Goal: Task Accomplishment & Management: Use online tool/utility

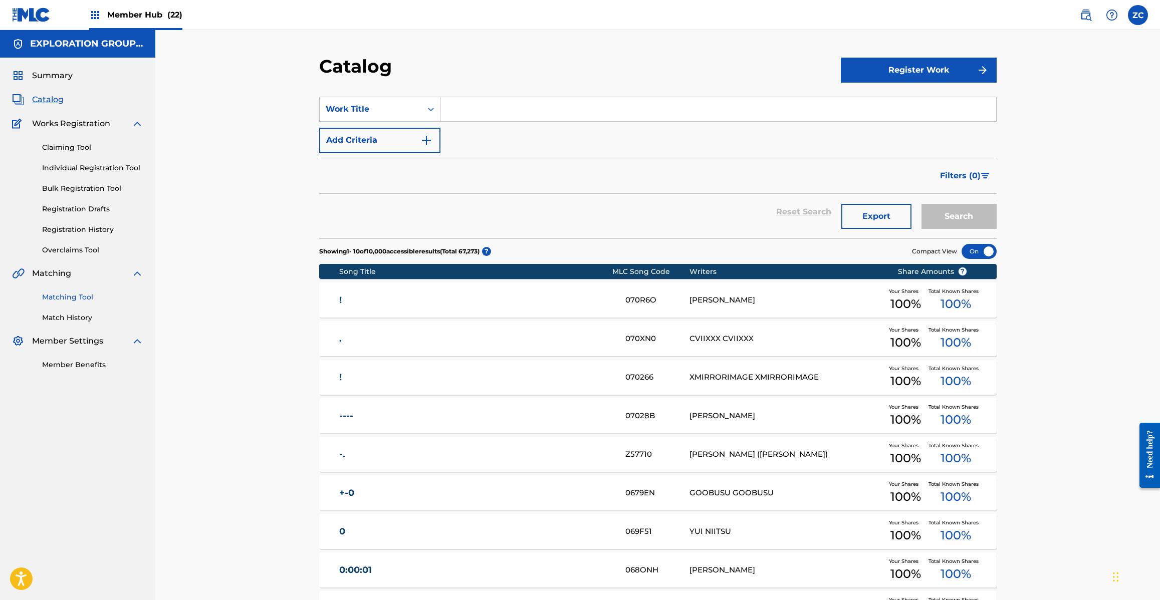
click at [63, 298] on link "Matching Tool" at bounding box center [92, 297] width 101 height 11
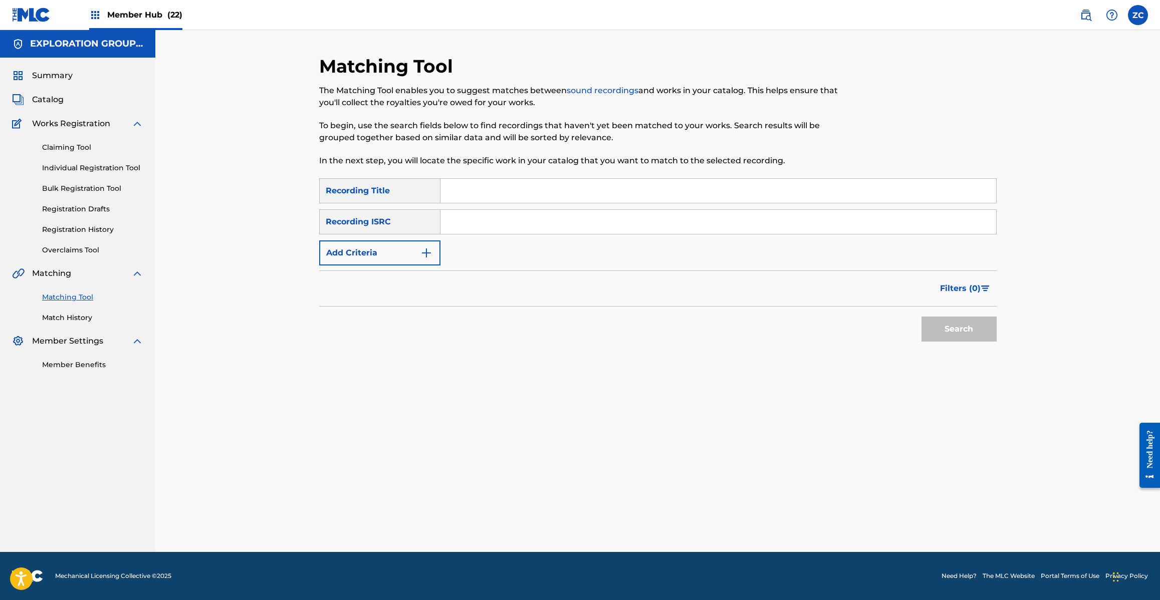
click at [519, 226] on input "Search Form" at bounding box center [717, 222] width 555 height 24
paste input "JPK651367422"
click at [940, 327] on button "Search" at bounding box center [958, 329] width 75 height 25
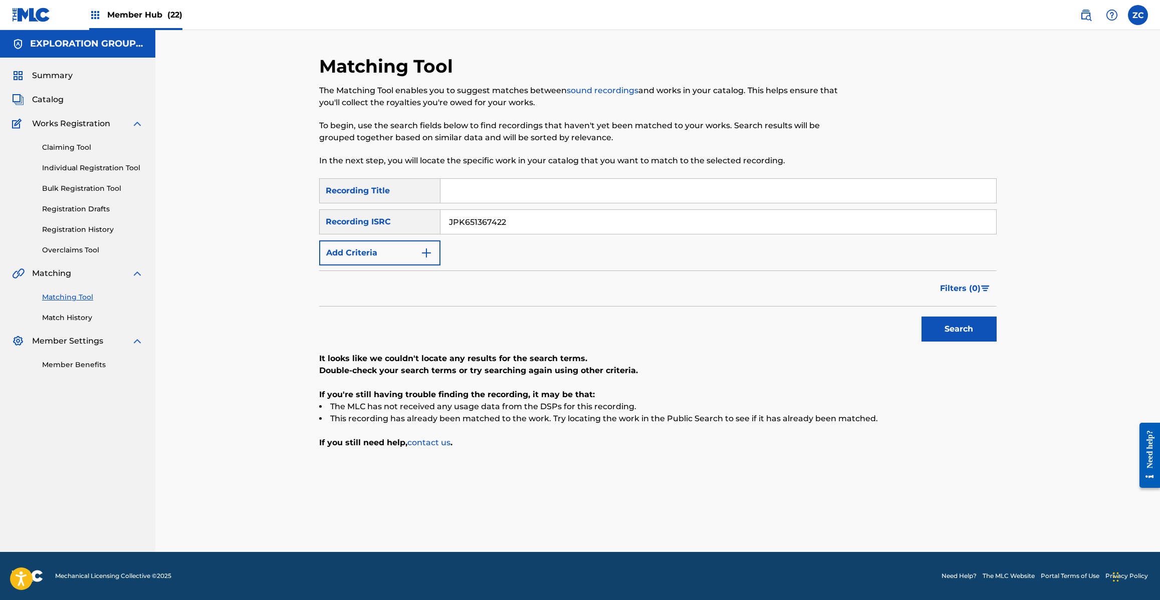
click at [596, 224] on input "JPK651367422" at bounding box center [717, 222] width 555 height 24
paste input "265128"
click at [957, 324] on button "Search" at bounding box center [958, 329] width 75 height 25
click at [583, 222] on input "JPK651265128" at bounding box center [717, 222] width 555 height 24
paste input "00328"
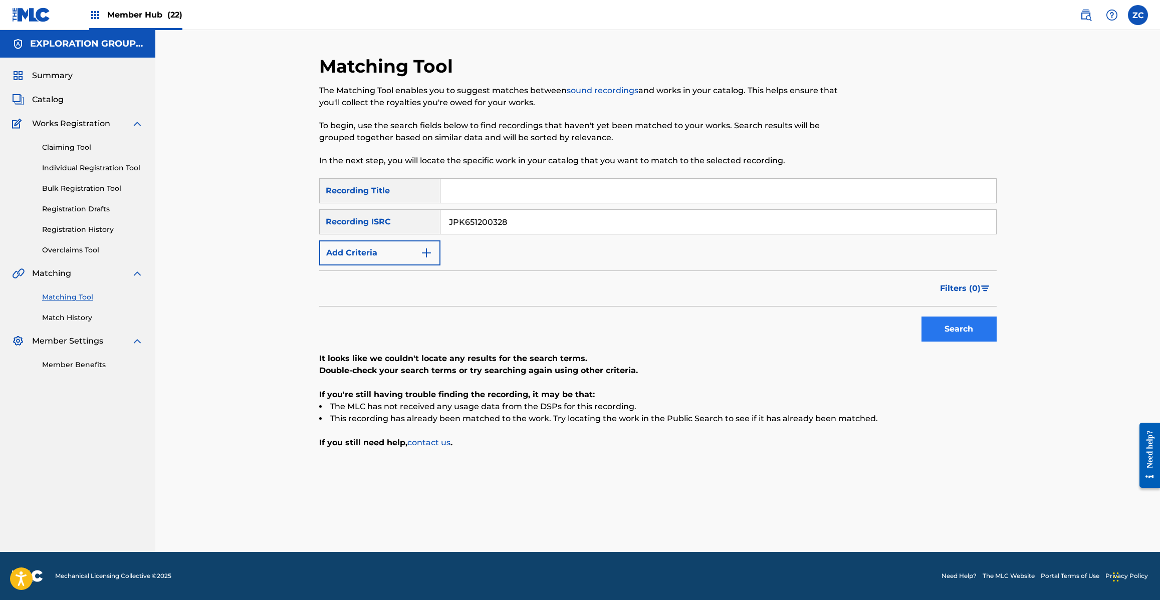
type input "JPK651200328"
click at [978, 329] on button "Search" at bounding box center [958, 329] width 75 height 25
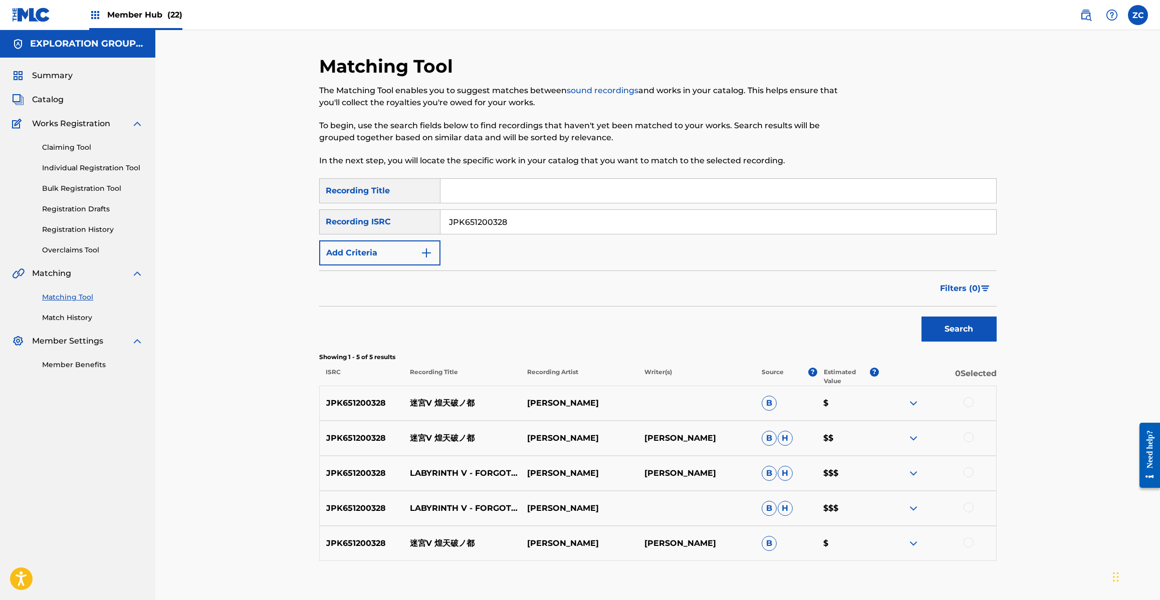
drag, startPoint x: 969, startPoint y: 402, endPoint x: 960, endPoint y: 402, distance: 9.0
click at [970, 402] on div at bounding box center [968, 402] width 10 height 10
click at [970, 441] on div at bounding box center [968, 437] width 10 height 10
click at [972, 472] on div at bounding box center [968, 472] width 10 height 10
click at [970, 507] on div at bounding box center [968, 507] width 10 height 10
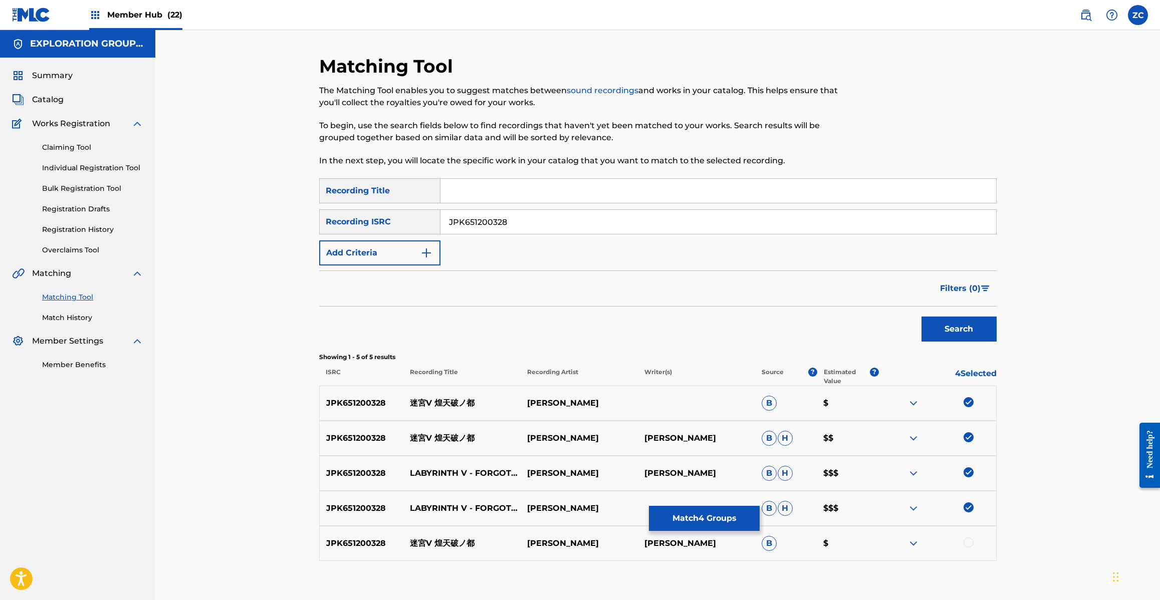
click at [970, 544] on div at bounding box center [968, 542] width 10 height 10
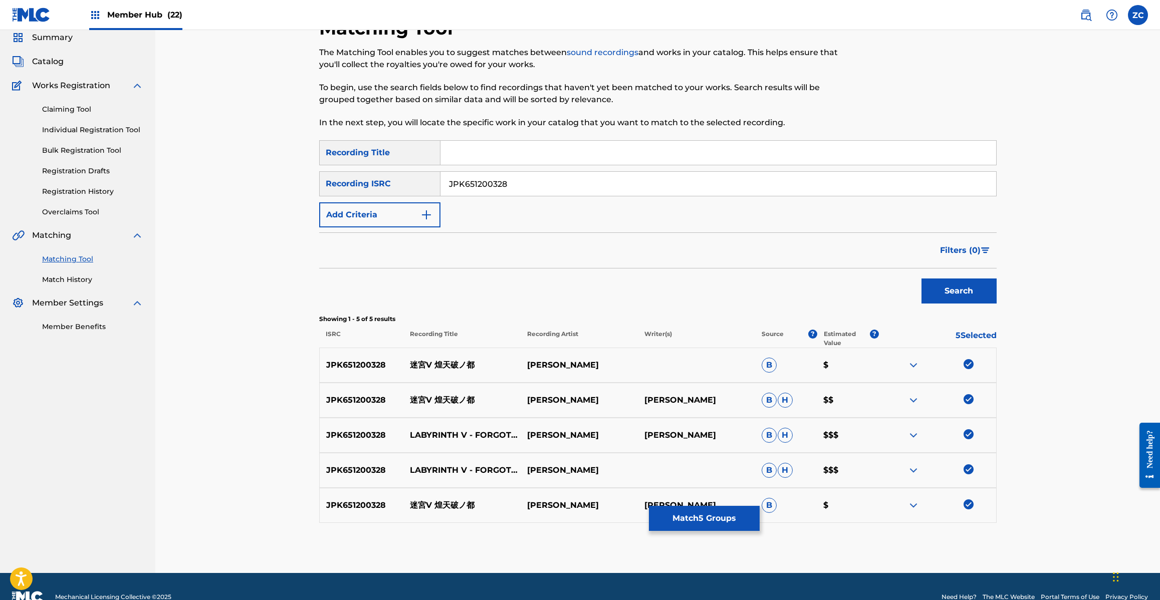
scroll to position [59, 0]
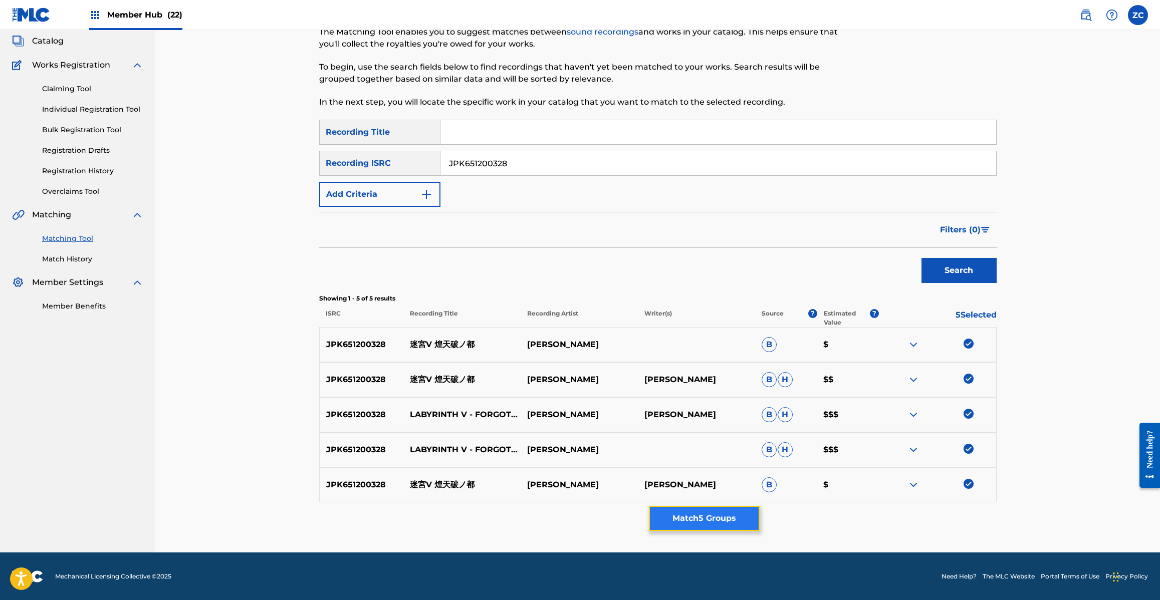
click at [720, 514] on button "Match 5 Groups" at bounding box center [704, 518] width 111 height 25
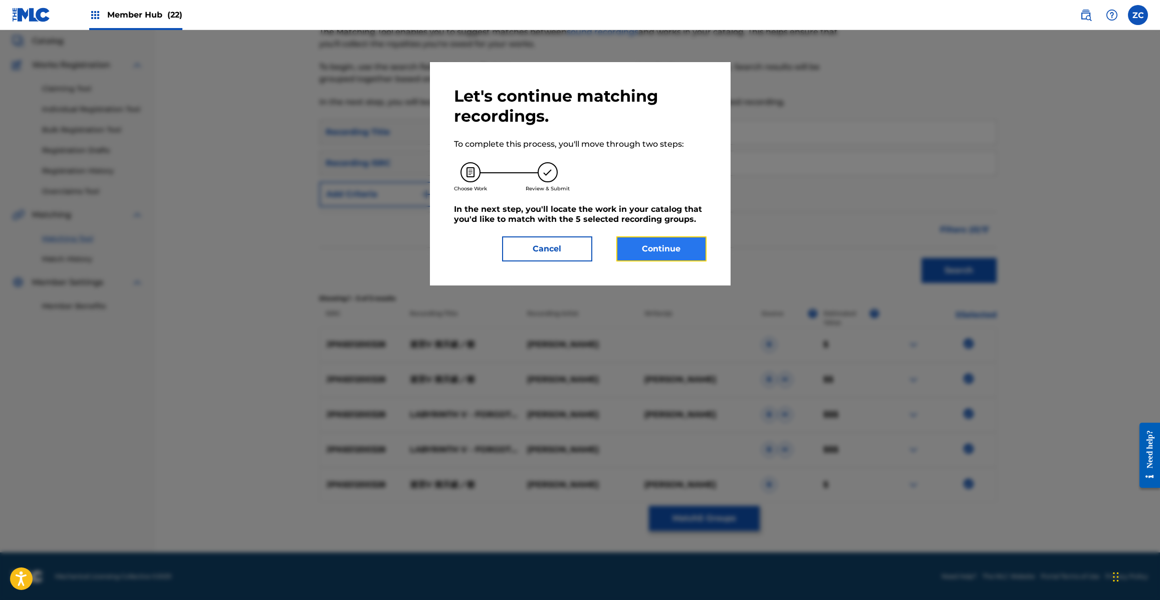
click at [649, 248] on button "Continue" at bounding box center [661, 248] width 90 height 25
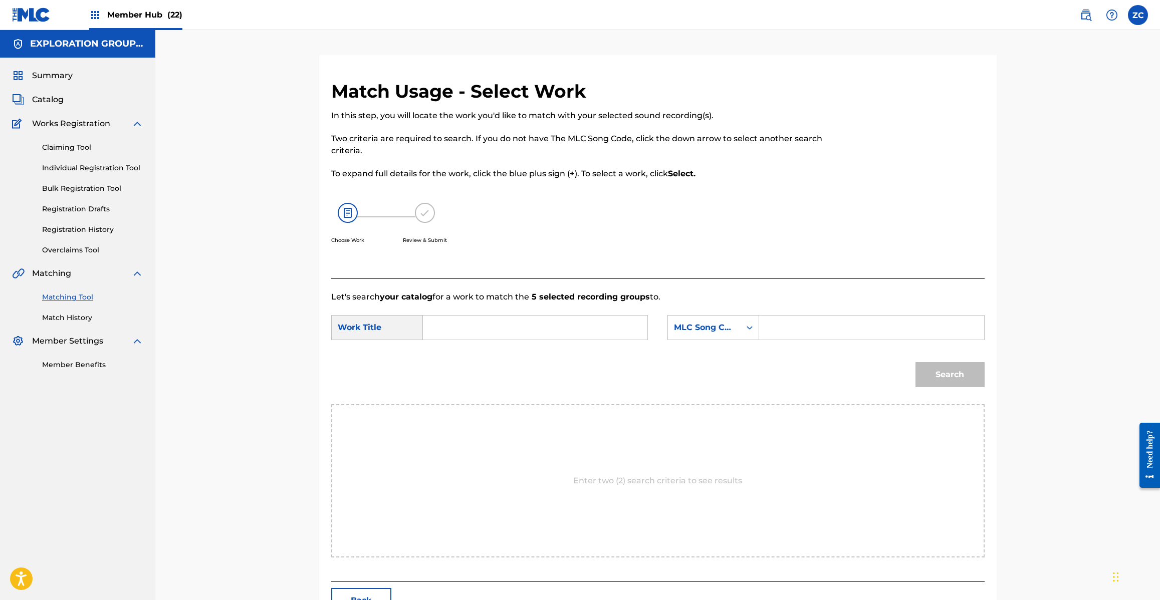
click at [598, 327] on input "Search Form" at bounding box center [534, 328] width 207 height 24
click at [595, 334] on input "Search Form" at bounding box center [534, 328] width 207 height 24
paste input "Meikyuu 5 Koutenhano Miyako MV17JX"
click at [589, 327] on input "Meikyuu 5 Koutenhano Miyako MV17JX" at bounding box center [534, 328] width 207 height 24
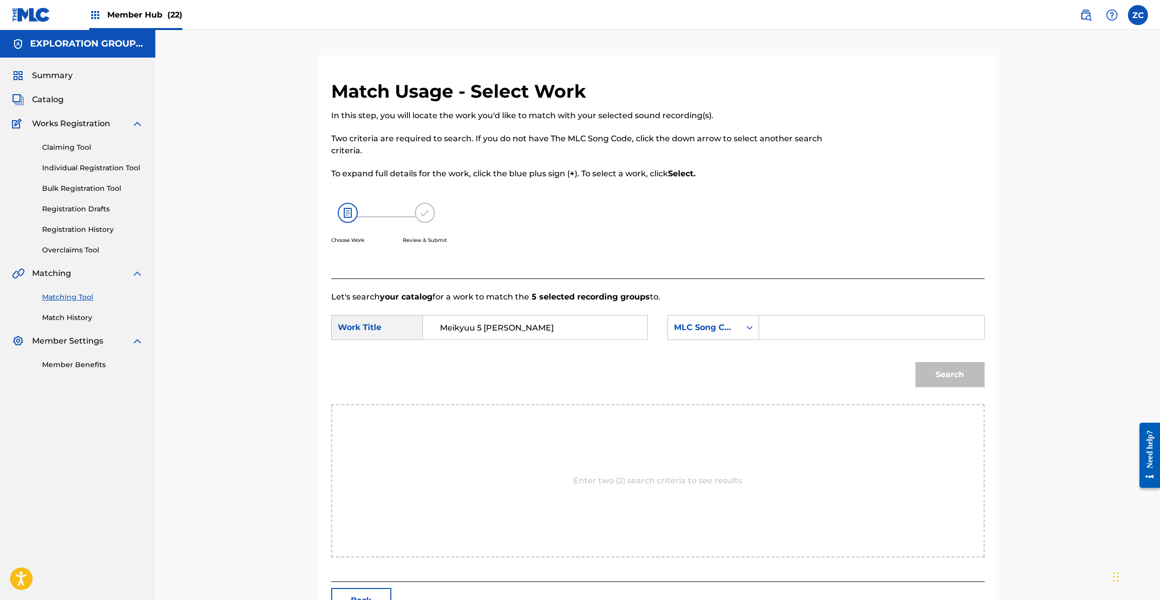
type input "Meikyuu 5 [PERSON_NAME]"
click at [799, 329] on input "Search Form" at bounding box center [870, 328] width 207 height 24
paste input "MV17JX"
type input "MV17JX"
click at [946, 369] on button "Search" at bounding box center [949, 374] width 69 height 25
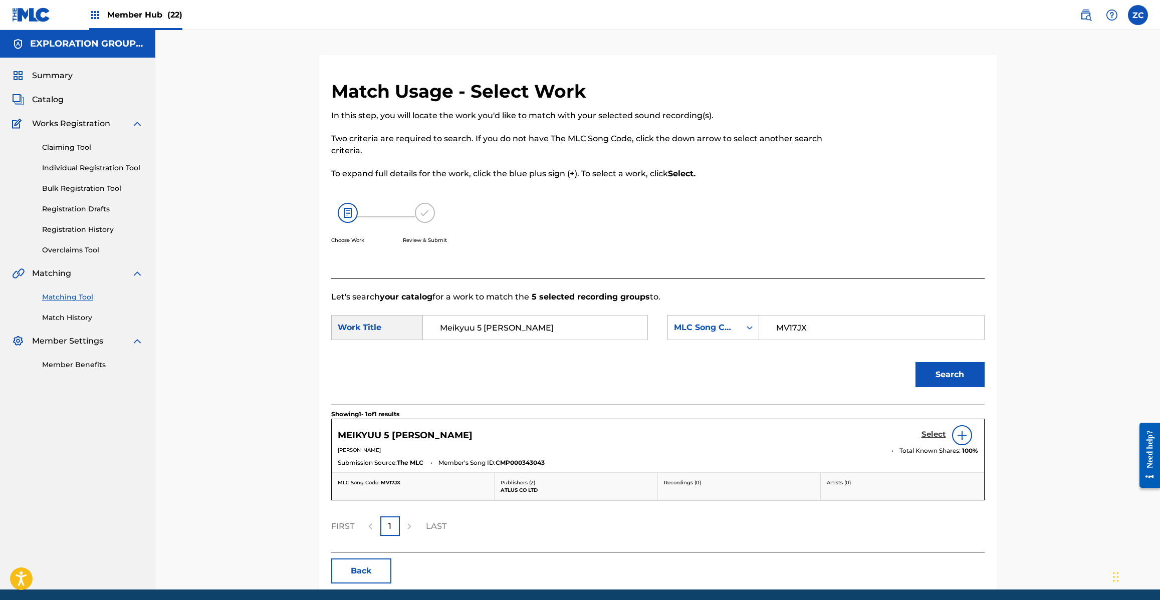
click at [935, 434] on h5 "Select" at bounding box center [933, 435] width 25 height 10
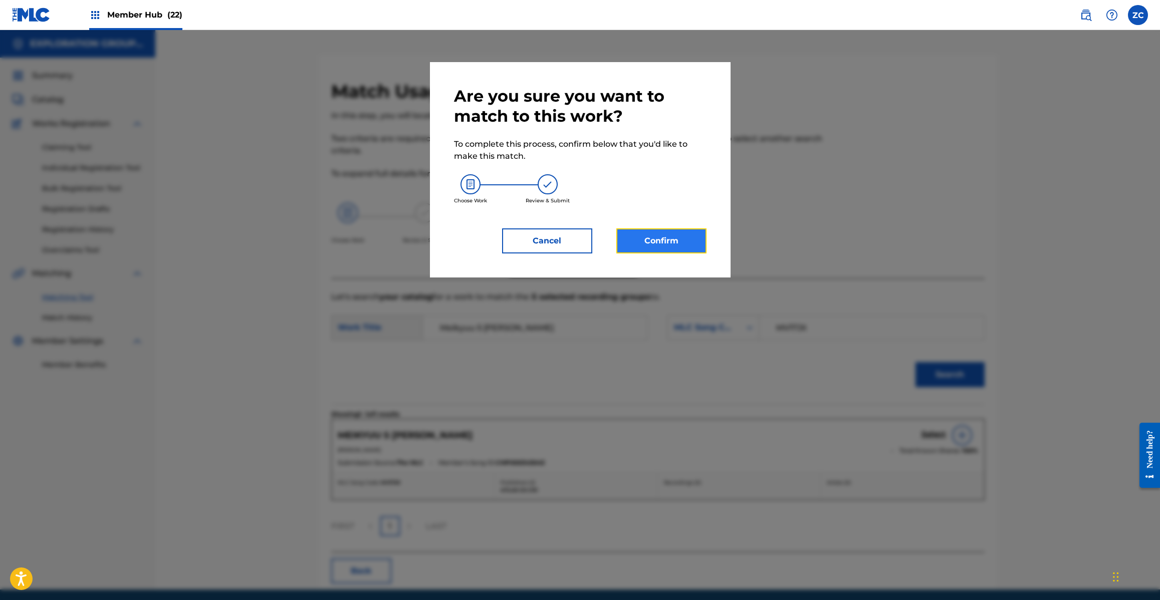
click at [680, 235] on button "Confirm" at bounding box center [661, 240] width 90 height 25
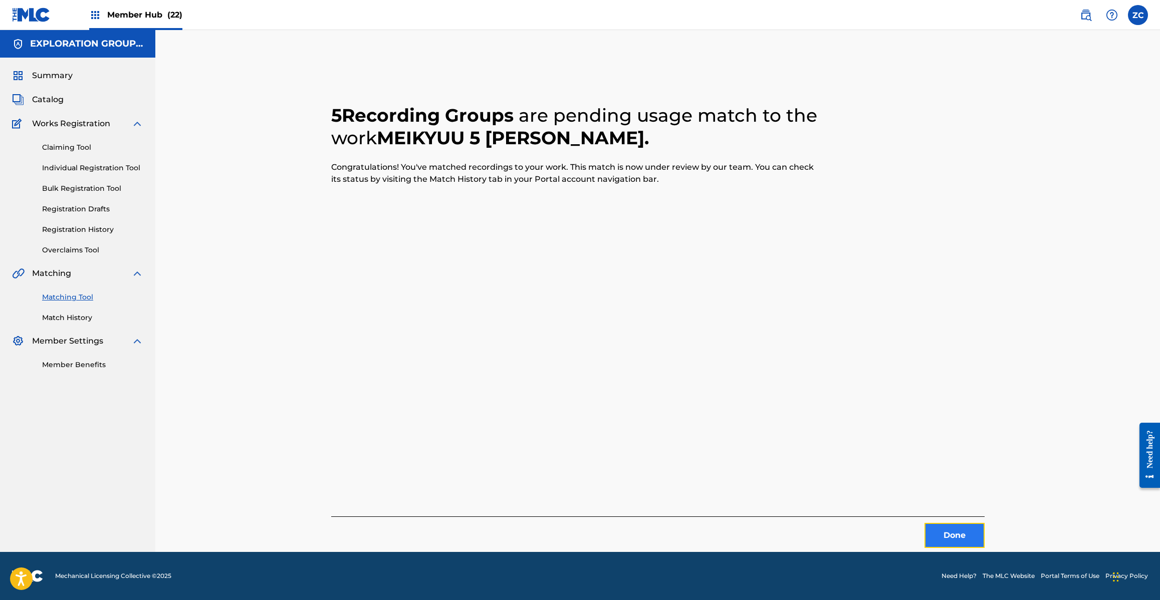
click at [953, 529] on button "Done" at bounding box center [954, 535] width 60 height 25
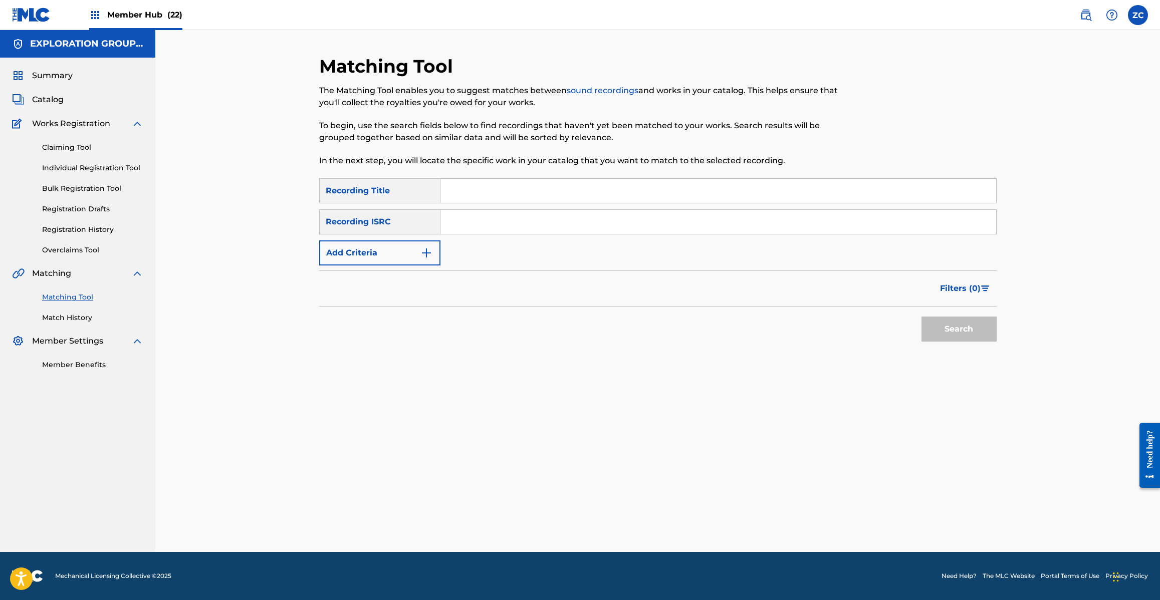
click at [542, 223] on input "Search Form" at bounding box center [717, 222] width 555 height 24
paste input "JPK651200329"
click at [958, 332] on button "Search" at bounding box center [958, 329] width 75 height 25
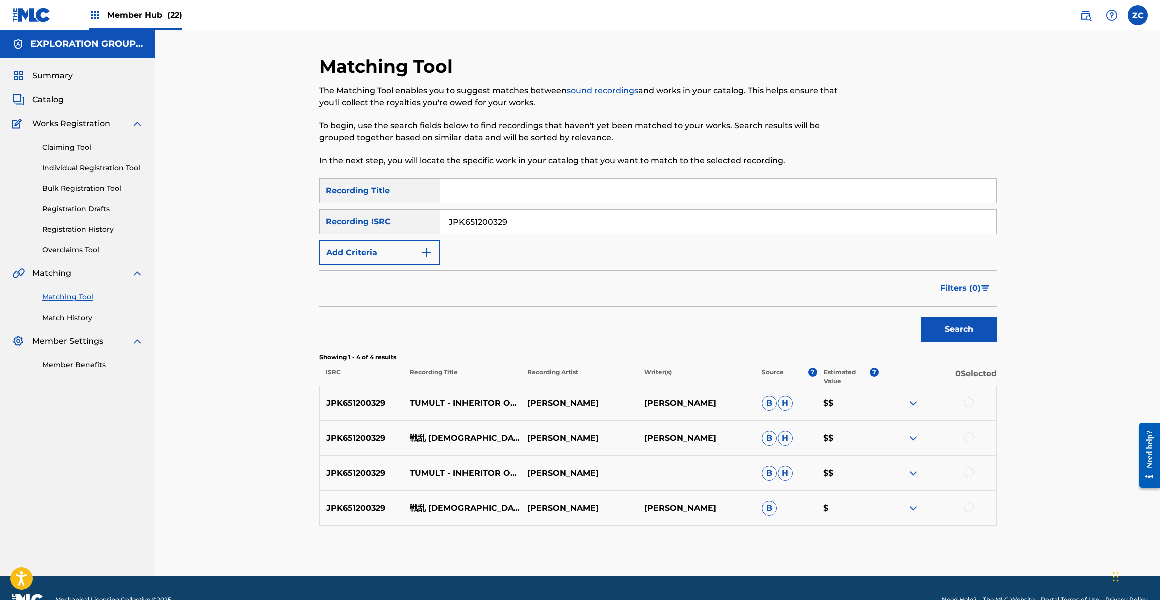
click at [964, 401] on div at bounding box center [968, 402] width 10 height 10
click at [967, 440] on div at bounding box center [968, 437] width 10 height 10
click at [967, 472] on div at bounding box center [968, 472] width 10 height 10
click at [968, 511] on div at bounding box center [968, 507] width 10 height 10
click at [509, 224] on input "JPK651200329" at bounding box center [717, 222] width 555 height 24
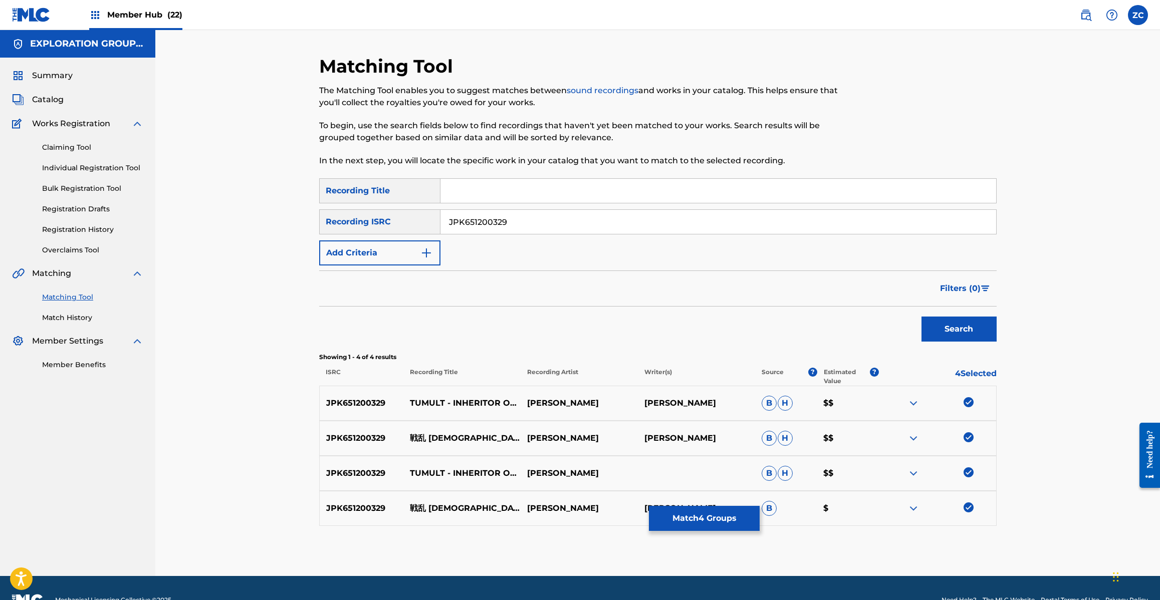
paste input "367216"
click at [945, 337] on button "Search" at bounding box center [958, 329] width 75 height 25
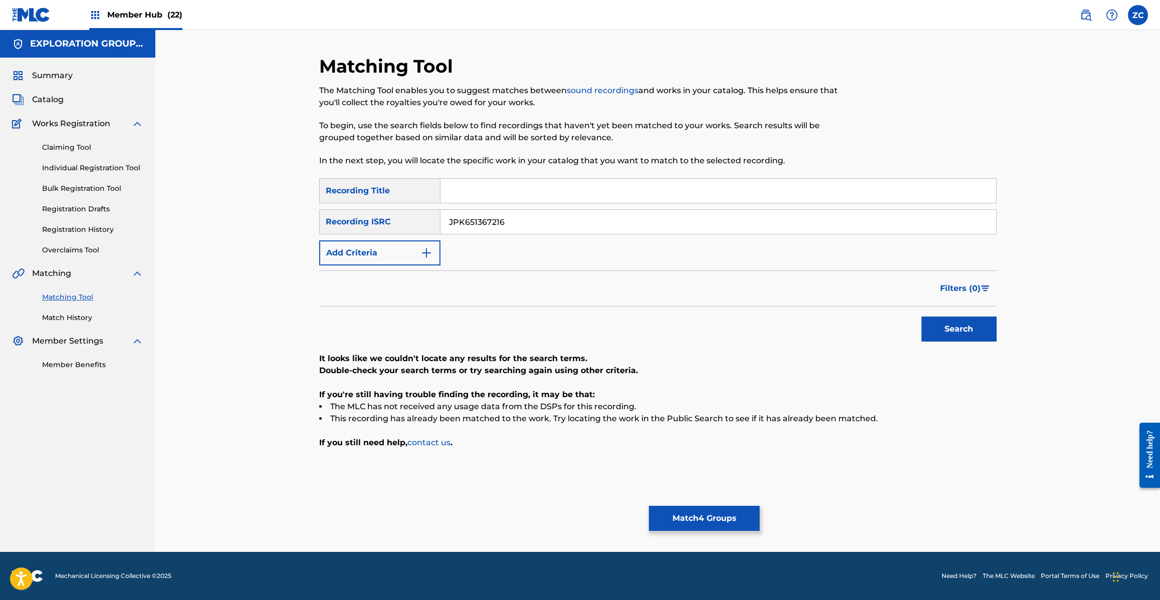
click at [600, 222] on input "JPK651367216" at bounding box center [717, 222] width 555 height 24
paste input "265129"
type input "JPK651265129"
click at [975, 333] on button "Search" at bounding box center [958, 329] width 75 height 25
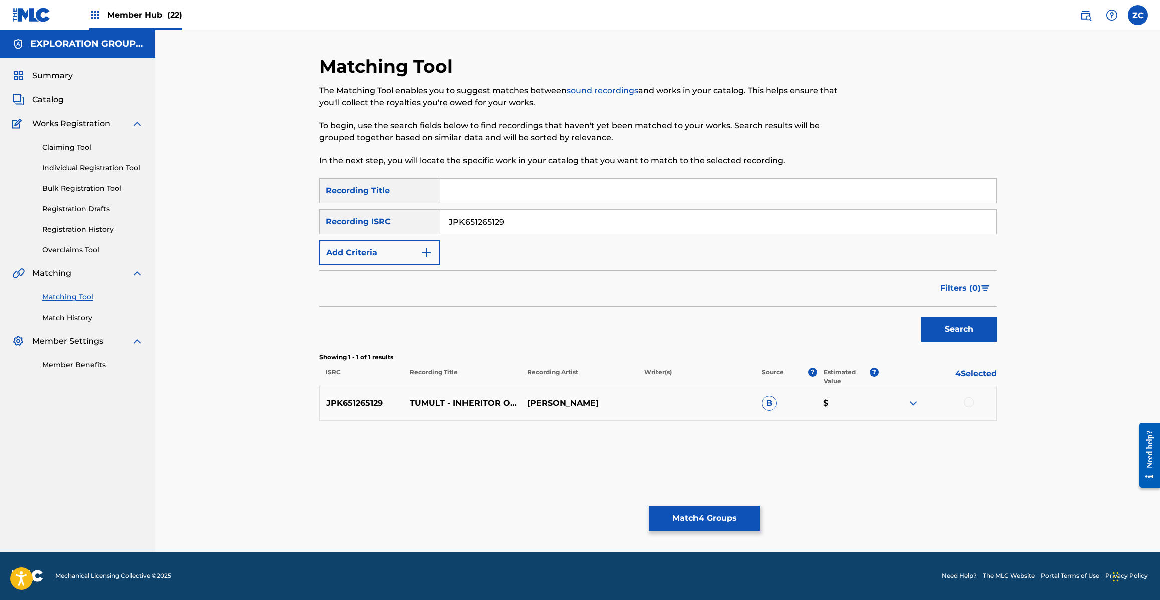
click at [971, 401] on div at bounding box center [968, 402] width 10 height 10
click at [745, 517] on button "Match 5 Groups" at bounding box center [704, 518] width 111 height 25
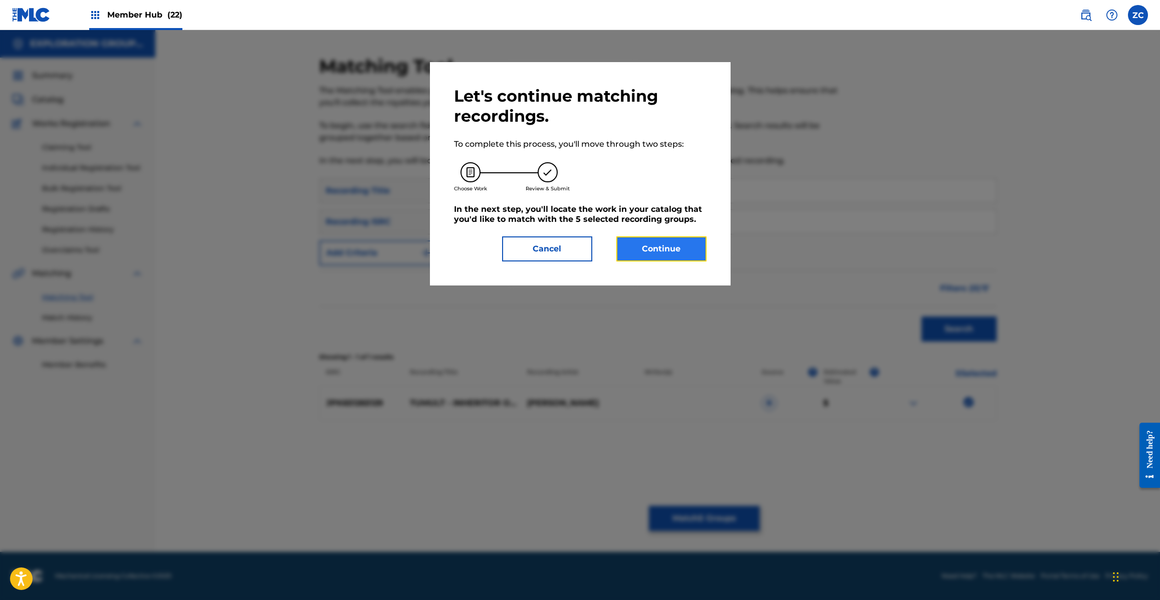
click at [667, 248] on button "Continue" at bounding box center [661, 248] width 90 height 25
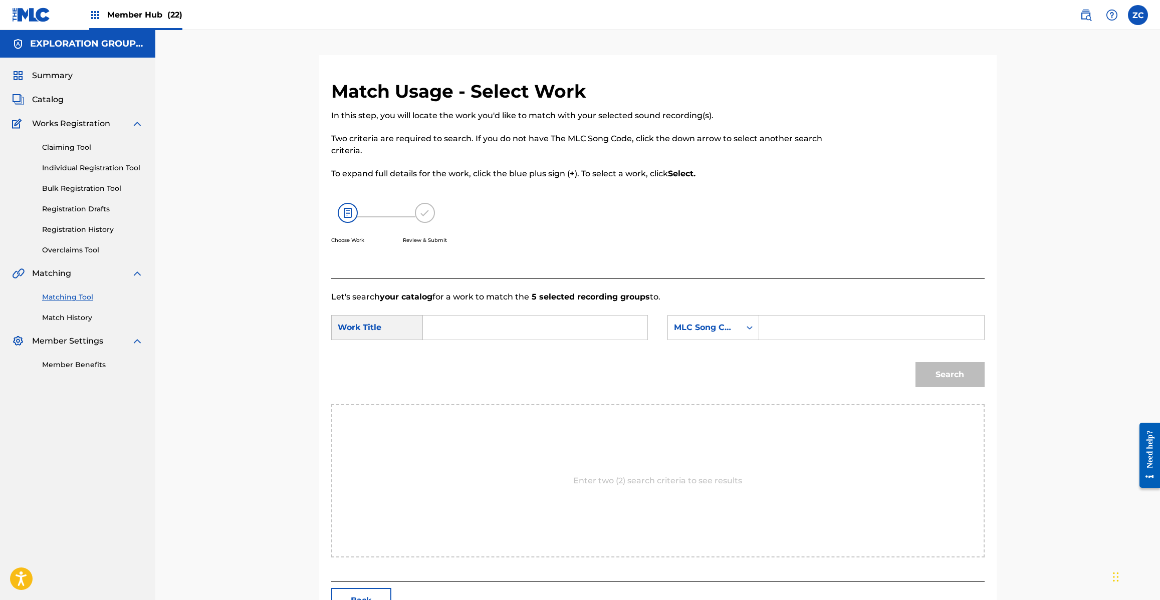
click at [587, 322] on input "Search Form" at bounding box center [534, 328] width 207 height 24
paste input "Senran [PERSON_NAME] S65UVB"
click at [580, 329] on input "Senran [PERSON_NAME] S65UVB" at bounding box center [534, 328] width 207 height 24
type input "Senran [PERSON_NAME]"
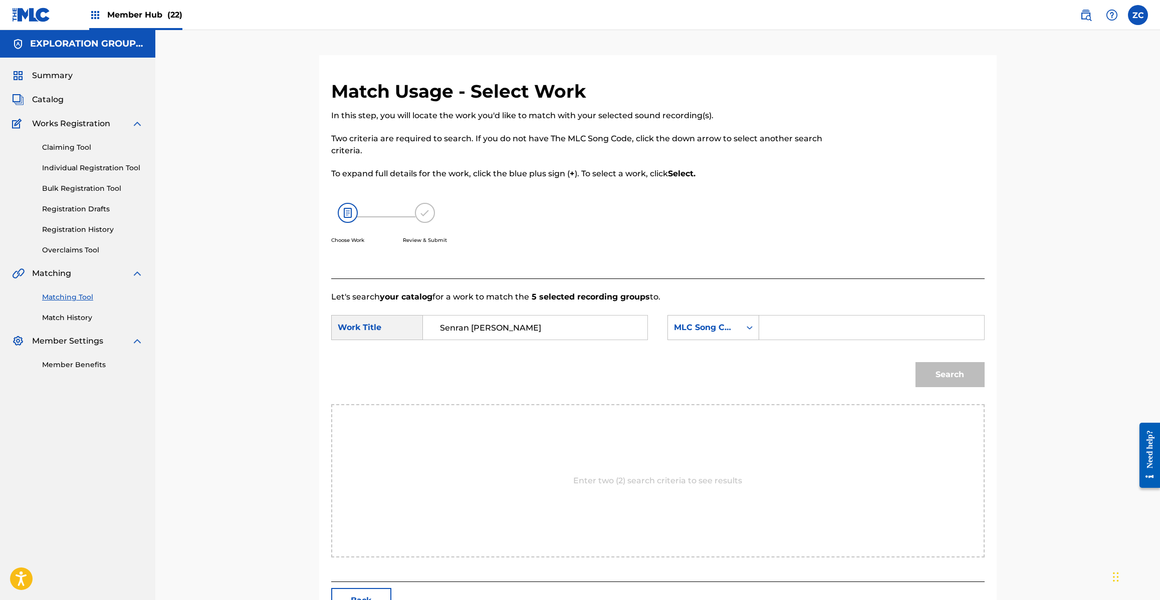
click at [805, 336] on input "Search Form" at bounding box center [870, 328] width 207 height 24
paste input "S65UVB"
type input "S65UVB"
click at [945, 370] on button "Search" at bounding box center [949, 374] width 69 height 25
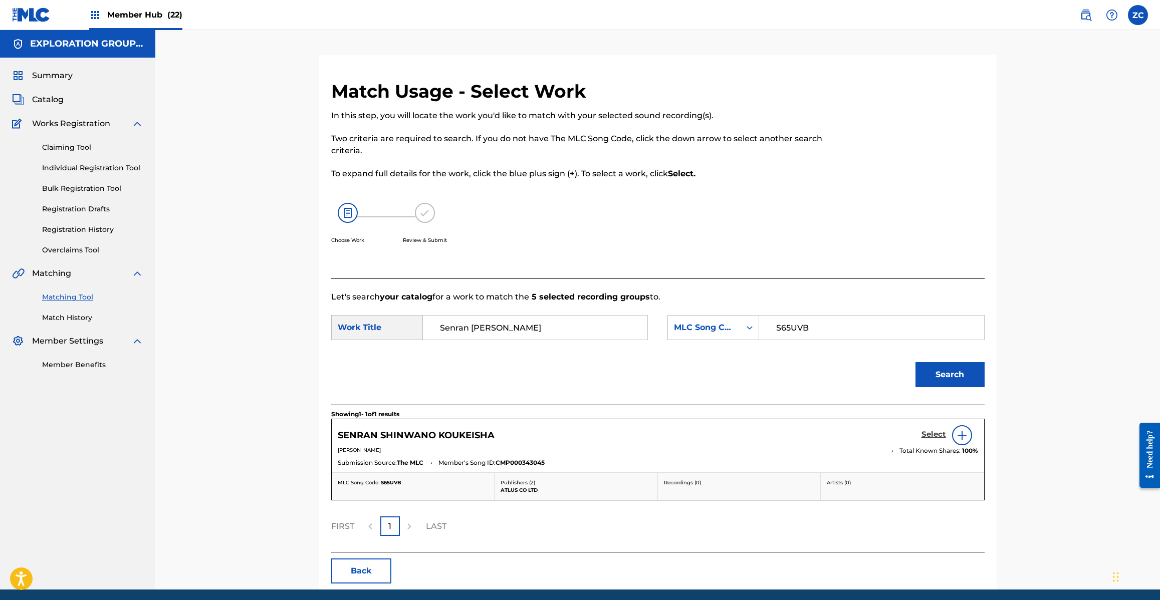
click at [927, 436] on h5 "Select" at bounding box center [933, 435] width 25 height 10
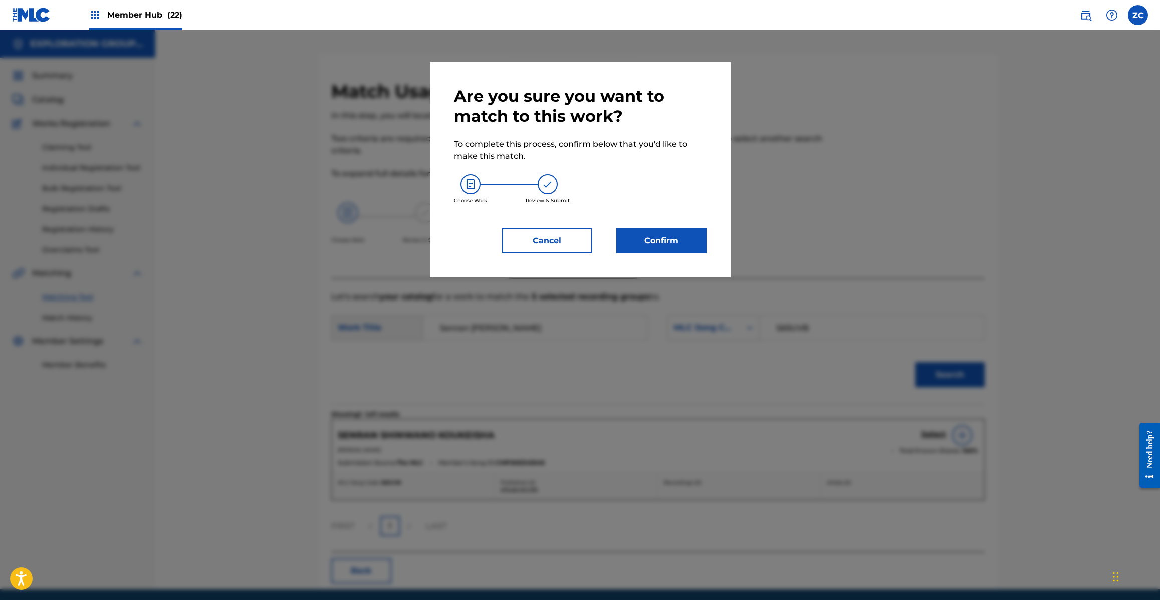
click at [656, 224] on div "Are you sure you want to match to this work? To complete this process, confirm …" at bounding box center [580, 169] width 252 height 167
click at [659, 246] on button "Confirm" at bounding box center [661, 240] width 90 height 25
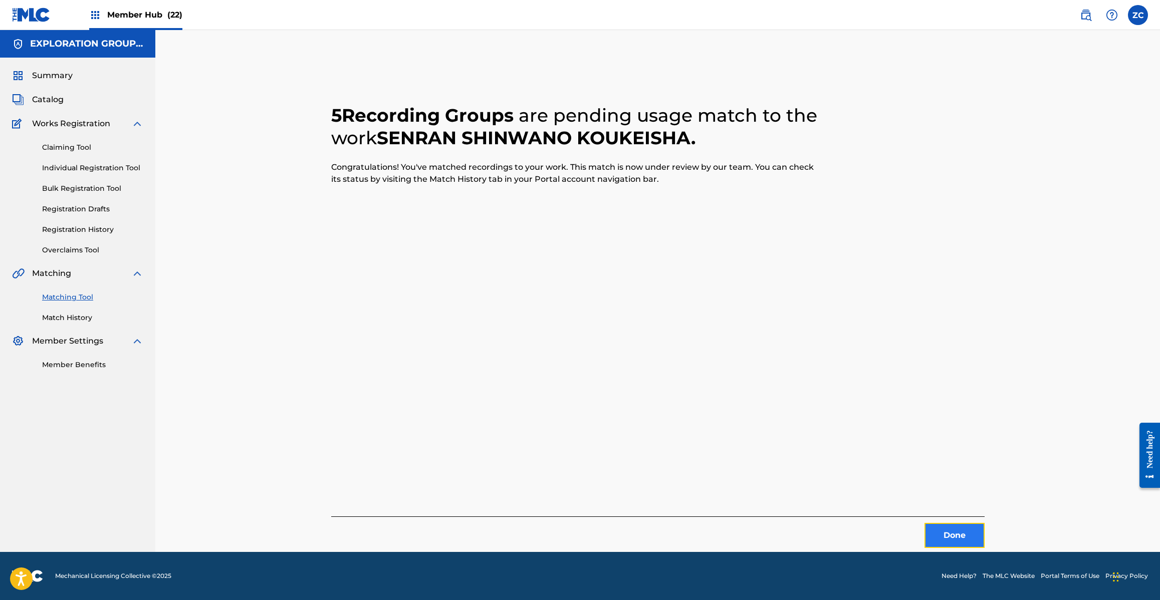
click at [936, 533] on button "Done" at bounding box center [954, 535] width 60 height 25
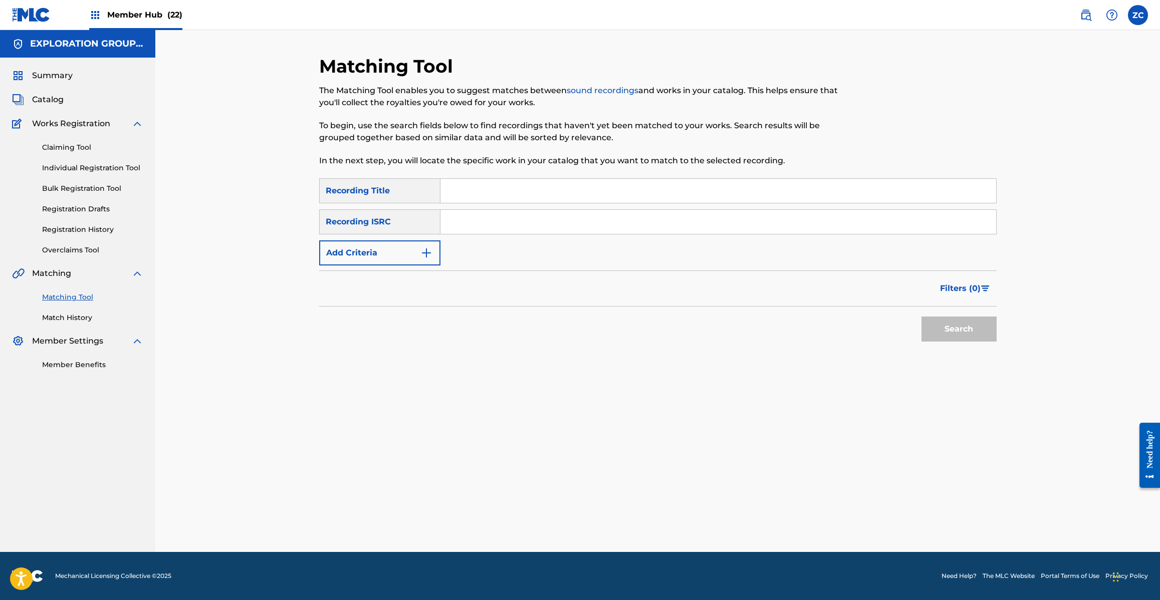
click at [579, 223] on input "Search Form" at bounding box center [717, 222] width 555 height 24
paste input "JPK651265130"
click at [970, 334] on button "Search" at bounding box center [958, 329] width 75 height 25
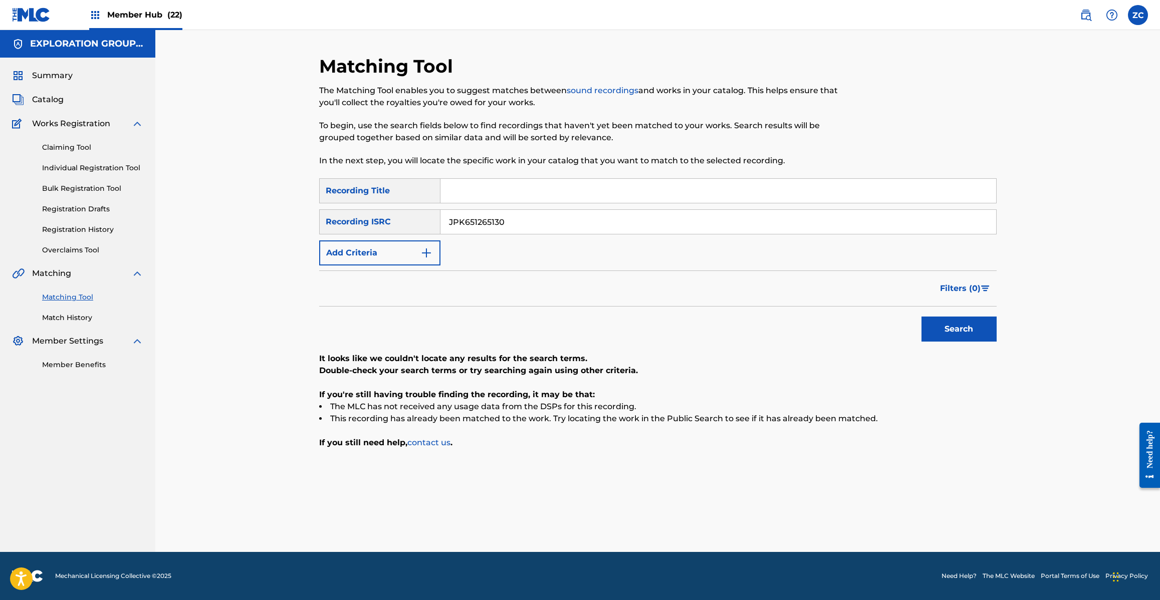
click at [635, 218] on input "JPK651265130" at bounding box center [717, 222] width 555 height 24
paste input "00330"
type input "JPK651200330"
click at [959, 334] on button "Search" at bounding box center [958, 329] width 75 height 25
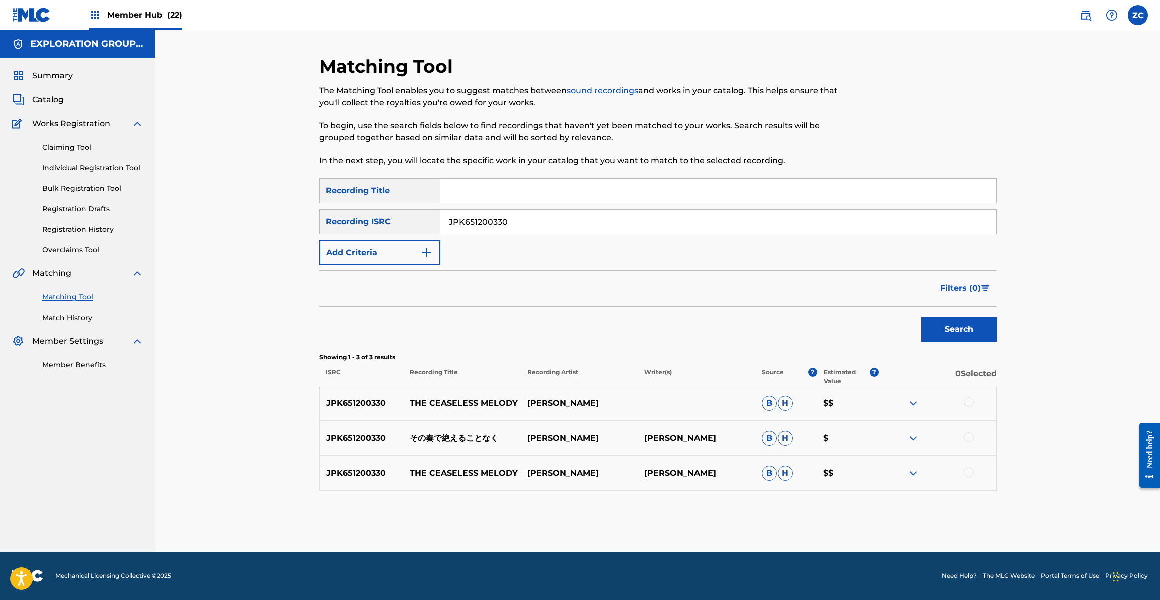
click at [973, 398] on div at bounding box center [937, 403] width 117 height 12
click at [970, 438] on div at bounding box center [968, 437] width 10 height 10
click at [968, 403] on div at bounding box center [968, 402] width 10 height 10
click at [970, 475] on div at bounding box center [968, 472] width 10 height 10
click at [738, 520] on button "Match 3 Groups" at bounding box center [704, 518] width 111 height 25
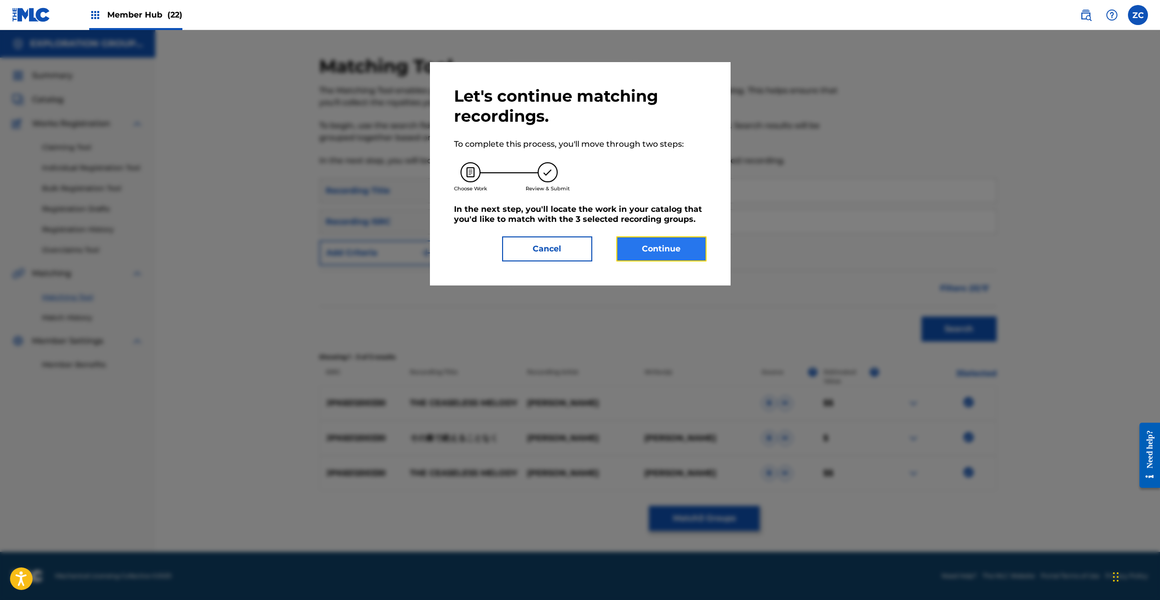
click at [674, 241] on button "Continue" at bounding box center [661, 248] width 90 height 25
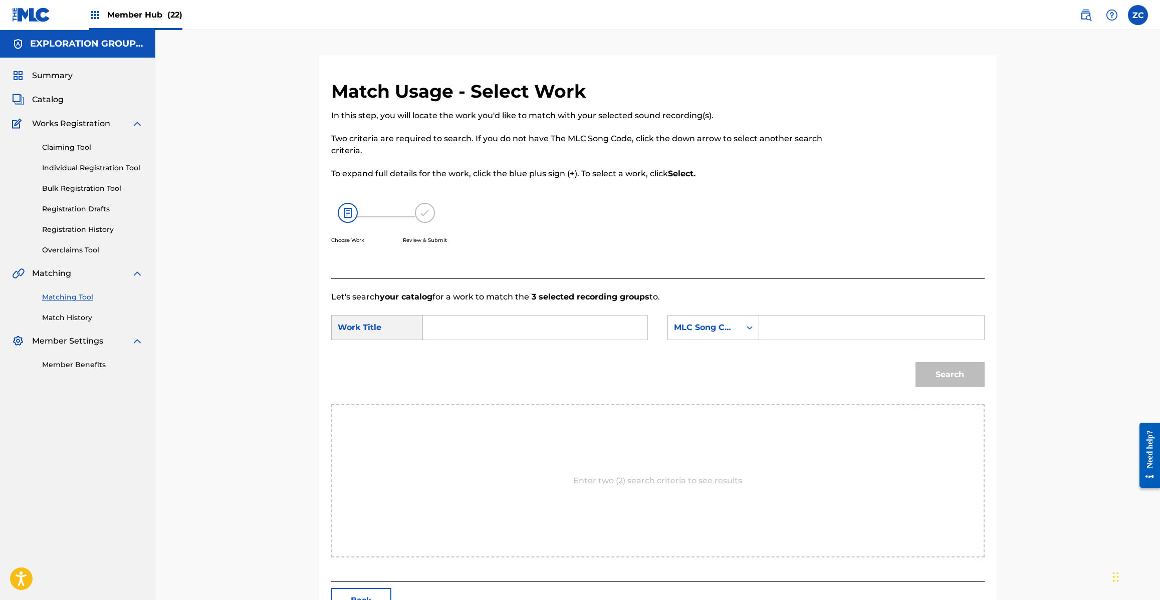
click at [540, 326] on input "Search Form" at bounding box center [534, 328] width 207 height 24
paste input "Sono Kanade Taerukoto Naku S65UT3"
click at [599, 327] on input "Sono Kanade Taerukoto Naku S65UT3" at bounding box center [534, 328] width 207 height 24
type input "Sono Kanade Taerukoto Naku"
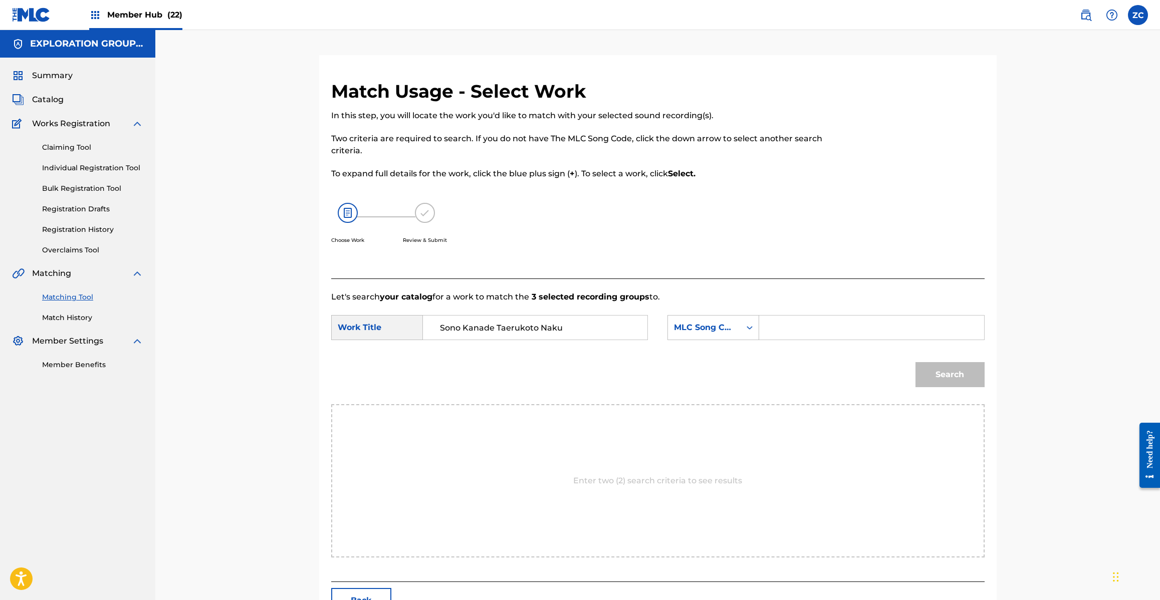
click at [830, 337] on input "Search Form" at bounding box center [870, 328] width 207 height 24
paste input "S65UT3"
type input "S65UT3"
click at [963, 375] on button "Search" at bounding box center [949, 374] width 69 height 25
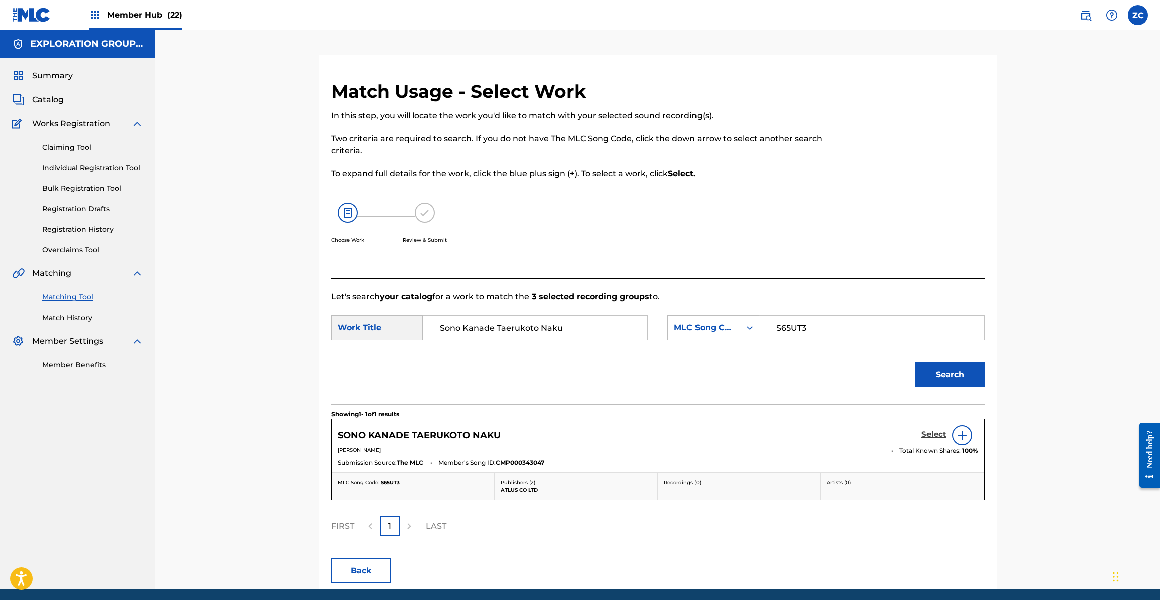
click at [934, 434] on h5 "Select" at bounding box center [933, 435] width 25 height 10
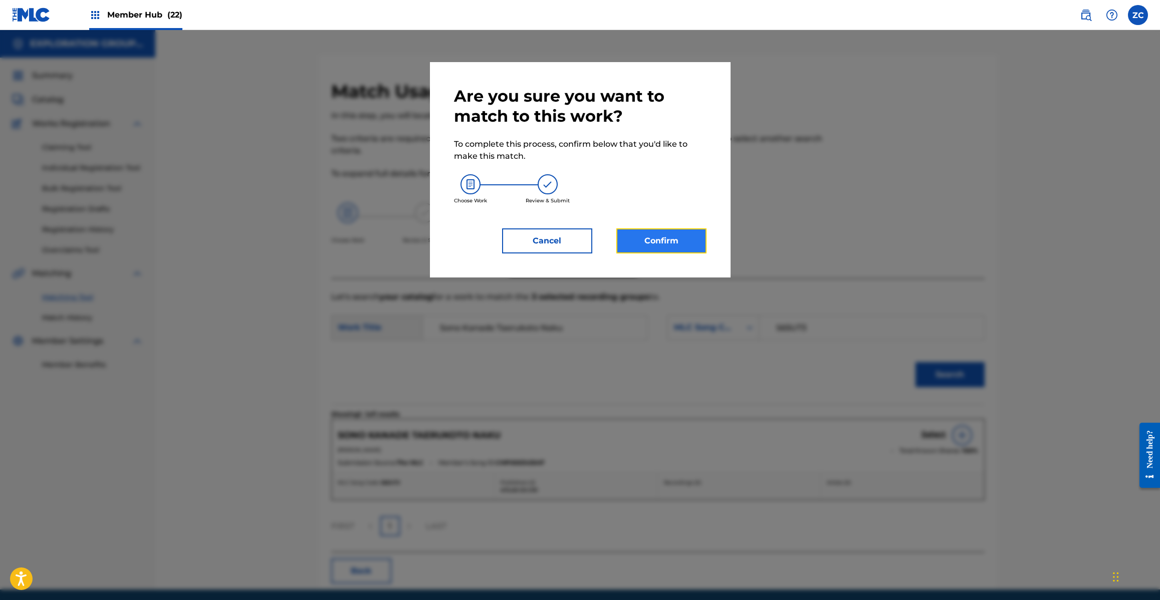
click at [664, 242] on button "Confirm" at bounding box center [661, 240] width 90 height 25
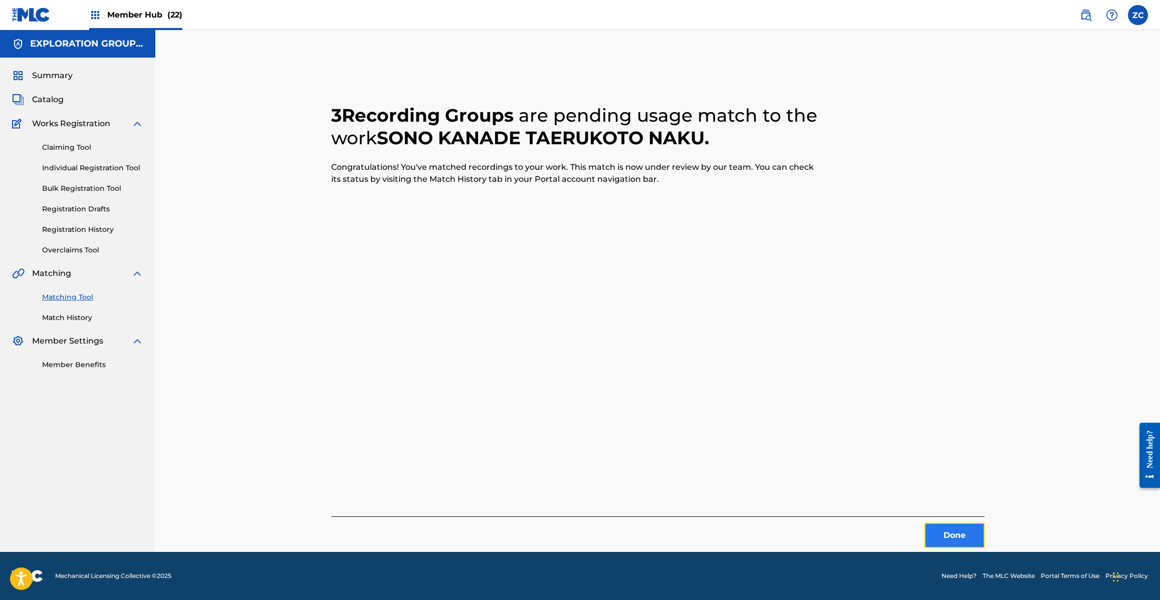
click at [959, 536] on button "Done" at bounding box center [954, 535] width 60 height 25
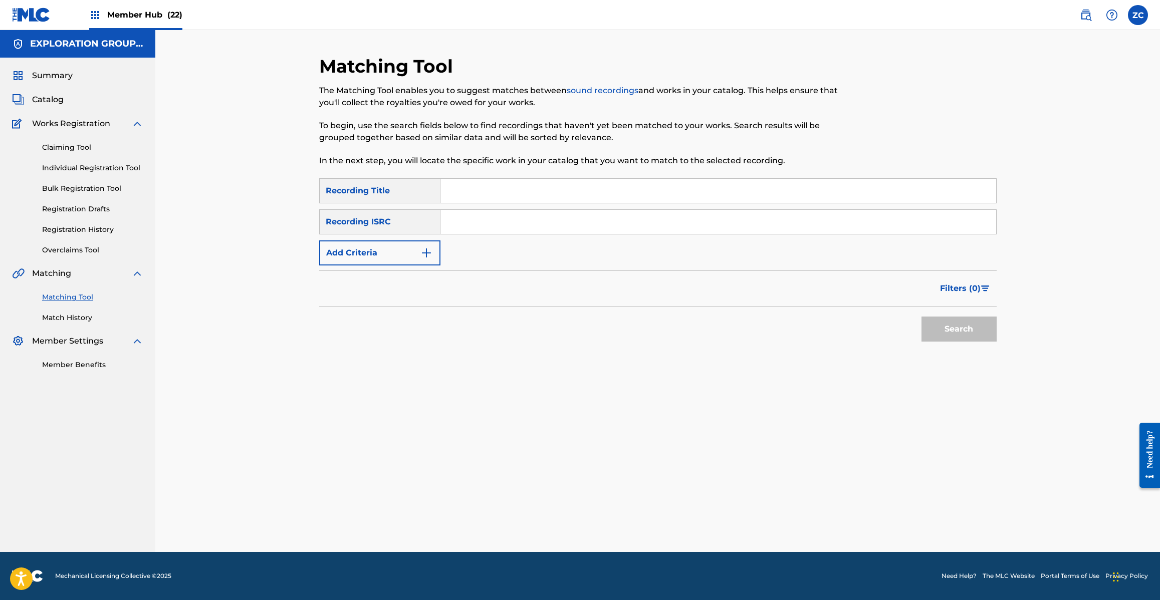
drag, startPoint x: 605, startPoint y: 228, endPoint x: 657, endPoint y: 236, distance: 52.7
click at [605, 228] on input "Search Form" at bounding box center [717, 222] width 555 height 24
paste input "JPK651200331"
click at [977, 334] on button "Search" at bounding box center [958, 329] width 75 height 25
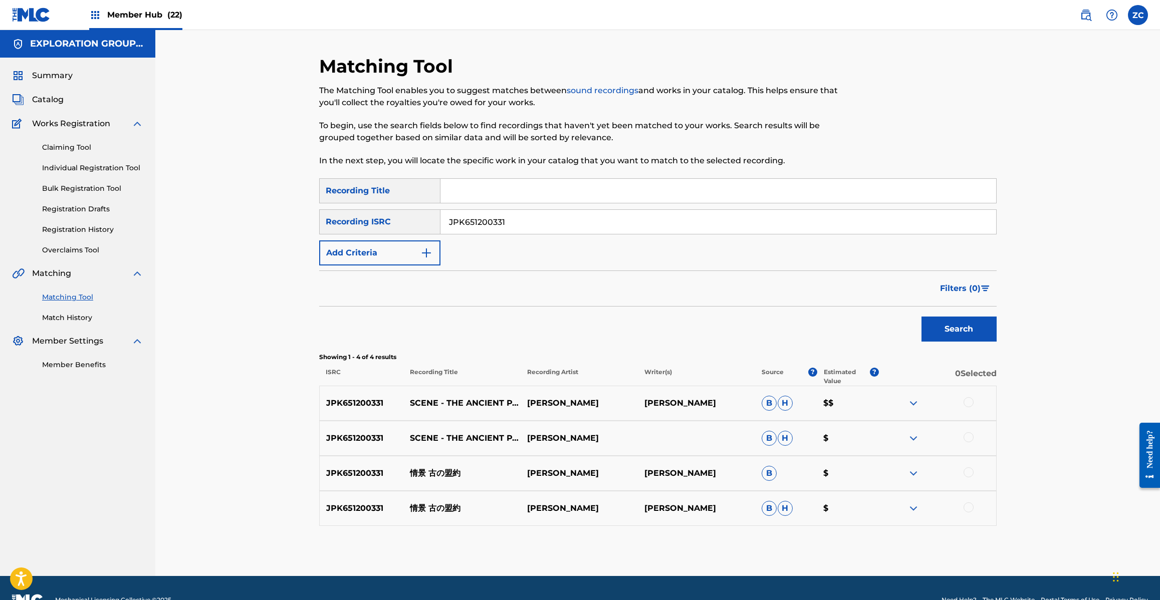
click at [968, 402] on div at bounding box center [968, 402] width 10 height 10
drag, startPoint x: 968, startPoint y: 437, endPoint x: 972, endPoint y: 476, distance: 39.7
click at [968, 437] on div at bounding box center [968, 437] width 10 height 10
click at [967, 474] on div at bounding box center [968, 472] width 10 height 10
click at [968, 507] on div at bounding box center [968, 507] width 10 height 10
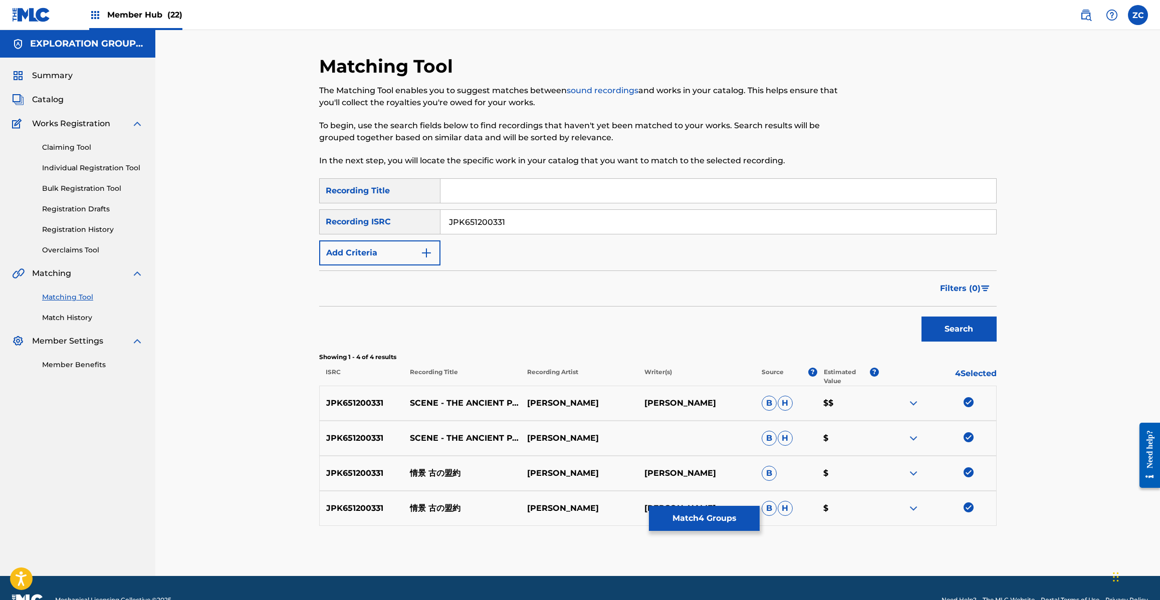
click at [699, 223] on input "JPK651200331" at bounding box center [717, 222] width 555 height 24
paste input "65131"
type input "JPK651265131"
click at [973, 337] on button "Search" at bounding box center [958, 329] width 75 height 25
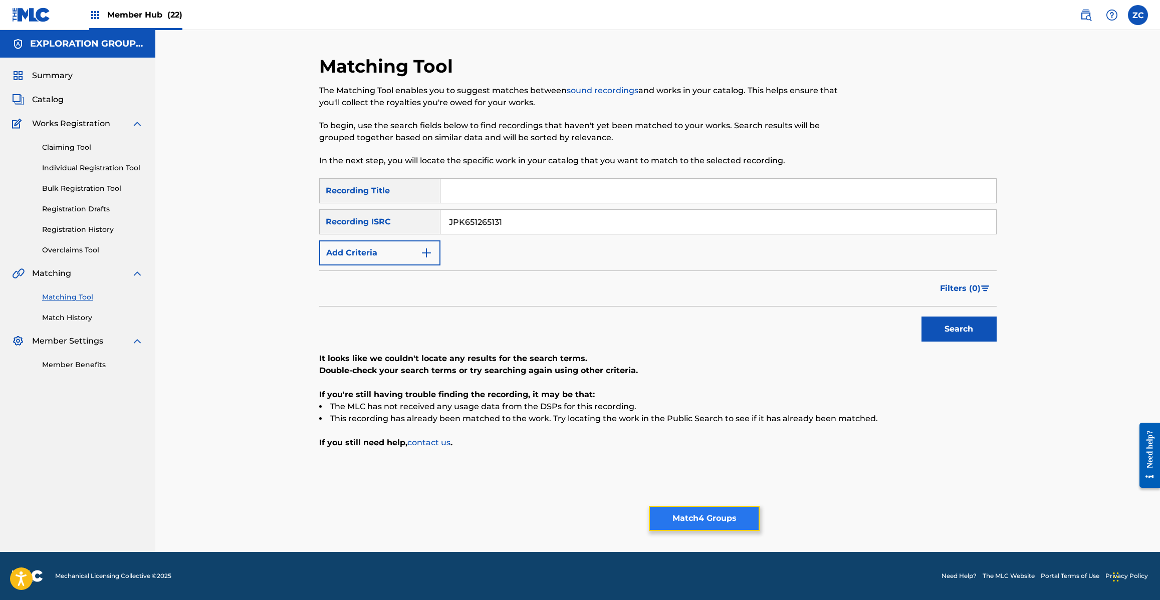
click at [690, 521] on button "Match 4 Groups" at bounding box center [704, 518] width 111 height 25
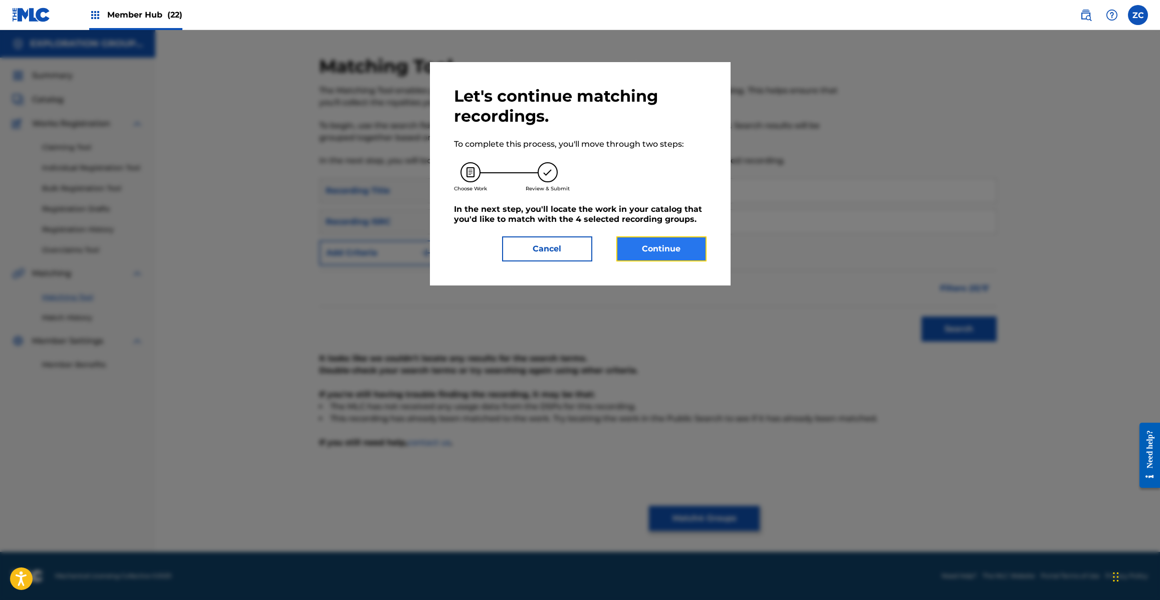
click at [668, 248] on button "Continue" at bounding box center [661, 248] width 90 height 25
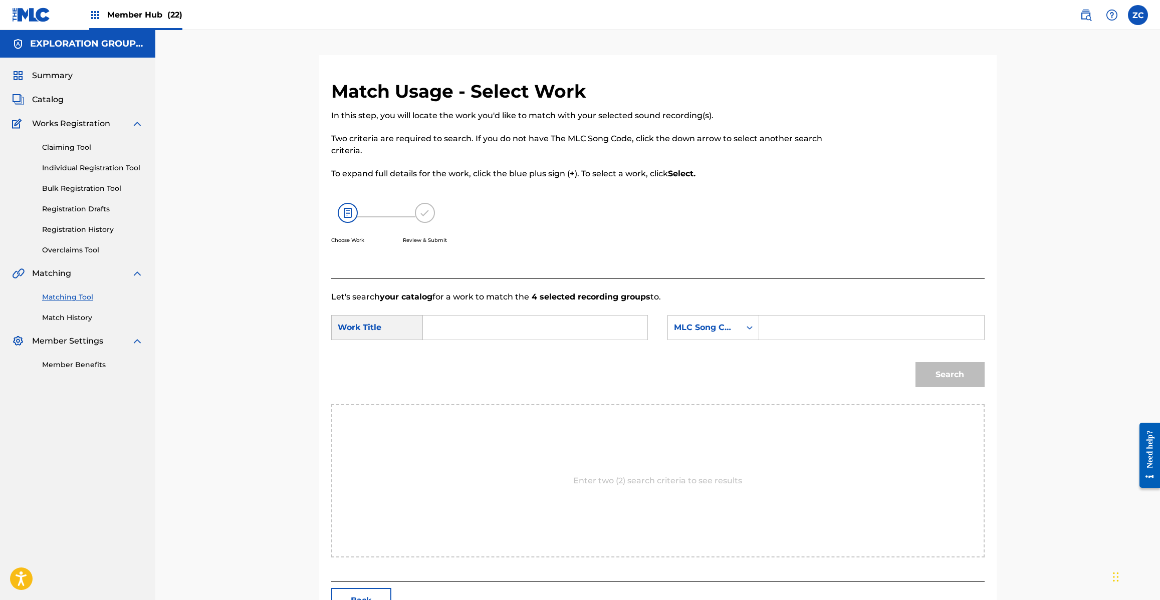
click at [585, 336] on input "Search Form" at bounding box center [534, 328] width 207 height 24
paste input "[PERSON_NAME] J536WH"
click at [562, 327] on input "[PERSON_NAME] J536WH" at bounding box center [534, 328] width 207 height 24
type input "[PERSON_NAME]"
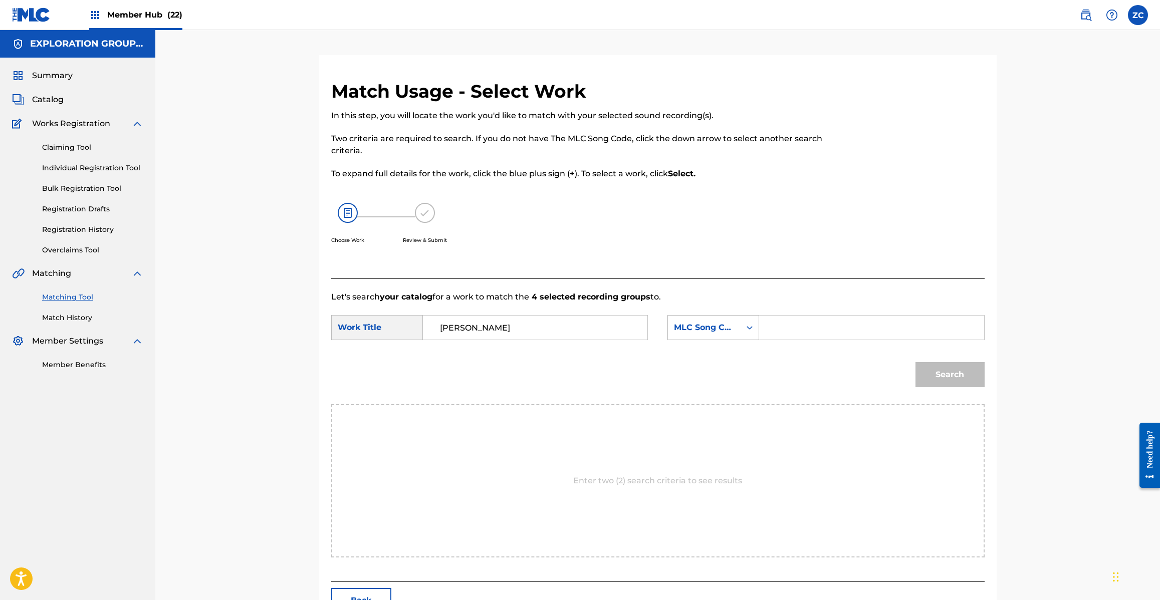
click at [747, 328] on icon "Search Form" at bounding box center [749, 328] width 10 height 10
drag, startPoint x: 805, startPoint y: 330, endPoint x: 855, endPoint y: 340, distance: 50.1
click at [805, 330] on input "Search Form" at bounding box center [870, 328] width 207 height 24
paste input "J536WH"
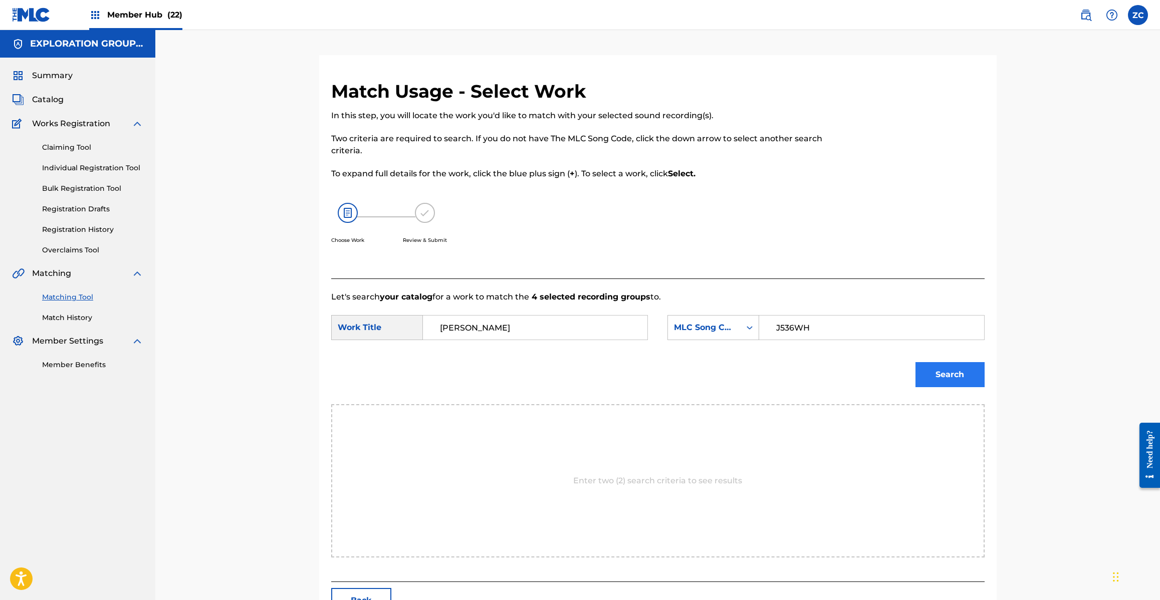
type input "J536WH"
click at [952, 371] on button "Search" at bounding box center [949, 374] width 69 height 25
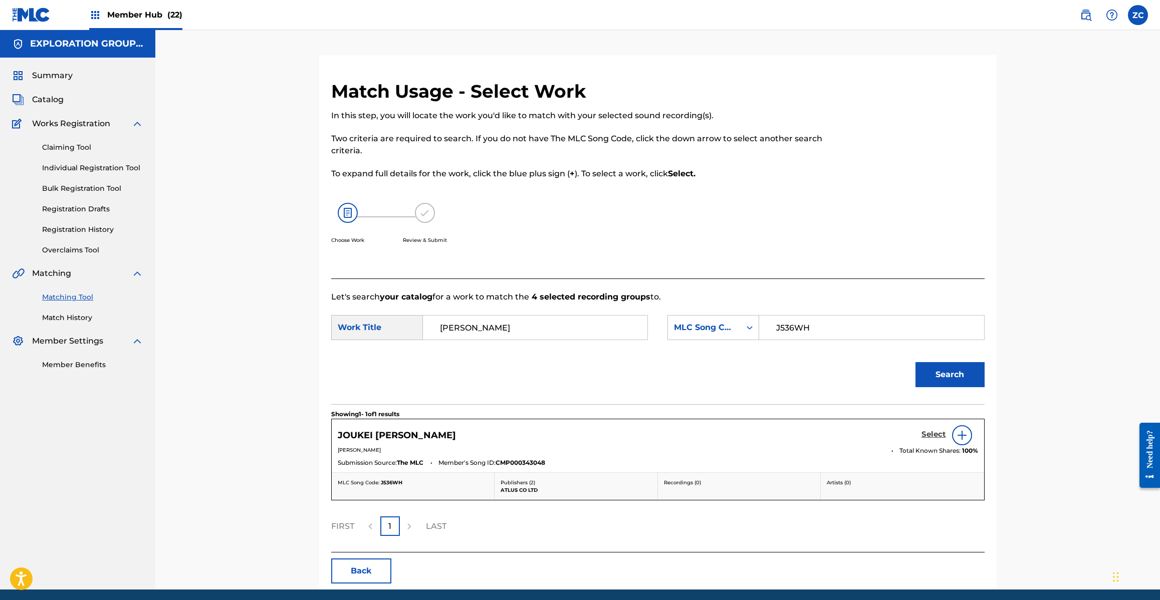
click at [928, 434] on h5 "Select" at bounding box center [933, 435] width 25 height 10
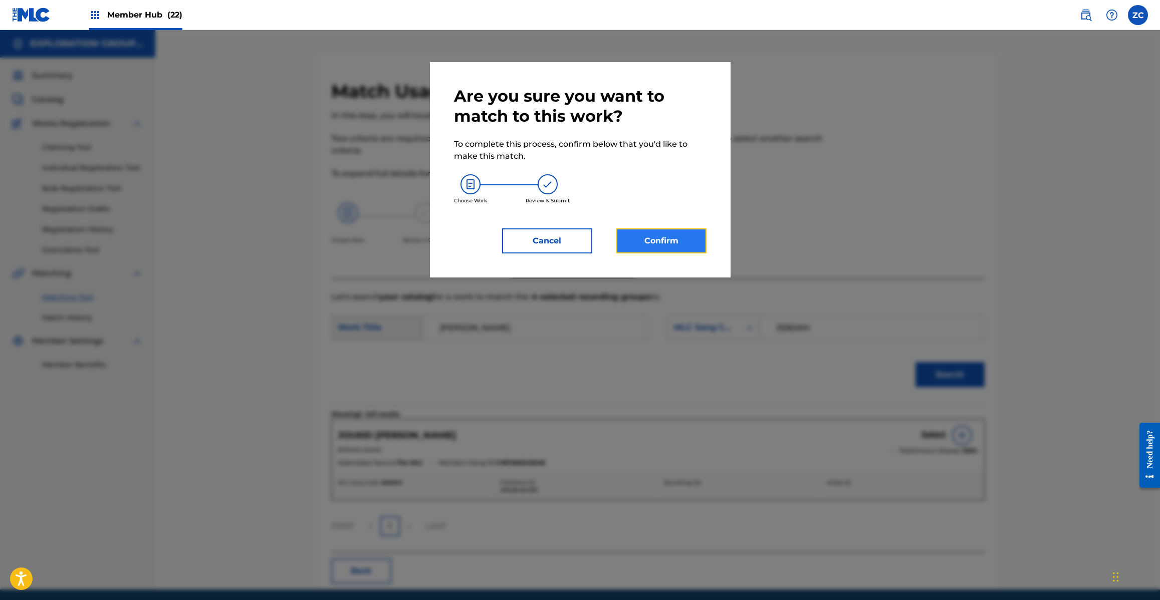
click at [687, 243] on button "Confirm" at bounding box center [661, 240] width 90 height 25
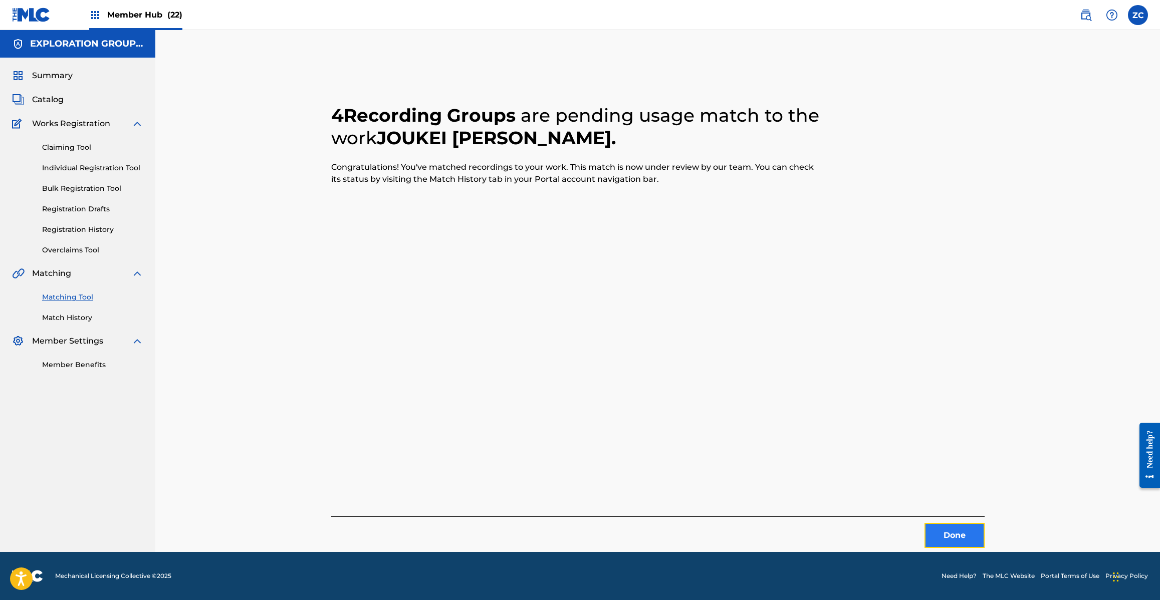
click at [954, 534] on button "Done" at bounding box center [954, 535] width 60 height 25
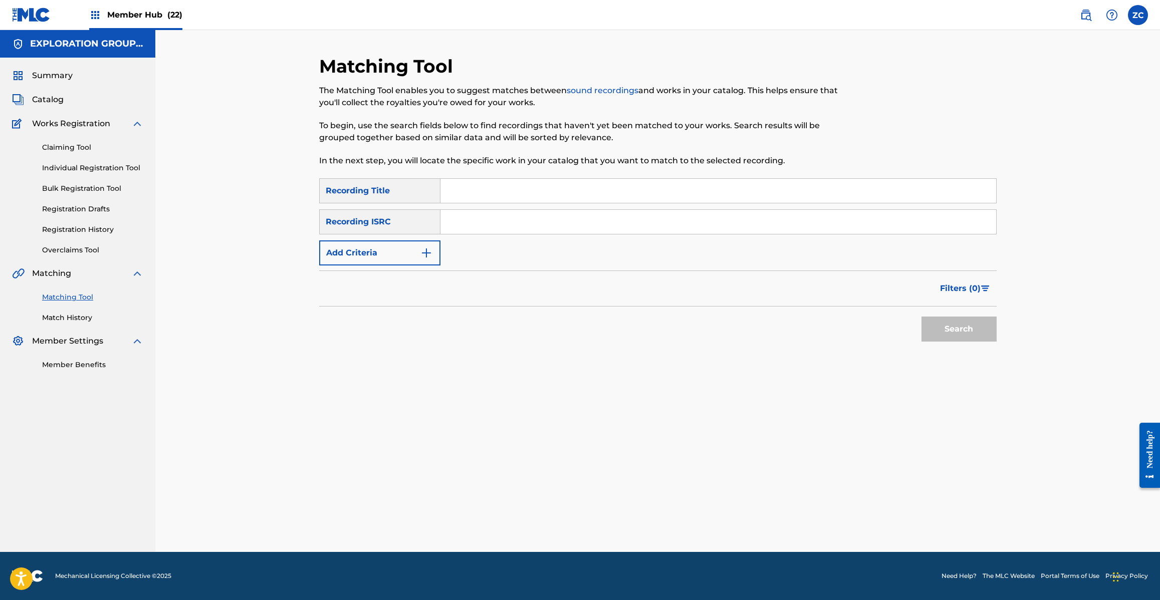
click at [524, 215] on input "Search Form" at bounding box center [717, 222] width 555 height 24
paste input "JPK651367423"
click at [946, 324] on button "Search" at bounding box center [958, 329] width 75 height 25
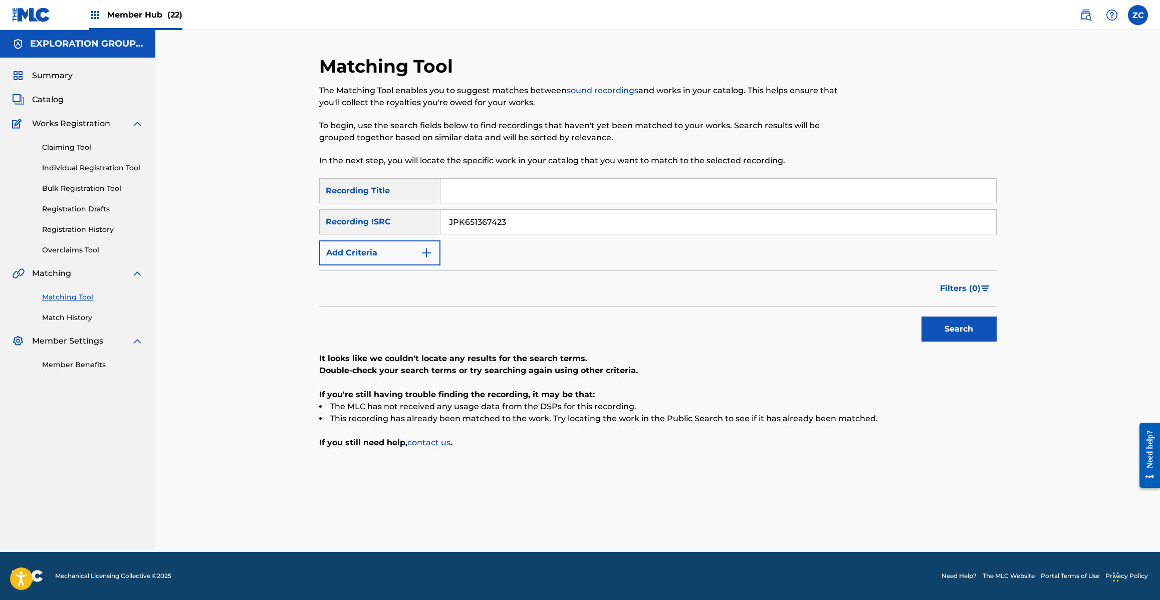
click at [588, 226] on input "JPK651367423" at bounding box center [717, 222] width 555 height 24
paste input "265132"
click at [965, 334] on button "Search" at bounding box center [958, 329] width 75 height 25
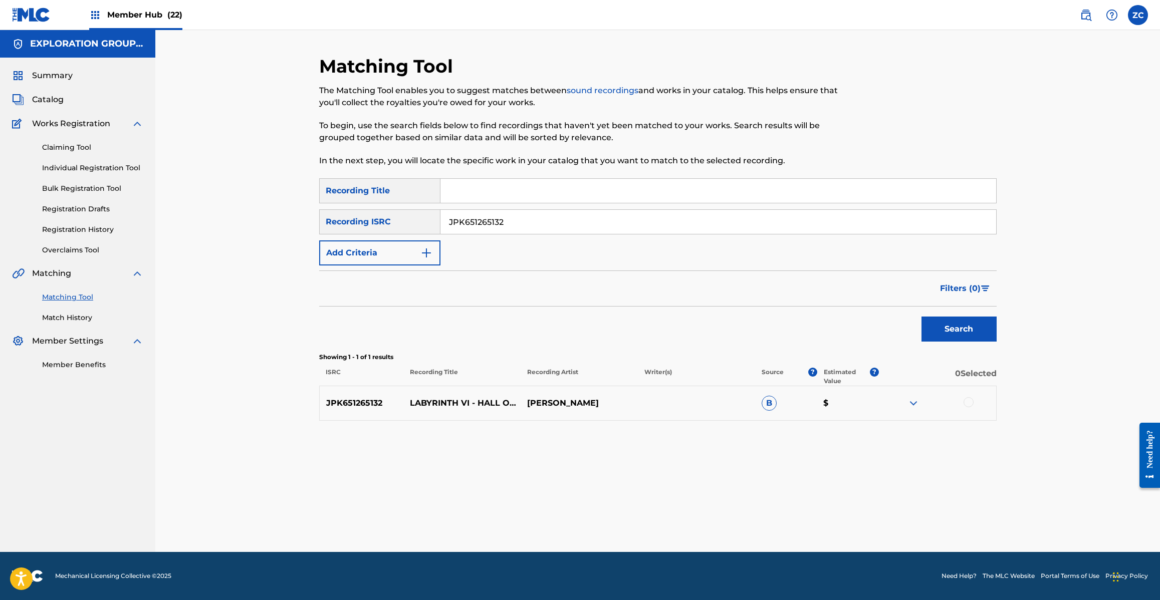
click at [972, 402] on div at bounding box center [968, 402] width 10 height 10
click at [607, 226] on input "JPK651265132" at bounding box center [717, 222] width 555 height 24
paste input "003"
type input "JPK651200332"
click at [965, 332] on button "Search" at bounding box center [958, 329] width 75 height 25
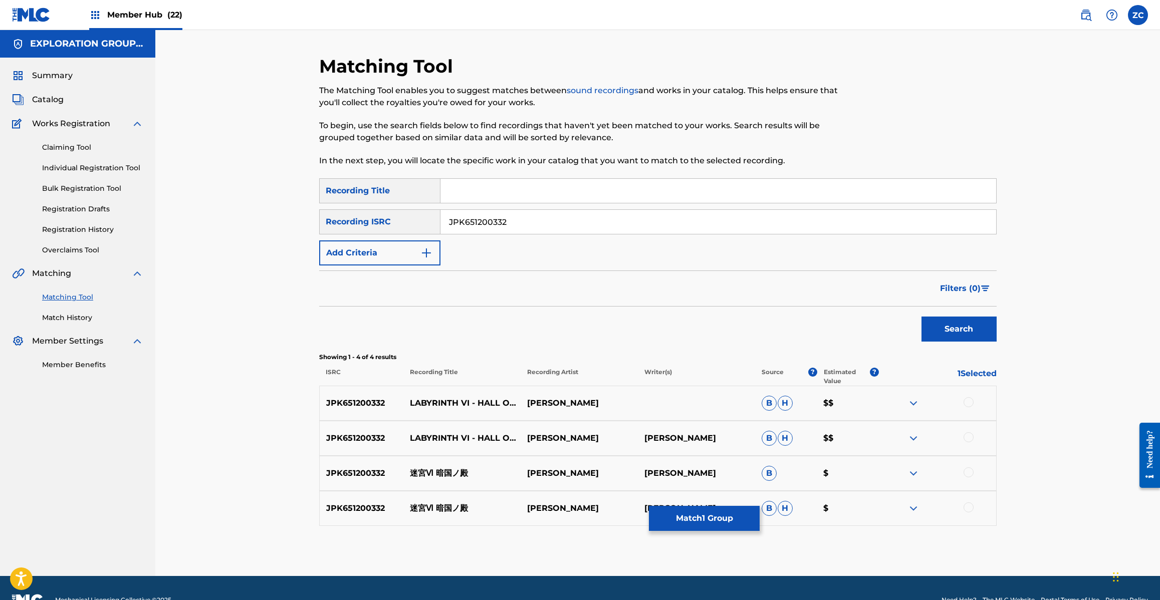
click at [967, 405] on div at bounding box center [968, 402] width 10 height 10
click at [968, 439] on div at bounding box center [968, 437] width 10 height 10
click at [969, 471] on div at bounding box center [968, 472] width 10 height 10
click at [968, 509] on div at bounding box center [968, 507] width 10 height 10
click at [694, 518] on button "Match 5 Groups" at bounding box center [704, 518] width 111 height 25
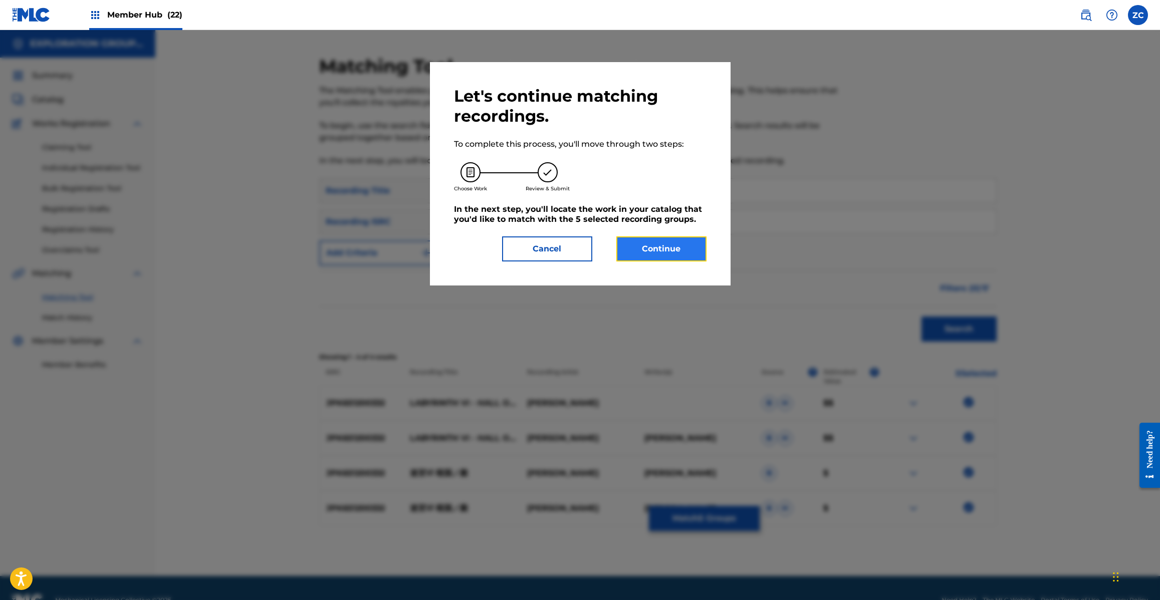
click at [657, 243] on button "Continue" at bounding box center [661, 248] width 90 height 25
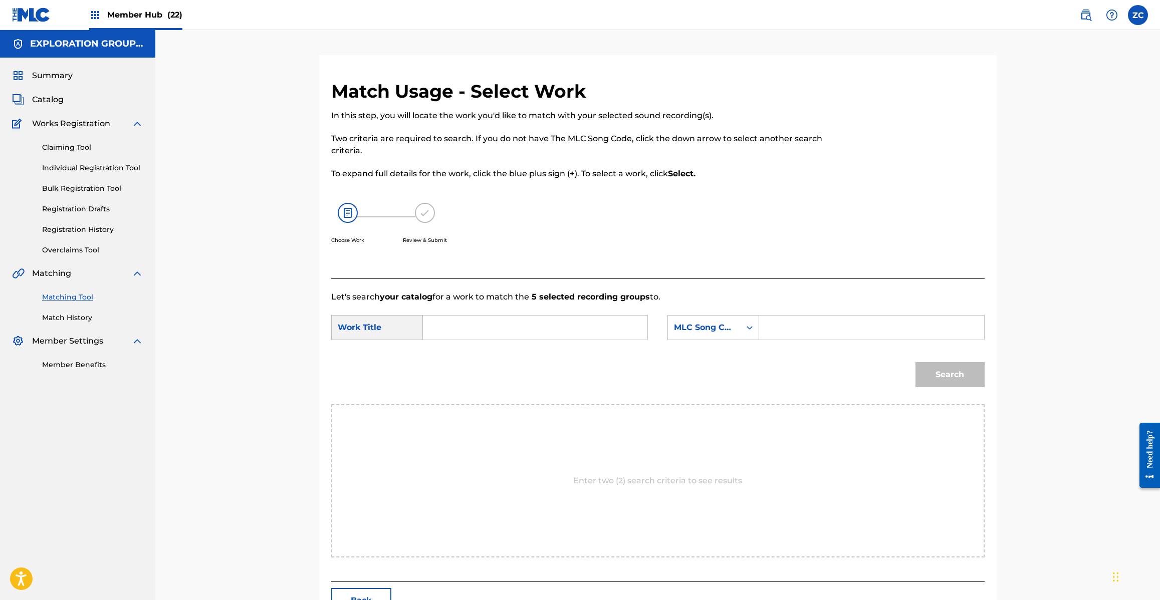
click at [569, 326] on input "Search Form" at bounding box center [534, 328] width 207 height 24
paste input "Meikyuu 6 Ankokuno Tono MV10GQ"
click at [587, 335] on input "Meikyuu 6 Ankokuno Tono MV10GQ" at bounding box center [534, 328] width 207 height 24
type input "Meikyuu 6 Ankokuno Tono"
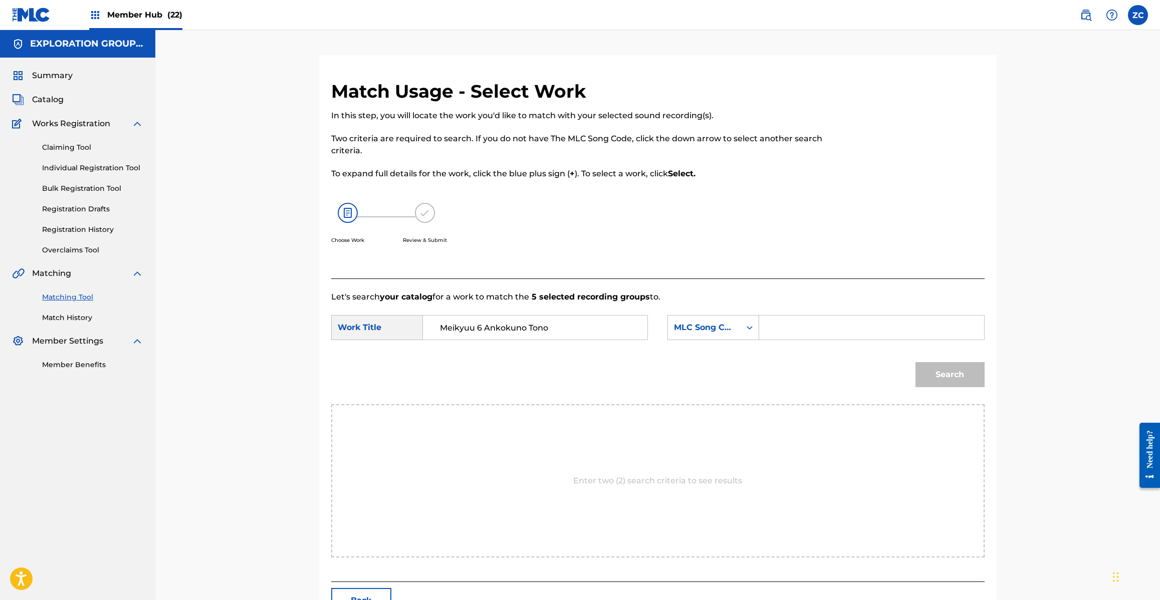
click at [802, 335] on input "Search Form" at bounding box center [870, 328] width 207 height 24
paste input "MV10GQ"
type input "MV10GQ"
click at [956, 376] on button "Search" at bounding box center [949, 374] width 69 height 25
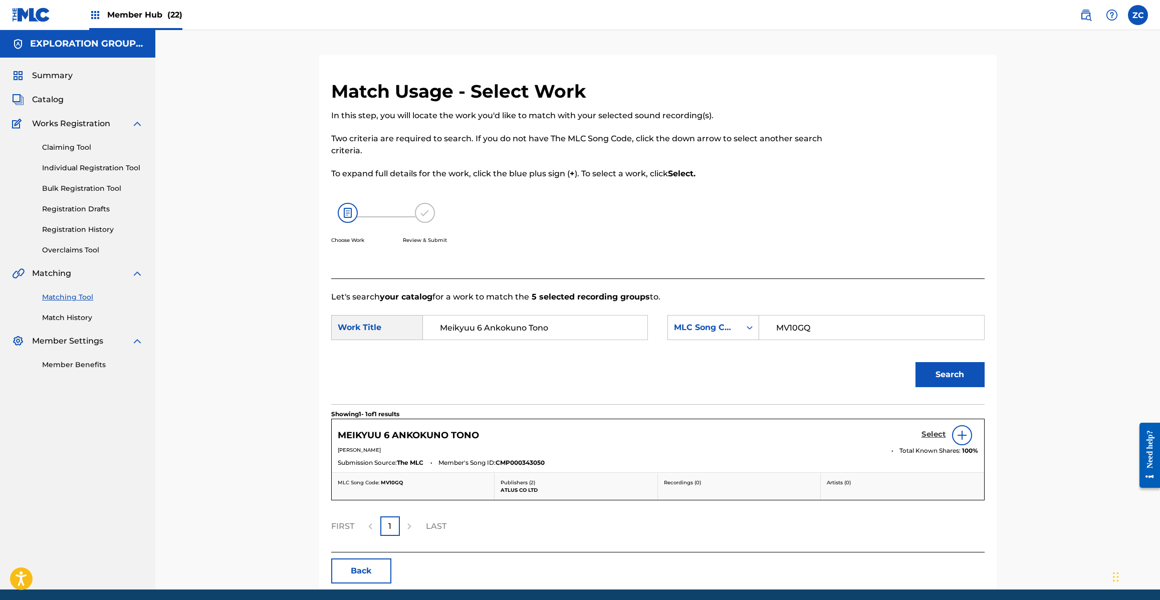
click at [926, 434] on h5 "Select" at bounding box center [933, 435] width 25 height 10
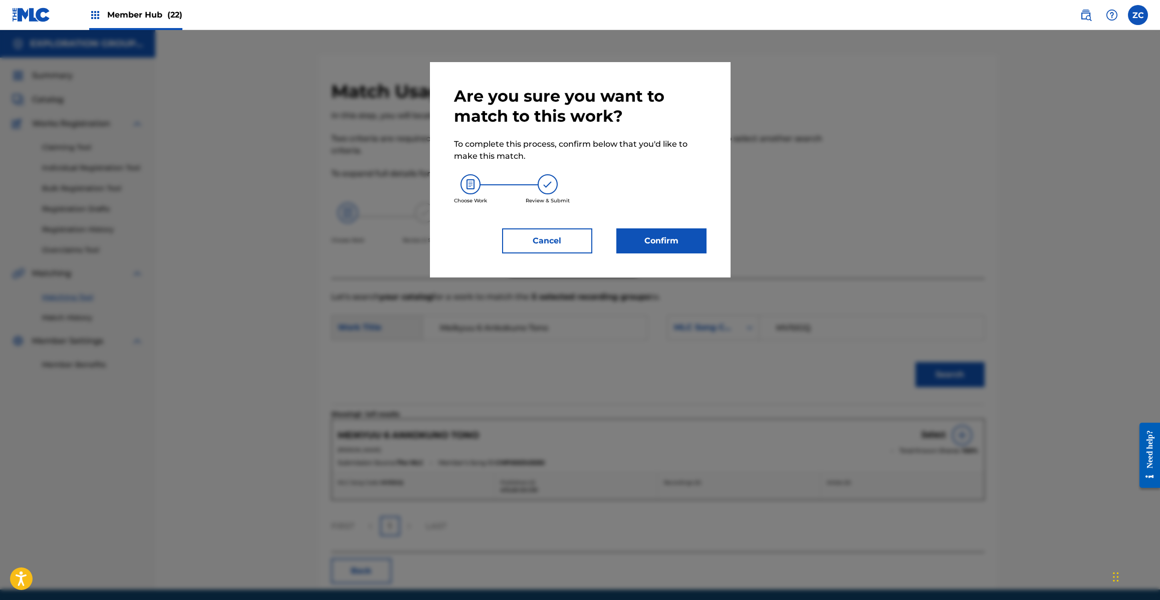
click at [675, 227] on div "Are you sure you want to match to this work? To complete this process, confirm …" at bounding box center [580, 169] width 252 height 167
click at [674, 234] on button "Confirm" at bounding box center [661, 240] width 90 height 25
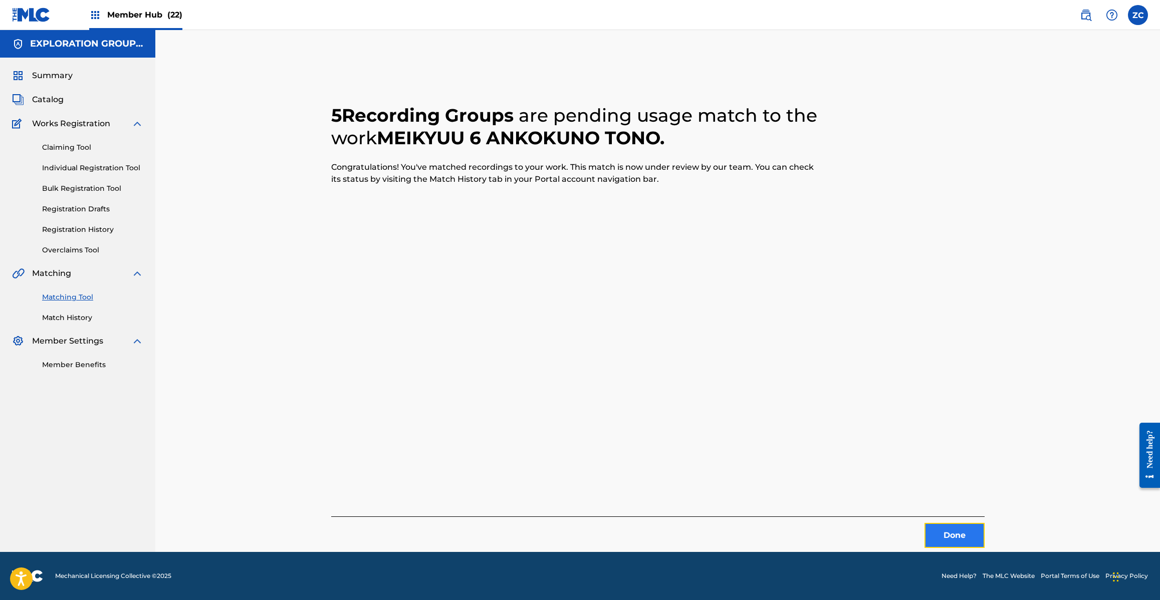
click at [961, 541] on button "Done" at bounding box center [954, 535] width 60 height 25
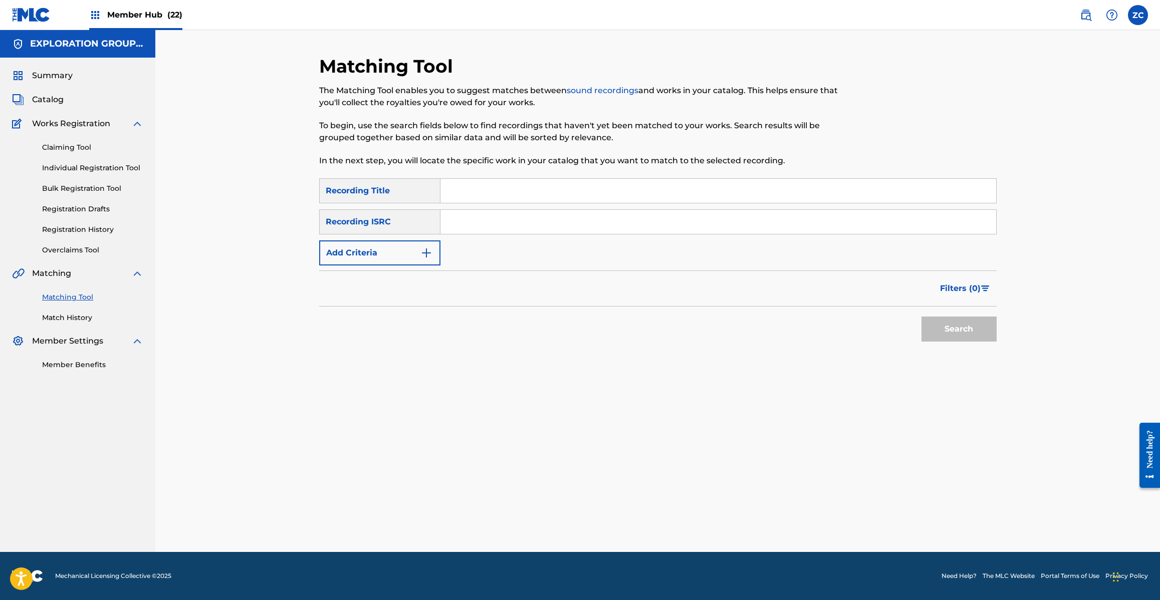
drag, startPoint x: 610, startPoint y: 221, endPoint x: 710, endPoint y: 259, distance: 106.7
click at [610, 221] on input "Search Form" at bounding box center [717, 222] width 555 height 24
paste input "JPK651200333"
click at [958, 327] on button "Search" at bounding box center [958, 329] width 75 height 25
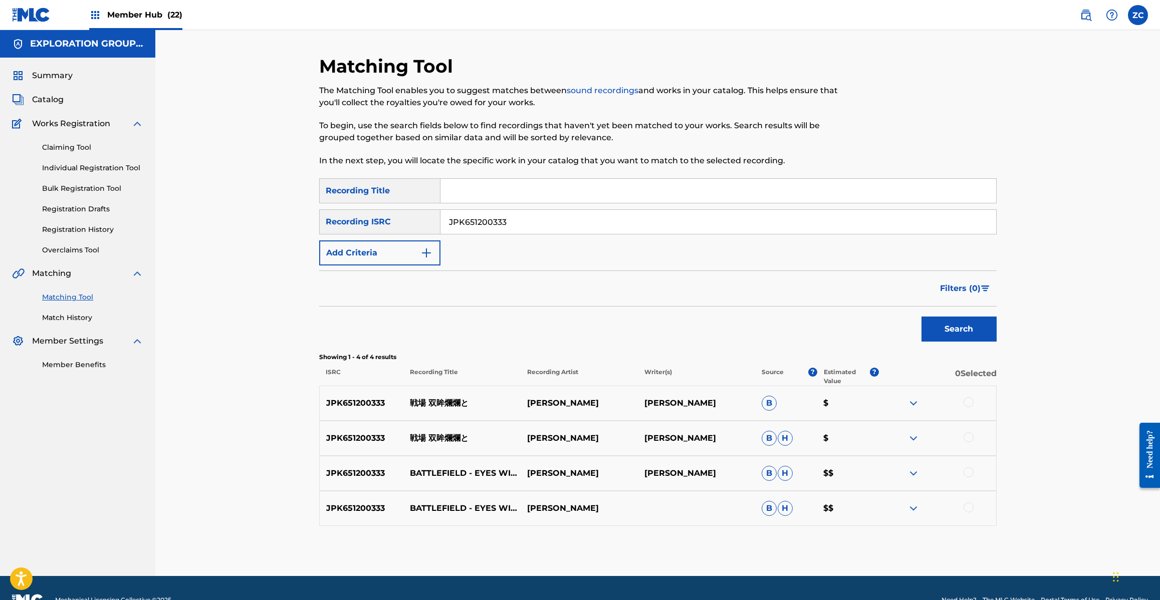
click at [968, 403] on div at bounding box center [968, 402] width 10 height 10
click at [970, 432] on div at bounding box center [968, 437] width 10 height 10
click at [965, 474] on div at bounding box center [968, 472] width 10 height 10
click at [970, 511] on div at bounding box center [968, 507] width 10 height 10
click at [580, 227] on input "JPK651200333" at bounding box center [717, 222] width 555 height 24
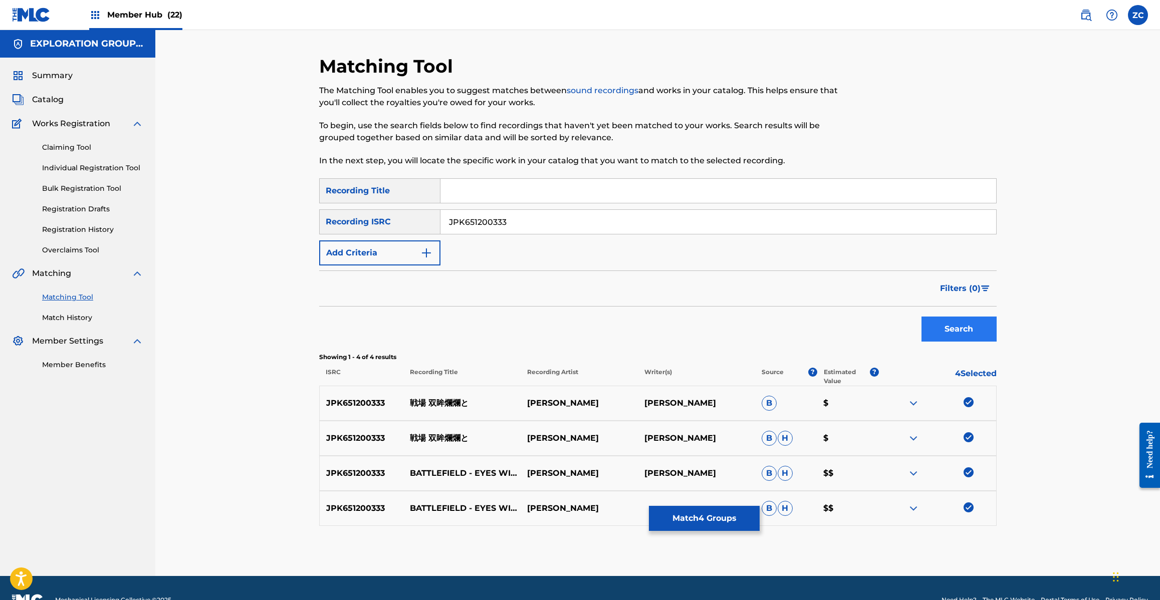
paste input "367211"
click at [955, 330] on button "Search" at bounding box center [958, 329] width 75 height 25
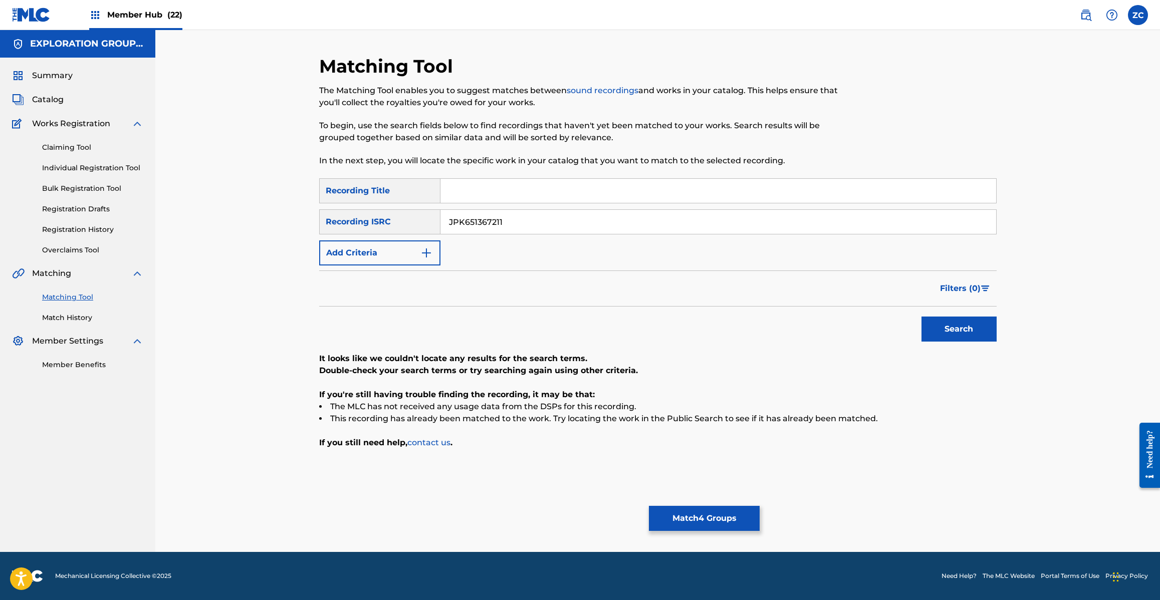
click at [703, 224] on input "JPK651367211" at bounding box center [717, 222] width 555 height 24
paste input "265133"
type input "JPK651265133"
click at [954, 337] on button "Search" at bounding box center [958, 329] width 75 height 25
click at [721, 510] on button "Match 4 Groups" at bounding box center [704, 518] width 111 height 25
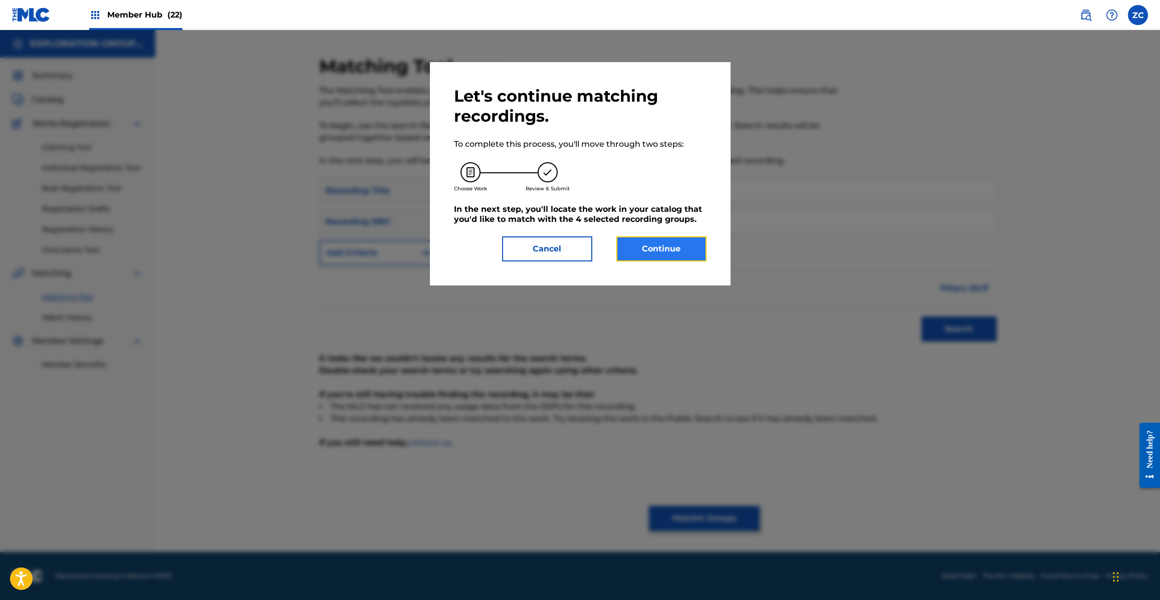
click at [665, 244] on button "Continue" at bounding box center [661, 248] width 90 height 25
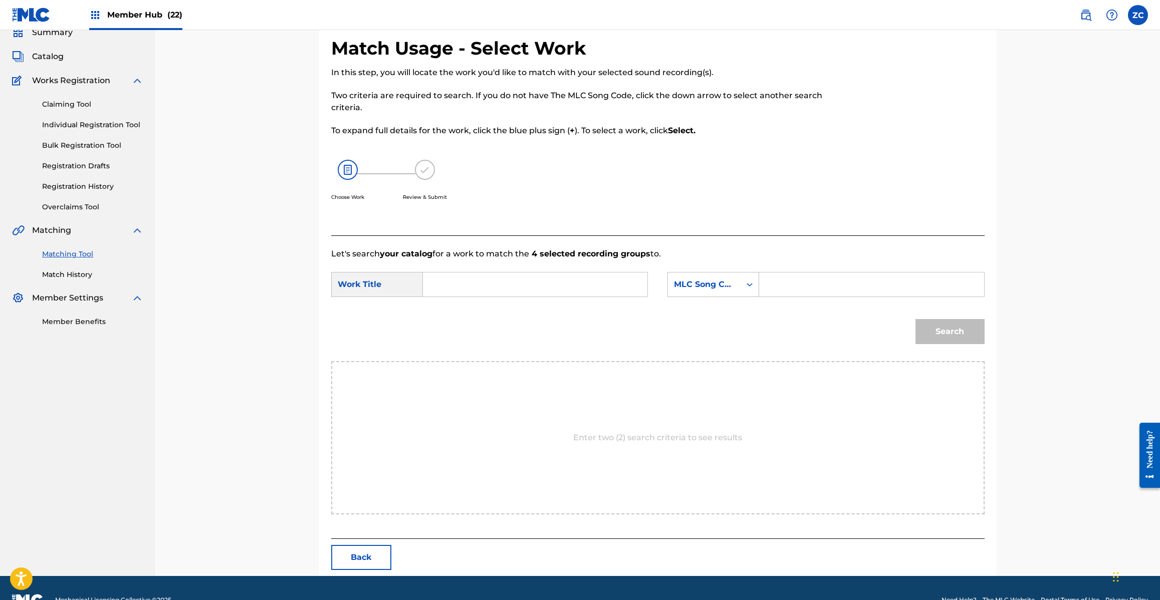
scroll to position [67, 0]
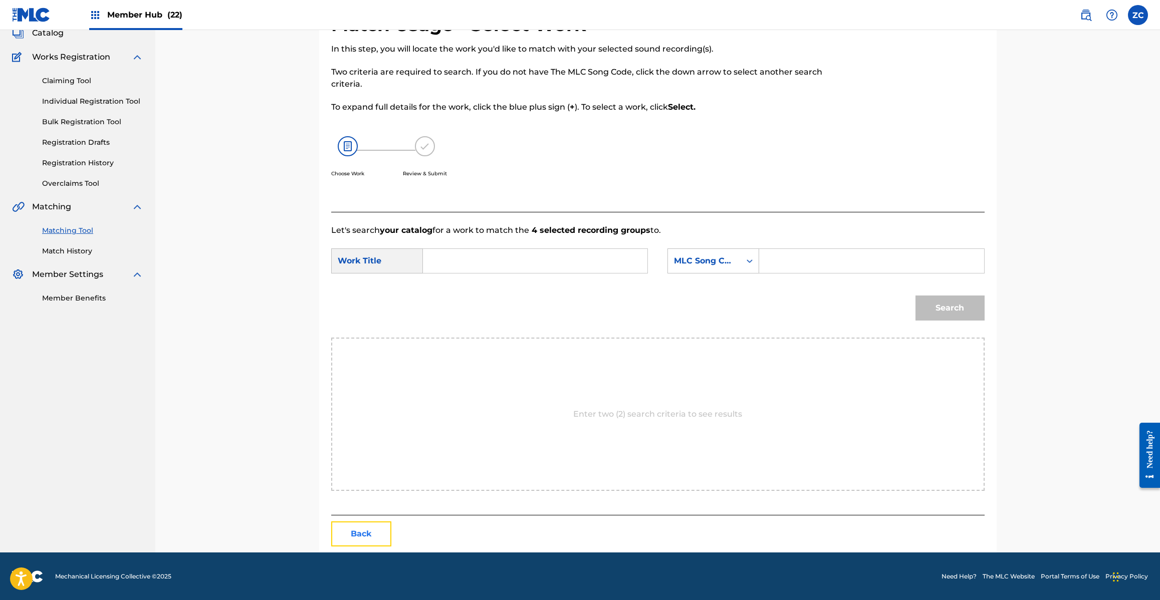
click at [371, 544] on button "Back" at bounding box center [361, 533] width 60 height 25
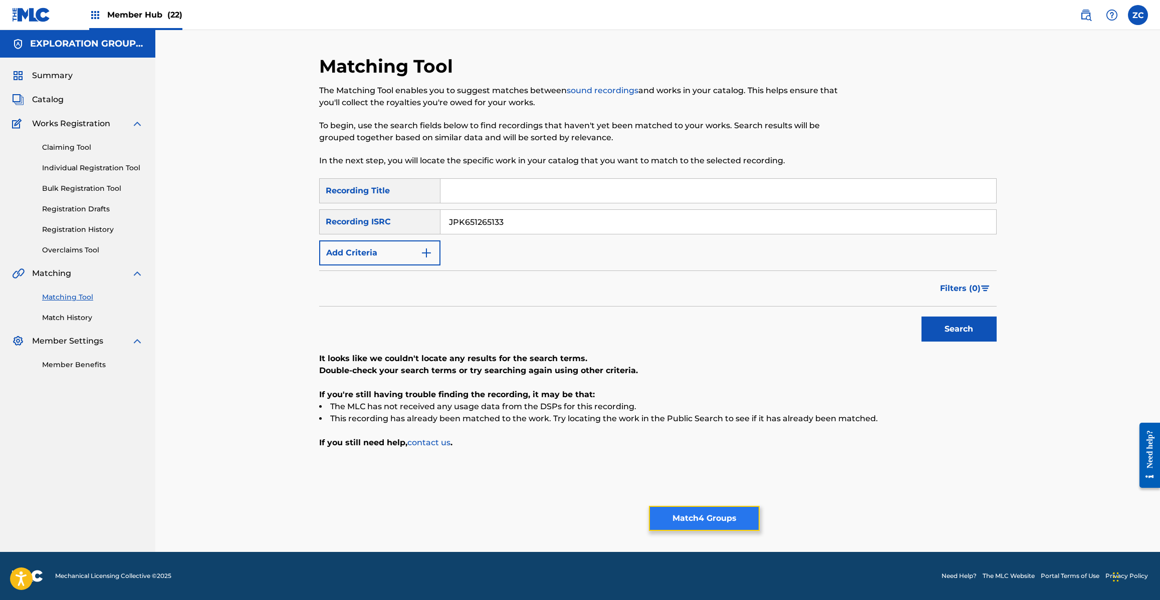
click at [725, 514] on button "Match 4 Groups" at bounding box center [704, 518] width 111 height 25
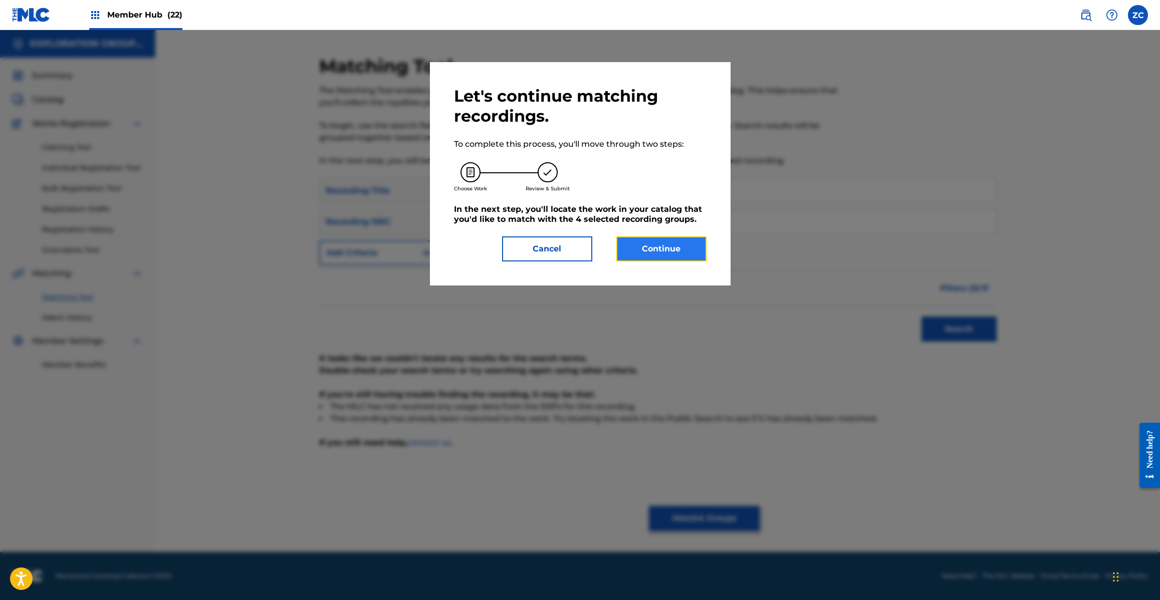
click at [674, 255] on button "Continue" at bounding box center [661, 248] width 90 height 25
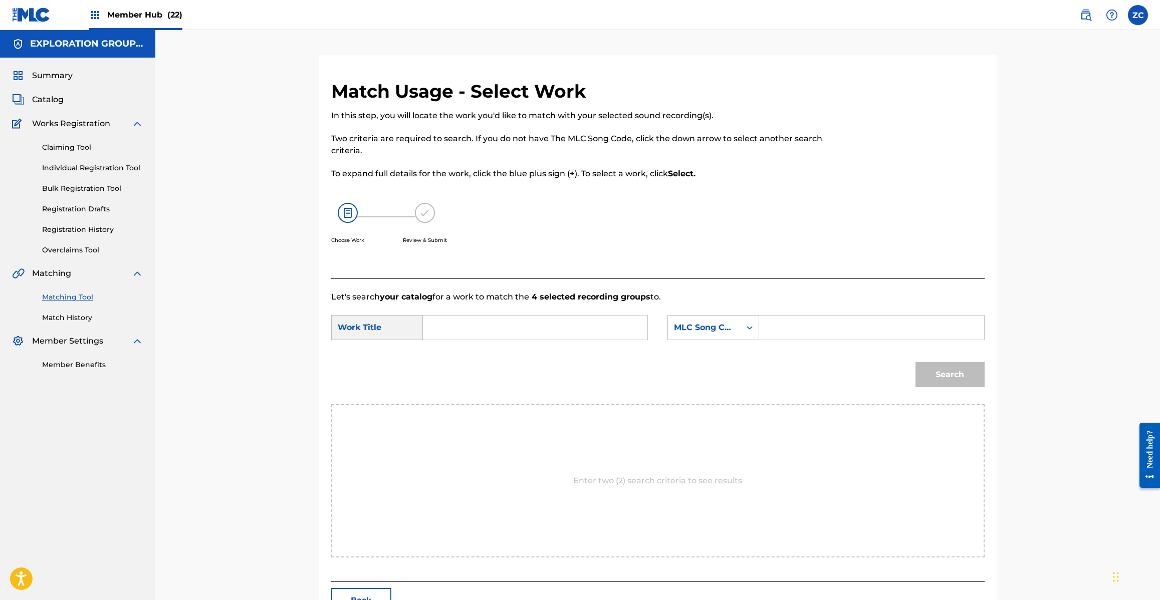
click at [606, 324] on input "Search Form" at bounding box center [534, 328] width 207 height 24
paste input "Senjou Soubou Ranranto S65USP"
click at [556, 323] on input "Senjou Soubou Ranranto S65USP" at bounding box center [534, 328] width 207 height 24
type input "Senjou [PERSON_NAME]"
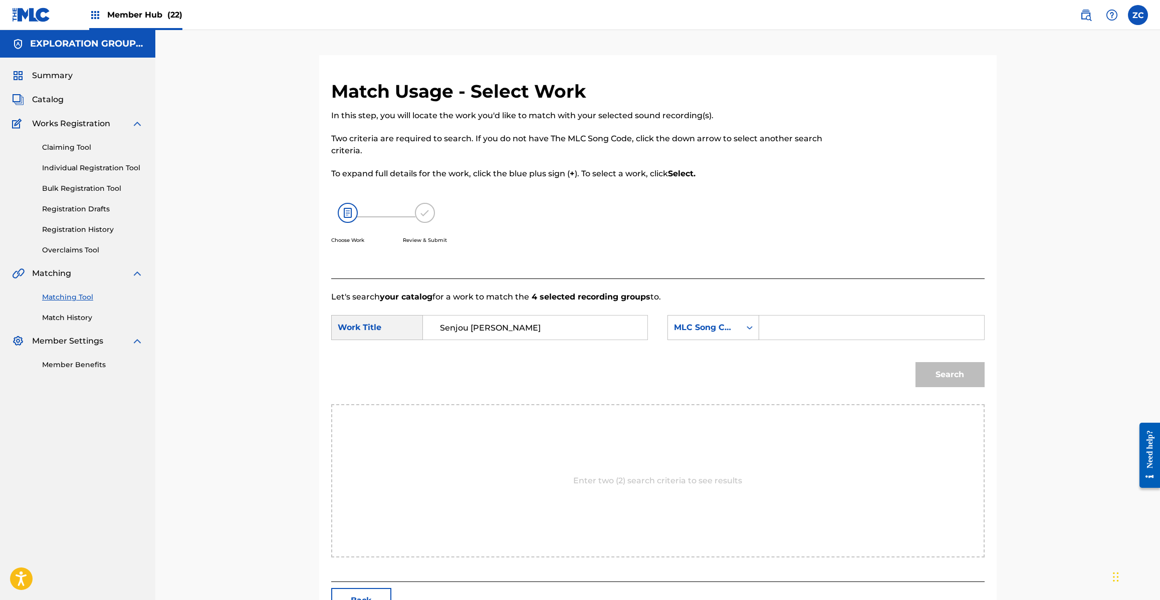
drag, startPoint x: 785, startPoint y: 330, endPoint x: 807, endPoint y: 332, distance: 21.7
click at [785, 330] on input "Search Form" at bounding box center [870, 328] width 207 height 24
paste input "S65USP"
type input "S65USP"
click at [955, 372] on button "Search" at bounding box center [949, 374] width 69 height 25
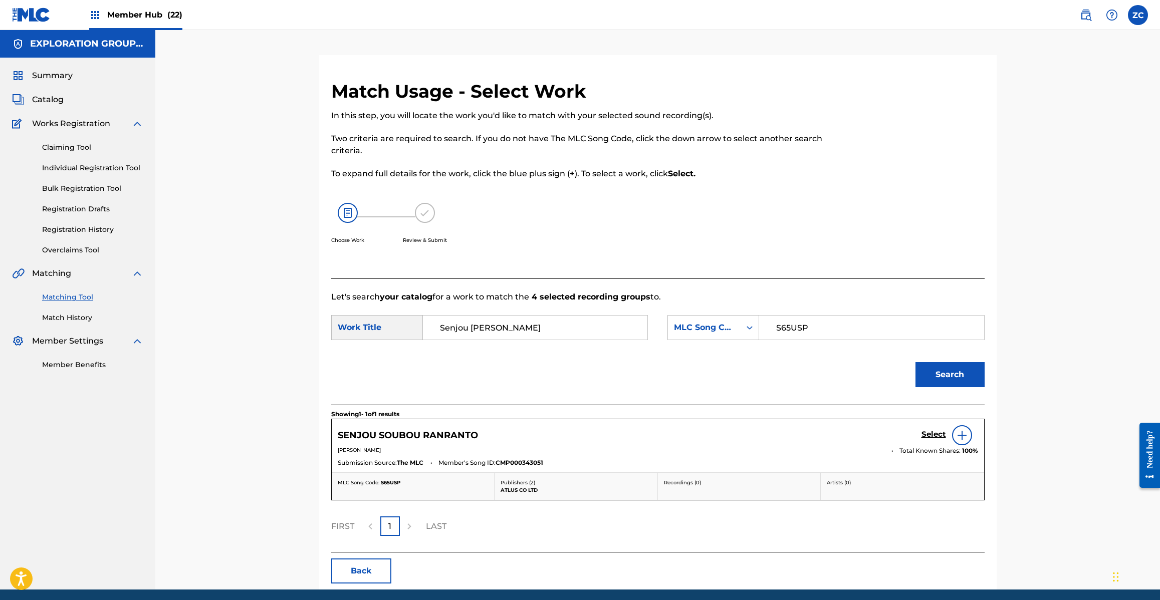
click at [933, 428] on div "Select" at bounding box center [949, 435] width 57 height 20
click at [935, 432] on h5 "Select" at bounding box center [933, 435] width 25 height 10
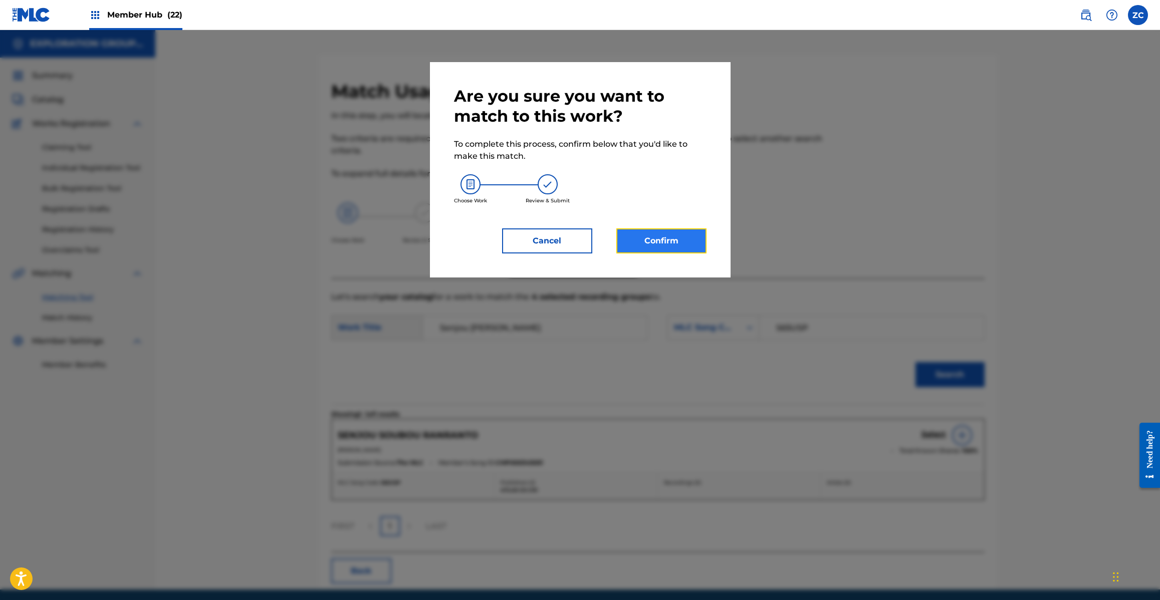
click at [675, 239] on button "Confirm" at bounding box center [661, 240] width 90 height 25
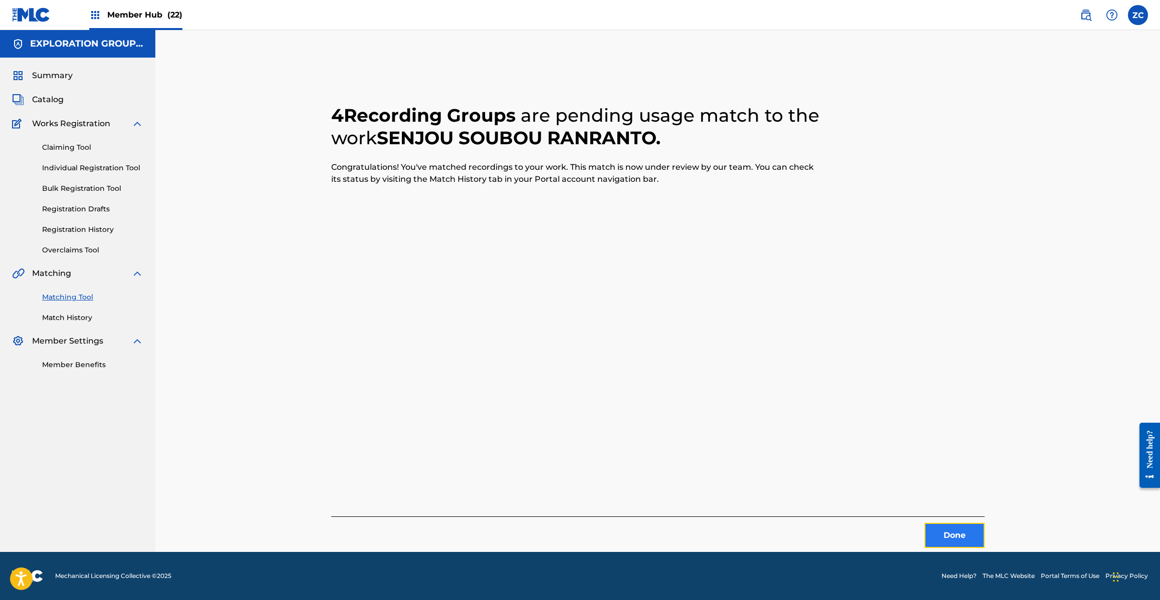
click at [948, 524] on button "Done" at bounding box center [954, 535] width 60 height 25
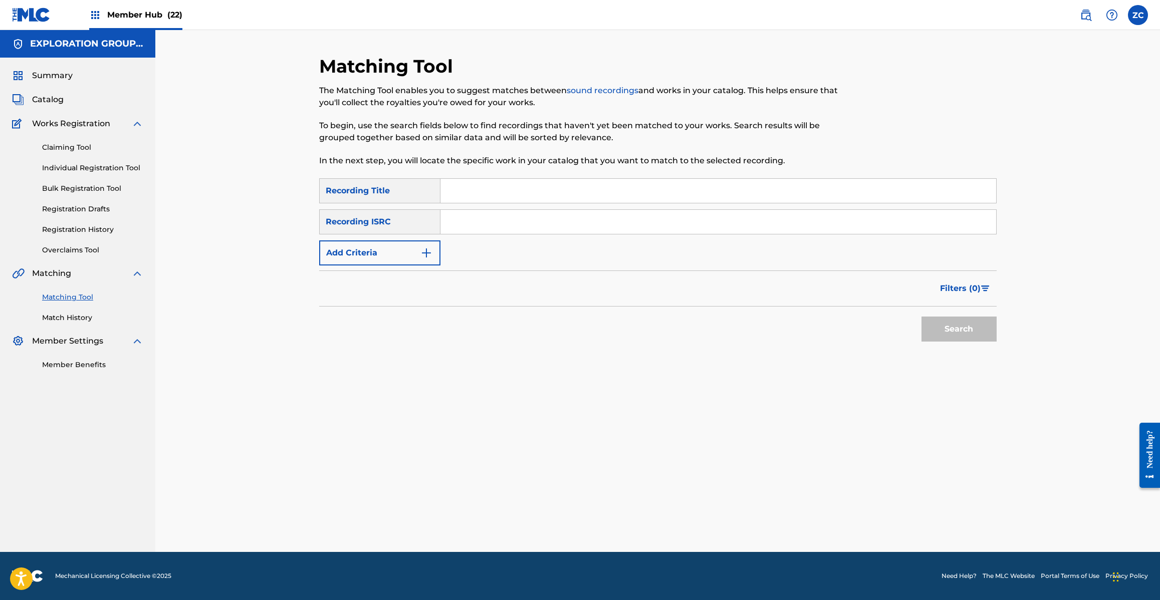
click at [551, 218] on input "Search Form" at bounding box center [717, 222] width 555 height 24
paste input "JPK651200337"
click at [989, 329] on button "Search" at bounding box center [958, 329] width 75 height 25
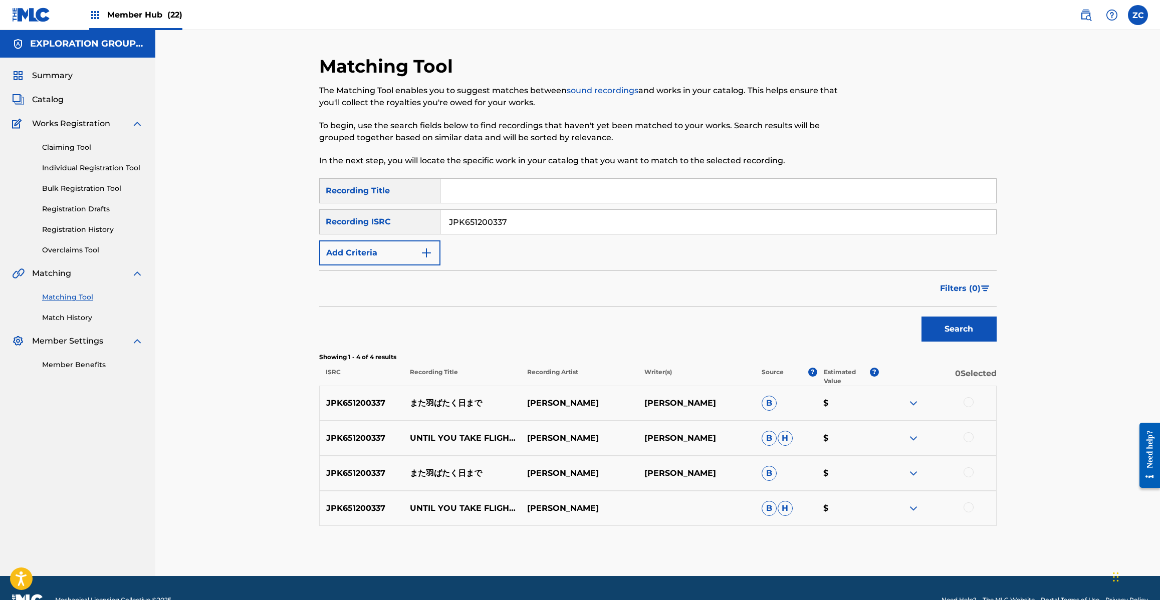
click at [966, 403] on div at bounding box center [968, 402] width 10 height 10
click at [968, 436] on div at bounding box center [968, 437] width 10 height 10
click at [968, 474] on div at bounding box center [968, 472] width 10 height 10
click at [971, 509] on div at bounding box center [968, 507] width 10 height 10
click at [577, 219] on input "JPK651200337" at bounding box center [717, 222] width 555 height 24
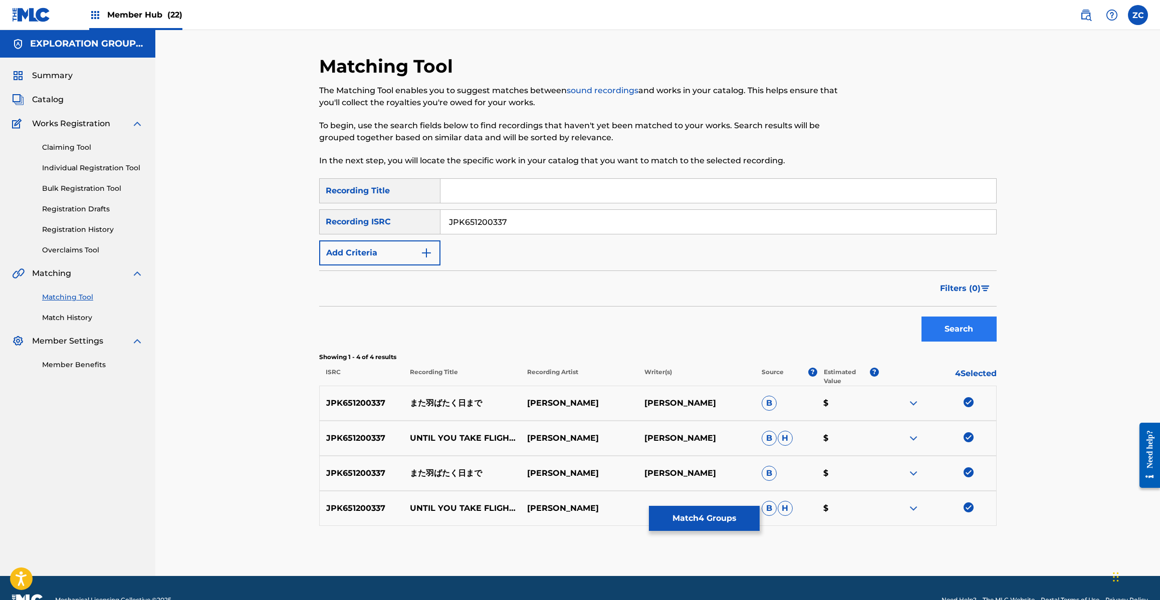
paste input "36721"
type input "JPK651367217"
drag, startPoint x: 944, startPoint y: 331, endPoint x: 898, endPoint y: 317, distance: 48.0
click at [942, 330] on button "Search" at bounding box center [958, 329] width 75 height 25
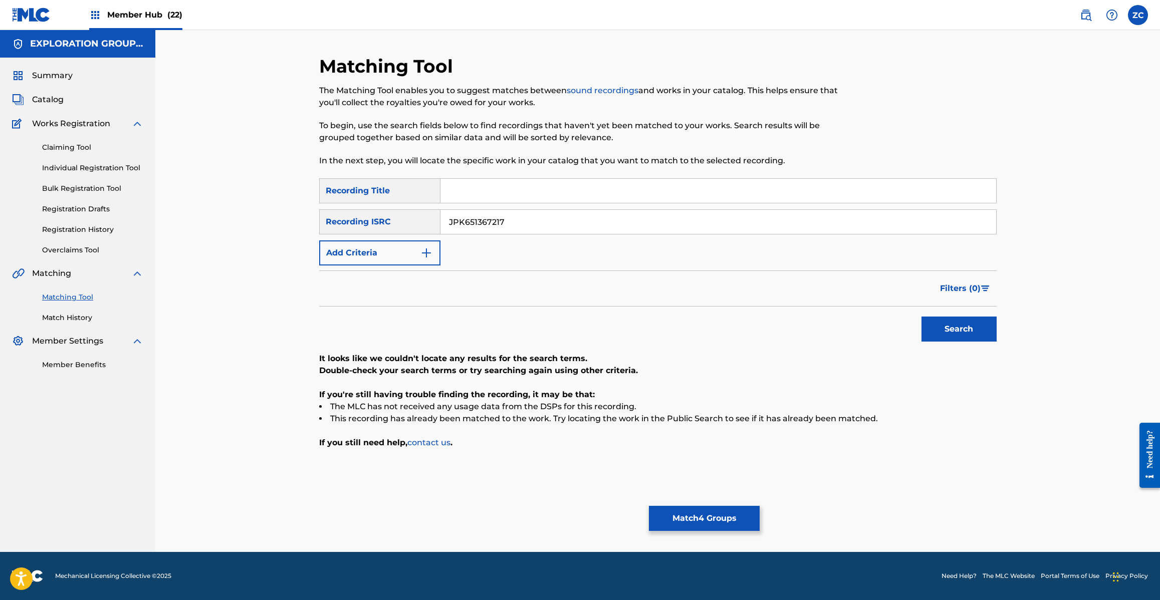
click at [592, 219] on input "JPK651367217" at bounding box center [717, 222] width 555 height 24
paste input "265137"
type input "JPK651265137"
click at [944, 331] on button "Search" at bounding box center [958, 329] width 75 height 25
click at [710, 524] on button "Match 4 Groups" at bounding box center [704, 518] width 111 height 25
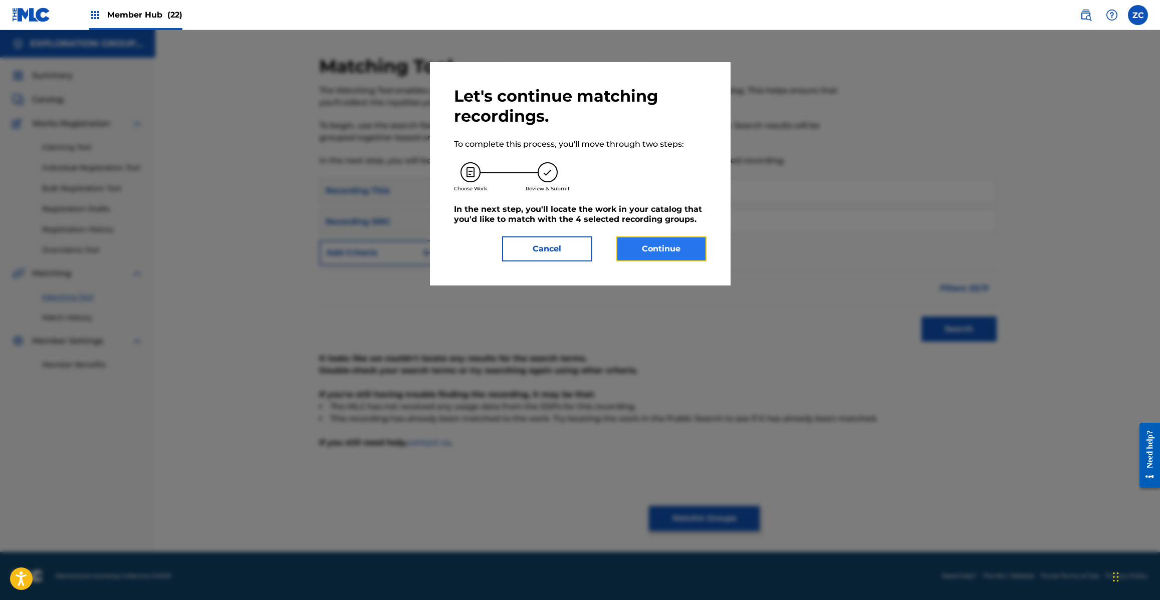
click at [656, 244] on button "Continue" at bounding box center [661, 248] width 90 height 25
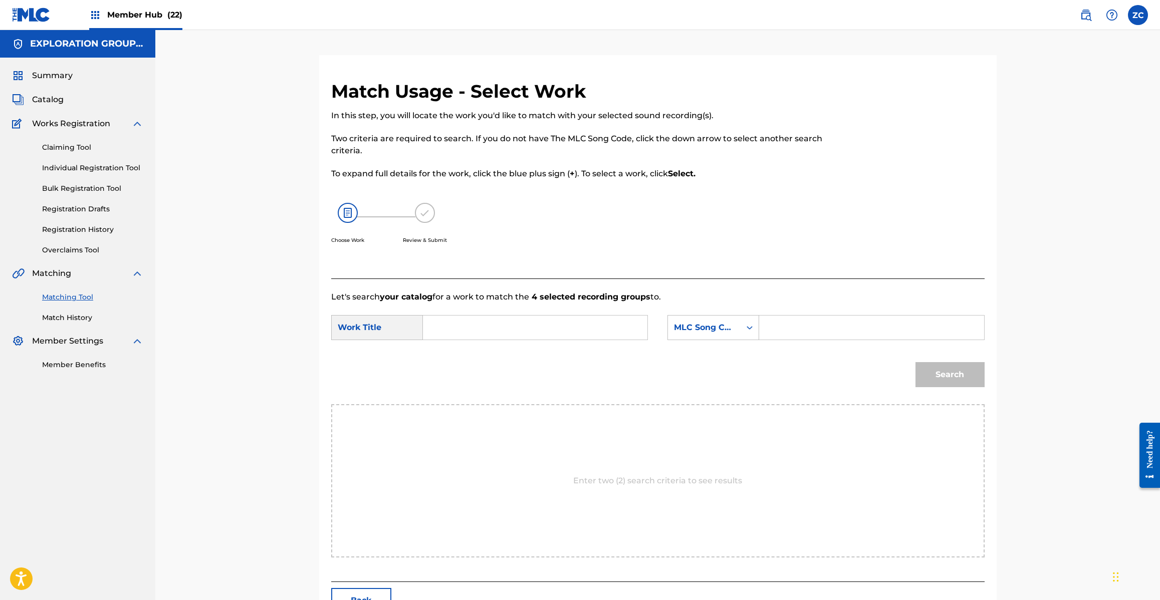
click at [577, 329] on input "Search Form" at bounding box center [534, 328] width 207 height 24
paste input "[PERSON_NAME] Himade MV17KK"
click at [559, 330] on input "[PERSON_NAME] Himade MV17KK" at bounding box center [534, 328] width 207 height 24
type input "[PERSON_NAME] Habataku Himade"
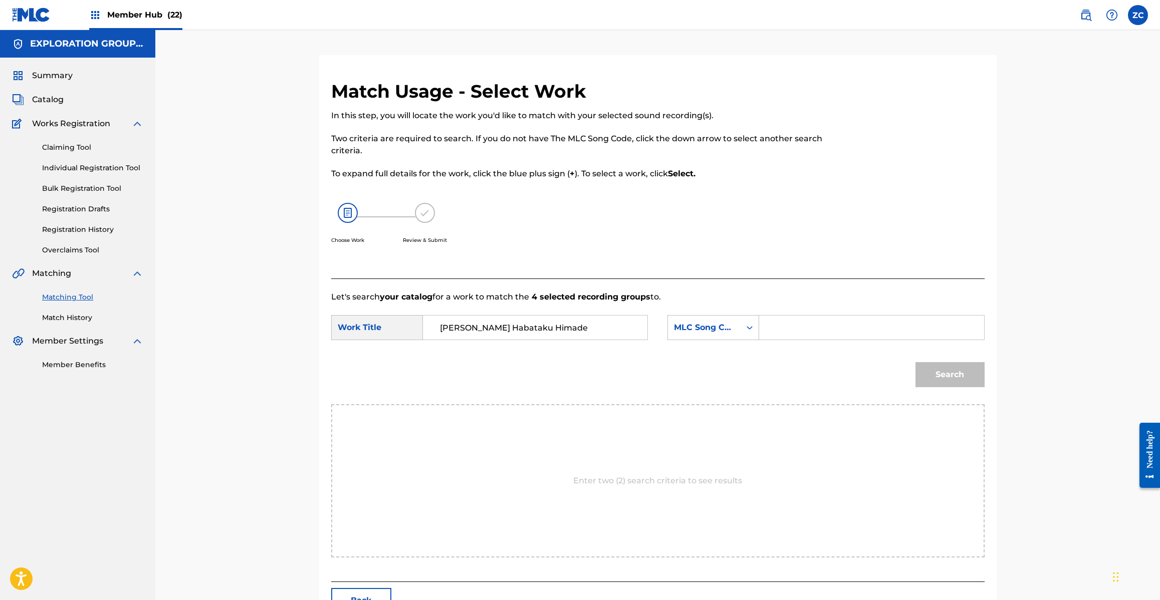
click at [842, 338] on input "Search Form" at bounding box center [870, 328] width 207 height 24
paste input "MV17KK"
type input "MV17KK"
click at [955, 376] on button "Search" at bounding box center [949, 374] width 69 height 25
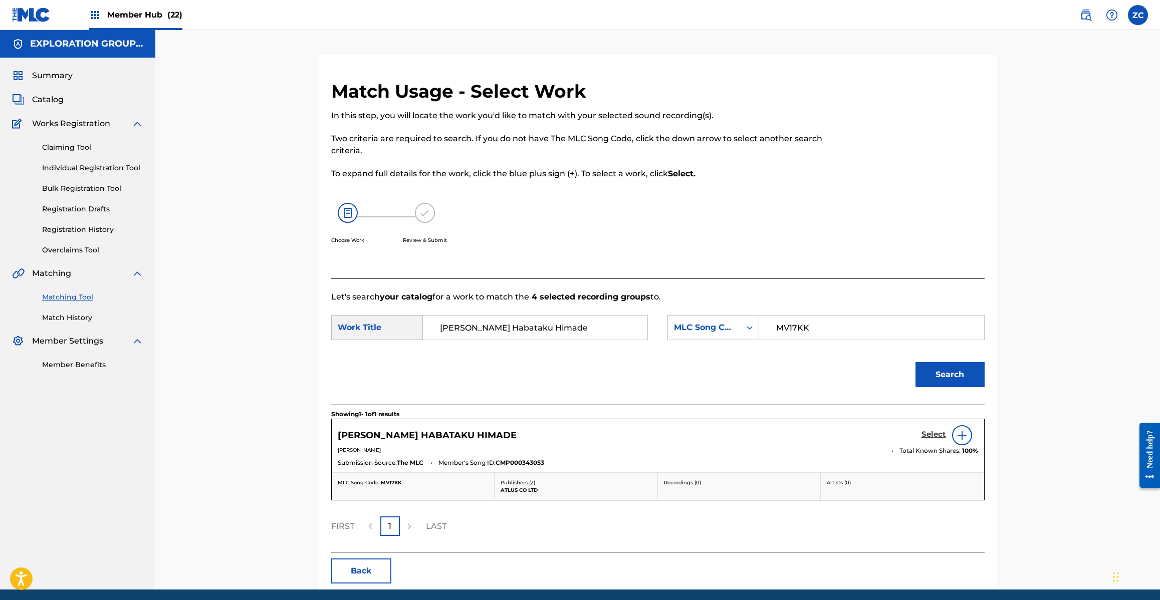
click at [927, 437] on h5 "Select" at bounding box center [933, 435] width 25 height 10
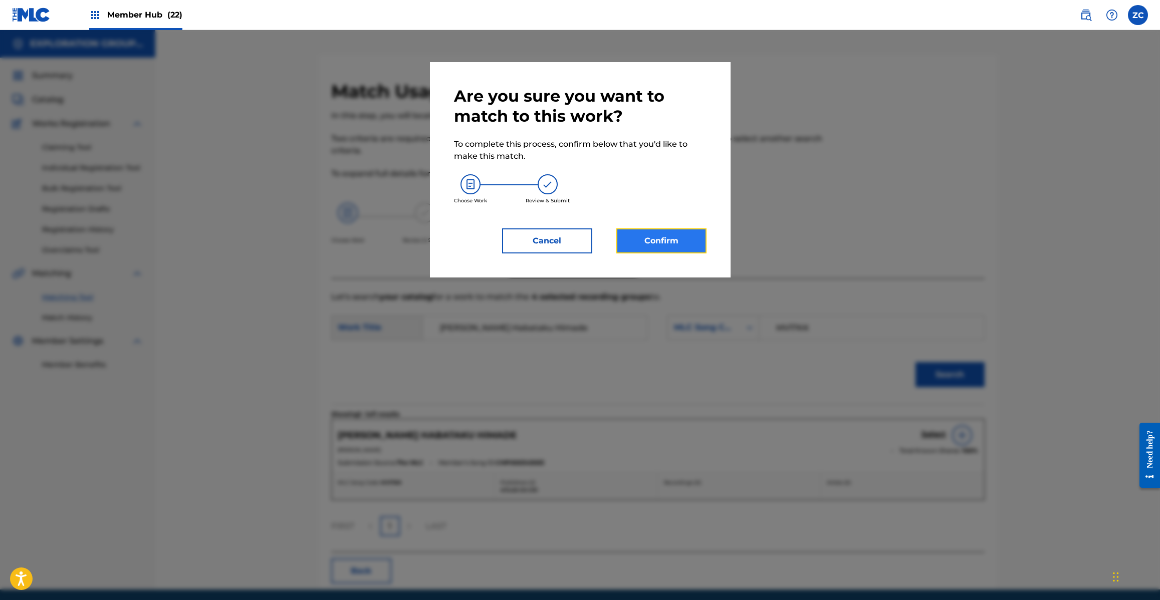
click at [679, 241] on button "Confirm" at bounding box center [661, 240] width 90 height 25
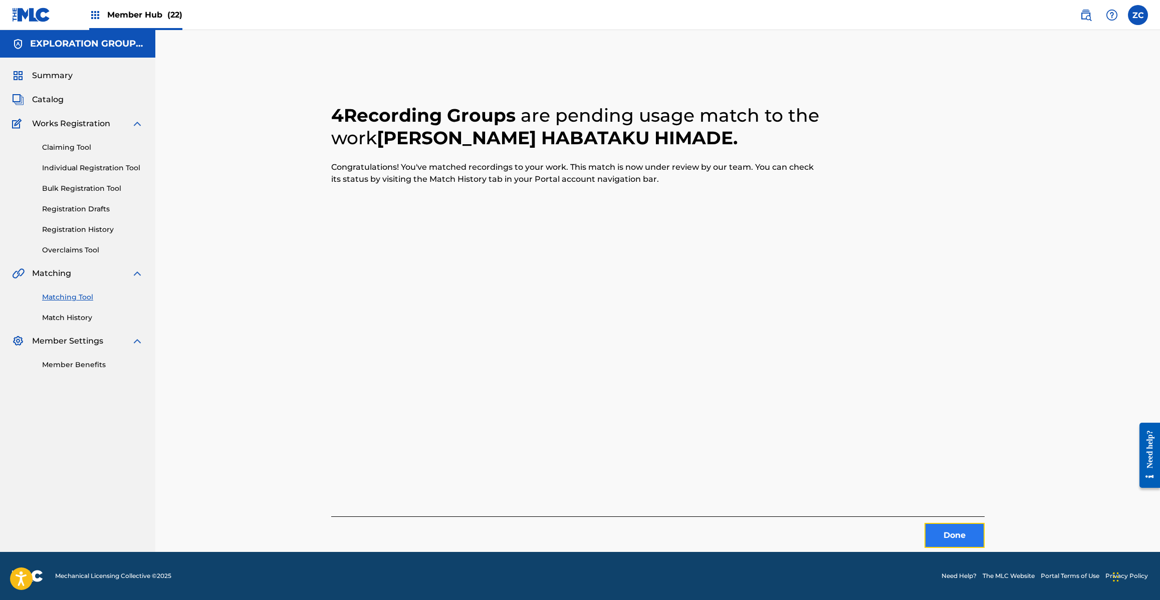
click at [958, 531] on button "Done" at bounding box center [954, 535] width 60 height 25
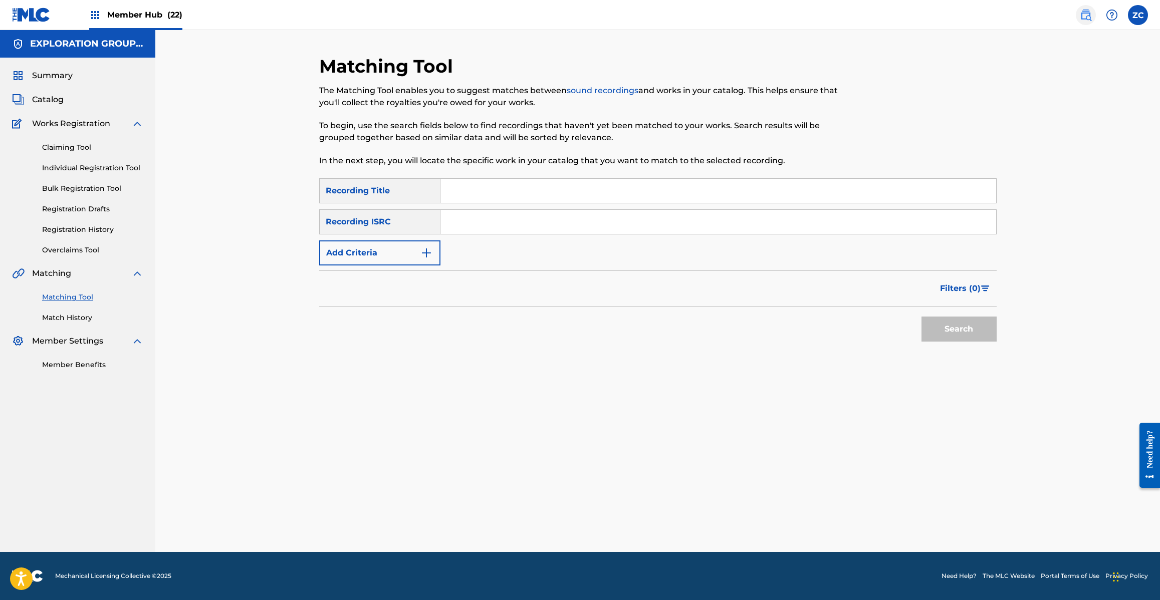
click at [1087, 14] on img at bounding box center [1085, 15] width 12 height 12
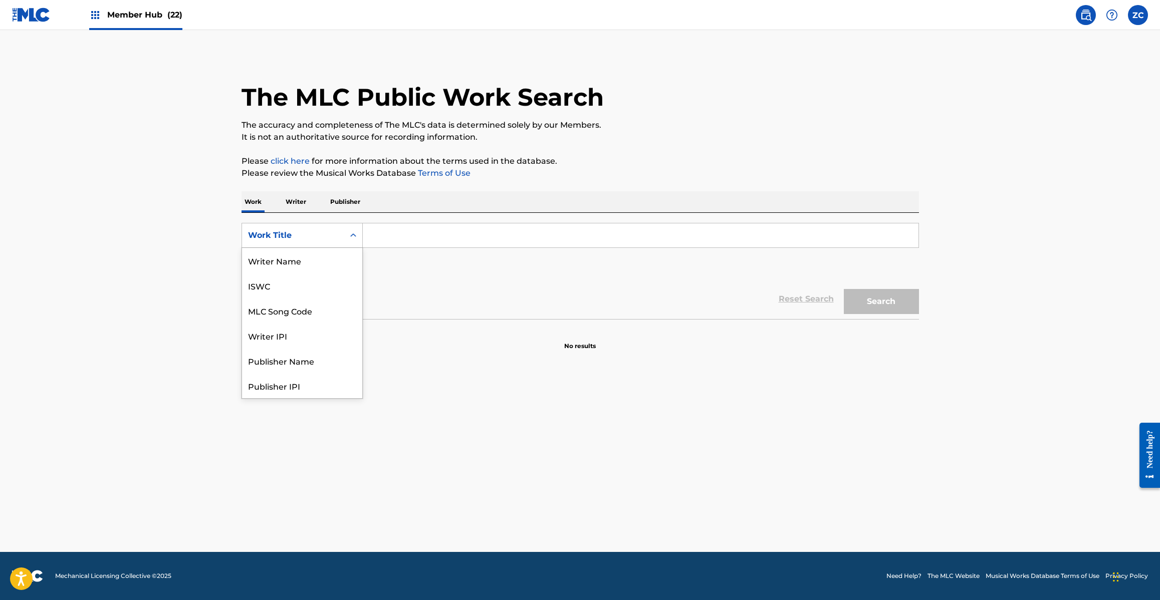
click at [298, 239] on div "Work Title" at bounding box center [293, 235] width 90 height 12
click at [287, 296] on div "ISWC" at bounding box center [302, 285] width 120 height 25
click at [384, 257] on div "SearchWithCriteria2cf1366b-7836-4568-b1c4-6ded747e4fa0 ISWC Add Criteria" at bounding box center [579, 251] width 677 height 56
click at [417, 238] on input "Search Form" at bounding box center [640, 235] width 555 height 24
paste input "T3277914093"
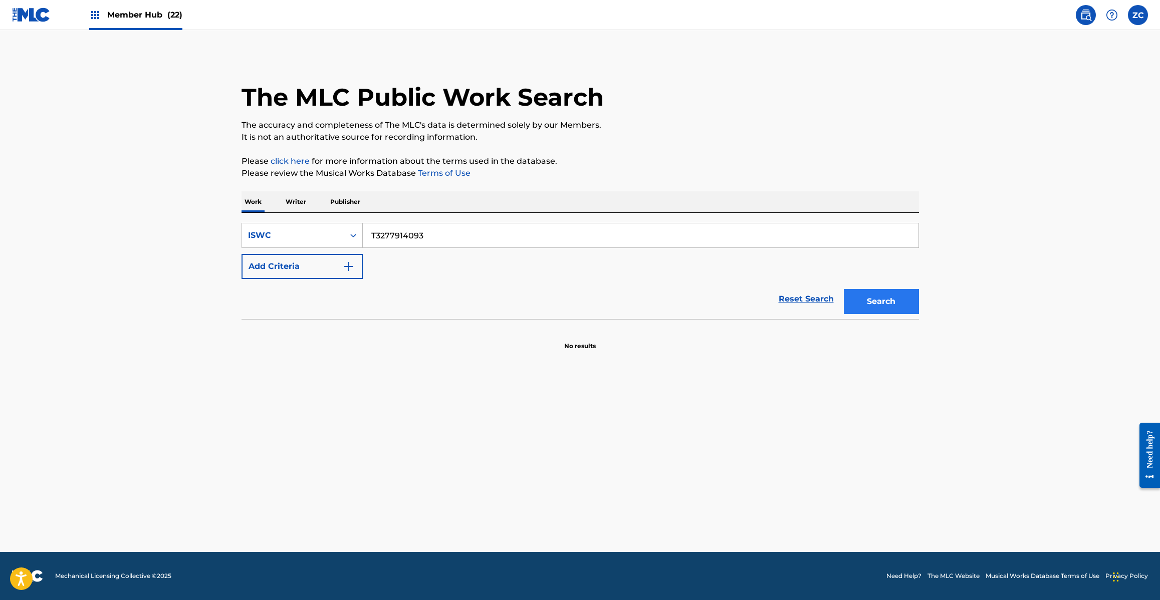
type input "T3277914093"
click at [871, 294] on button "Search" at bounding box center [880, 301] width 75 height 25
click at [814, 302] on link "Reset Search" at bounding box center [805, 299] width 65 height 22
click at [545, 238] on input "Search Form" at bounding box center [640, 235] width 555 height 24
paste input "FOR YOU [PERSON_NAME]"
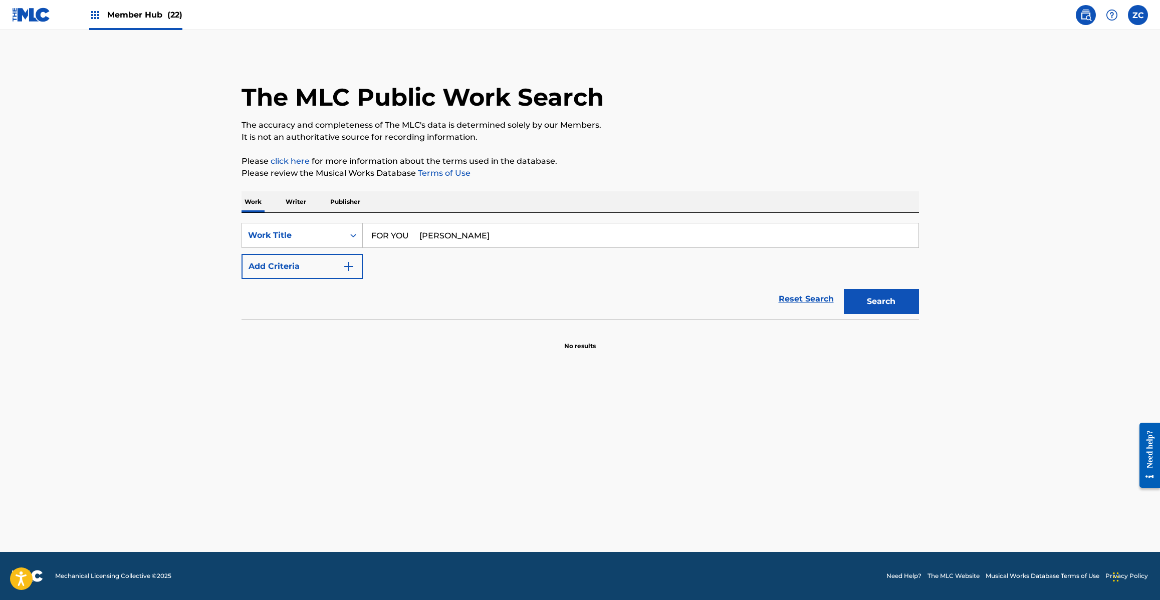
click at [457, 237] on input "FOR YOU [PERSON_NAME]" at bounding box center [640, 235] width 555 height 24
type input "FOR YOU Nagai"
click at [324, 251] on div "SearchWithCriteriaa8ebdea4-79ac-4d9a-9f29-d99a07e7dbad Work Title FOR YOU Nagai…" at bounding box center [579, 251] width 677 height 56
click at [358, 268] on button "Add Criteria" at bounding box center [301, 266] width 121 height 25
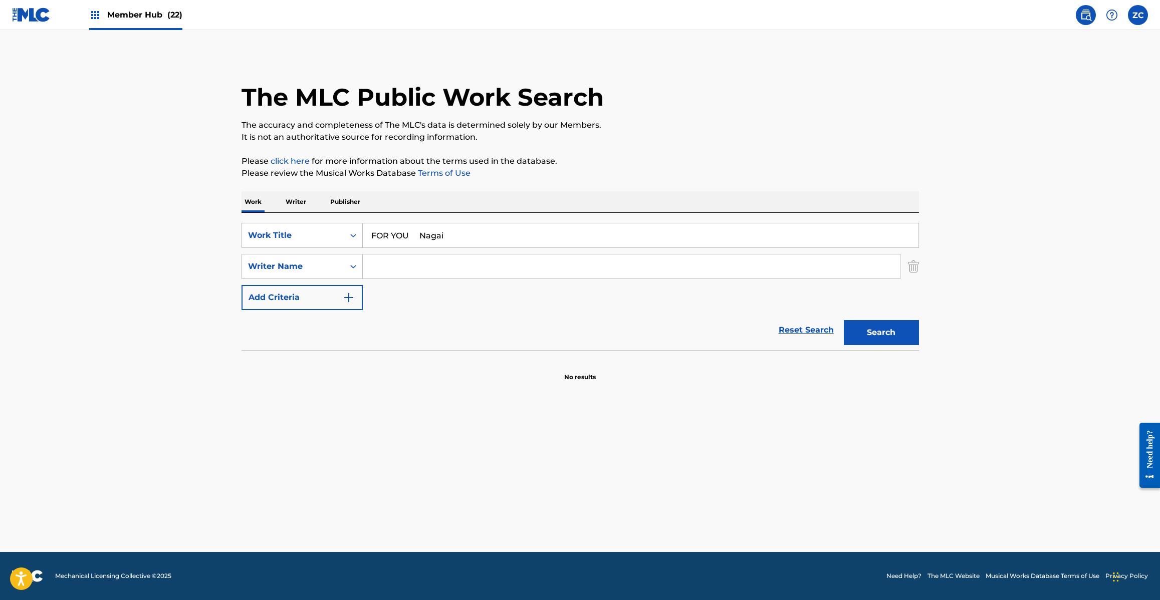
click at [446, 268] on input "Search Form" at bounding box center [631, 266] width 537 height 24
paste input "Shuuwa"
type input "Shuuwa"
click at [433, 237] on input "FOR YOU Nagai" at bounding box center [640, 235] width 555 height 24
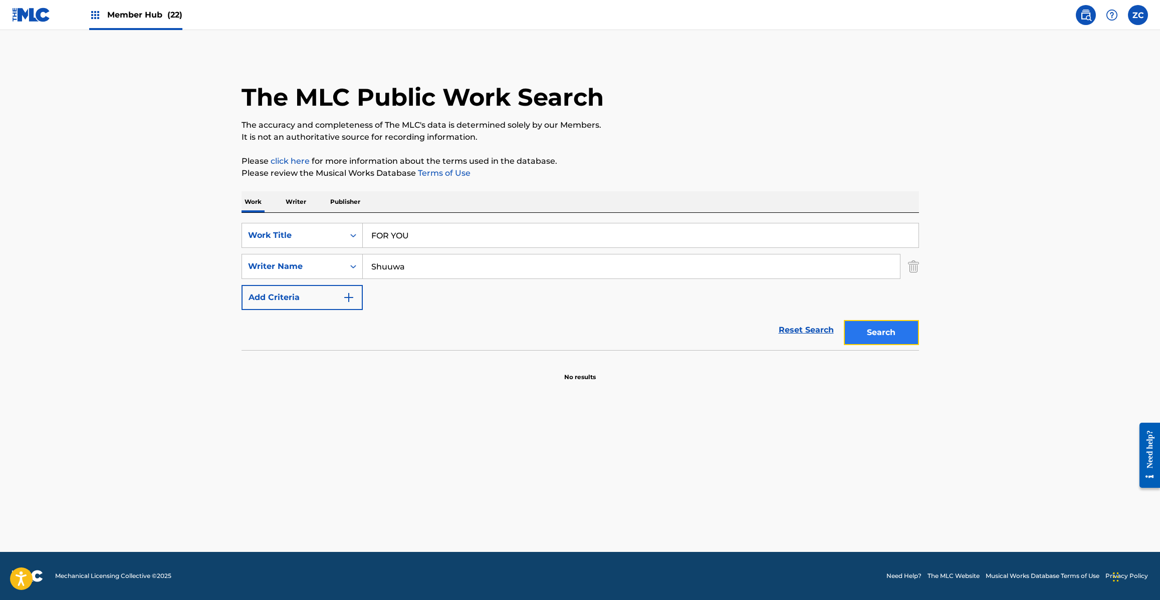
click at [887, 331] on button "Search" at bounding box center [880, 332] width 75 height 25
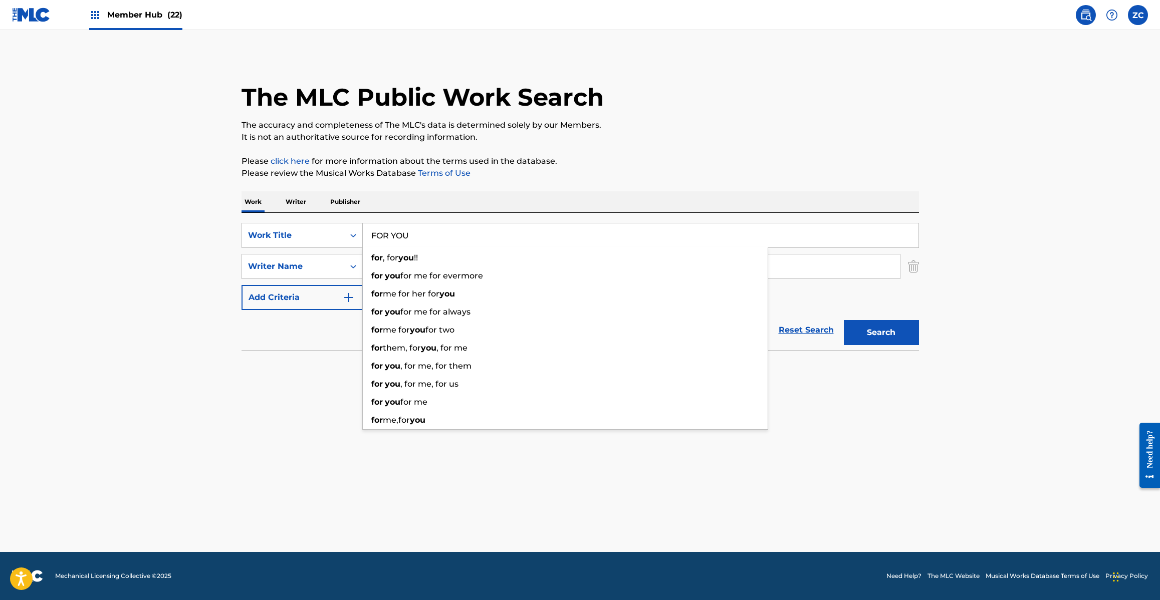
click at [427, 231] on input "FOR YOU" at bounding box center [640, 235] width 555 height 24
paste input "Your Melody Sfm"
click at [439, 234] on input "Your Melody Sfm" at bounding box center [640, 235] width 555 height 24
drag, startPoint x: 422, startPoint y: 236, endPoint x: 507, endPoint y: 236, distance: 85.7
click at [507, 236] on input "Your Melody Sfm" at bounding box center [640, 235] width 555 height 24
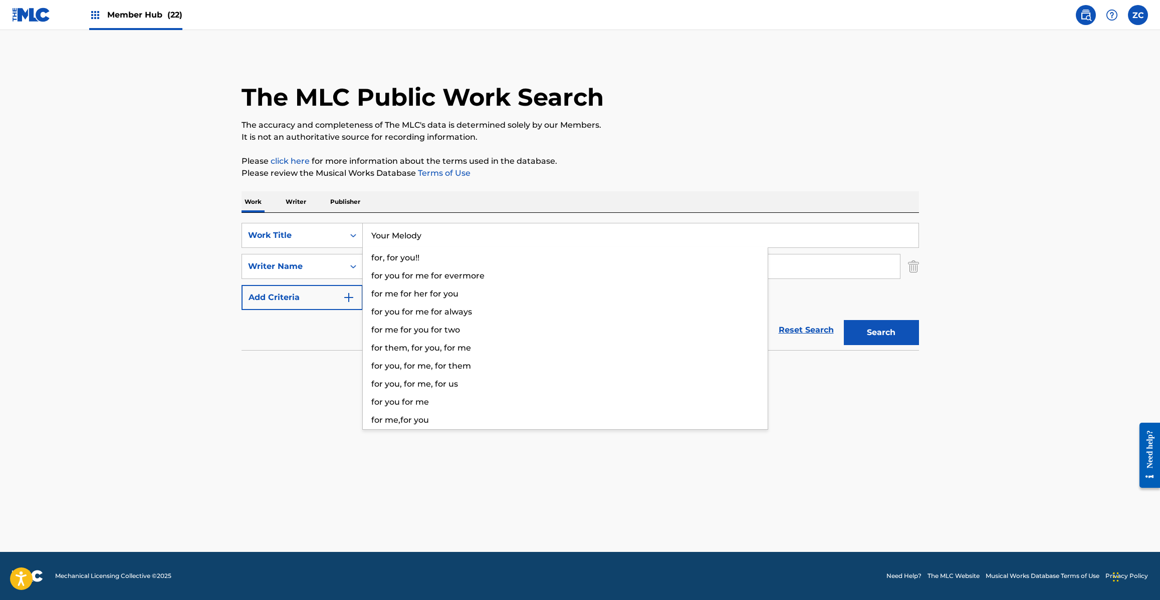
type input "Your Melody"
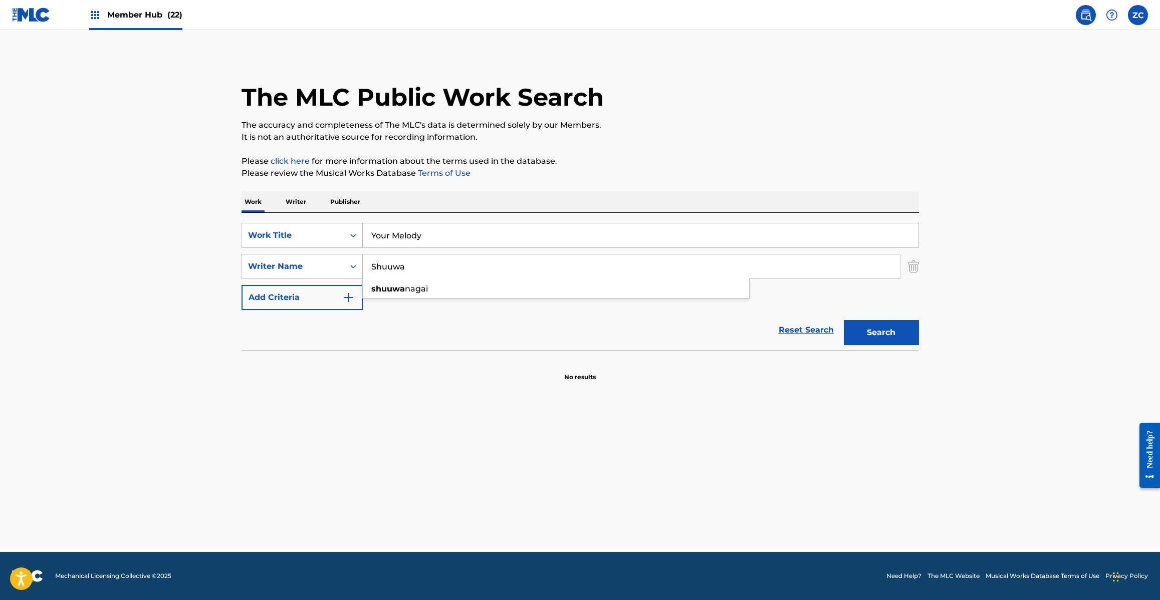
click at [827, 267] on input "Shuuwa" at bounding box center [631, 266] width 537 height 24
paste input "Sfm"
drag, startPoint x: 499, startPoint y: 264, endPoint x: 190, endPoint y: 261, distance: 308.6
click at [190, 261] on main "The MLC Public Work Search The accuracy and completeness of The MLC's data is d…" at bounding box center [580, 291] width 1160 height 522
paste input "Search Form"
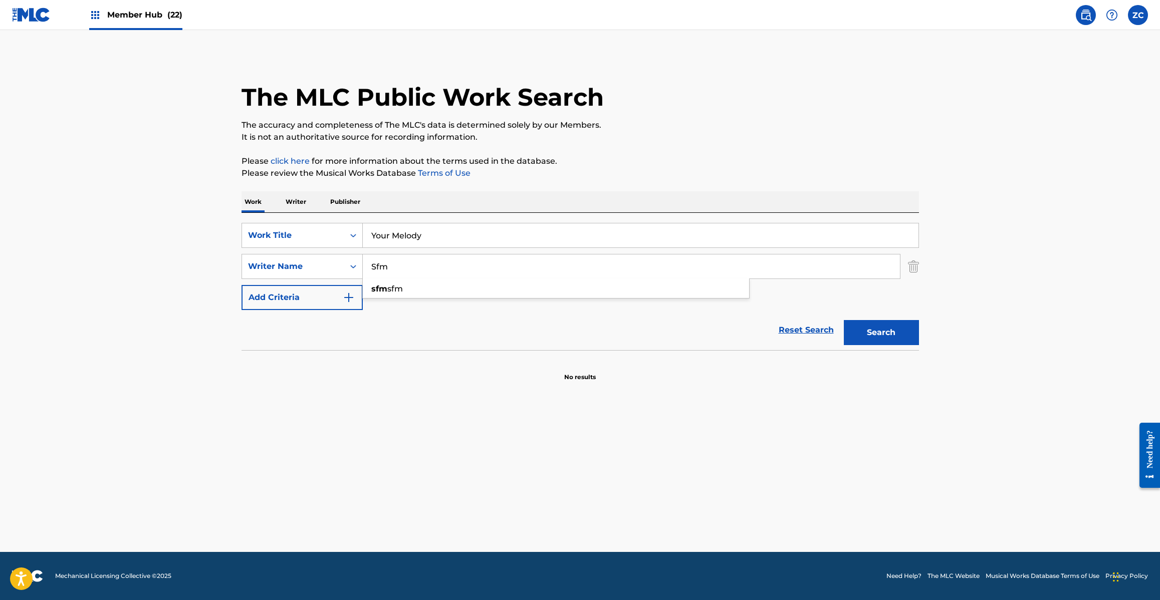
click at [378, 264] on input "Sfm" at bounding box center [631, 266] width 537 height 24
type input "Sfm"
click at [885, 322] on button "Search" at bounding box center [880, 332] width 75 height 25
click at [296, 200] on p "Writer" at bounding box center [295, 201] width 27 height 21
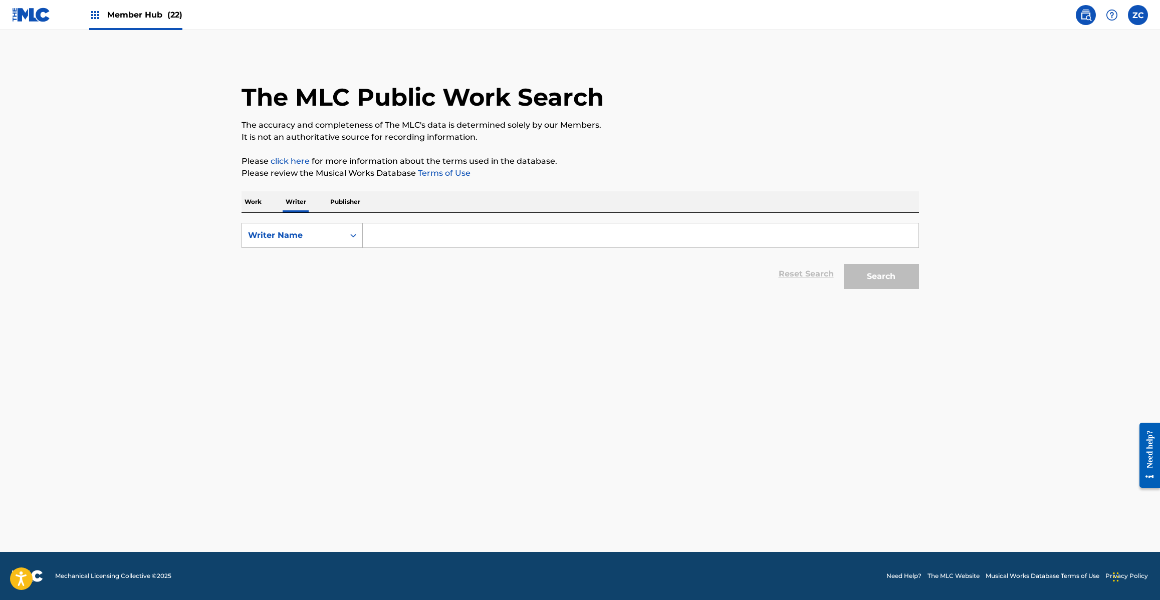
drag, startPoint x: 297, startPoint y: 231, endPoint x: 293, endPoint y: 244, distance: 13.5
click at [296, 231] on div "Writer Name" at bounding box center [293, 235] width 90 height 12
click at [289, 269] on div "Writer IPI" at bounding box center [302, 260] width 120 height 25
drag, startPoint x: 346, startPoint y: 254, endPoint x: 401, endPoint y: 239, distance: 56.5
click at [401, 239] on input "Search Form" at bounding box center [640, 235] width 555 height 24
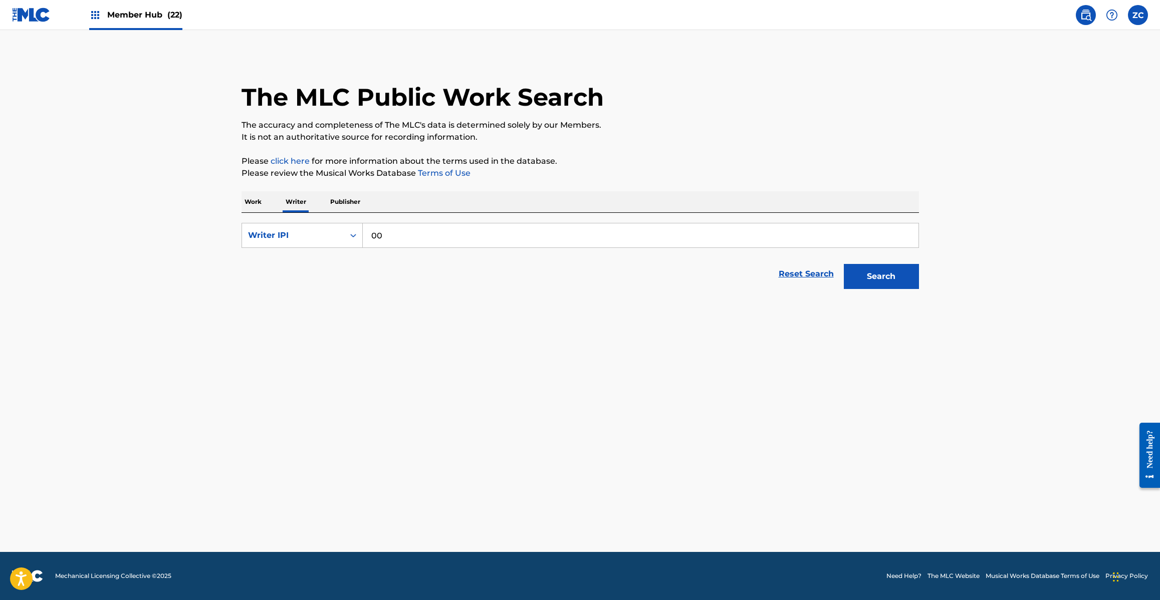
paste input "960026160"
type input "00960026160"
click at [843, 264] on button "Search" at bounding box center [880, 276] width 75 height 25
click at [245, 198] on p "Work" at bounding box center [252, 201] width 23 height 21
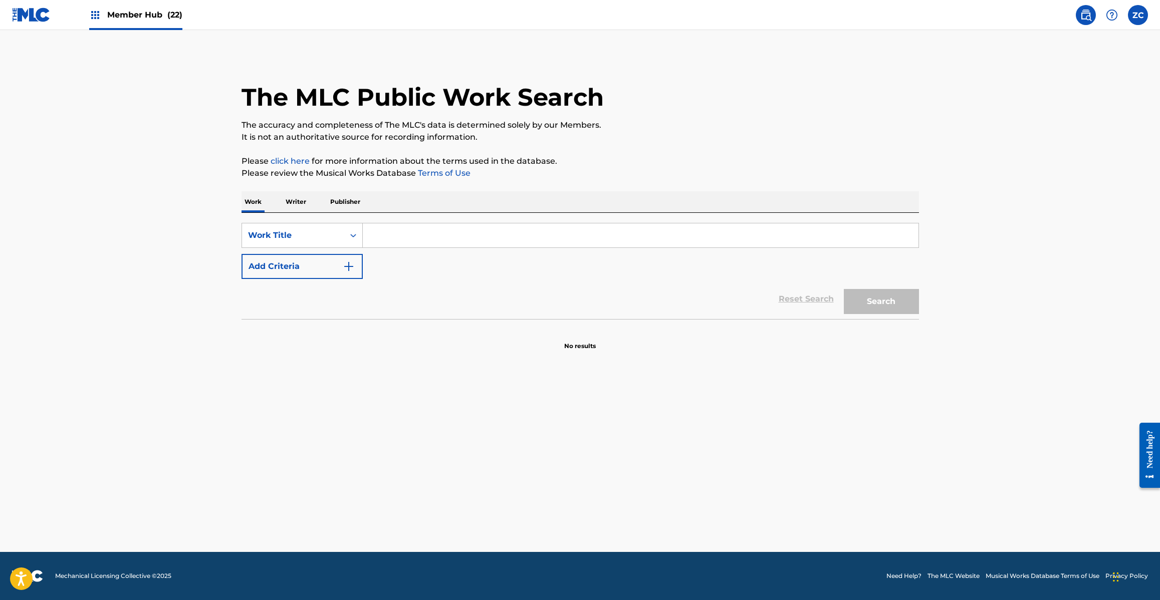
click at [759, 243] on input "Search Form" at bounding box center [640, 235] width 555 height 24
paste input "KNIGHT OF FRAGARIA"
type input "KNIGHT OF FRAGARIA"
click at [887, 301] on button "Search" at bounding box center [880, 301] width 75 height 25
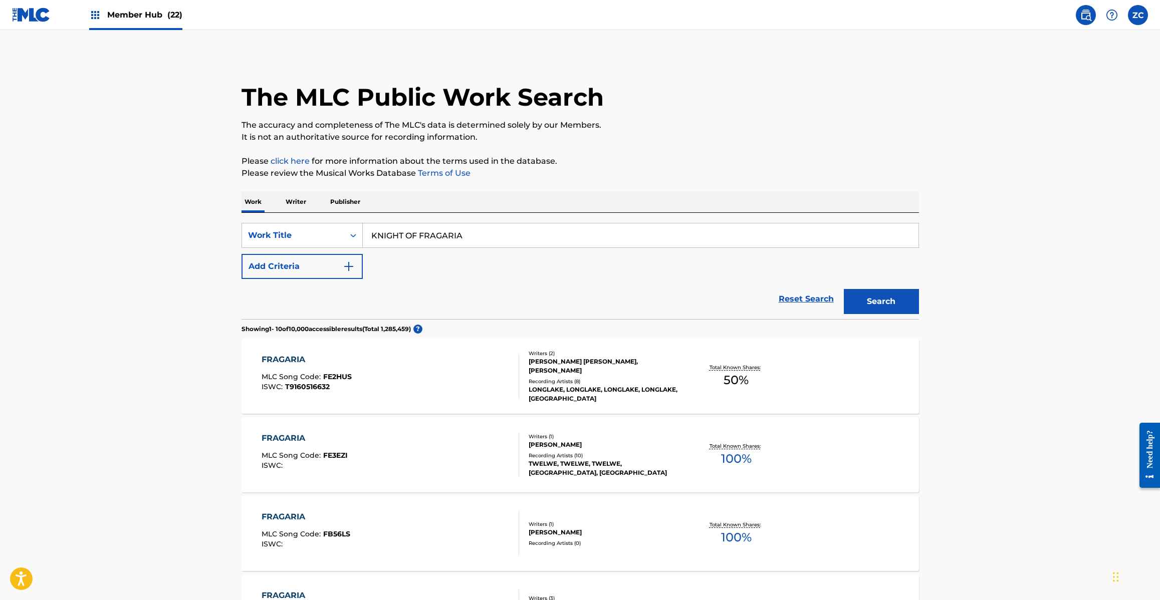
click at [289, 199] on p "Writer" at bounding box center [295, 201] width 27 height 21
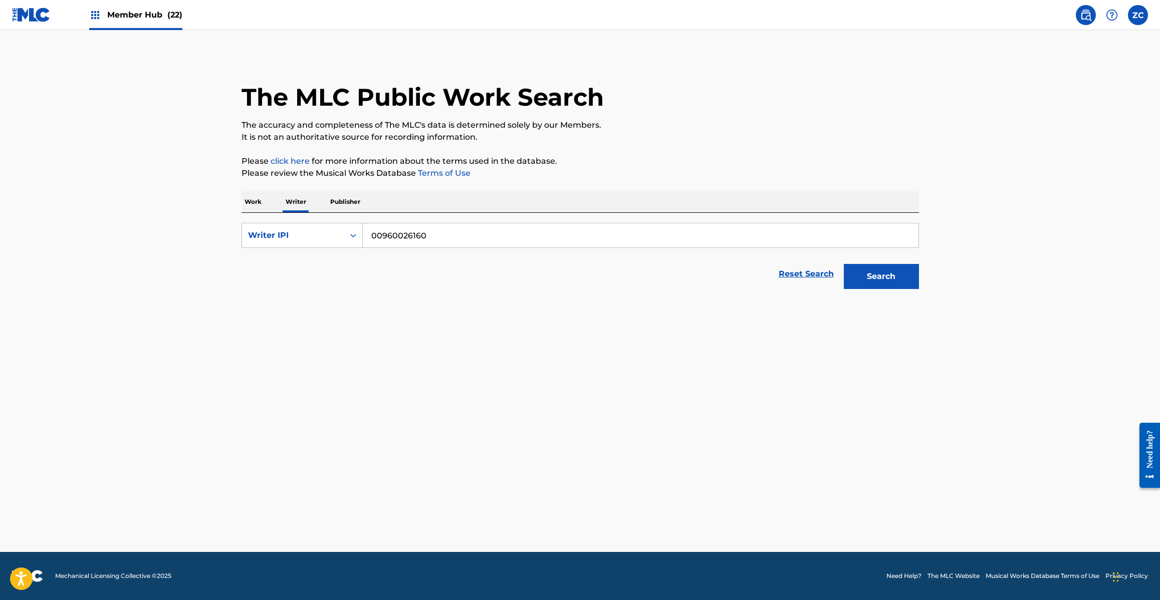
drag, startPoint x: 376, startPoint y: 236, endPoint x: 652, endPoint y: 236, distance: 276.0
click at [651, 236] on input "00960026160" at bounding box center [640, 235] width 555 height 24
paste input "119609664"
type input "0119609664"
click at [843, 264] on button "Search" at bounding box center [880, 276] width 75 height 25
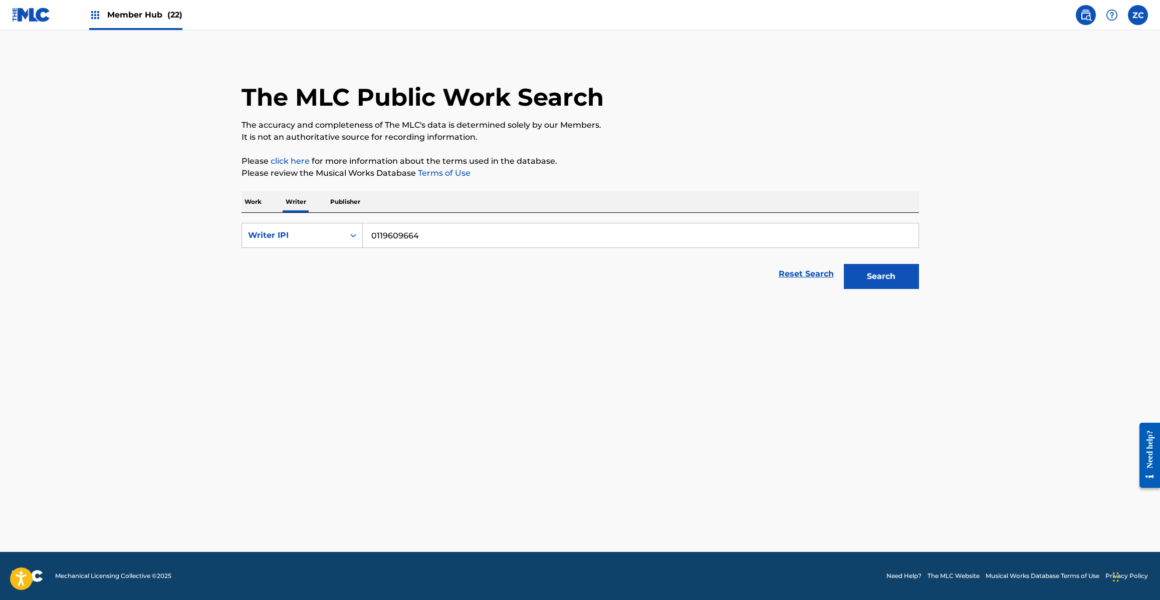
click at [250, 203] on p "Work" at bounding box center [252, 201] width 23 height 21
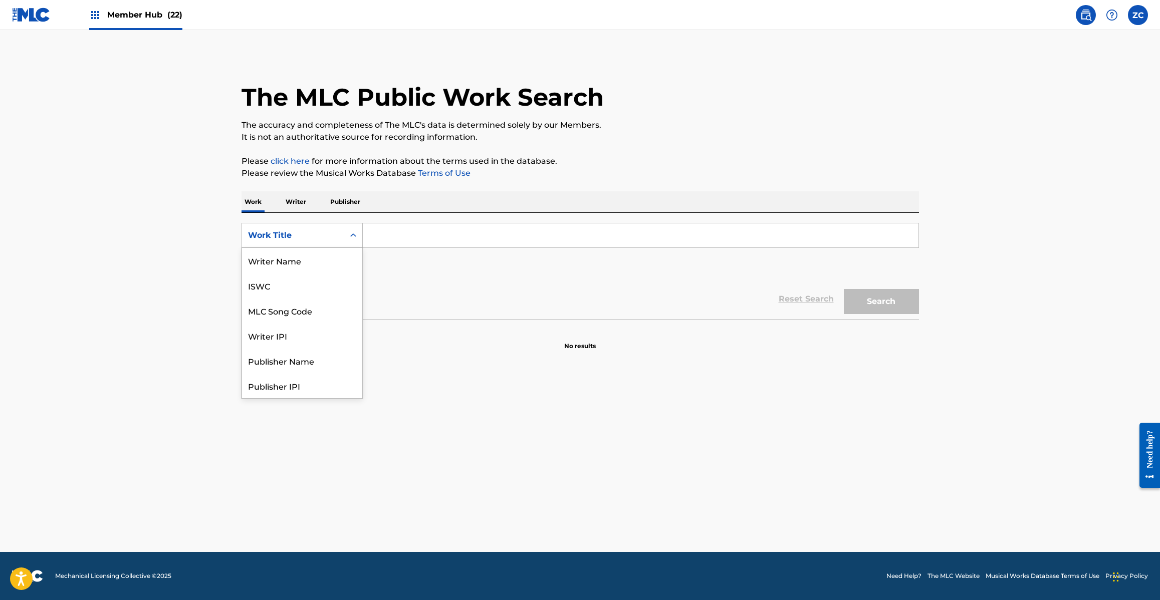
click at [310, 237] on div "Work Title" at bounding box center [293, 235] width 90 height 12
click at [283, 286] on div "ISWC" at bounding box center [302, 285] width 120 height 25
drag, startPoint x: 421, startPoint y: 238, endPoint x: 466, endPoint y: 238, distance: 45.6
click at [421, 238] on input "Search Form" at bounding box center [640, 235] width 555 height 24
paste input "T9152406183"
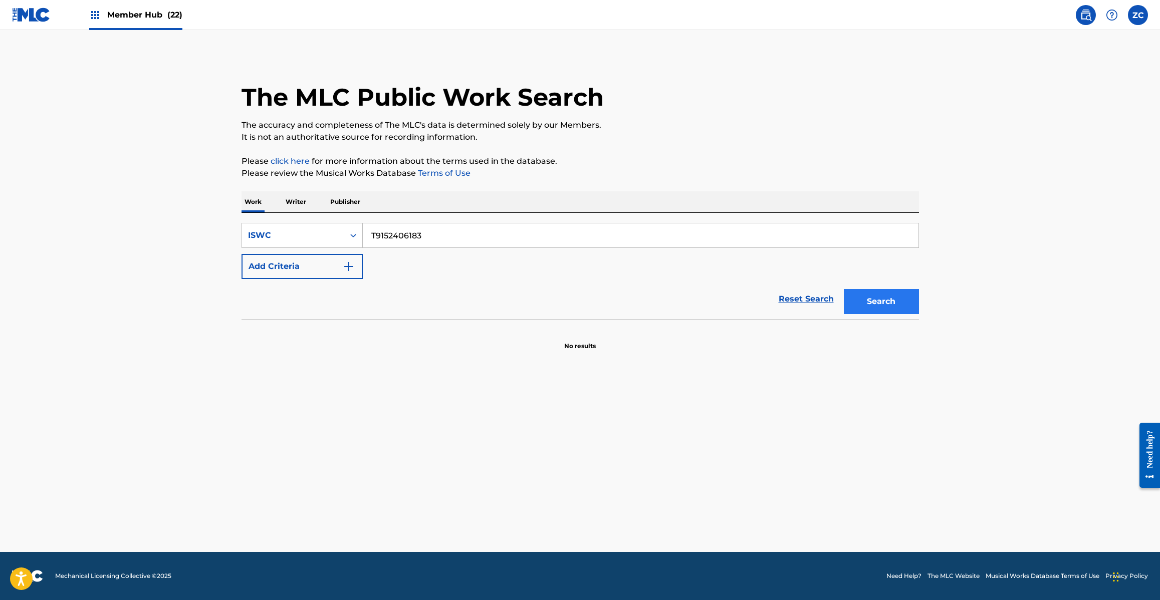
type input "T9152406183"
click at [869, 294] on button "Search" at bounding box center [880, 301] width 75 height 25
drag, startPoint x: 295, startPoint y: 211, endPoint x: 297, endPoint y: 197, distance: 14.7
click at [295, 208] on p "Writer" at bounding box center [295, 201] width 27 height 21
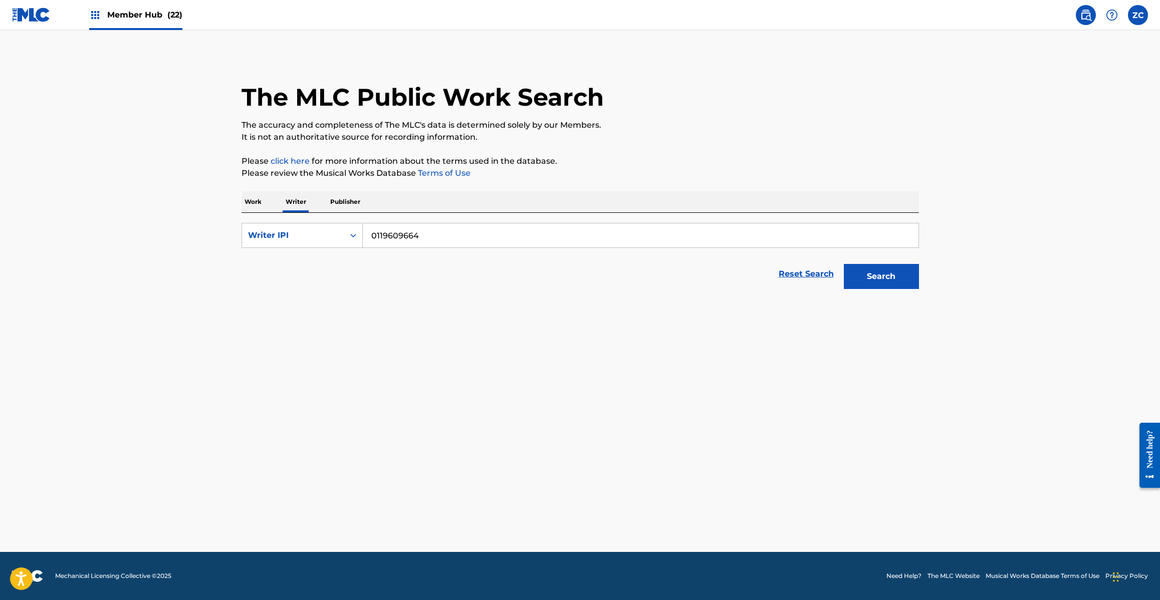
click at [297, 197] on p "Writer" at bounding box center [295, 201] width 27 height 21
drag, startPoint x: 501, startPoint y: 236, endPoint x: 257, endPoint y: 231, distance: 244.5
click at [257, 231] on div "SearchWithCriteriafd3816ba-985f-42ef-ab85-740a235dc147 Writer IPI 0119609664" at bounding box center [579, 235] width 677 height 25
paste input "687640206"
type input "00687640206"
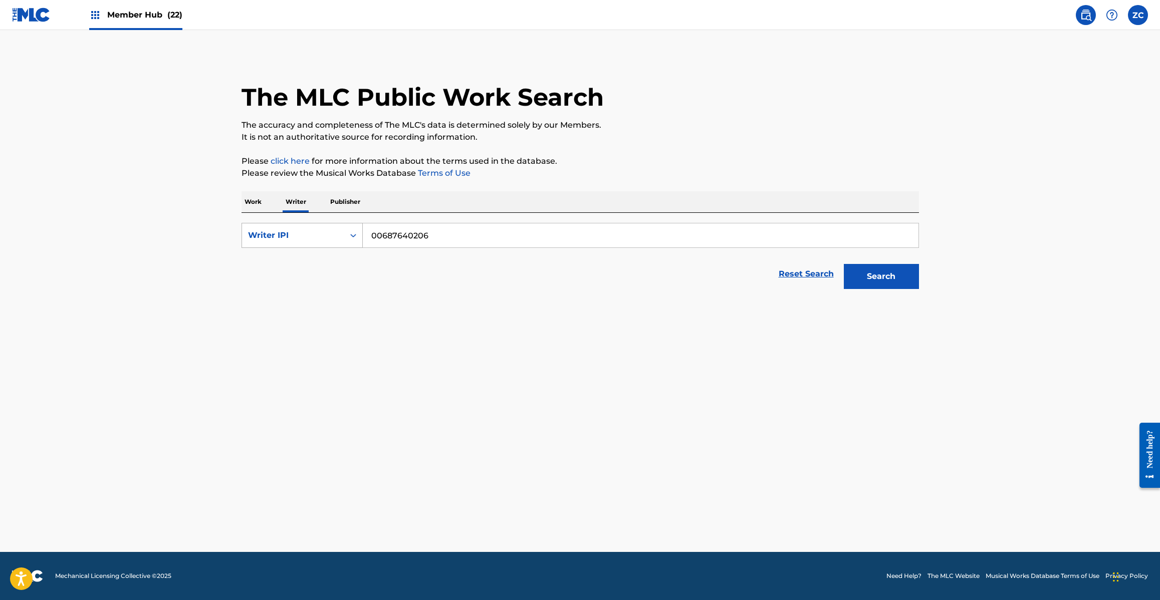
click at [843, 264] on button "Search" at bounding box center [880, 276] width 75 height 25
click at [342, 326] on span "51 titles" at bounding box center [337, 325] width 32 height 10
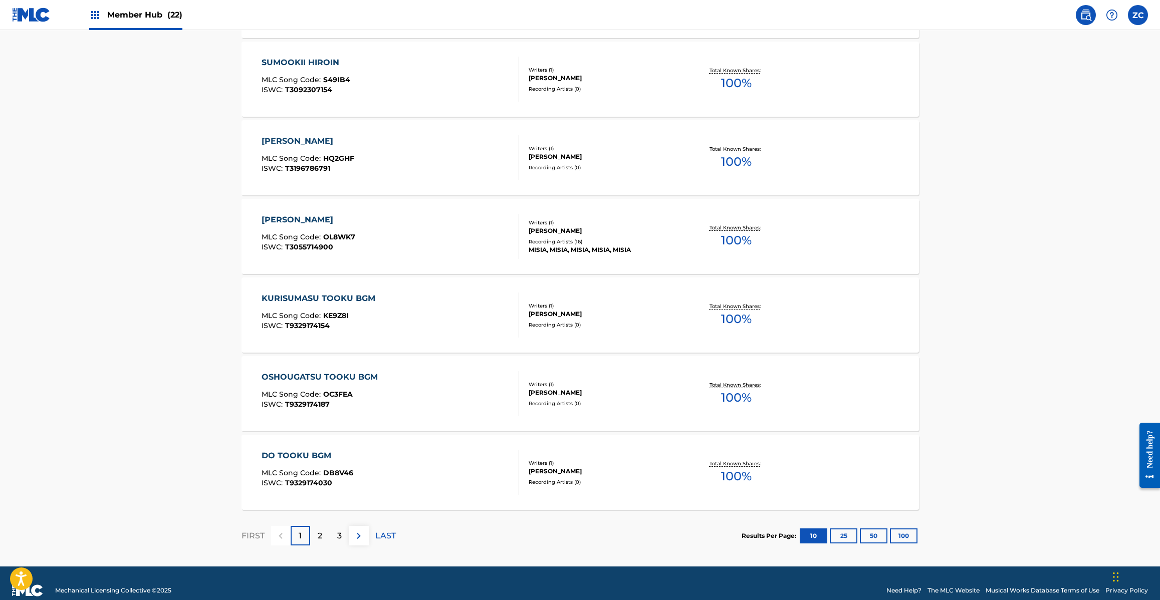
scroll to position [626, 0]
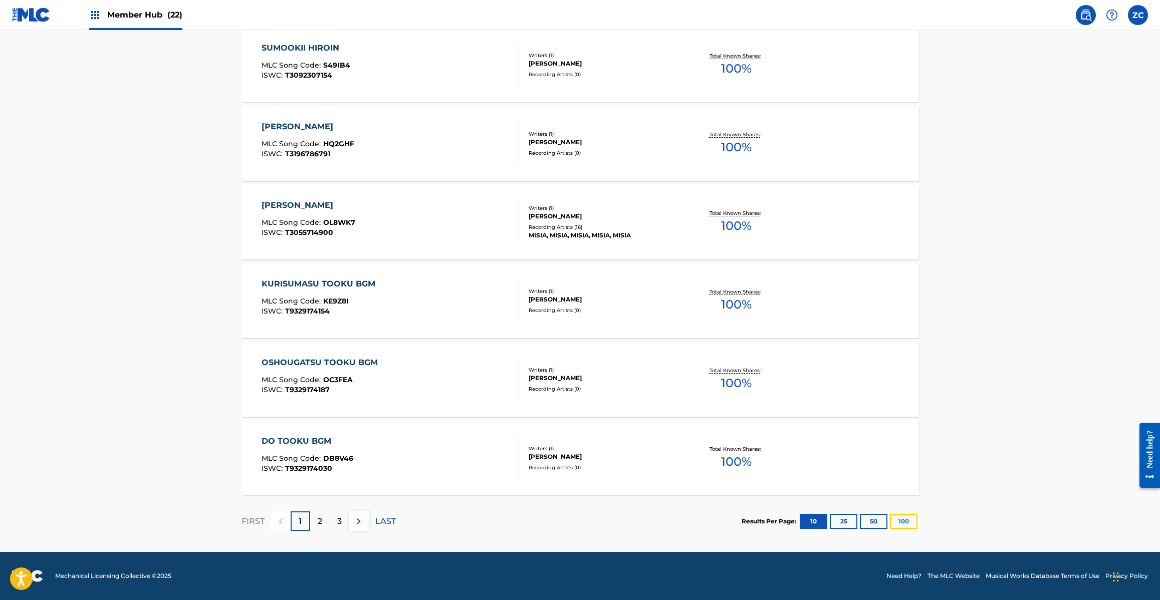
click at [907, 516] on button "100" at bounding box center [904, 521] width 28 height 15
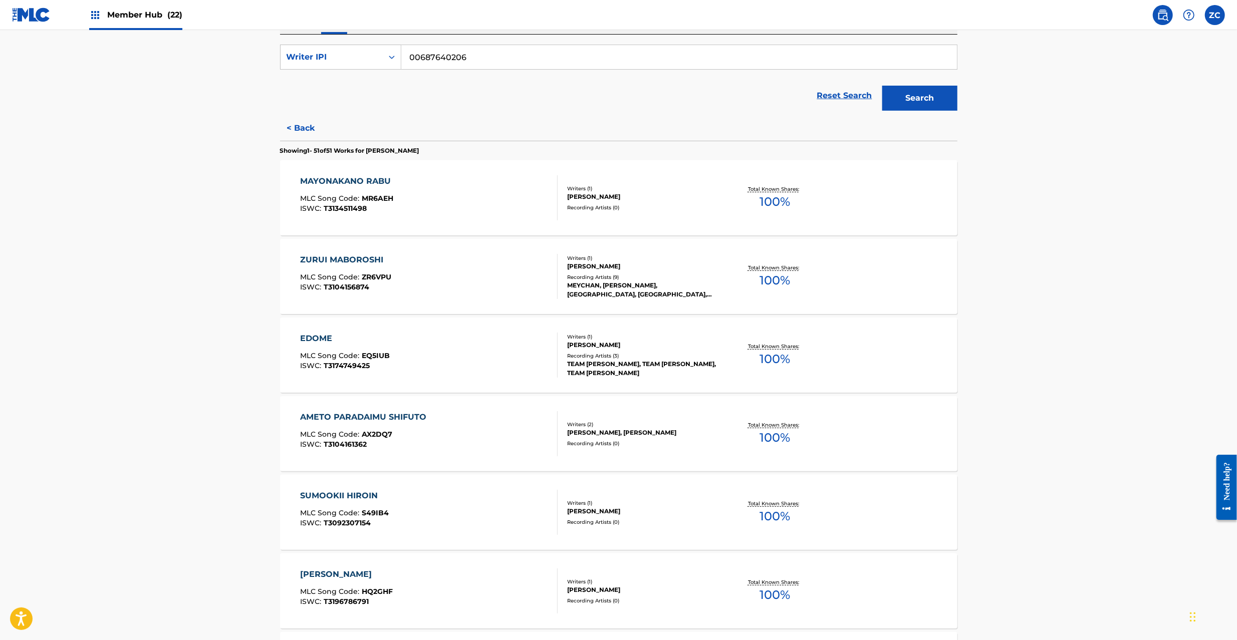
scroll to position [3736, 0]
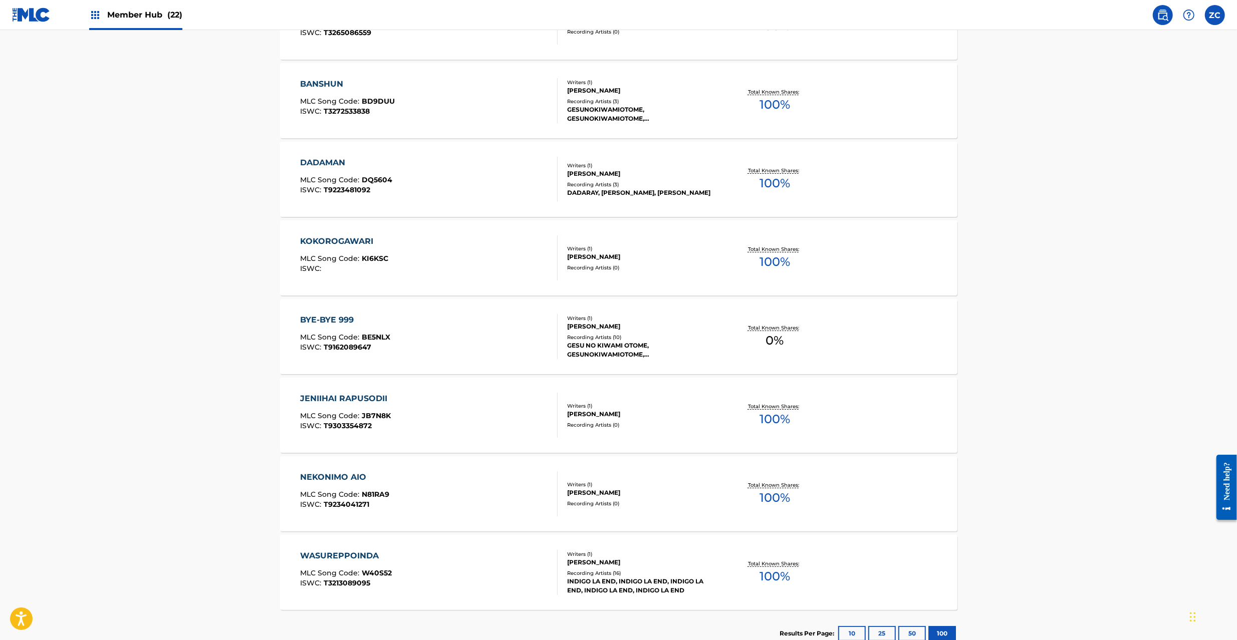
click at [438, 340] on div "BYE-BYE 999 MLC Song Code : BE5NLX ISWC : T9162089647" at bounding box center [428, 336] width 257 height 45
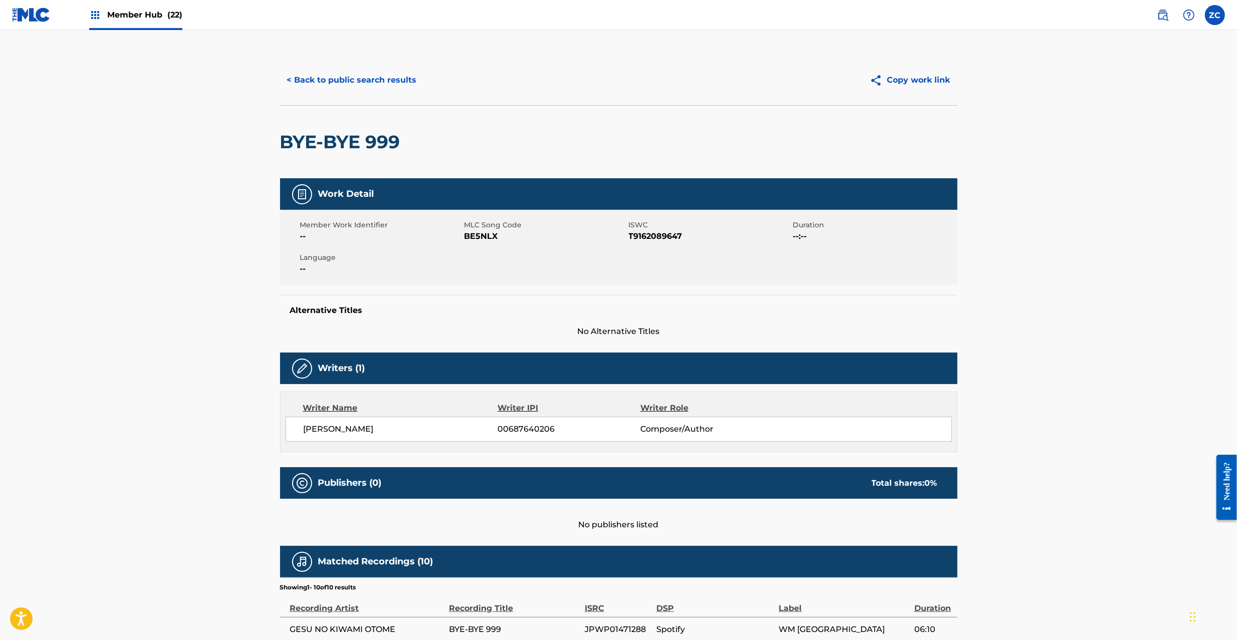
click at [481, 235] on span "BE5NLX" at bounding box center [545, 236] width 162 height 12
copy span "BE5NLX"
click at [309, 85] on button "< Back to public search results" at bounding box center [352, 80] width 144 height 25
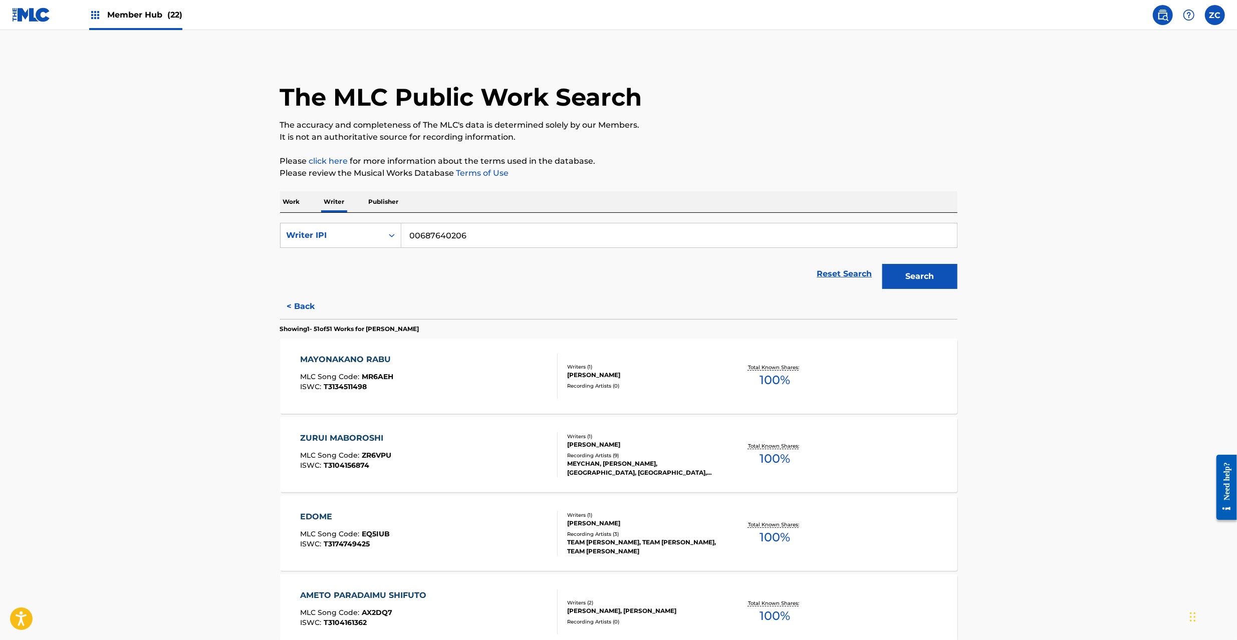
drag, startPoint x: 293, startPoint y: 201, endPoint x: 301, endPoint y: 201, distance: 8.0
click at [293, 201] on p "Work" at bounding box center [291, 201] width 23 height 21
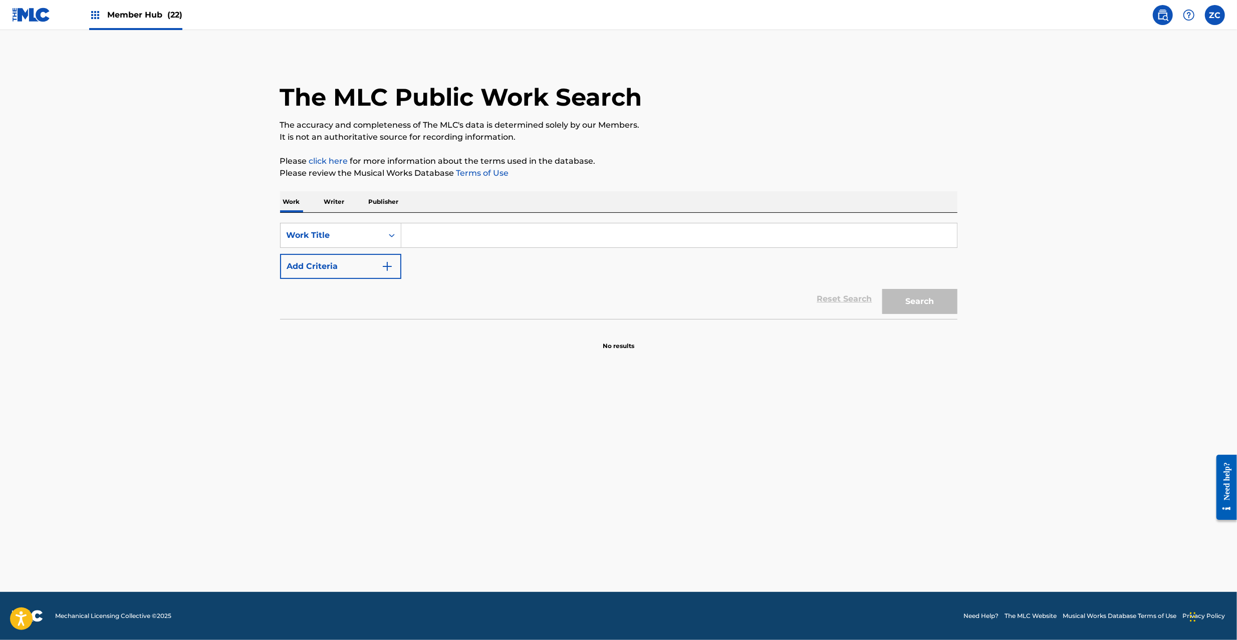
click at [543, 250] on div "SearchWithCriteriaa8ebdea4-79ac-4d9a-9f29-d99a07e7dbad Work Title Add Criteria" at bounding box center [618, 251] width 677 height 56
click at [564, 238] on input "Search Form" at bounding box center [678, 235] width 555 height 24
paste input "SHIBERIANO ONNANOKO"
click at [906, 299] on button "Search" at bounding box center [919, 301] width 75 height 25
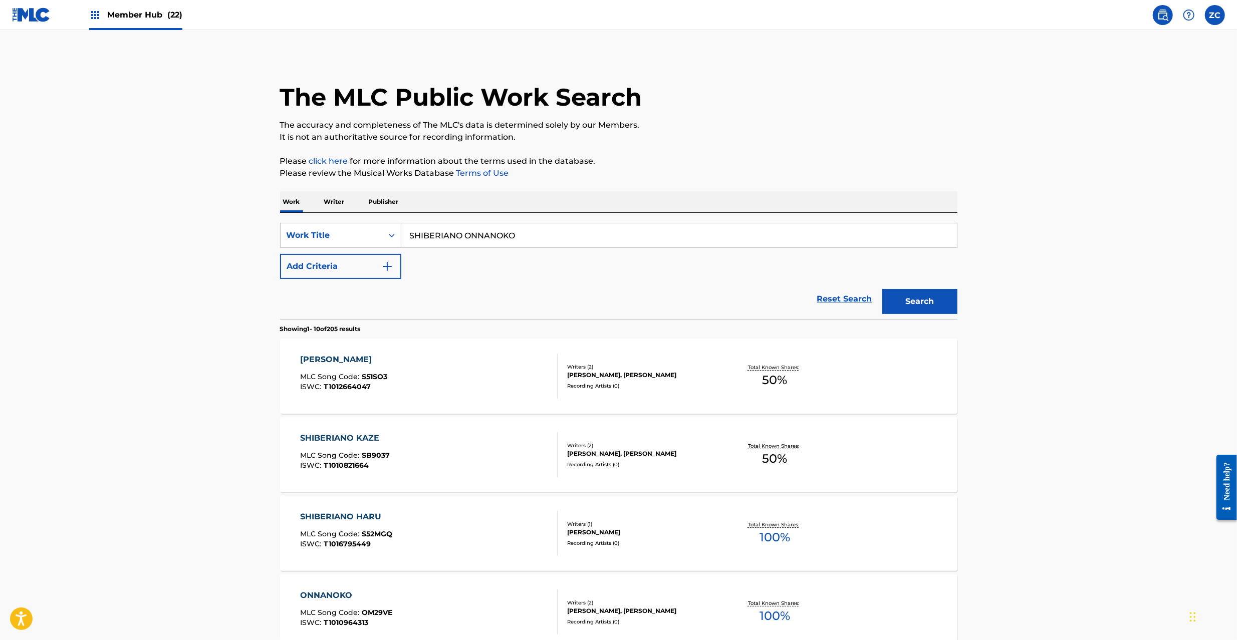
click at [484, 235] on input "SHIBERIANO ONNANOKO" at bounding box center [678, 235] width 555 height 24
paste input "TAICHOUNO MAACHI"
click at [918, 305] on button "Search" at bounding box center [919, 301] width 75 height 25
click at [597, 235] on input "TAICHOUNO MAACHI" at bounding box center [678, 235] width 555 height 24
paste input "IKUTOSEWOKASANETE"
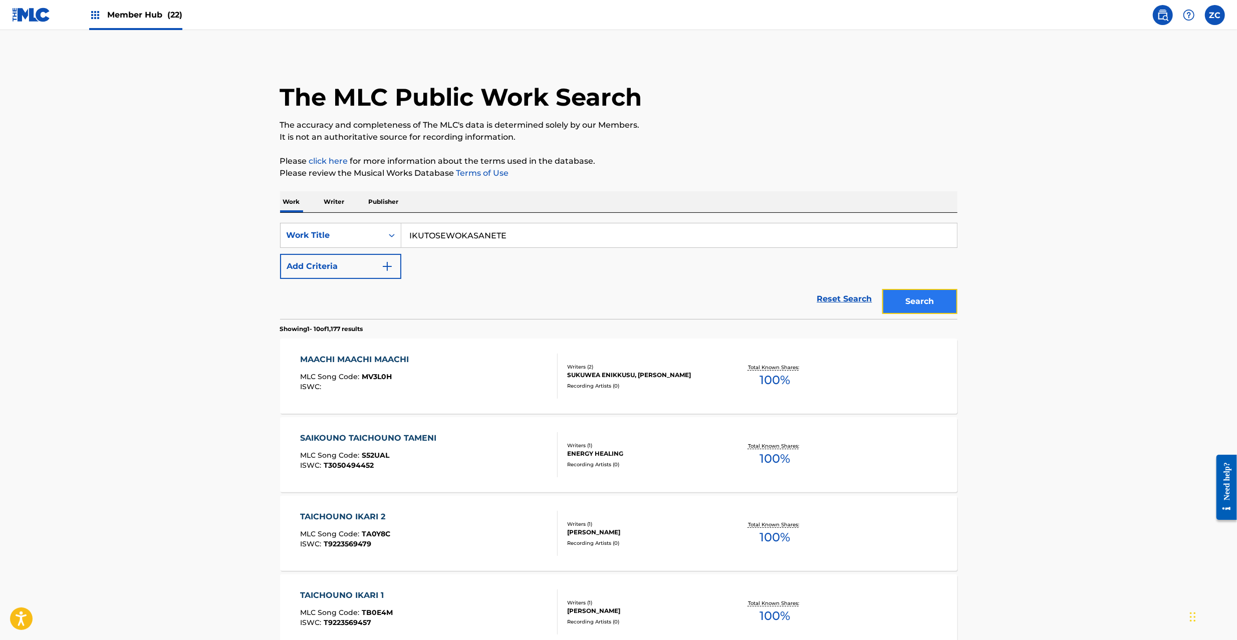
click at [928, 299] on button "Search" at bounding box center [919, 301] width 75 height 25
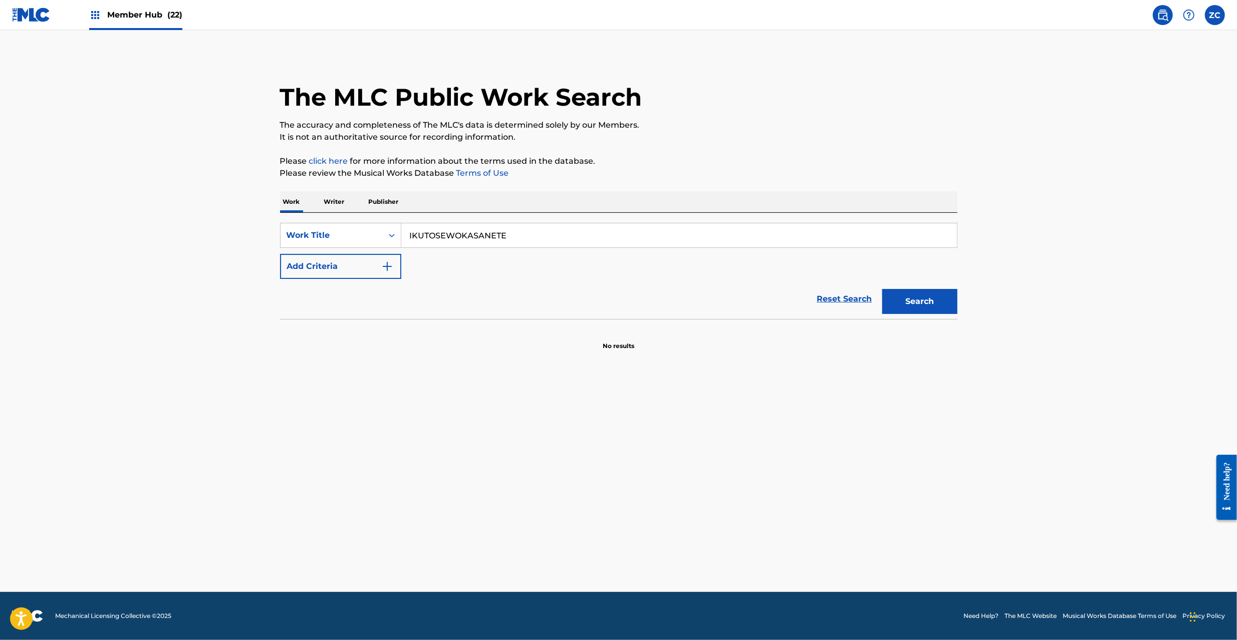
click at [709, 235] on input "IKUTOSEWOKASANETE" at bounding box center [678, 235] width 555 height 24
paste input "OOSAKA ANTHEM"
type input "OOSAKA ANTHEM"
click at [915, 299] on button "Search" at bounding box center [919, 301] width 75 height 25
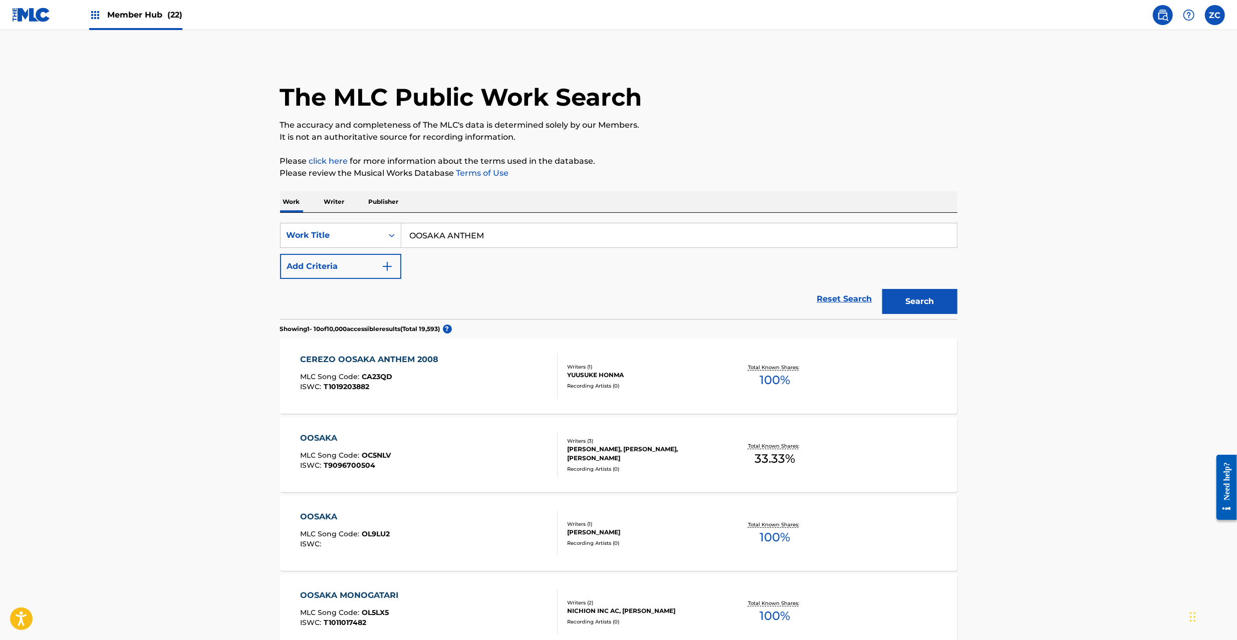
click at [567, 228] on input "OOSAKA ANTHEM" at bounding box center [678, 235] width 555 height 24
paste input "PEACH TTO PURI TTO [PERSON_NAME]"
click at [908, 305] on button "Search" at bounding box center [919, 301] width 75 height 25
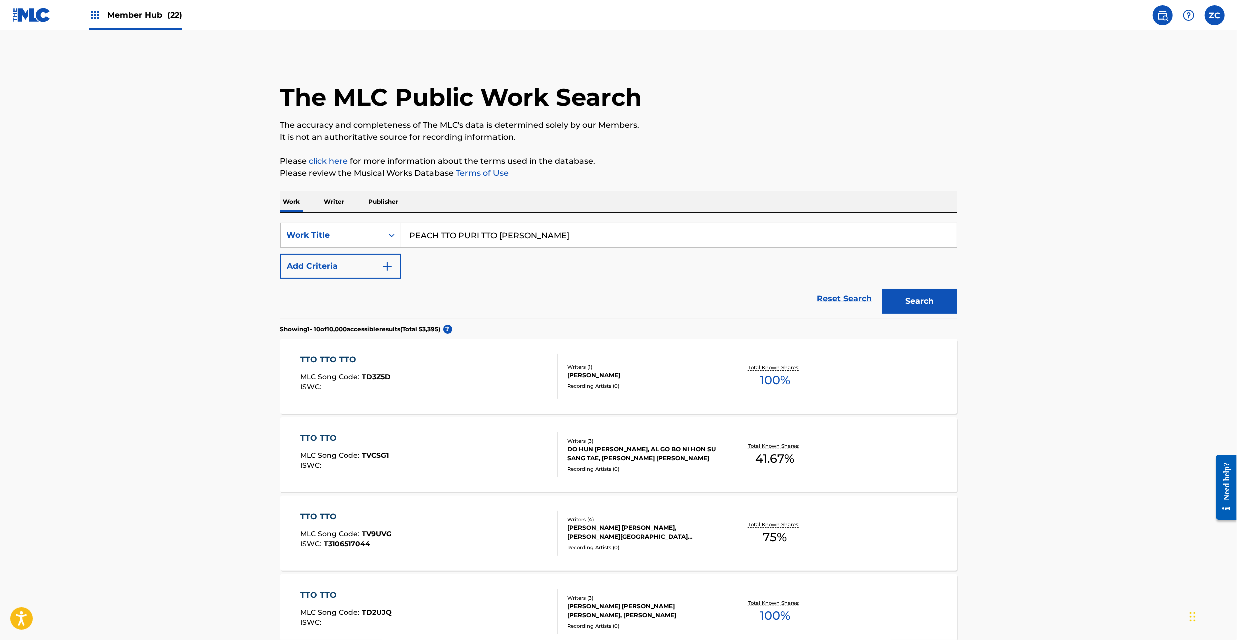
click at [590, 233] on input "PEACH TTO PURI TTO [PERSON_NAME]" at bounding box center [678, 235] width 555 height 24
paste input "ENRYUU HYAKUNIN ISSHU"
click at [926, 305] on button "Search" at bounding box center [919, 301] width 75 height 25
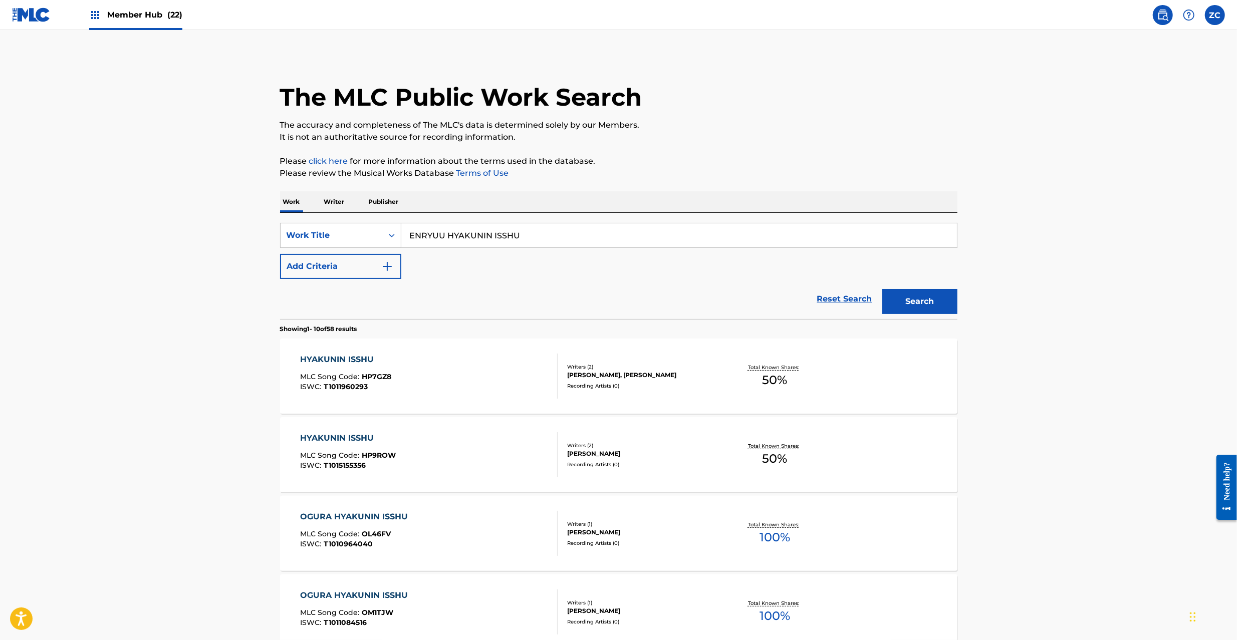
click at [534, 239] on input "ENRYUU HYAKUNIN ISSHU" at bounding box center [678, 235] width 555 height 24
paste input "RECEPTION Ooyaakira"
click at [478, 236] on input "RECEPTION Ooyaakira" at bounding box center [678, 235] width 555 height 24
type input "RECEPTION"
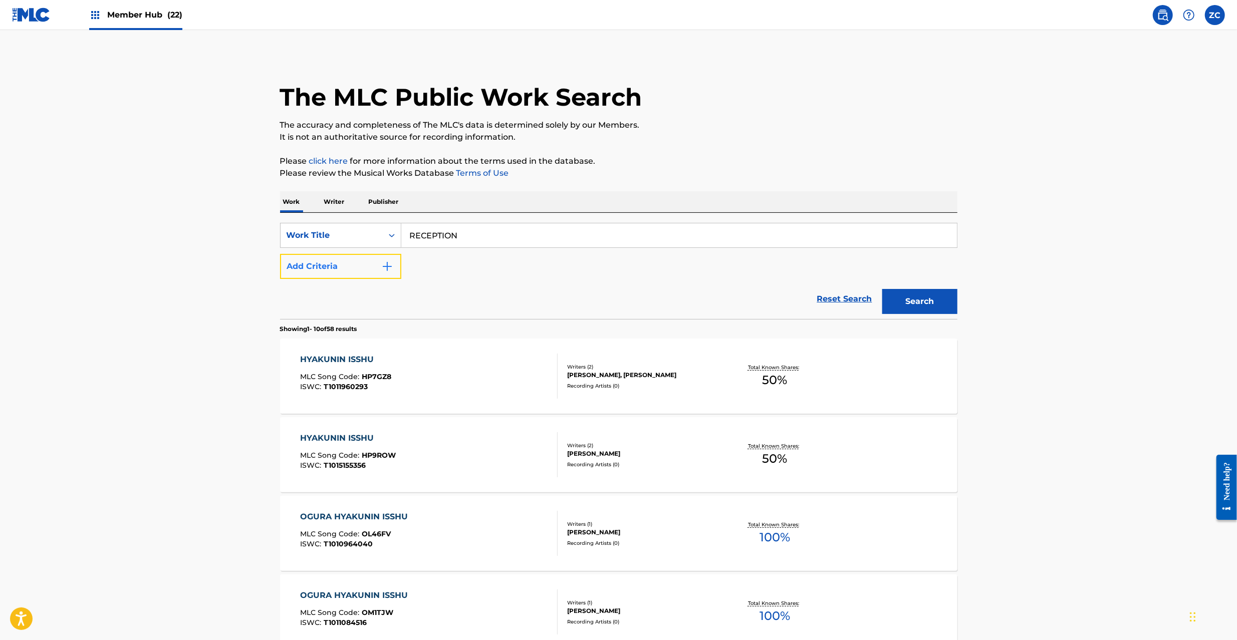
click at [363, 271] on button "Add Criteria" at bounding box center [340, 266] width 121 height 25
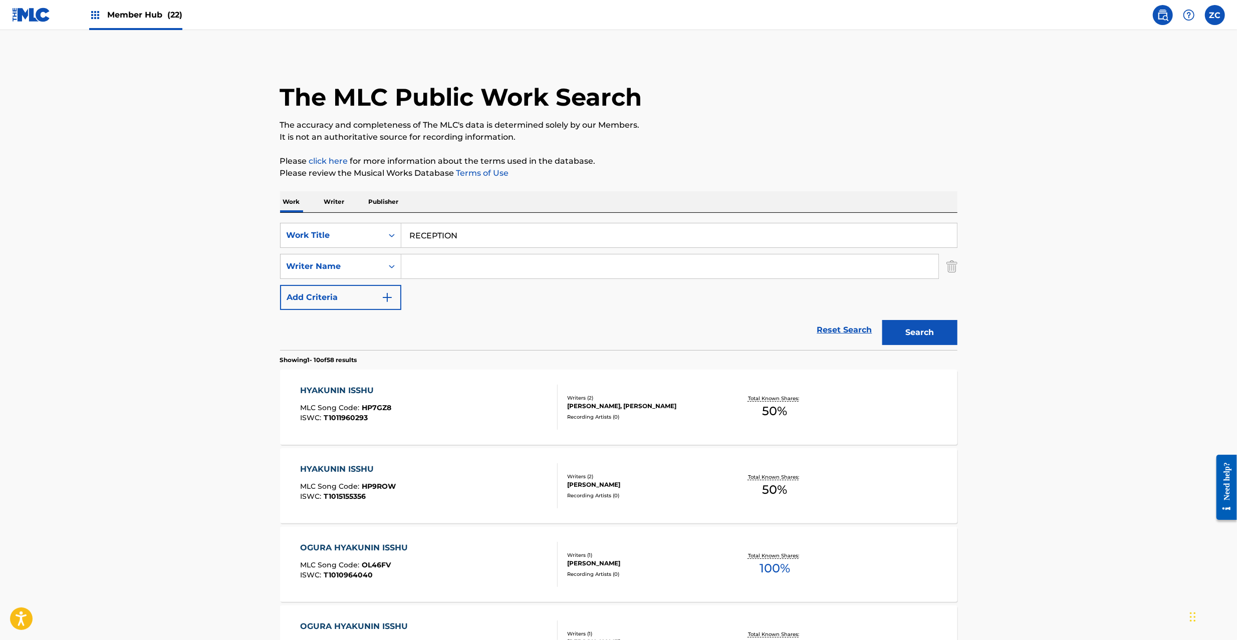
click at [464, 262] on input "Search Form" at bounding box center [669, 266] width 537 height 24
paste input "Ooyaakira"
type input "Ooyaakira"
click at [916, 335] on button "Search" at bounding box center [919, 332] width 75 height 25
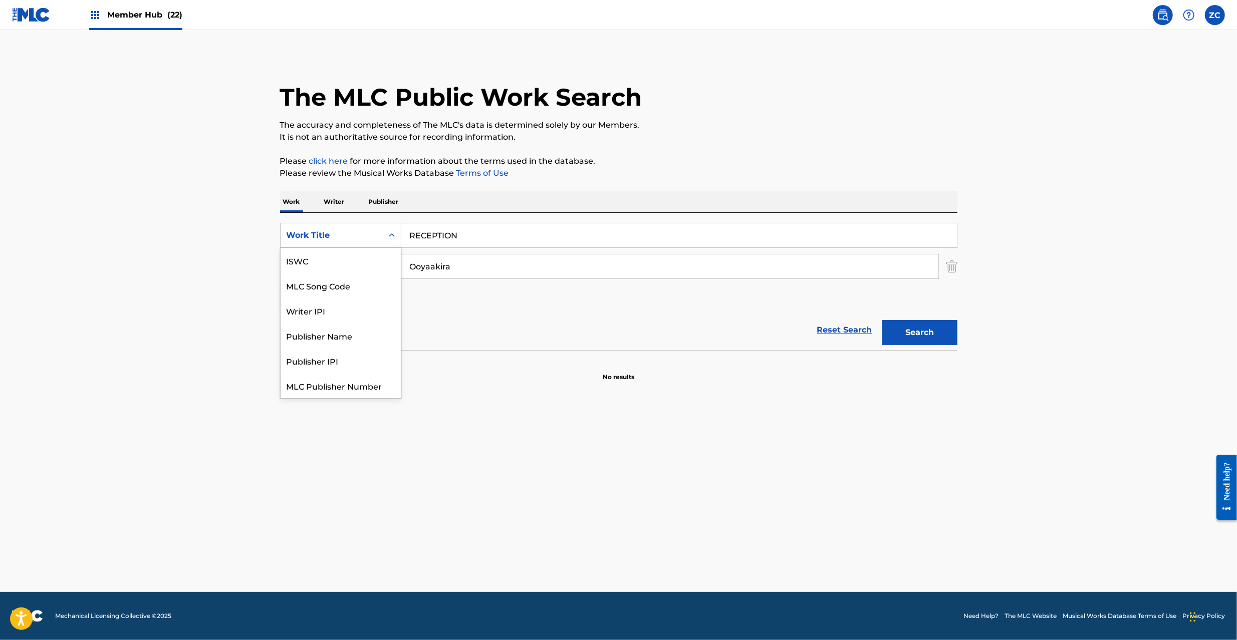
click at [327, 229] on div "Work Title" at bounding box center [332, 235] width 90 height 12
click at [845, 331] on link "Reset Search" at bounding box center [844, 330] width 65 height 22
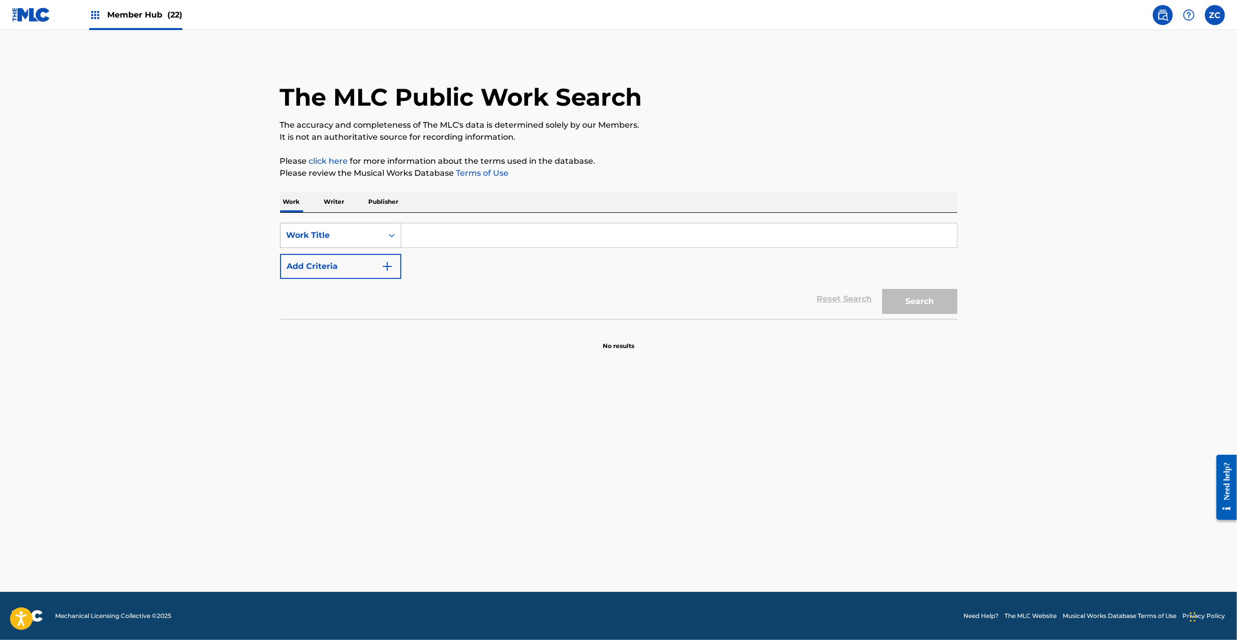
click at [333, 233] on div "Work Title" at bounding box center [332, 235] width 90 height 12
click at [320, 295] on div "ISWC" at bounding box center [340, 285] width 120 height 25
click at [487, 241] on input "Search Form" at bounding box center [678, 235] width 555 height 24
paste input "T3265151068"
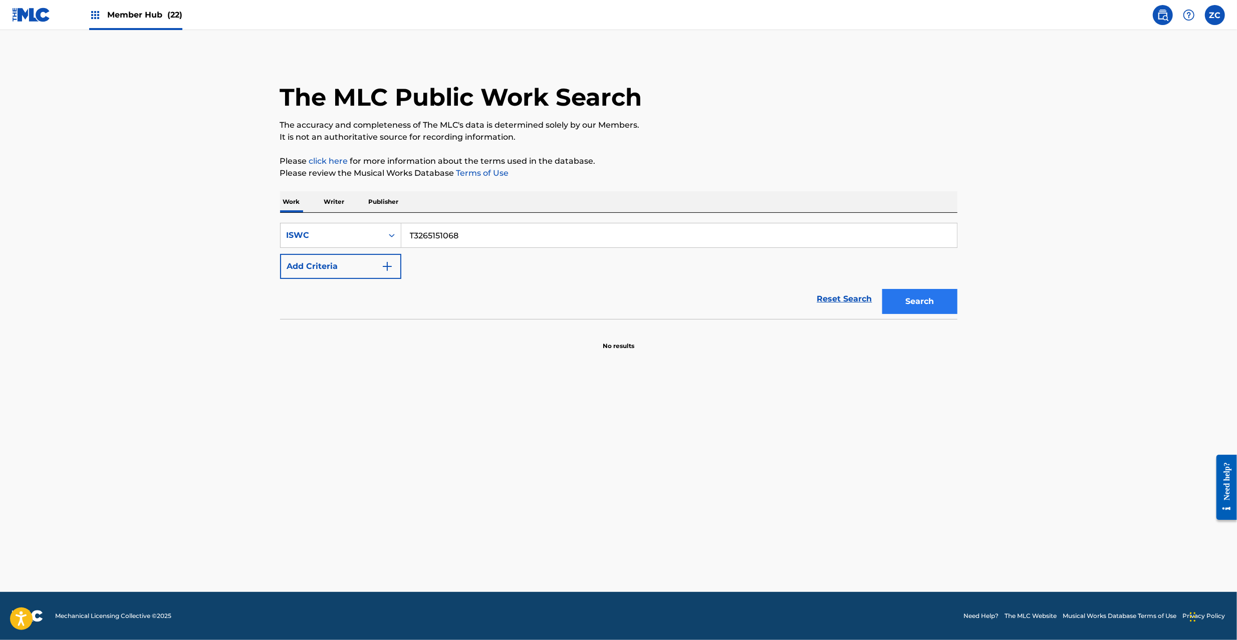
type input "T3265151068"
click at [914, 300] on button "Search" at bounding box center [919, 301] width 75 height 25
click at [830, 296] on link "Reset Search" at bounding box center [844, 299] width 65 height 22
click at [748, 229] on input "Search Form" at bounding box center [678, 235] width 555 height 24
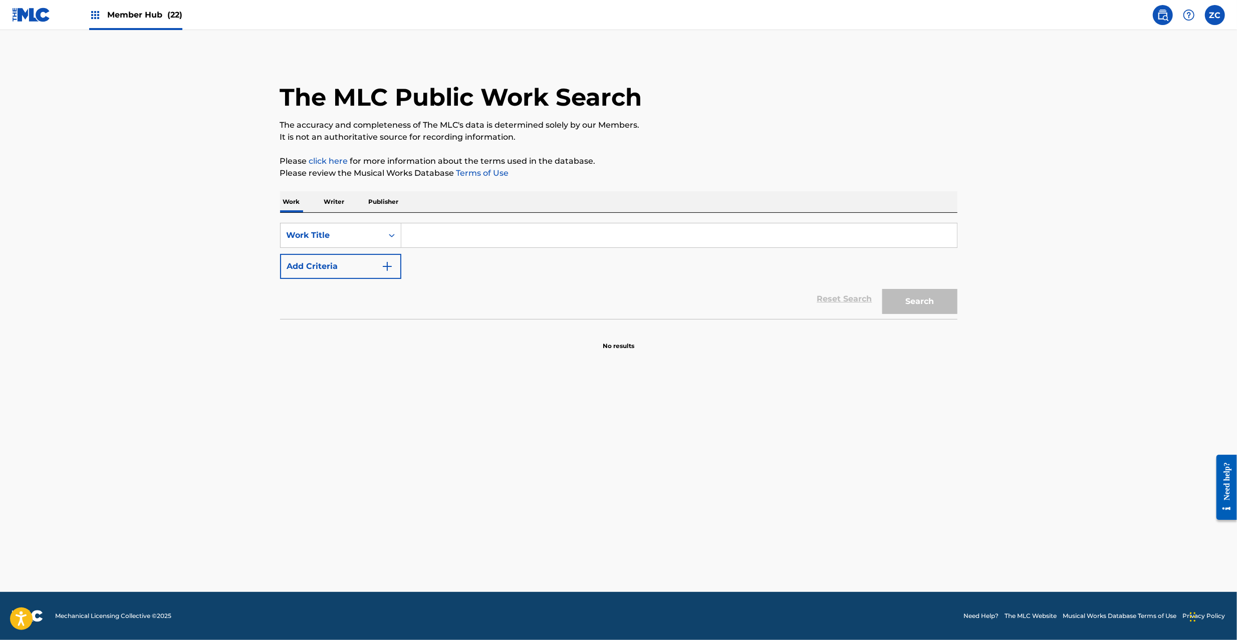
paste input "Flight Ohtora"
click at [467, 237] on input "Flight Ohtora" at bounding box center [678, 235] width 555 height 24
type input "Flight"
click at [365, 271] on button "Add Criteria" at bounding box center [340, 266] width 121 height 25
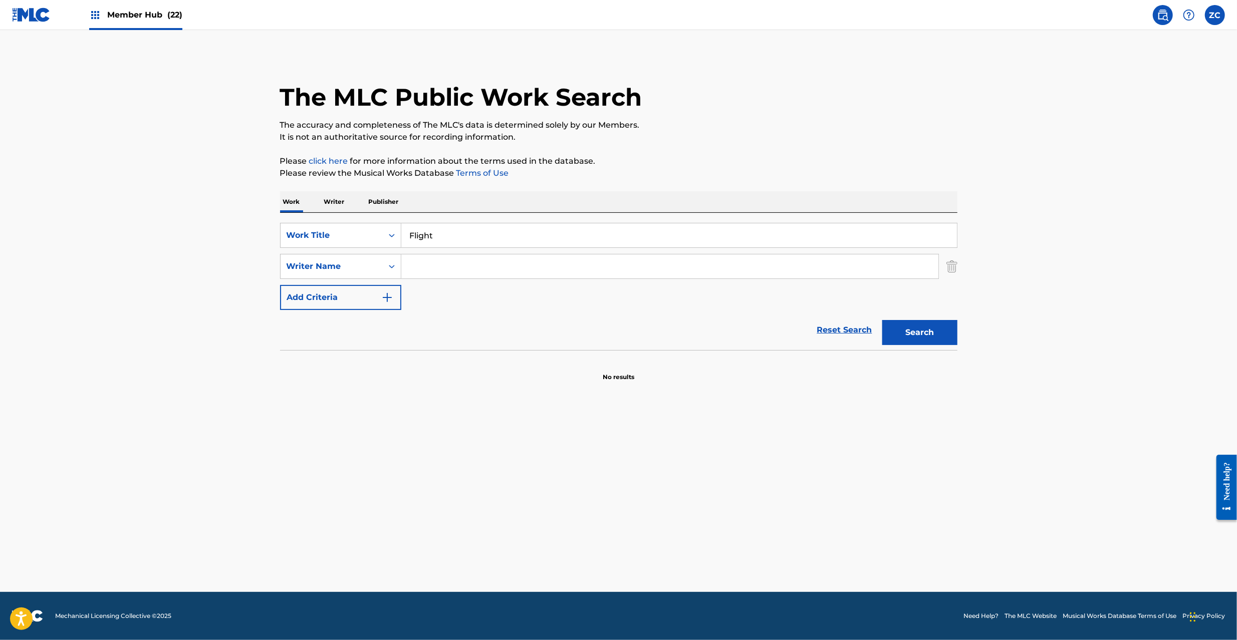
click at [459, 271] on input "Search Form" at bounding box center [669, 266] width 537 height 24
paste input "Ohtora"
type input "Ohtora"
click at [910, 333] on button "Search" at bounding box center [919, 332] width 75 height 25
click at [858, 326] on link "Reset Search" at bounding box center [844, 330] width 65 height 22
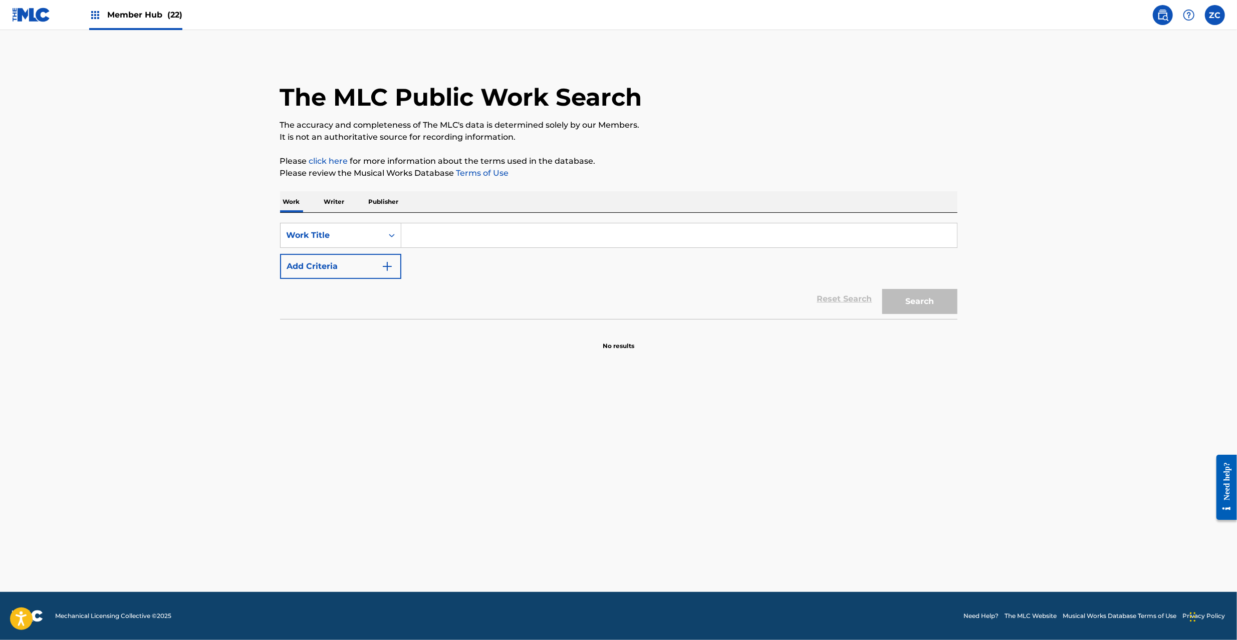
click at [836, 235] on input "Search Form" at bounding box center [678, 235] width 555 height 24
paste input "AIRANDO SUKIN"
click at [923, 301] on button "Search" at bounding box center [919, 301] width 75 height 25
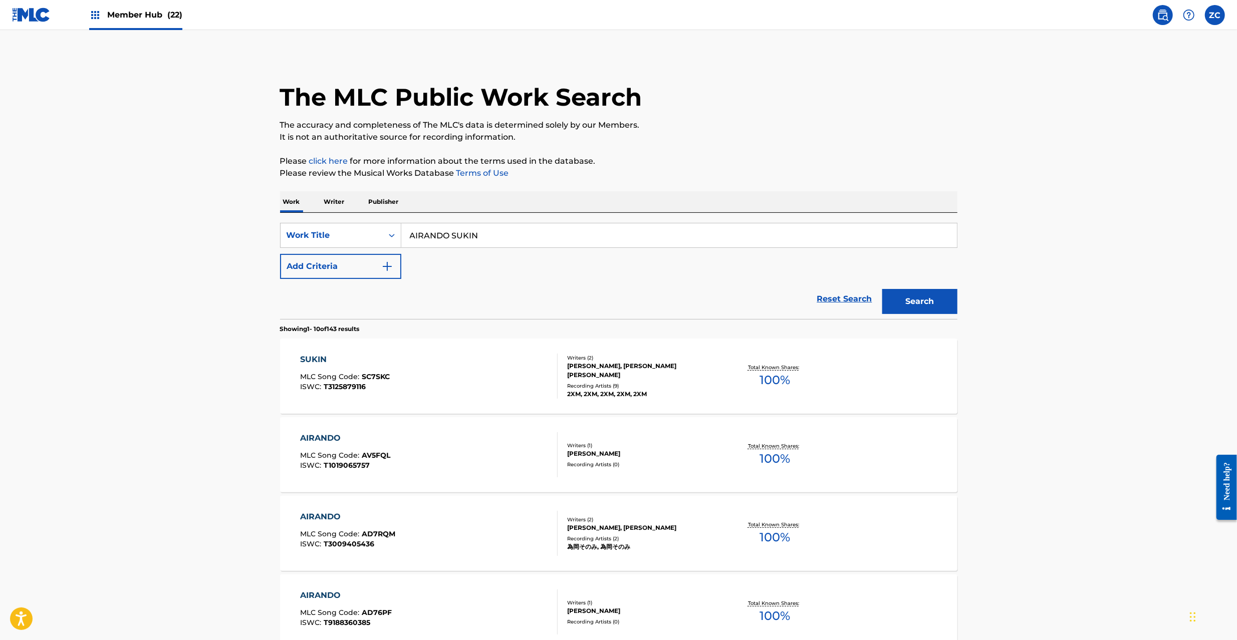
click at [534, 243] on input "AIRANDO SUKIN" at bounding box center [678, 235] width 555 height 24
paste input "Coconuts Ohtora"
click at [483, 239] on input "Coconuts Ohtora" at bounding box center [678, 235] width 555 height 24
type input "Coconuts"
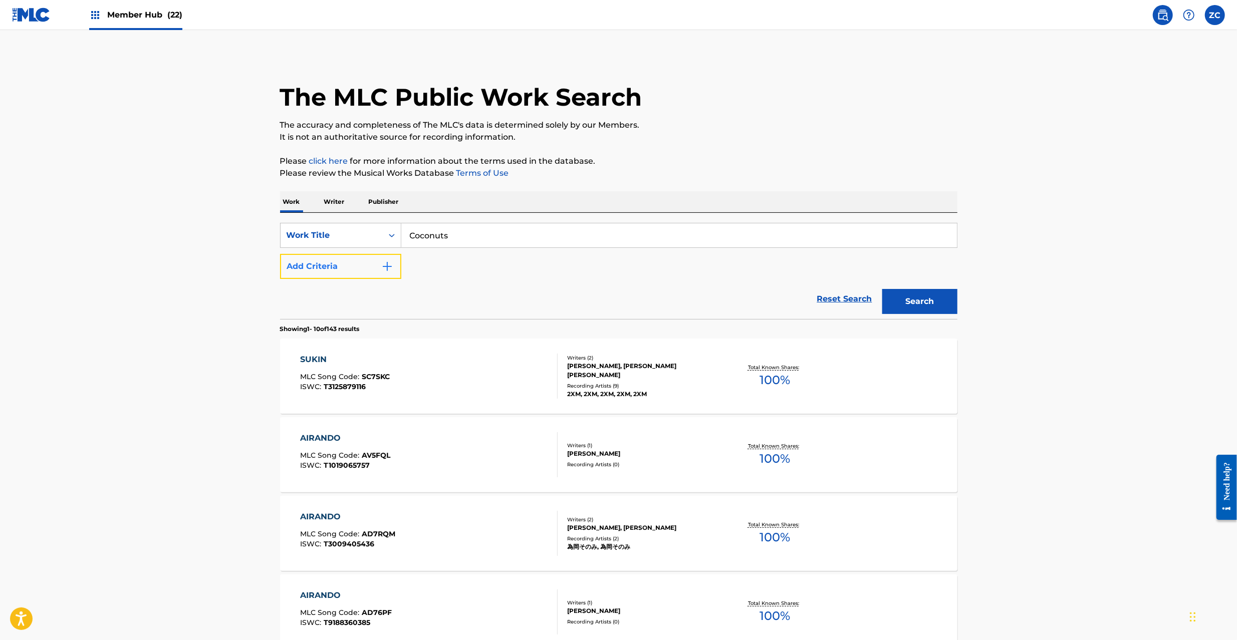
click at [366, 263] on button "Add Criteria" at bounding box center [340, 266] width 121 height 25
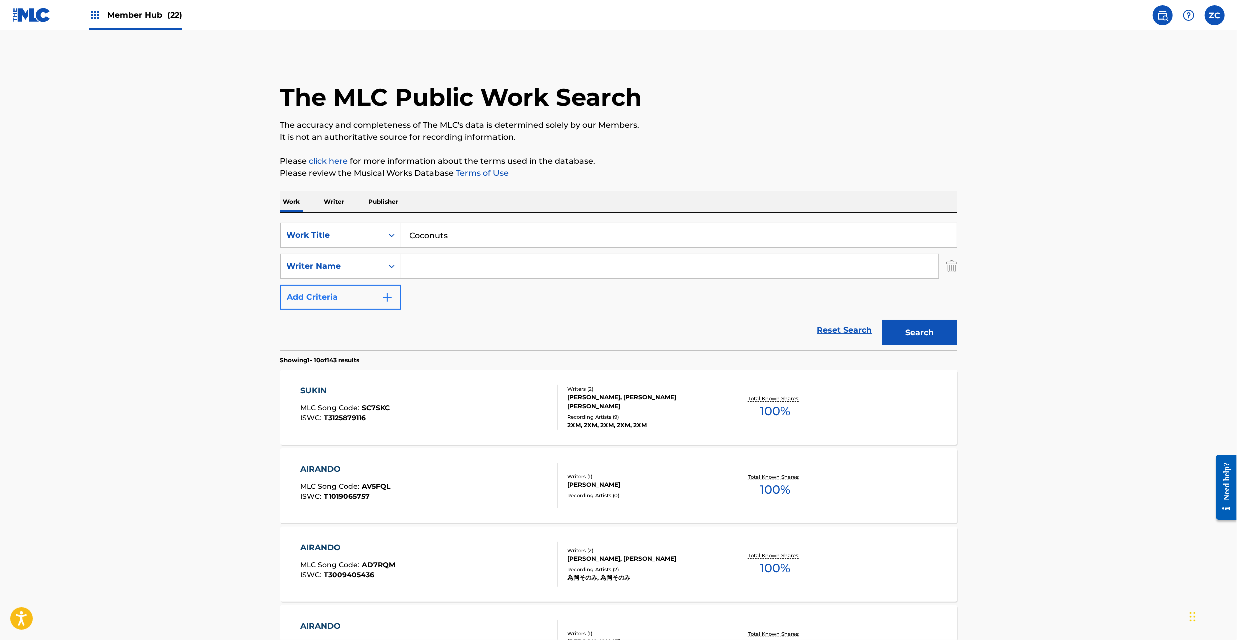
click at [483, 268] on input "Search Form" at bounding box center [669, 266] width 537 height 24
paste input "Ohtora"
type input "Ohtora"
click at [898, 333] on button "Search" at bounding box center [919, 332] width 75 height 25
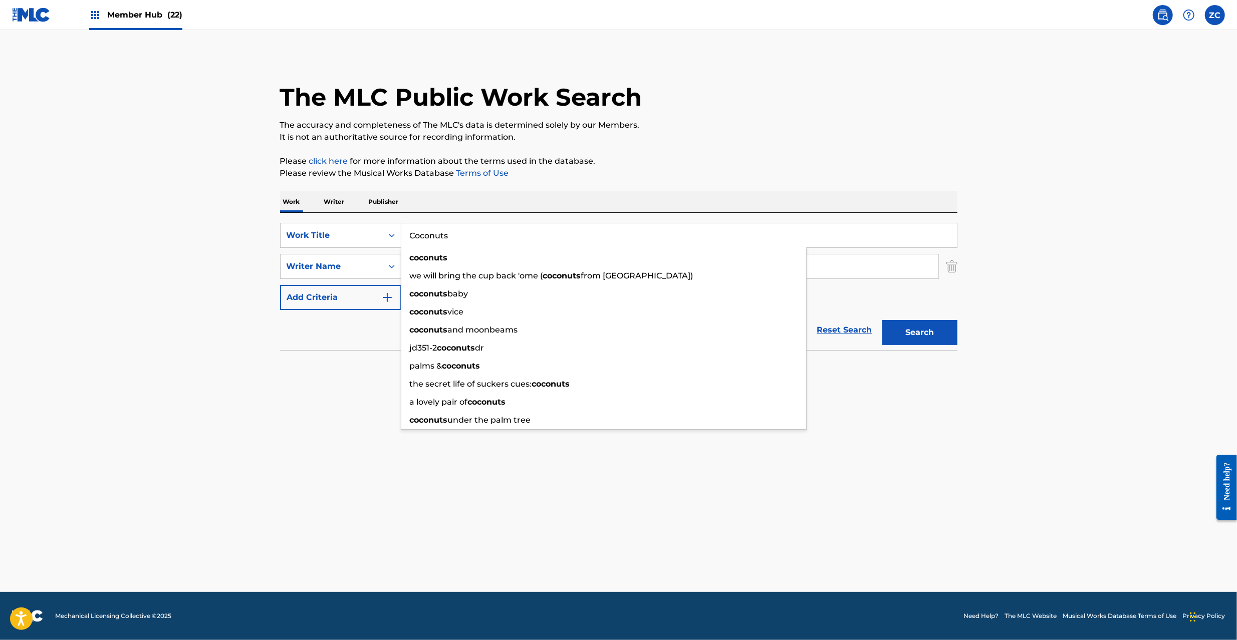
click at [547, 233] on input "Coconuts" at bounding box center [678, 235] width 555 height 24
paste input "HARU TSURARE"
type input "HARU TSURARE"
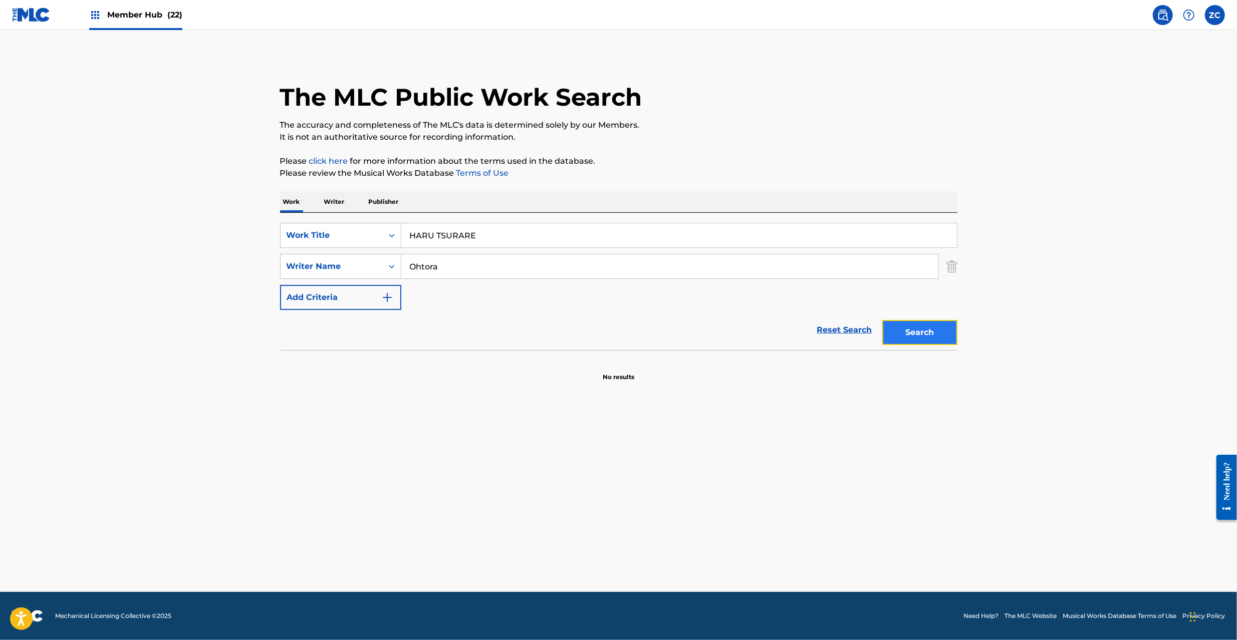
click at [923, 333] on button "Search" at bounding box center [919, 332] width 75 height 25
drag, startPoint x: 832, startPoint y: 329, endPoint x: 794, endPoint y: 315, distance: 40.6
click at [830, 329] on link "Reset Search" at bounding box center [844, 330] width 65 height 22
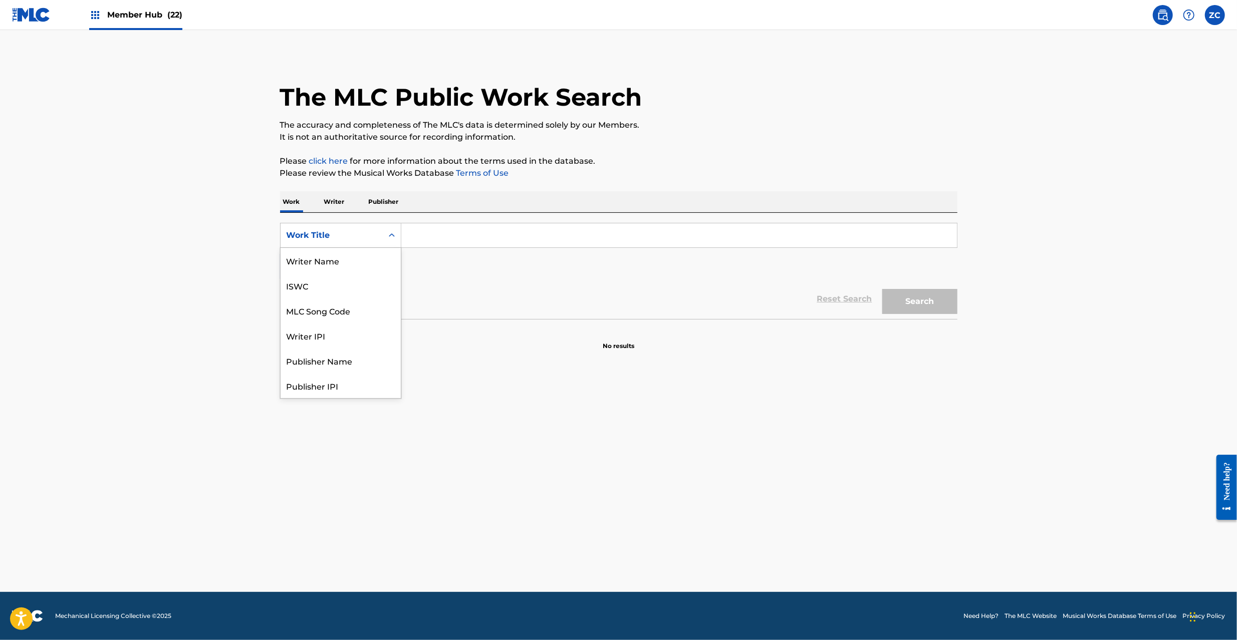
click at [362, 246] on div "Work Title" at bounding box center [340, 235] width 121 height 25
click at [322, 288] on div "ISWC" at bounding box center [340, 285] width 120 height 25
click at [497, 236] on input "Search Form" at bounding box center [678, 235] width 555 height 24
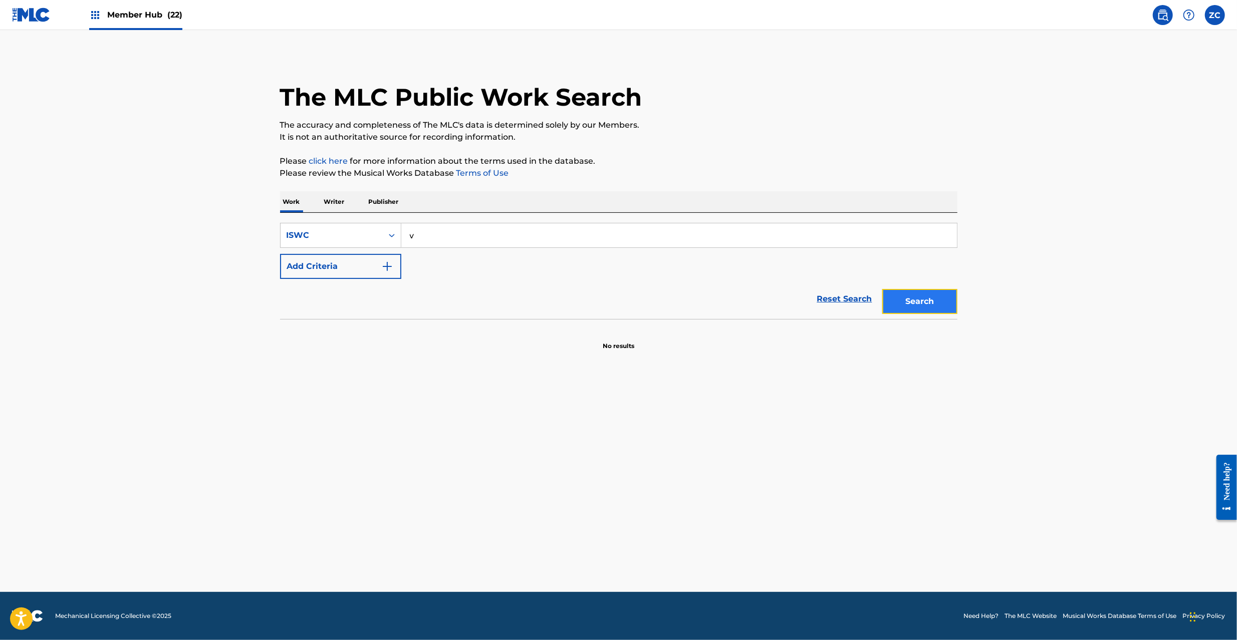
click at [920, 303] on button "Search" at bounding box center [919, 301] width 75 height 25
drag, startPoint x: 421, startPoint y: 240, endPoint x: 388, endPoint y: 239, distance: 33.1
click at [388, 239] on div "SearchWithCriteria2898e8e6-fe00-49f3-b87c-f516ba231cd7 ISWC v" at bounding box center [618, 235] width 677 height 25
paste input "T3265151079"
type input "T3265151079"
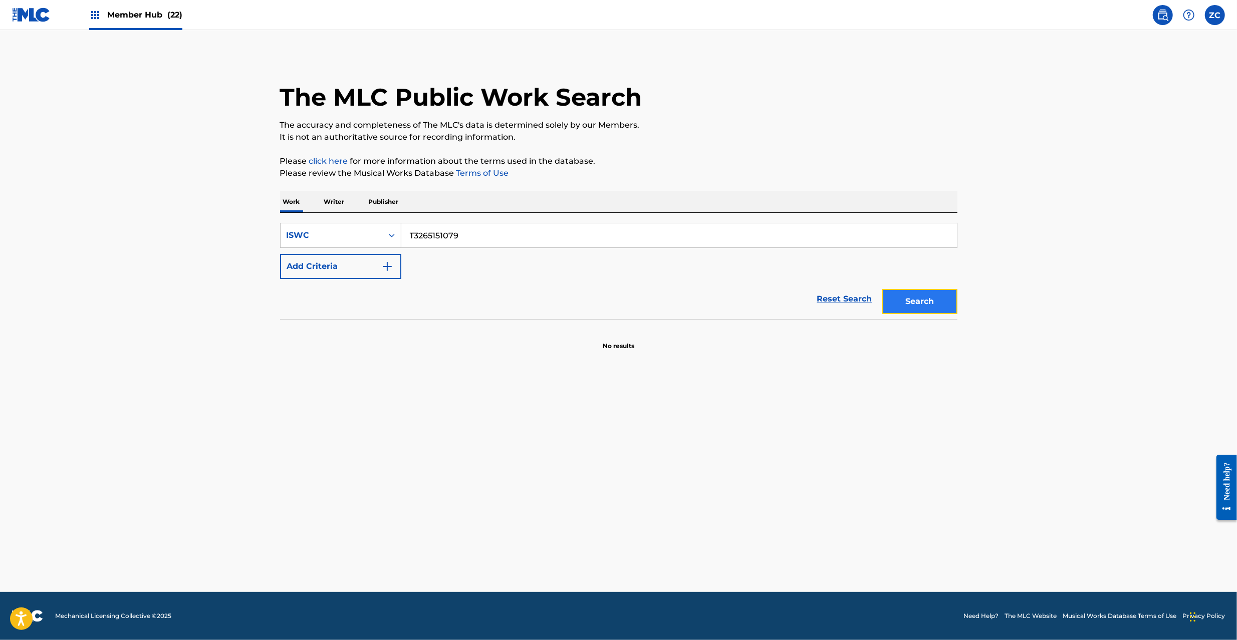
click at [923, 309] on button "Search" at bounding box center [919, 301] width 75 height 25
click at [534, 239] on input "T3265151079" at bounding box center [678, 235] width 555 height 24
click at [850, 298] on link "Reset Search" at bounding box center [844, 299] width 65 height 22
click at [839, 234] on input "Search Form" at bounding box center [678, 235] width 555 height 24
paste input "INDIE CONNECTION"
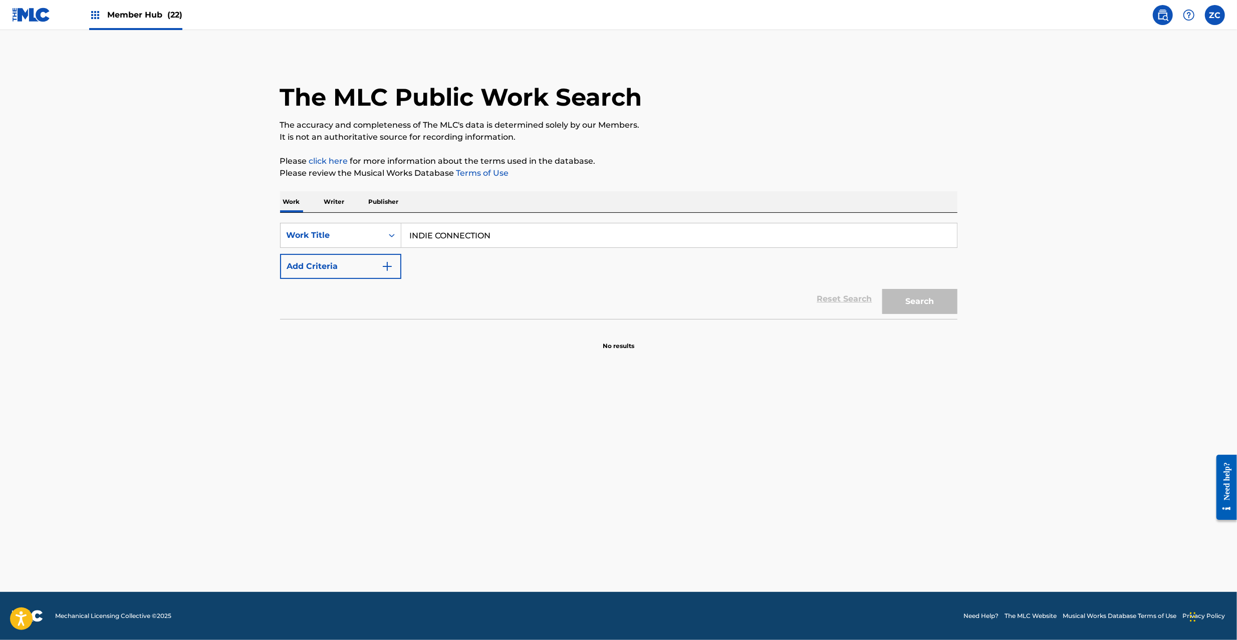
type input "INDIE CONNECTION"
click at [924, 302] on button "Search" at bounding box center [919, 301] width 75 height 25
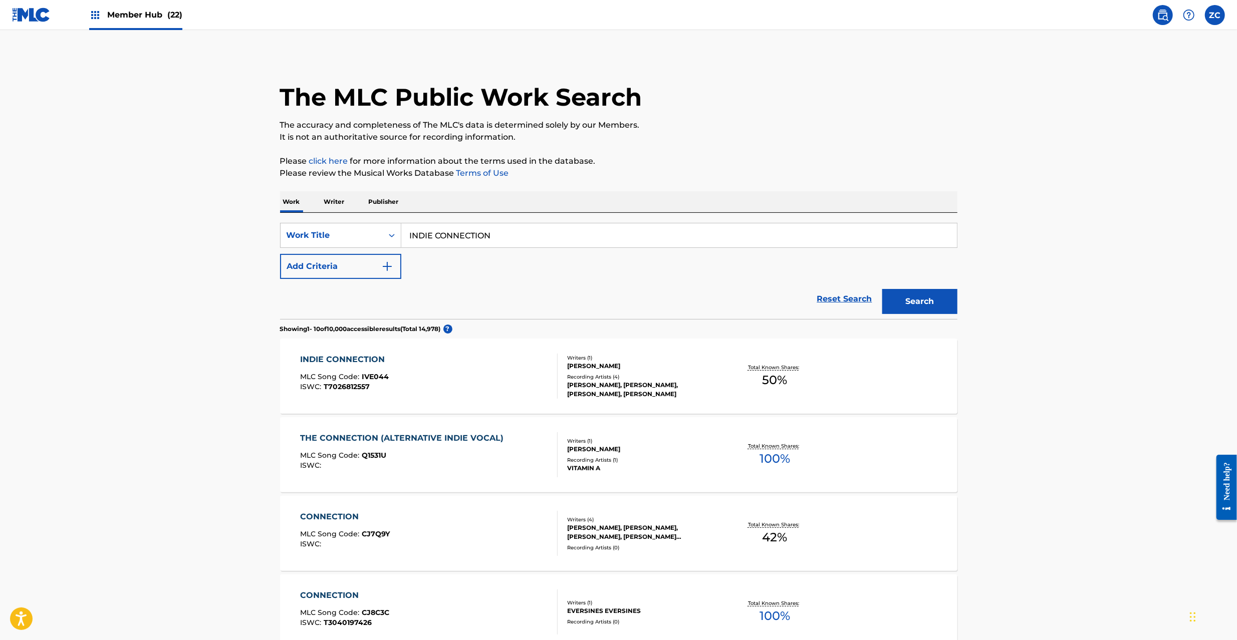
scroll to position [89, 0]
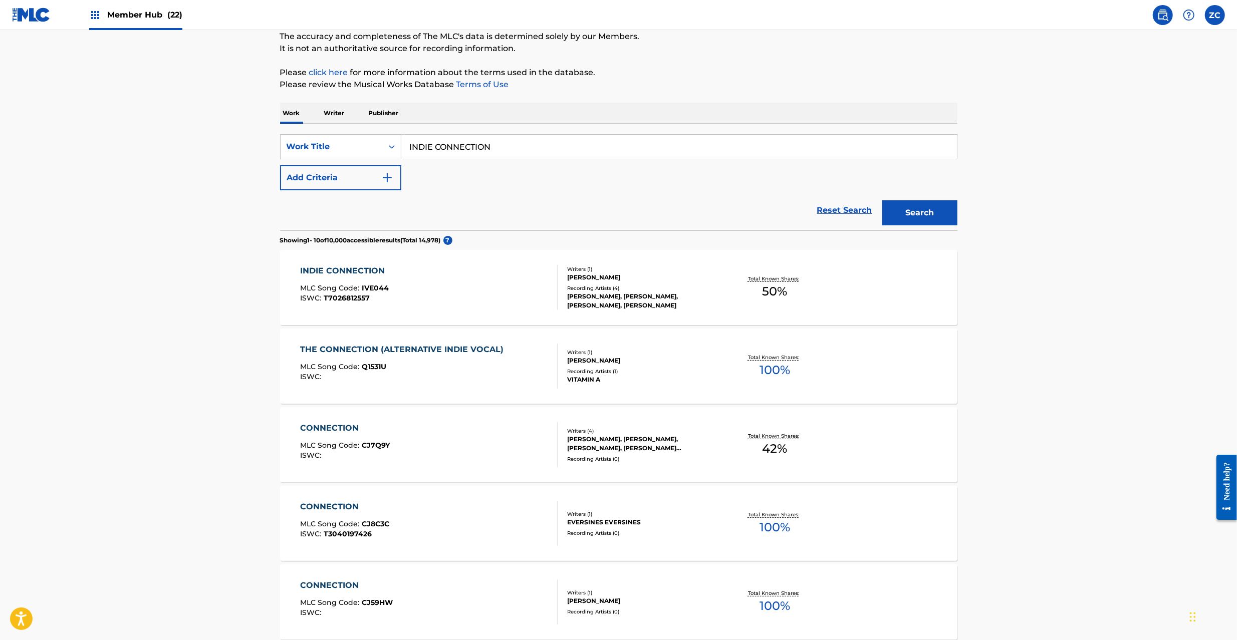
click at [567, 293] on div "[PERSON_NAME], [PERSON_NAME], [PERSON_NAME], [PERSON_NAME]" at bounding box center [642, 301] width 151 height 18
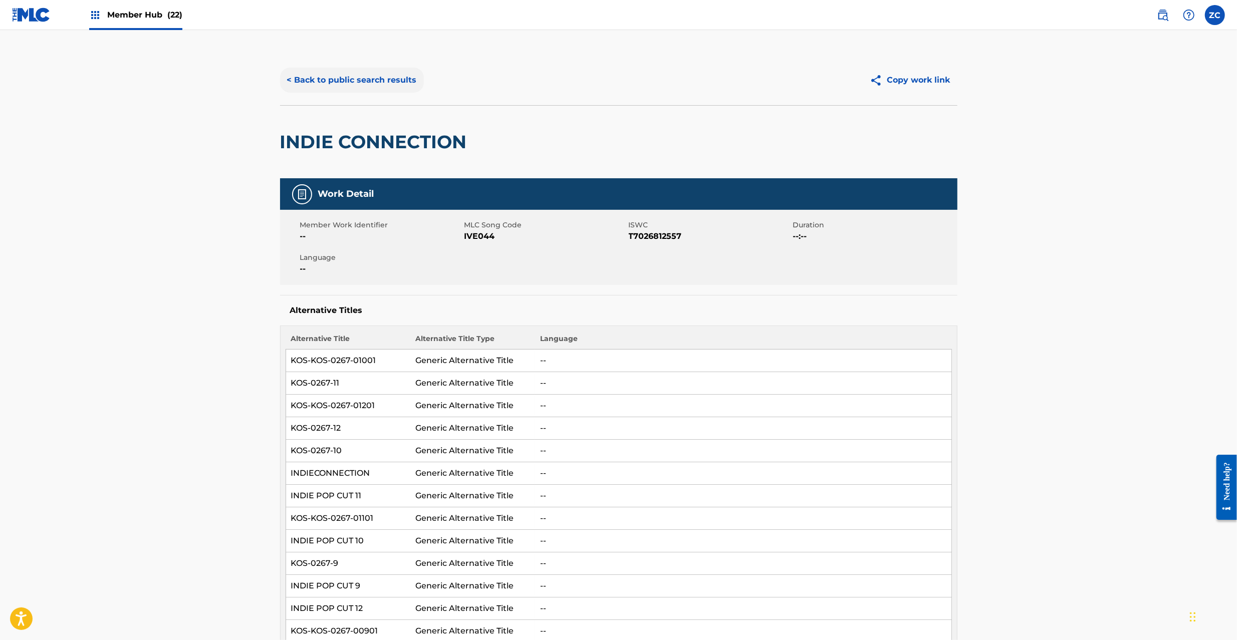
click at [381, 81] on button "< Back to public search results" at bounding box center [352, 80] width 144 height 25
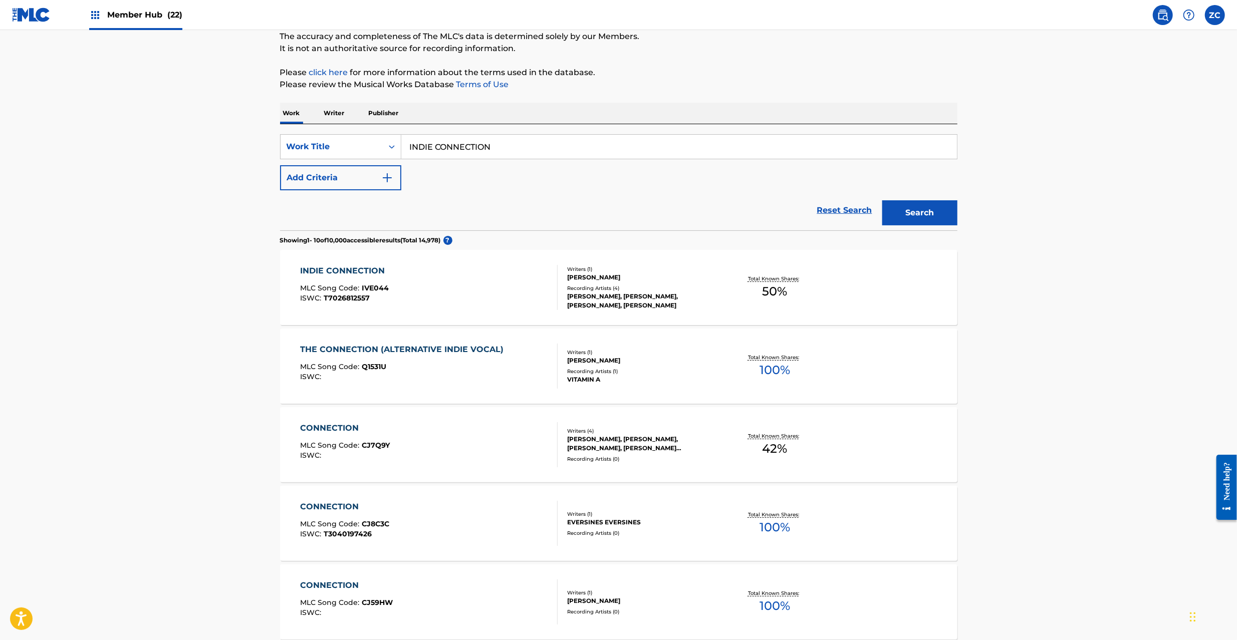
click at [484, 139] on input "INDIE CONNECTION" at bounding box center [678, 147] width 555 height 24
paste input "DIVINE [PERSON_NAME]"
click at [478, 145] on input "DIVINE [PERSON_NAME]" at bounding box center [678, 147] width 555 height 24
click at [490, 147] on input "DIVINE [PERSON_NAME]" at bounding box center [678, 147] width 555 height 24
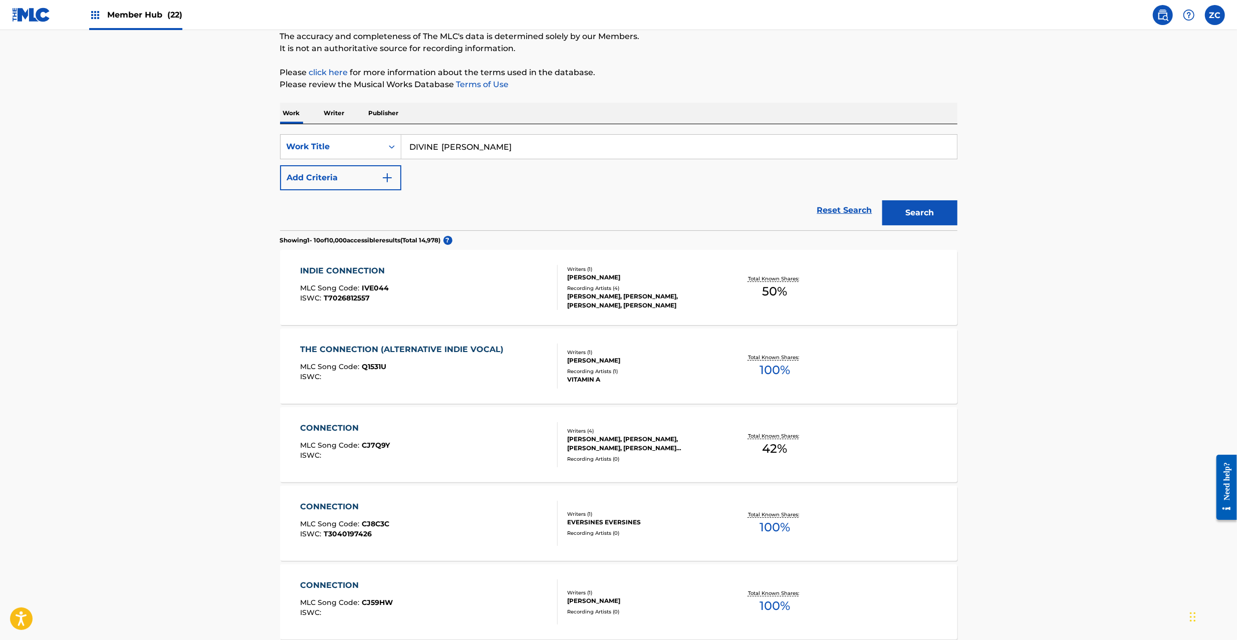
click at [490, 147] on input "DIVINE [PERSON_NAME]" at bounding box center [678, 147] width 555 height 24
click at [457, 147] on input "DIVINE Yoshiaki" at bounding box center [678, 147] width 555 height 24
type input "DIVINE"
click at [350, 185] on button "Add Criteria" at bounding box center [340, 177] width 121 height 25
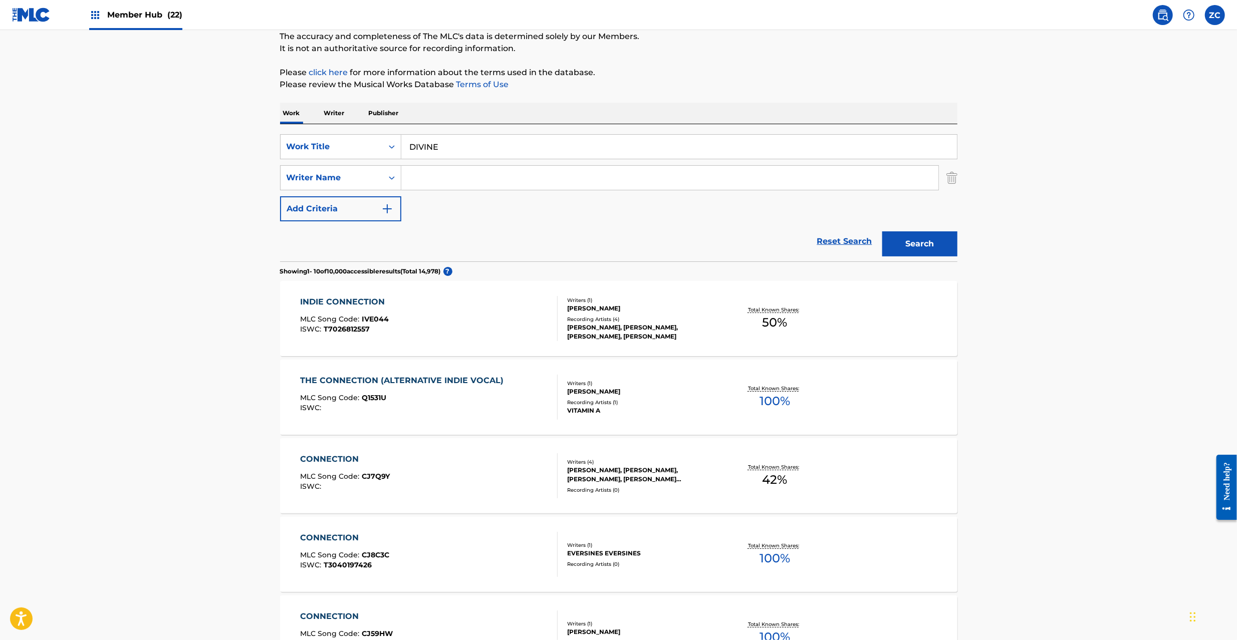
click at [464, 181] on input "Search Form" at bounding box center [669, 178] width 537 height 24
paste input "Ojima"
type input "Ojima"
click at [914, 245] on button "Search" at bounding box center [919, 243] width 75 height 25
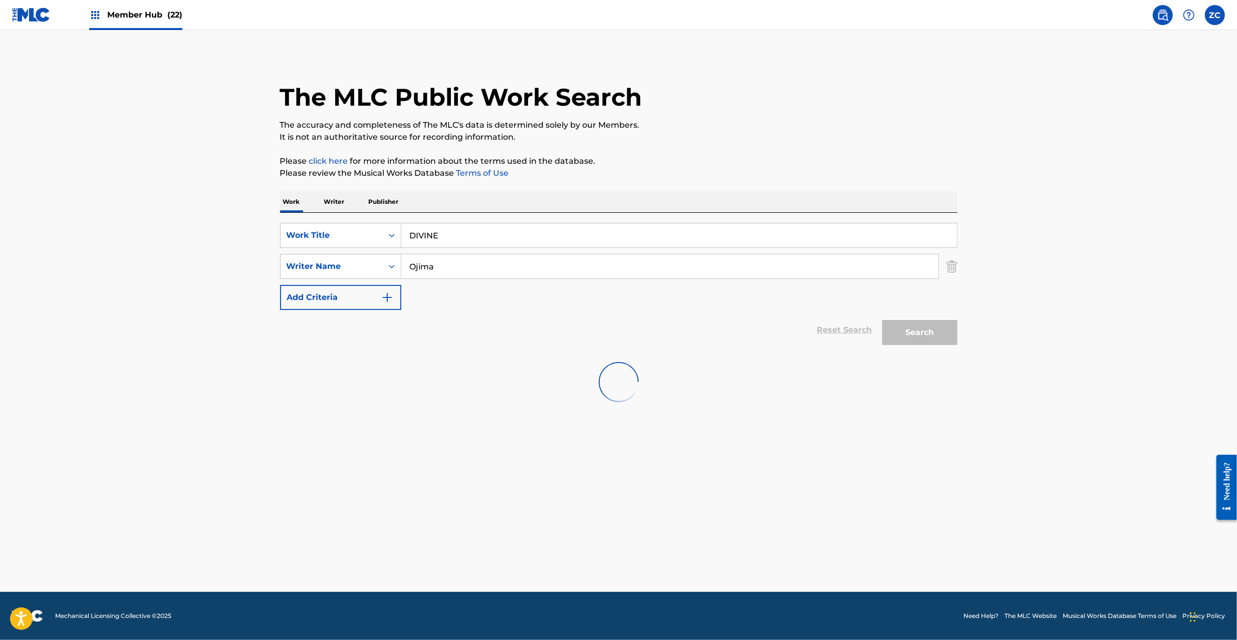
scroll to position [0, 0]
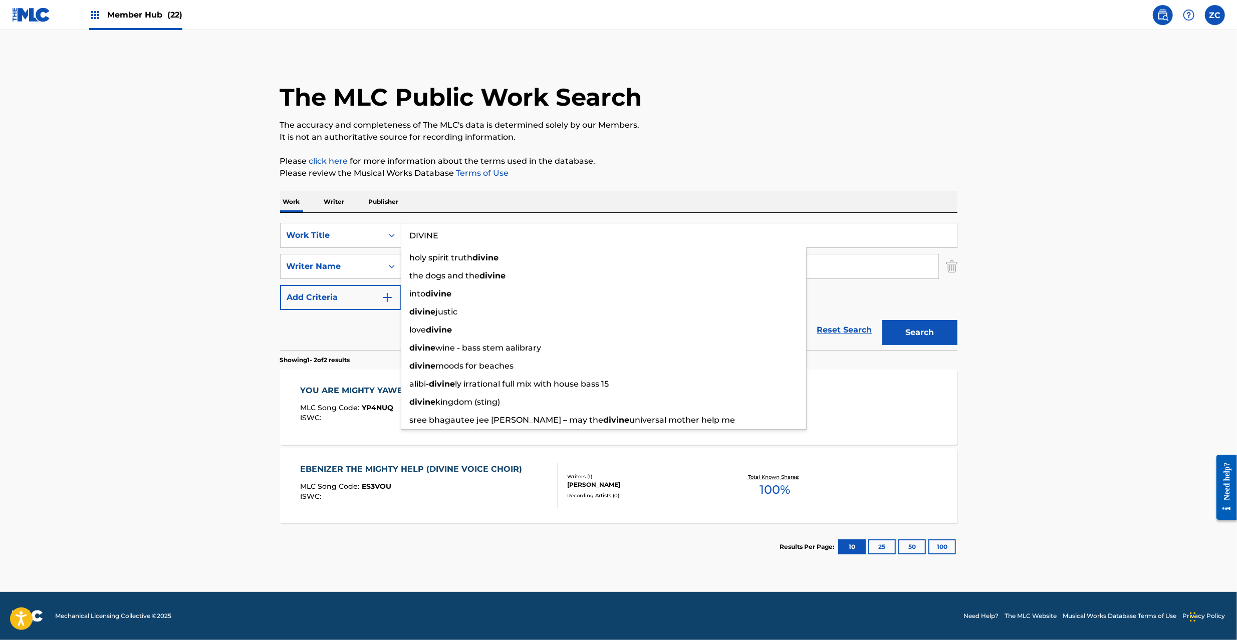
click at [472, 243] on input "DIVINE" at bounding box center [678, 235] width 555 height 24
paste input "GURU"
click at [894, 333] on button "Search" at bounding box center [919, 332] width 75 height 25
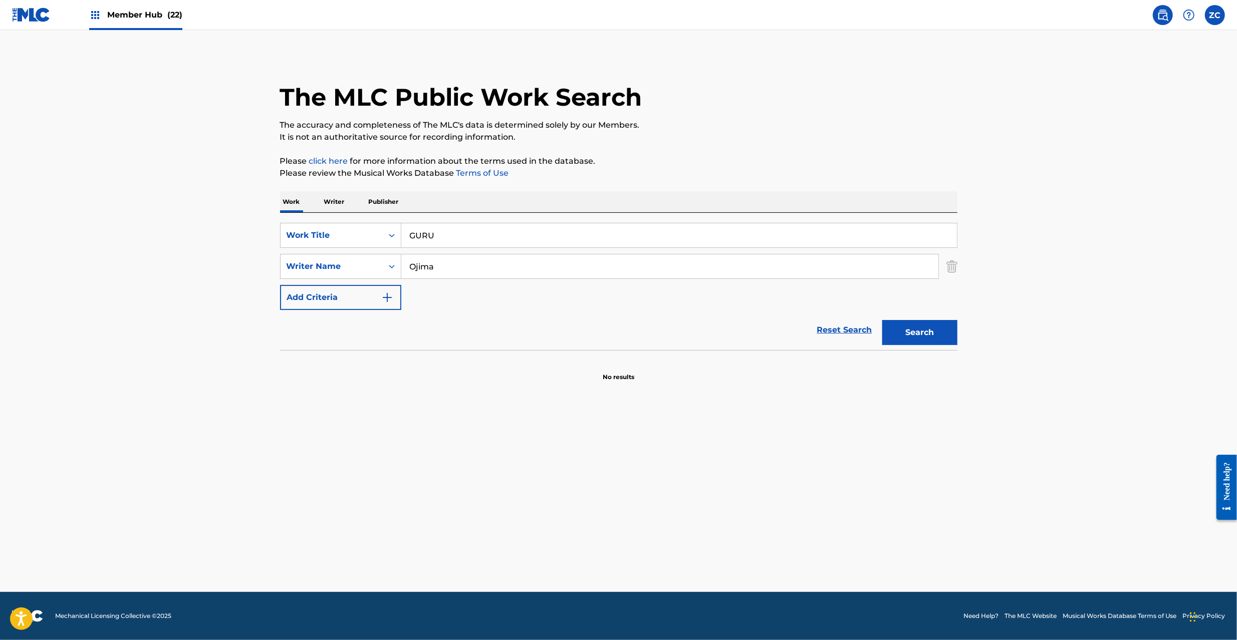
click at [519, 235] on input "GURU" at bounding box center [678, 235] width 555 height 24
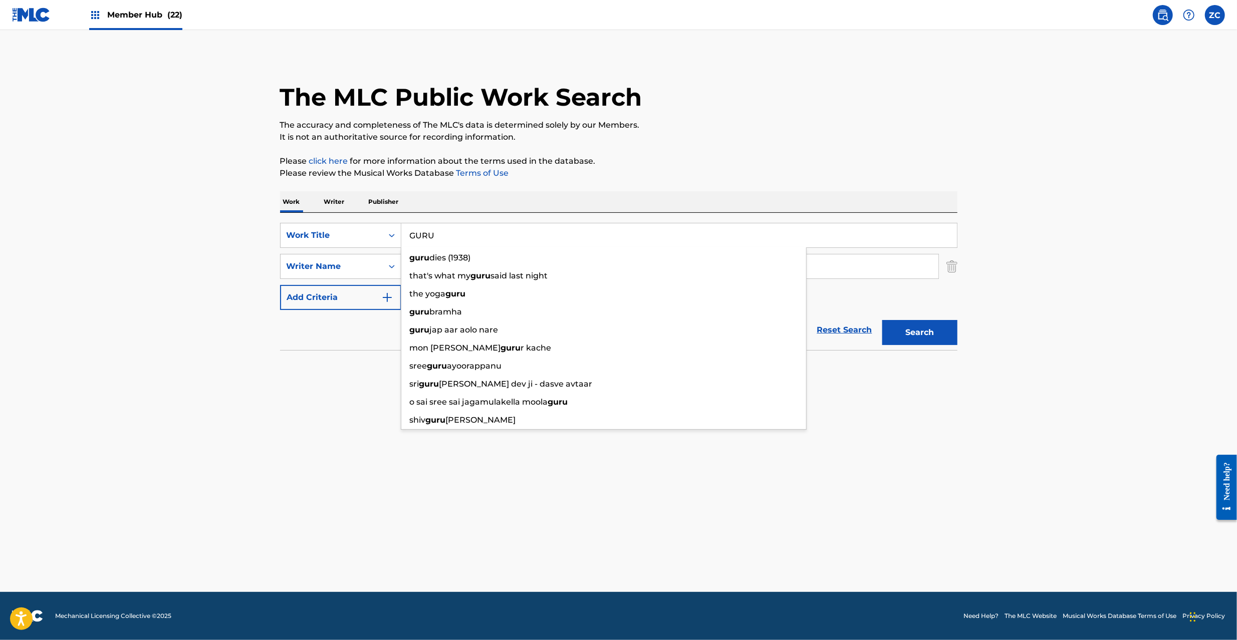
paste input "FAR AWAY [PERSON_NAME]"
click at [529, 235] on input "FAR AWAY [PERSON_NAME]" at bounding box center [678, 235] width 555 height 24
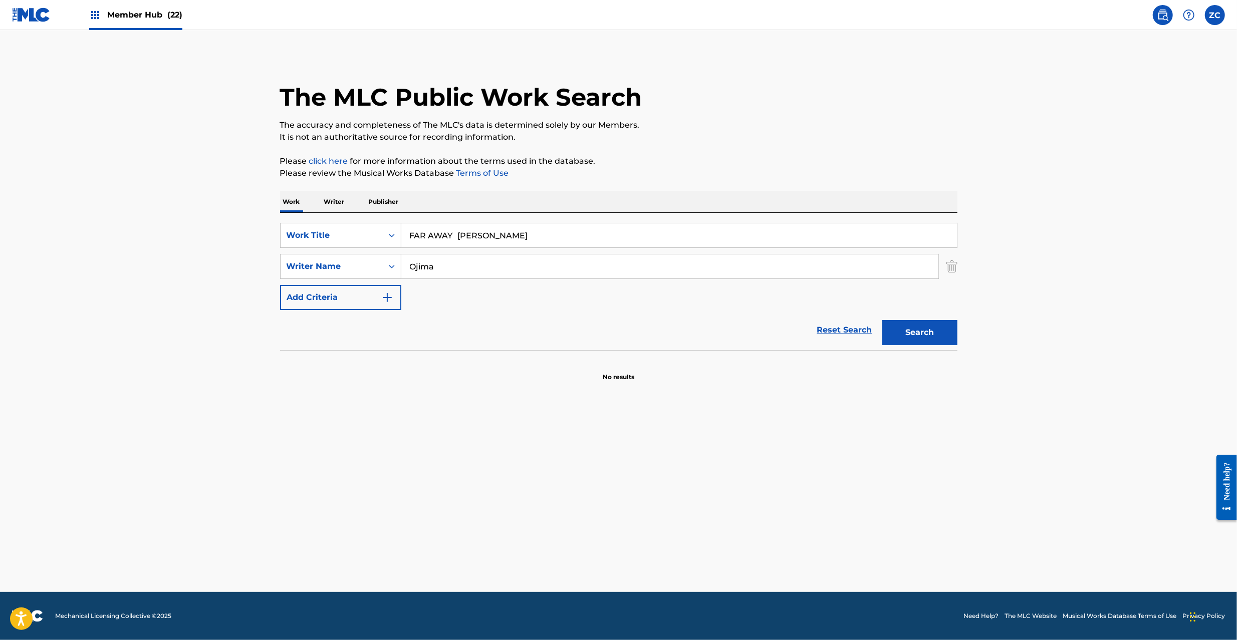
click at [529, 235] on input "FAR AWAY [PERSON_NAME]" at bounding box center [678, 235] width 555 height 24
click at [478, 235] on input "FAR AWAY [PERSON_NAME]" at bounding box center [678, 235] width 555 height 24
type input "FAR AWAY"
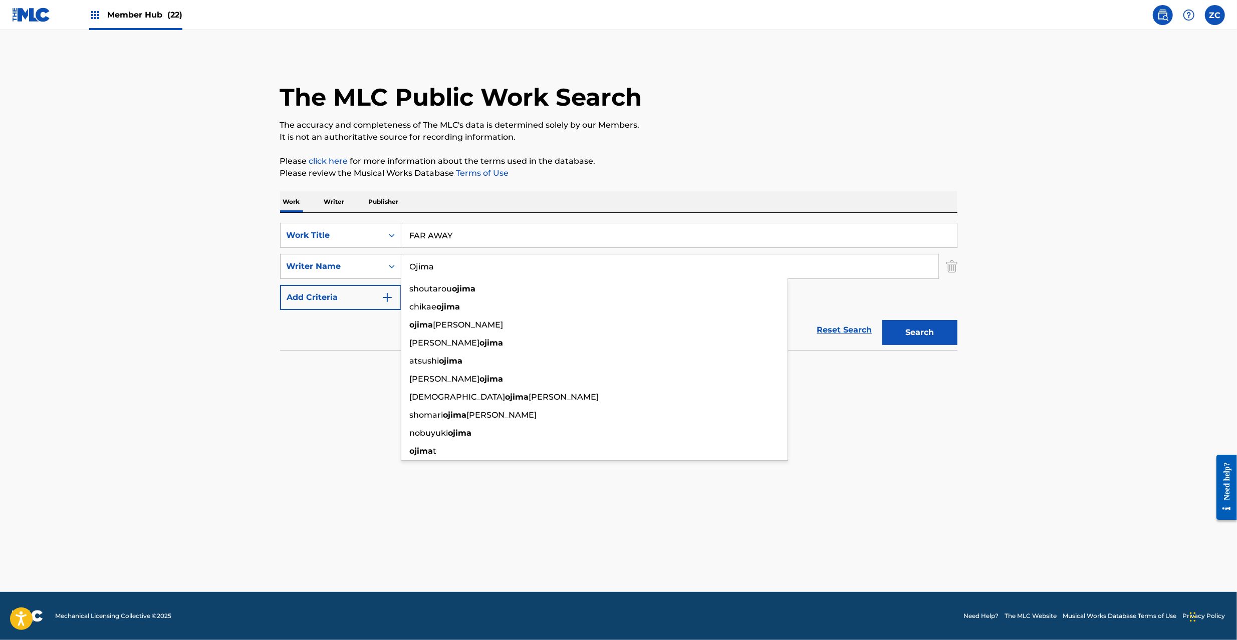
drag, startPoint x: 481, startPoint y: 272, endPoint x: 341, endPoint y: 267, distance: 140.3
click at [341, 267] on div "SearchWithCriteriad6c49e7f-59e5-4493-9927-98316ed5dd20 Writer Name Ojima shouta…" at bounding box center [618, 266] width 677 height 25
paste input "Shige"
type input "Shige"
click at [918, 330] on button "Search" at bounding box center [919, 332] width 75 height 25
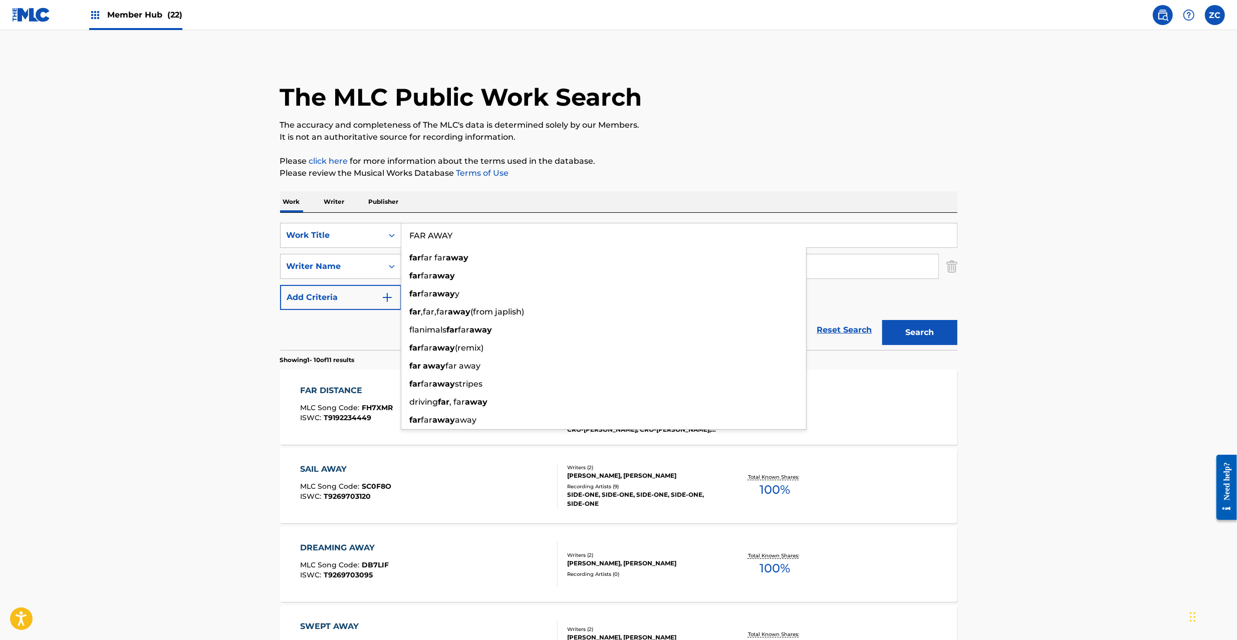
click at [505, 243] on input "FAR AWAY" at bounding box center [678, 235] width 555 height 24
paste input "KACHO [PERSON_NAME]"
click at [514, 237] on input "KACHO [PERSON_NAME]" at bounding box center [678, 235] width 555 height 24
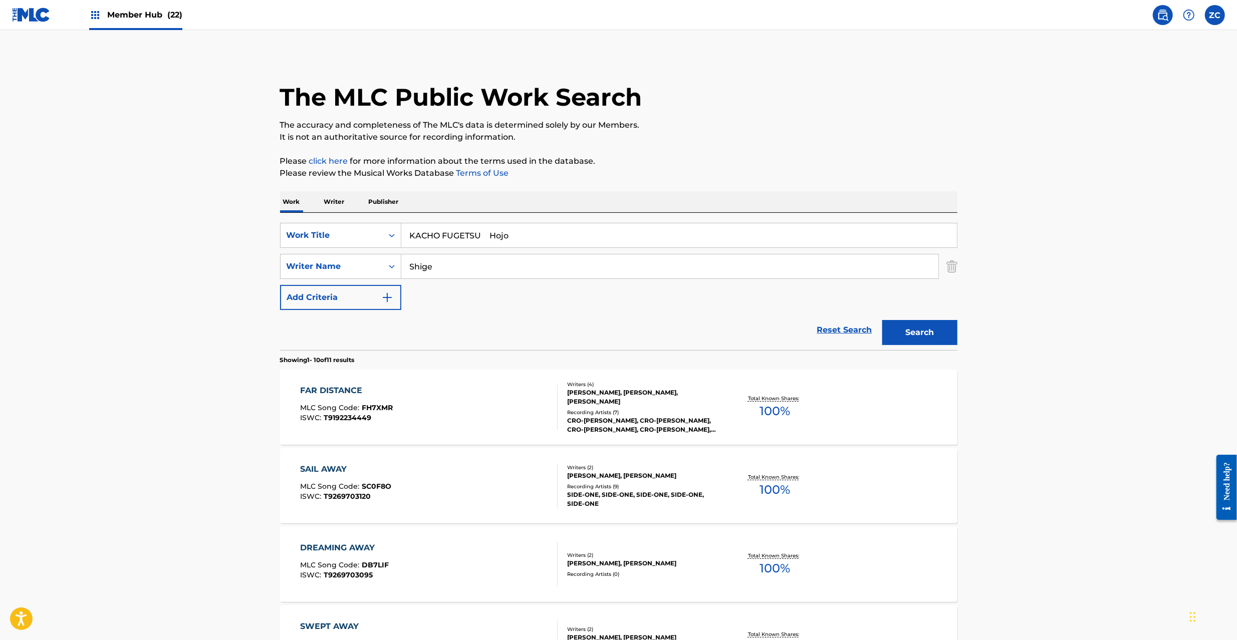
type input "KACHO FUGETSU Hojo"
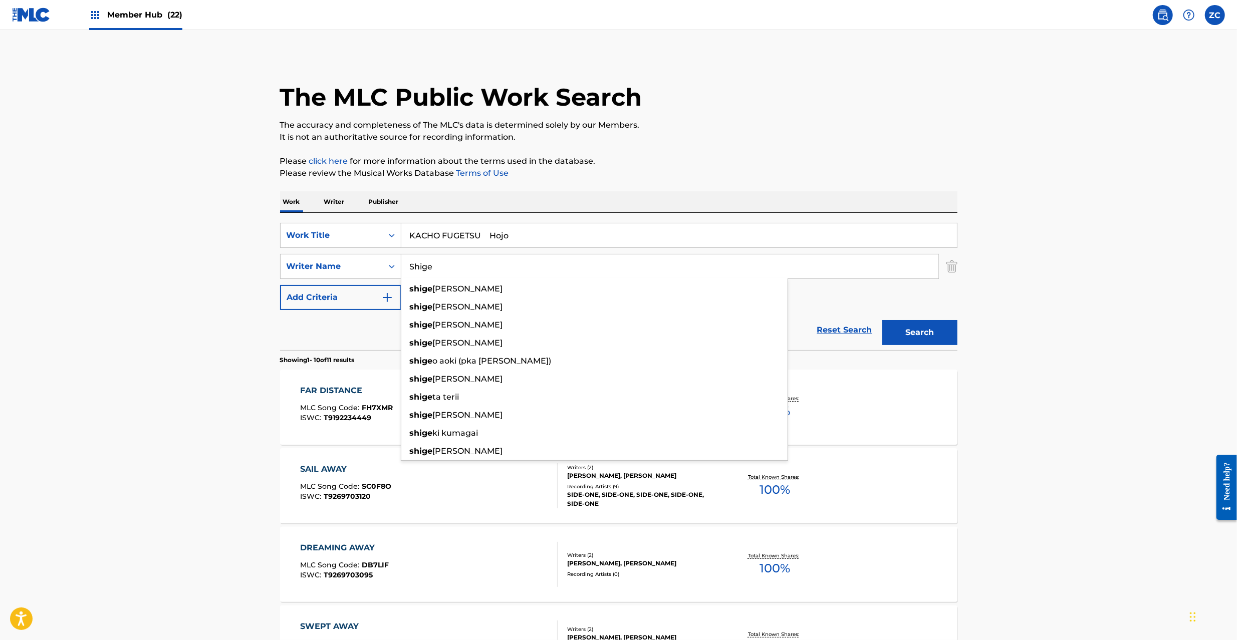
click at [451, 273] on input "Shige" at bounding box center [669, 266] width 537 height 24
paste input "Hisaya"
type input "Hisaya"
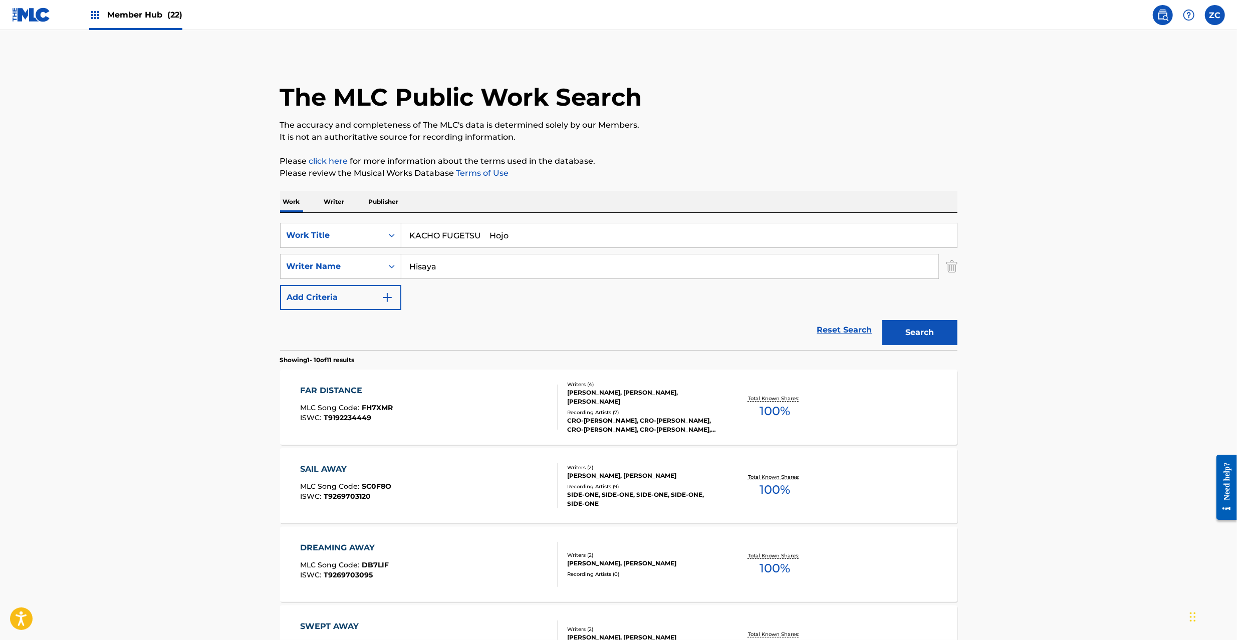
click at [505, 241] on input "KACHO FUGETSU Hojo" at bounding box center [678, 235] width 555 height 24
type input "[PERSON_NAME]"
click at [916, 339] on button "Search" at bounding box center [919, 332] width 75 height 25
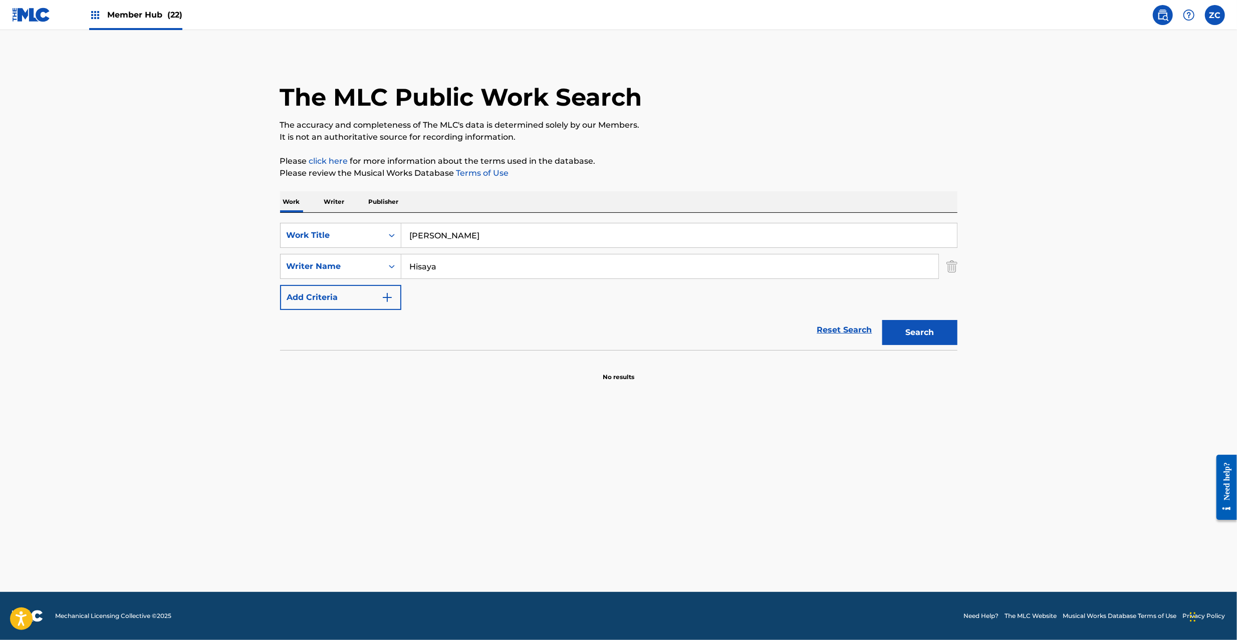
click at [467, 273] on input "Hisaya" at bounding box center [669, 266] width 537 height 24
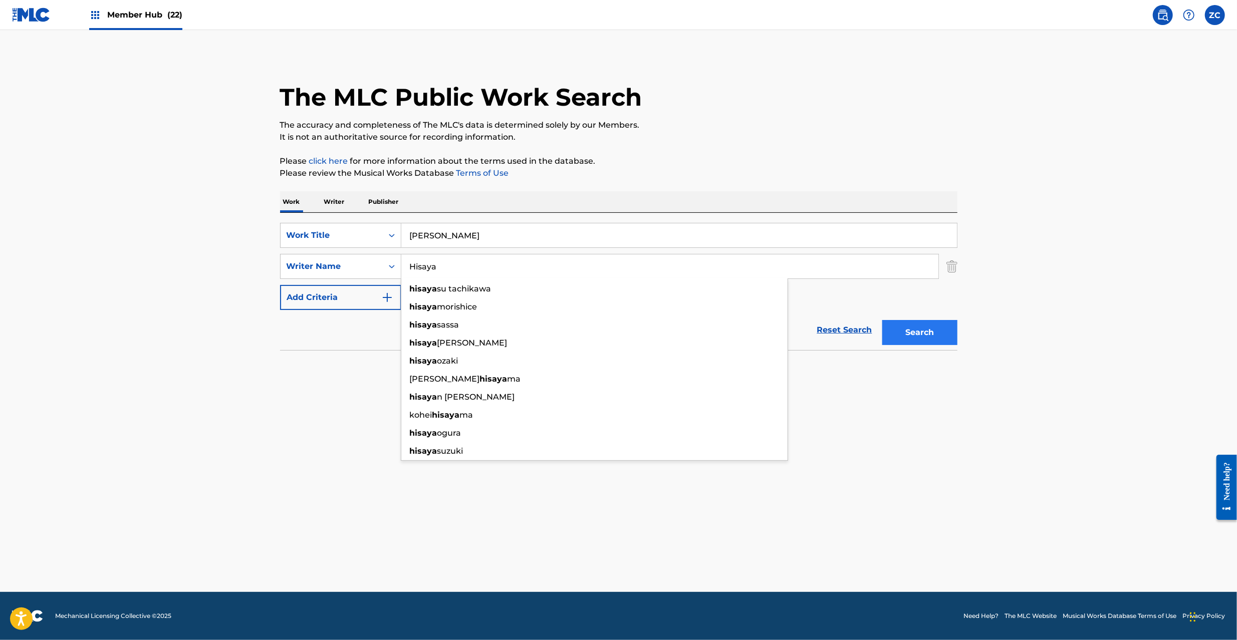
paste input "ojo"
type input "Hojo"
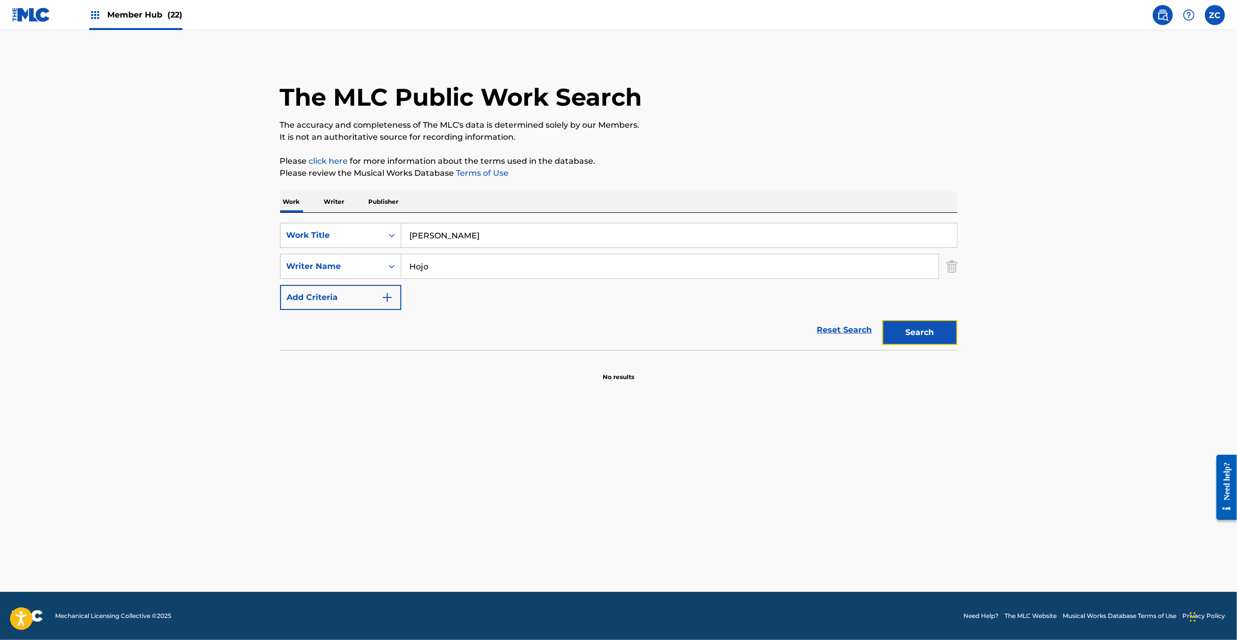
drag, startPoint x: 904, startPoint y: 335, endPoint x: 856, endPoint y: 326, distance: 49.4
click at [904, 335] on button "Search" at bounding box center [919, 332] width 75 height 25
click at [829, 332] on link "Reset Search" at bounding box center [844, 330] width 65 height 22
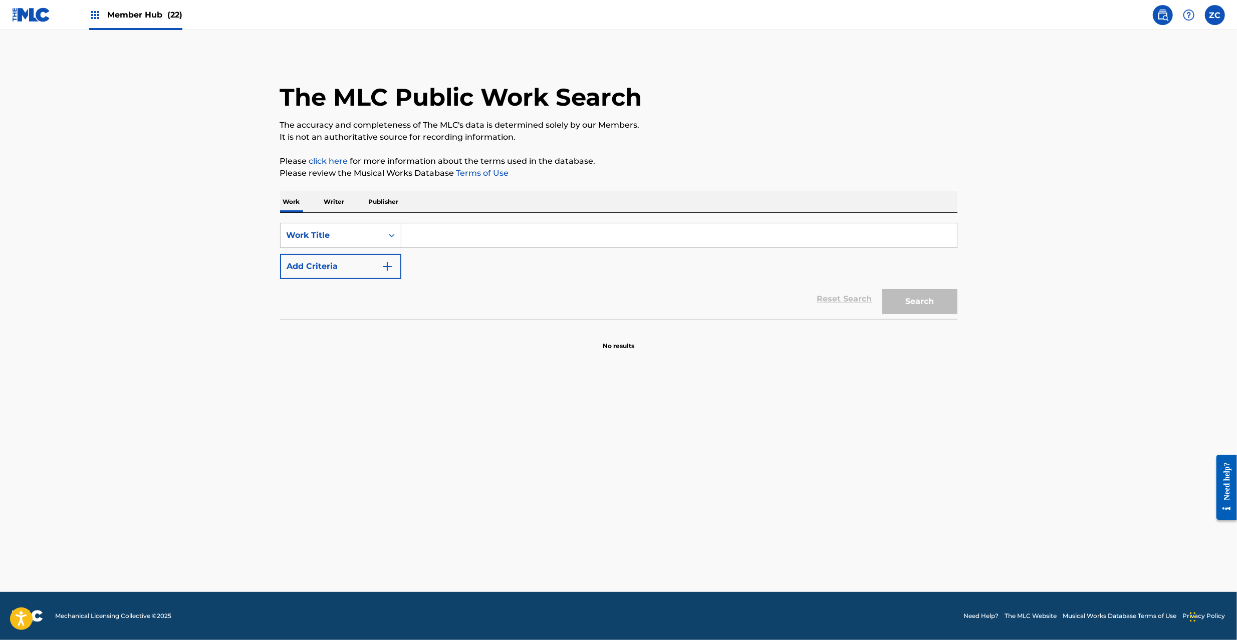
click at [726, 242] on input "Search Form" at bounding box center [678, 235] width 555 height 24
paste input "OVER WORK(V2.4)"
type input "OVER WORK(V2.4)"
click at [917, 303] on button "Search" at bounding box center [919, 301] width 75 height 25
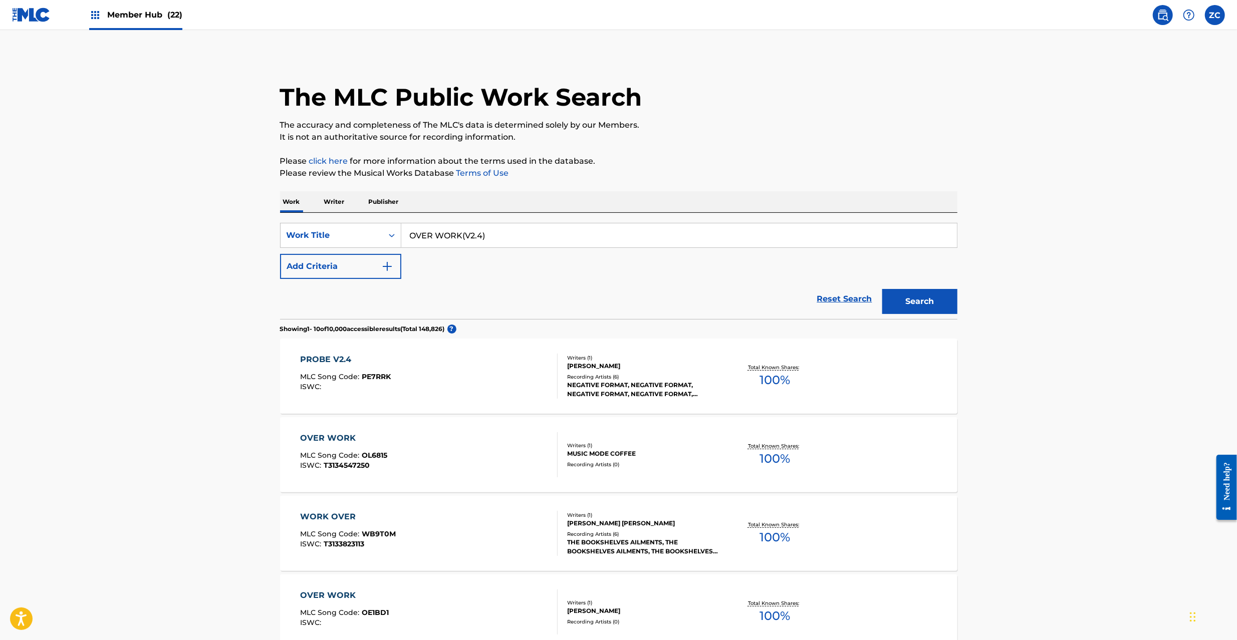
drag, startPoint x: 1139, startPoint y: 465, endPoint x: 1139, endPoint y: 459, distance: 6.0
click at [1139, 464] on main "The MLC Public Work Search The accuracy and completeness of The MLC's data is d…" at bounding box center [618, 604] width 1237 height 1148
click at [343, 201] on p "Writer" at bounding box center [334, 201] width 27 height 21
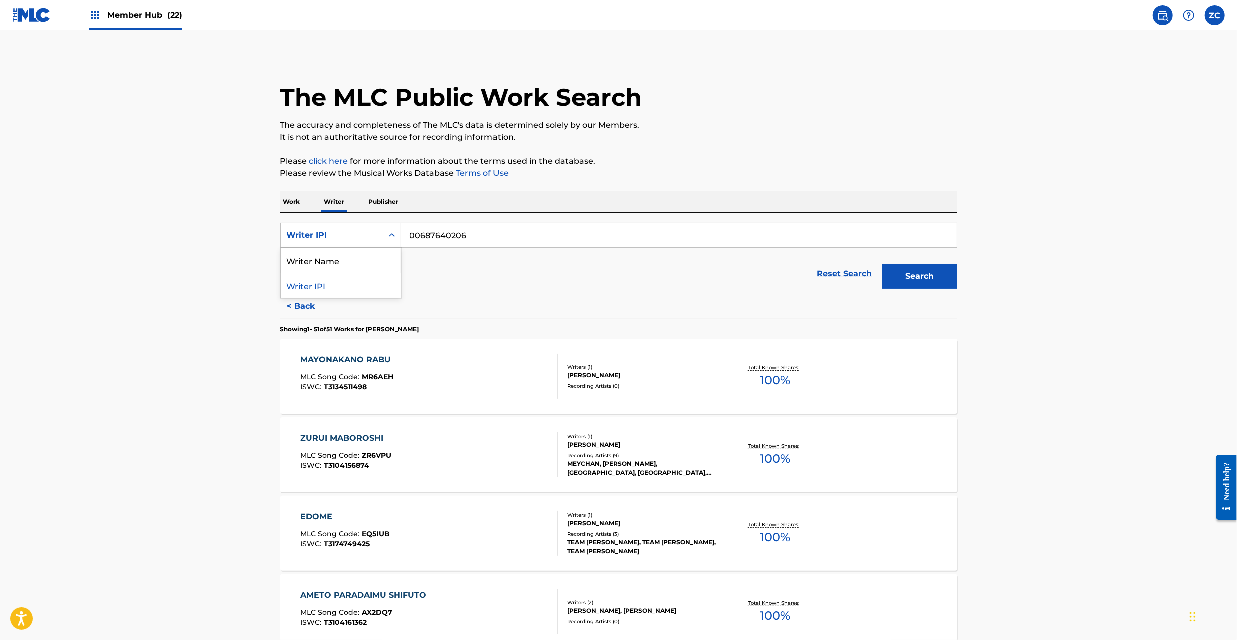
click at [335, 239] on div "Writer IPI" at bounding box center [332, 235] width 90 height 12
click at [331, 259] on div "Writer Name" at bounding box center [340, 260] width 120 height 25
click at [528, 227] on input "Search Form" at bounding box center [678, 235] width 555 height 24
paste input "F.M.Hisaya"
type input "F.M.Hisaya"
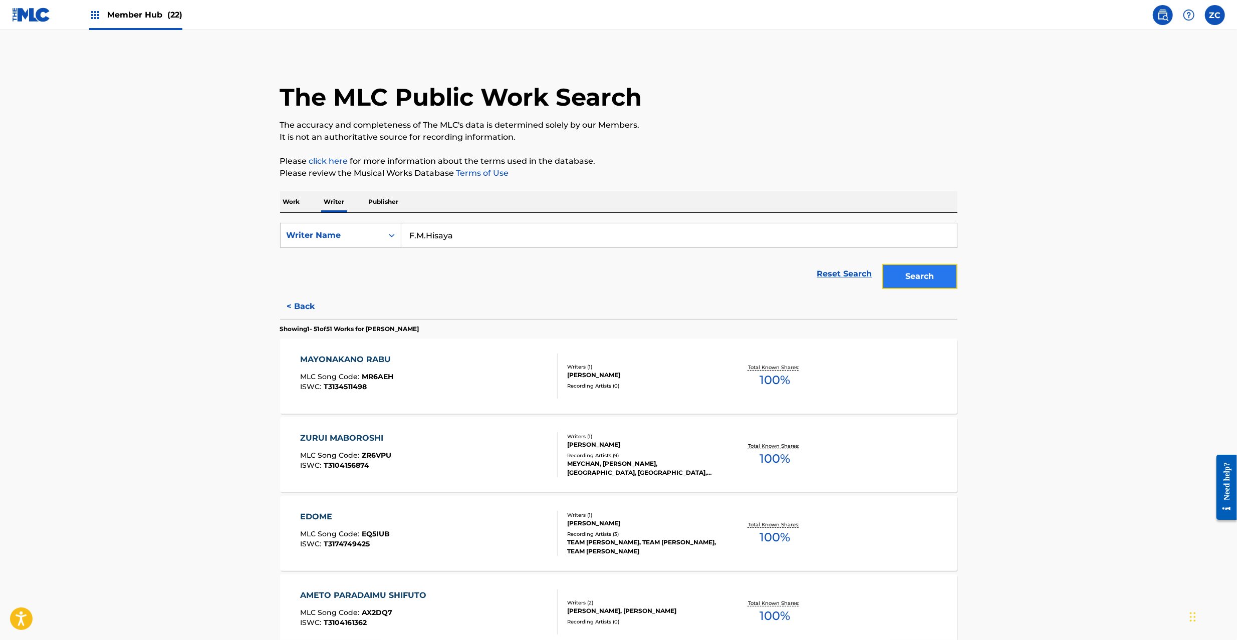
click at [924, 279] on button "Search" at bounding box center [919, 276] width 75 height 25
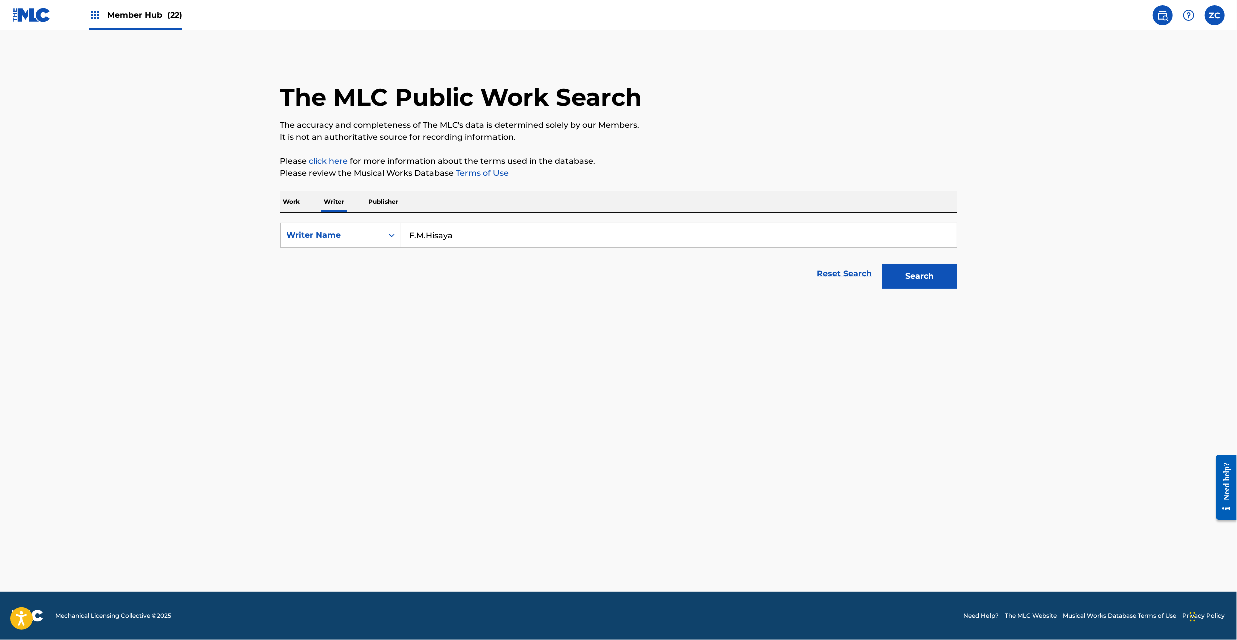
click at [285, 205] on p "Work" at bounding box center [291, 201] width 23 height 21
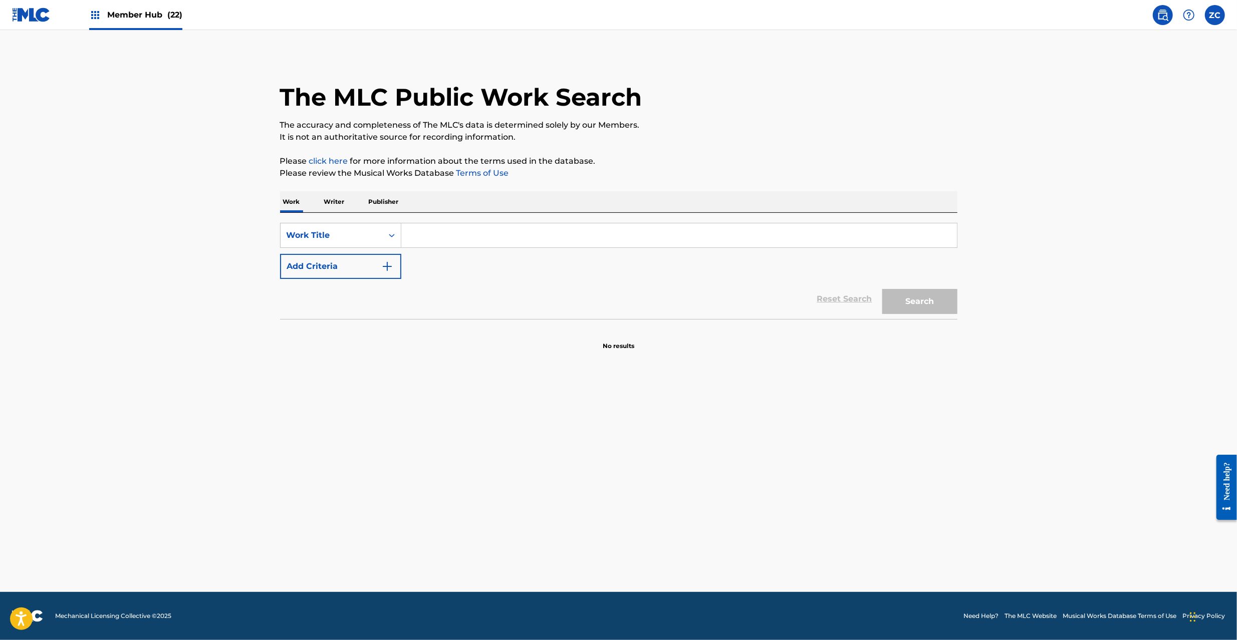
click at [442, 238] on input "Search Form" at bounding box center [678, 235] width 555 height 24
paste input "GO ROUND THE ROUNDABOUT"
click at [909, 300] on button "Search" at bounding box center [919, 301] width 75 height 25
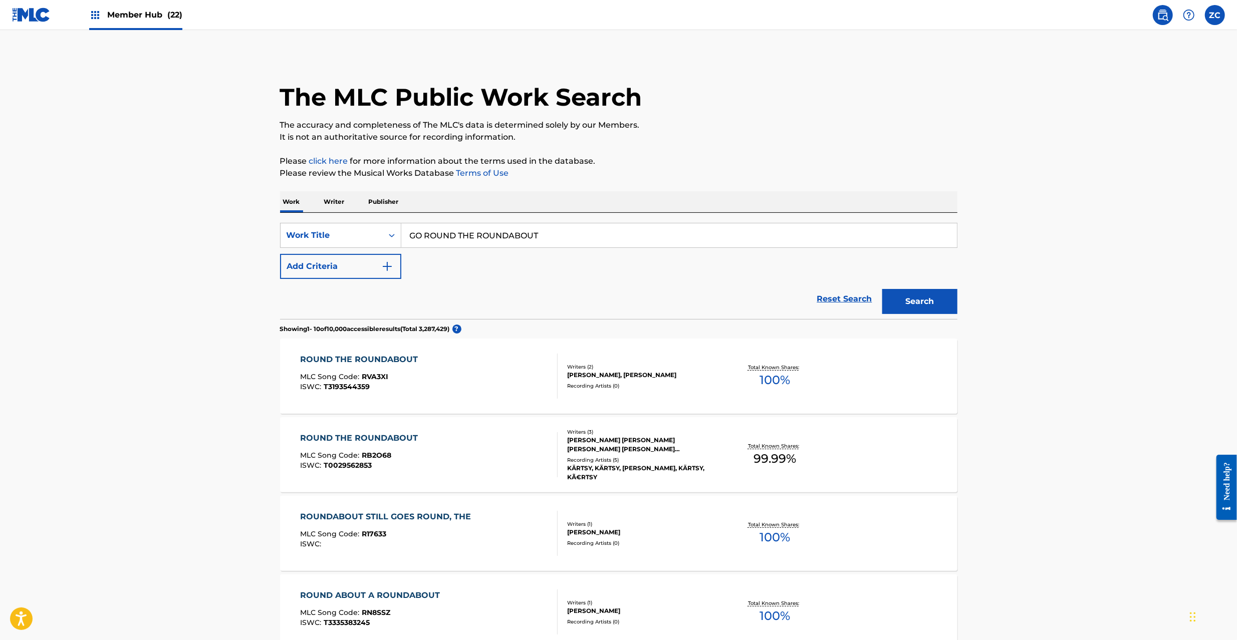
click at [524, 235] on input "GO ROUND THE ROUNDABOUT" at bounding box center [678, 235] width 555 height 24
paste input "MUSASHI DAYDREAM"
click at [932, 304] on button "Search" at bounding box center [919, 301] width 75 height 25
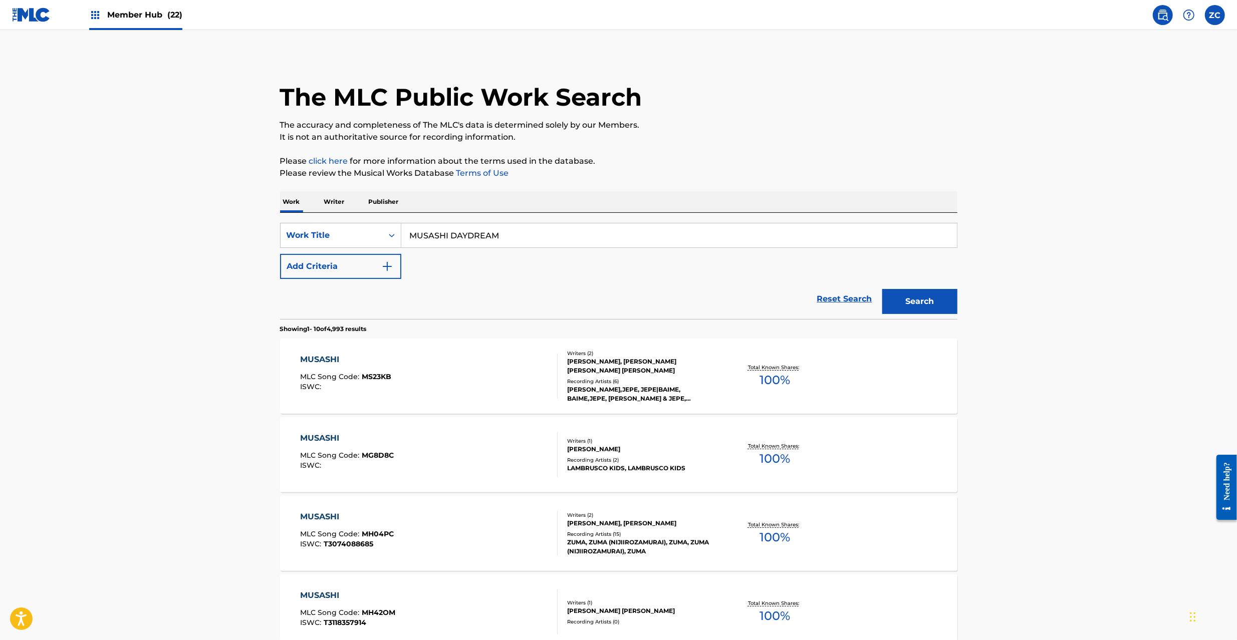
click at [590, 237] on input "MUSASHI DAYDREAM" at bounding box center [678, 235] width 555 height 24
paste input "SUPER GENKI"
click at [936, 309] on button "Search" at bounding box center [919, 301] width 75 height 25
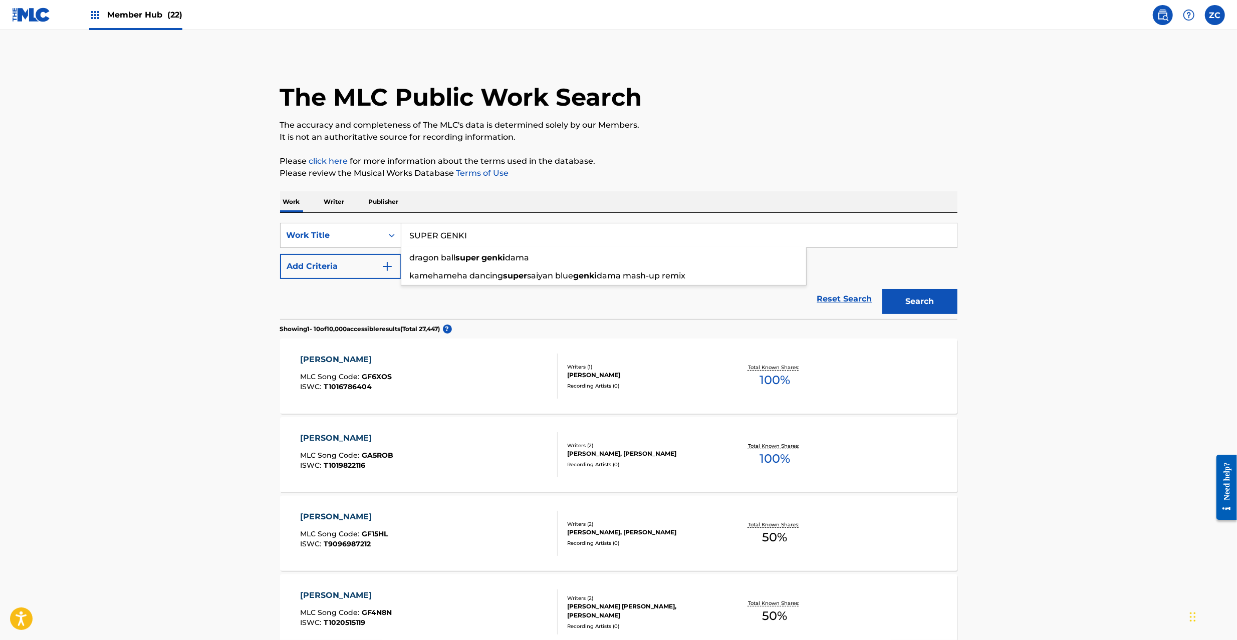
click at [574, 235] on input "SUPER GENKI" at bounding box center [678, 235] width 555 height 24
paste input "MILKY WAY Hojohisaya"
click at [491, 241] on input "MILKY WAY Hojohisaya" at bounding box center [678, 235] width 555 height 24
click at [483, 237] on input "MILKY WAY Hojohisaya" at bounding box center [678, 235] width 555 height 24
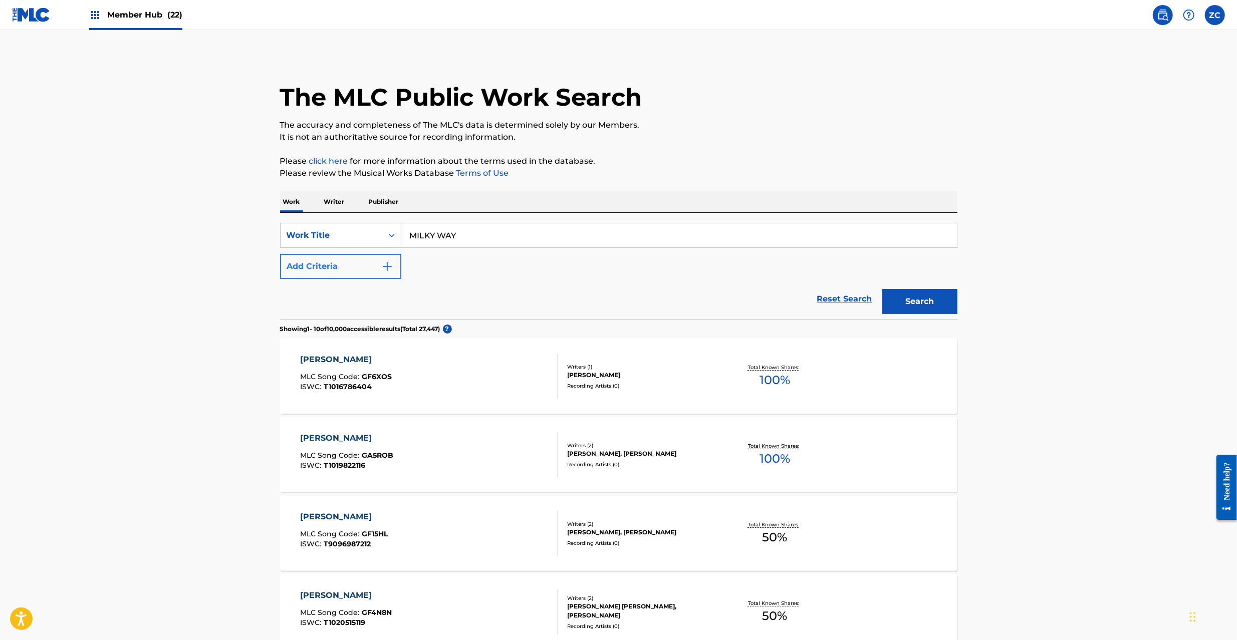
type input "MILKY WAY"
click at [373, 275] on button "Add Criteria" at bounding box center [340, 266] width 121 height 25
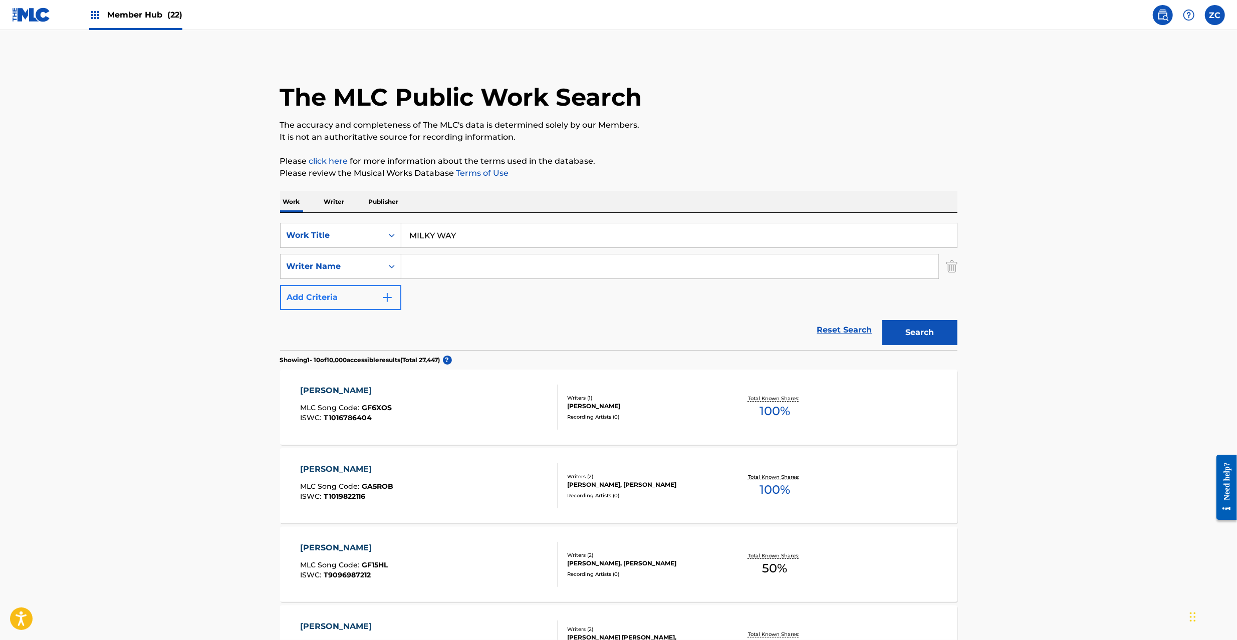
click at [465, 264] on input "Search Form" at bounding box center [669, 266] width 537 height 24
paste input "Hojohisaya"
type input "Hojohisaya"
click at [918, 331] on button "Search" at bounding box center [919, 332] width 75 height 25
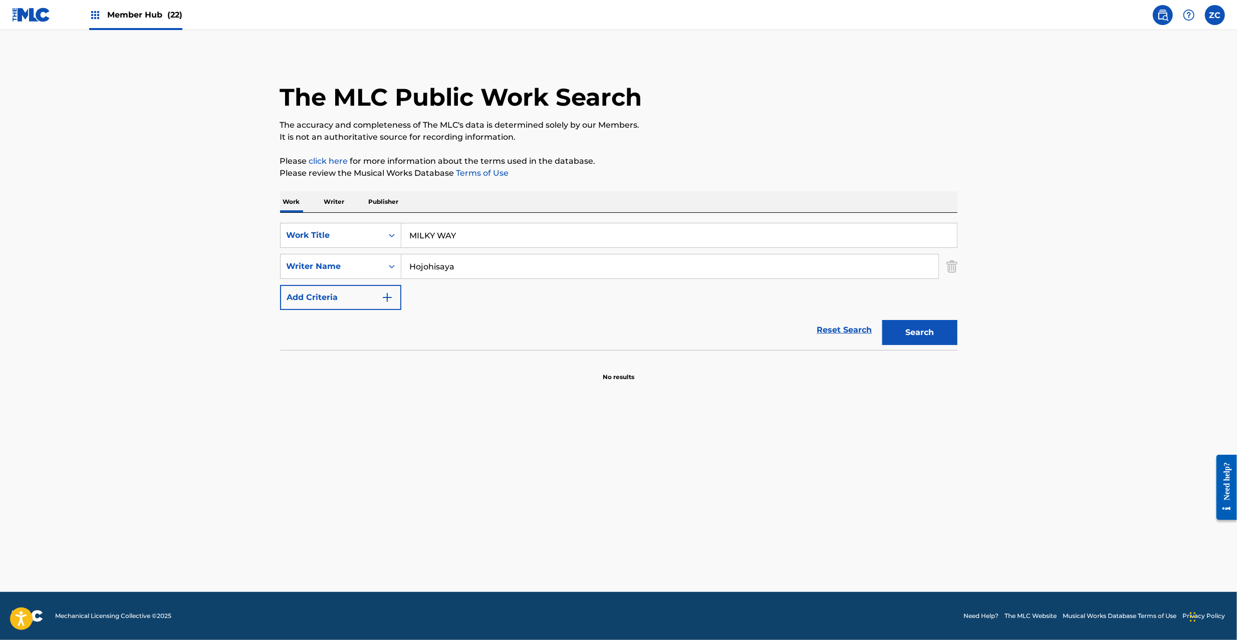
click at [579, 230] on input "MILKY WAY" at bounding box center [678, 235] width 555 height 24
paste input "LOVE AND LUST [PERSON_NAME]"
click at [527, 237] on input "LOVE AND LUST [PERSON_NAME]" at bounding box center [678, 235] width 555 height 24
click at [489, 236] on input "LOVE AND LUST [PERSON_NAME]" at bounding box center [678, 235] width 555 height 24
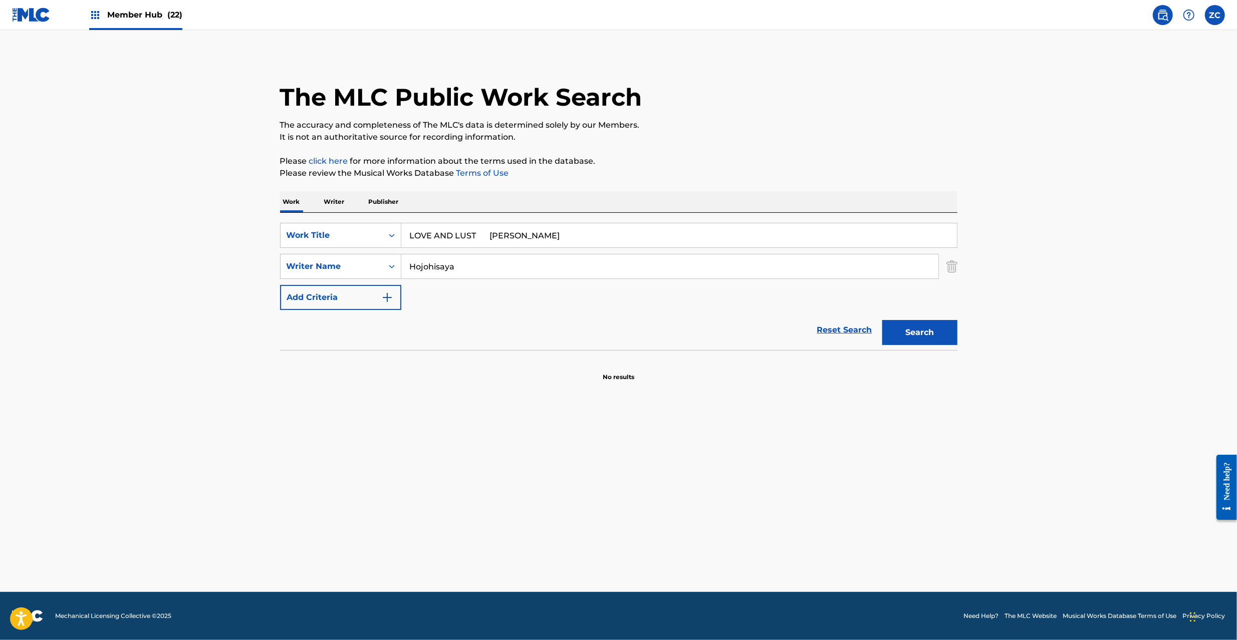
click at [489, 236] on input "LOVE AND LUST [PERSON_NAME]" at bounding box center [678, 235] width 555 height 24
type input "LOVE AND LUST"
click at [495, 275] on input "Hojohisaya" at bounding box center [669, 266] width 537 height 24
paste input "Dellyan"
type input "Dellyana"
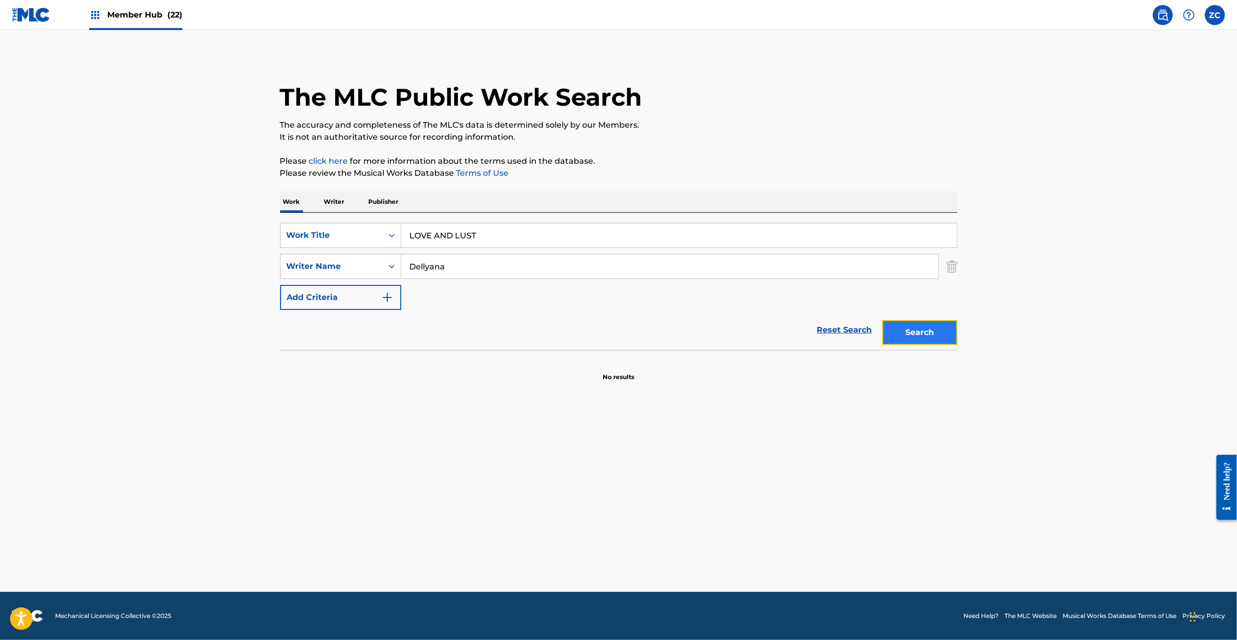
click at [914, 333] on button "Search" at bounding box center [919, 332] width 75 height 25
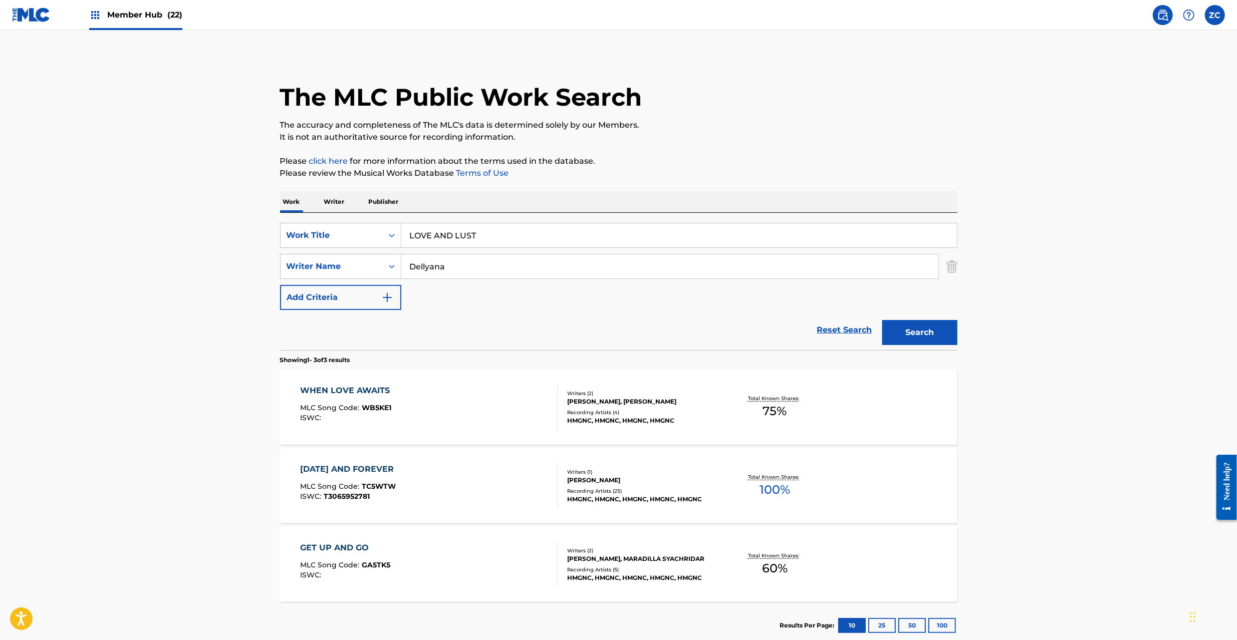
click at [340, 198] on p "Writer" at bounding box center [334, 201] width 27 height 21
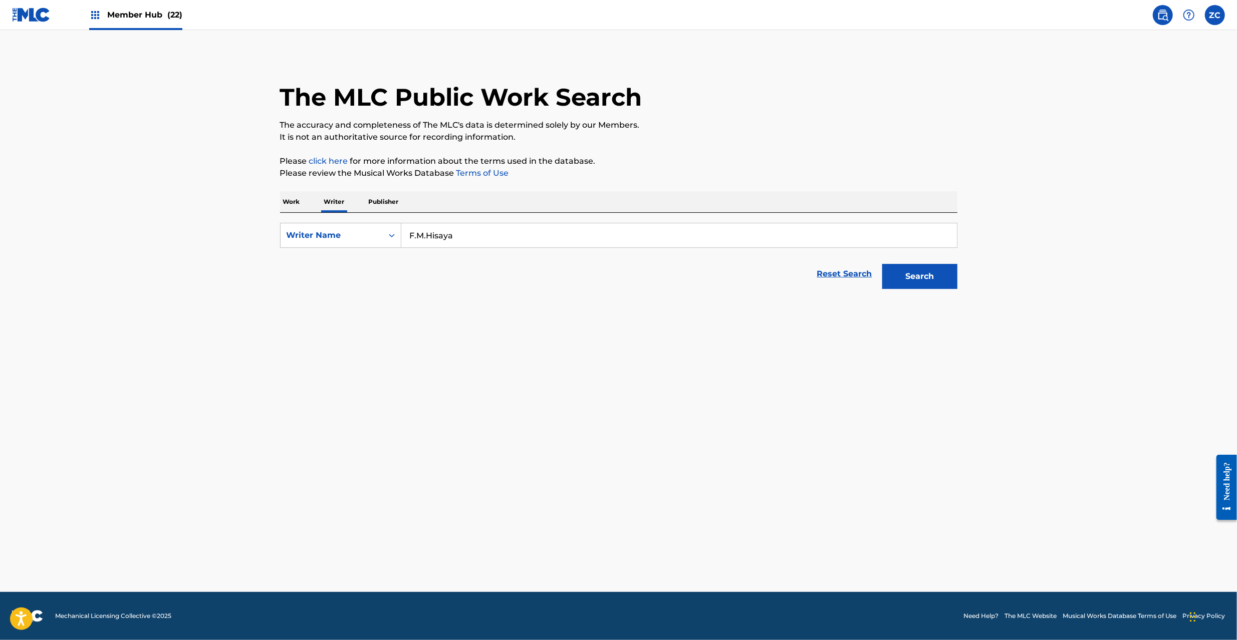
click at [457, 236] on input "F.M.Hisaya" at bounding box center [678, 235] width 555 height 24
click at [337, 240] on div "Writer Name" at bounding box center [332, 235] width 90 height 12
click at [345, 262] on div "Writer IPI" at bounding box center [340, 260] width 120 height 25
click at [483, 238] on input "Search Form" at bounding box center [678, 235] width 555 height 24
paste input "865846289"
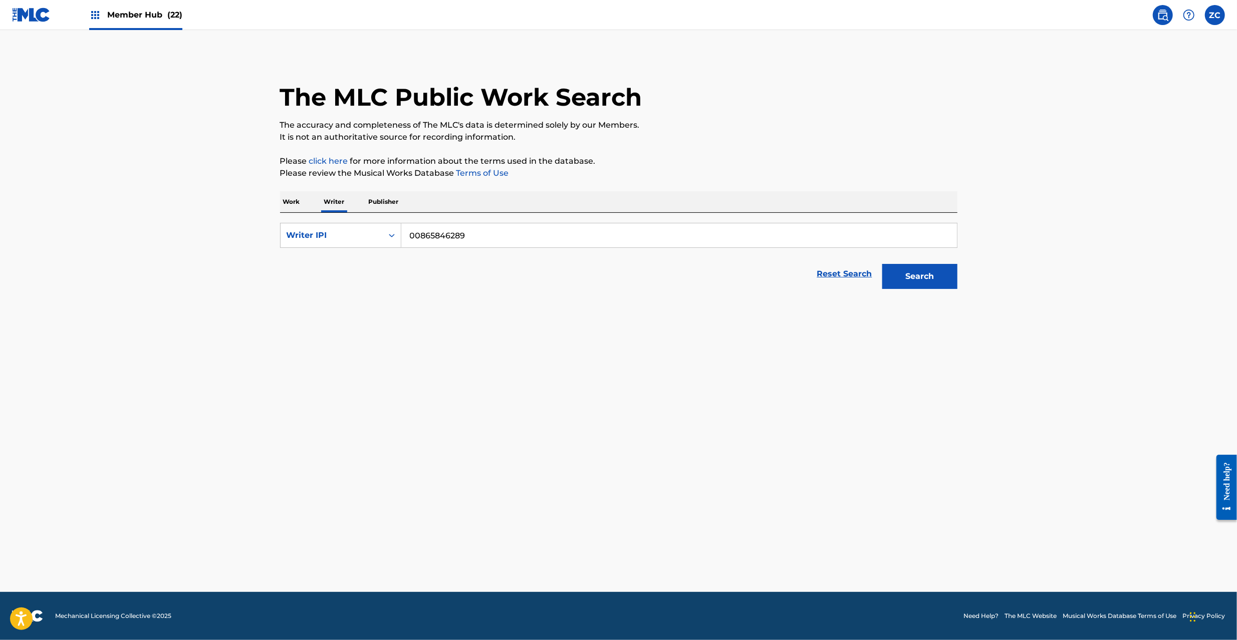
type input "00865846289"
click at [882, 264] on button "Search" at bounding box center [919, 276] width 75 height 25
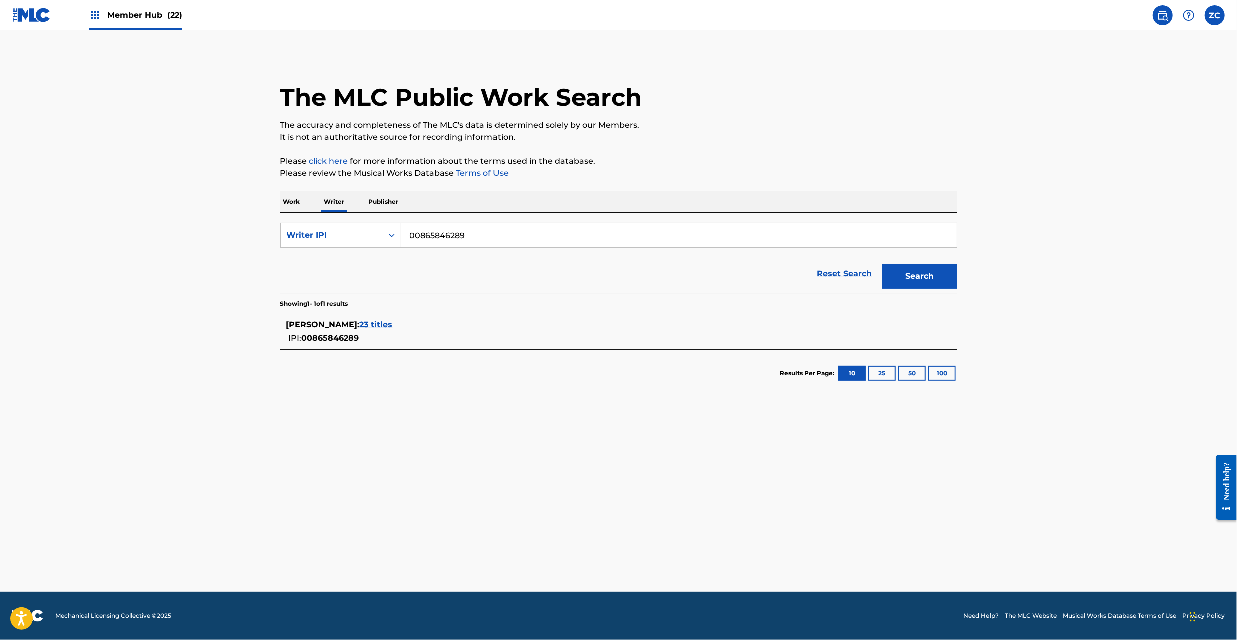
click at [297, 201] on p "Work" at bounding box center [291, 201] width 23 height 21
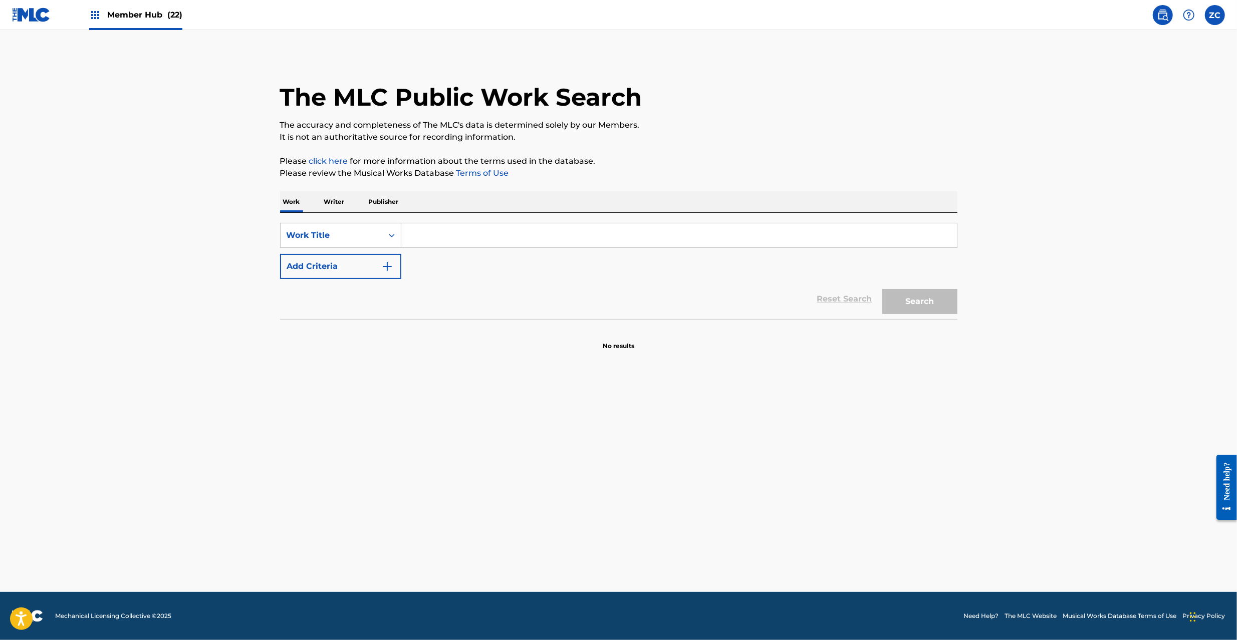
click at [444, 231] on input "Search Form" at bounding box center [678, 235] width 555 height 24
paste input "2016 [PERSON_NAME]"
click at [354, 266] on button "Add Criteria" at bounding box center [340, 266] width 121 height 25
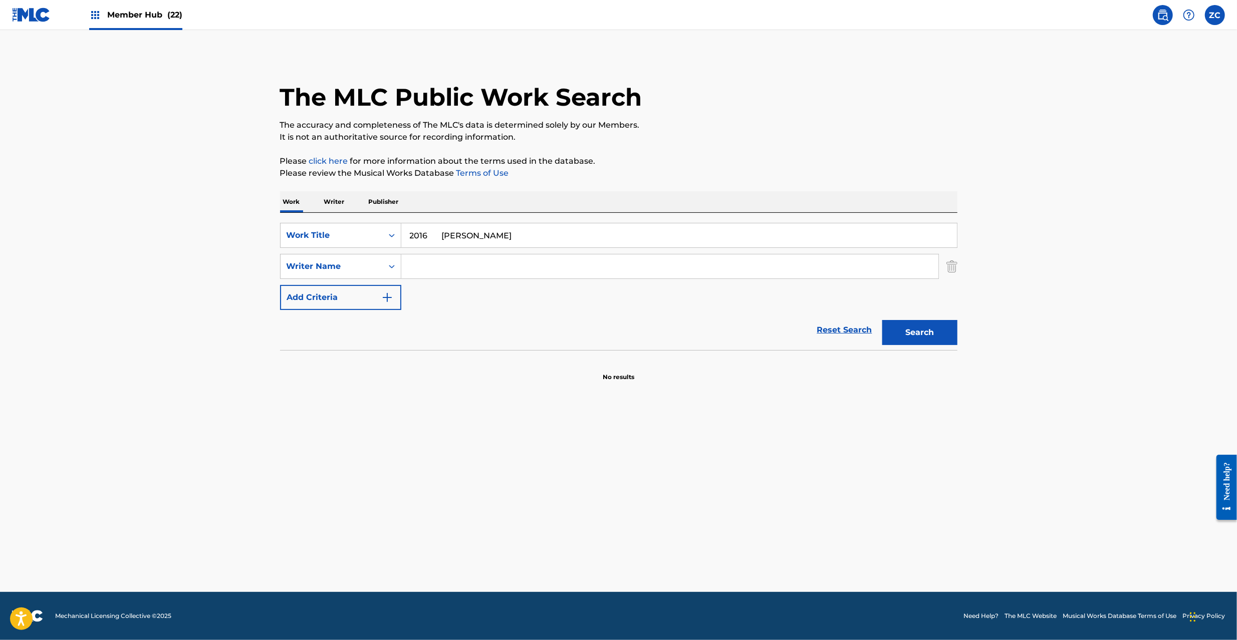
click at [493, 235] on input "2016 [PERSON_NAME]" at bounding box center [678, 235] width 555 height 24
type input "2016 [PERSON_NAME]"
click at [494, 269] on input "Search Form" at bounding box center [669, 266] width 537 height 24
paste input "[PERSON_NAME]"
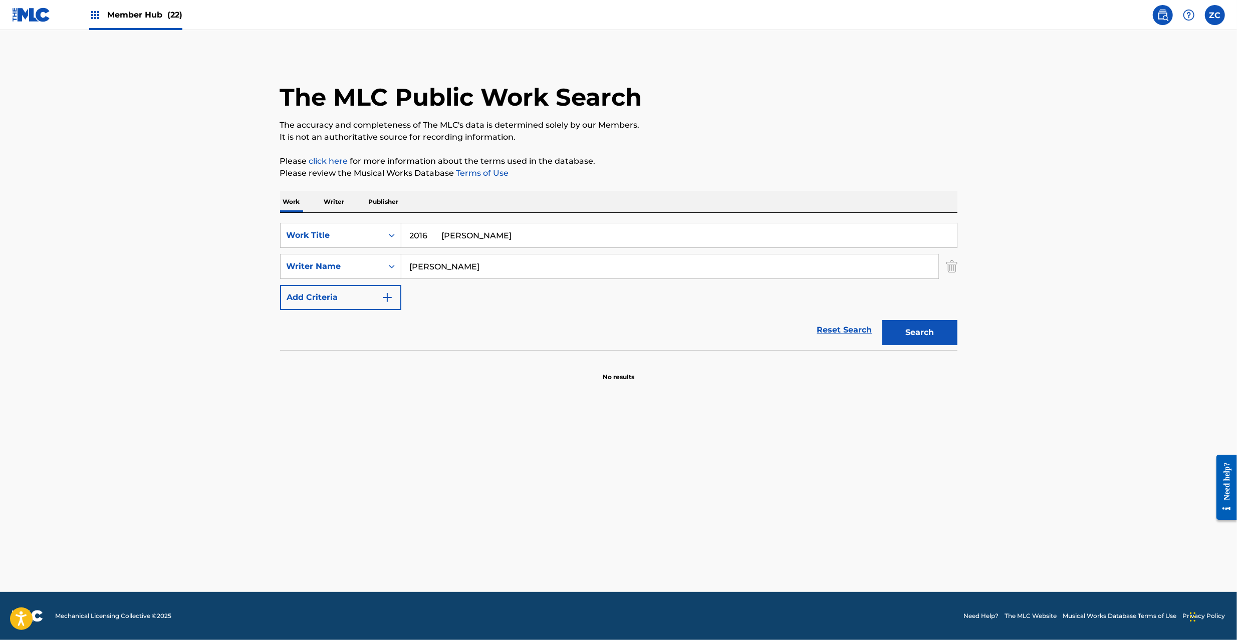
type input "[PERSON_NAME]"
click at [463, 237] on input "2016 [PERSON_NAME]" at bounding box center [678, 235] width 555 height 24
click at [932, 327] on button "Search" at bounding box center [919, 332] width 75 height 25
click at [493, 241] on input "2016" at bounding box center [678, 235] width 555 height 24
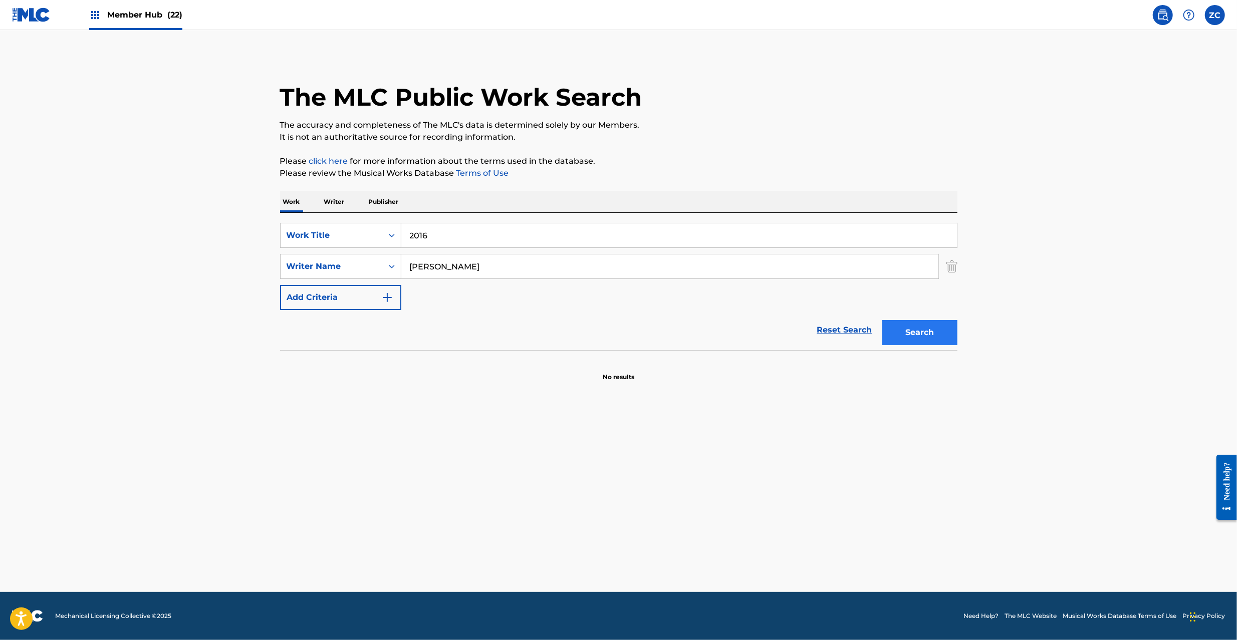
paste input "MELODY"
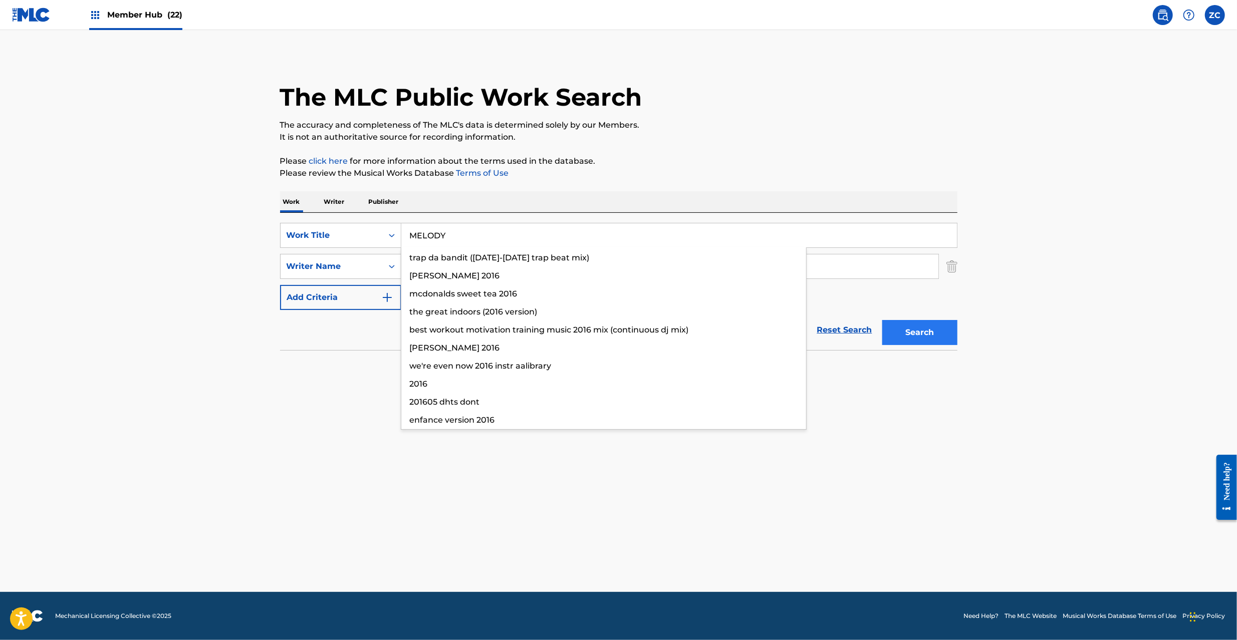
type input "MELODY"
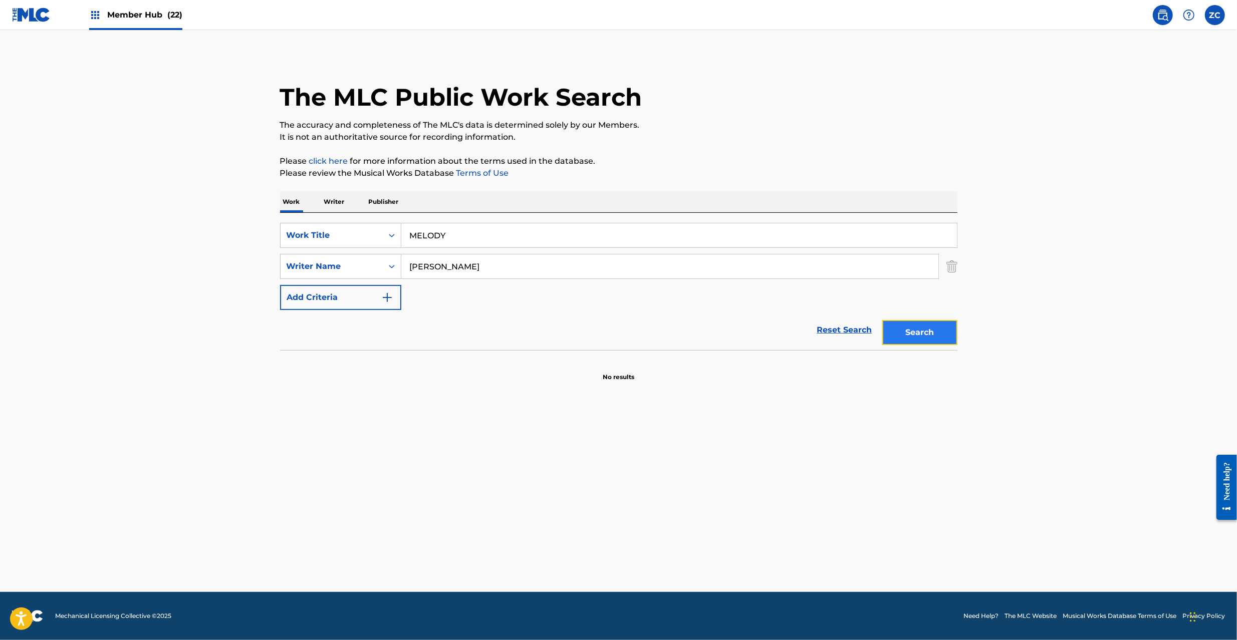
click at [942, 335] on button "Search" at bounding box center [919, 332] width 75 height 25
click at [331, 203] on p "Writer" at bounding box center [334, 201] width 27 height 21
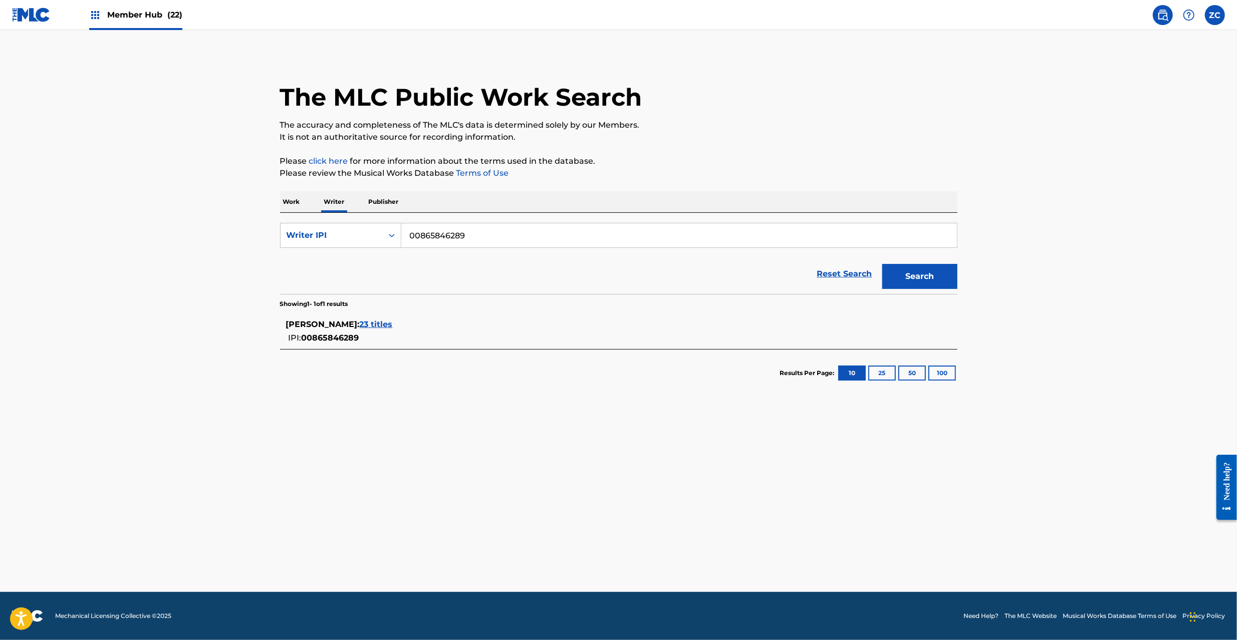
click at [383, 324] on span "23 titles" at bounding box center [376, 325] width 33 height 10
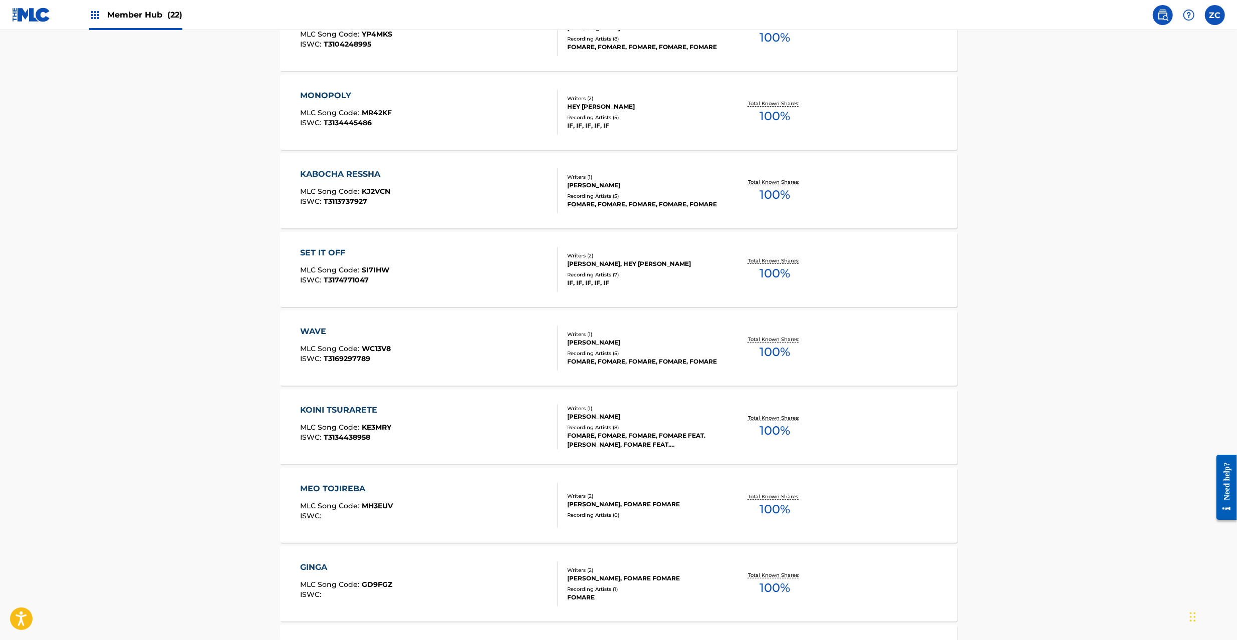
scroll to position [586, 0]
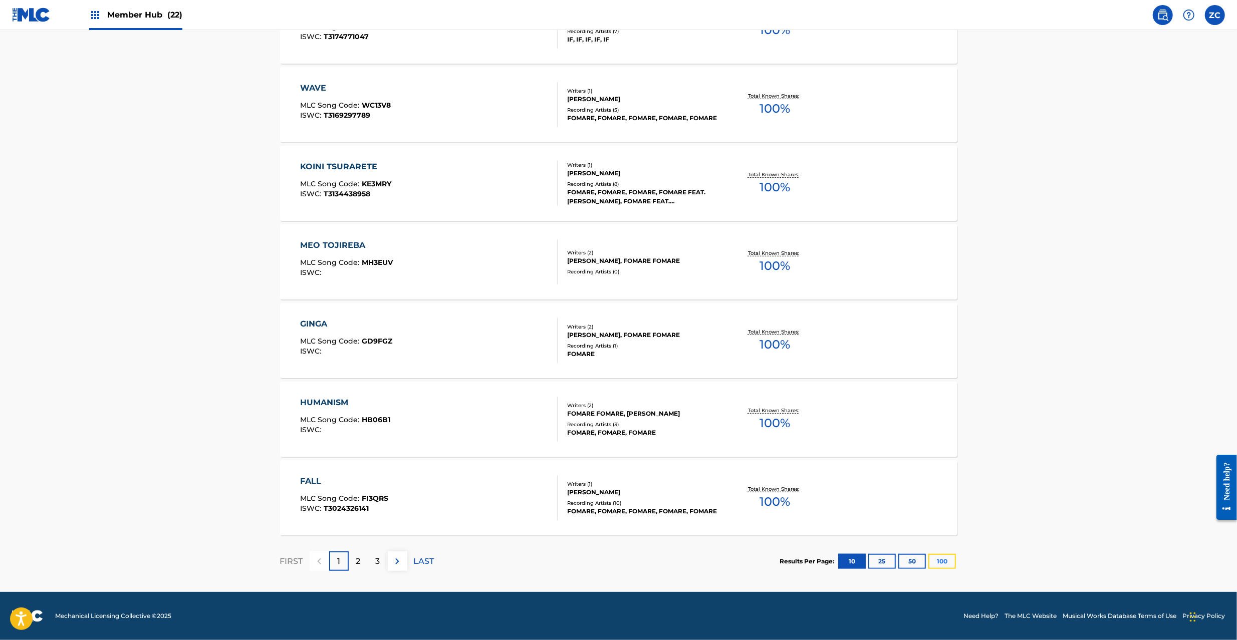
click at [938, 561] on button "100" at bounding box center [942, 561] width 28 height 15
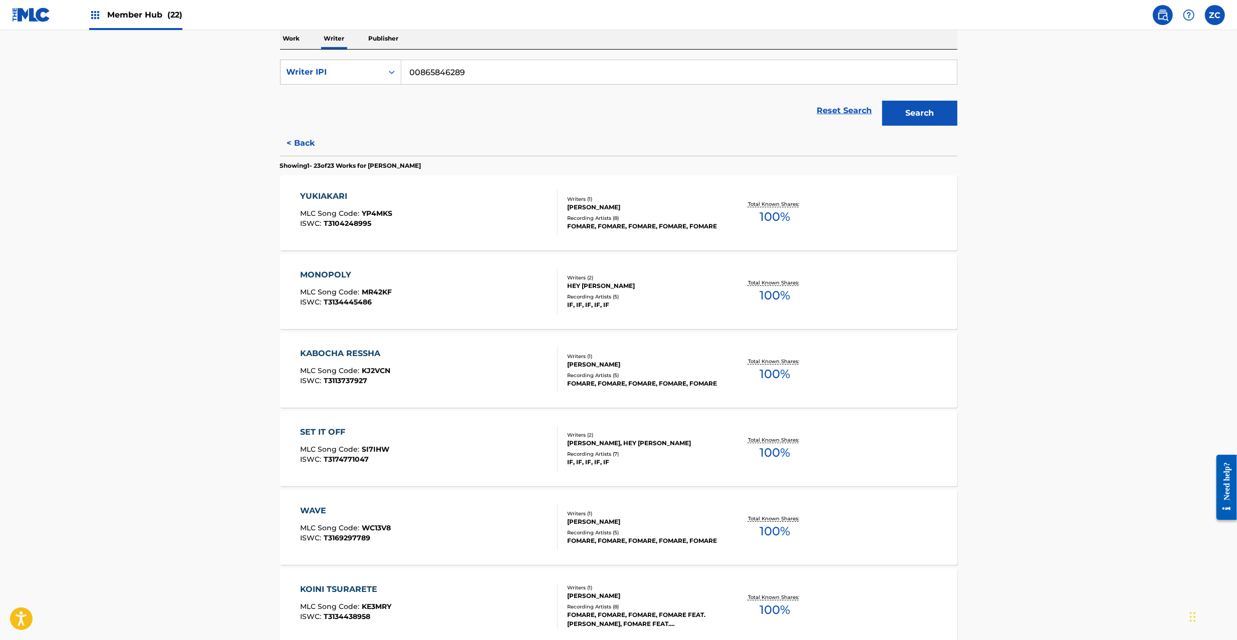
scroll to position [0, 0]
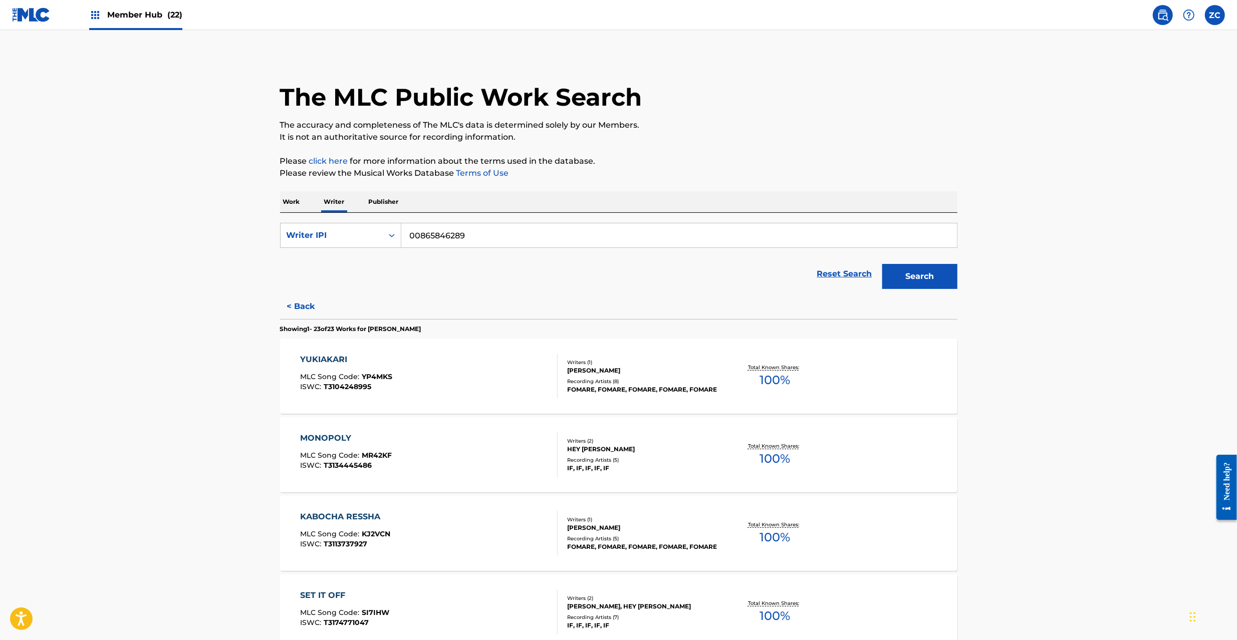
click at [295, 196] on p "Work" at bounding box center [291, 201] width 23 height 21
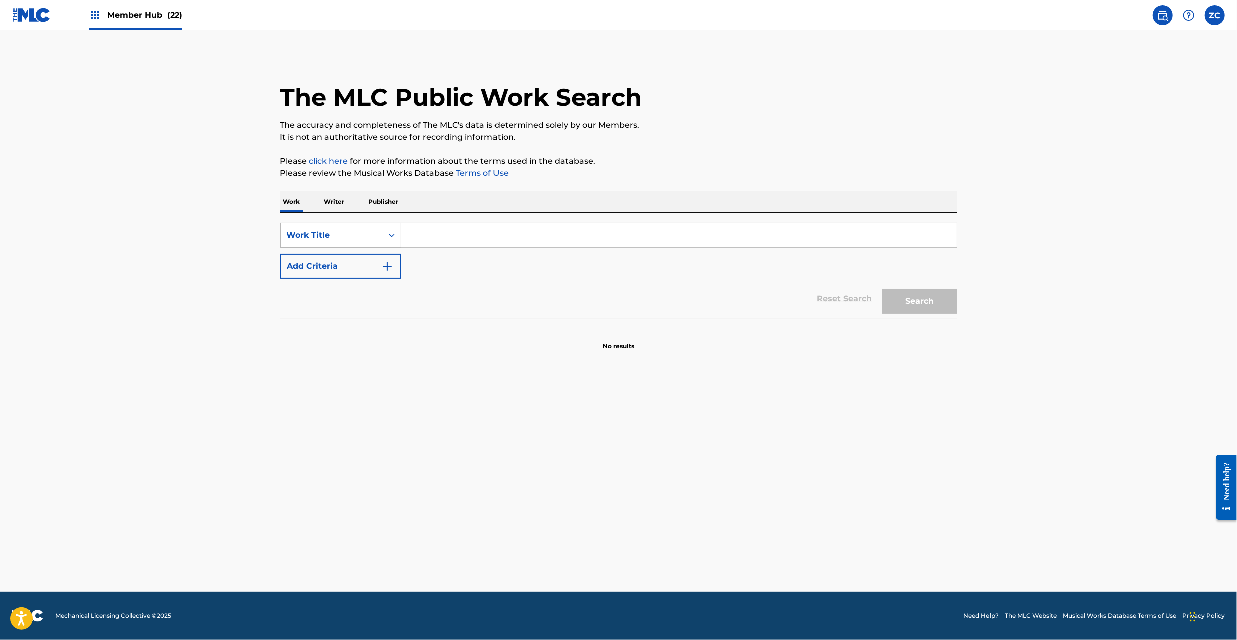
drag, startPoint x: 619, startPoint y: 232, endPoint x: 320, endPoint y: 245, distance: 299.8
click at [598, 238] on input "Search Form" at bounding box center [678, 235] width 555 height 24
paste input "FILM Harha"
click at [345, 264] on button "Add Criteria" at bounding box center [340, 266] width 121 height 25
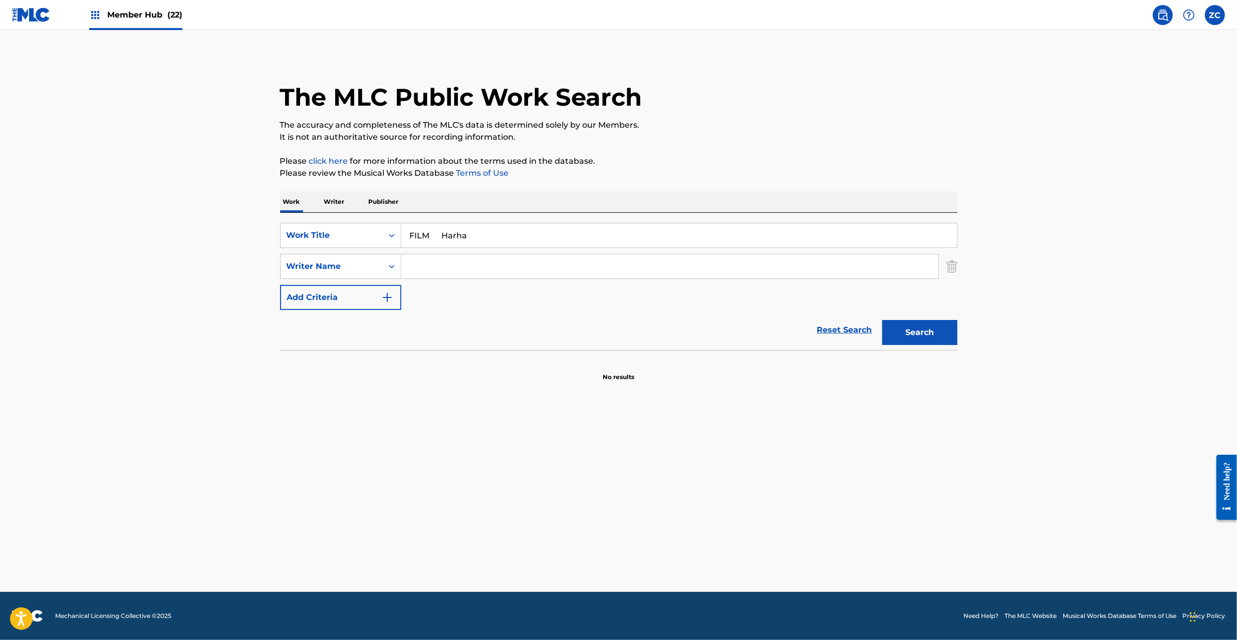
click at [454, 237] on input "FILM Harha" at bounding box center [678, 235] width 555 height 24
type input "FILM"
click at [463, 265] on input "Search Form" at bounding box center [669, 266] width 537 height 24
paste input "Harha"
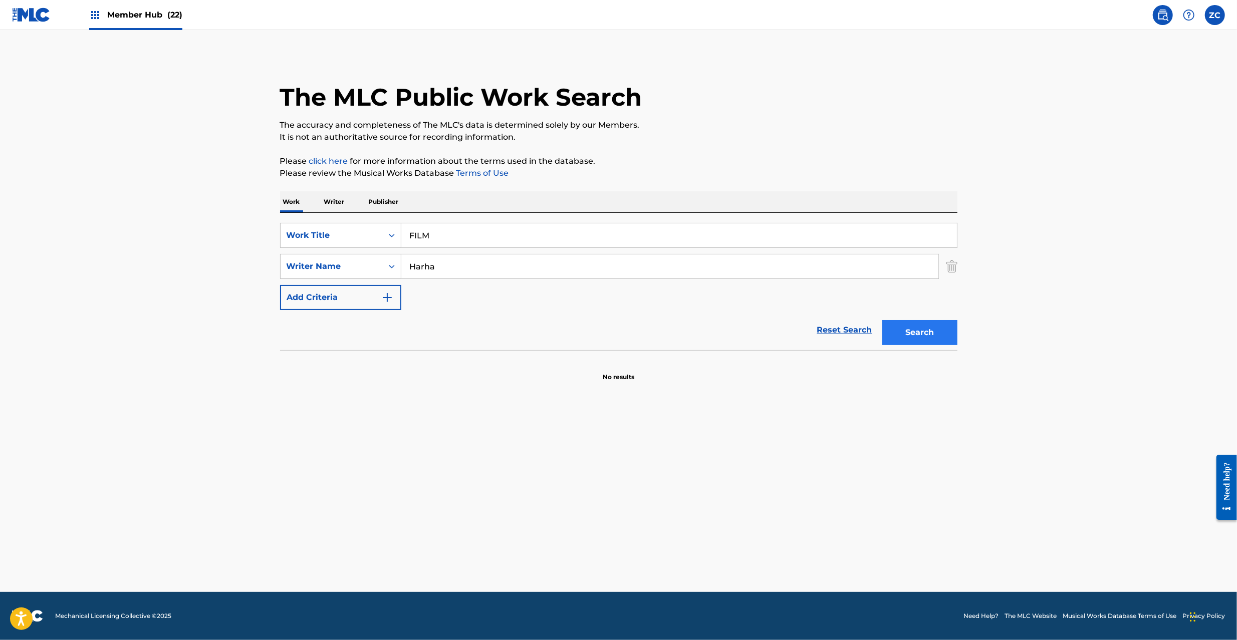
type input "Harha"
click at [901, 335] on button "Search" at bounding box center [919, 332] width 75 height 25
click at [852, 331] on link "Reset Search" at bounding box center [844, 330] width 65 height 22
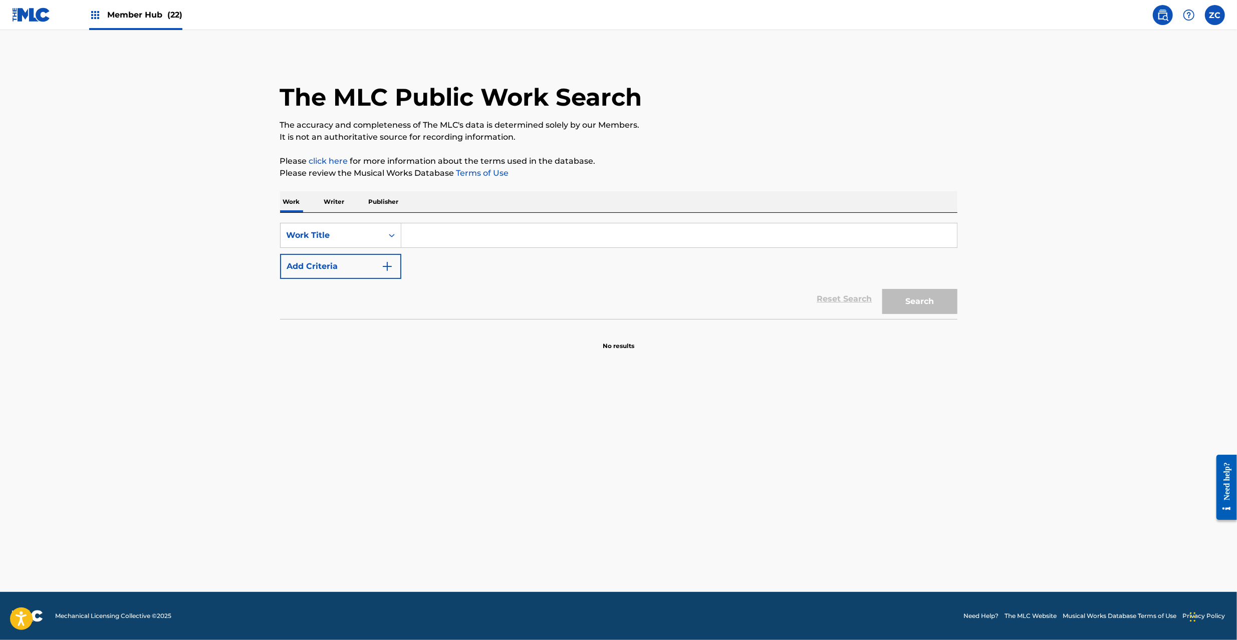
click at [822, 240] on input "Search Form" at bounding box center [678, 235] width 555 height 24
paste input "BAASUDEE ZENYA"
click at [928, 315] on div "Search" at bounding box center [917, 299] width 80 height 40
click at [930, 300] on button "Search" at bounding box center [919, 301] width 75 height 25
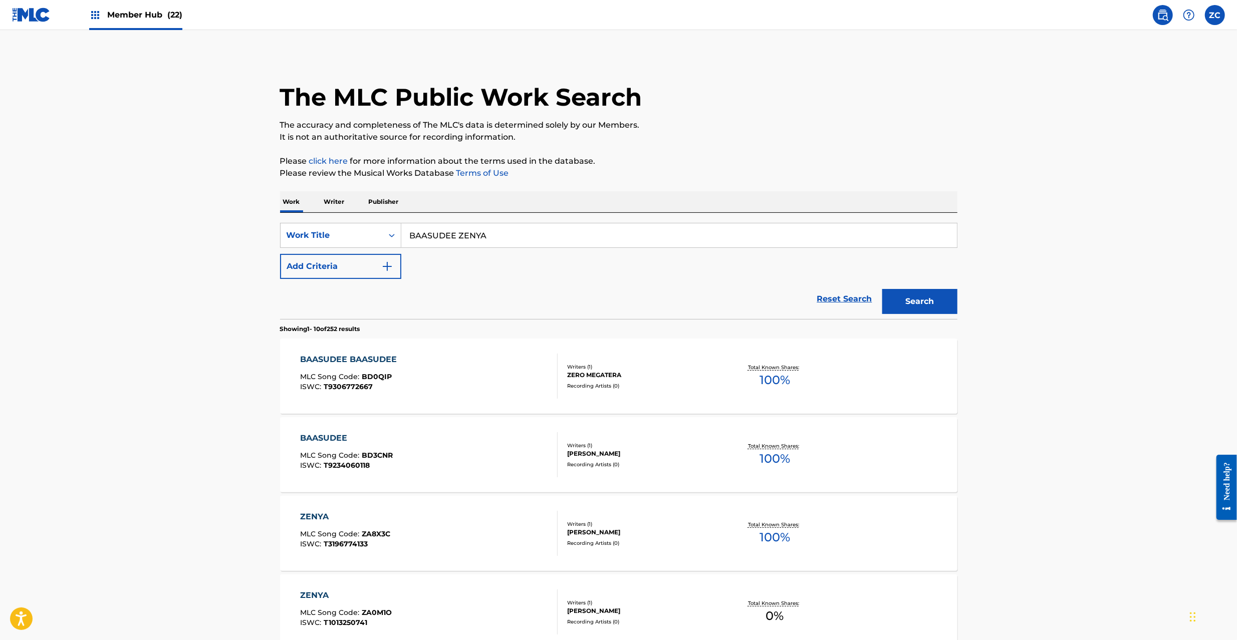
click at [489, 237] on input "BAASUDEE ZENYA" at bounding box center [678, 235] width 555 height 24
paste input "LIGHTNING Okabe Karurosu"
click at [517, 235] on input "LIGHTNING Okabe Karurosu" at bounding box center [678, 235] width 555 height 24
click at [472, 239] on input "LIGHTNING Okabe" at bounding box center [678, 235] width 555 height 24
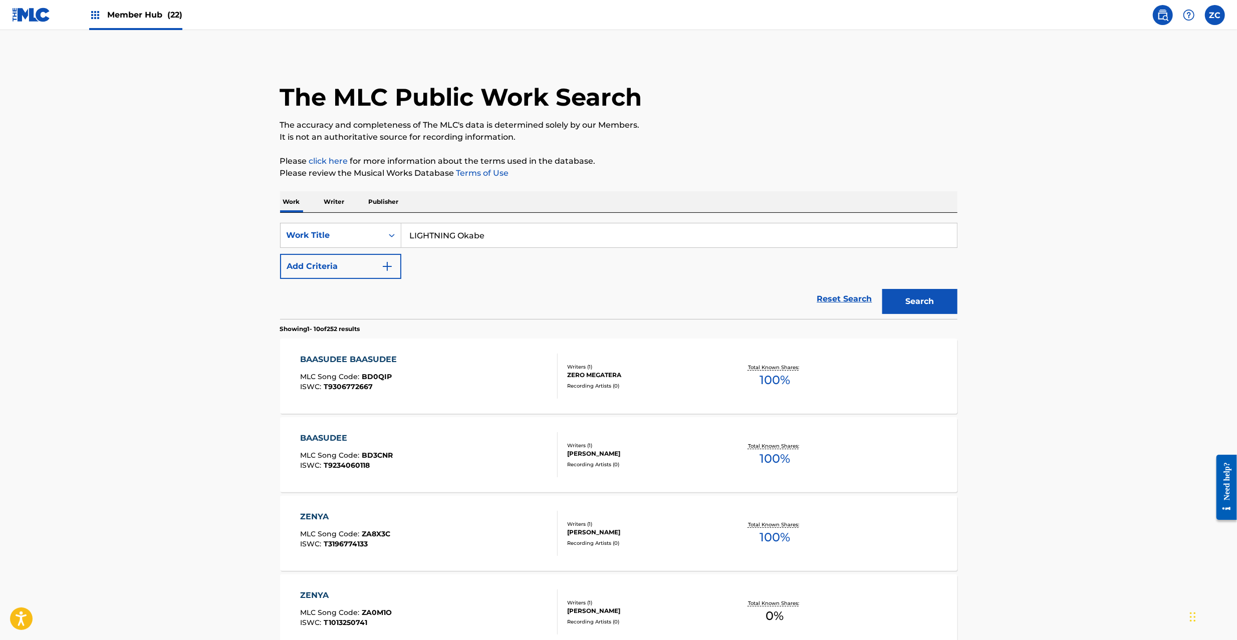
click at [472, 239] on input "LIGHTNING Okabe" at bounding box center [678, 235] width 555 height 24
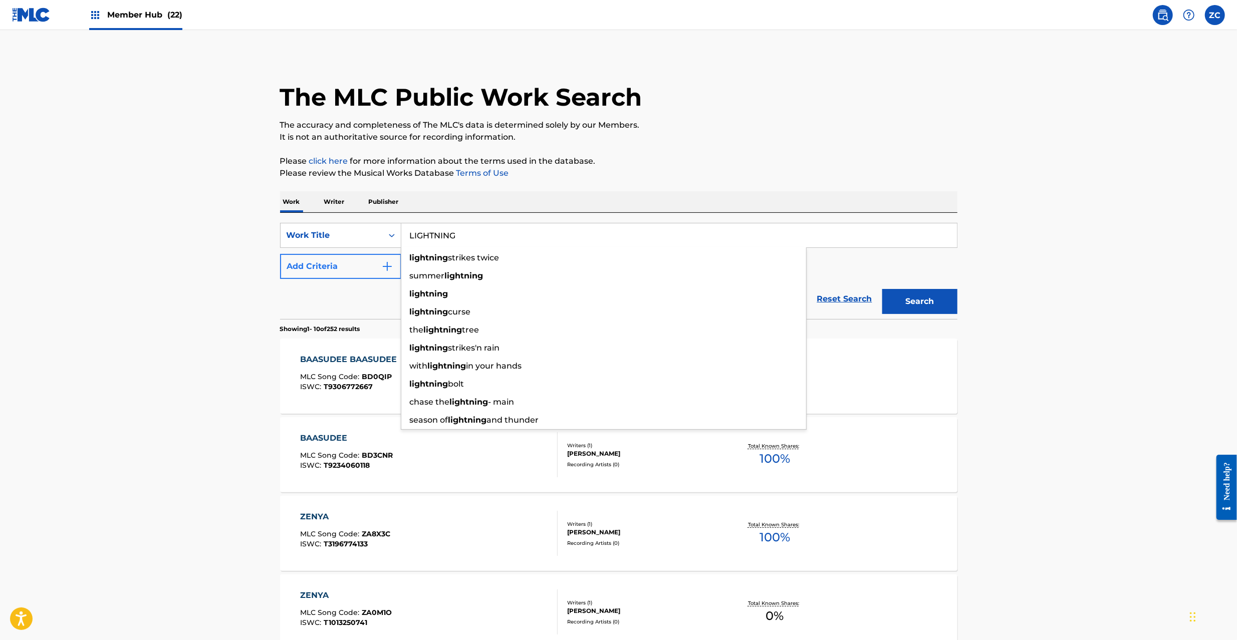
type input "LIGHTNING"
click at [337, 273] on button "Add Criteria" at bounding box center [340, 266] width 121 height 25
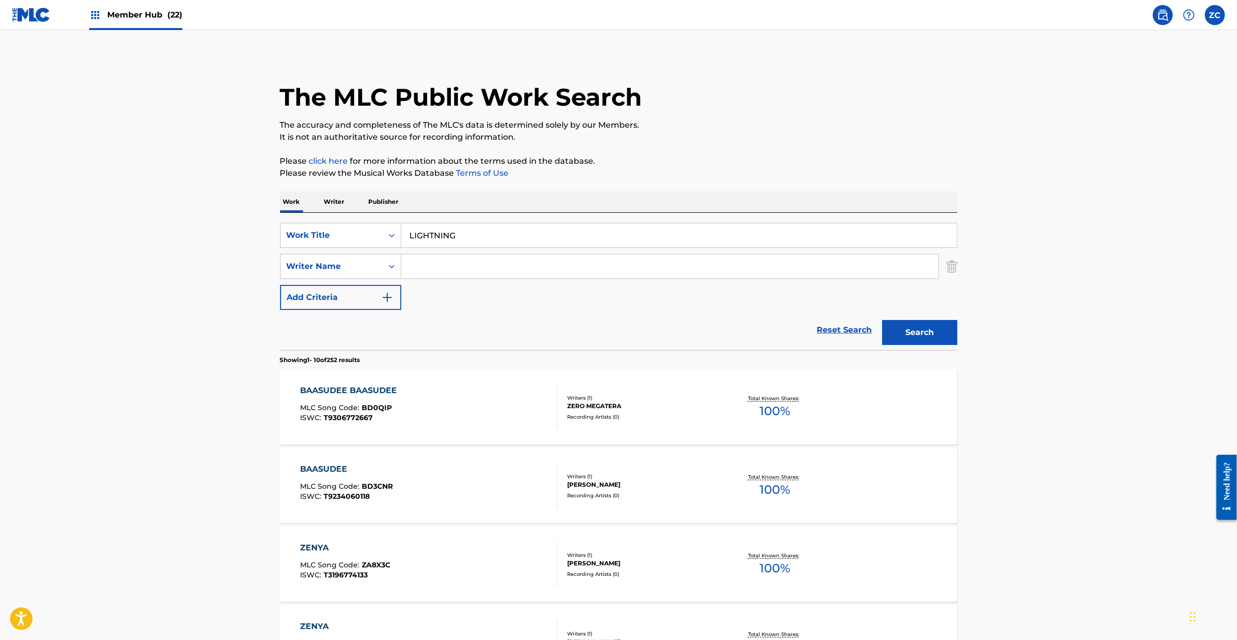
click at [452, 265] on input "Search Form" at bounding box center [669, 266] width 537 height 24
paste input "Karurosu"
type input "Karurosu"
click at [910, 335] on button "Search" at bounding box center [919, 332] width 75 height 25
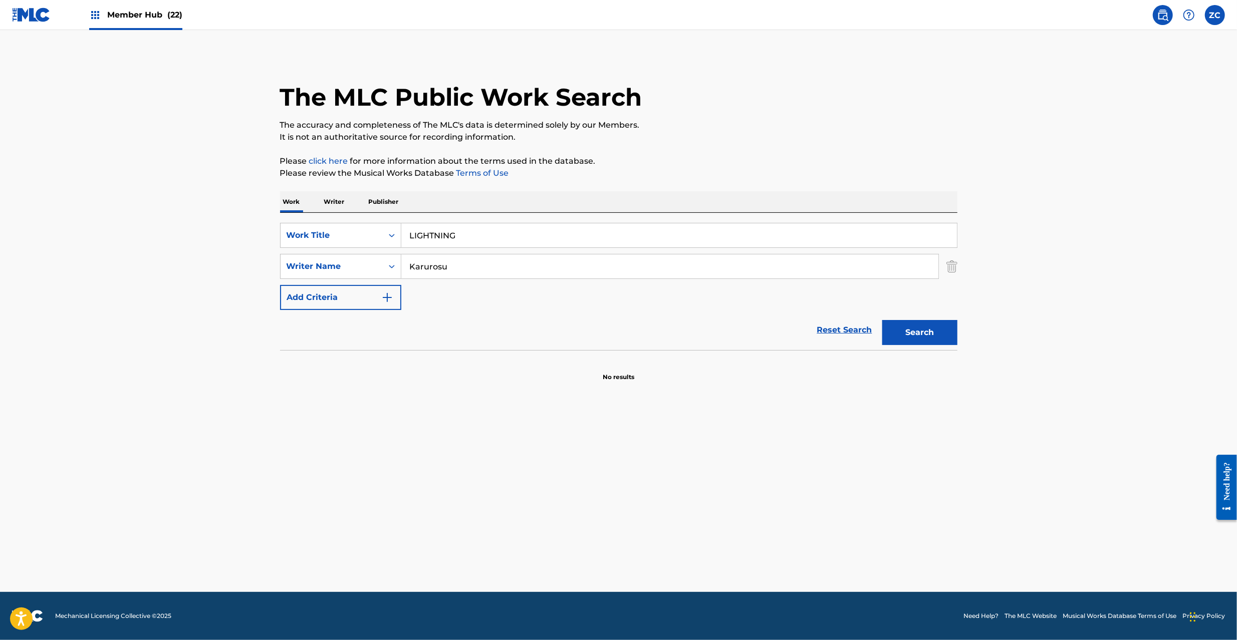
click at [477, 239] on input "LIGHTNING" at bounding box center [678, 235] width 555 height 24
paste input "USUPPERAI [PERSON_NAME]"
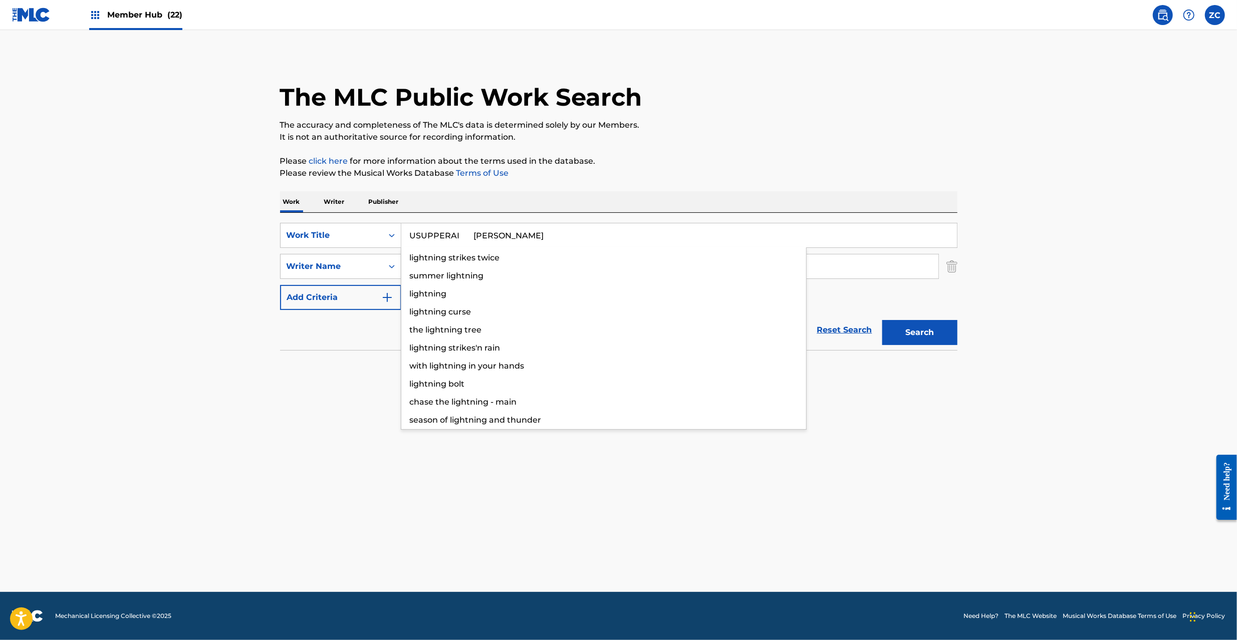
click at [511, 240] on input "USUPPERAI [PERSON_NAME]" at bounding box center [678, 235] width 555 height 24
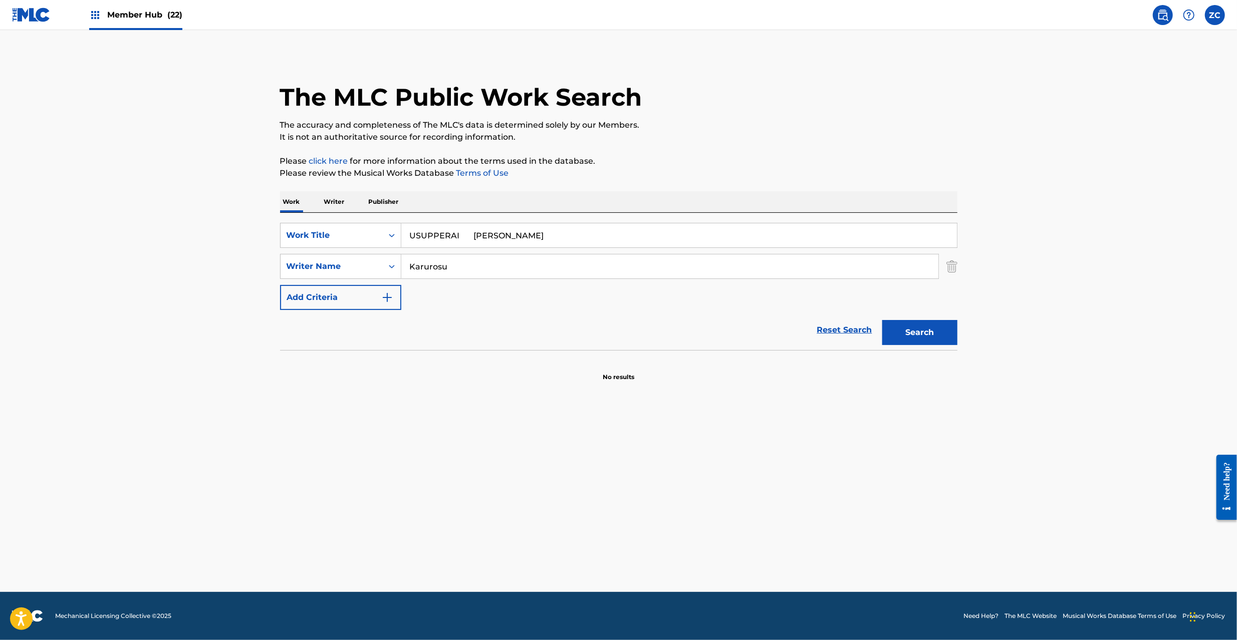
click at [511, 240] on input "USUPPERAI [PERSON_NAME]" at bounding box center [678, 235] width 555 height 24
click at [469, 236] on input "USUPPERAI Sarasa" at bounding box center [678, 235] width 555 height 24
type input "USUPPERAI"
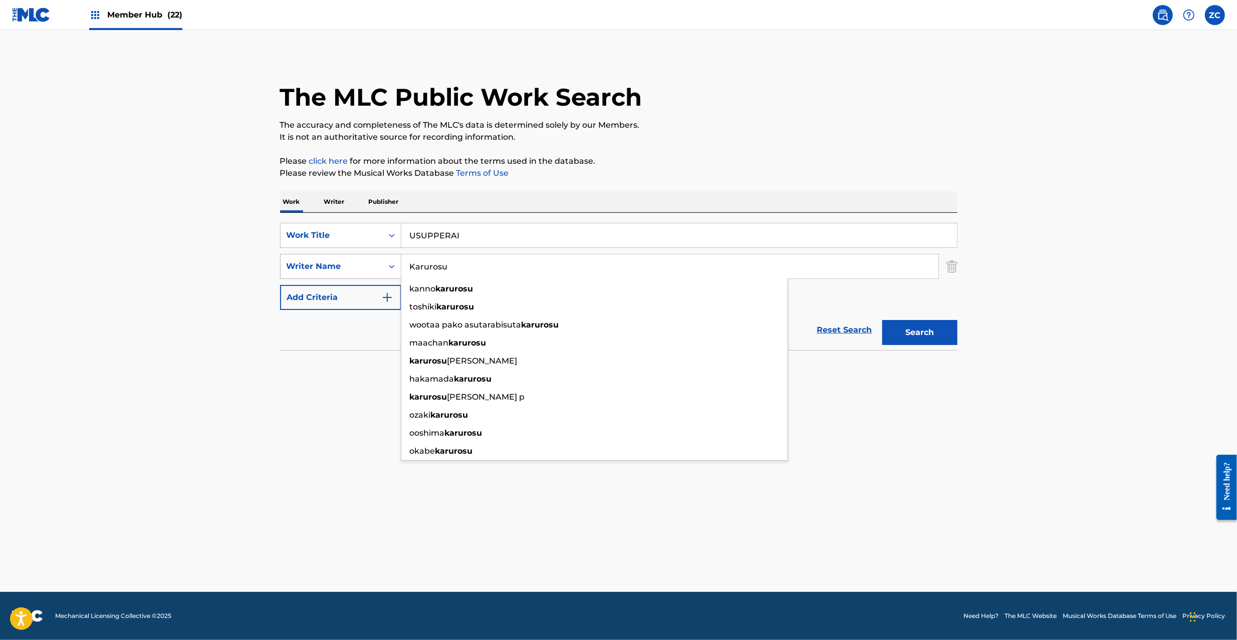
drag, startPoint x: 486, startPoint y: 270, endPoint x: 293, endPoint y: 274, distance: 193.4
click at [273, 271] on div "The MLC Public Work Search The accuracy and completeness of The MLC's data is d…" at bounding box center [618, 218] width 701 height 327
paste input "dowaki"
type input "Kadowaki"
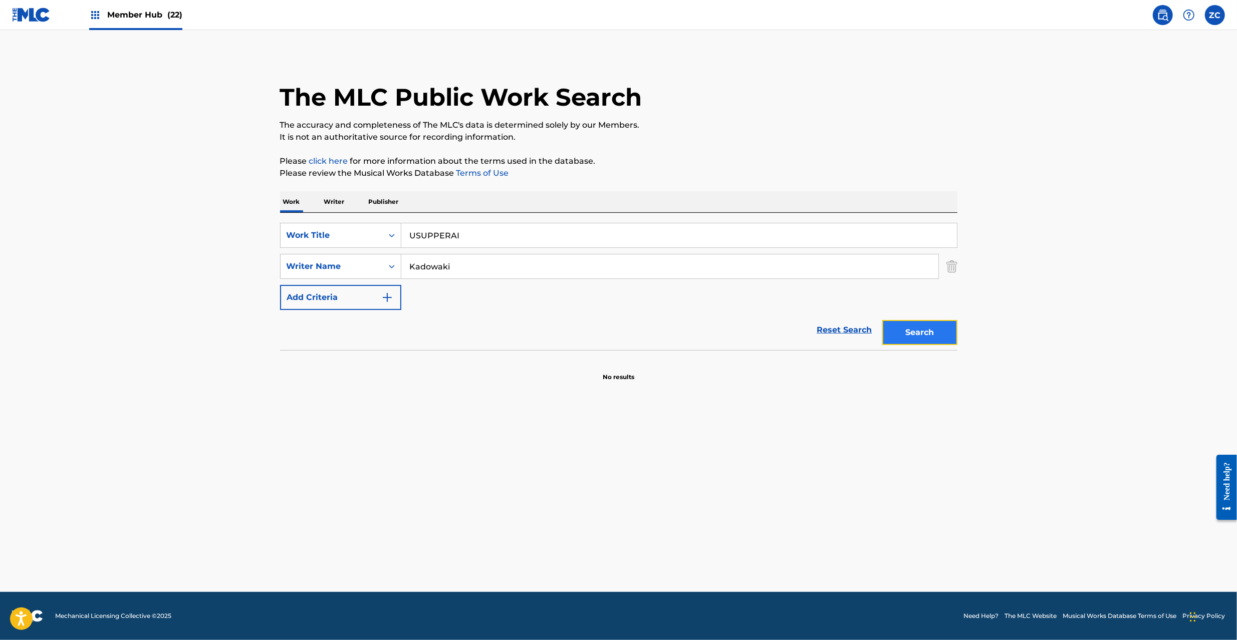
click at [914, 331] on button "Search" at bounding box center [919, 332] width 75 height 25
click at [859, 328] on link "Reset Search" at bounding box center [844, 330] width 65 height 22
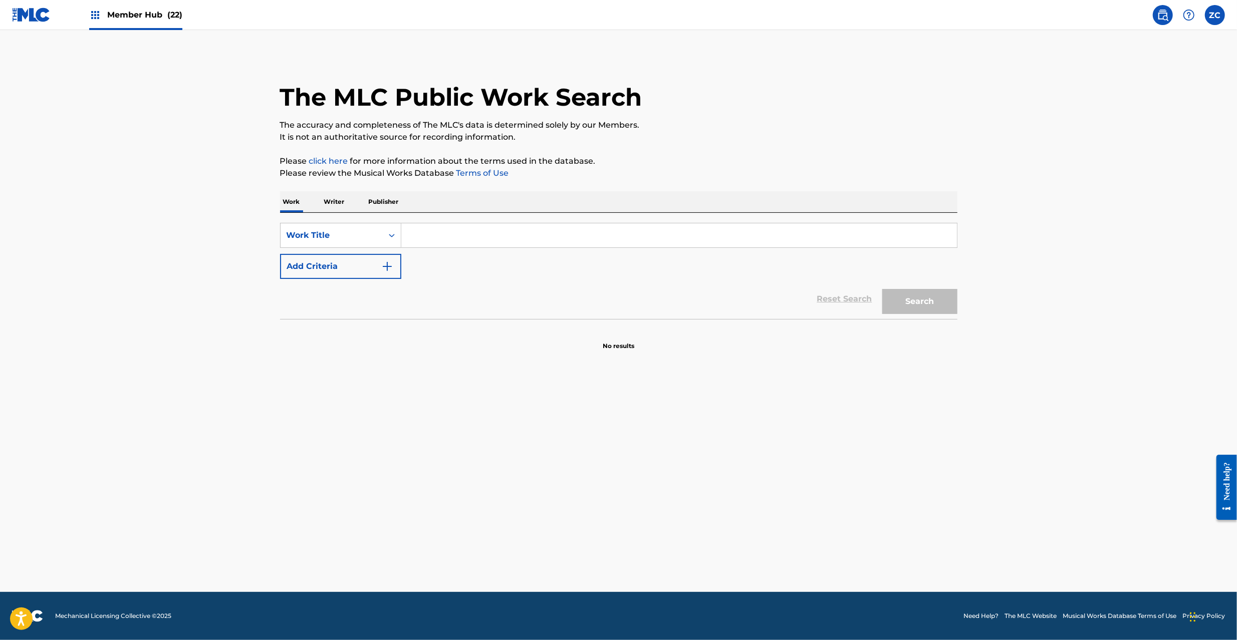
click at [842, 231] on input "Search Form" at bounding box center [678, 235] width 555 height 24
paste input "OKIRAKU LUCK LIFE"
type input "OKIRAKU LUCK LIFE"
click at [914, 314] on button "Search" at bounding box center [919, 301] width 75 height 25
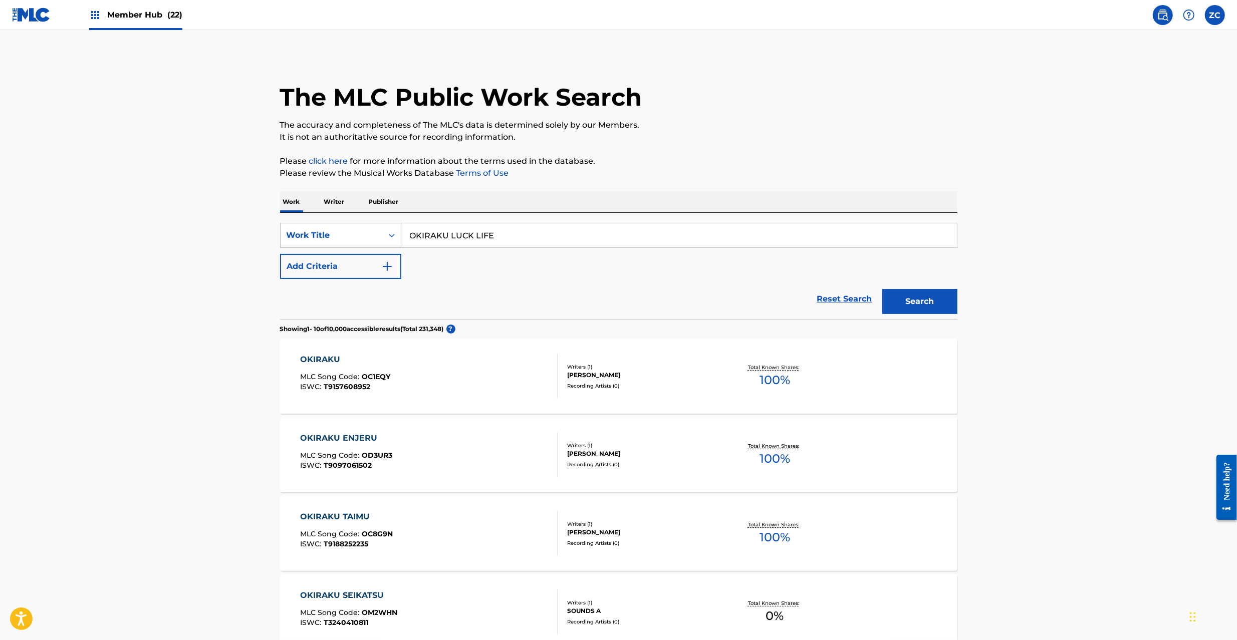
click at [359, 242] on div "Work Title" at bounding box center [331, 235] width 102 height 19
click at [323, 288] on div "ISWC" at bounding box center [340, 285] width 120 height 25
click at [479, 233] on input "Search Form" at bounding box center [678, 235] width 555 height 24
paste input "T3264866293"
type input "T3264866293"
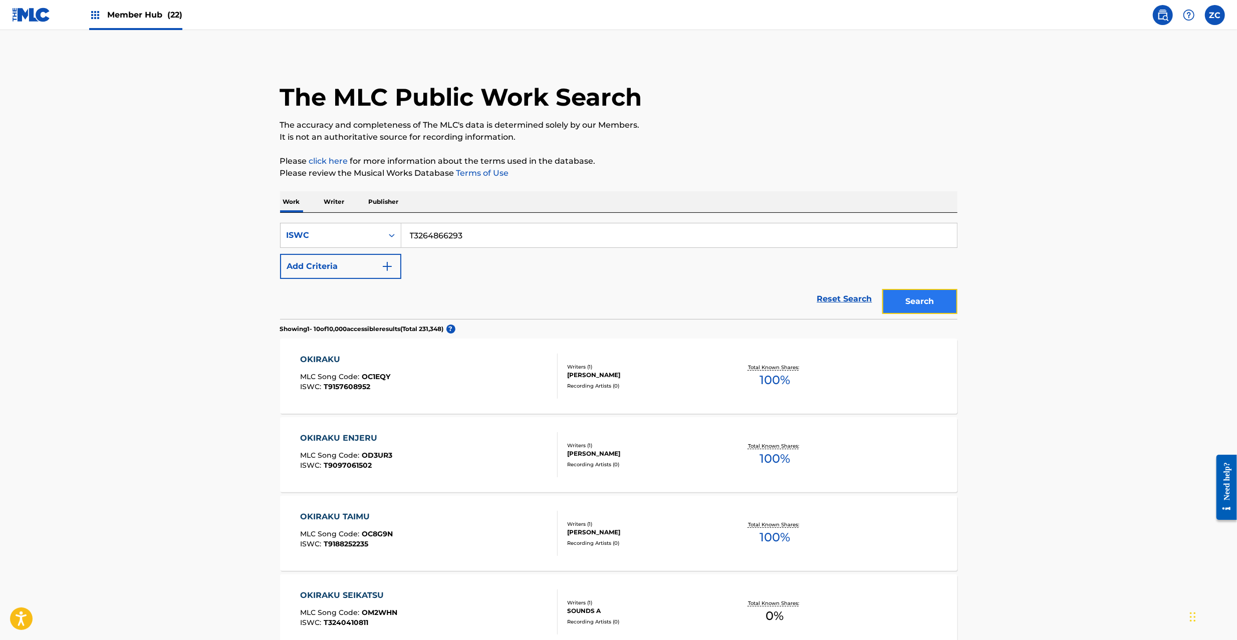
click at [910, 299] on button "Search" at bounding box center [919, 301] width 75 height 25
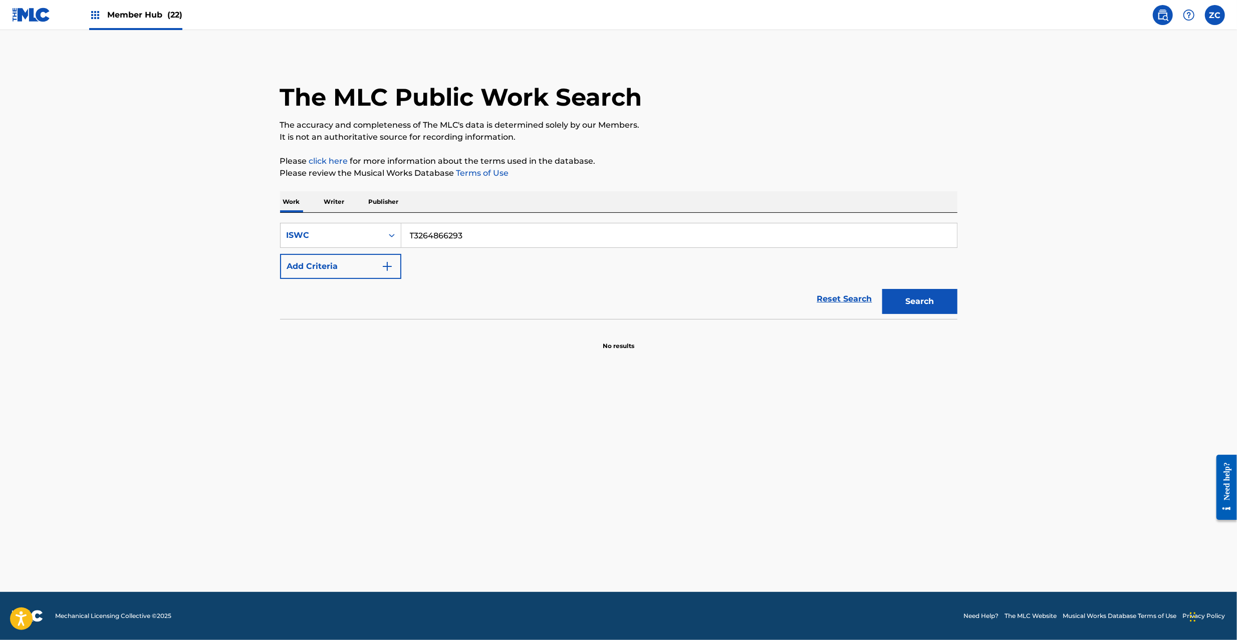
click at [503, 242] on input "T3264866293" at bounding box center [678, 235] width 555 height 24
click at [298, 203] on p "Work" at bounding box center [291, 201] width 23 height 21
click at [828, 302] on link "Reset Search" at bounding box center [844, 299] width 65 height 22
drag, startPoint x: 822, startPoint y: 261, endPoint x: 938, endPoint y: 288, distance: 119.2
click at [814, 238] on input "Search Form" at bounding box center [678, 235] width 555 height 24
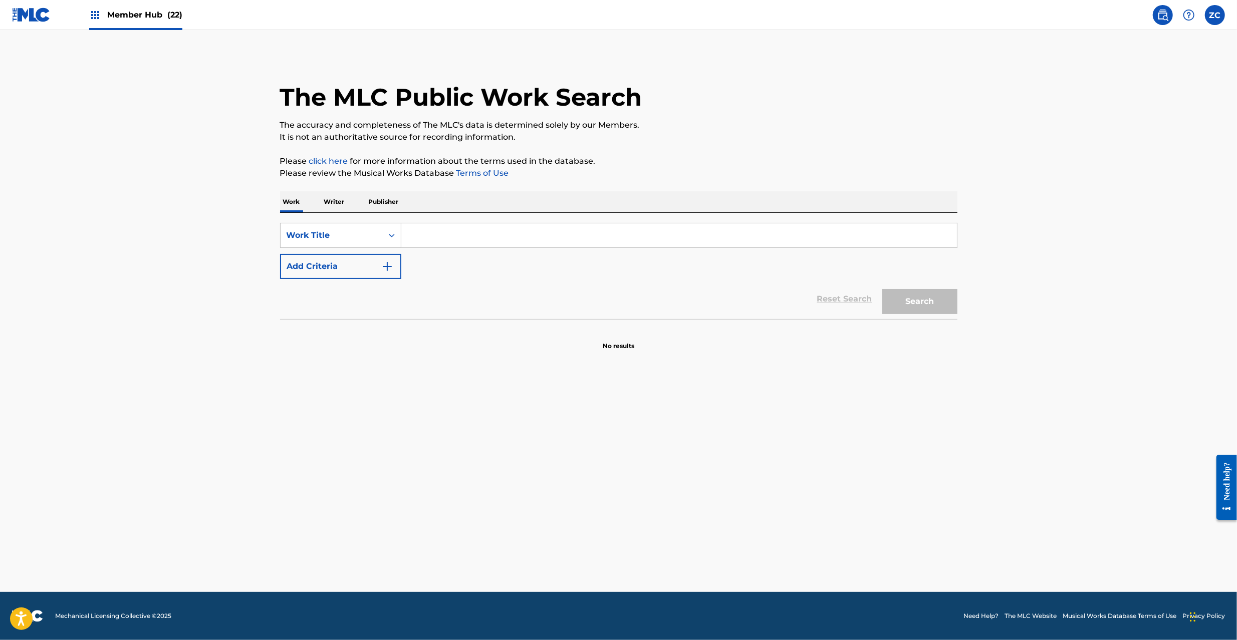
paste input "[PERSON_NAME]"
click at [936, 302] on button "Search" at bounding box center [919, 301] width 75 height 25
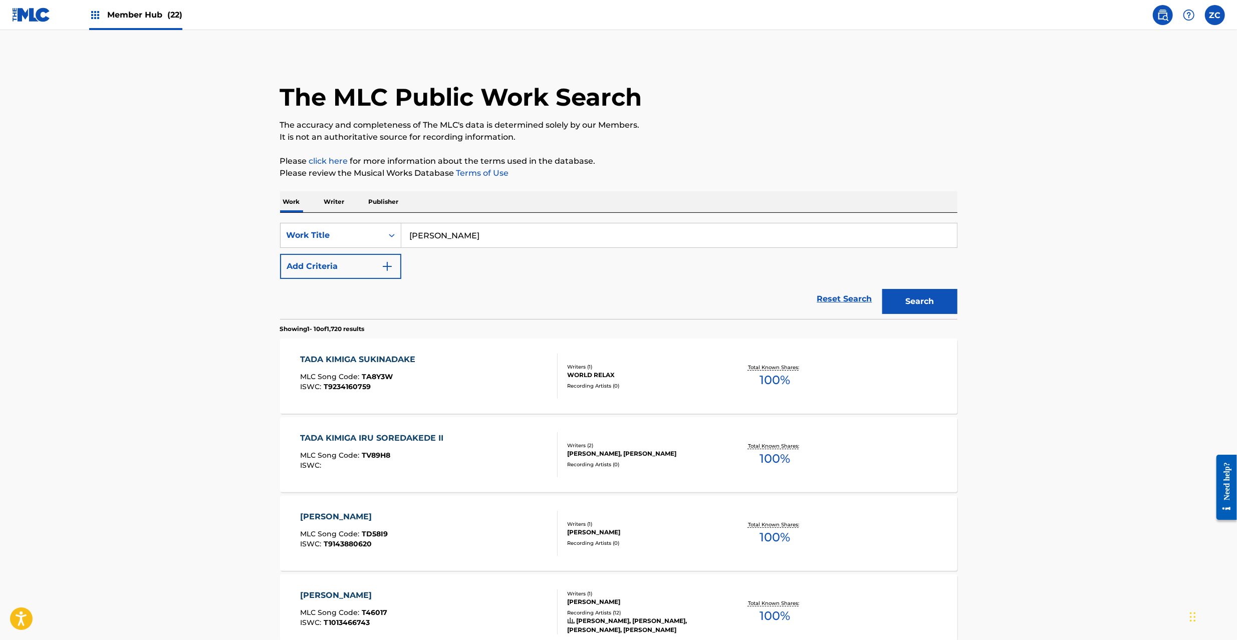
click at [475, 237] on input "[PERSON_NAME]" at bounding box center [678, 235] width 555 height 24
paste input "[PERSON_NAME]"
click at [496, 237] on input "[PERSON_NAME]" at bounding box center [678, 235] width 555 height 24
click at [475, 237] on input "[PERSON_NAME]" at bounding box center [678, 235] width 555 height 24
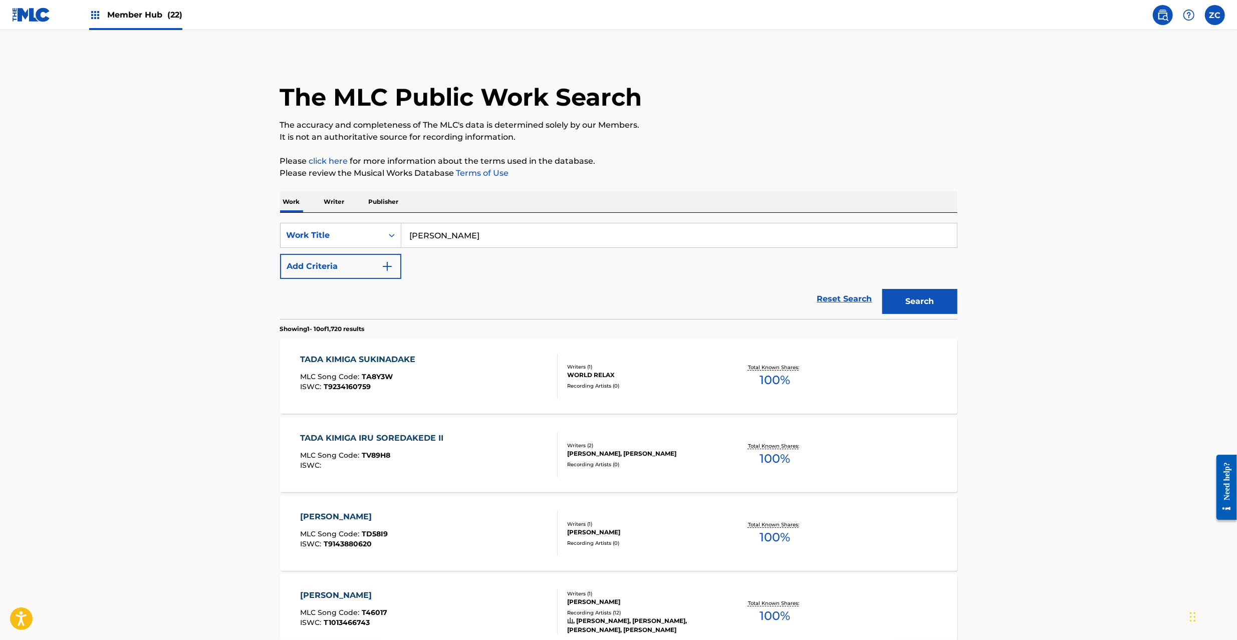
click at [475, 237] on input "[PERSON_NAME]" at bounding box center [678, 235] width 555 height 24
type input "ANEMONE"
click at [359, 275] on button "Add Criteria" at bounding box center [340, 266] width 121 height 25
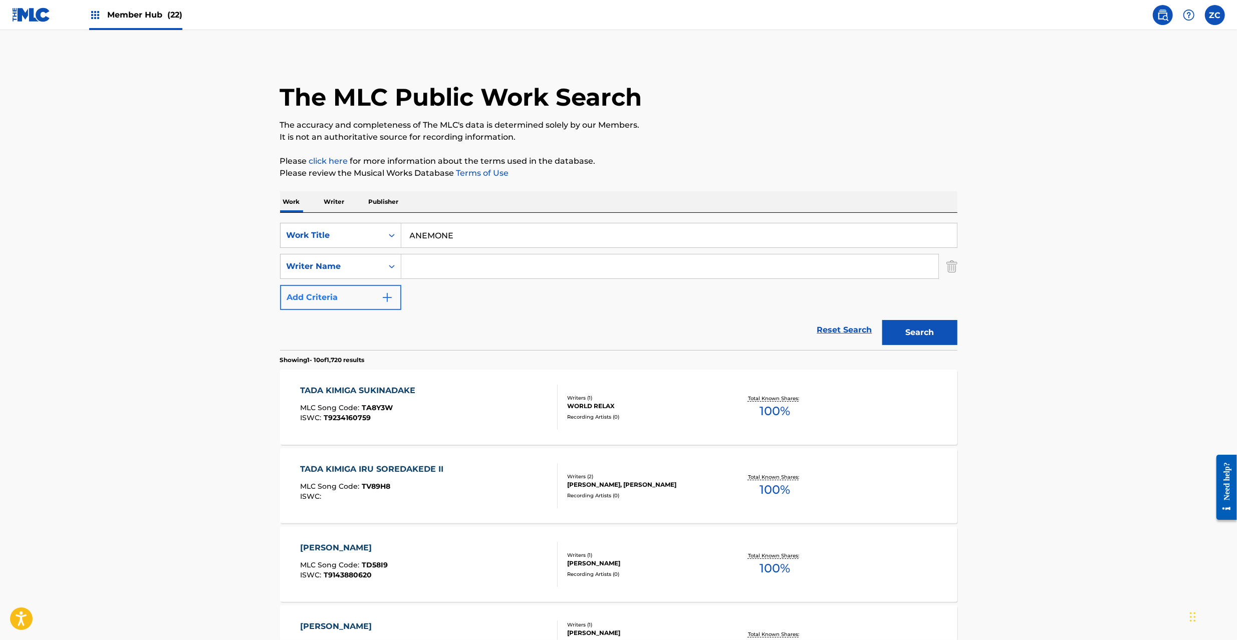
click at [449, 269] on input "Search Form" at bounding box center [669, 266] width 537 height 24
click at [916, 339] on button "Search" at bounding box center [919, 332] width 75 height 25
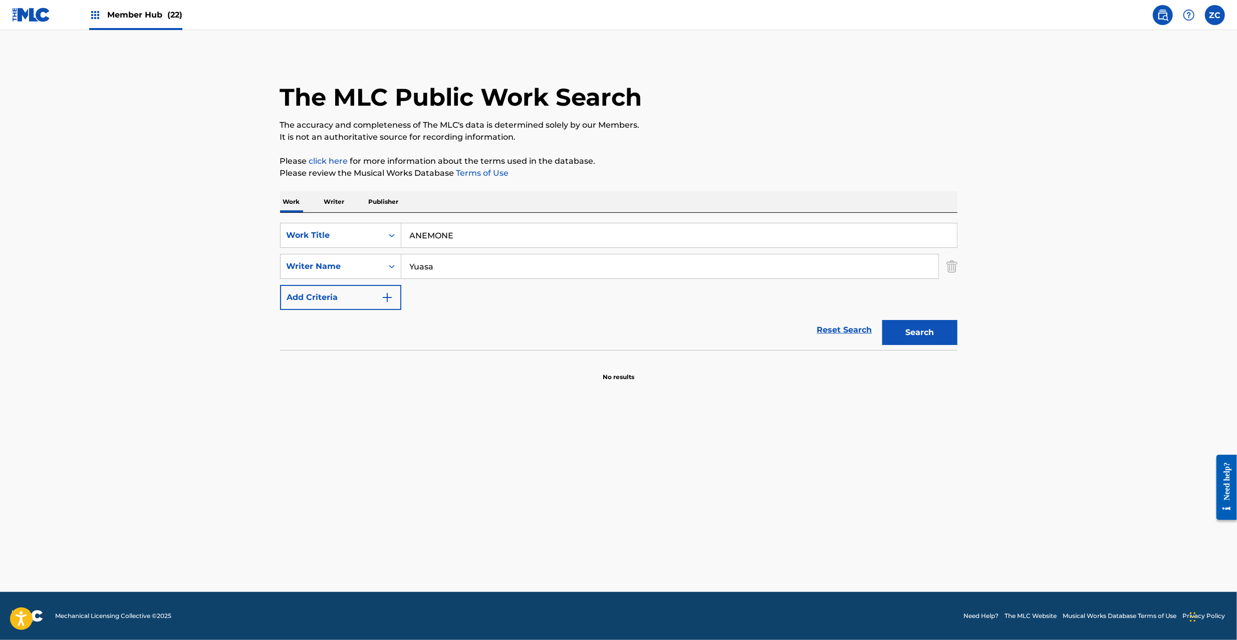
click at [500, 276] on input "Yuasa" at bounding box center [669, 266] width 537 height 24
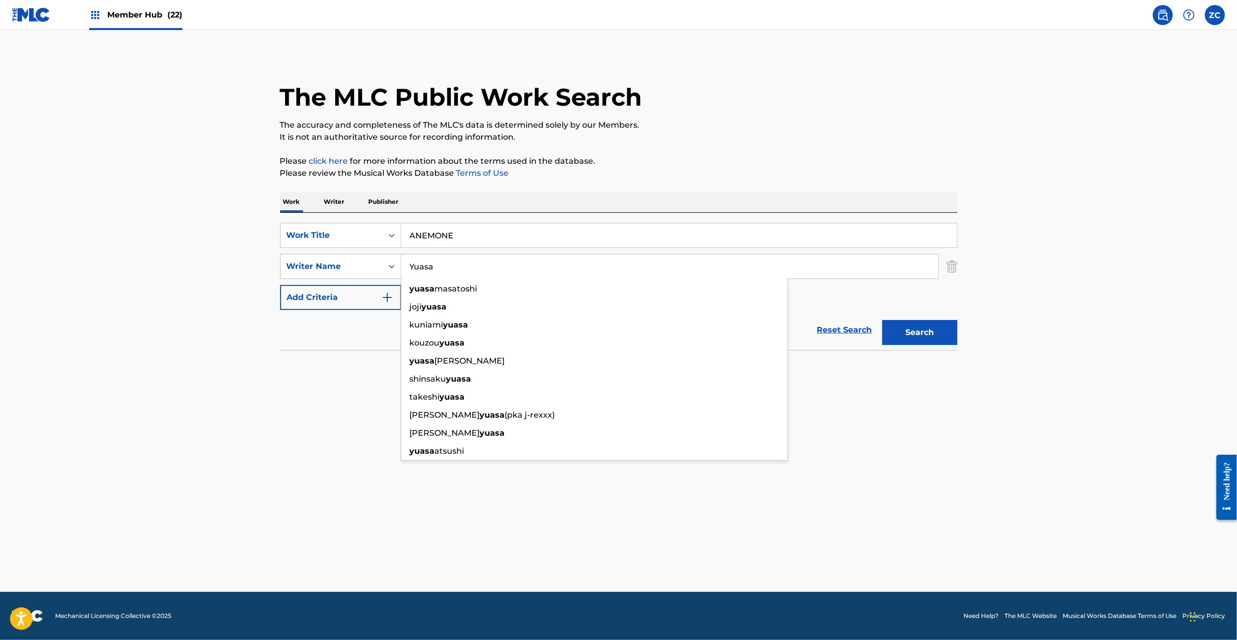
paste input "Mihoro*"
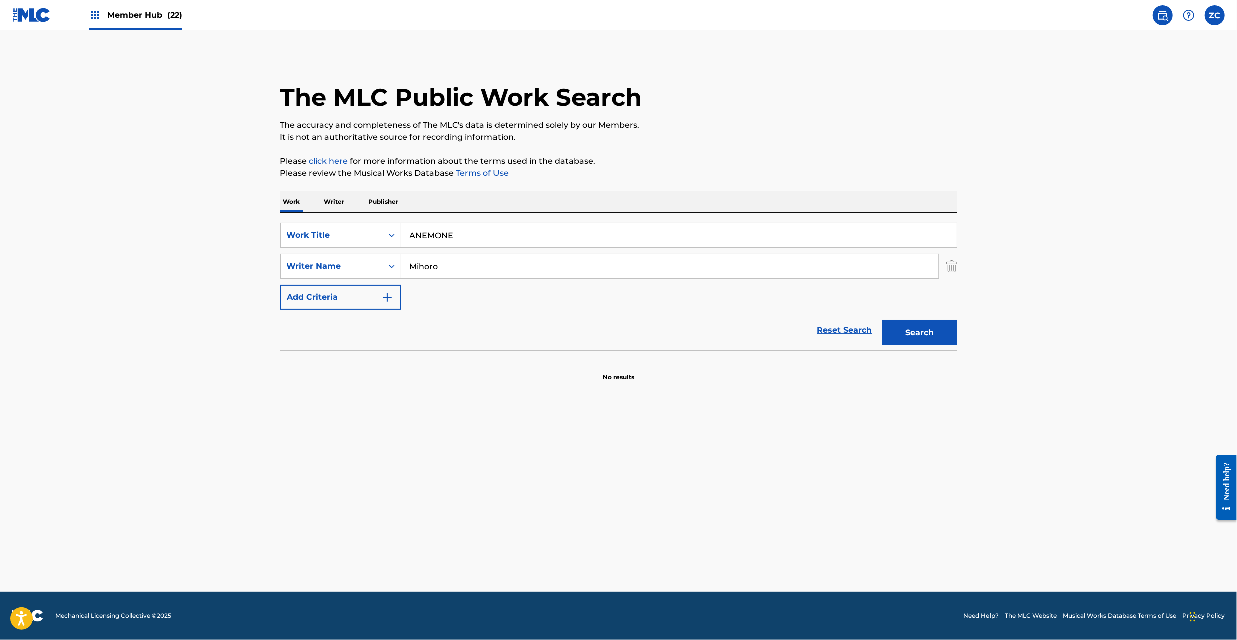
type input "Mihoro"
click at [882, 320] on button "Search" at bounding box center [919, 332] width 75 height 25
drag, startPoint x: 481, startPoint y: 331, endPoint x: 274, endPoint y: 390, distance: 215.0
click at [274, 390] on main "The MLC Public Work Search The accuracy and completeness of The MLC's data is d…" at bounding box center [618, 311] width 1237 height 562
click at [279, 399] on main "The MLC Public Work Search The accuracy and completeness of The MLC's data is d…" at bounding box center [618, 311] width 1237 height 562
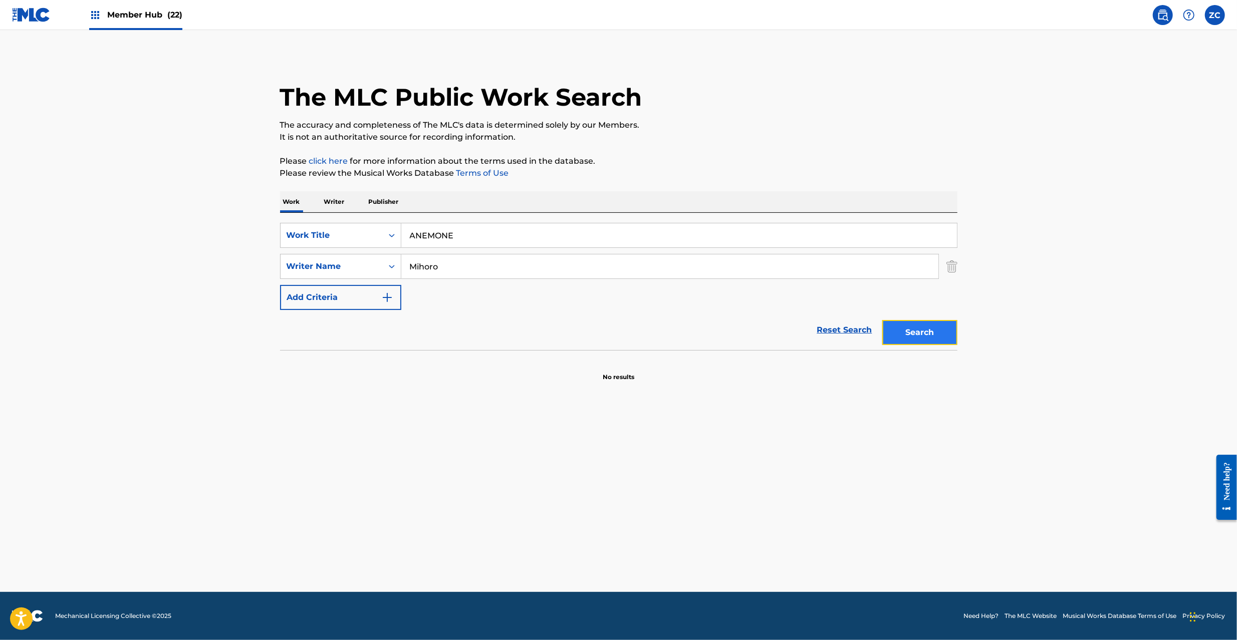
click at [930, 333] on button "Search" at bounding box center [919, 332] width 75 height 25
drag, startPoint x: 840, startPoint y: 329, endPoint x: 839, endPoint y: 320, distance: 9.5
click at [839, 329] on link "Reset Search" at bounding box center [844, 330] width 65 height 22
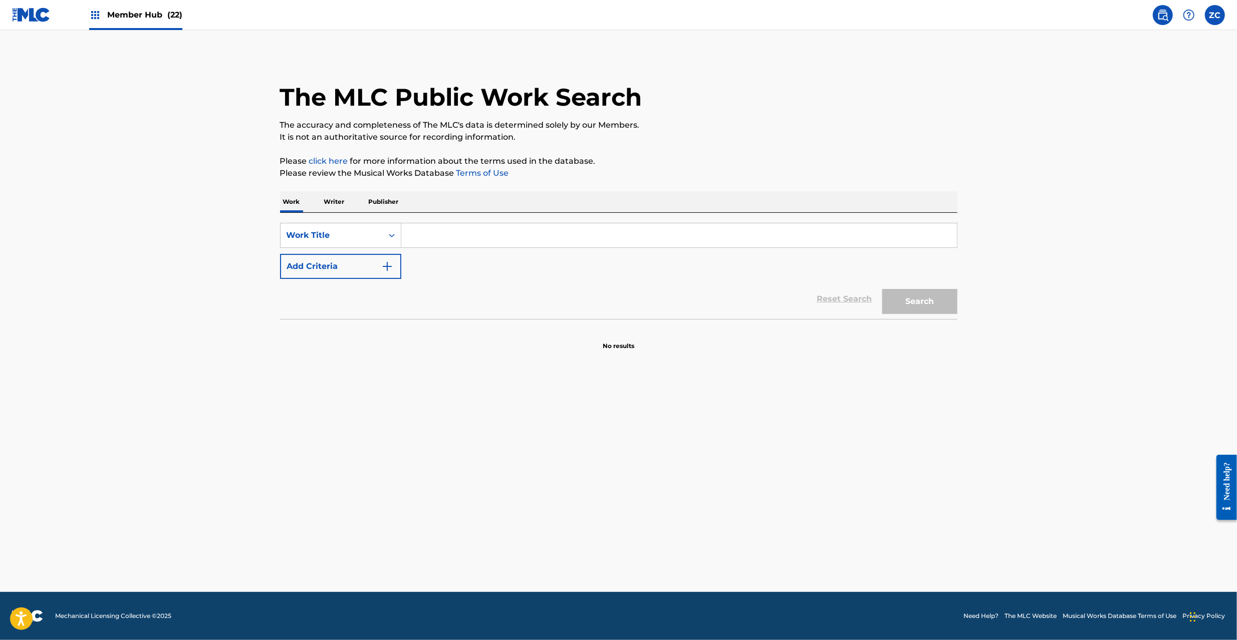
click at [837, 223] on input "Search Form" at bounding box center [678, 235] width 555 height 24
paste input "AI MOYASHITE BOKURAWA YUKU"
click at [911, 295] on button "Search" at bounding box center [919, 301] width 75 height 25
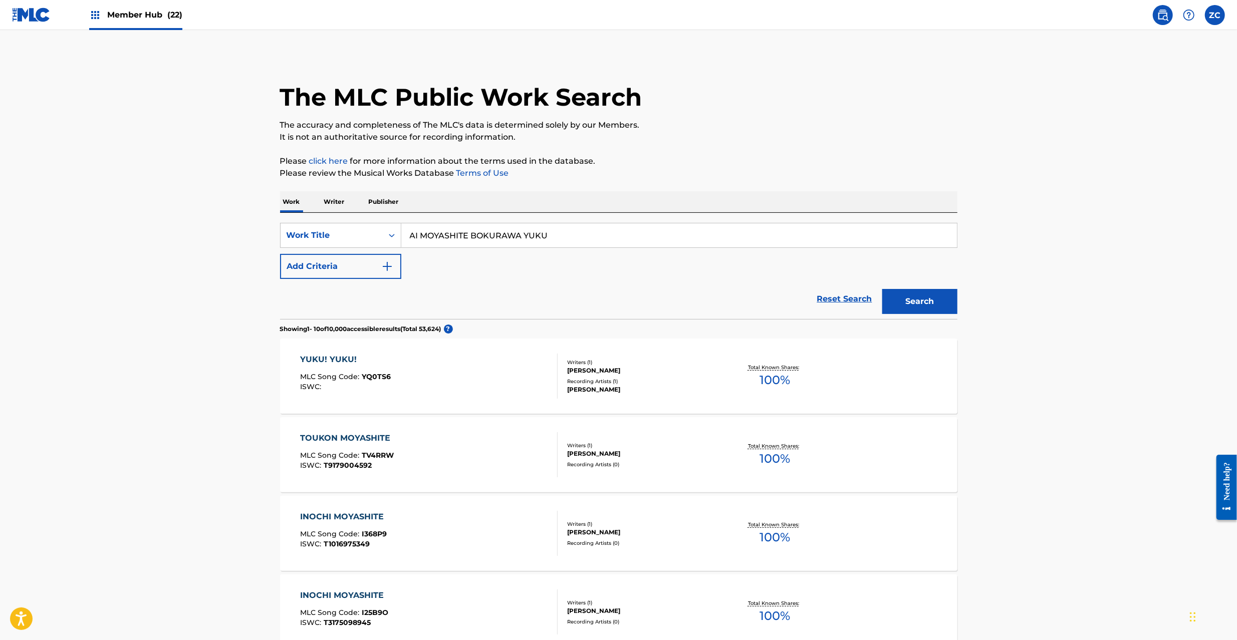
drag, startPoint x: 618, startPoint y: 233, endPoint x: 602, endPoint y: 238, distance: 16.8
click at [618, 233] on input "AI MOYASHITE BOKURAWA YUKU" at bounding box center [678, 235] width 555 height 24
paste input "DEEP MEDITATION [PERSON_NAME]"
click at [532, 236] on input "DEEP MEDITATION [PERSON_NAME]" at bounding box center [678, 235] width 555 height 24
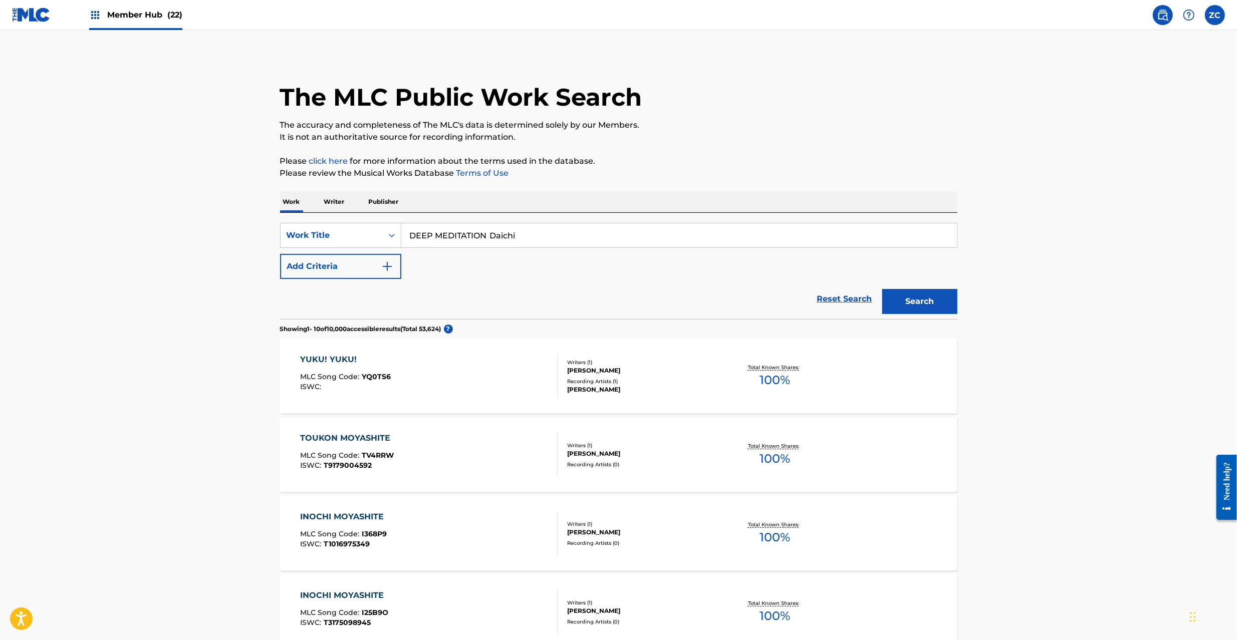
click at [517, 236] on input "DEEP MEDITATION Daichi" at bounding box center [678, 235] width 555 height 24
type input "DEEP MEDITATION"
click at [367, 269] on button "Add Criteria" at bounding box center [340, 266] width 121 height 25
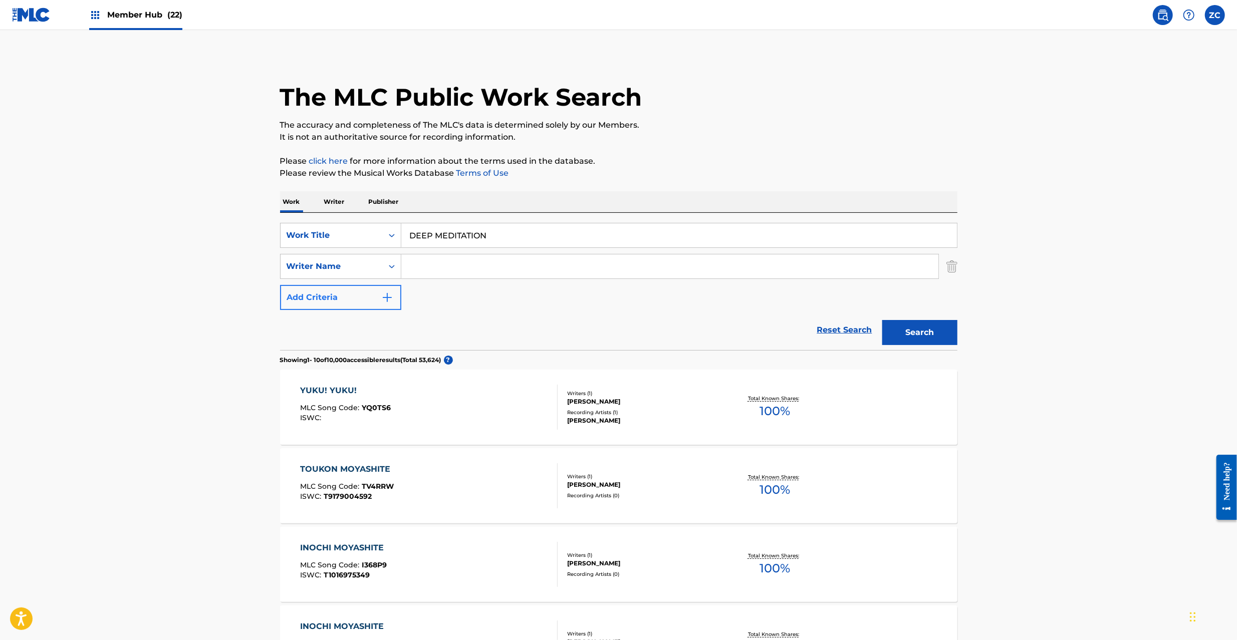
click at [473, 264] on input "Search Form" at bounding box center [669, 266] width 537 height 24
paste input "[PERSON_NAME]"
type input "[PERSON_NAME]"
click at [904, 331] on button "Search" at bounding box center [919, 332] width 75 height 25
drag, startPoint x: 588, startPoint y: 233, endPoint x: 514, endPoint y: 233, distance: 74.1
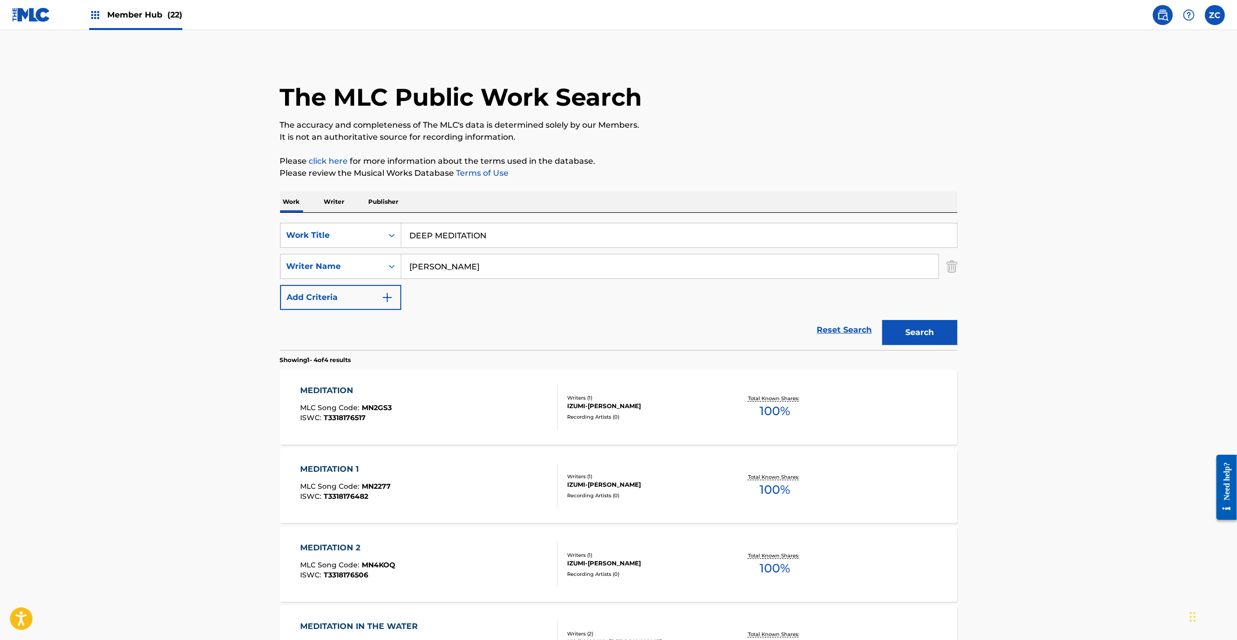
click at [588, 233] on input "DEEP MEDITATION" at bounding box center [678, 235] width 555 height 24
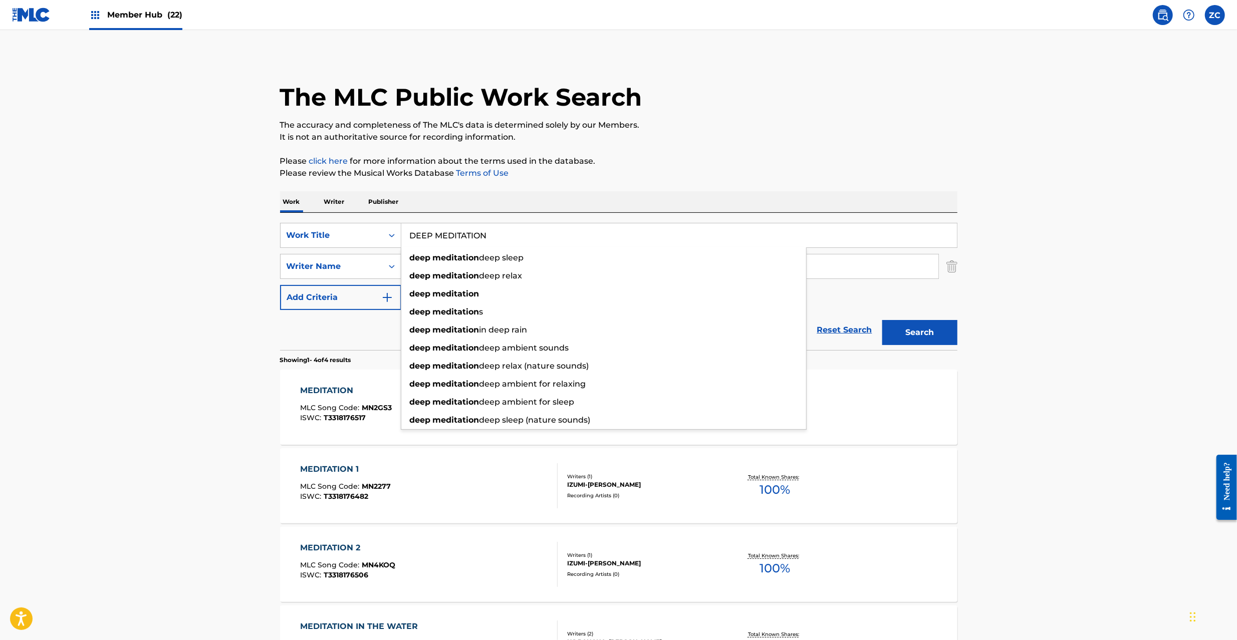
paste input "KISS PLAN Nozomu S"
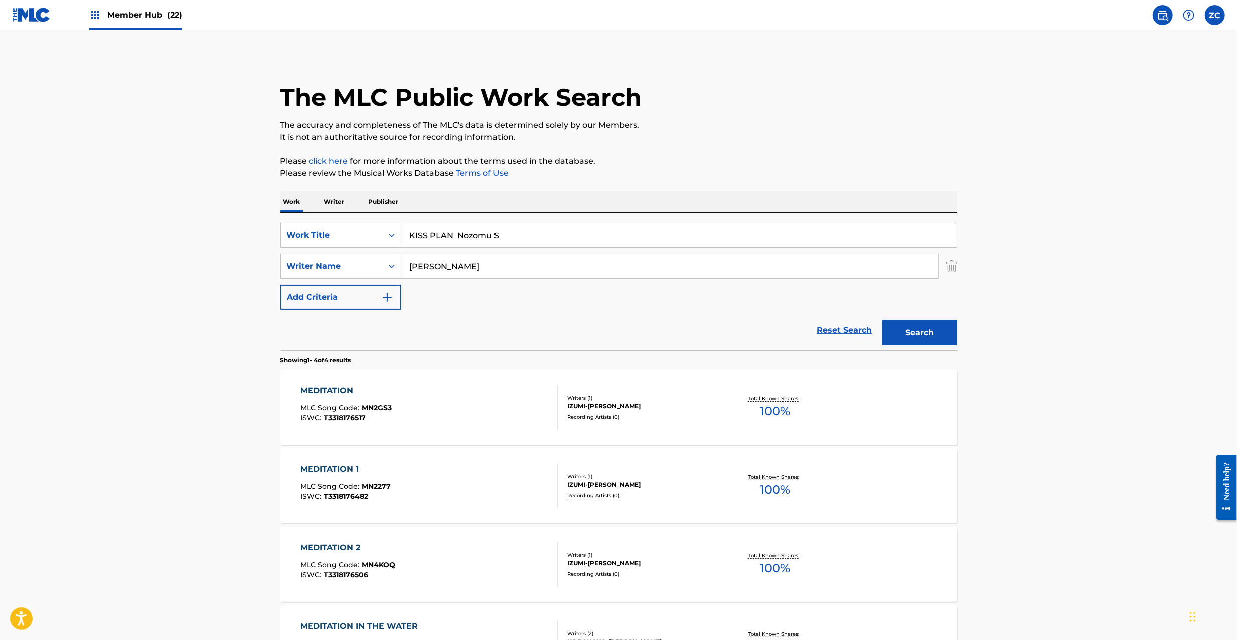
drag, startPoint x: 462, startPoint y: 235, endPoint x: 519, endPoint y: 238, distance: 57.2
click at [519, 238] on input "KISS PLAN Nozomu S" at bounding box center [678, 235] width 555 height 24
drag, startPoint x: 463, startPoint y: 233, endPoint x: 622, endPoint y: 253, distance: 160.0
click at [647, 235] on input "KISS PLAN Nozomu S" at bounding box center [678, 235] width 555 height 24
type input "KISS PLAN"
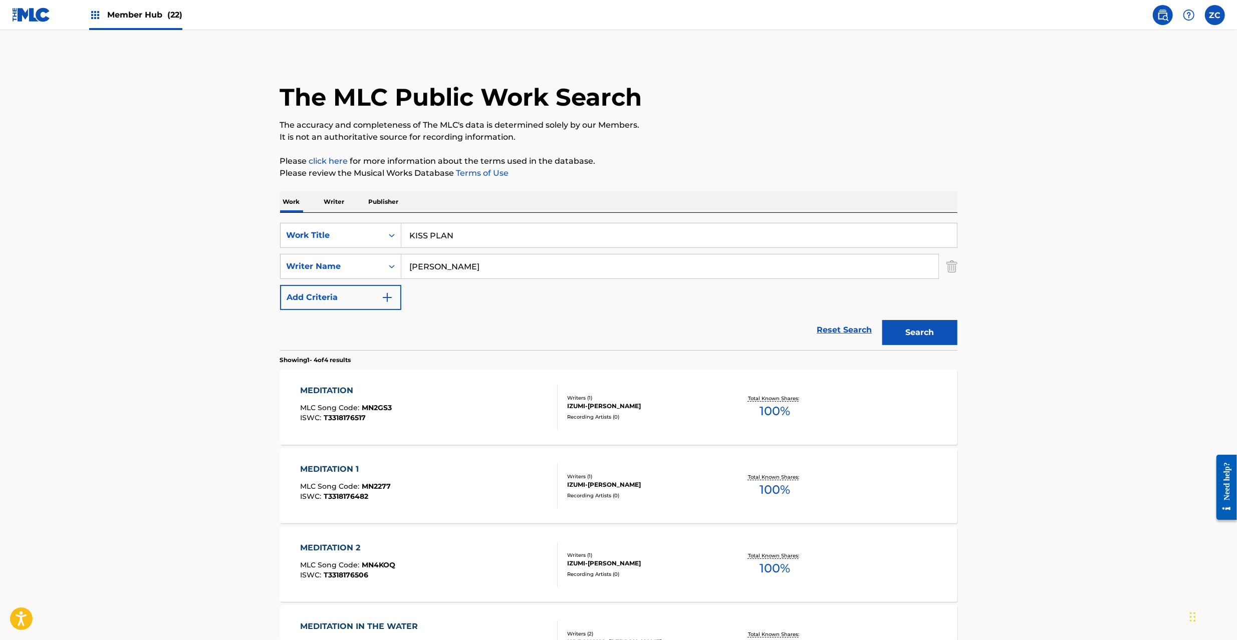
click at [576, 283] on div "SearchWithCriteriaa8ebdea4-79ac-4d9a-9f29-d99a07e7dbad Work Title KISS PLAN Sea…" at bounding box center [618, 266] width 677 height 87
click at [598, 263] on input "[PERSON_NAME]" at bounding box center [669, 266] width 537 height 24
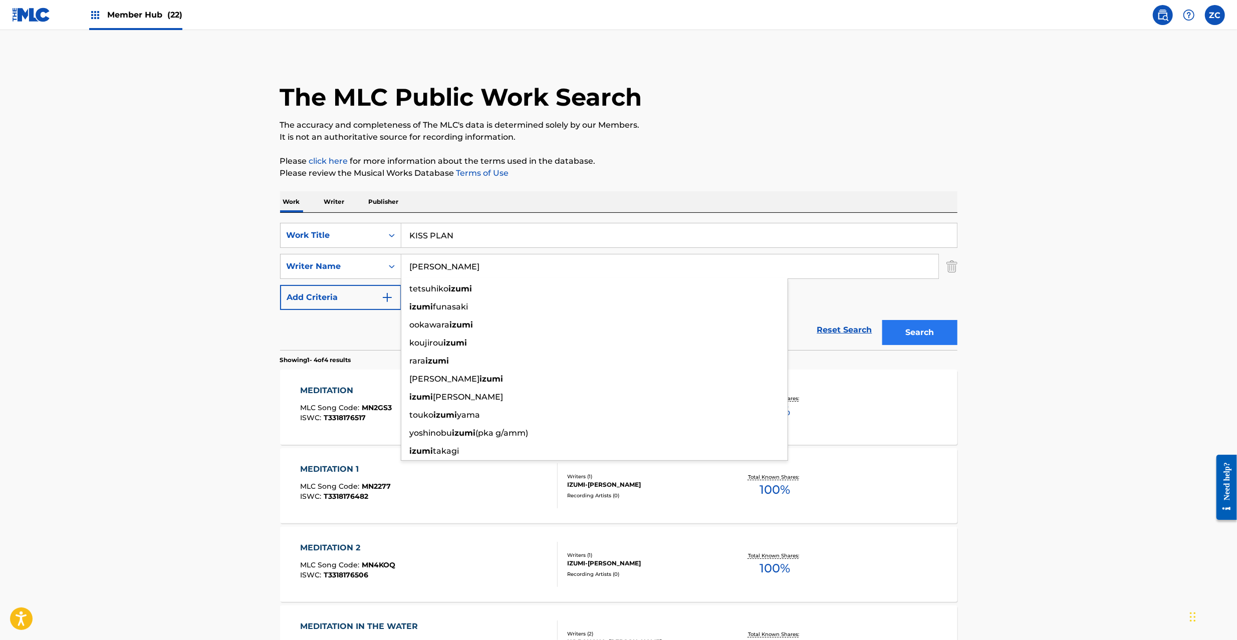
paste input "Nozomu S"
type input "Nozomu S"
click at [937, 328] on button "Search" at bounding box center [919, 332] width 75 height 25
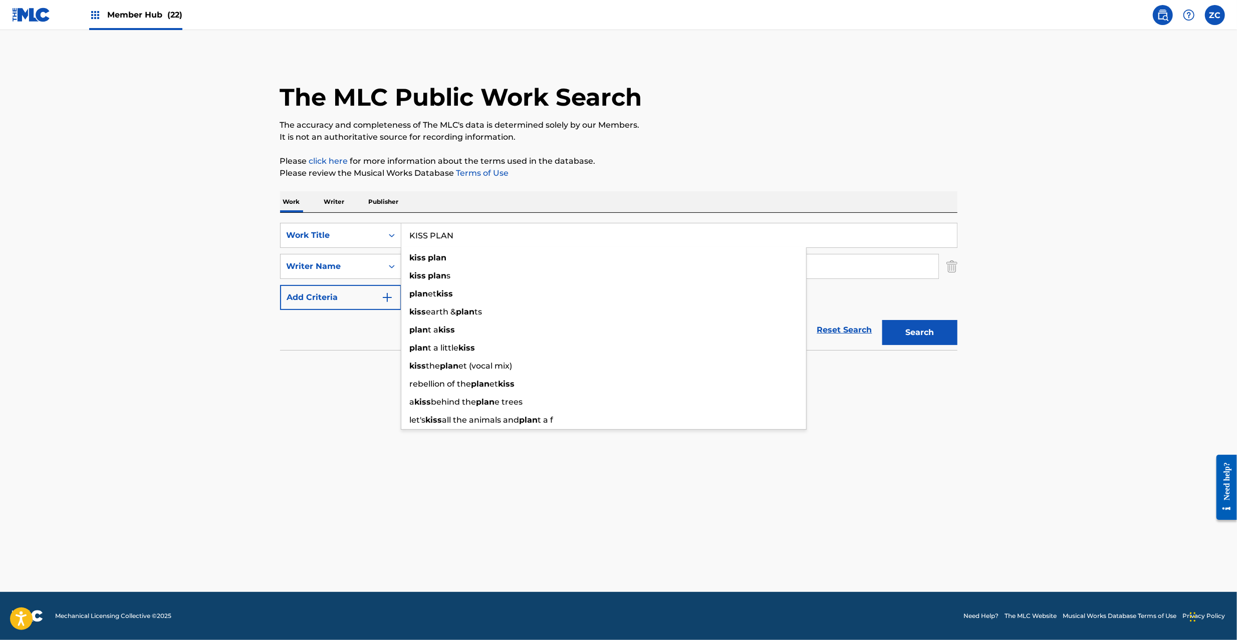
drag, startPoint x: 592, startPoint y: 234, endPoint x: 463, endPoint y: 235, distance: 128.2
click at [591, 234] on input "KISS PLAN" at bounding box center [678, 235] width 555 height 24
paste input "MIRROR [PERSON_NAME]"
click at [486, 235] on input "MIRROR [PERSON_NAME]" at bounding box center [678, 235] width 555 height 24
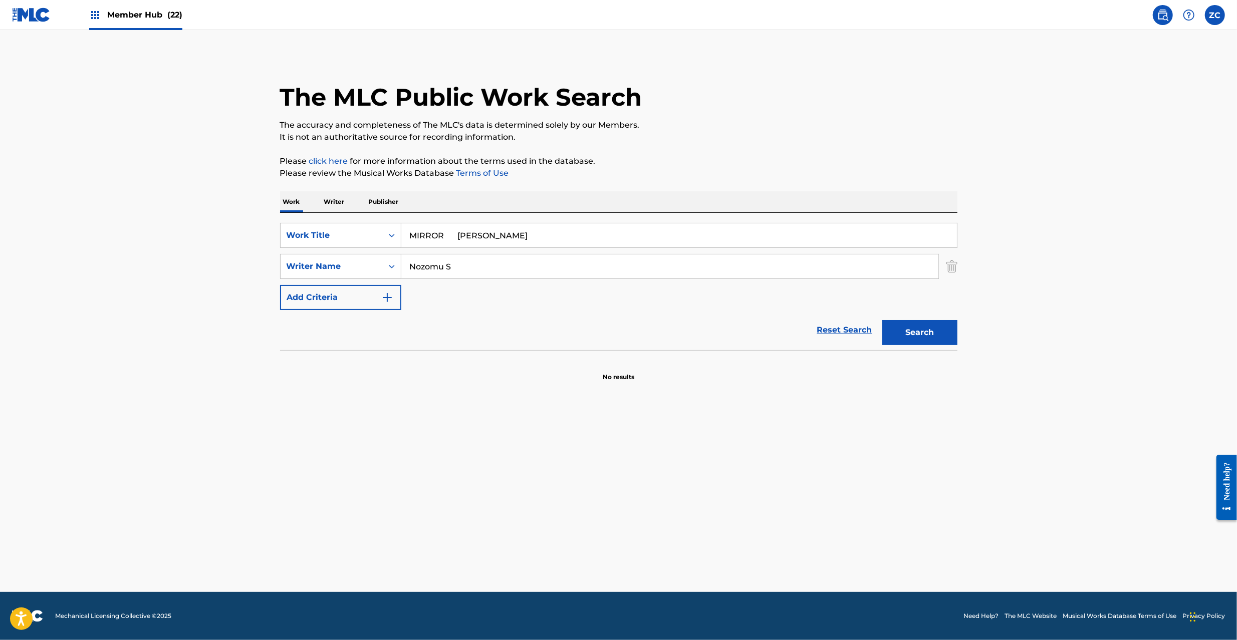
click at [494, 237] on input "MIRROR [PERSON_NAME]" at bounding box center [678, 235] width 555 height 24
type input "MIRROR Daichi"
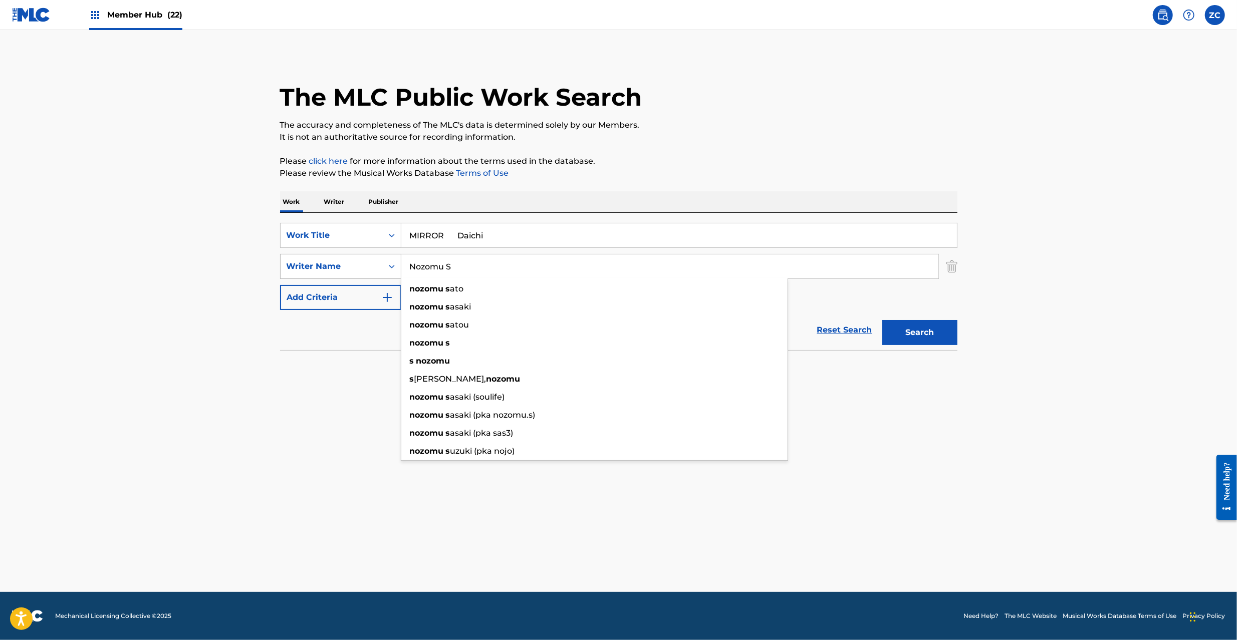
drag, startPoint x: 483, startPoint y: 269, endPoint x: 337, endPoint y: 269, distance: 146.3
click at [337, 269] on div "SearchWithCriteriad6c49e7f-59e5-4493-9927-98316ed5dd20 Writer Name [PERSON_NAME…" at bounding box center [618, 266] width 677 height 25
paste
type input "[PERSON_NAME]"
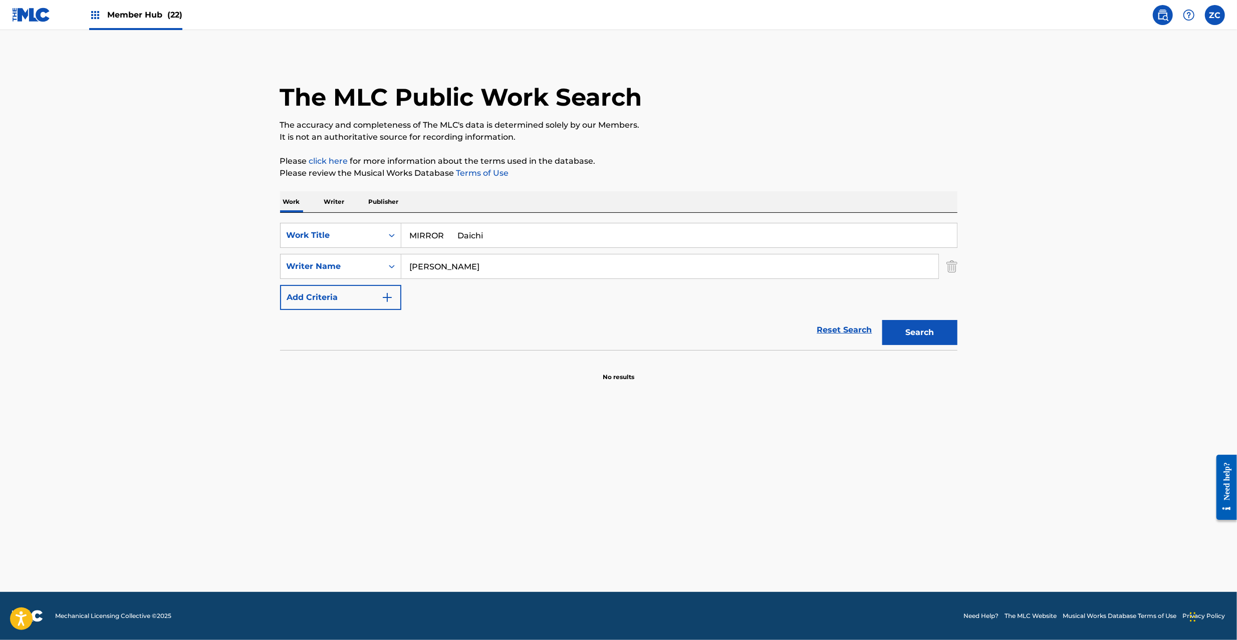
click at [463, 231] on input "MIRROR Daichi" at bounding box center [678, 235] width 555 height 24
click at [943, 349] on div "Search" at bounding box center [917, 330] width 80 height 40
click at [940, 333] on button "Search" at bounding box center [919, 332] width 75 height 25
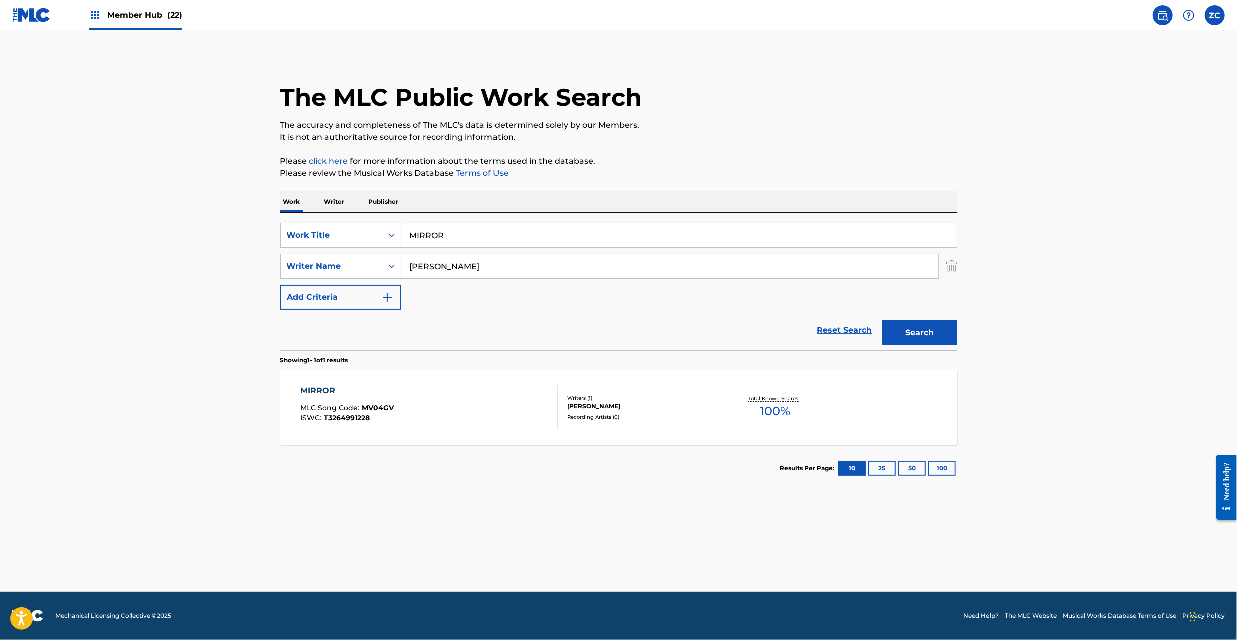
click at [513, 231] on input "MIRROR" at bounding box center [678, 235] width 555 height 24
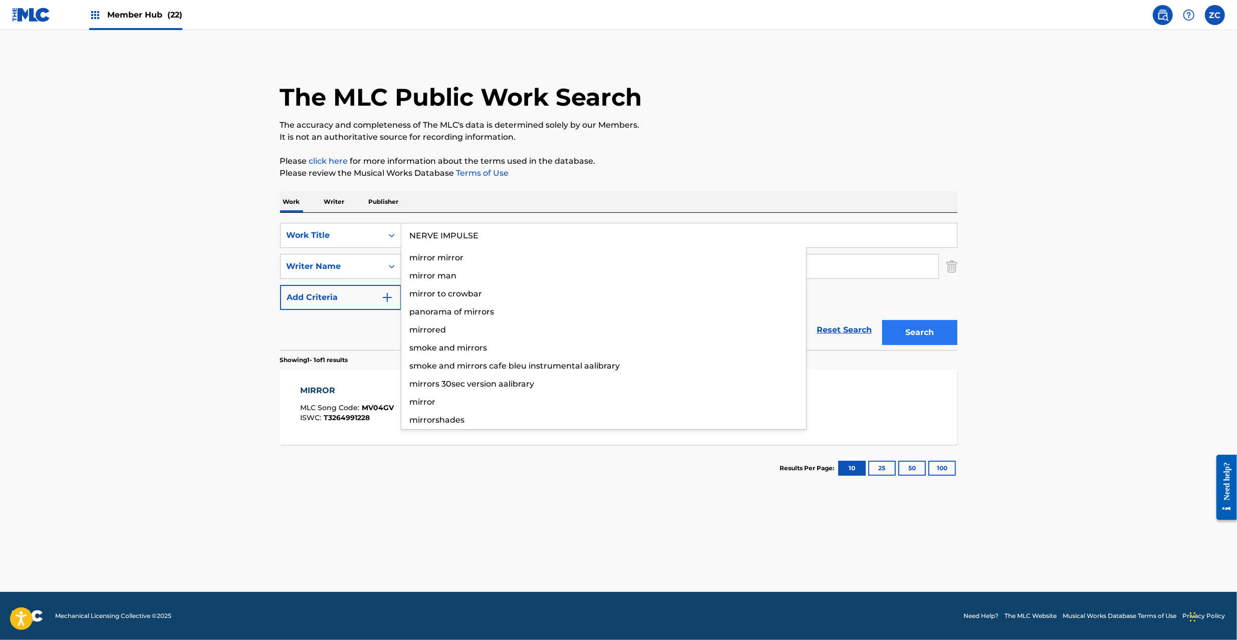
type input "NERVE IMPULSE"
click at [914, 325] on button "Search" at bounding box center [919, 332] width 75 height 25
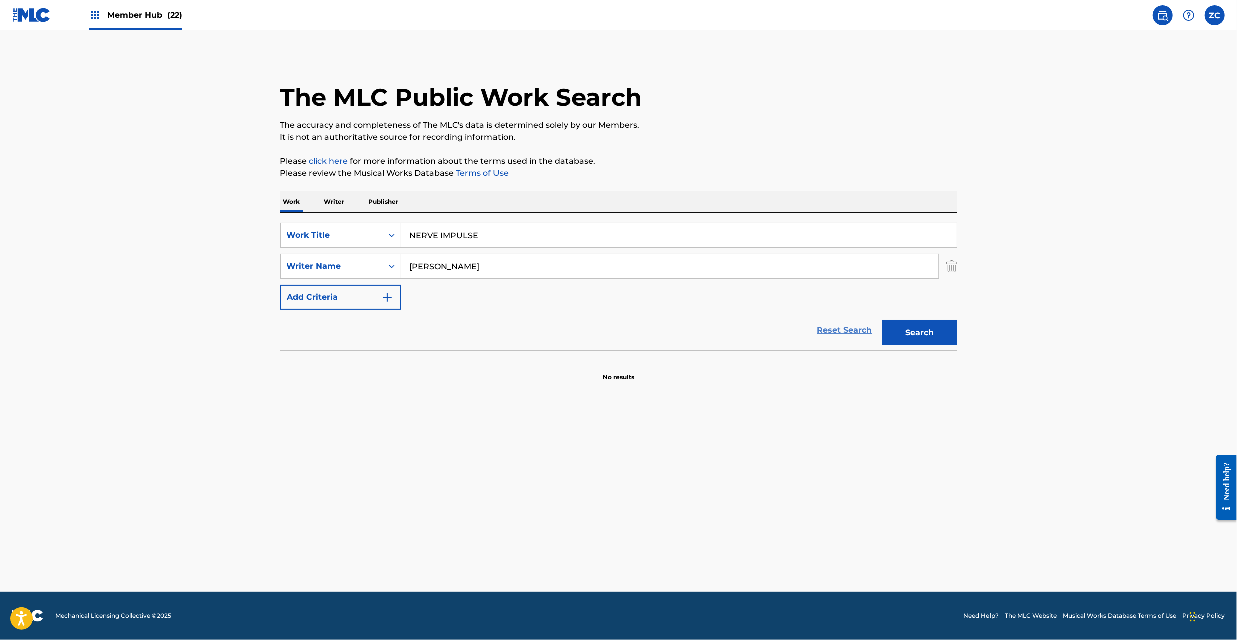
click at [858, 334] on link "Reset Search" at bounding box center [844, 330] width 65 height 22
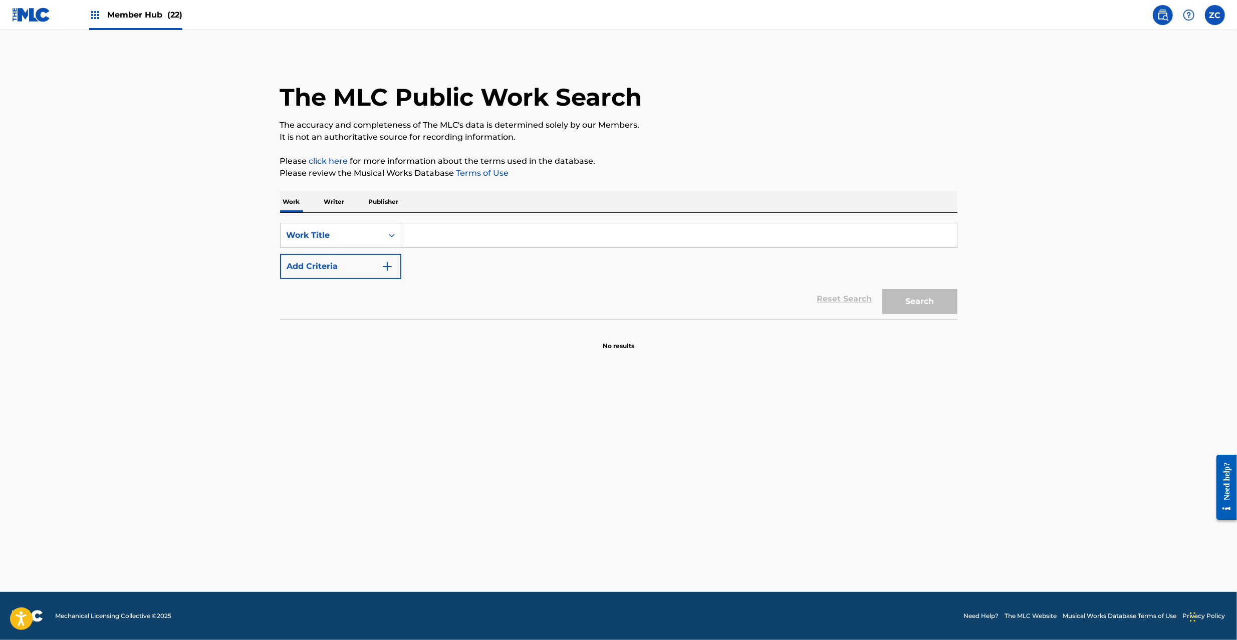
click at [870, 238] on input "Search Form" at bounding box center [678, 235] width 555 height 24
type input "PIISU [PERSON_NAME]"
click at [918, 295] on button "Search" at bounding box center [919, 301] width 75 height 25
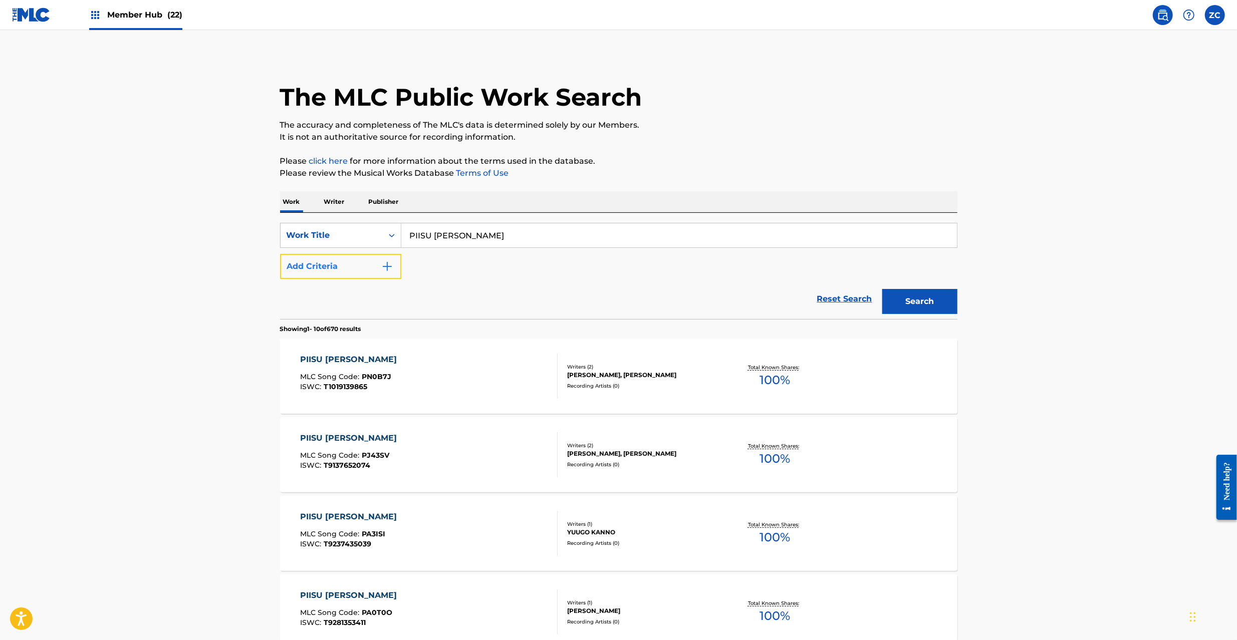
click at [370, 270] on button "Add Criteria" at bounding box center [340, 266] width 121 height 25
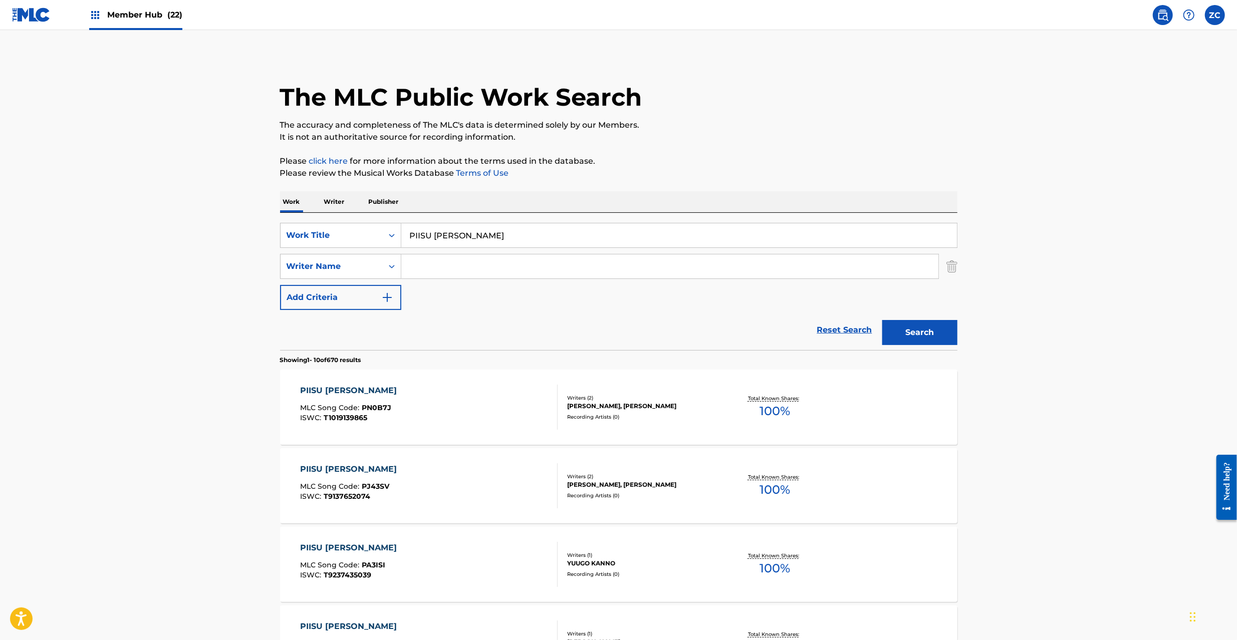
click at [481, 267] on input "Search Form" at bounding box center [669, 266] width 537 height 24
click at [910, 330] on button "Search" at bounding box center [919, 332] width 75 height 25
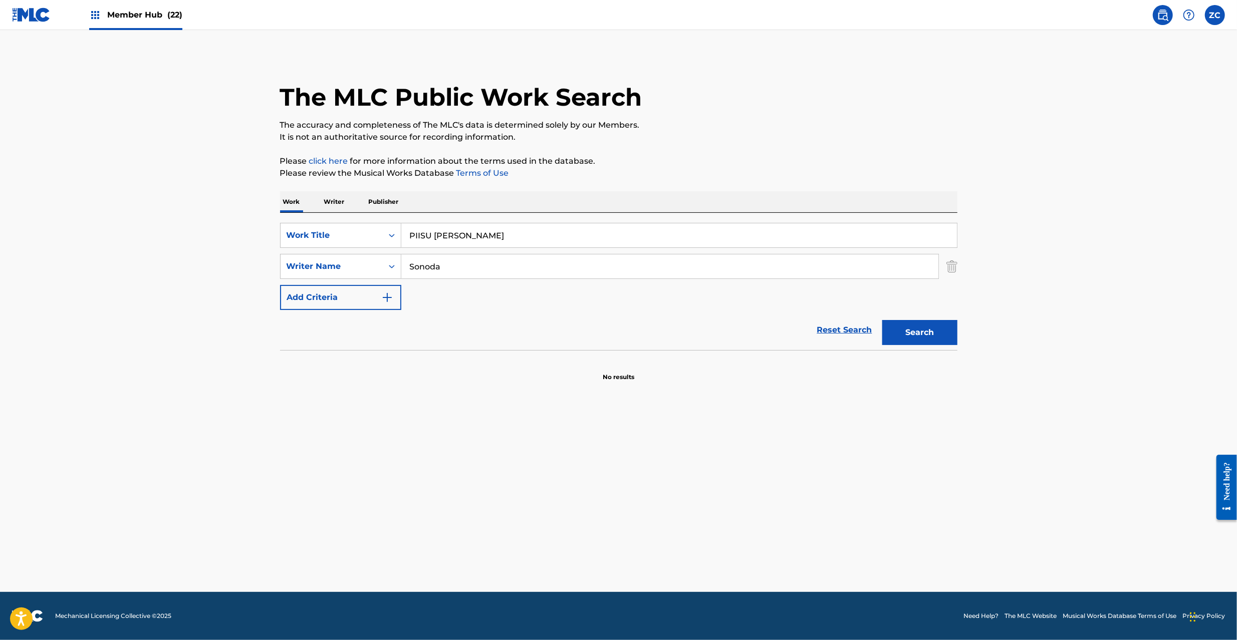
click at [559, 261] on input "Sonoda" at bounding box center [669, 266] width 537 height 24
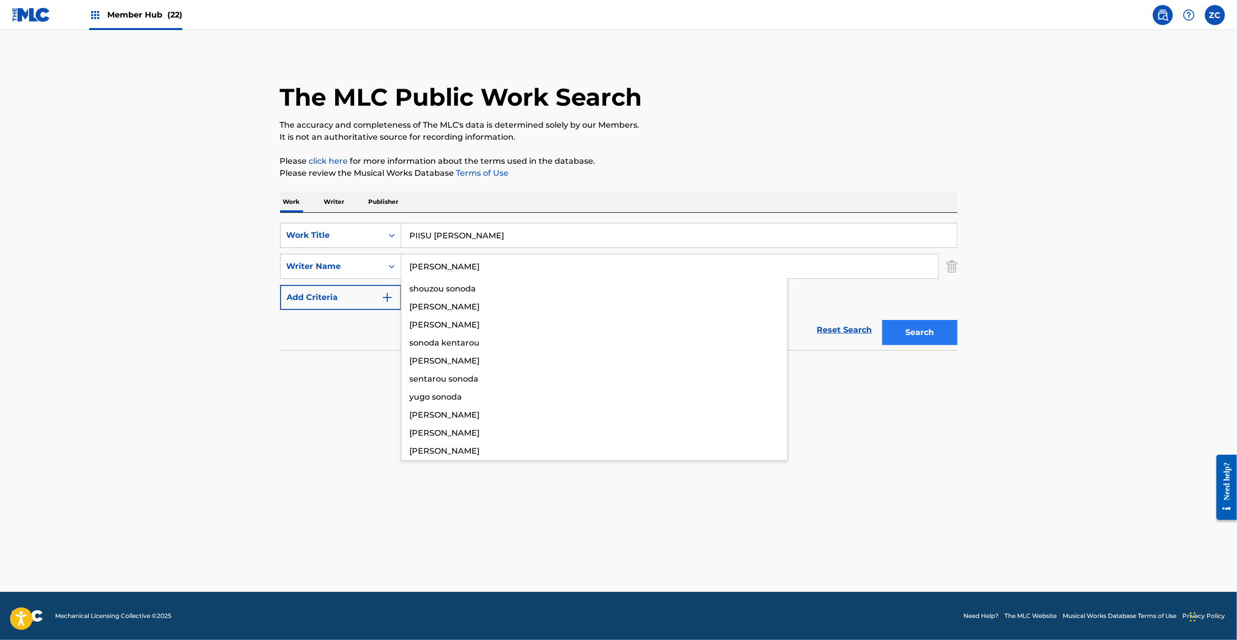
type input "[PERSON_NAME]"
click at [927, 337] on button "Search" at bounding box center [919, 332] width 75 height 25
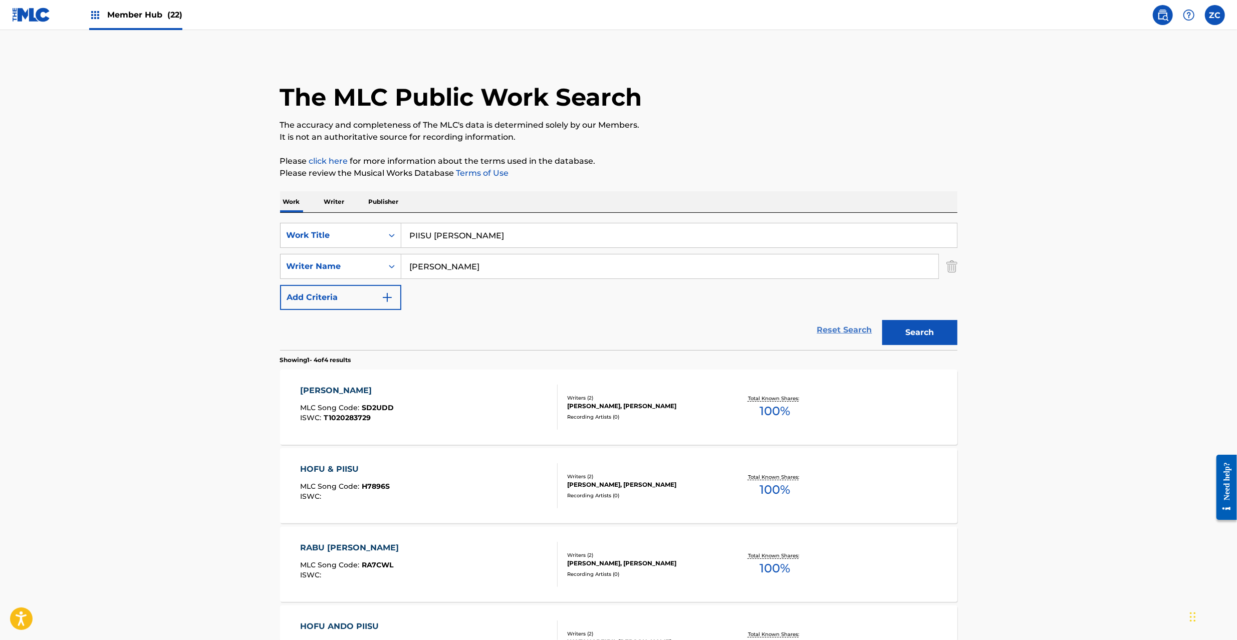
click at [836, 333] on link "Reset Search" at bounding box center [844, 330] width 65 height 22
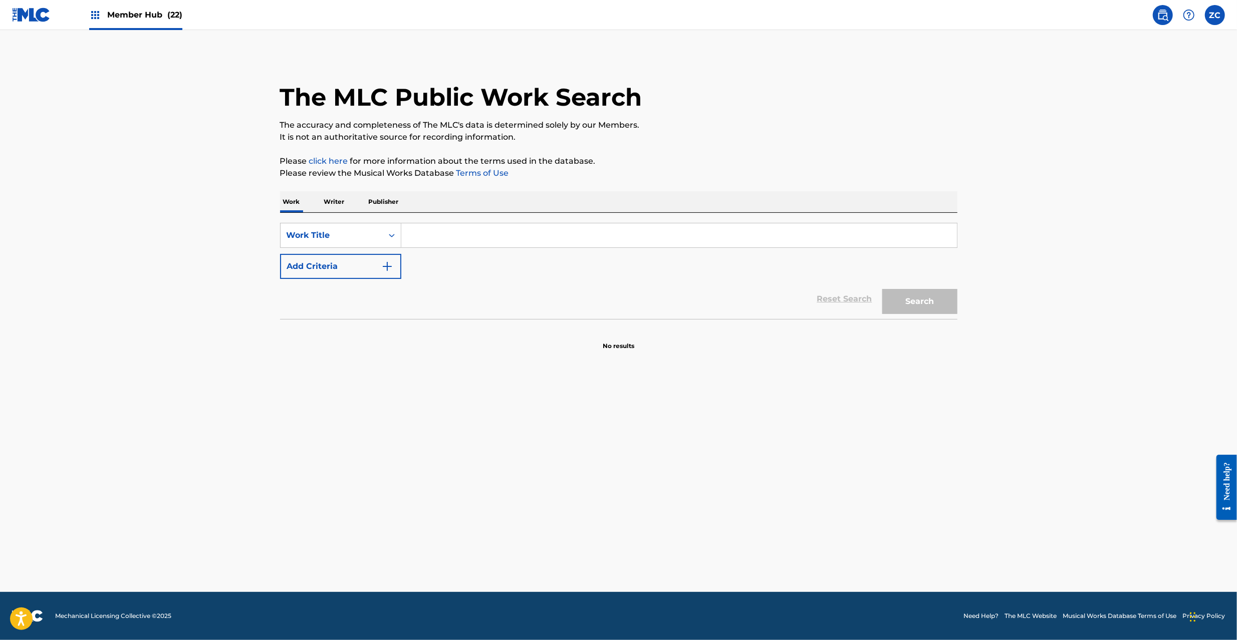
click at [841, 237] on input "Search Form" at bounding box center [678, 235] width 555 height 24
click at [920, 292] on button "Search" at bounding box center [919, 301] width 75 height 25
click at [516, 247] on div "HAPIRABURUU" at bounding box center [679, 235] width 556 height 25
click at [525, 235] on input "HAPIRABURUU" at bounding box center [678, 235] width 555 height 24
click at [915, 297] on button "Search" at bounding box center [919, 301] width 75 height 25
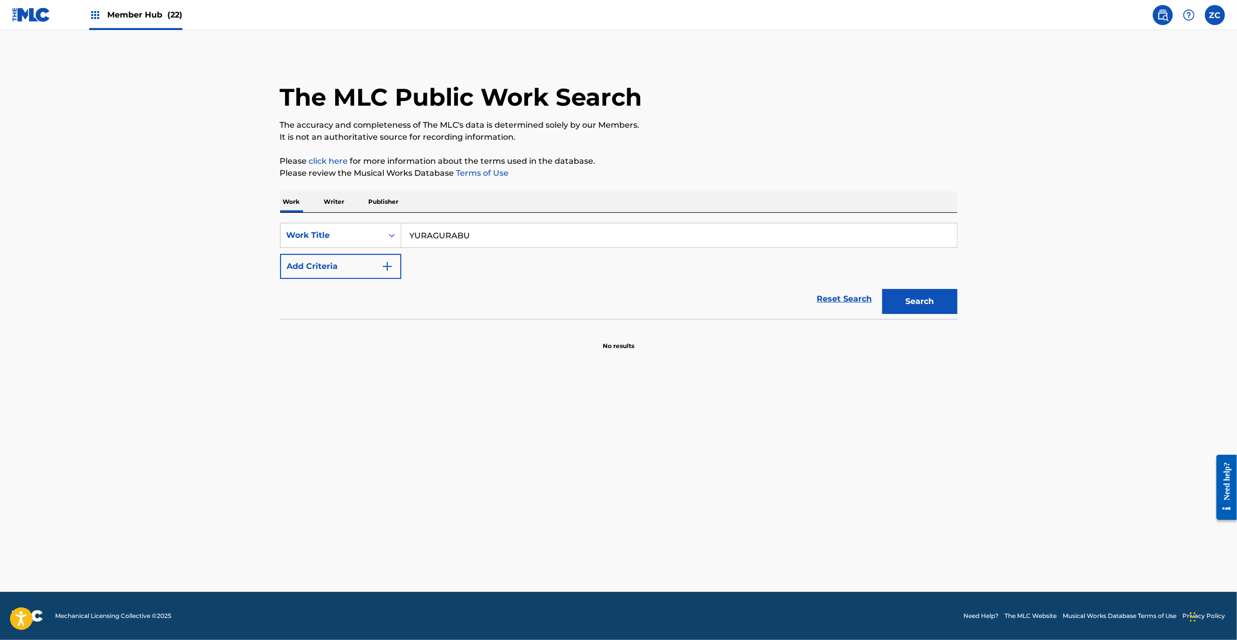
click at [631, 237] on input "YURAGURABU" at bounding box center [678, 235] width 555 height 24
click at [896, 301] on button "Search" at bounding box center [919, 301] width 75 height 25
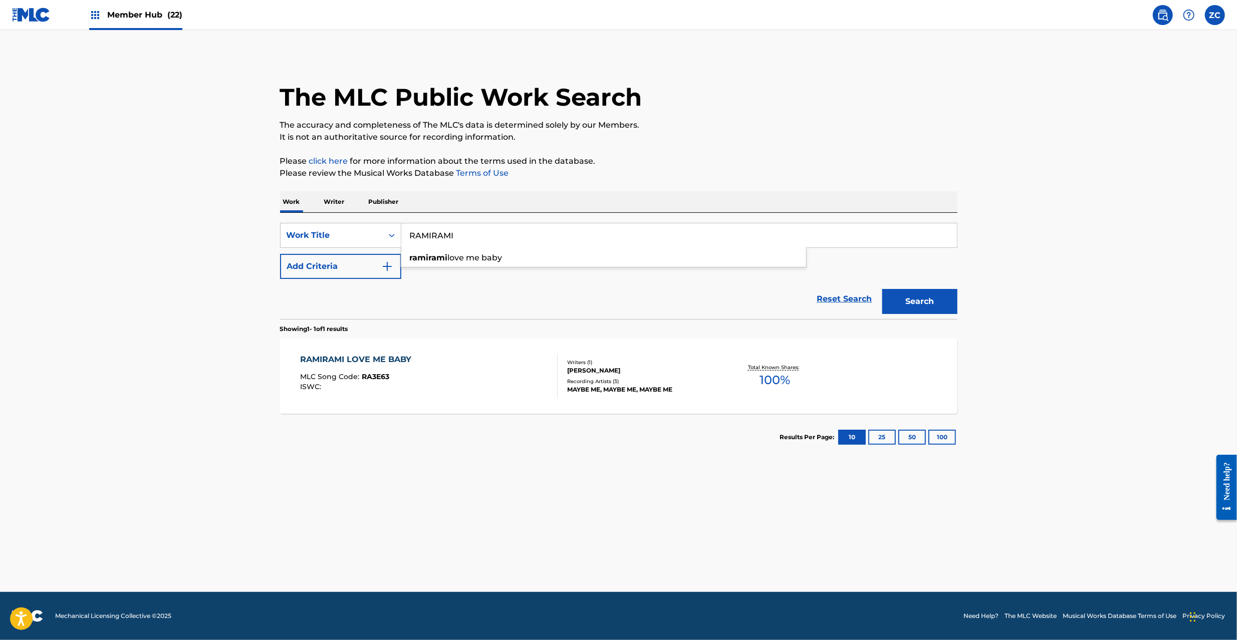
click at [644, 247] on div "[PERSON_NAME] love me baby" at bounding box center [678, 235] width 555 height 24
click at [919, 298] on button "Search" at bounding box center [919, 301] width 75 height 25
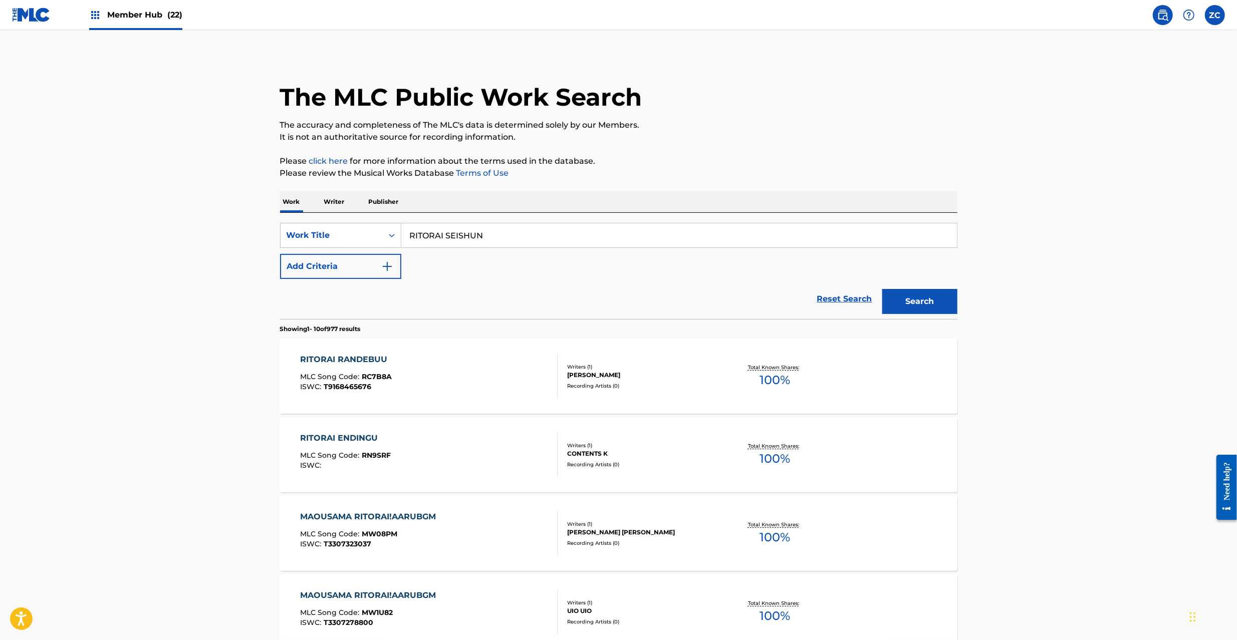
click at [617, 231] on input "RITORAI SEISHUN" at bounding box center [678, 235] width 555 height 24
drag, startPoint x: 892, startPoint y: 295, endPoint x: 809, endPoint y: 275, distance: 84.4
click at [892, 295] on button "Search" at bounding box center [919, 301] width 75 height 25
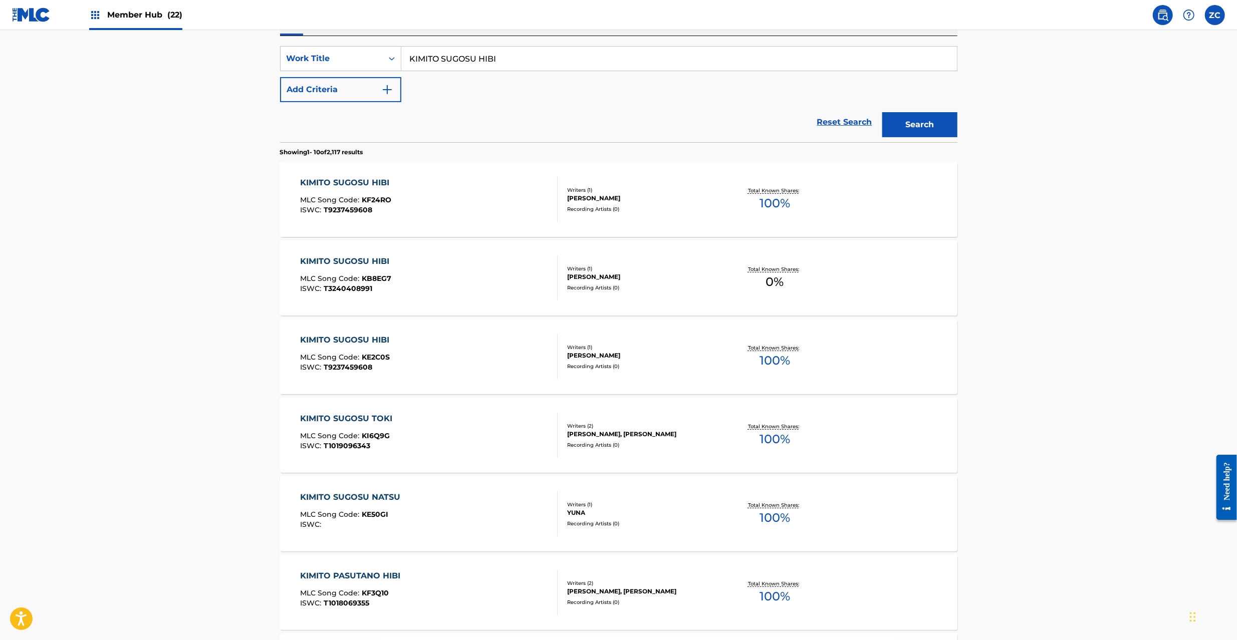
scroll to position [178, 0]
click at [626, 59] on input "KIMITO SUGOSU HIBI" at bounding box center [678, 57] width 555 height 24
click at [916, 129] on button "Search" at bounding box center [919, 123] width 75 height 25
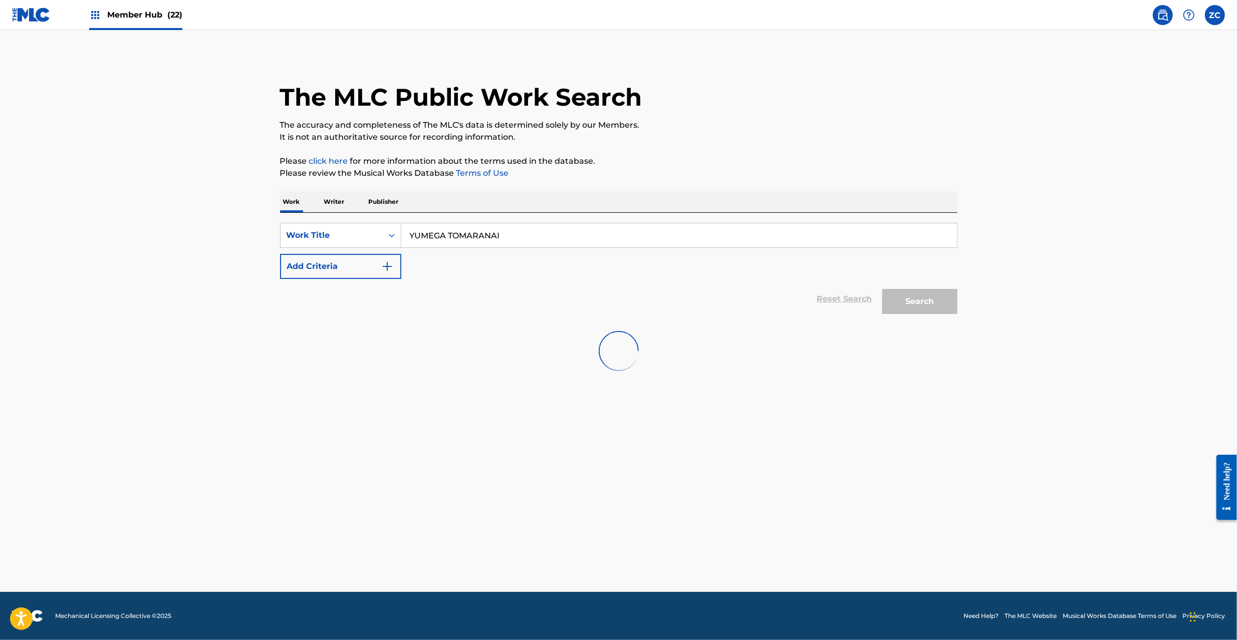
scroll to position [0, 0]
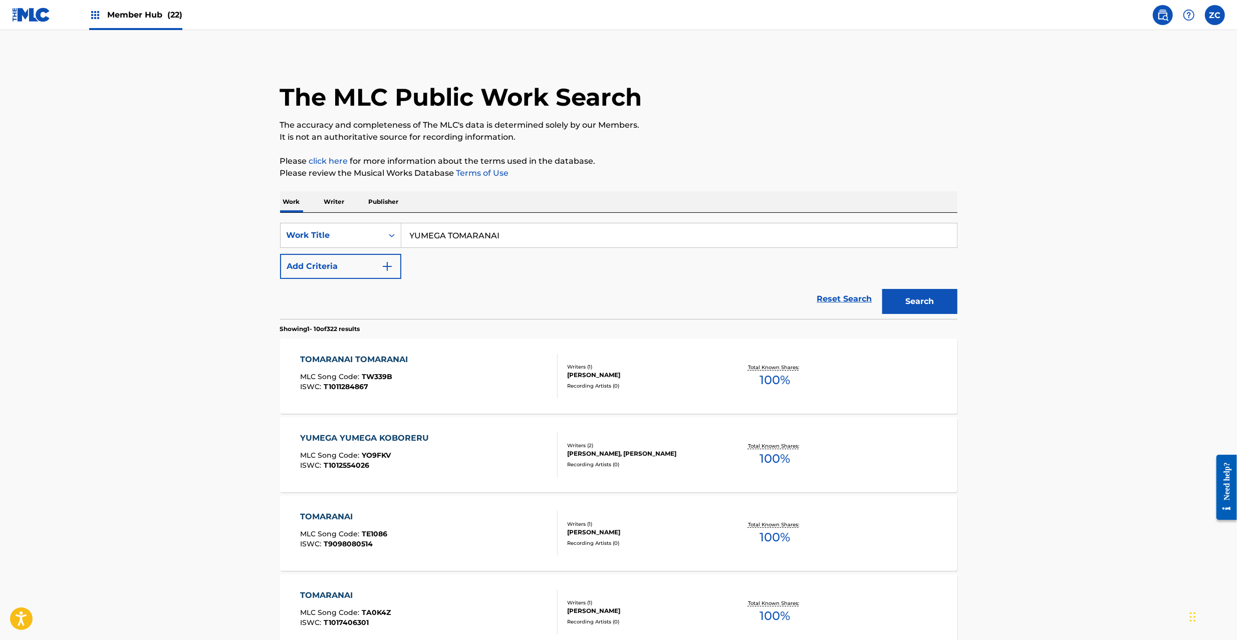
click at [662, 228] on input "YUMEGA TOMARANAI" at bounding box center [678, 235] width 555 height 24
click at [912, 291] on button "Search" at bounding box center [919, 301] width 75 height 25
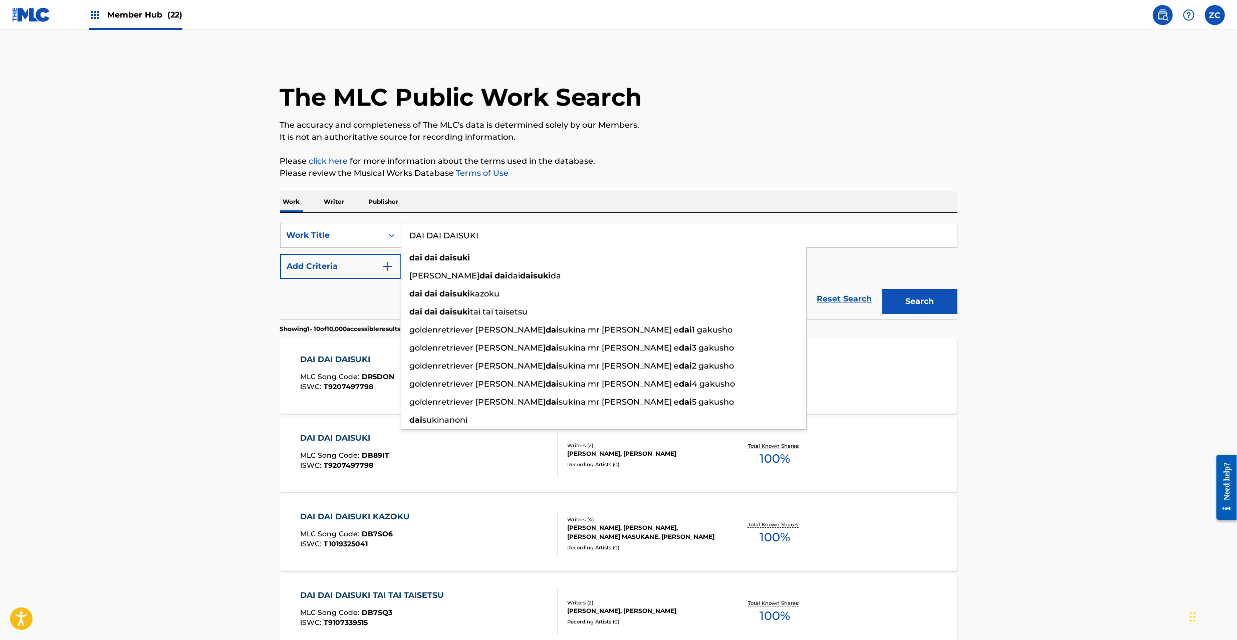
click at [519, 237] on input "DAI DAI DAISUKI" at bounding box center [678, 235] width 555 height 24
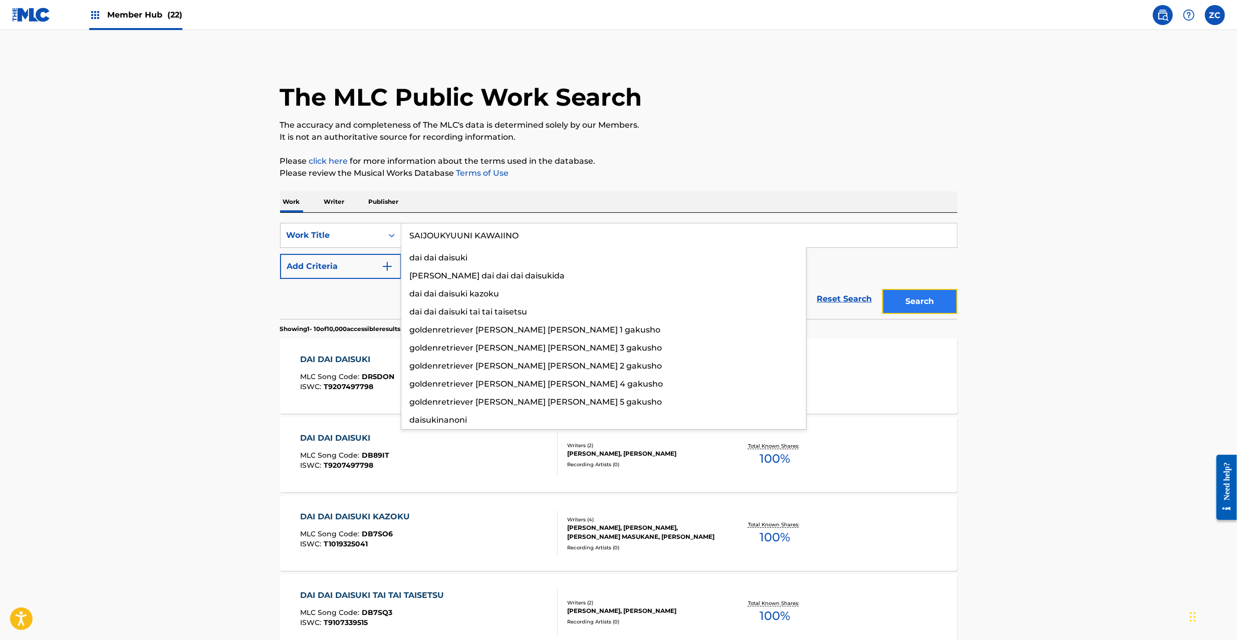
click at [918, 299] on button "Search" at bounding box center [919, 301] width 75 height 25
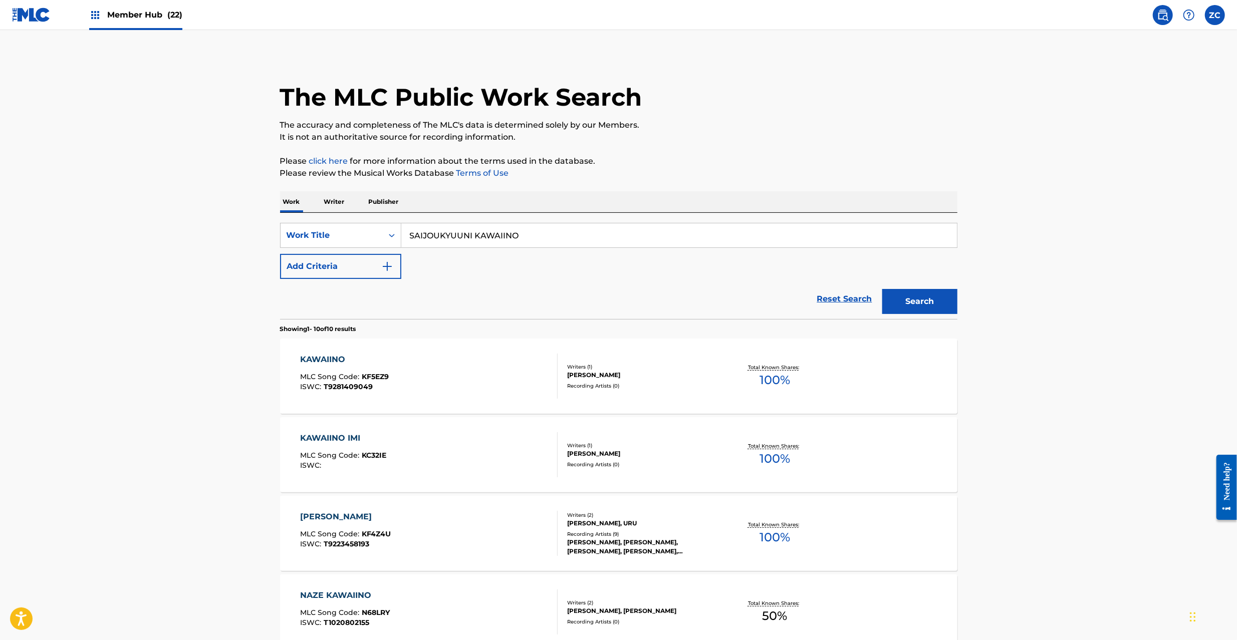
click at [573, 235] on input "SAIJOUKYUUNI KAWAIINO" at bounding box center [678, 235] width 555 height 24
click at [504, 237] on input "KNOCK YOU OUT! [GEOGRAPHIC_DATA]" at bounding box center [678, 235] width 555 height 24
click at [503, 238] on input "KNOCK YOU OUT! [GEOGRAPHIC_DATA]" at bounding box center [678, 235] width 555 height 24
type input "KNOCK YOU OUT!"
click at [342, 271] on button "Add Criteria" at bounding box center [340, 266] width 121 height 25
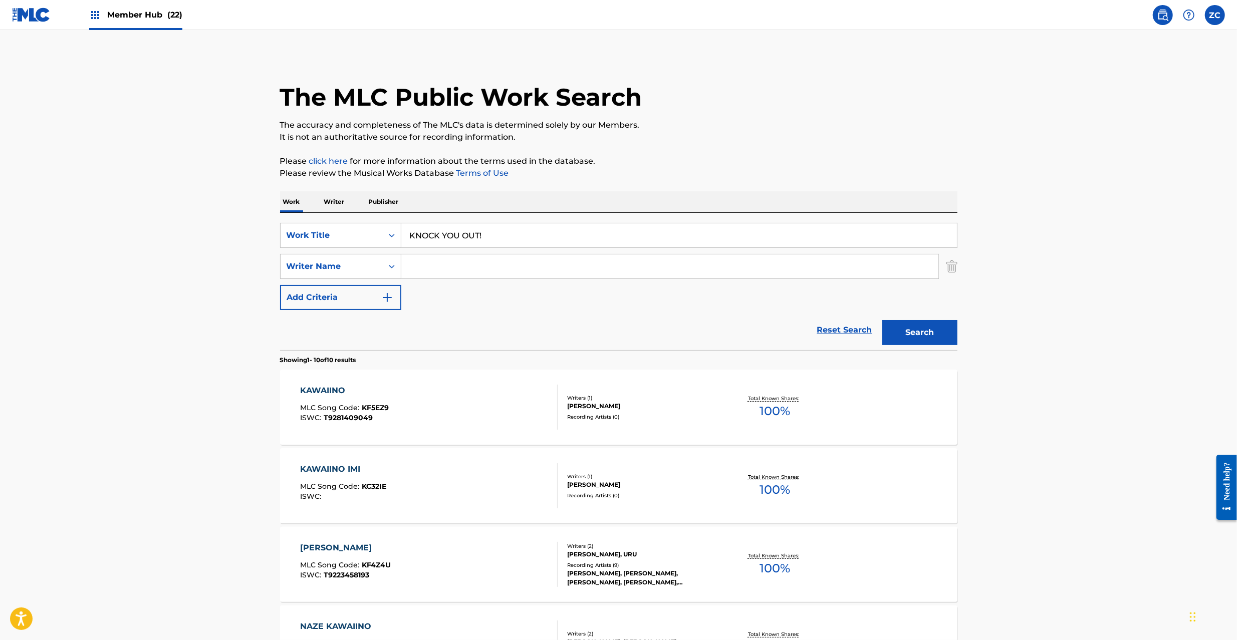
click at [505, 267] on input "Search Form" at bounding box center [669, 266] width 537 height 24
type input "Cosaqu"
click at [923, 333] on button "Search" at bounding box center [919, 332] width 75 height 25
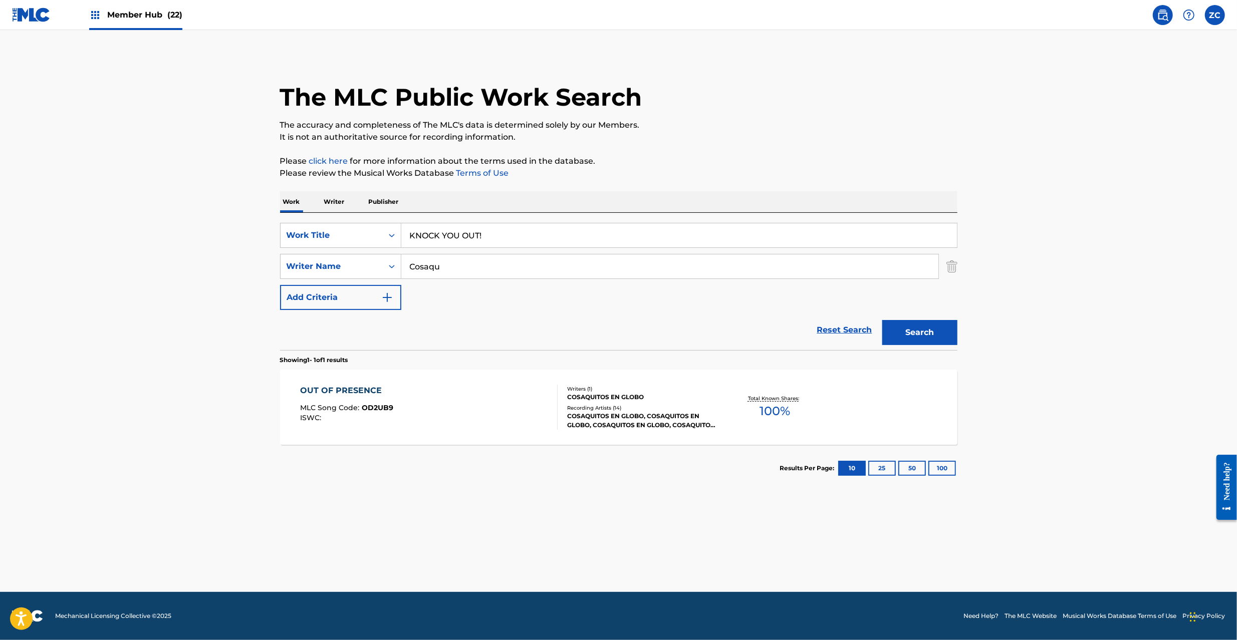
click at [563, 235] on input "KNOCK YOU OUT!" at bounding box center [678, 235] width 555 height 24
click at [505, 237] on input "STAY POP [PERSON_NAME]" at bounding box center [678, 235] width 555 height 24
click at [486, 236] on input "STAY POP Chiaki" at bounding box center [678, 235] width 555 height 24
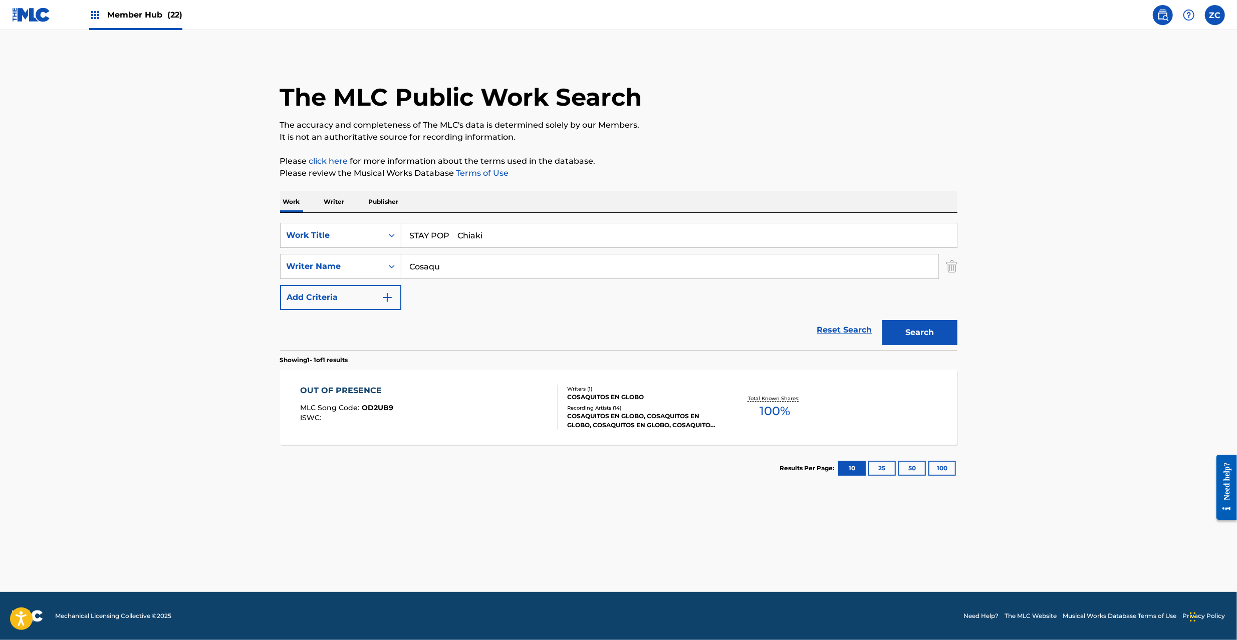
click at [461, 236] on input "STAY POP Chiaki" at bounding box center [678, 235] width 555 height 24
type input "STAY POP"
click at [547, 272] on input "Cosaqu" at bounding box center [669, 266] width 537 height 24
type input "Nagasawa"
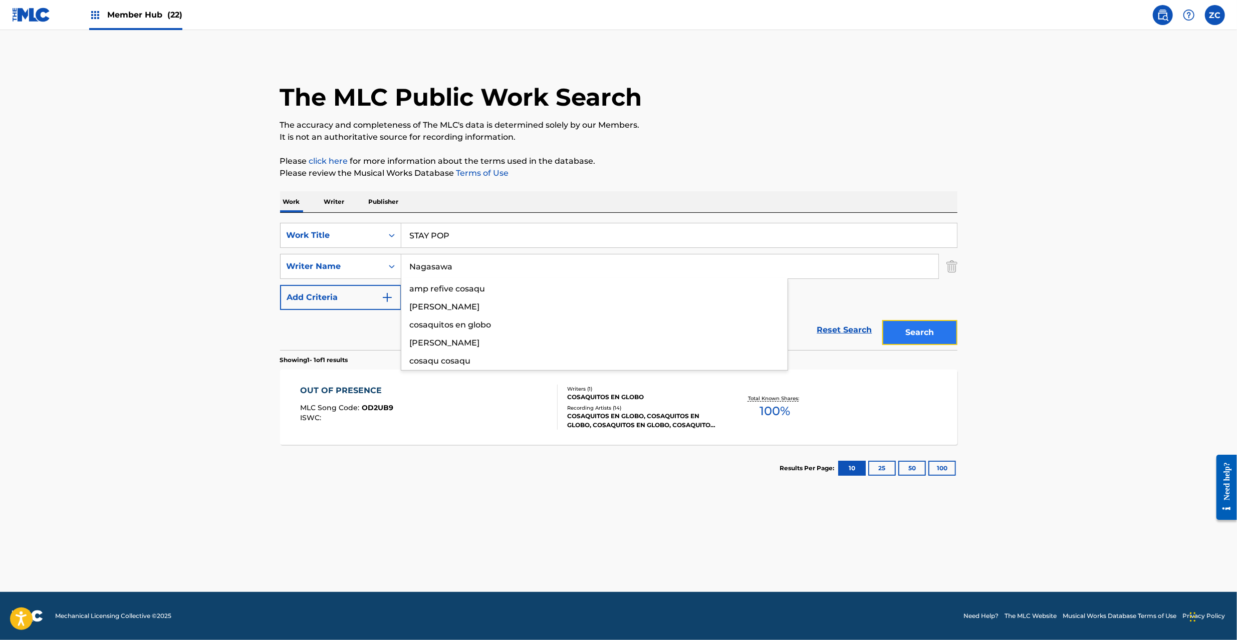
drag, startPoint x: 900, startPoint y: 325, endPoint x: 804, endPoint y: 325, distance: 95.7
click at [900, 325] on button "Search" at bounding box center [919, 332] width 75 height 25
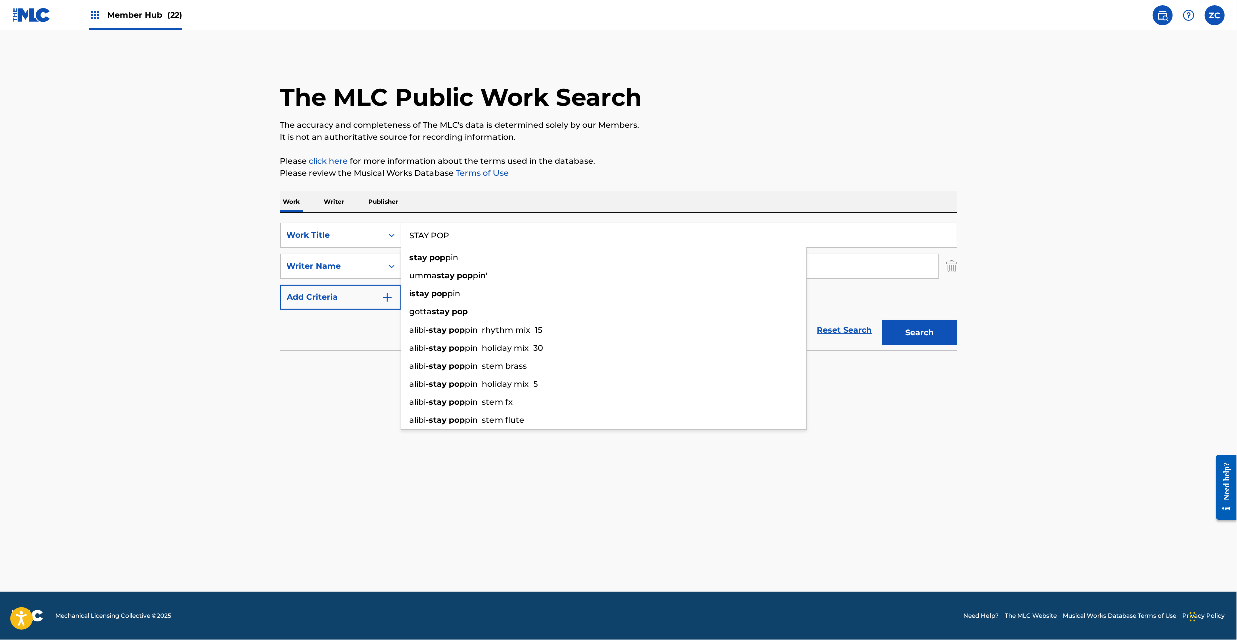
click at [509, 241] on input "STAY POP" at bounding box center [678, 235] width 555 height 24
click at [507, 241] on input "TWINKLE WINK [PERSON_NAME]" at bounding box center [678, 235] width 555 height 24
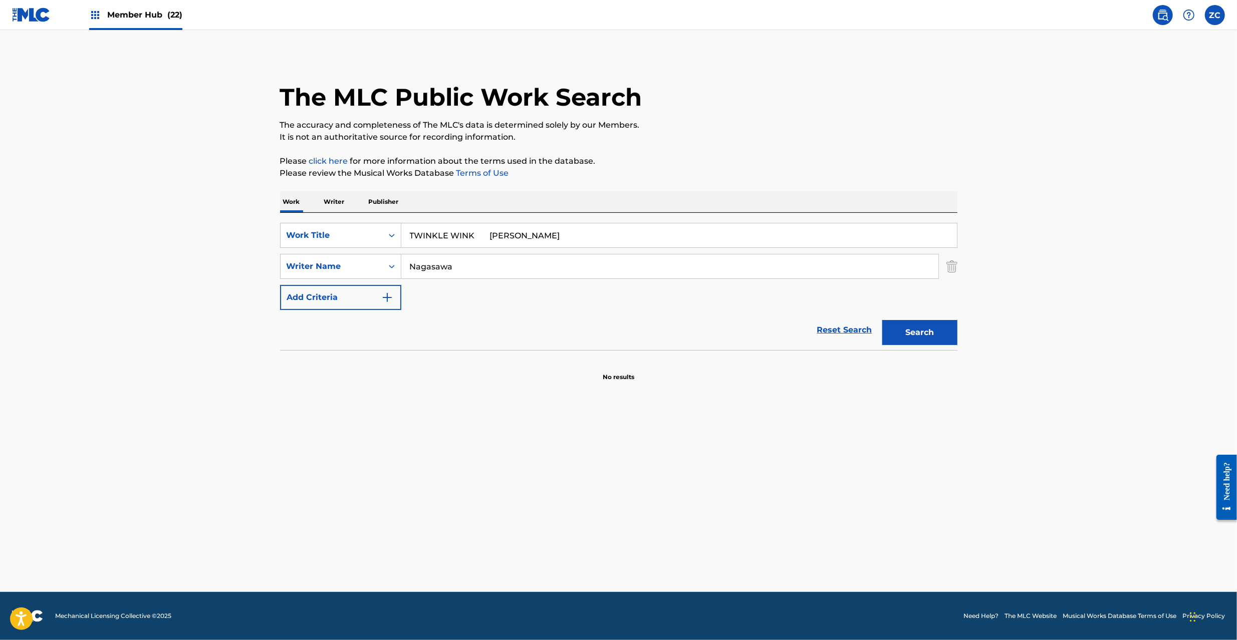
click at [507, 241] on input "TWINKLE WINK [PERSON_NAME]" at bounding box center [678, 235] width 555 height 24
click at [485, 236] on input "TWINKLE WINK Nara" at bounding box center [678, 235] width 555 height 24
type input "TWINKLE WINK"
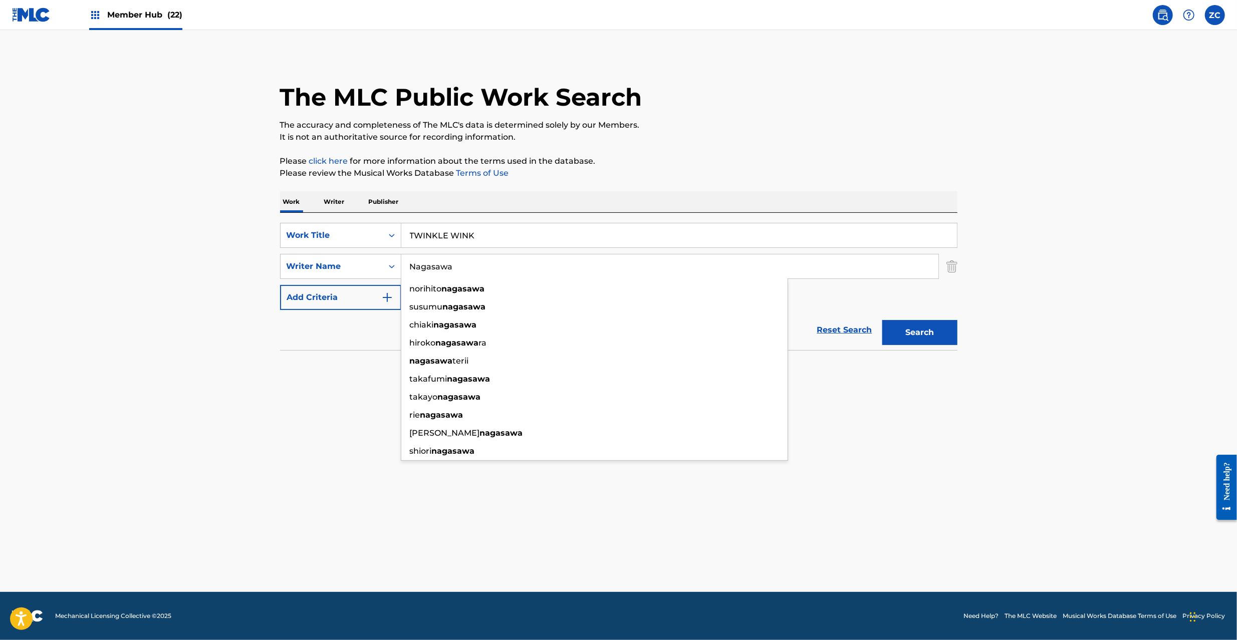
click at [500, 274] on input "Nagasawa" at bounding box center [669, 266] width 537 height 24
type input "[PERSON_NAME]"
click at [923, 341] on button "Search" at bounding box center [919, 332] width 75 height 25
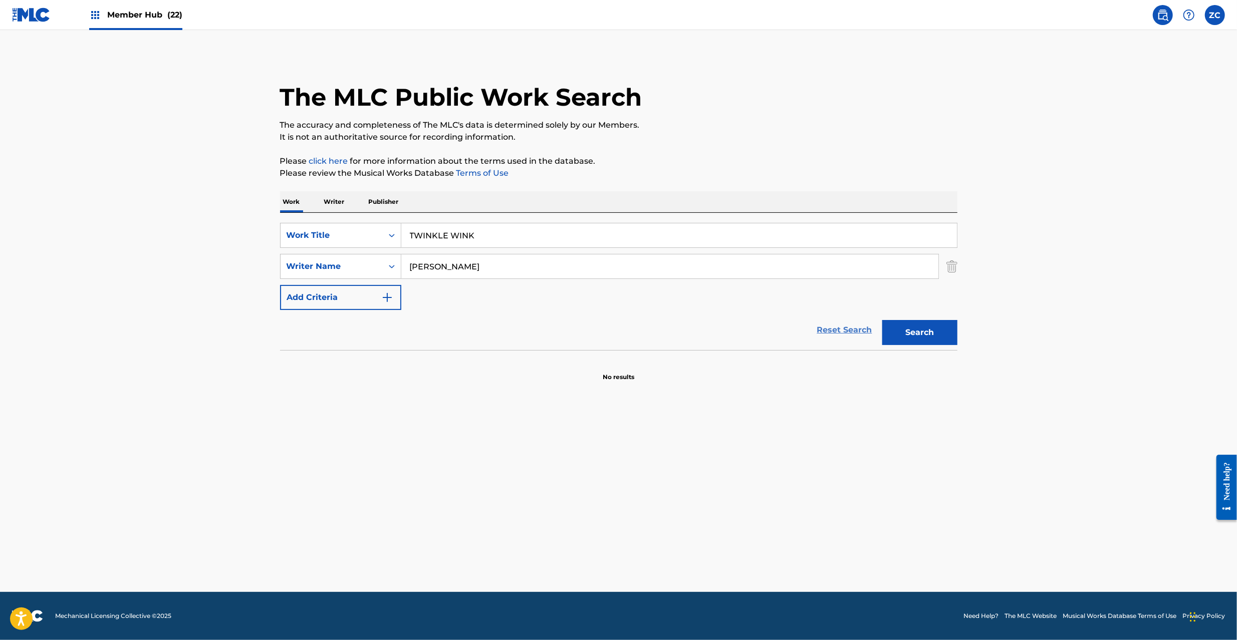
click at [838, 323] on link "Reset Search" at bounding box center [844, 330] width 65 height 22
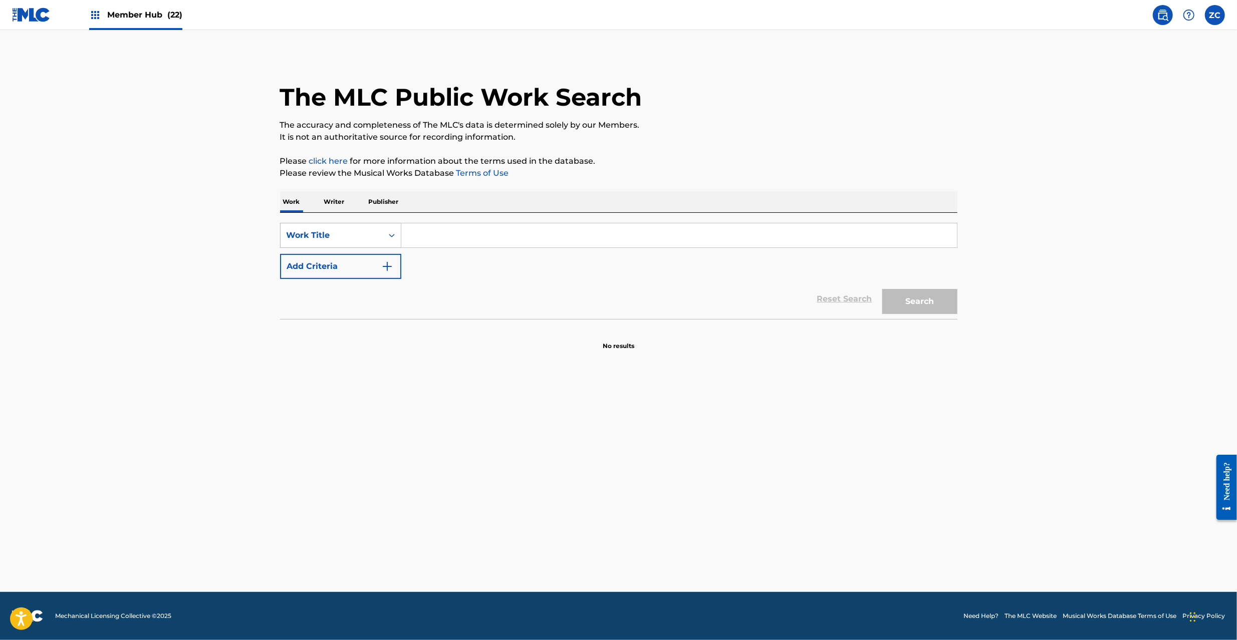
click at [355, 232] on div "Work Title" at bounding box center [332, 235] width 90 height 12
click at [315, 287] on div "ISWC" at bounding box center [340, 285] width 120 height 25
click at [514, 228] on input "Search Form" at bounding box center [678, 235] width 555 height 24
click at [925, 303] on button "Search" at bounding box center [919, 301] width 75 height 25
click at [559, 232] on input "T3254321052" at bounding box center [678, 235] width 555 height 24
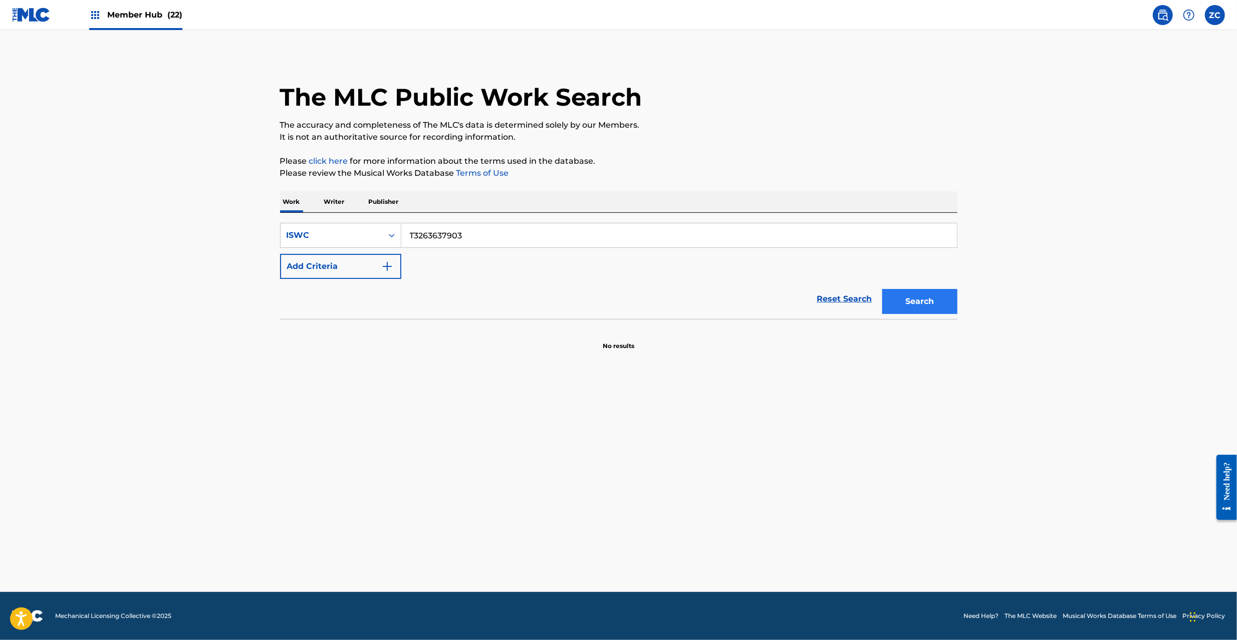
type input "T3263637903"
click at [932, 298] on button "Search" at bounding box center [919, 301] width 75 height 25
drag, startPoint x: 517, startPoint y: 237, endPoint x: 462, endPoint y: 247, distance: 56.1
click at [515, 237] on input "T3263637903" at bounding box center [678, 235] width 555 height 24
click at [835, 300] on link "Reset Search" at bounding box center [844, 299] width 65 height 22
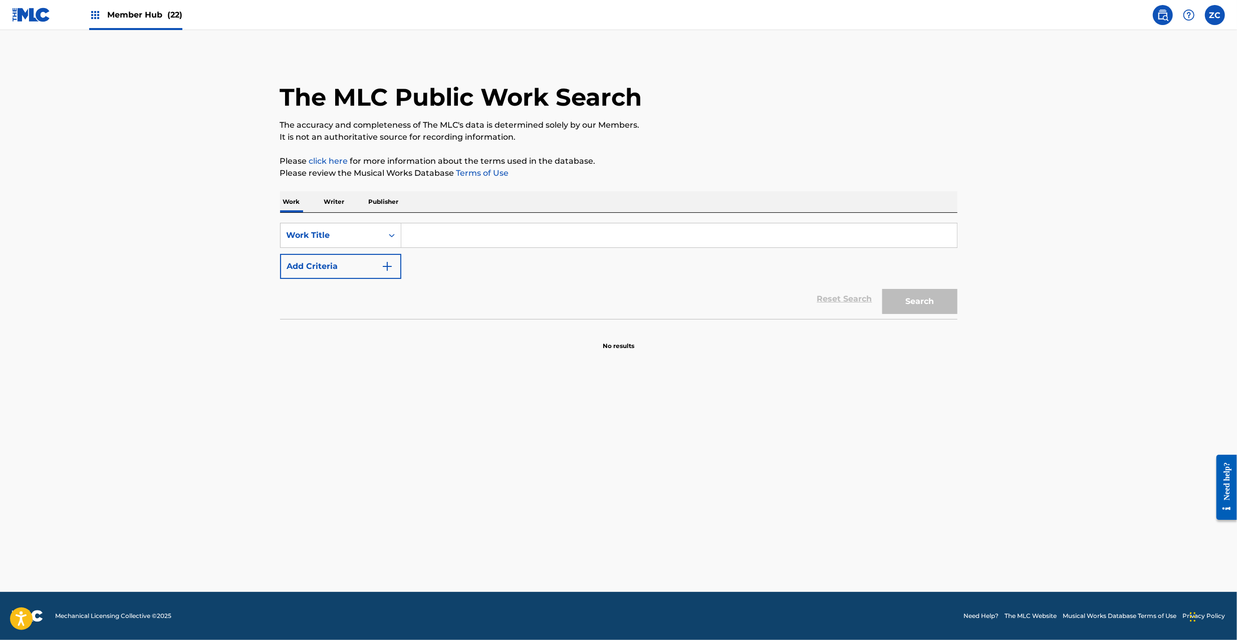
drag, startPoint x: 805, startPoint y: 231, endPoint x: 419, endPoint y: 281, distance: 389.9
click at [803, 231] on input "Search Form" at bounding box center [678, 235] width 555 height 24
type input "19"
click at [375, 266] on button "Add Criteria" at bounding box center [340, 266] width 121 height 25
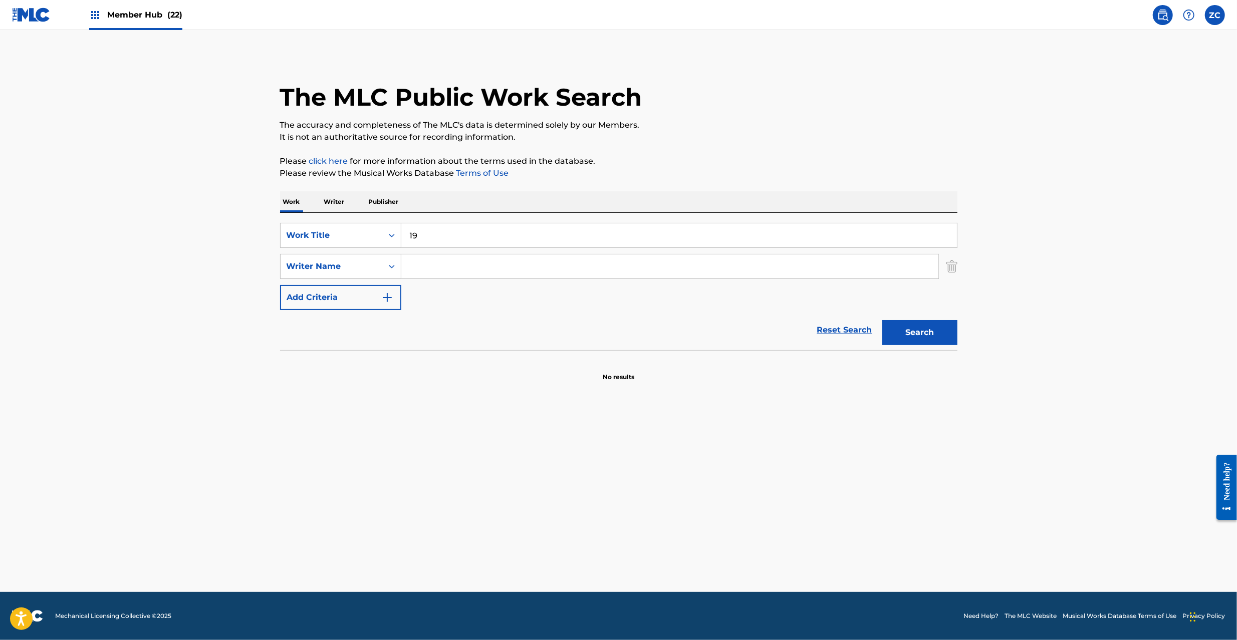
click at [644, 265] on input "Search Form" at bounding box center [669, 266] width 537 height 24
type input "[PERSON_NAME]"
click at [920, 339] on button "Search" at bounding box center [919, 332] width 75 height 25
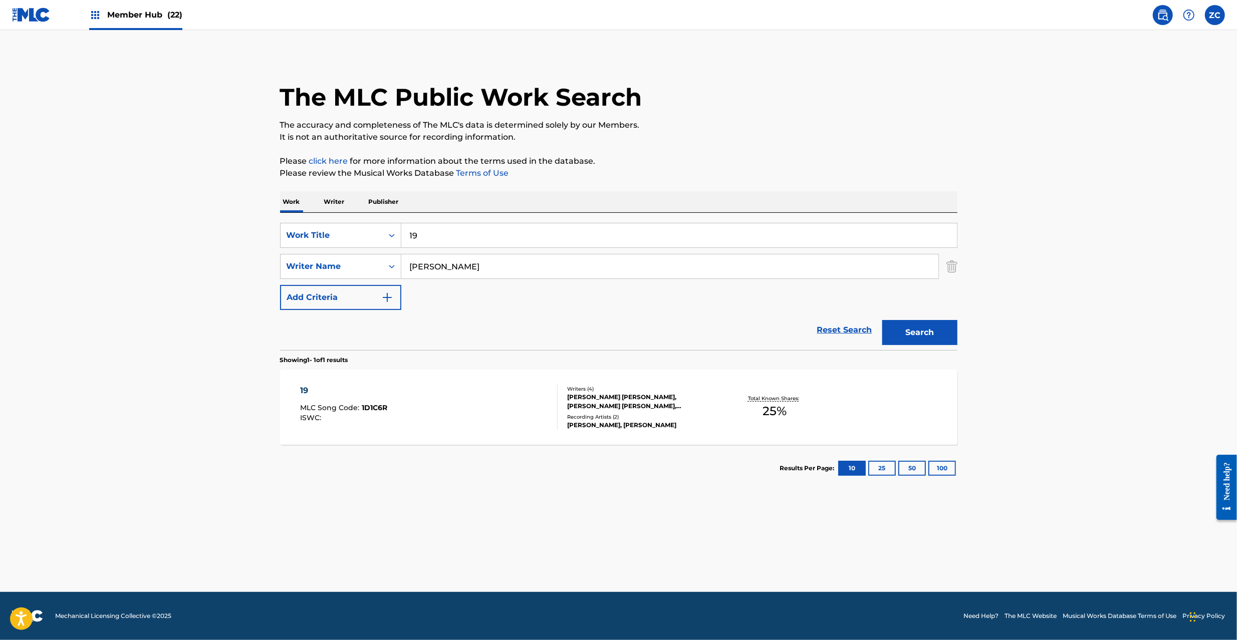
click at [444, 404] on div "19 MLC Song Code : 1D1C6R ISWC :" at bounding box center [428, 407] width 257 height 45
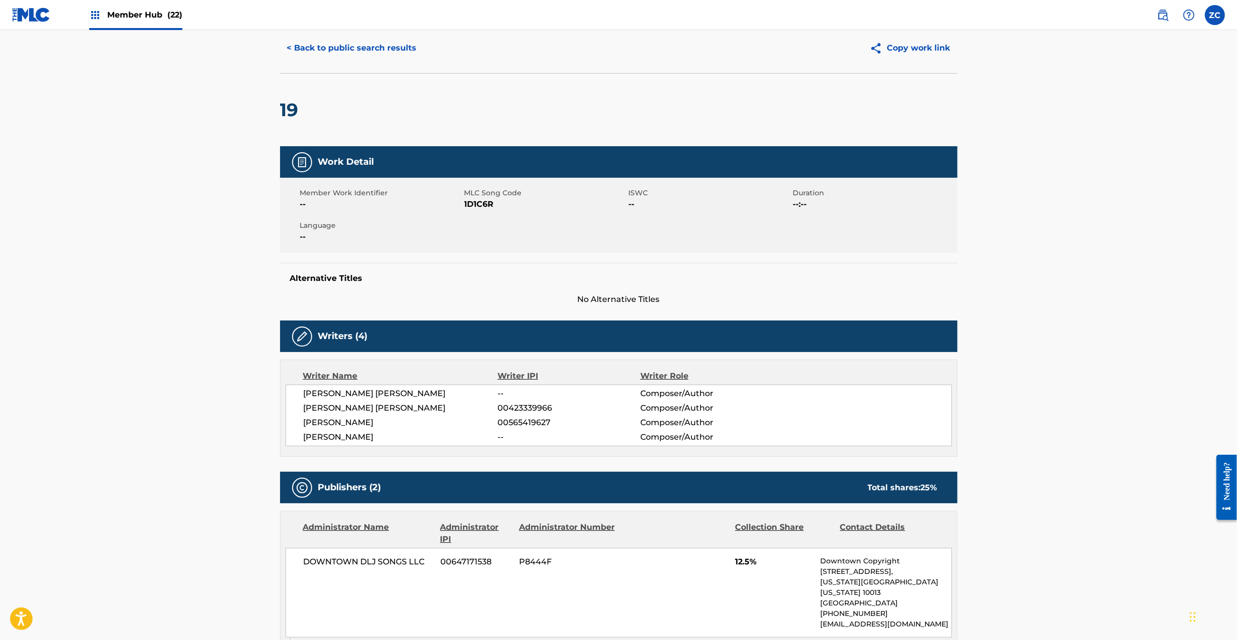
scroll to position [30, 0]
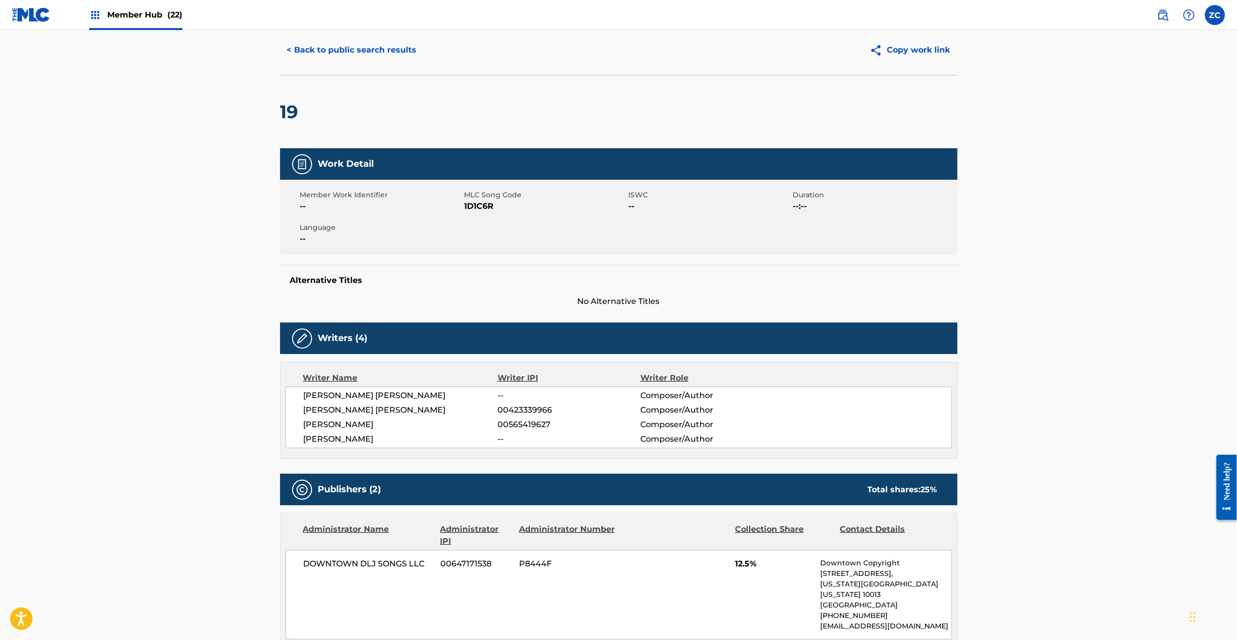
click at [474, 207] on span "1D1C6R" at bounding box center [545, 206] width 162 height 12
copy span "1D1C6R"
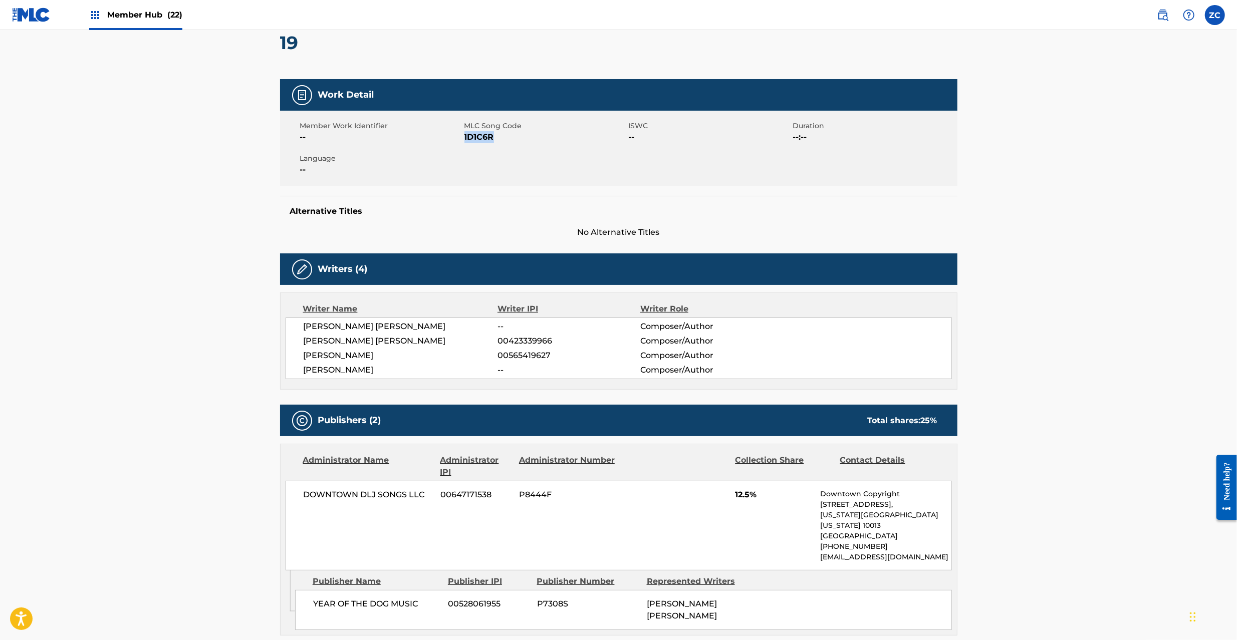
scroll to position [0, 0]
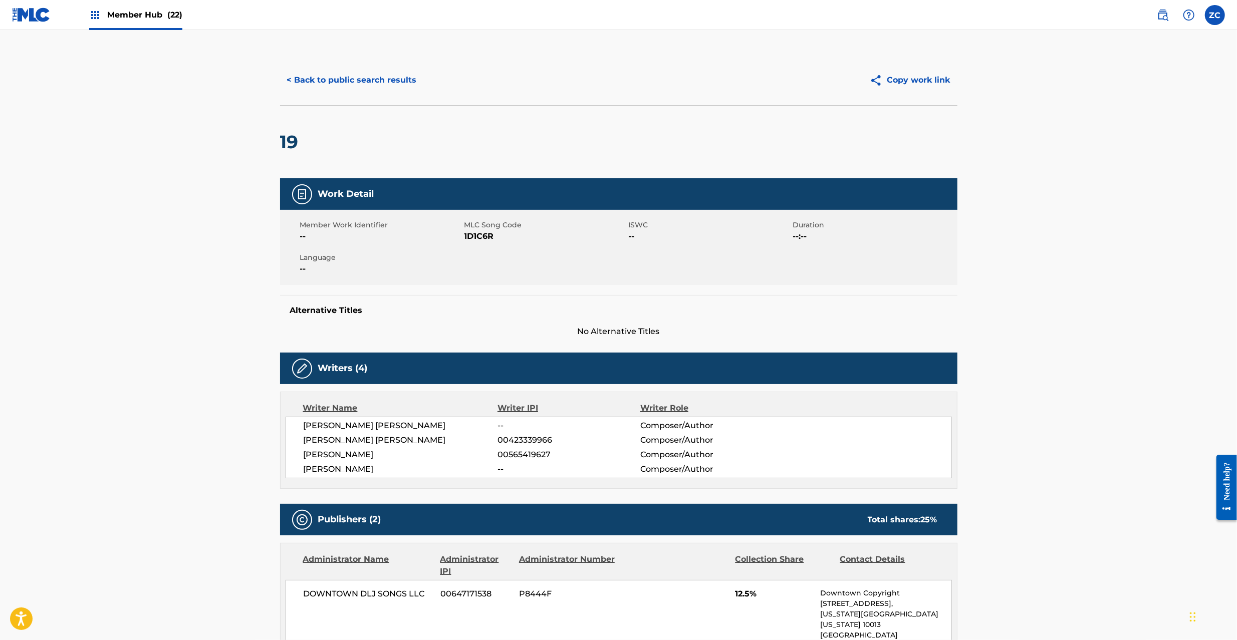
click at [379, 93] on div "< Back to public search results Copy work link" at bounding box center [618, 80] width 677 height 50
click at [410, 83] on button "< Back to public search results" at bounding box center [352, 80] width 144 height 25
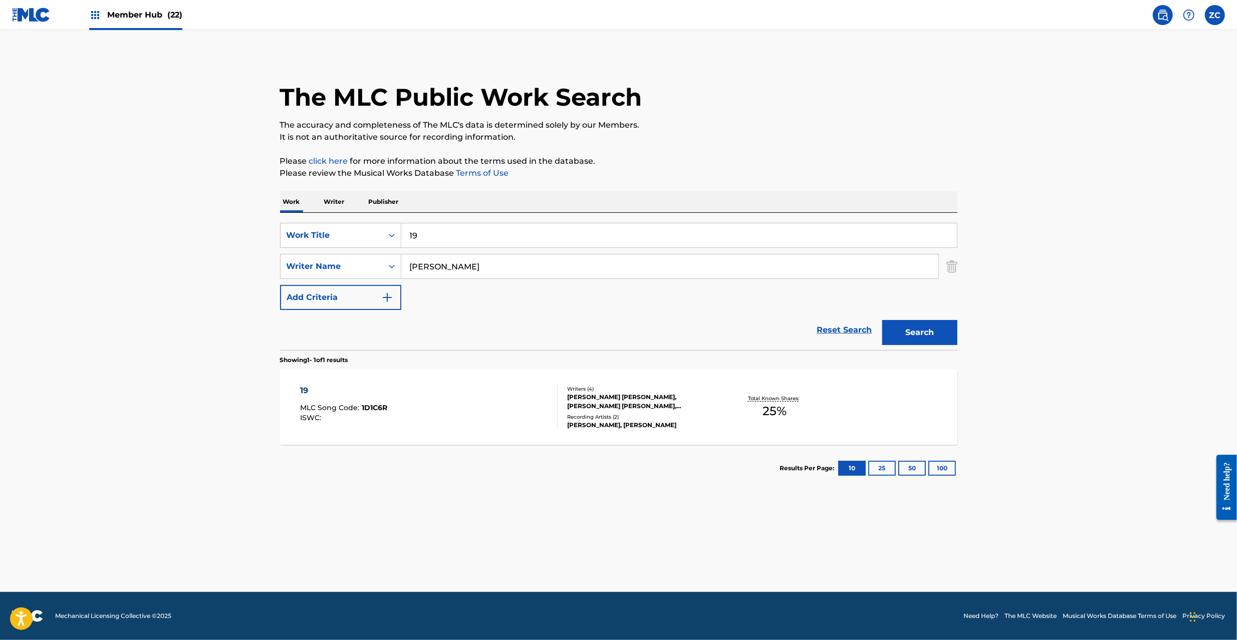
click at [499, 244] on input "19" at bounding box center [678, 235] width 555 height 24
type input "CULMINATION"
click at [864, 272] on input "[PERSON_NAME]" at bounding box center [669, 266] width 537 height 24
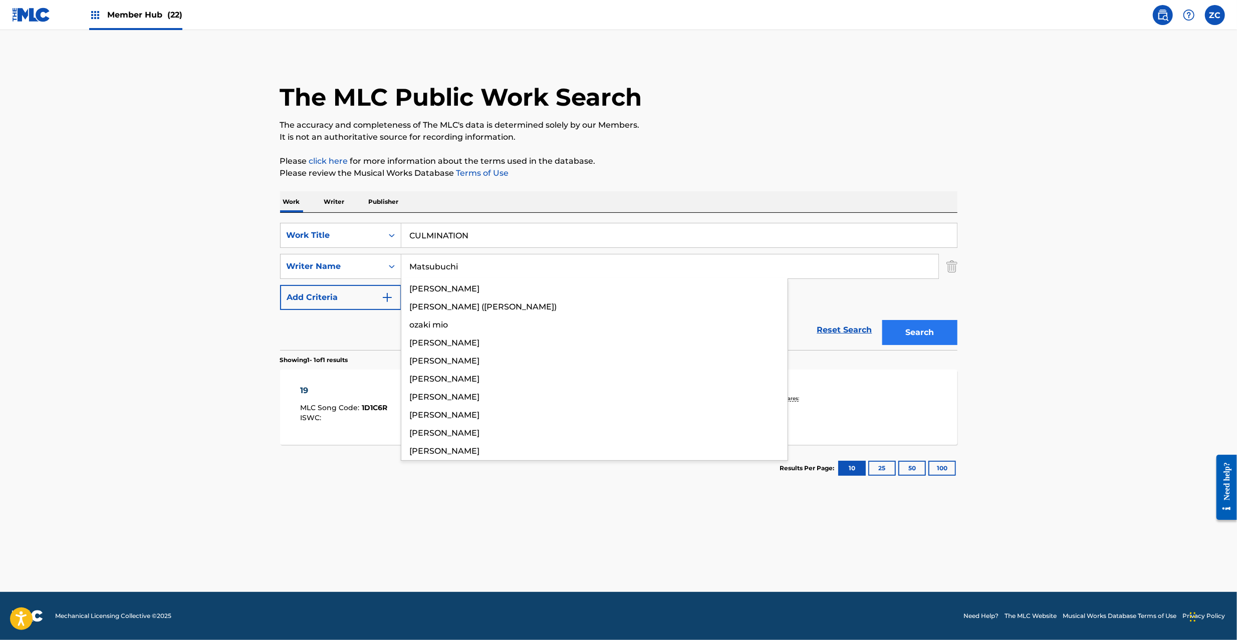
type input "Matsubuchi"
click at [909, 326] on button "Search" at bounding box center [919, 332] width 75 height 25
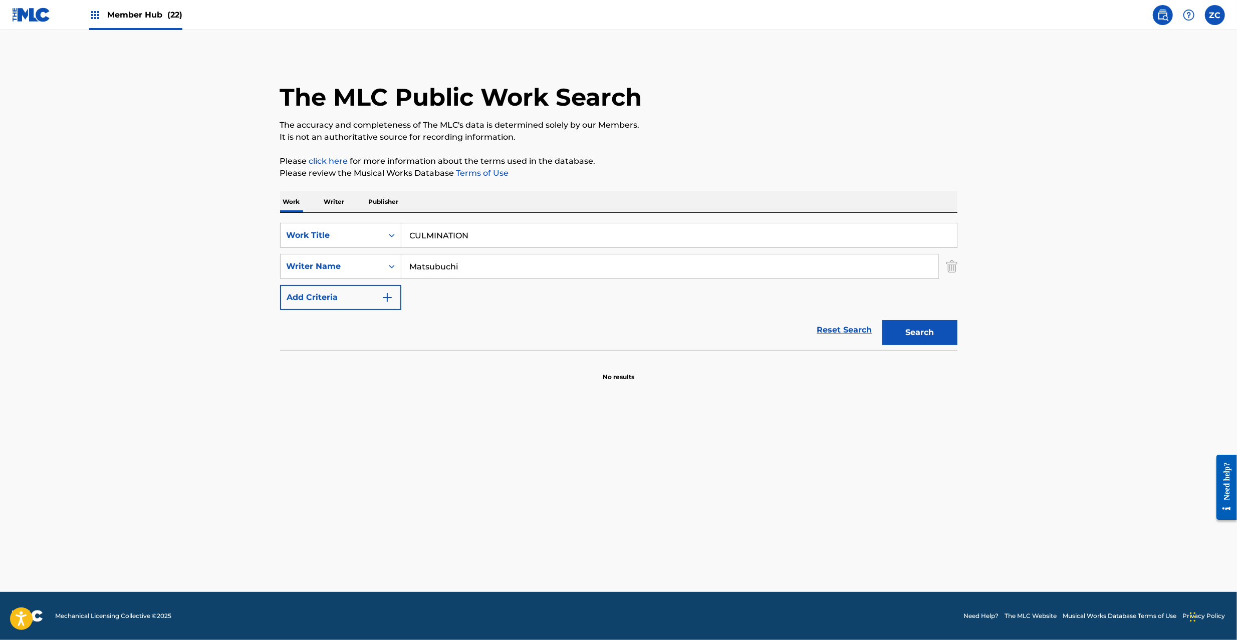
click at [491, 237] on input "CULMINATION" at bounding box center [678, 235] width 555 height 24
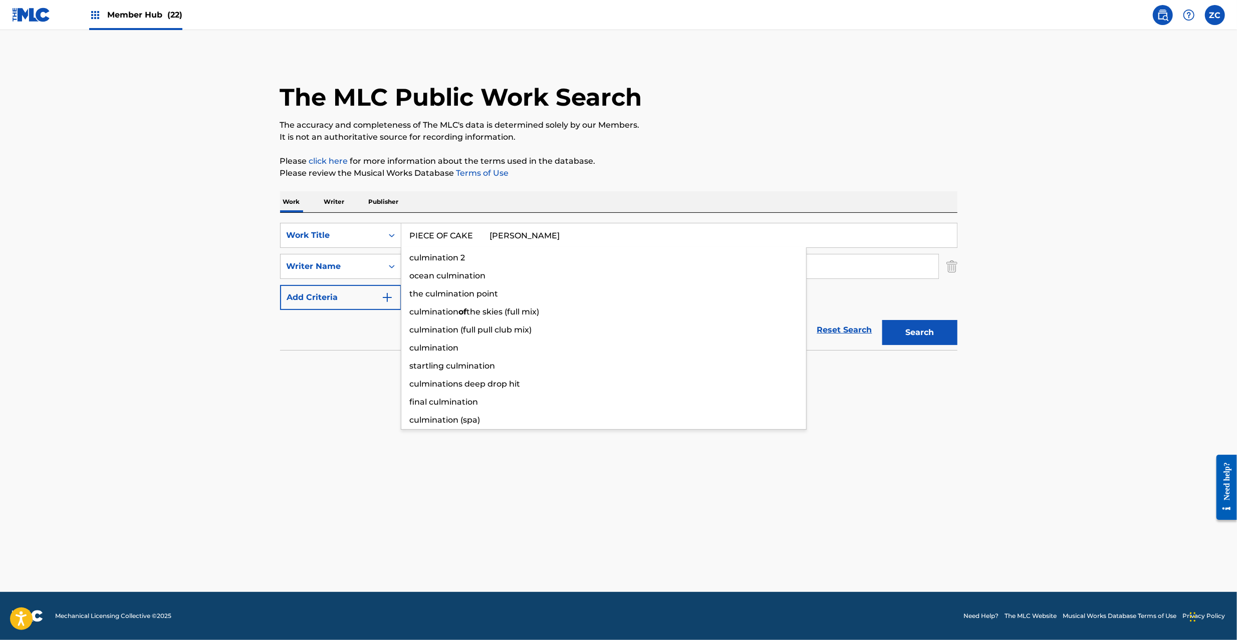
click at [543, 235] on input "PIECE OF CAKE [PERSON_NAME]" at bounding box center [678, 235] width 555 height 24
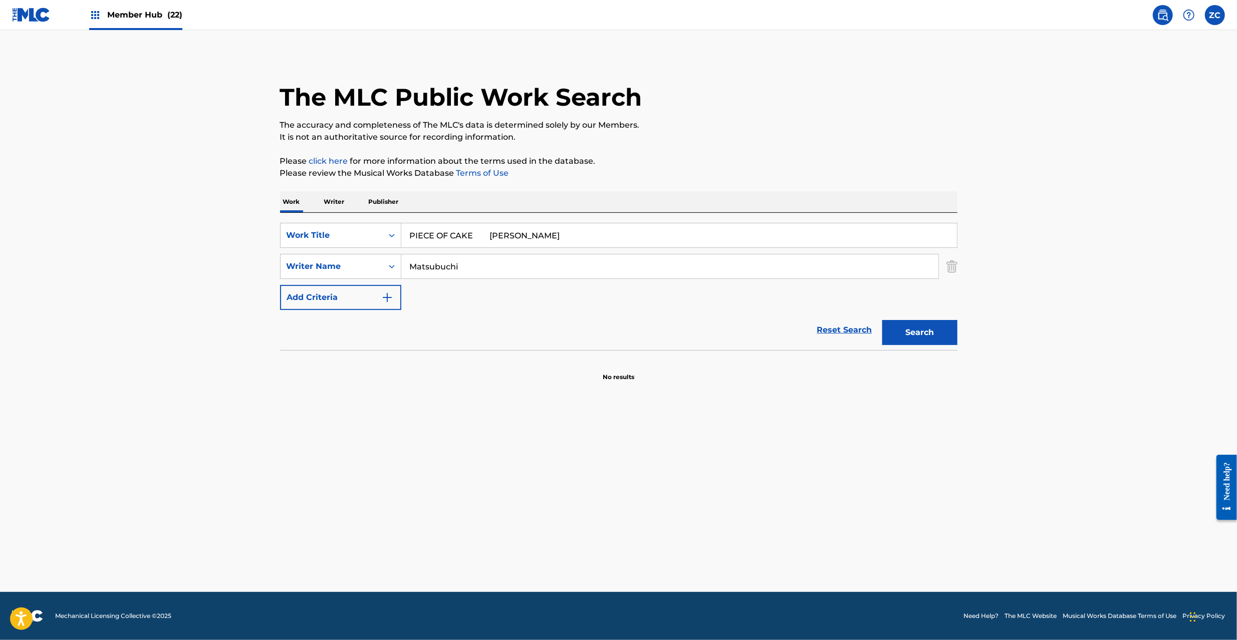
click at [543, 235] on input "PIECE OF CAKE [PERSON_NAME]" at bounding box center [678, 235] width 555 height 24
click at [510, 236] on input "PIECE OF CAKE [PERSON_NAME]" at bounding box center [678, 235] width 555 height 24
type input "PIECE OF CAKE"
click at [509, 261] on input "Matsubuchi" at bounding box center [669, 266] width 537 height 24
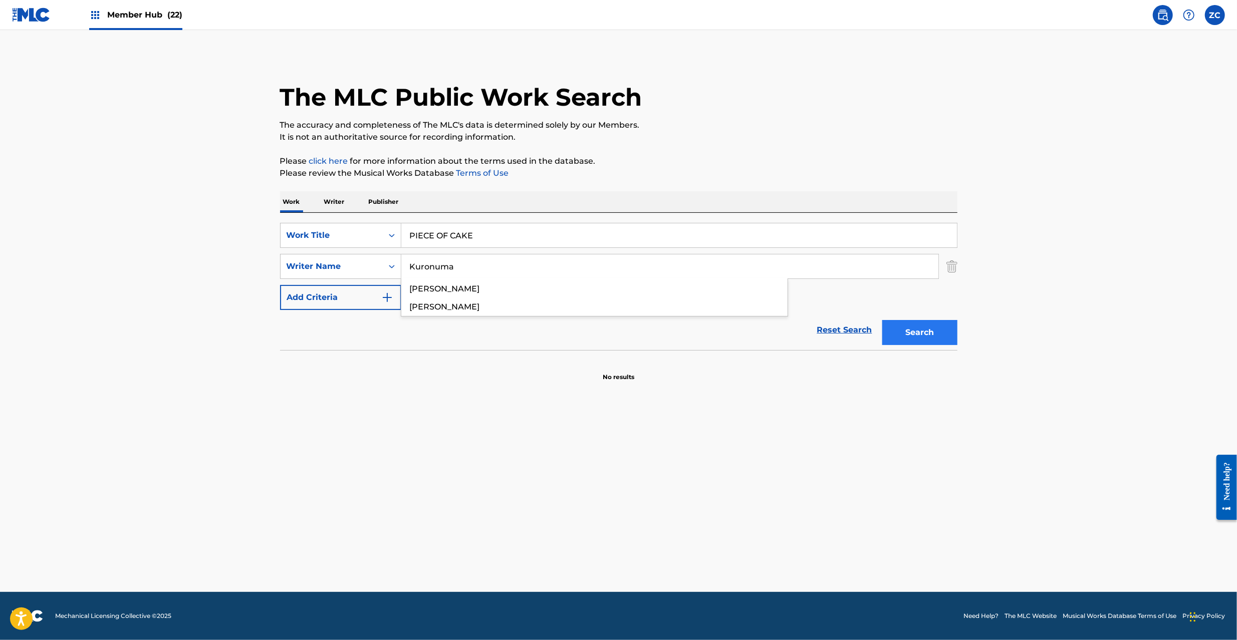
type input "Kuronuma"
click at [930, 331] on button "Search" at bounding box center [919, 332] width 75 height 25
click at [493, 235] on input "PIECE OF CAKE" at bounding box center [678, 235] width 555 height 24
click at [496, 235] on input "EKISUTORAGAARU [PERSON_NAME]" at bounding box center [678, 235] width 555 height 24
click at [516, 235] on input "EKISUTORAGAARU [PERSON_NAME]" at bounding box center [678, 235] width 555 height 24
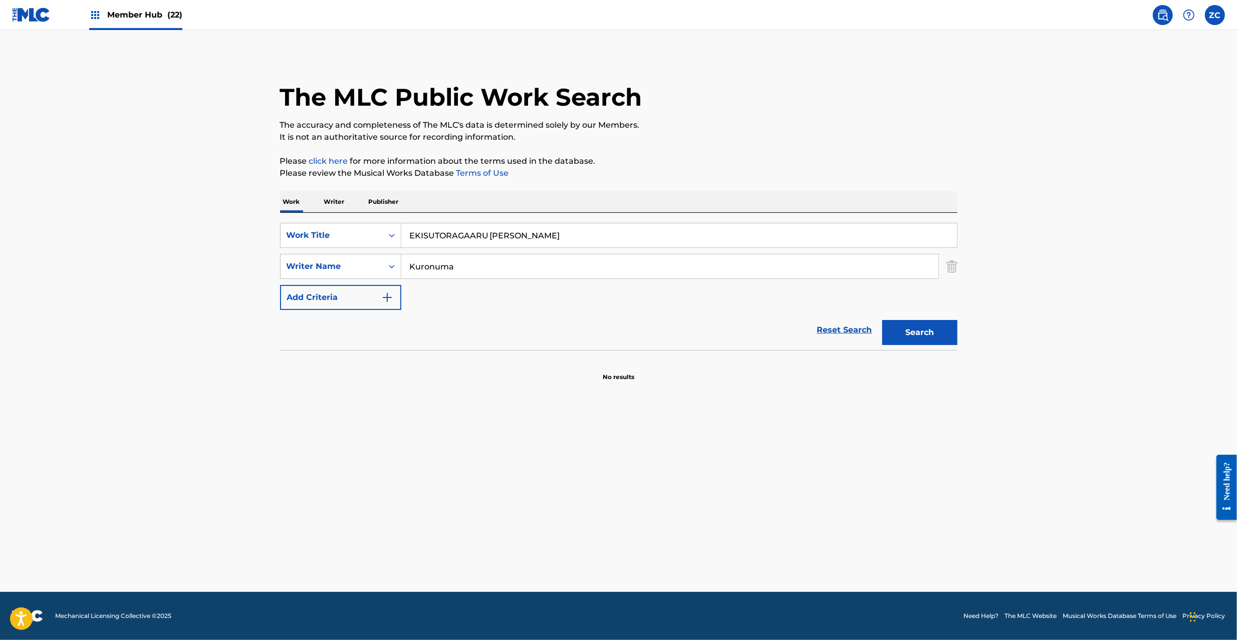
click at [516, 235] on input "EKISUTORAGAARU [PERSON_NAME]" at bounding box center [678, 235] width 555 height 24
type input "EKISUTORAGAARU Kt"
drag, startPoint x: 517, startPoint y: 263, endPoint x: 295, endPoint y: 253, distance: 222.6
click at [191, 263] on main "The MLC Public Work Search The accuracy and completeness of The MLC's data is d…" at bounding box center [618, 311] width 1237 height 562
type input "[PERSON_NAME]"
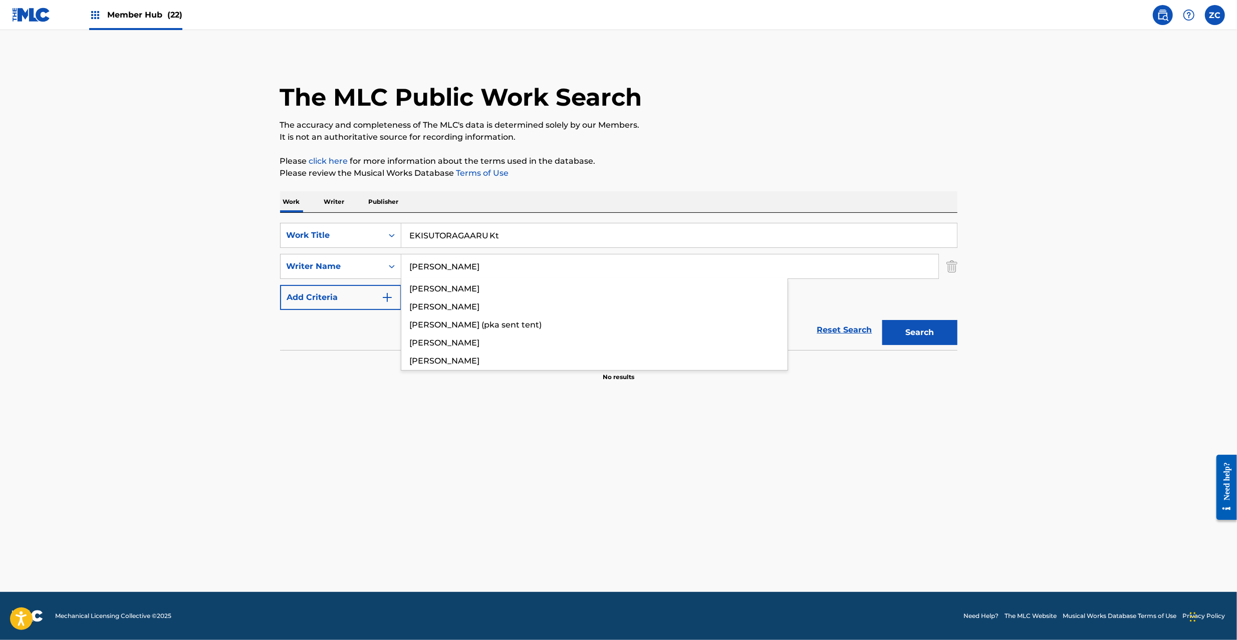
drag, startPoint x: 532, startPoint y: 241, endPoint x: 523, endPoint y: 240, distance: 9.0
click at [523, 240] on input "EKISUTORAGAARU Kt" at bounding box center [678, 235] width 555 height 24
click at [900, 327] on button "Search" at bounding box center [919, 332] width 75 height 25
click at [498, 227] on input "EKISUTORAGAARU" at bounding box center [678, 235] width 555 height 24
click at [487, 230] on input "ANY [PERSON_NAME]" at bounding box center [678, 235] width 555 height 24
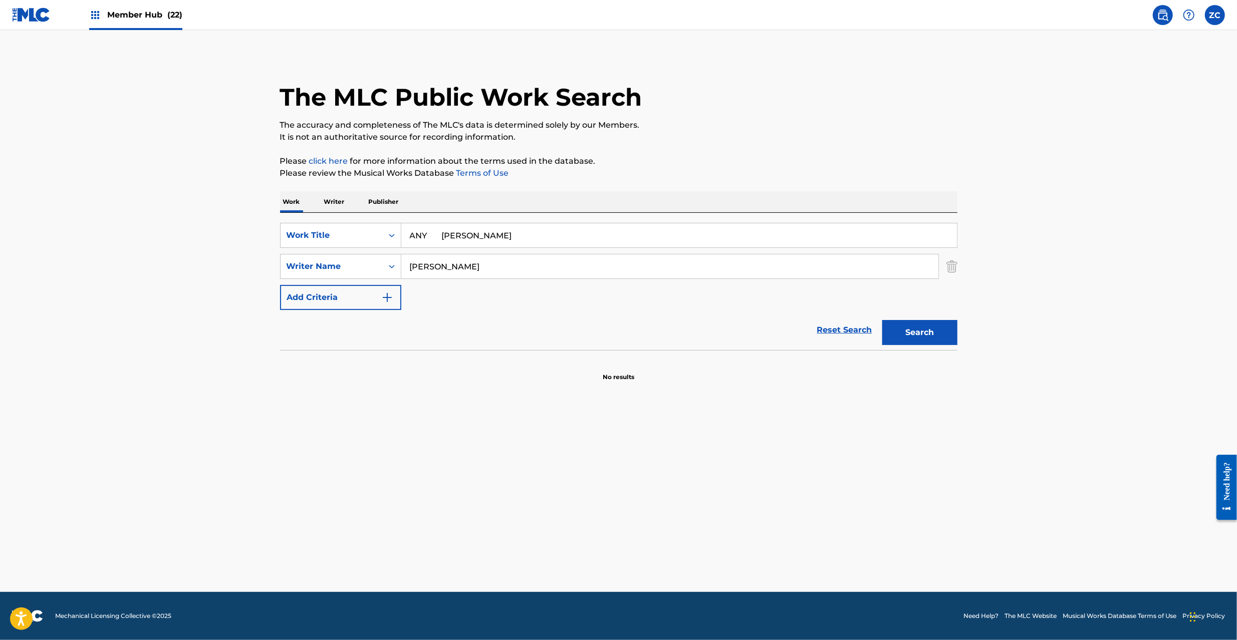
click at [487, 230] on input "ANY [PERSON_NAME]" at bounding box center [678, 235] width 555 height 24
click at [459, 237] on input "ANY Akitsugu" at bounding box center [678, 235] width 555 height 24
type input "ANY"
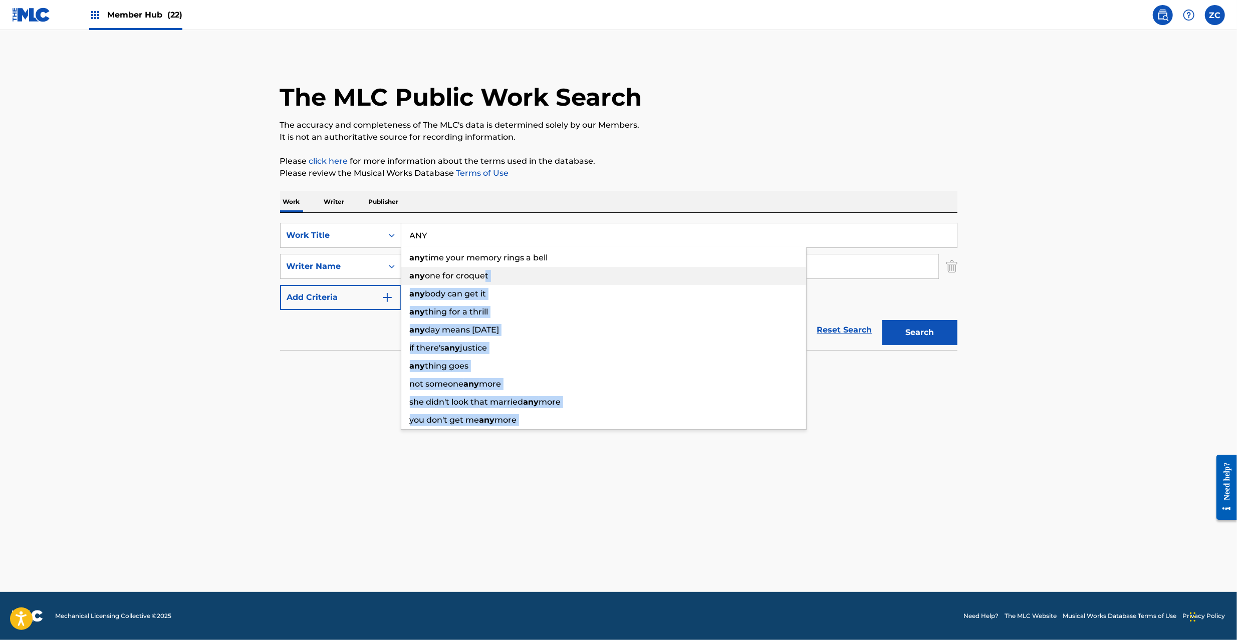
click at [275, 274] on div "The MLC Public Work Search The accuracy and completeness of The MLC's data is d…" at bounding box center [618, 218] width 701 height 327
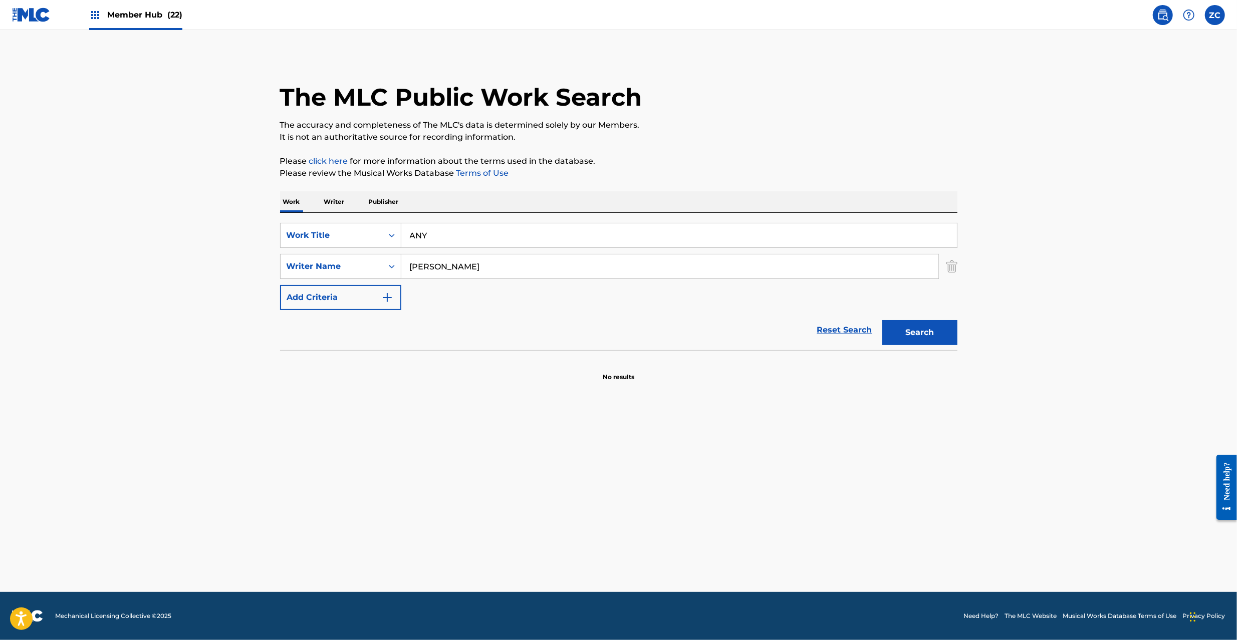
click at [167, 292] on main "The MLC Public Work Search The accuracy and completeness of The MLC's data is d…" at bounding box center [618, 311] width 1237 height 562
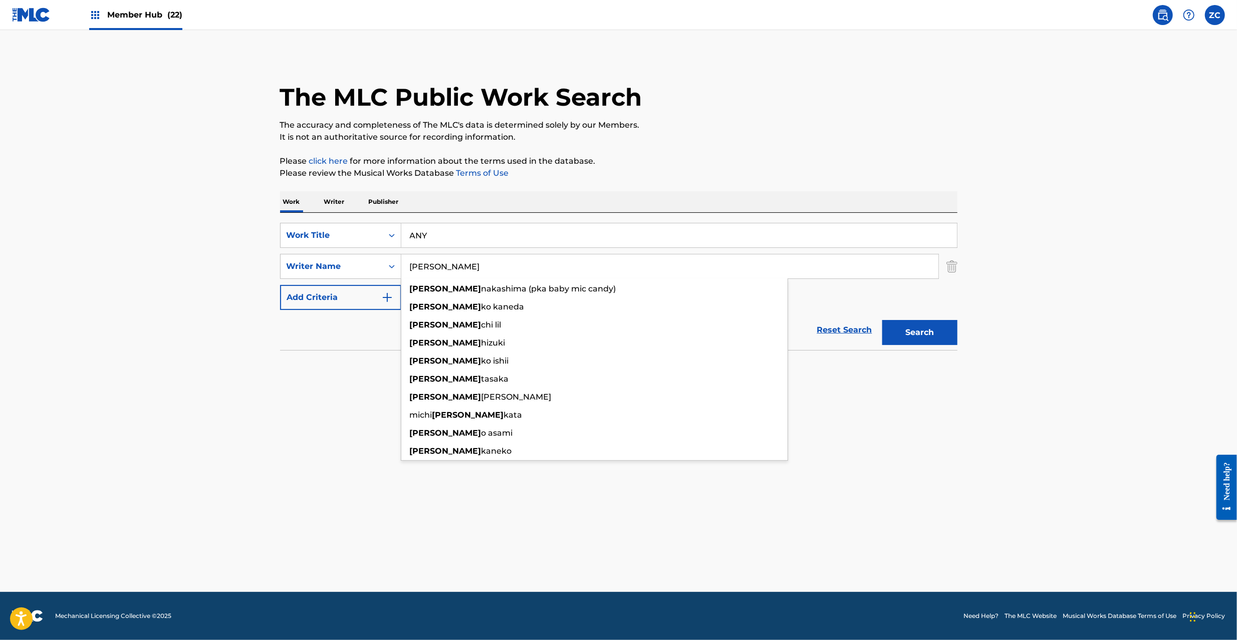
click at [505, 265] on input "[PERSON_NAME]" at bounding box center [669, 266] width 537 height 24
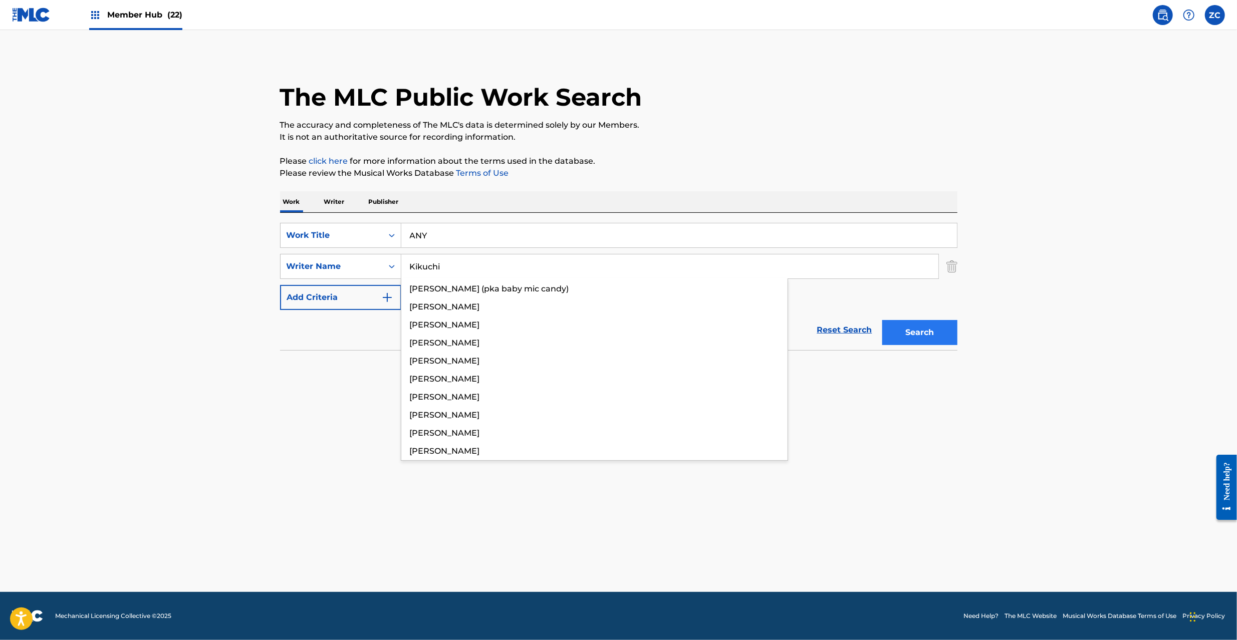
type input "Kikuchi"
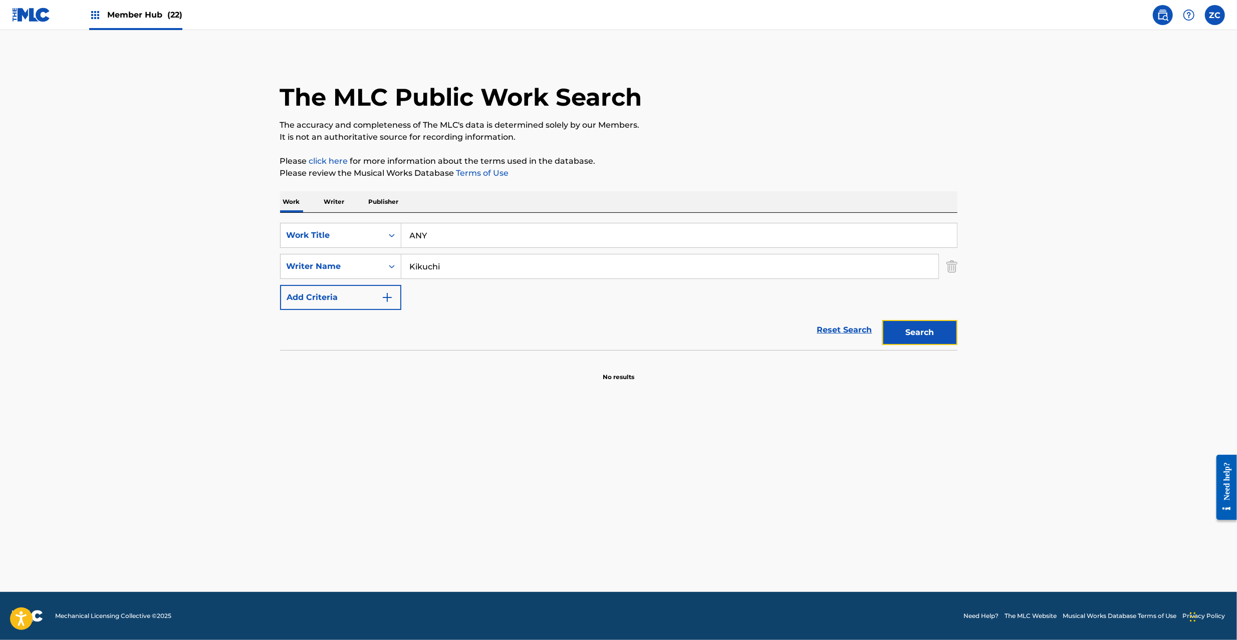
click at [910, 333] on button "Search" at bounding box center [919, 332] width 75 height 25
click at [850, 333] on link "Reset Search" at bounding box center [844, 330] width 65 height 22
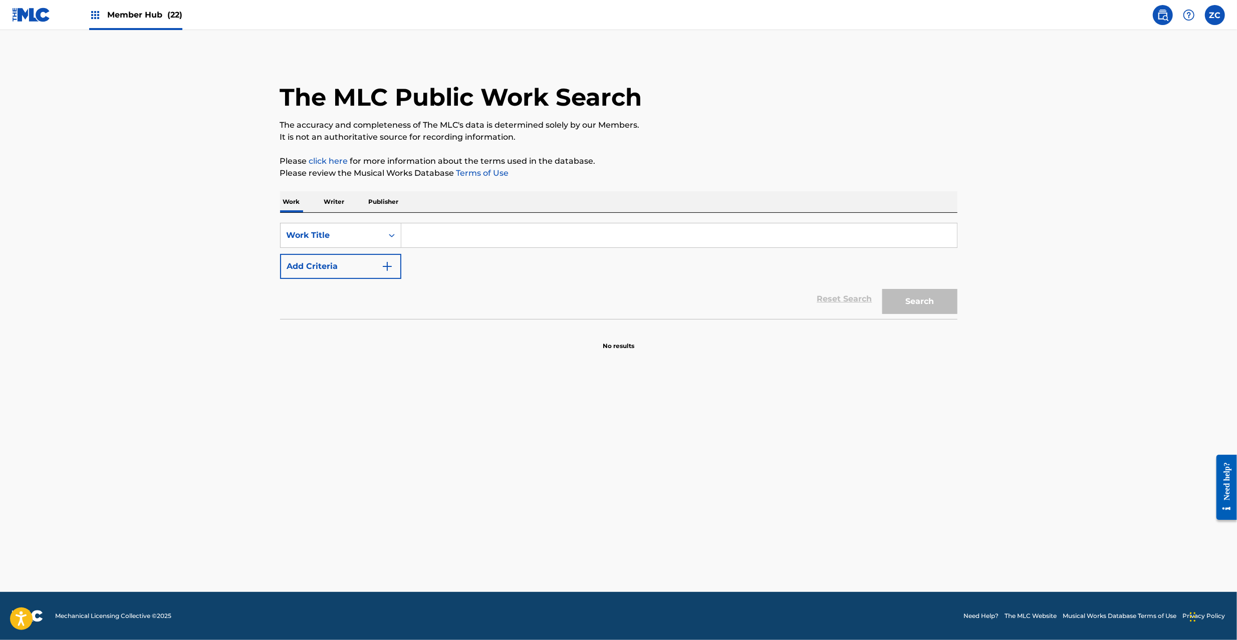
click at [848, 237] on input "Search Form" at bounding box center [678, 235] width 555 height 24
click at [905, 295] on button "Search" at bounding box center [919, 301] width 75 height 25
click at [574, 237] on input "KEIKAKUDOORI" at bounding box center [678, 235] width 555 height 24
click at [927, 311] on button "Search" at bounding box center [919, 301] width 75 height 25
click at [673, 230] on input "DAIYAMONDORIRII" at bounding box center [678, 235] width 555 height 24
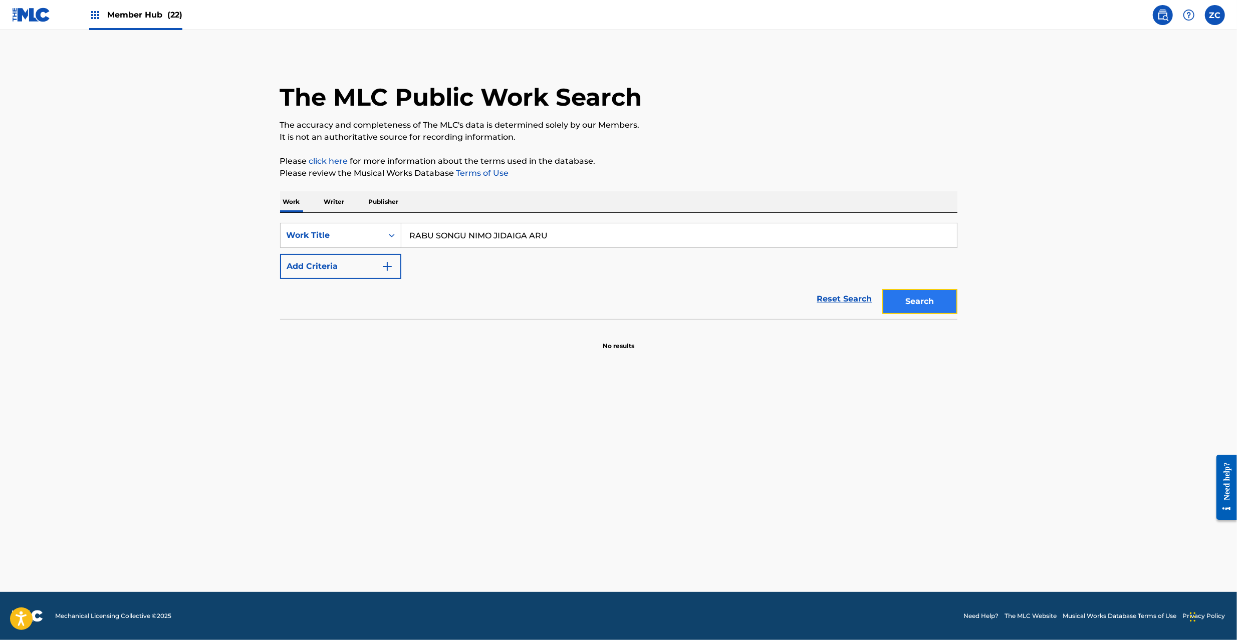
click at [928, 309] on button "Search" at bounding box center [919, 301] width 75 height 25
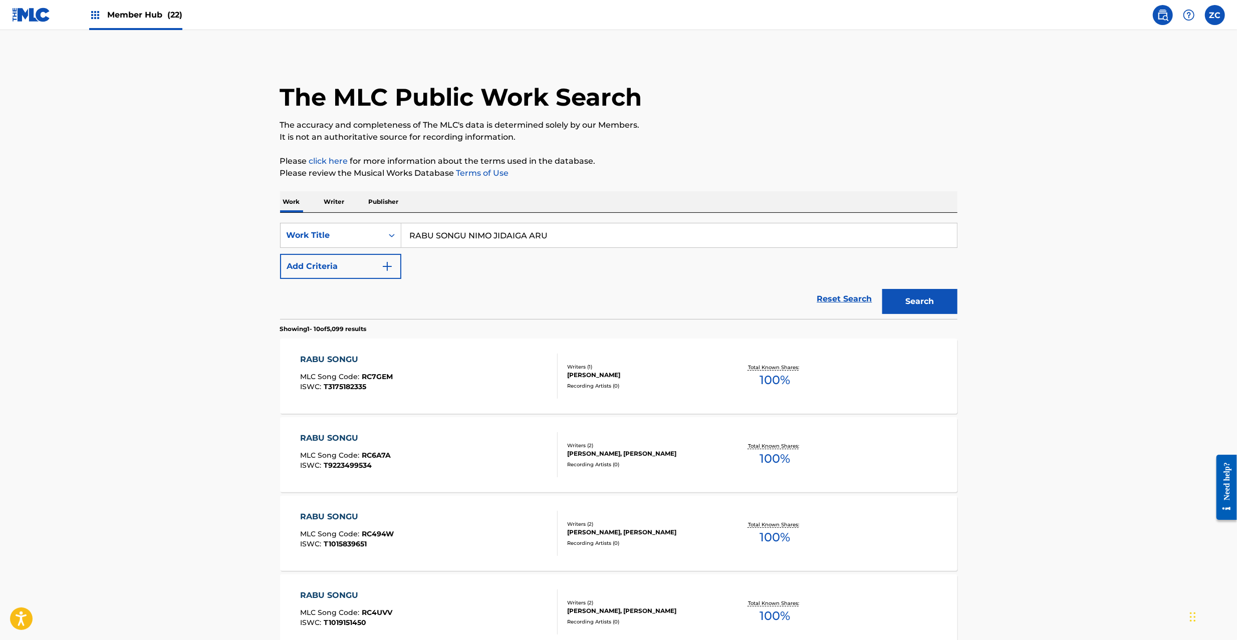
click at [674, 240] on input "RABU SONGU NIMO JIDAIGA ARU" at bounding box center [678, 235] width 555 height 24
click at [916, 296] on button "Search" at bounding box center [919, 301] width 75 height 25
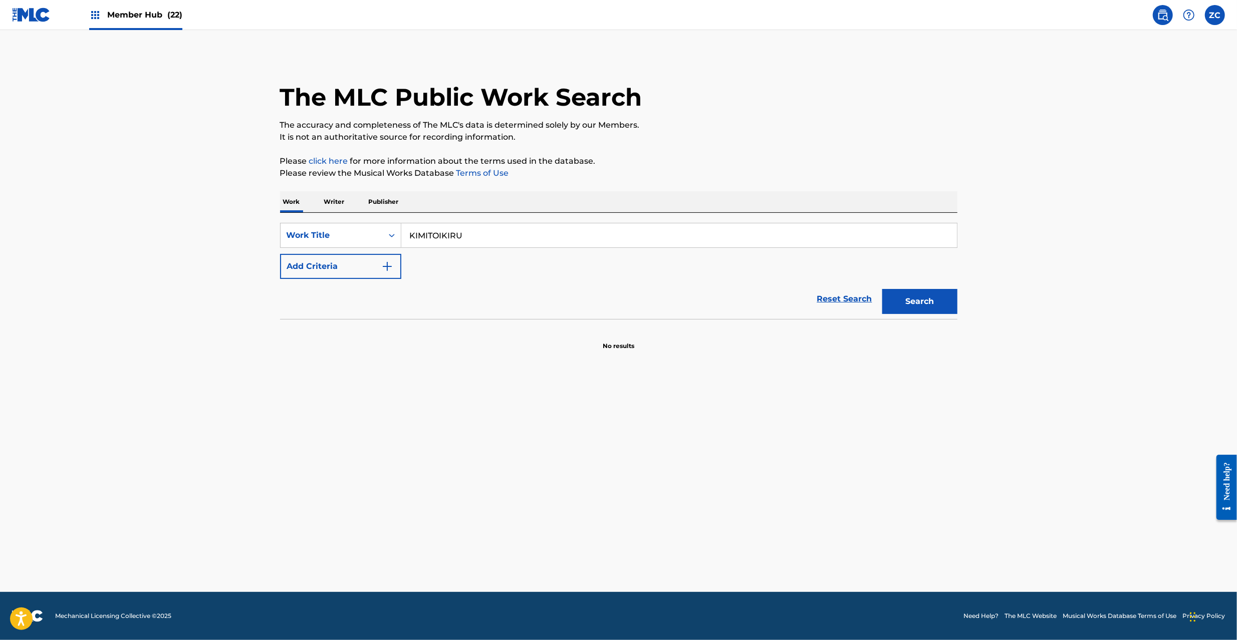
click at [569, 247] on input "KIMITOIKIRU" at bounding box center [678, 235] width 555 height 24
click at [590, 234] on input "KIMITOIKIRU" at bounding box center [678, 235] width 555 height 24
click at [916, 312] on button "Search" at bounding box center [919, 301] width 75 height 25
click at [533, 227] on input "SHIAWASEKUUKAN" at bounding box center [678, 235] width 555 height 24
type input "SUIRONTEKINIUCHUUJIN"
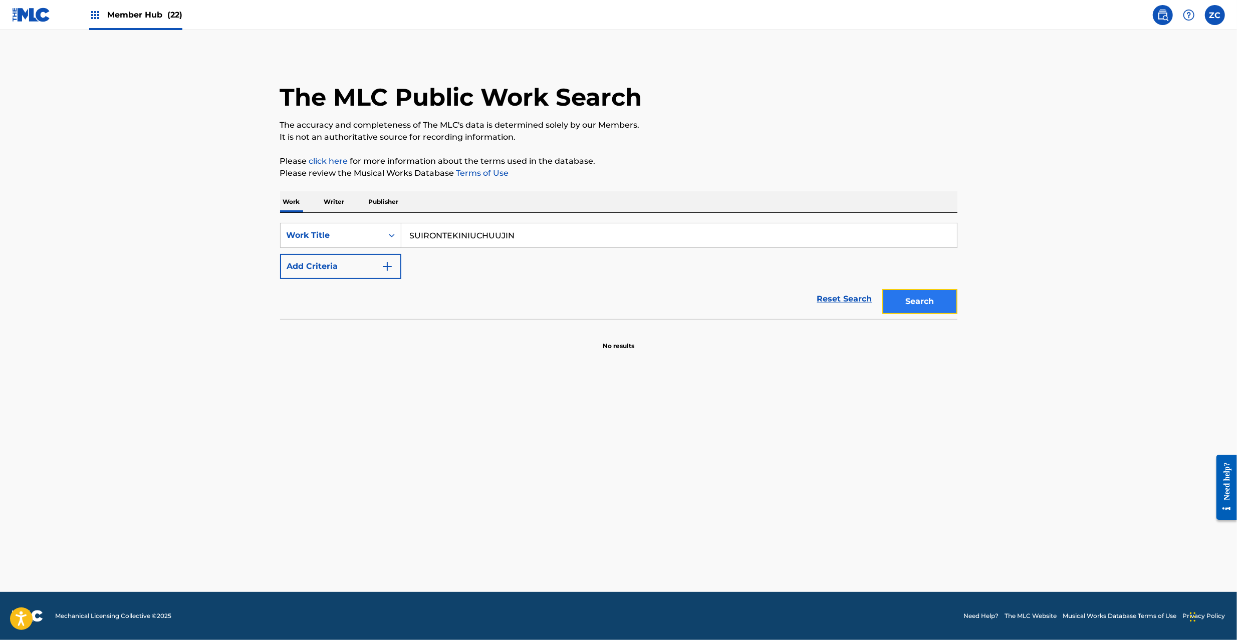
click at [909, 309] on button "Search" at bounding box center [919, 301] width 75 height 25
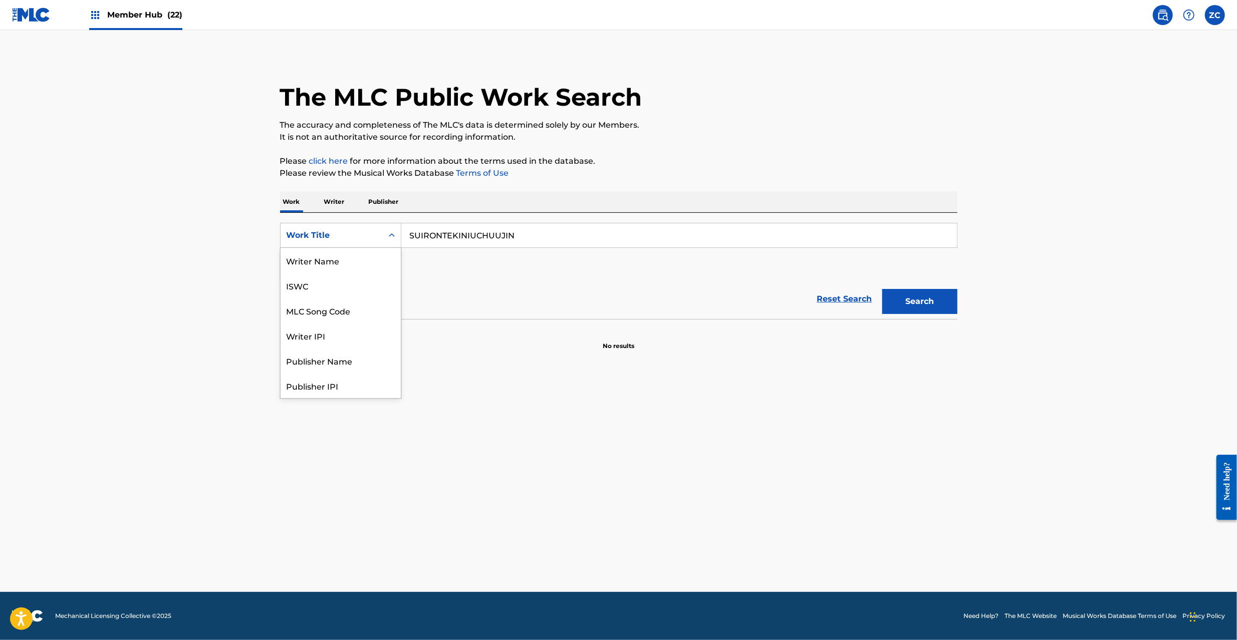
click at [346, 241] on div "Work Title" at bounding box center [331, 235] width 102 height 19
click at [318, 290] on div "ISWC" at bounding box center [340, 285] width 120 height 25
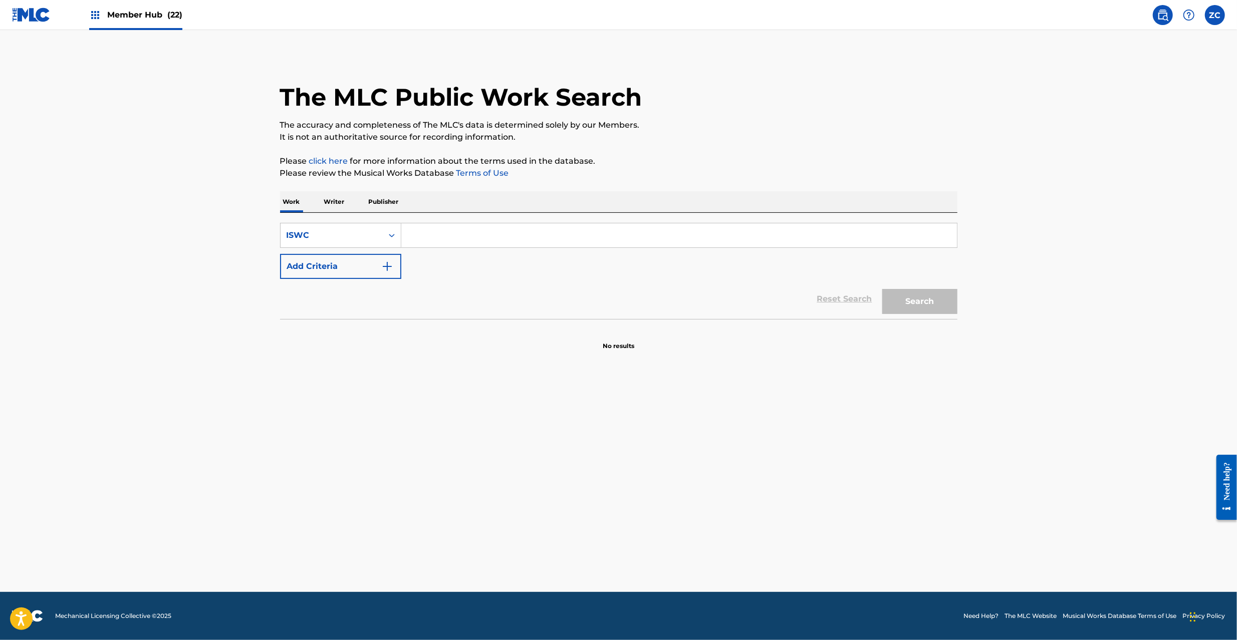
click at [529, 233] on input "Search Form" at bounding box center [678, 235] width 555 height 24
type input "T3273954313"
click at [913, 295] on button "Search" at bounding box center [919, 301] width 75 height 25
click at [342, 201] on p "Writer" at bounding box center [334, 201] width 27 height 21
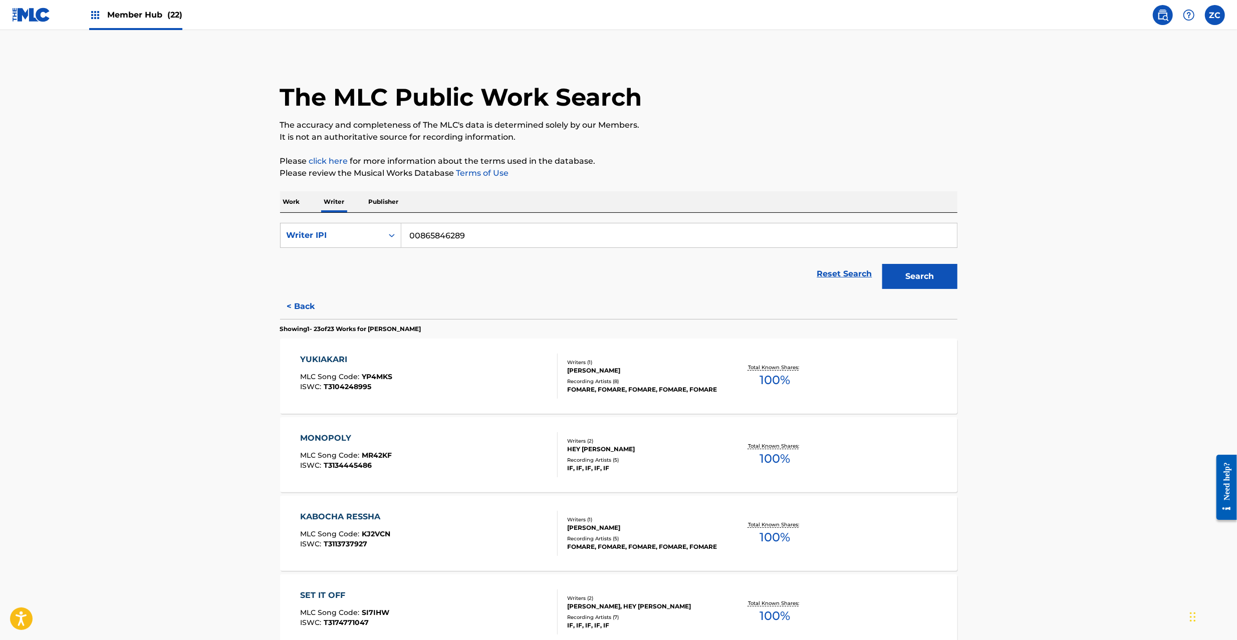
click at [459, 239] on input "00865846289" at bounding box center [678, 235] width 555 height 24
drag, startPoint x: 421, startPoint y: 236, endPoint x: 701, endPoint y: 241, distance: 280.0
click at [677, 237] on input "00865846289" at bounding box center [678, 235] width 555 height 24
type input "00117637768"
click at [940, 273] on button "Search" at bounding box center [919, 276] width 75 height 25
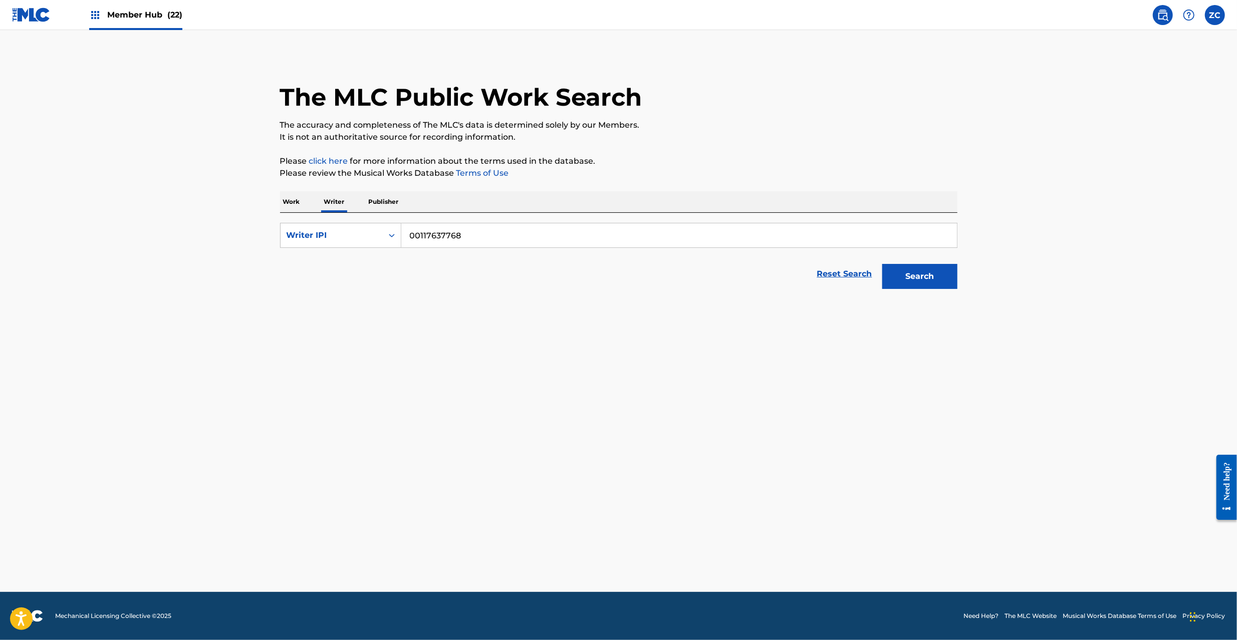
click at [299, 207] on p "Work" at bounding box center [291, 201] width 23 height 21
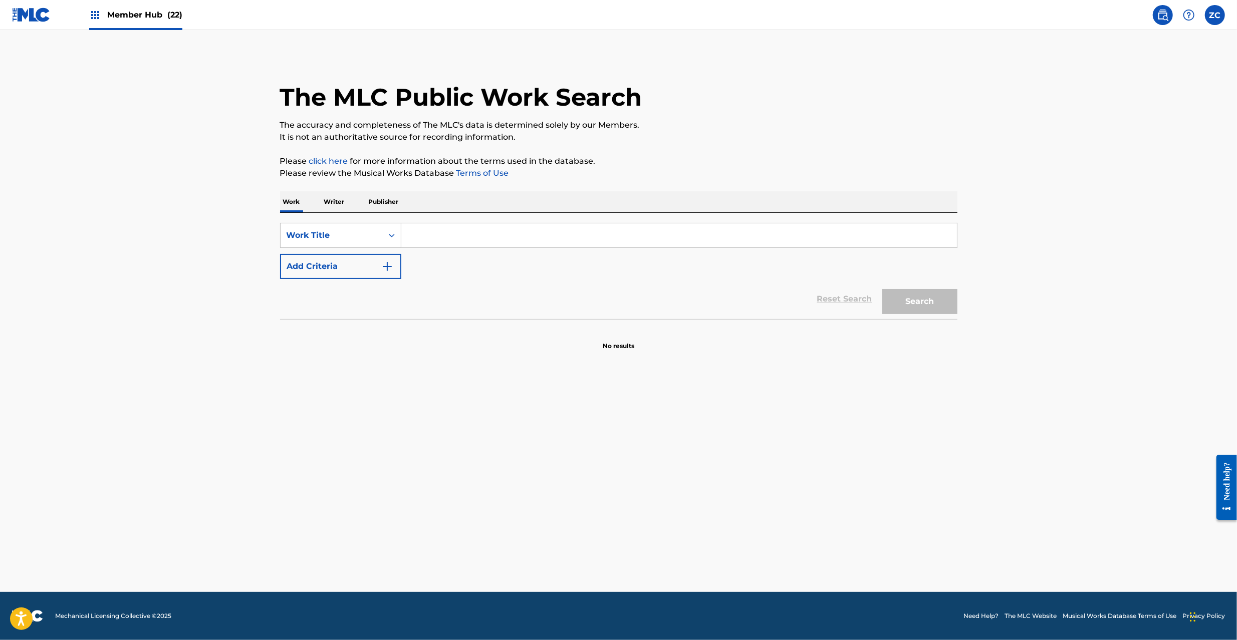
click at [454, 238] on input "Search Form" at bounding box center [678, 235] width 555 height 24
click at [934, 297] on button "Search" at bounding box center [919, 301] width 75 height 25
click at [537, 234] on input "DAREMOSHIRANAIUTA" at bounding box center [678, 235] width 555 height 24
drag, startPoint x: 930, startPoint y: 302, endPoint x: 922, endPoint y: 302, distance: 8.0
click at [928, 302] on button "Search" at bounding box center [919, 301] width 75 height 25
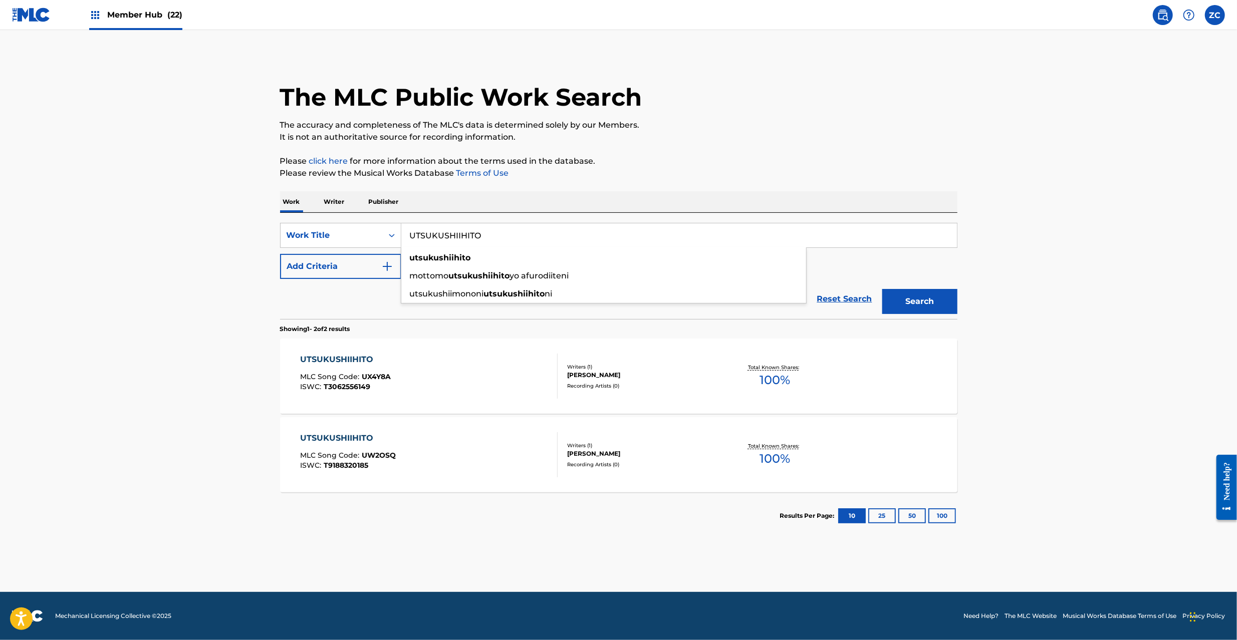
click at [502, 237] on input "UTSUKUSHIIHITO" at bounding box center [678, 235] width 555 height 24
drag, startPoint x: 461, startPoint y: 236, endPoint x: 626, endPoint y: 243, distance: 164.9
click at [642, 238] on input "Baby Girl [PERSON_NAME]" at bounding box center [678, 235] width 555 height 24
type input "Baby Girl"
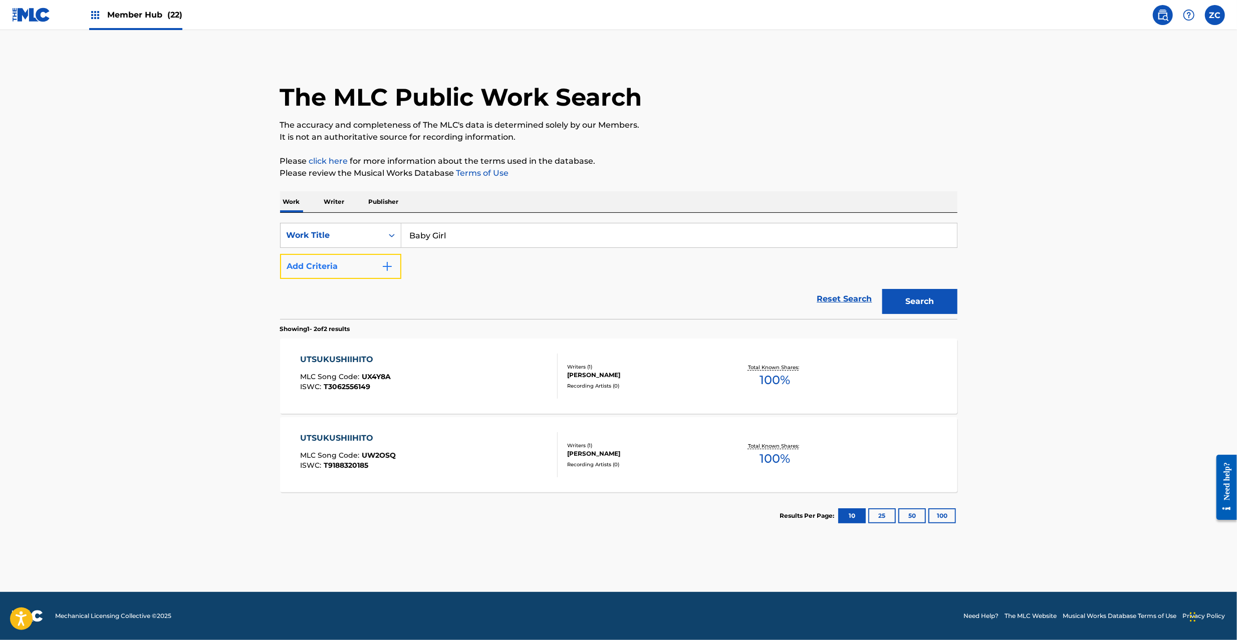
click at [371, 265] on button "Add Criteria" at bounding box center [340, 266] width 121 height 25
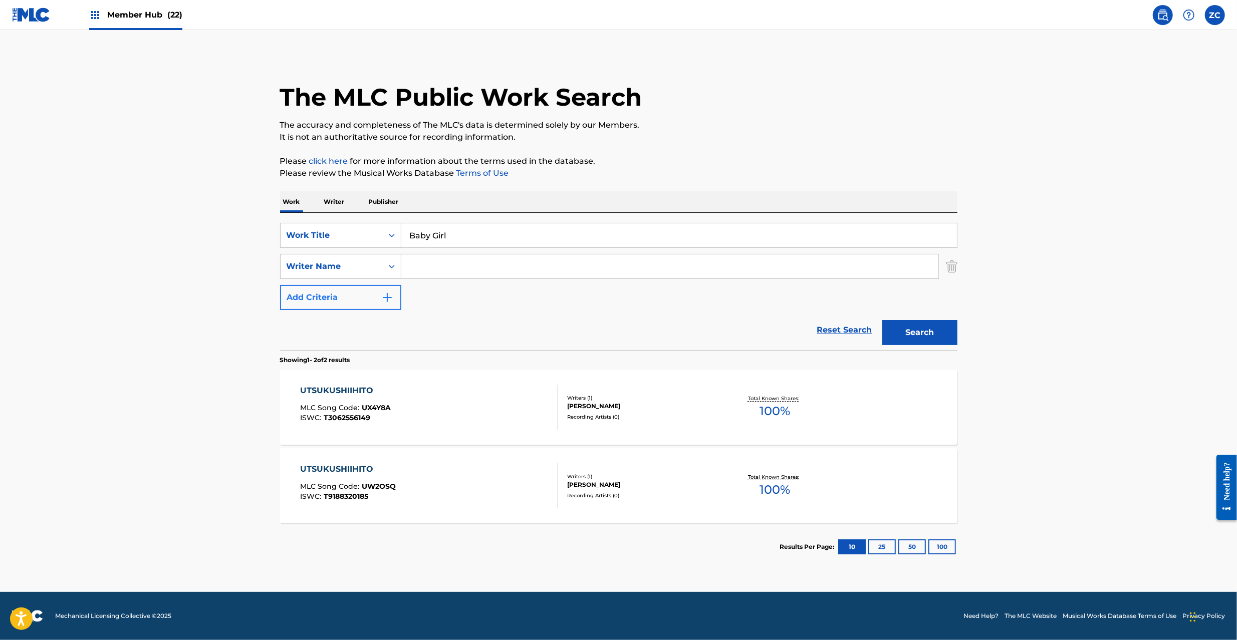
click at [497, 263] on input "Search Form" at bounding box center [669, 266] width 537 height 24
type input "[PERSON_NAME]"
click at [932, 331] on button "Search" at bounding box center [919, 332] width 75 height 25
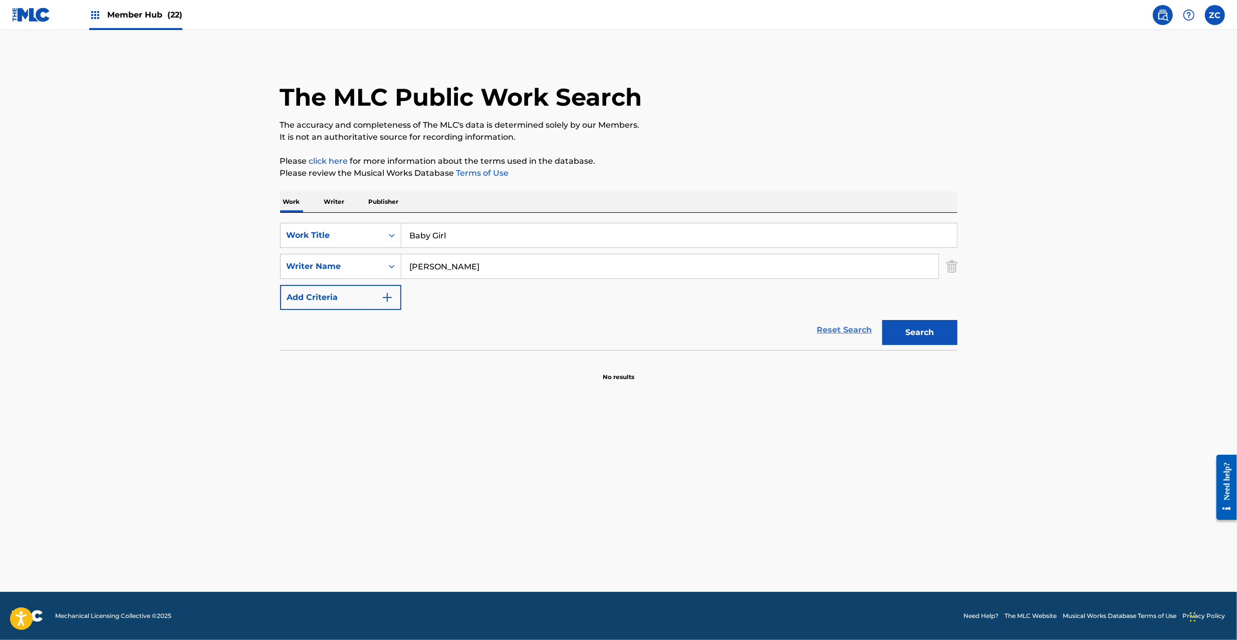
click at [830, 329] on link "Reset Search" at bounding box center [844, 330] width 65 height 22
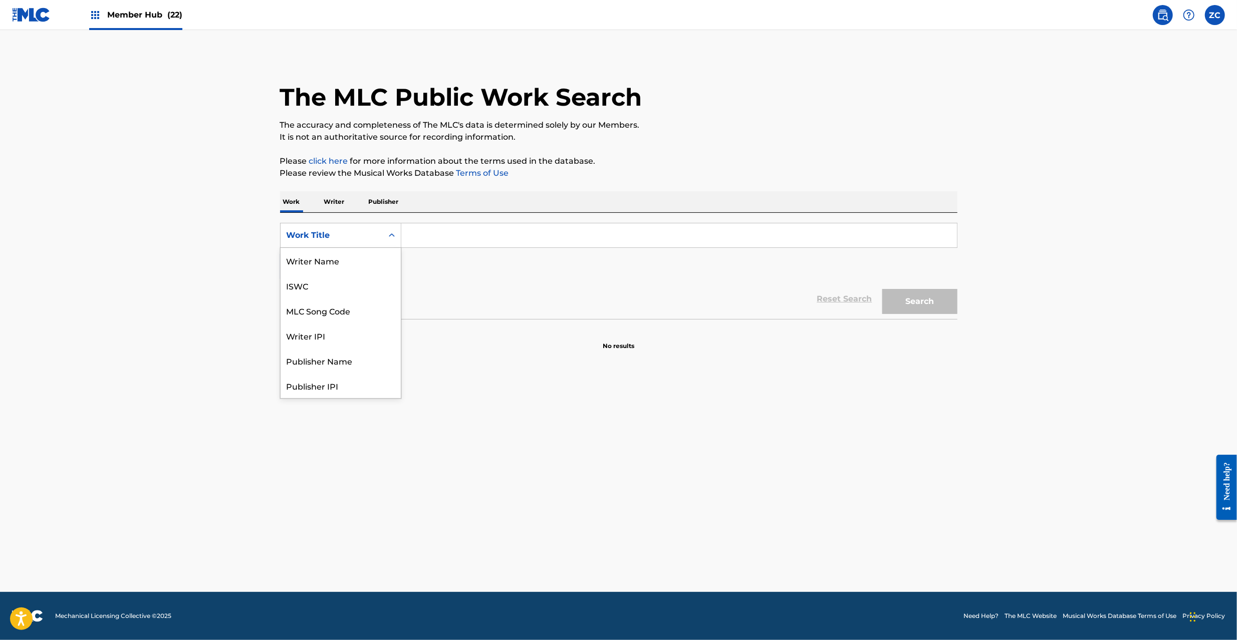
click at [347, 231] on div "Work Title" at bounding box center [332, 235] width 90 height 12
click at [323, 288] on div "ISWC" at bounding box center [340, 285] width 120 height 25
click at [475, 241] on input "Search Form" at bounding box center [678, 235] width 555 height 24
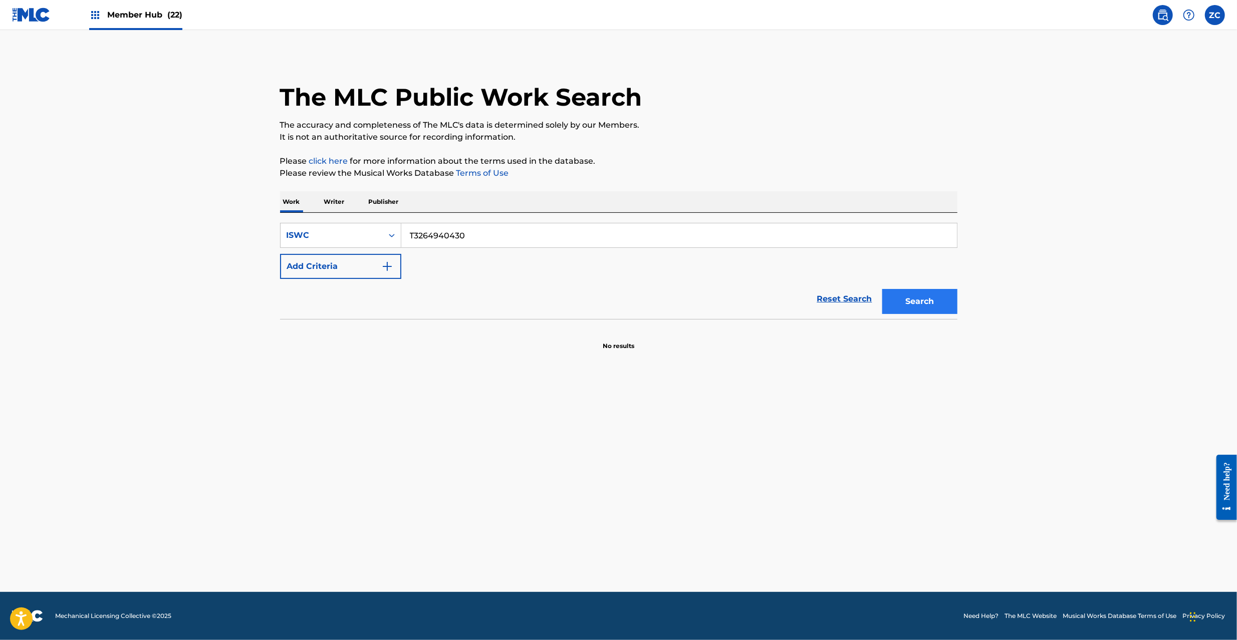
type input "T3264940430"
click at [933, 298] on button "Search" at bounding box center [919, 301] width 75 height 25
drag, startPoint x: 850, startPoint y: 298, endPoint x: 823, endPoint y: 274, distance: 35.5
click at [849, 296] on link "Reset Search" at bounding box center [844, 299] width 65 height 22
click at [772, 240] on input "Search Form" at bounding box center [678, 235] width 555 height 24
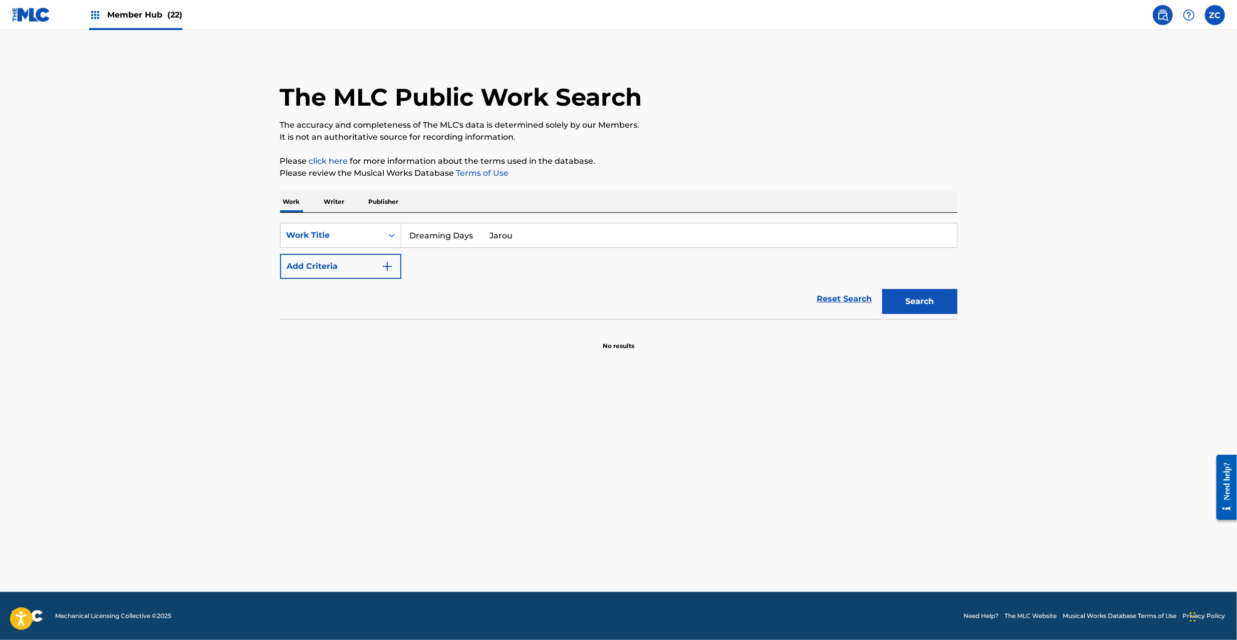
click at [487, 234] on input "Dreaming Days Jarou" at bounding box center [678, 235] width 555 height 24
type input "Dreaming Days"
click at [373, 263] on button "Add Criteria" at bounding box center [340, 266] width 121 height 25
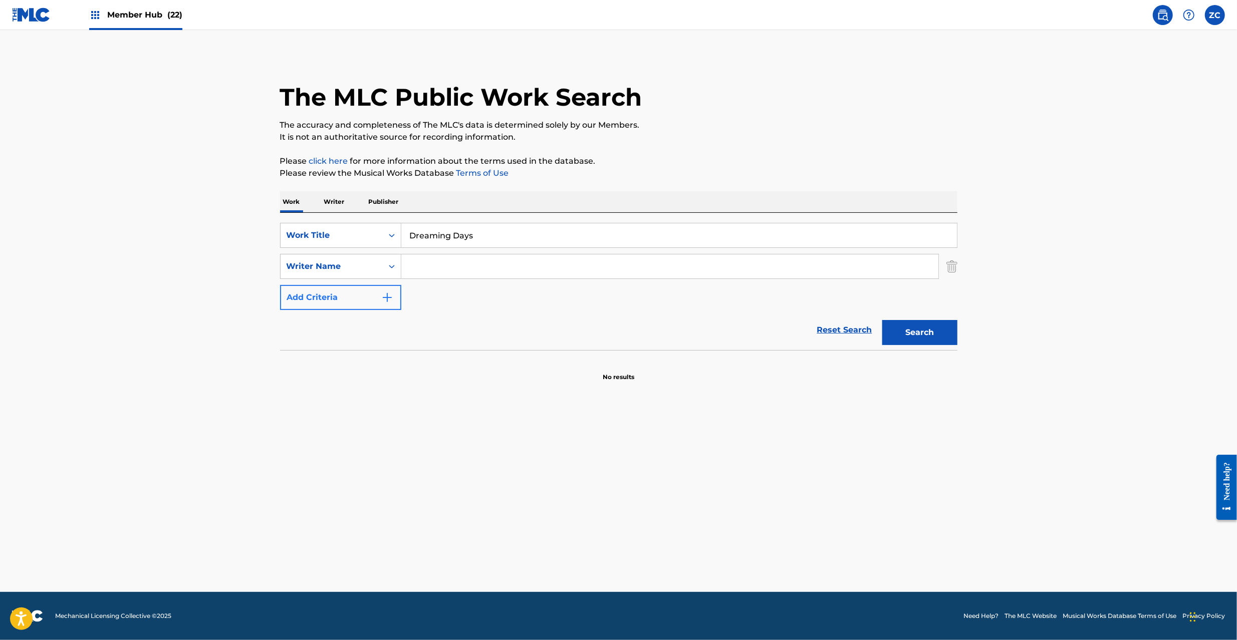
click at [439, 265] on input "Search Form" at bounding box center [669, 266] width 537 height 24
type input "Jarou"
drag, startPoint x: 920, startPoint y: 326, endPoint x: 894, endPoint y: 320, distance: 26.7
click at [920, 326] on button "Search" at bounding box center [919, 332] width 75 height 25
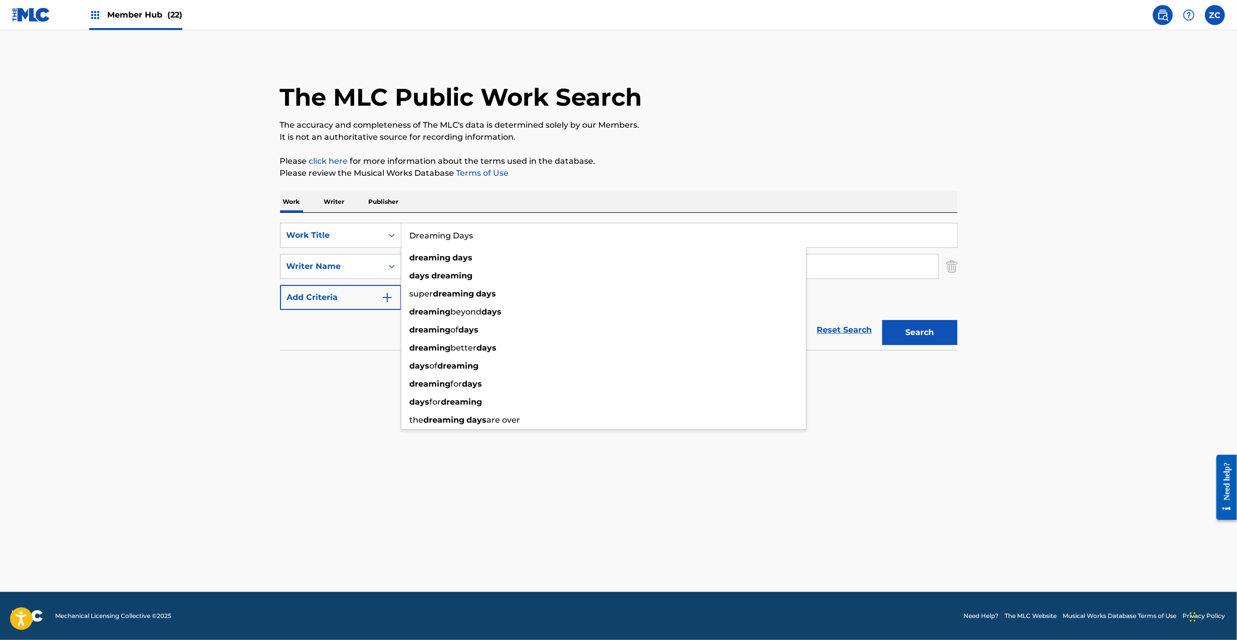
click at [503, 237] on input "Dreaming Days" at bounding box center [678, 235] width 555 height 24
click at [481, 237] on input "Hop Step Jump! Oni" at bounding box center [678, 235] width 555 height 24
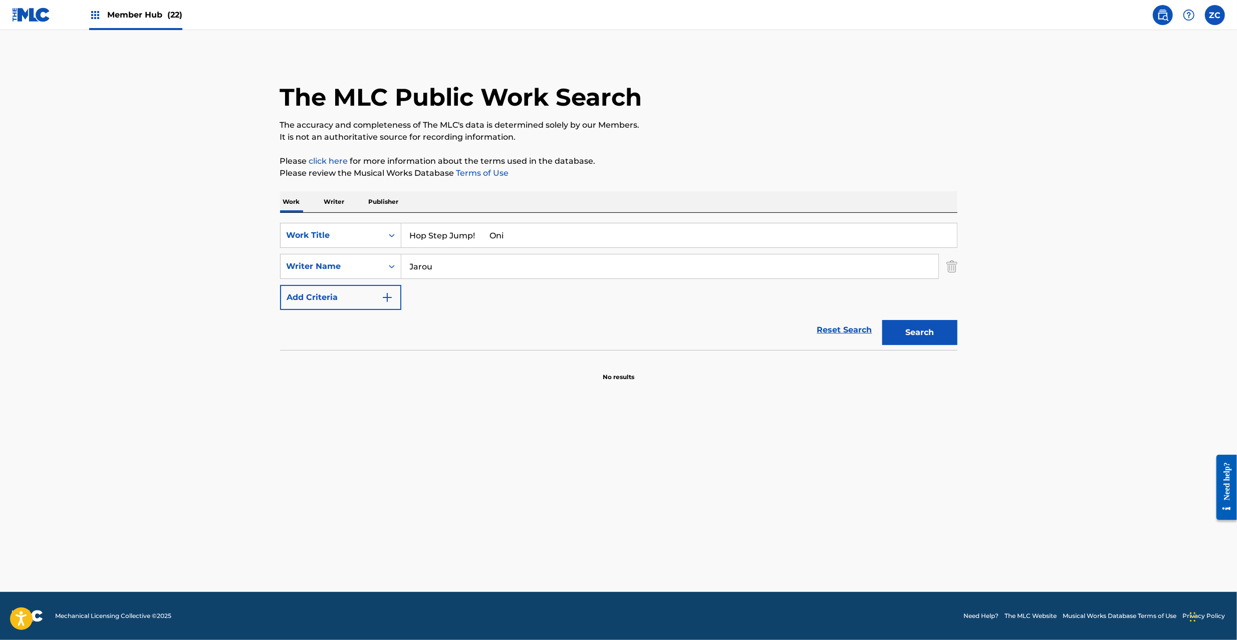
click at [481, 237] on input "Hop Step Jump! Oni" at bounding box center [678, 235] width 555 height 24
type input "Hop Step Jump!"
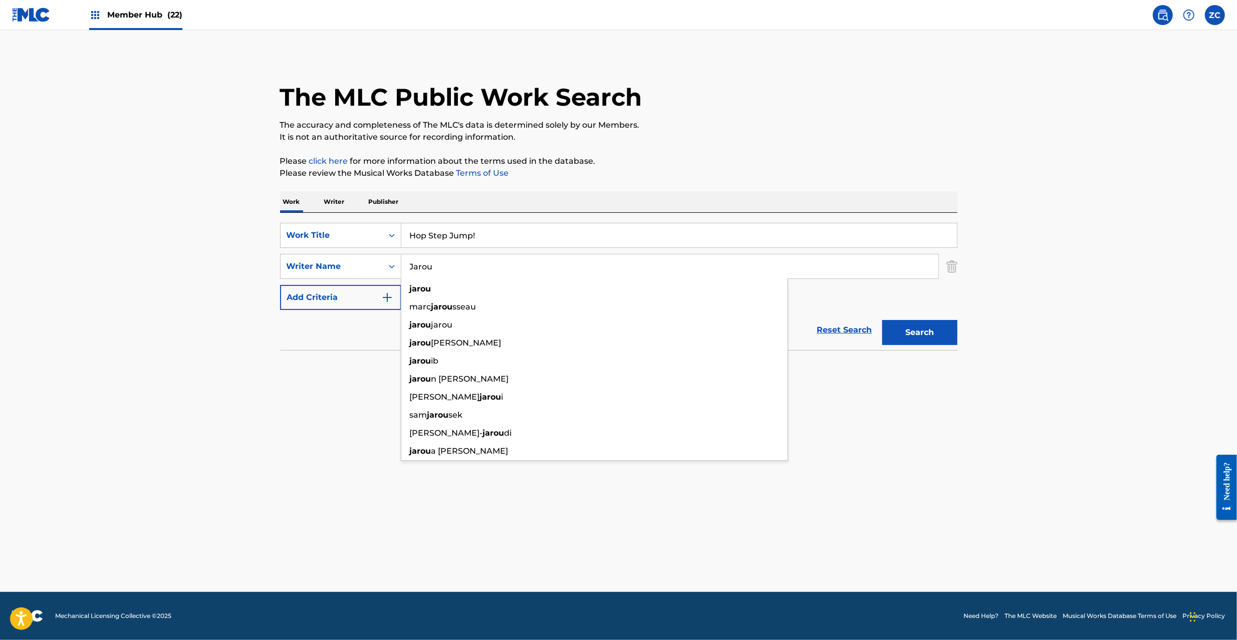
click at [754, 271] on input "Jarou" at bounding box center [669, 266] width 537 height 24
type input "Oni"
click at [915, 329] on button "Search" at bounding box center [919, 332] width 75 height 25
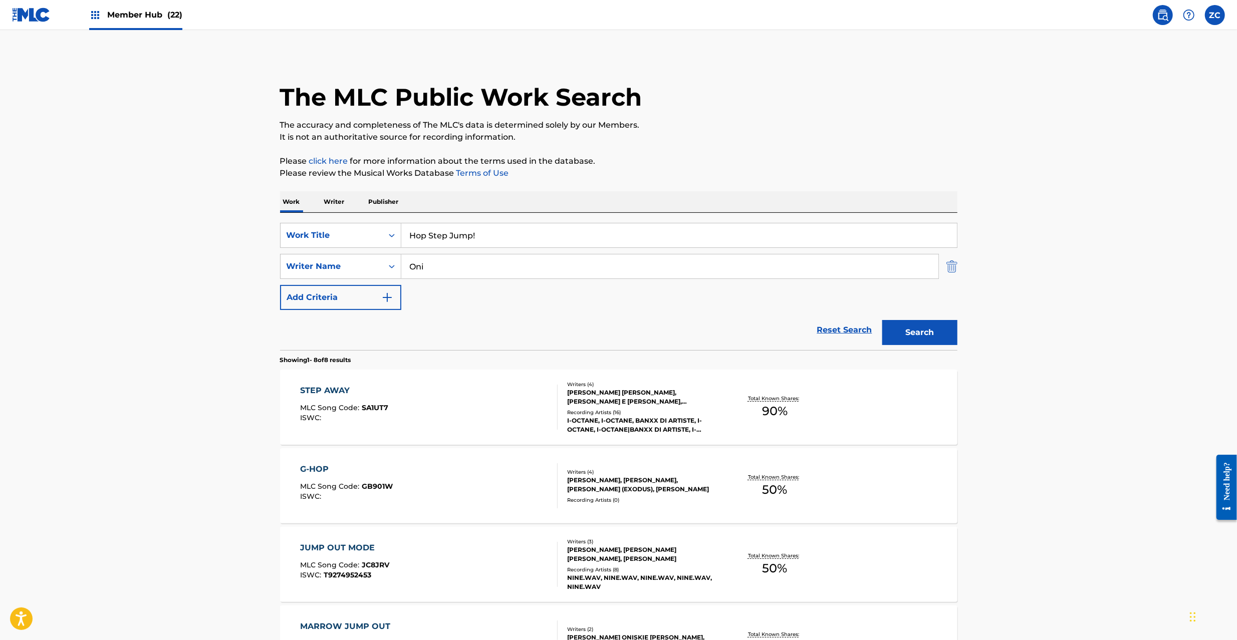
click at [952, 266] on img "Search Form" at bounding box center [951, 266] width 11 height 25
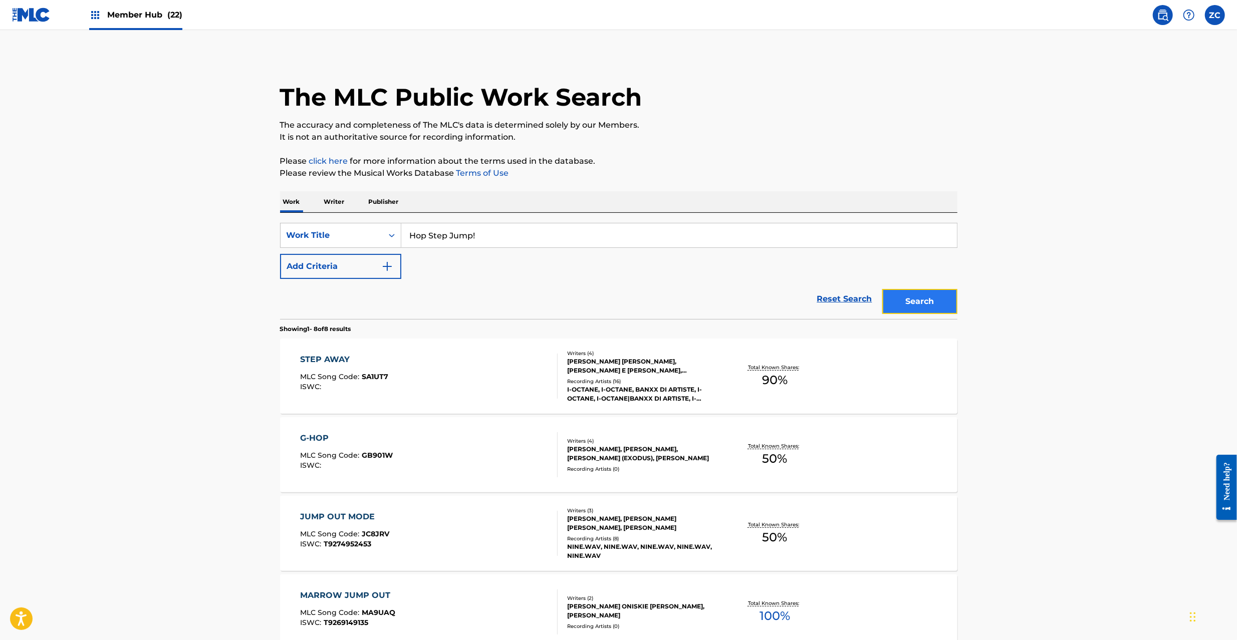
click at [918, 301] on button "Search" at bounding box center [919, 301] width 75 height 25
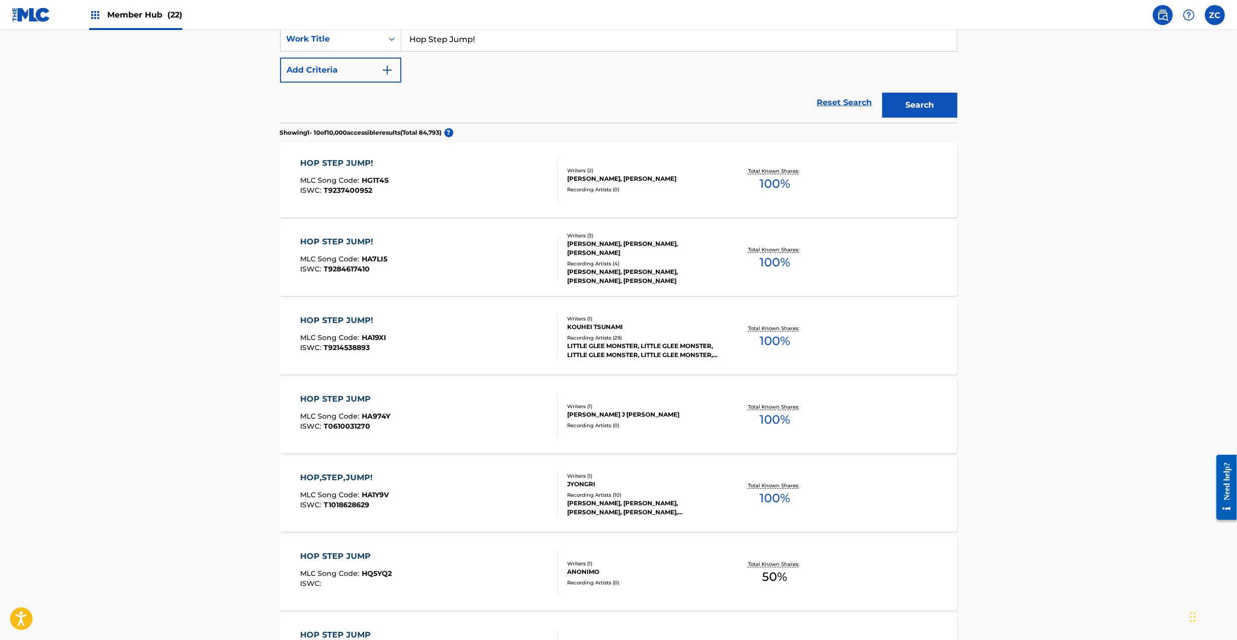
scroll to position [52, 0]
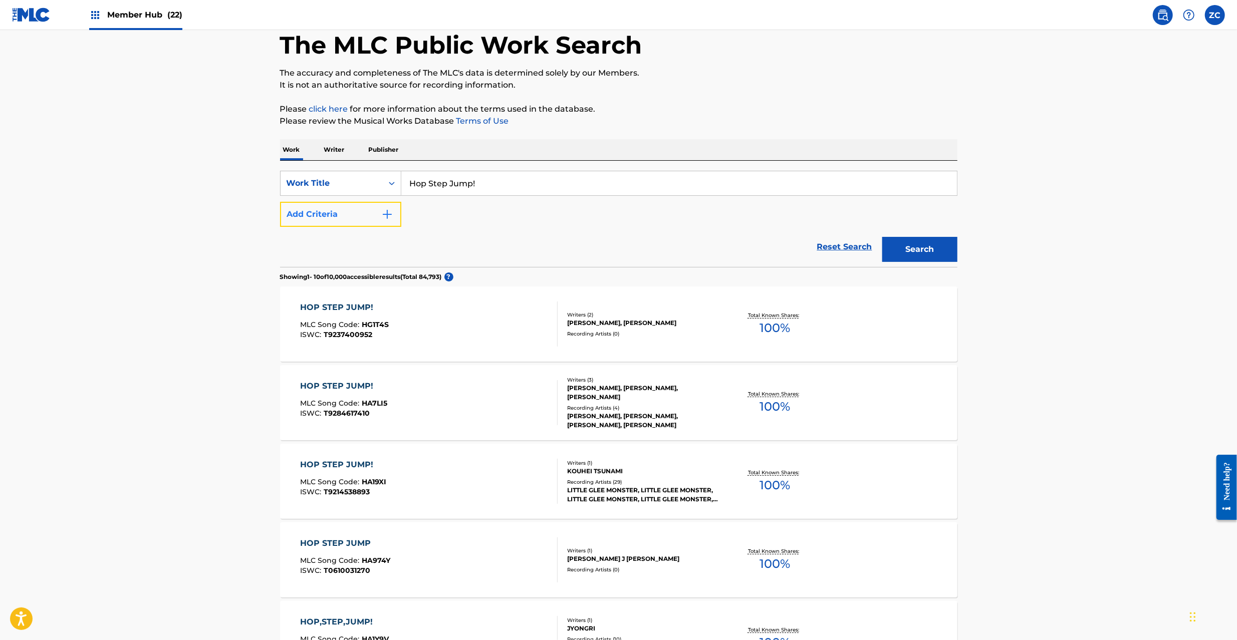
click at [352, 222] on button "Add Criteria" at bounding box center [340, 214] width 121 height 25
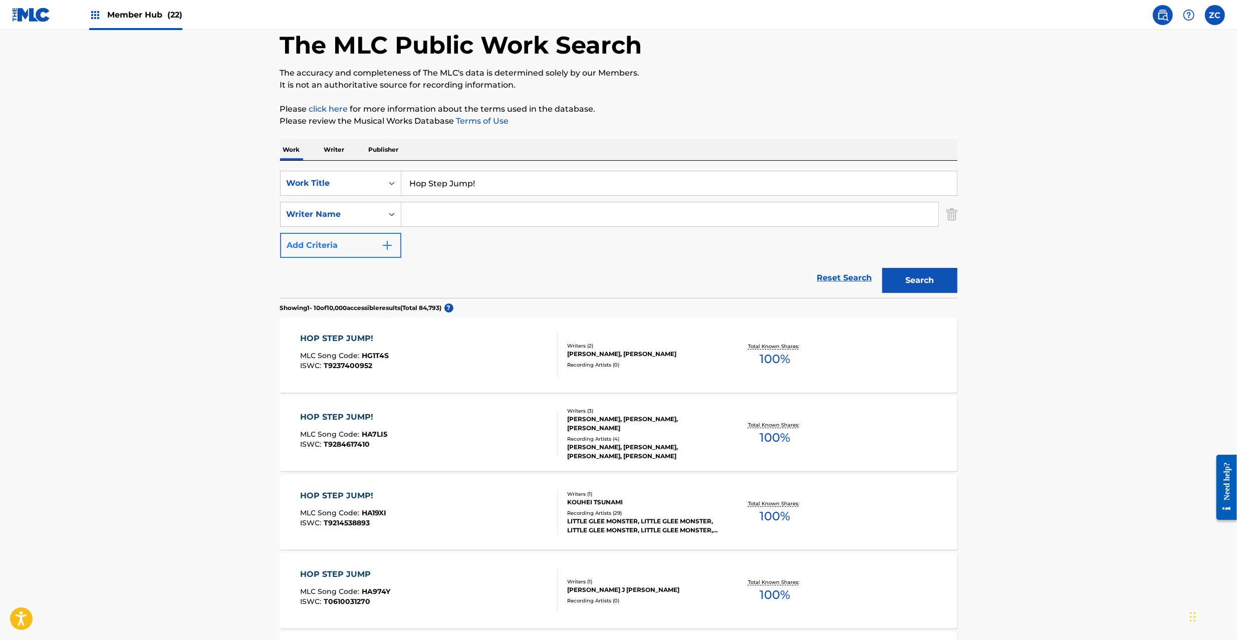
click at [477, 219] on input "Search Form" at bounding box center [669, 214] width 537 height 24
type input "Kusakawa"
click at [911, 277] on button "Search" at bounding box center [919, 280] width 75 height 25
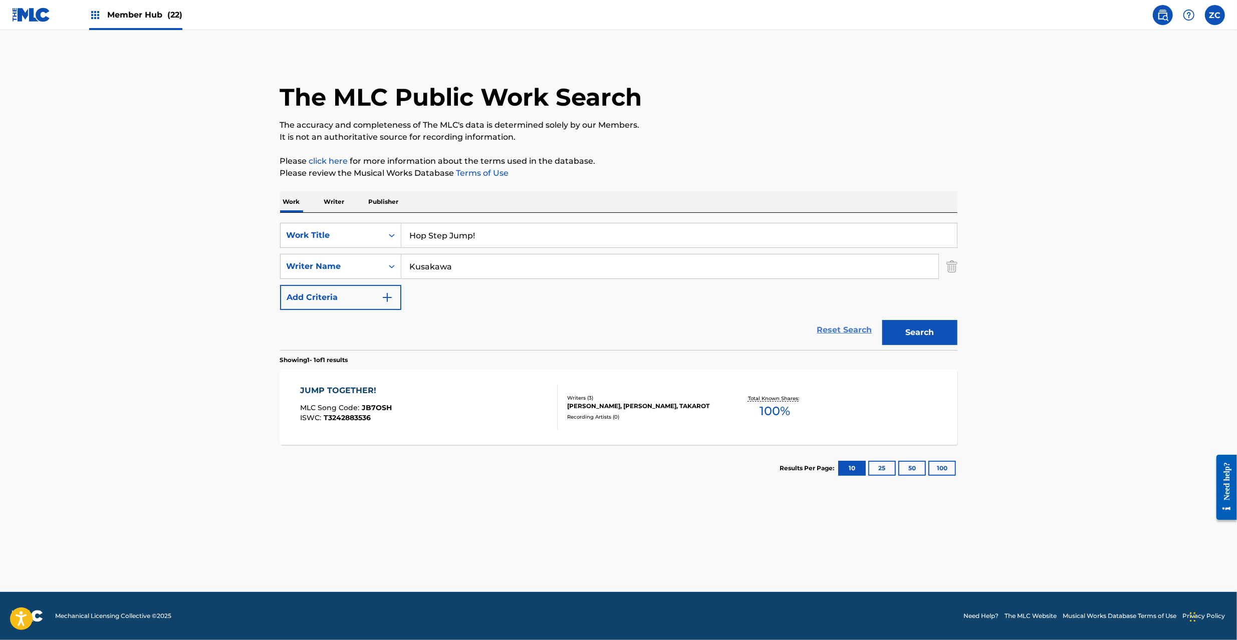
click at [853, 326] on link "Reset Search" at bounding box center [844, 330] width 65 height 22
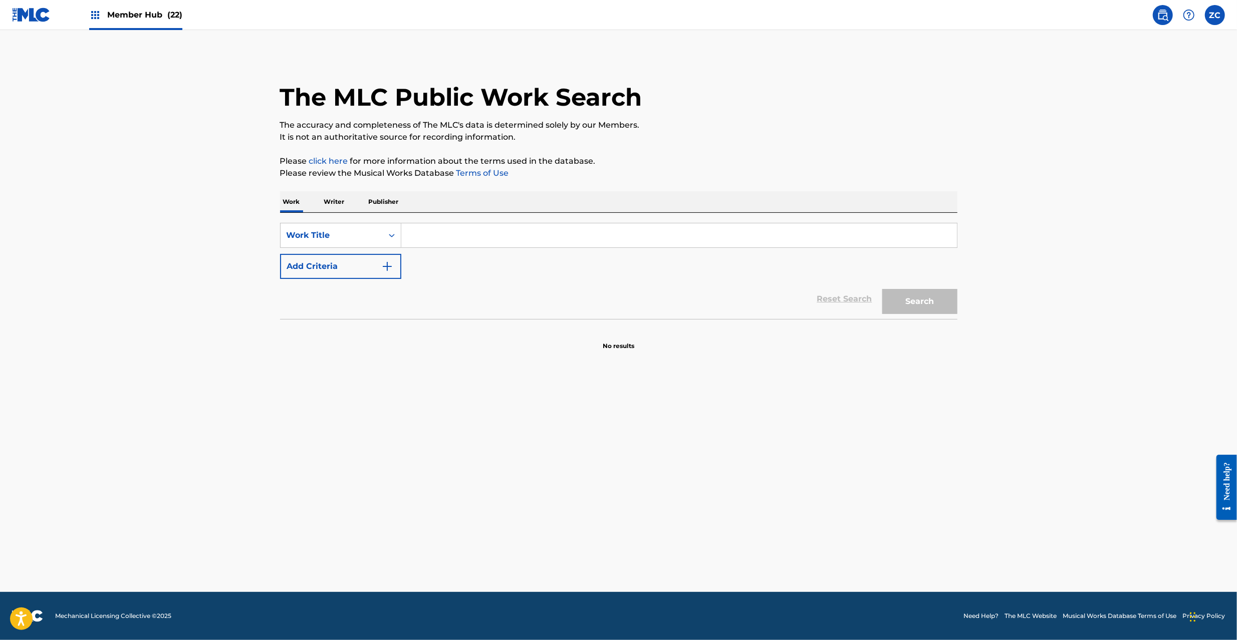
click at [845, 236] on input "Search Form" at bounding box center [678, 235] width 555 height 24
click at [935, 303] on button "Search" at bounding box center [919, 301] width 75 height 25
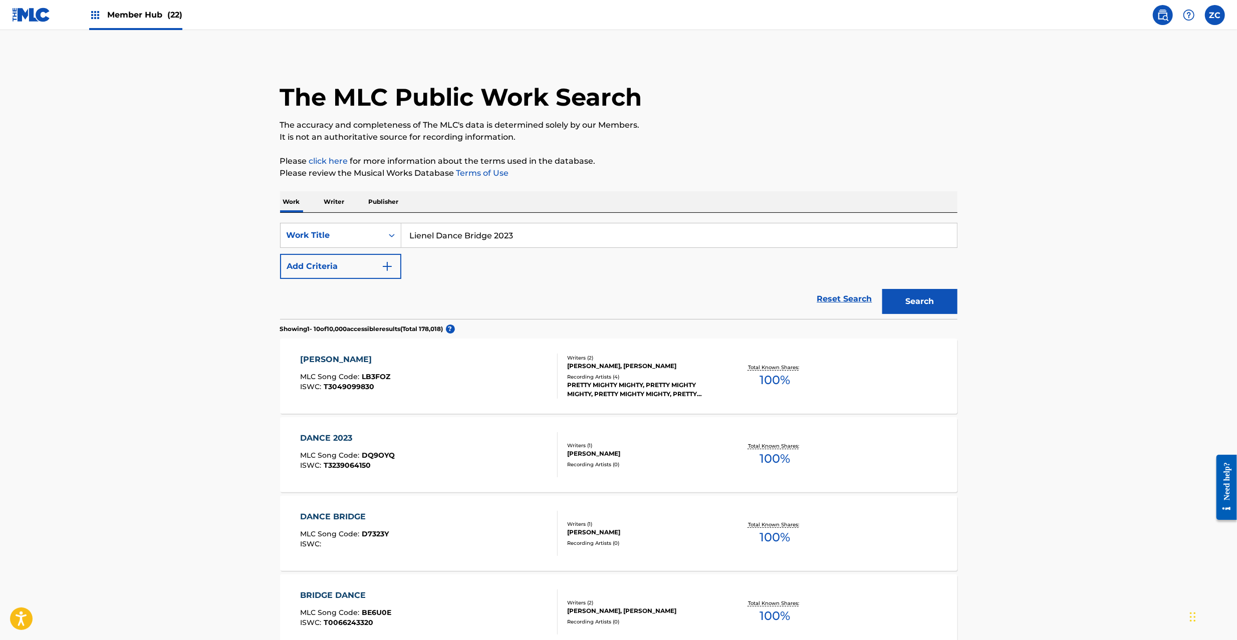
drag, startPoint x: 572, startPoint y: 235, endPoint x: 580, endPoint y: 237, distance: 7.8
click at [572, 234] on input "Lienel Dance Bridge 2023" at bounding box center [678, 235] width 555 height 24
click at [901, 299] on button "Search" at bounding box center [919, 301] width 75 height 25
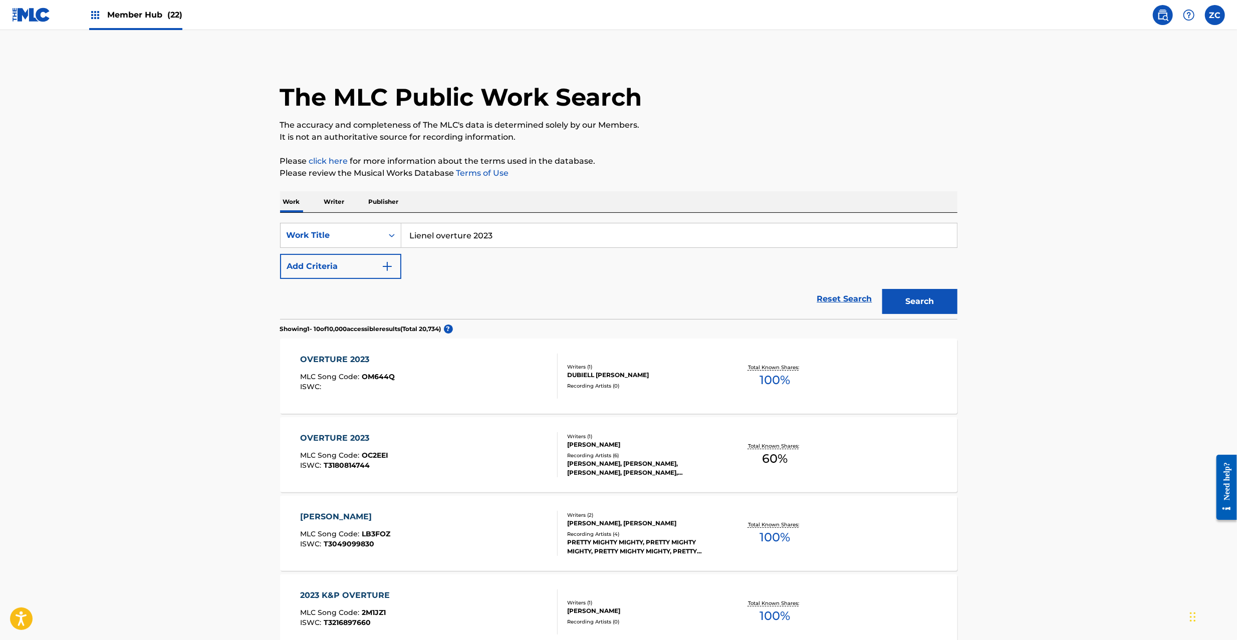
click at [592, 240] on input "Lienel overture 2023" at bounding box center [678, 235] width 555 height 24
click at [500, 234] on input "Love With You Rouno" at bounding box center [678, 235] width 555 height 24
type input "Love With You"
click at [361, 271] on button "Add Criteria" at bounding box center [340, 266] width 121 height 25
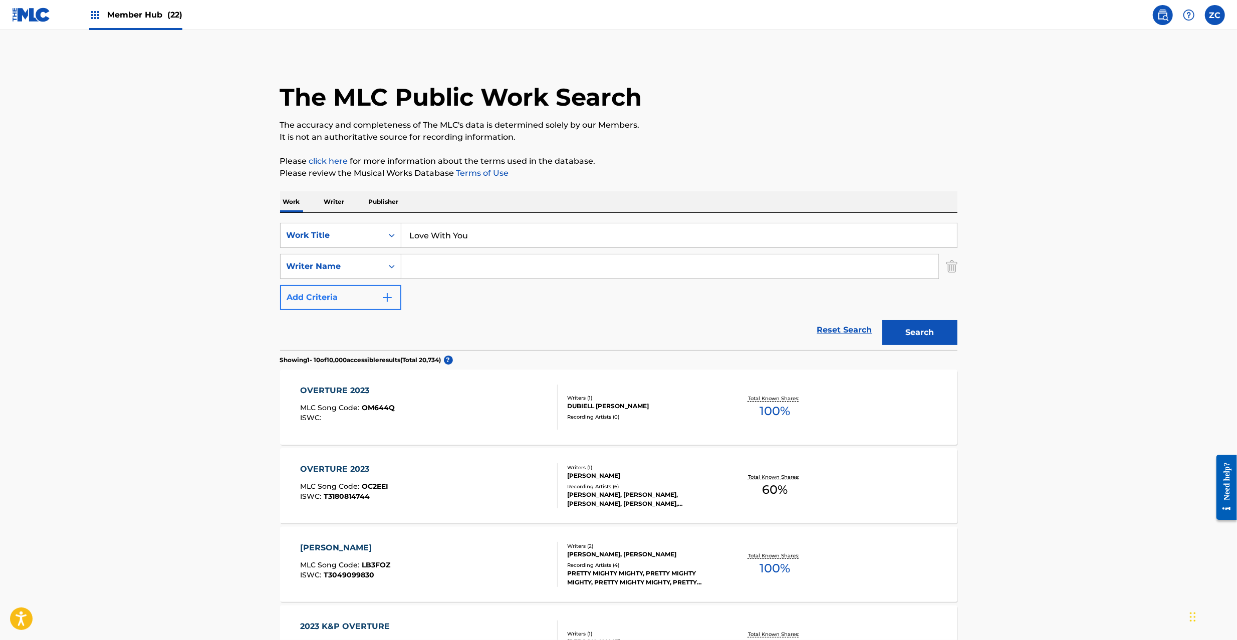
click at [446, 269] on input "Search Form" at bounding box center [669, 266] width 537 height 24
type input "Rouno"
click at [950, 329] on button "Search" at bounding box center [919, 332] width 75 height 25
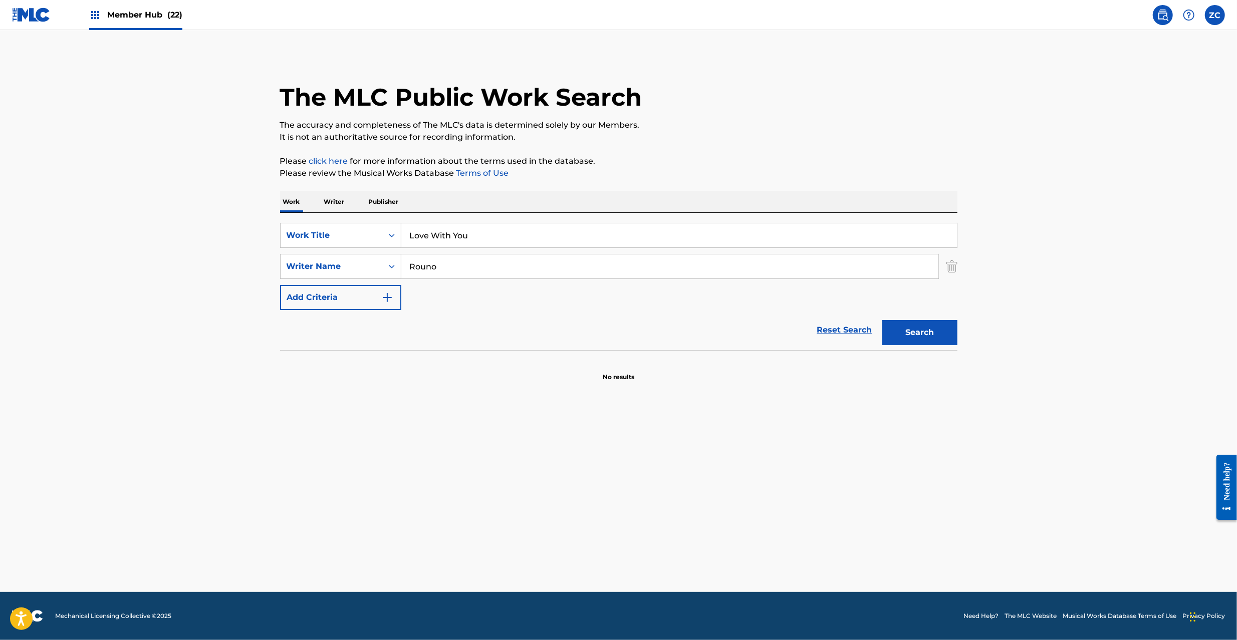
click at [1054, 507] on main "The MLC Public Work Search The accuracy and completeness of The MLC's data is d…" at bounding box center [618, 311] width 1237 height 562
click at [838, 331] on link "Reset Search" at bounding box center [844, 330] width 65 height 22
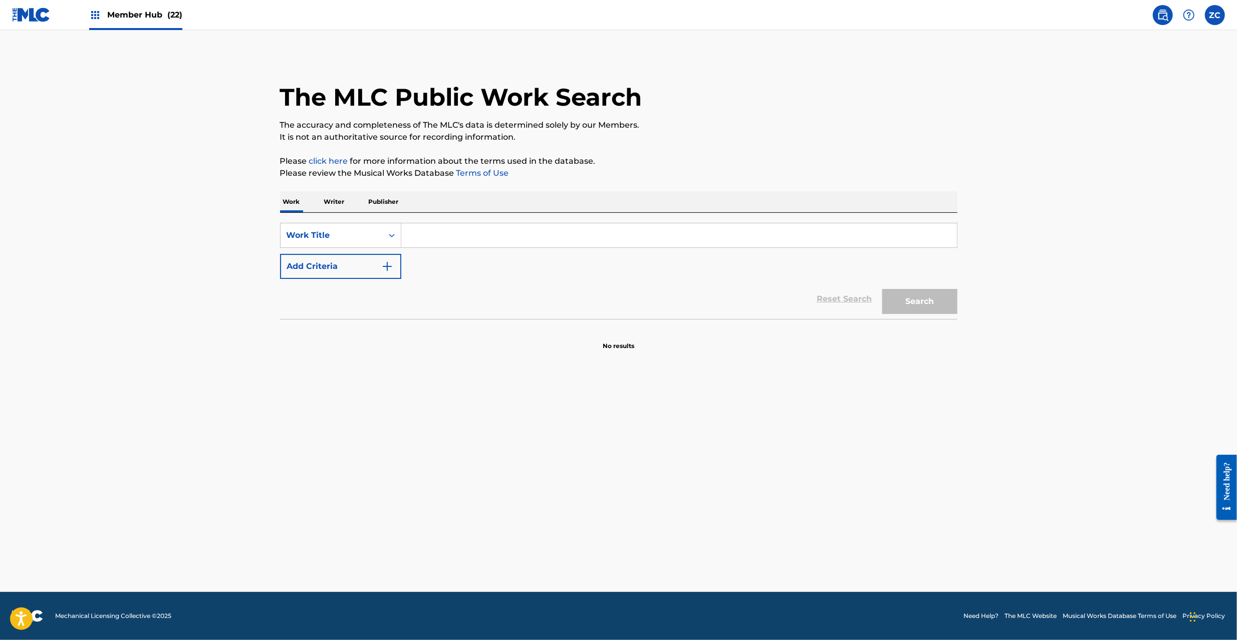
click at [849, 239] on input "Search Form" at bounding box center [678, 235] width 555 height 24
click at [924, 298] on button "Search" at bounding box center [919, 301] width 75 height 25
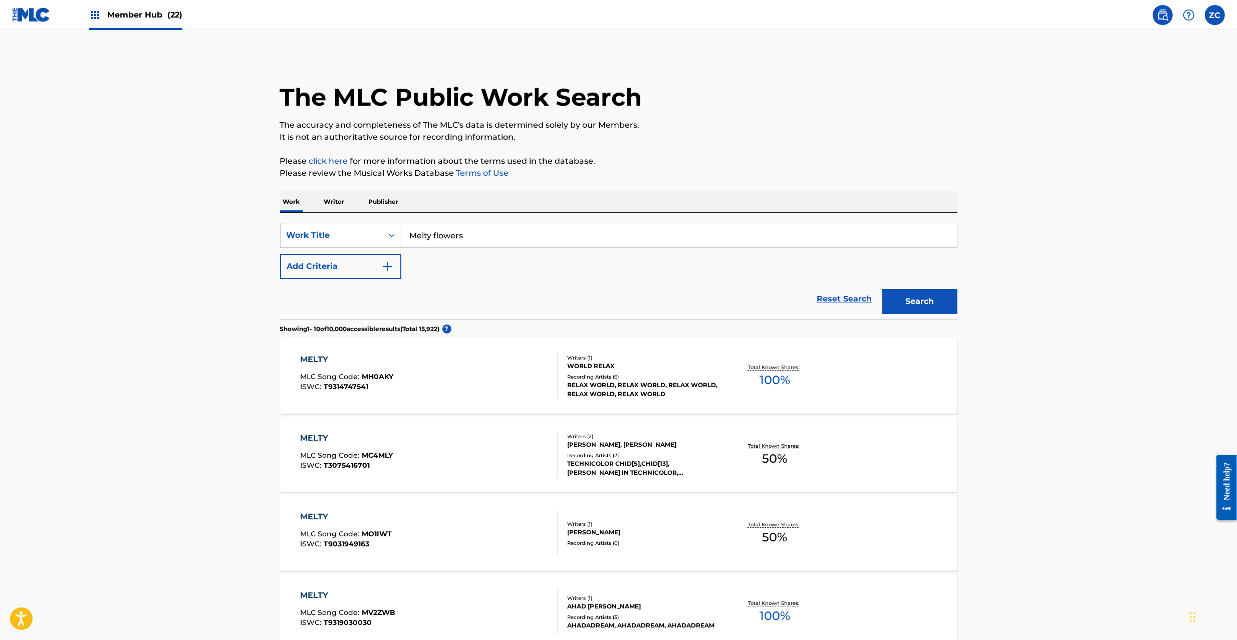
drag, startPoint x: 673, startPoint y: 233, endPoint x: 880, endPoint y: 300, distance: 216.7
click at [674, 233] on input "Melty flowers" at bounding box center [678, 235] width 555 height 24
click at [919, 303] on button "Search" at bounding box center [919, 301] width 75 height 25
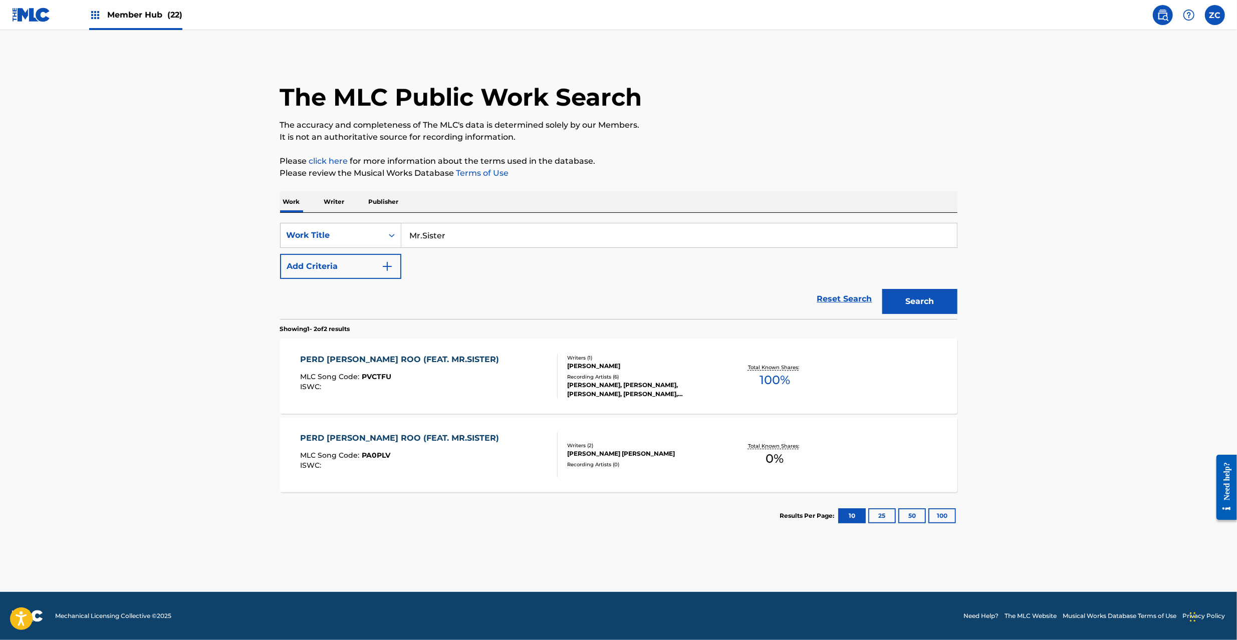
click at [543, 227] on input "Mr.Sister" at bounding box center [678, 235] width 555 height 24
type input "[PERSON_NAME]"
click at [923, 293] on button "Search" at bounding box center [919, 301] width 75 height 25
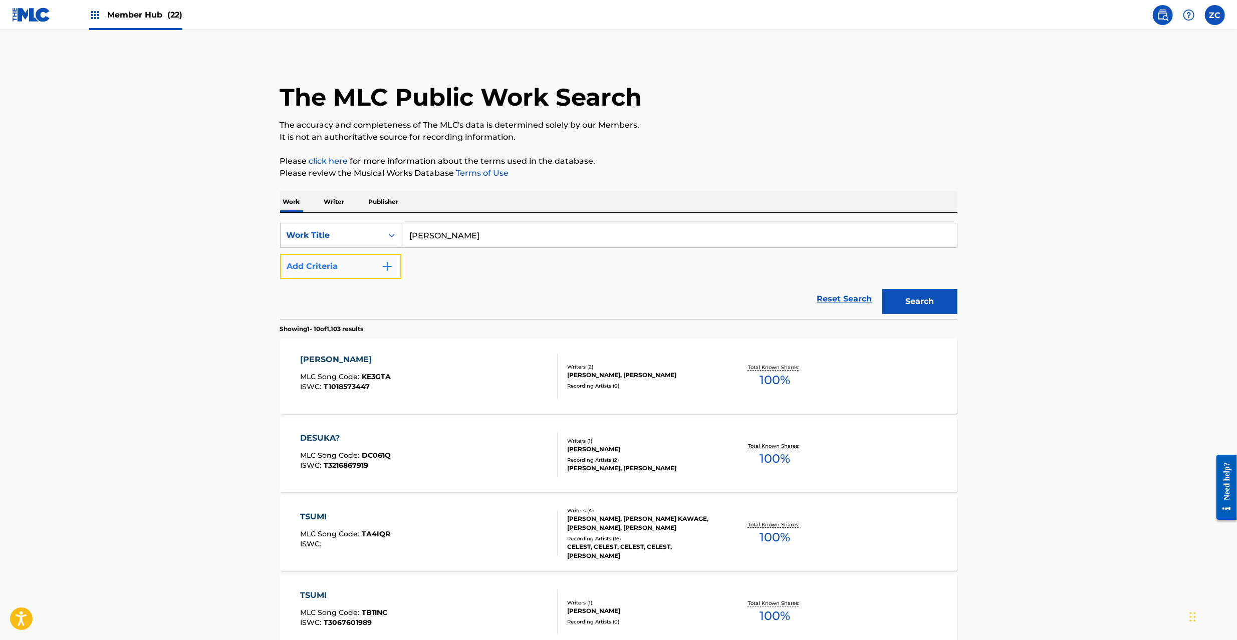
click at [393, 269] on button "Add Criteria" at bounding box center [340, 266] width 121 height 25
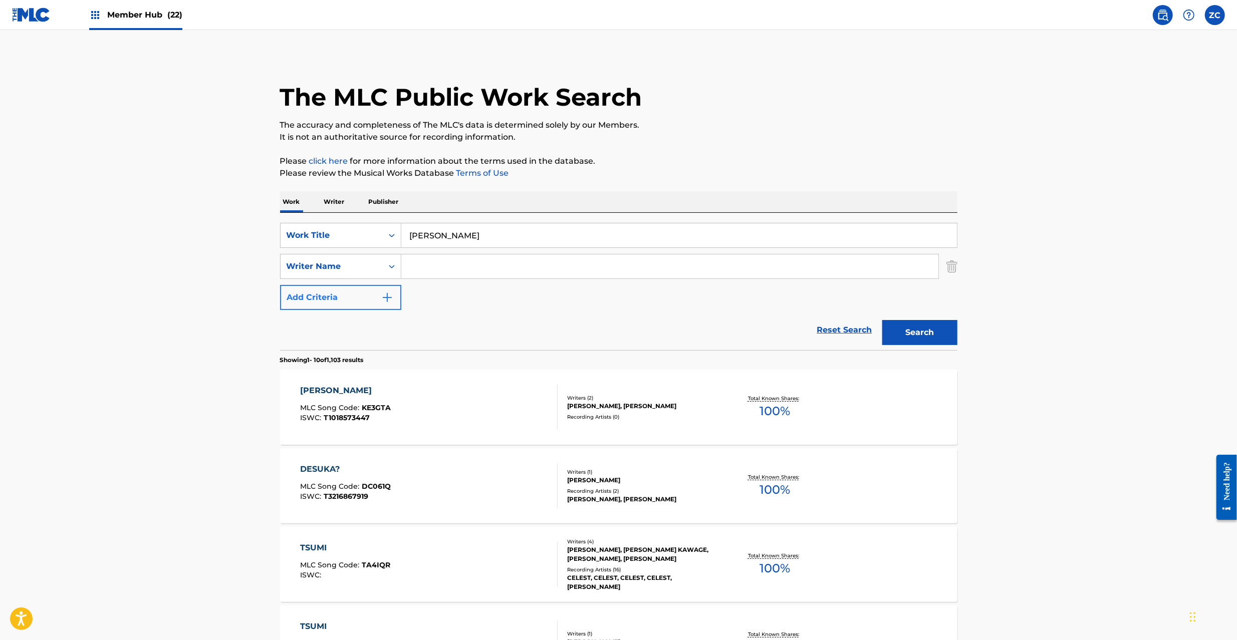
click at [452, 269] on input "Search Form" at bounding box center [669, 266] width 537 height 24
type input "Kurosaki"
click at [924, 335] on button "Search" at bounding box center [919, 332] width 75 height 25
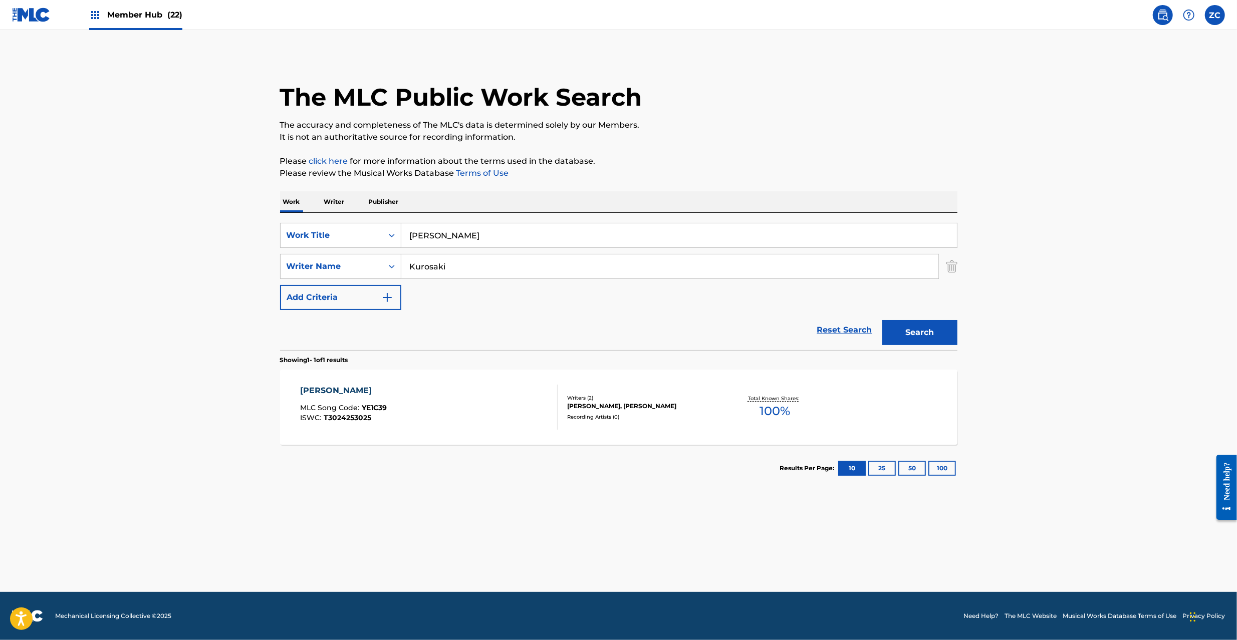
click at [503, 236] on input "[PERSON_NAME]" at bounding box center [678, 235] width 555 height 24
click at [543, 233] on input "Cyber Groovin' [PERSON_NAME]" at bounding box center [678, 235] width 555 height 24
click at [485, 237] on input "Cyber Groovin' Koushi" at bounding box center [678, 235] width 555 height 24
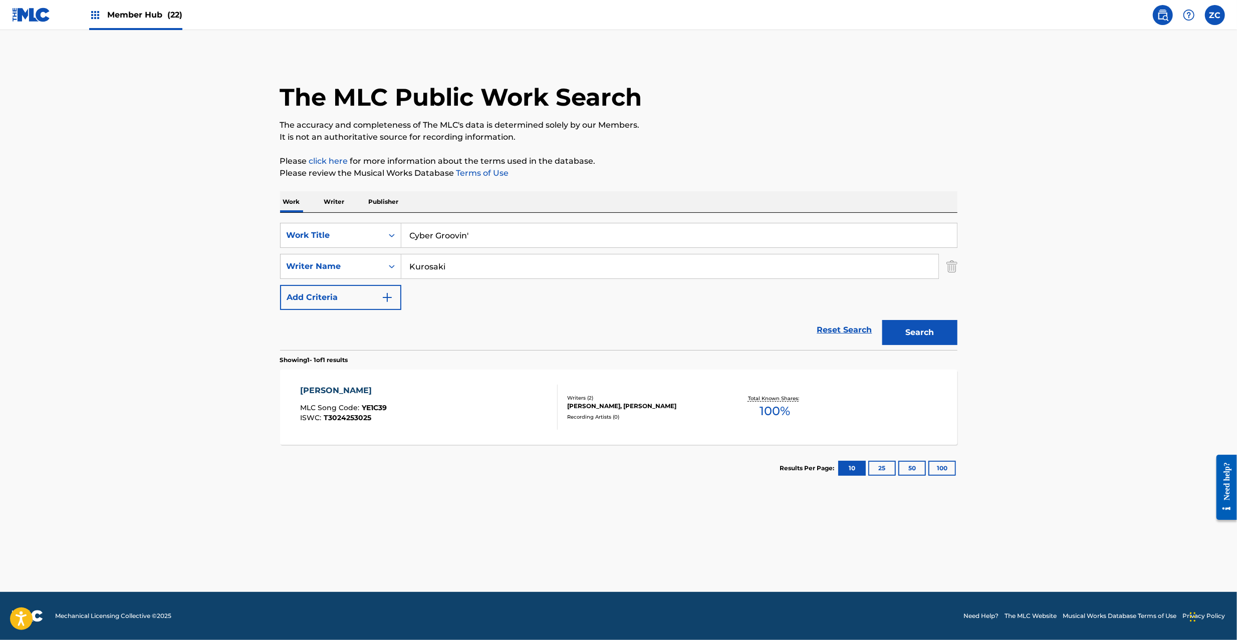
type input "Cyber Groovin'"
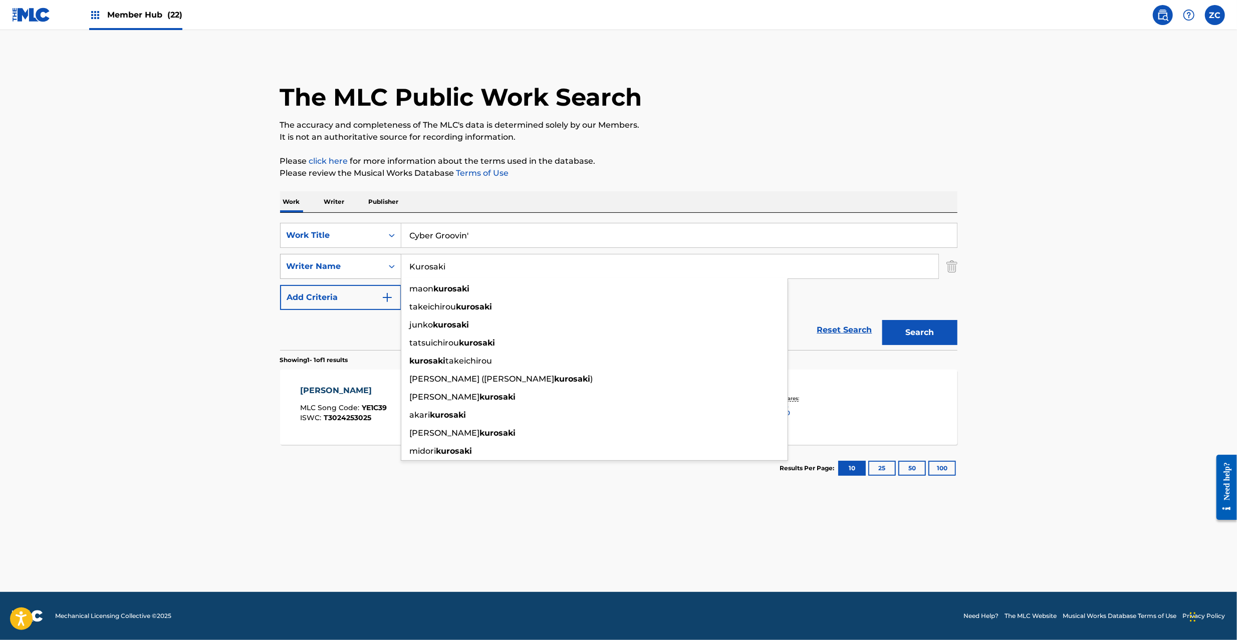
drag, startPoint x: 483, startPoint y: 269, endPoint x: 298, endPoint y: 269, distance: 185.3
click at [298, 269] on div "SearchWithCriteriad6c49e7f-59e5-4493-9927-98316ed5dd20 Writer Name [PERSON_NAME…" at bounding box center [618, 266] width 677 height 25
click at [947, 320] on button "Search" at bounding box center [919, 332] width 75 height 25
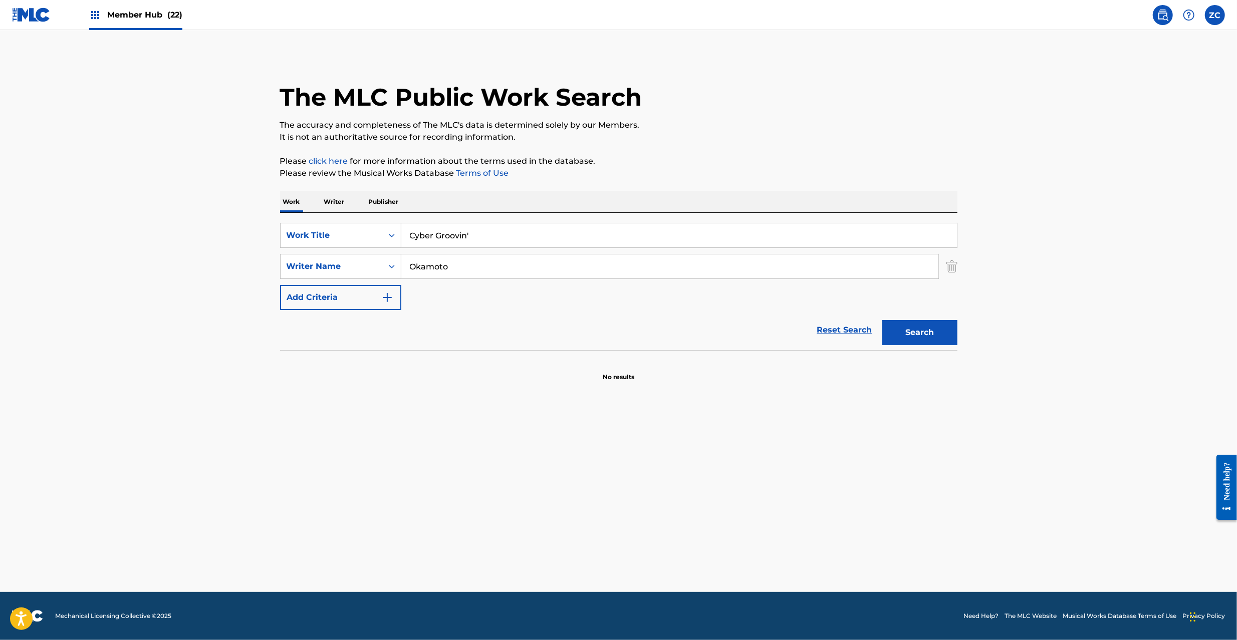
click at [570, 278] on div "Okamoto" at bounding box center [669, 266] width 537 height 25
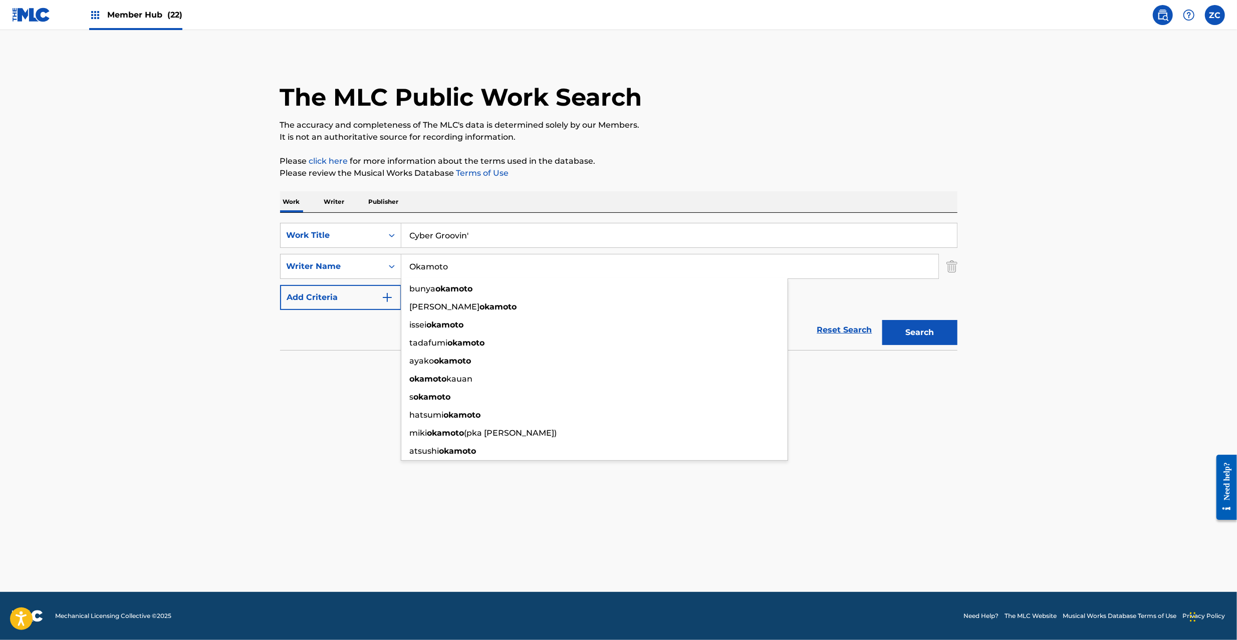
click at [574, 270] on input "Okamoto" at bounding box center [669, 266] width 537 height 24
type input "Matsubara"
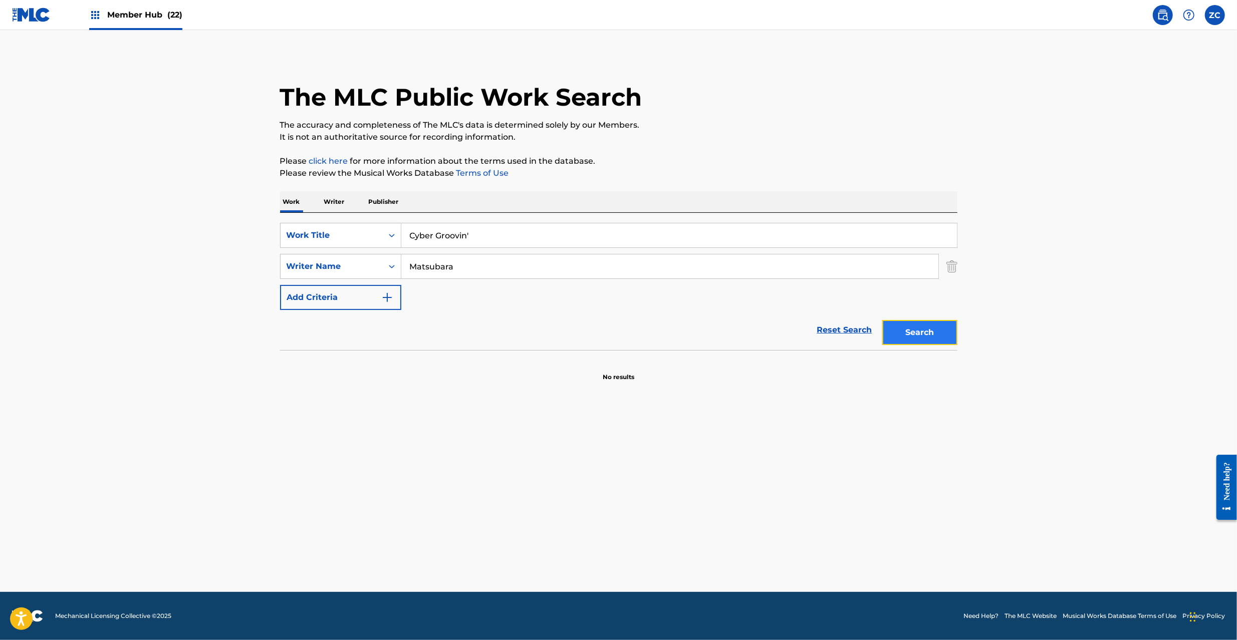
click at [908, 331] on button "Search" at bounding box center [919, 332] width 75 height 25
click at [483, 243] on input "Cyber Groovin'" at bounding box center [678, 235] width 555 height 24
drag, startPoint x: 460, startPoint y: 235, endPoint x: 623, endPoint y: 235, distance: 163.3
click at [623, 235] on input "DOMINO [PERSON_NAME]" at bounding box center [678, 235] width 555 height 24
type input "DOMINO"
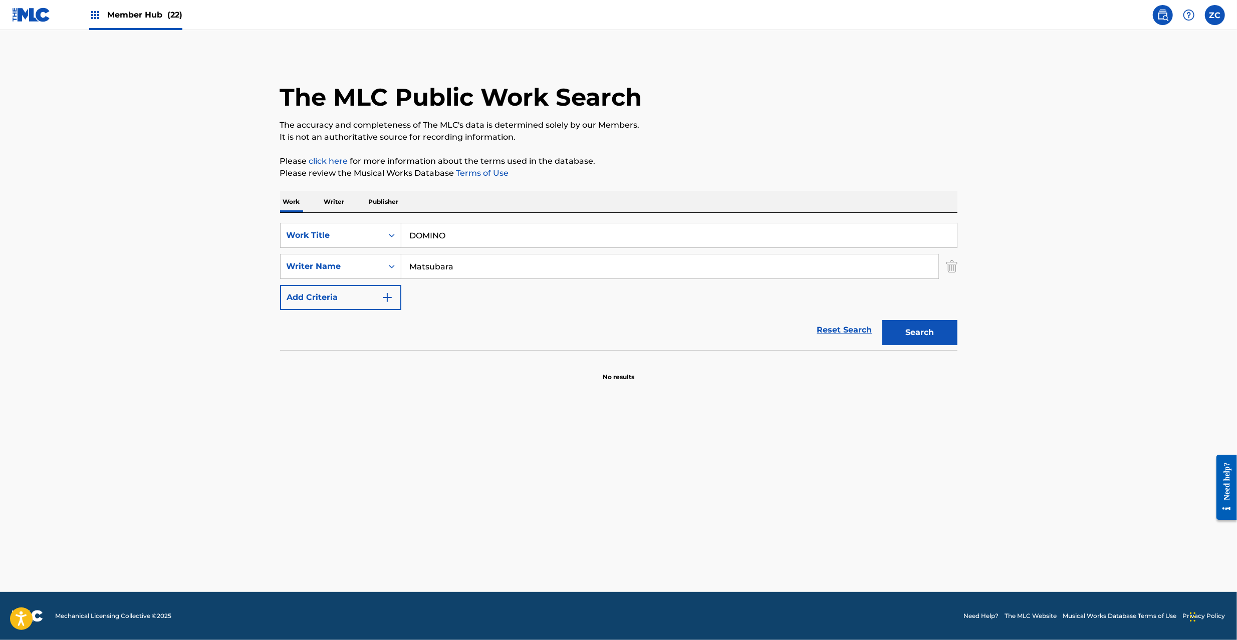
click at [536, 266] on input "Matsubara" at bounding box center [669, 266] width 537 height 24
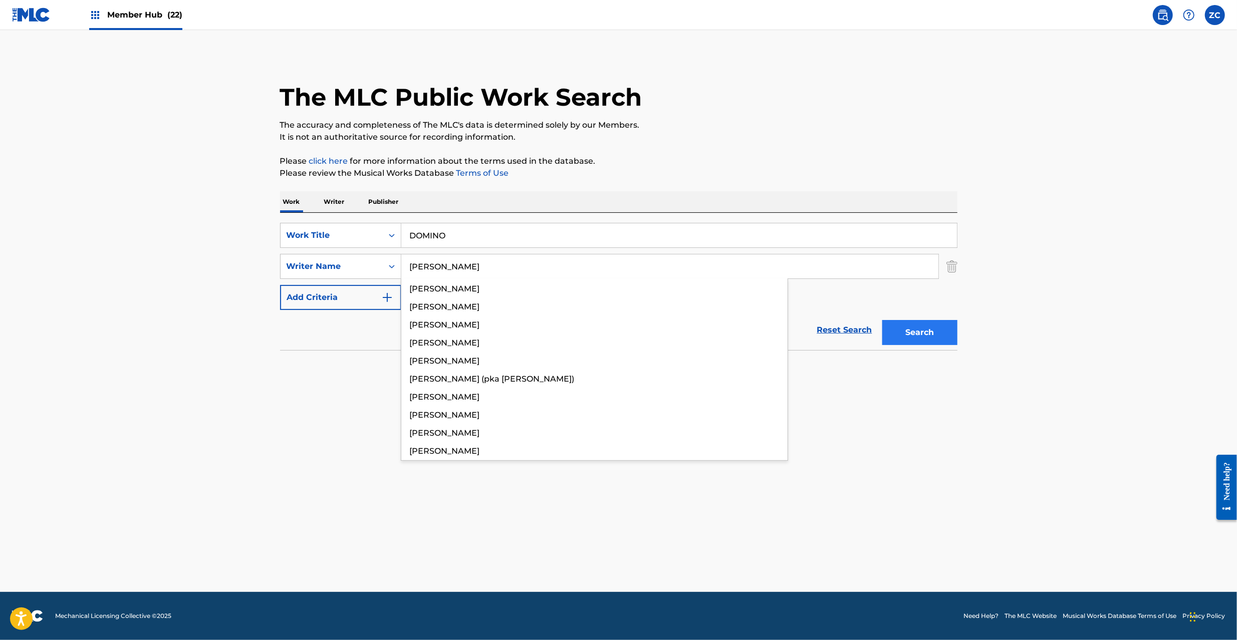
type input "[PERSON_NAME]"
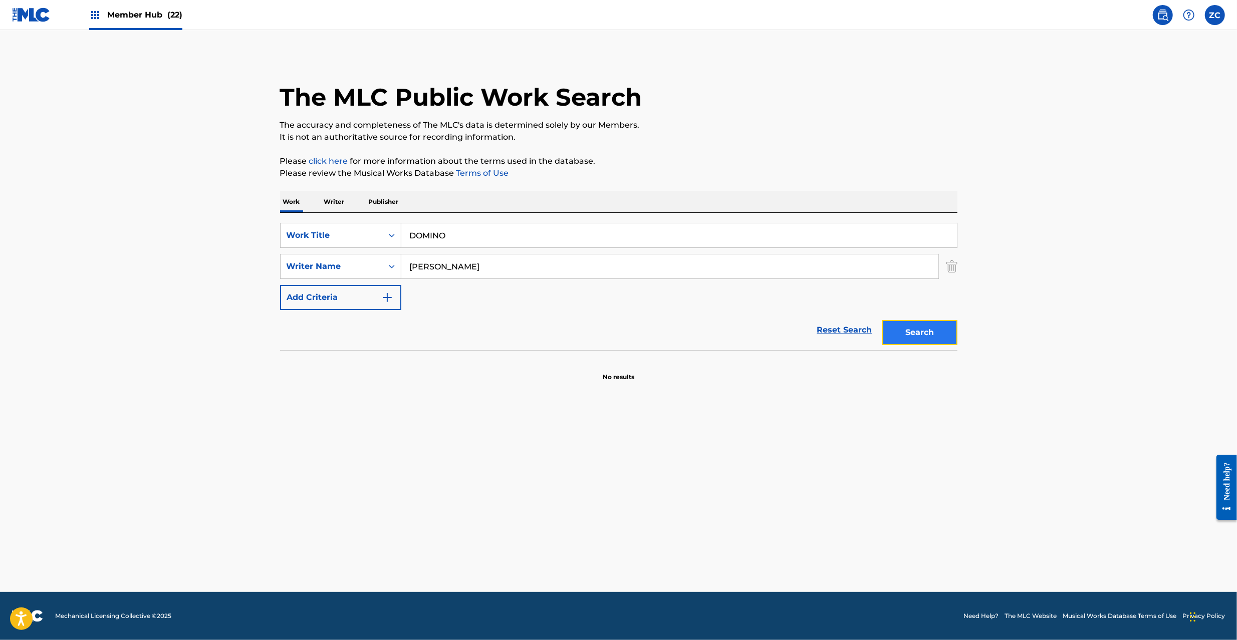
click at [905, 331] on button "Search" at bounding box center [919, 332] width 75 height 25
click at [473, 239] on input "DOMINO" at bounding box center [678, 235] width 555 height 24
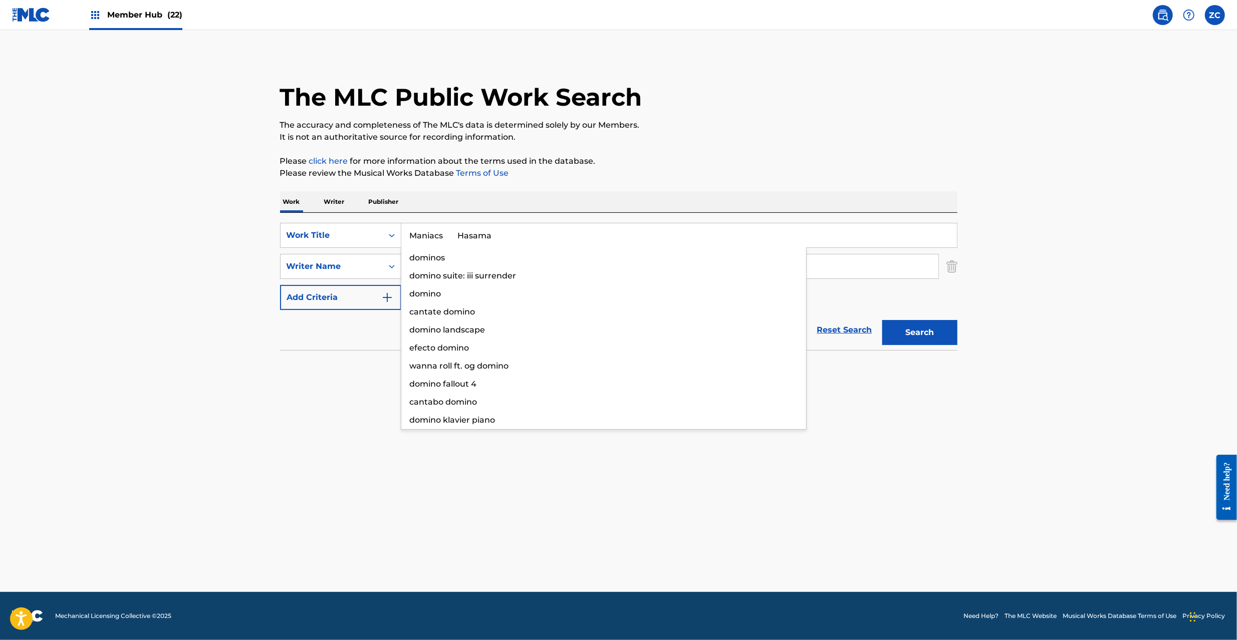
click at [474, 235] on input "Maniacs Hasama" at bounding box center [678, 235] width 555 height 24
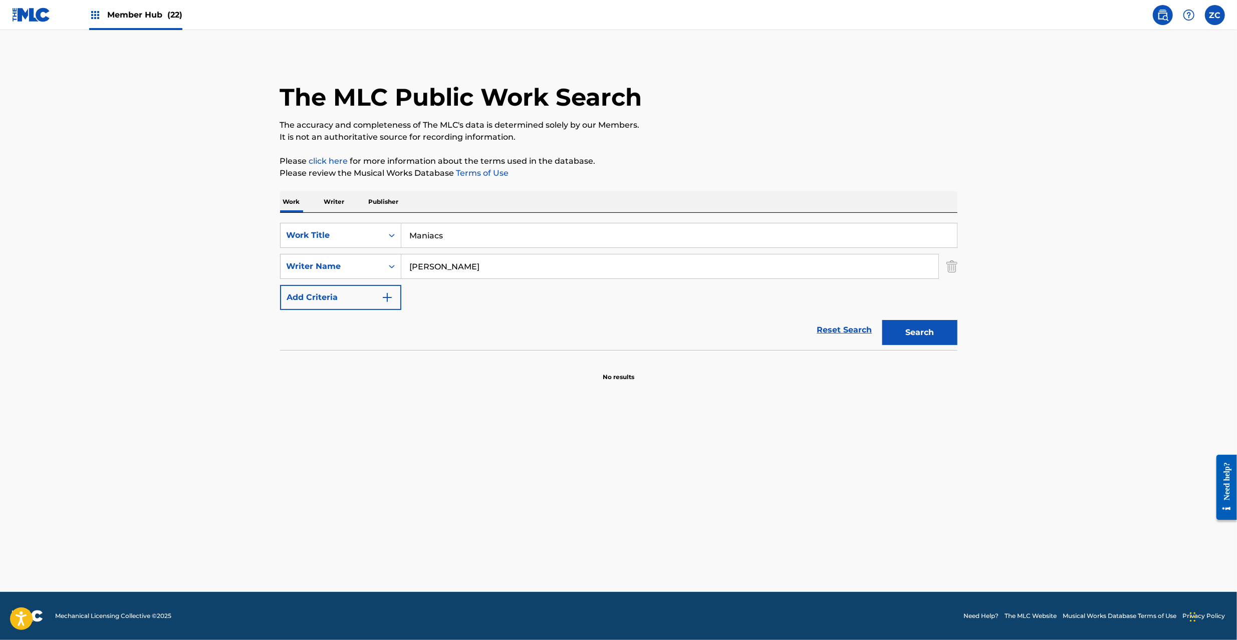
type input "Maniacs"
click at [667, 268] on input "[PERSON_NAME]" at bounding box center [669, 266] width 537 height 24
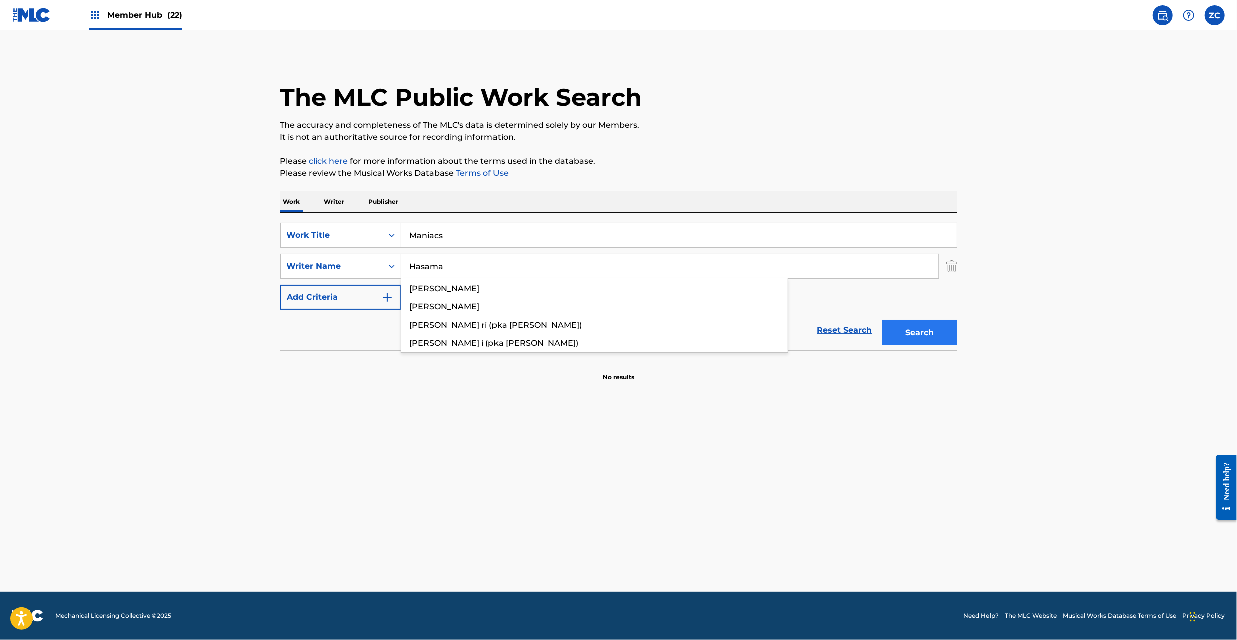
type input "Hasama"
click at [908, 329] on button "Search" at bounding box center [919, 332] width 75 height 25
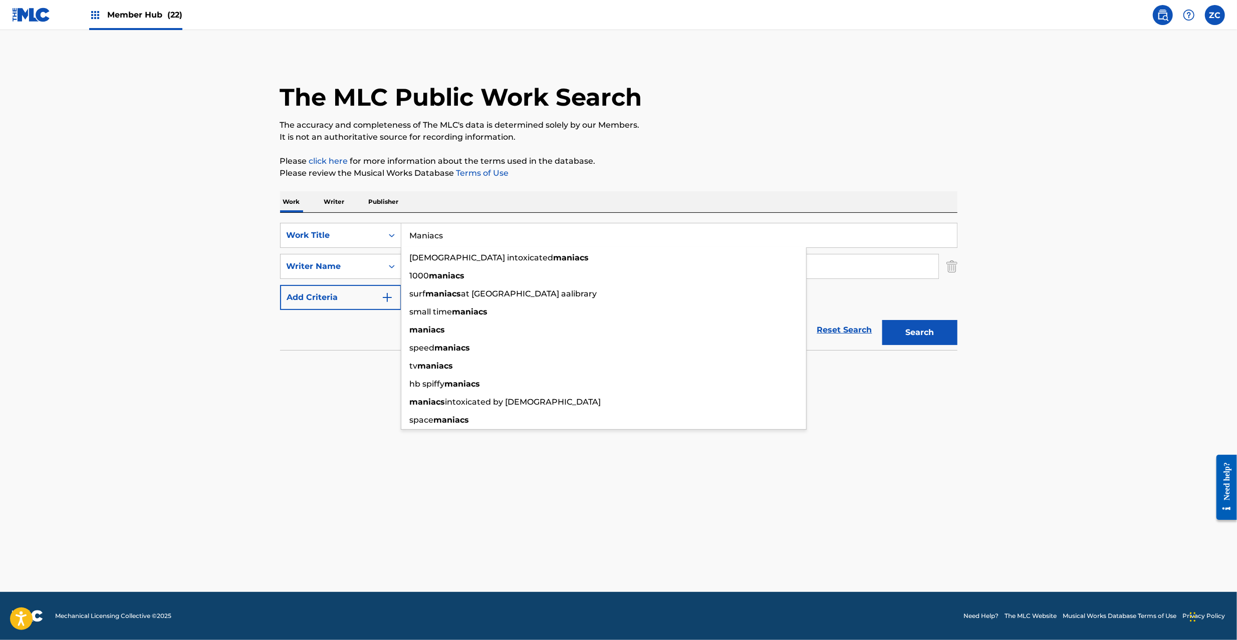
click at [477, 239] on input "Maniacs" at bounding box center [678, 235] width 555 height 24
click at [519, 237] on input "Sunset Blue Hosokawa Toshiya" at bounding box center [678, 235] width 555 height 24
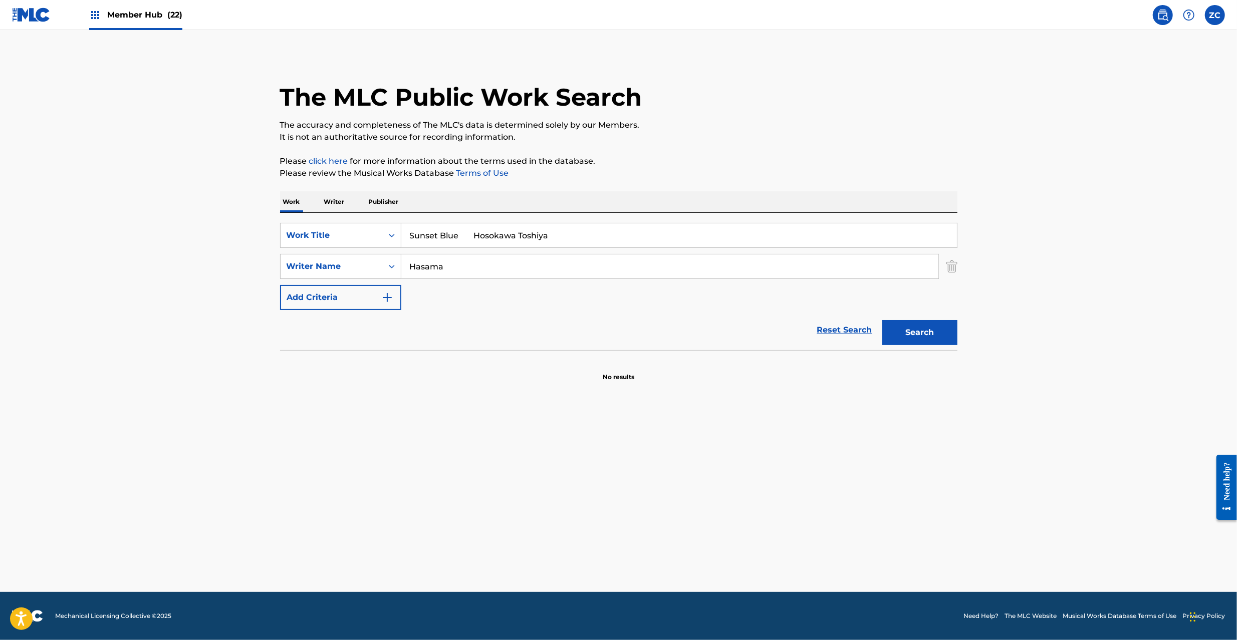
click at [519, 237] on input "Sunset Blue Hosokawa Toshiya" at bounding box center [678, 235] width 555 height 24
click at [484, 238] on input "Sunset Blue Hosokawa" at bounding box center [678, 235] width 555 height 24
type input "Sunset Blue"
click at [511, 271] on input "Hasama" at bounding box center [669, 266] width 537 height 24
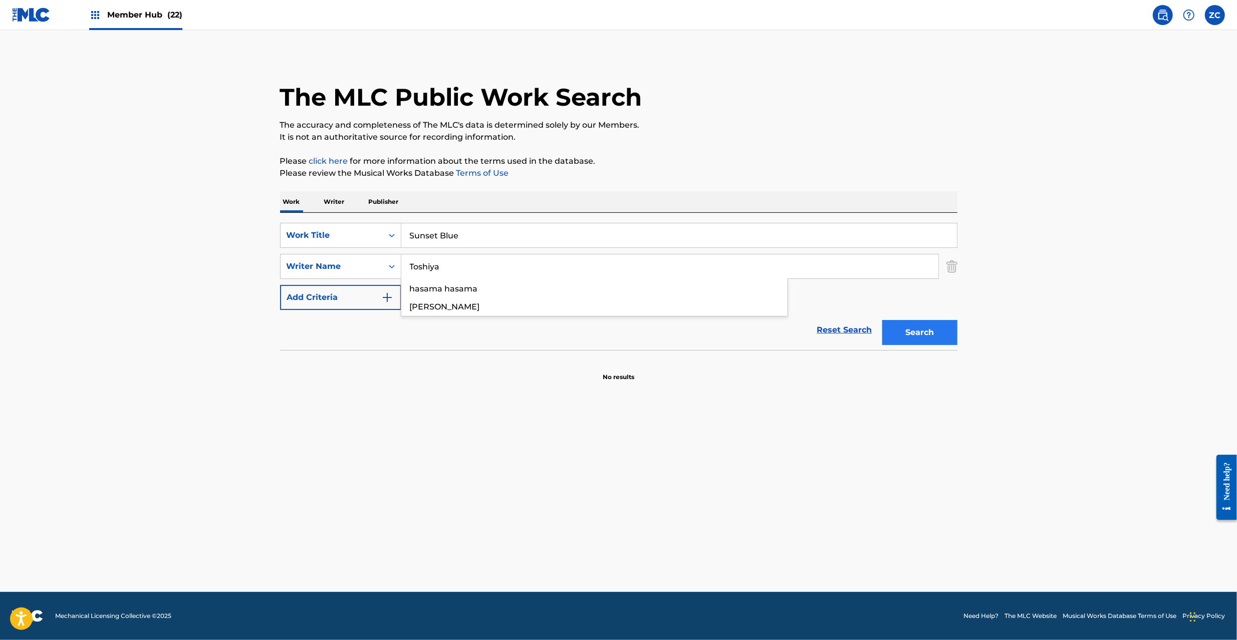
type input "Toshiya"
click at [916, 328] on button "Search" at bounding box center [919, 332] width 75 height 25
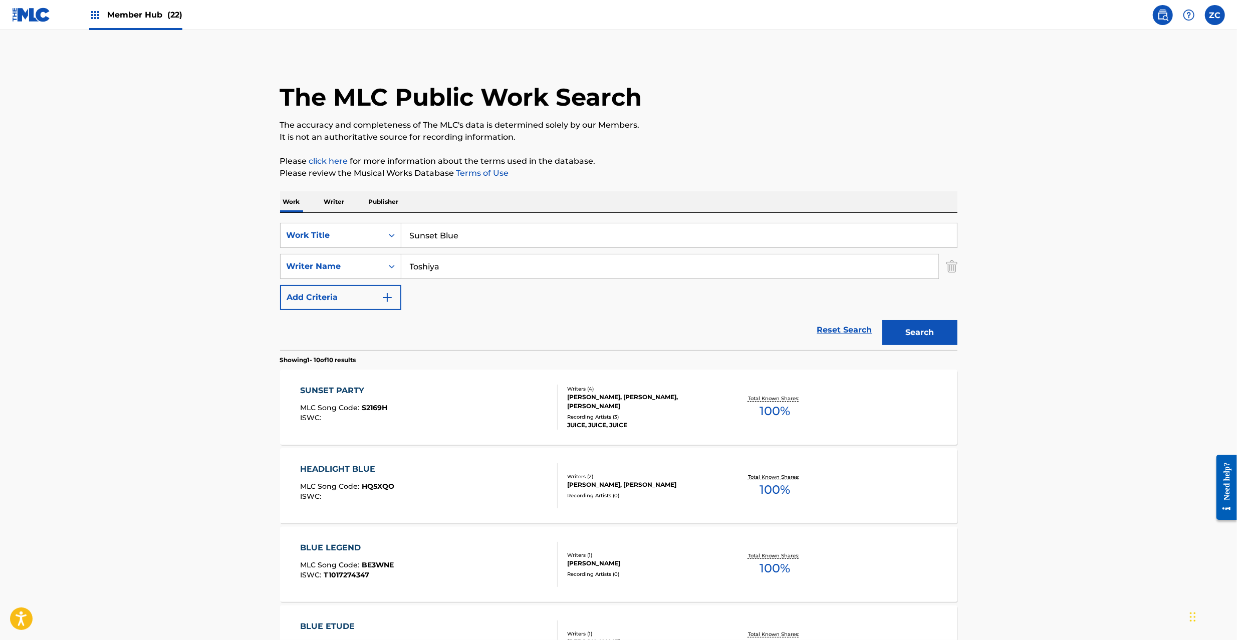
click at [517, 230] on input "Sunset Blue" at bounding box center [678, 235] width 555 height 24
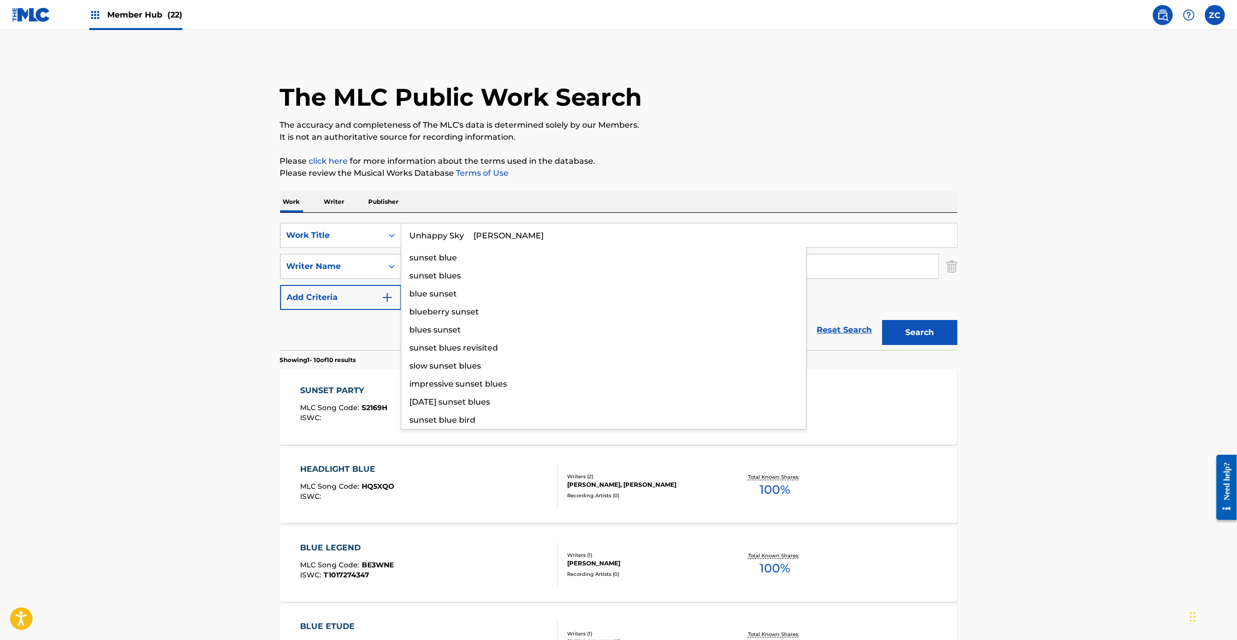
click at [517, 233] on input "Unhappy Sky [PERSON_NAME]" at bounding box center [678, 235] width 555 height 24
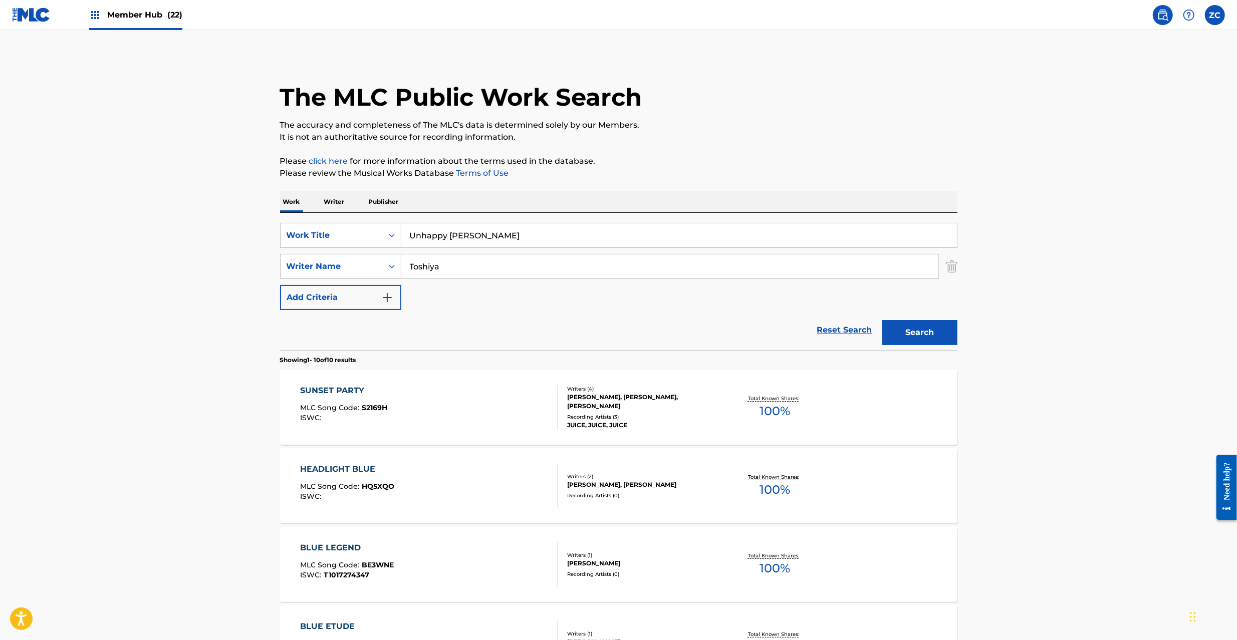
click at [493, 233] on input "Unhappy [PERSON_NAME]" at bounding box center [678, 235] width 555 height 24
click at [493, 234] on input "Unhappy [PERSON_NAME]" at bounding box center [678, 235] width 555 height 24
type input "Unhappy Sky"
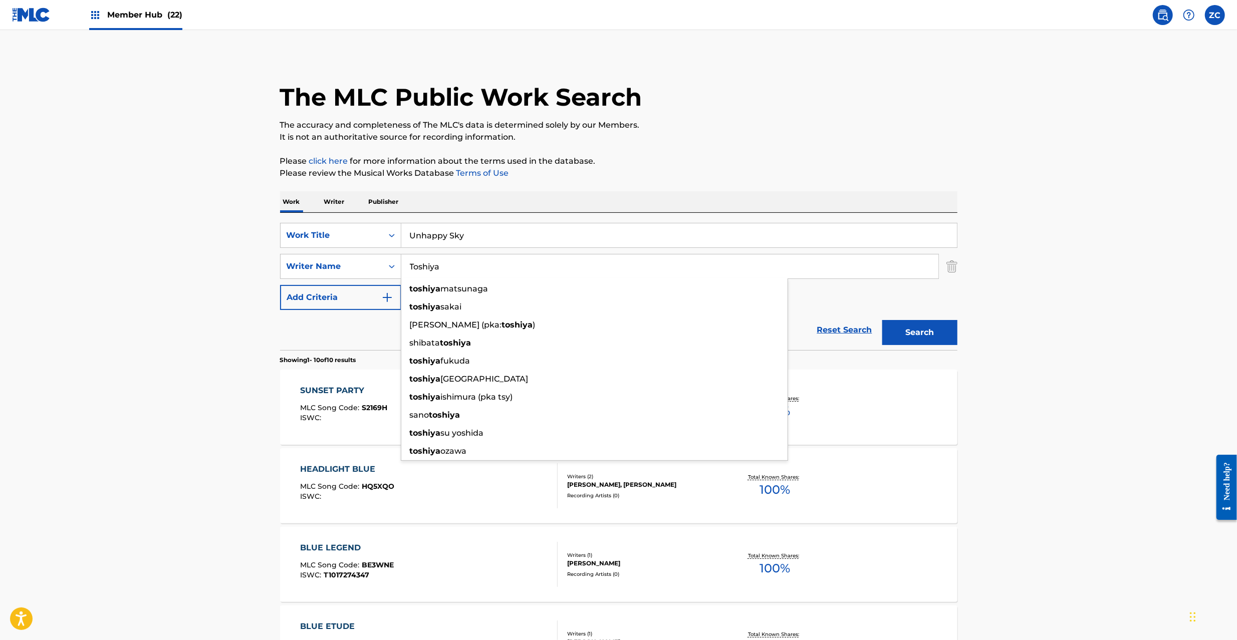
click at [852, 273] on input "Toshiya" at bounding box center [669, 266] width 537 height 24
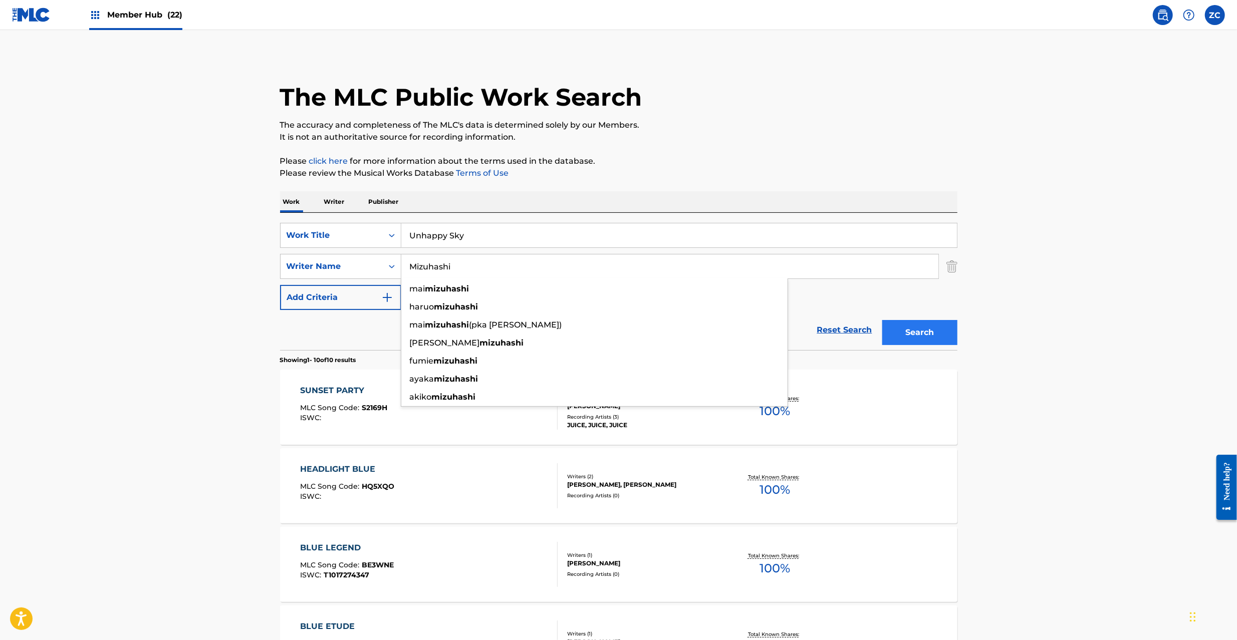
type input "Mizuhashi"
click at [913, 331] on button "Search" at bounding box center [919, 332] width 75 height 25
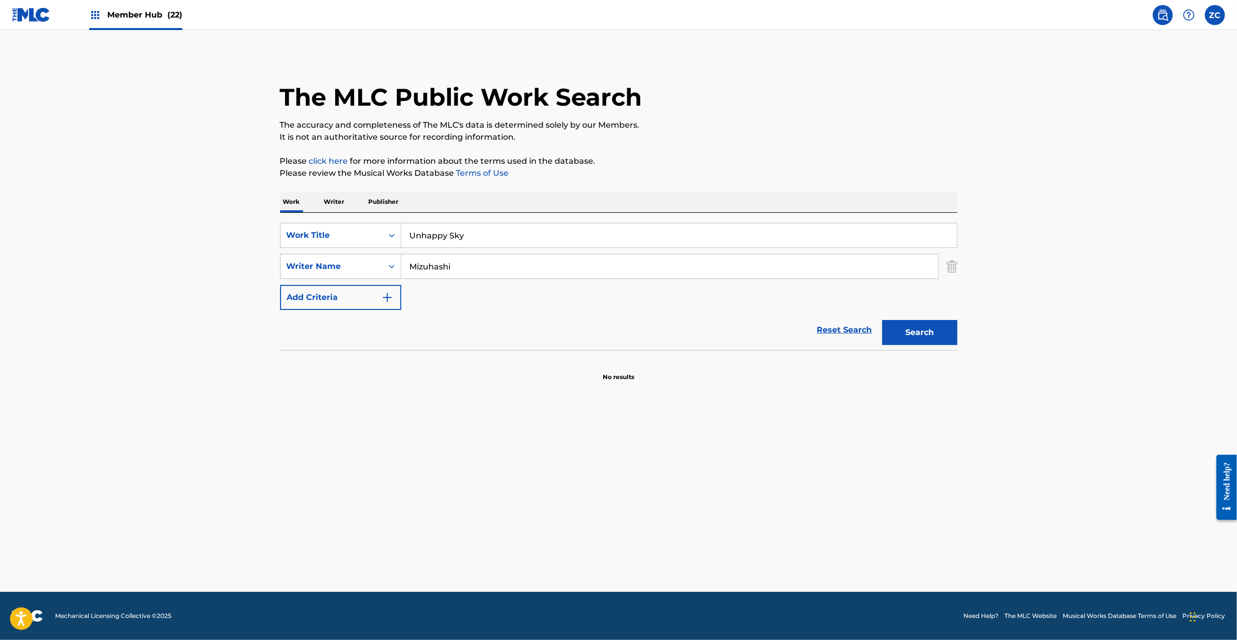
click at [497, 227] on input "Unhappy Sky" at bounding box center [678, 235] width 555 height 24
click at [446, 239] on input "[PERSON_NAME]" at bounding box center [678, 235] width 555 height 24
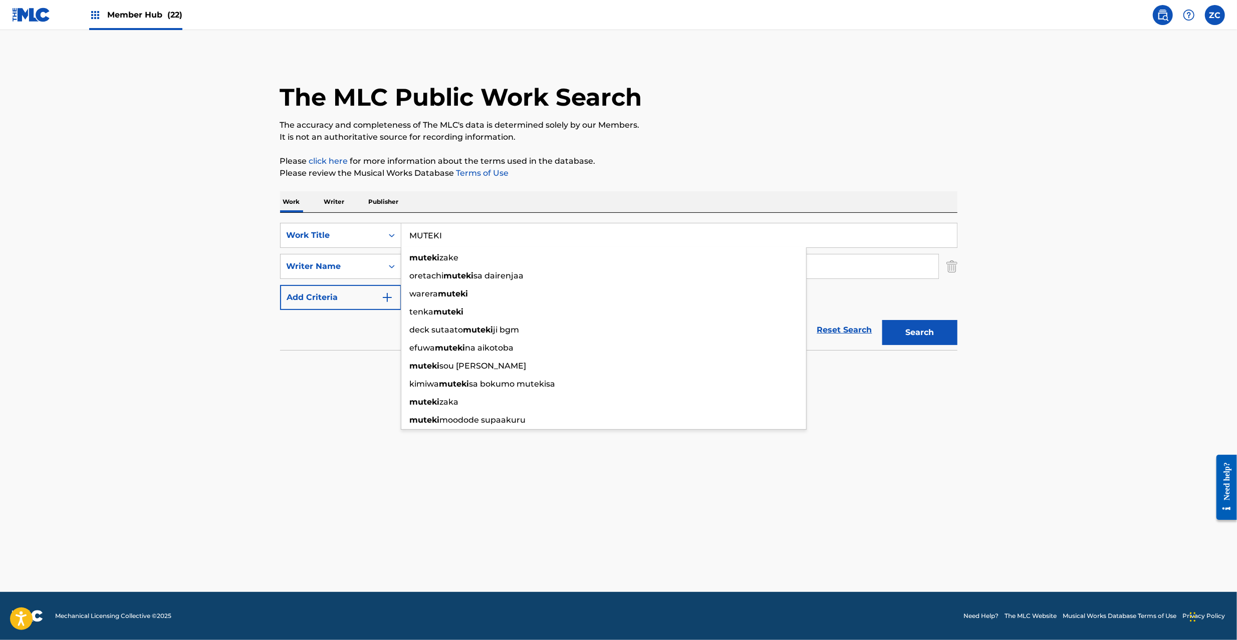
type input "MUTEKI"
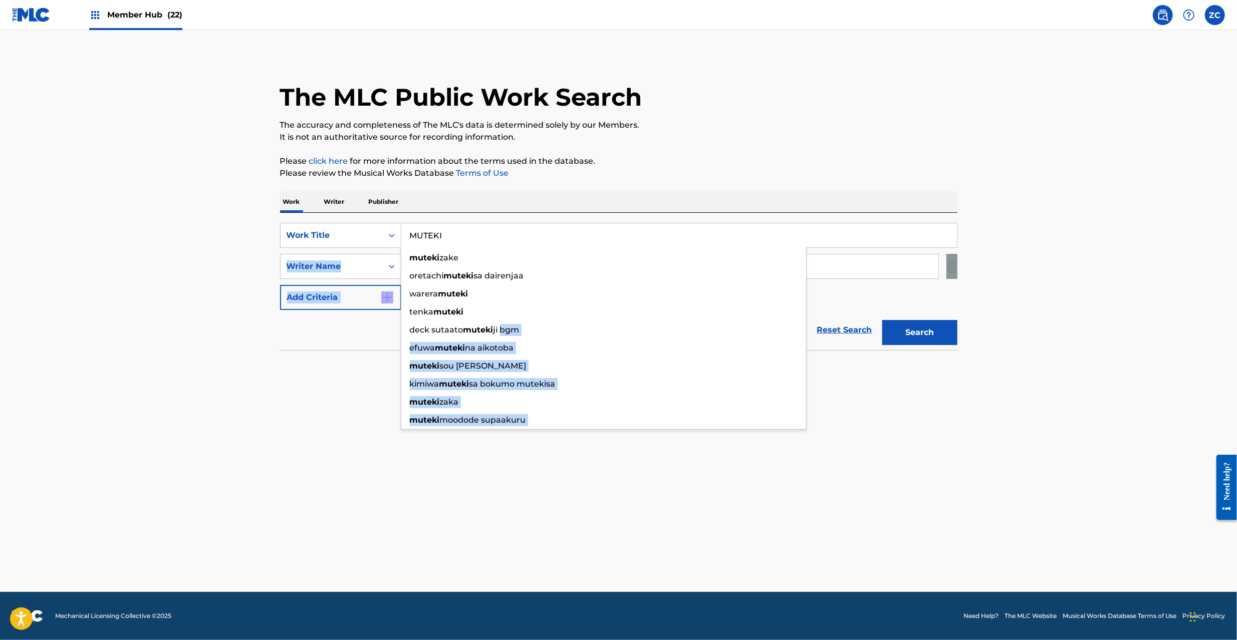
drag, startPoint x: 500, startPoint y: 325, endPoint x: 109, endPoint y: 317, distance: 390.8
click at [109, 317] on main "The MLC Public Work Search The accuracy and completeness of The MLC's data is d…" at bounding box center [618, 311] width 1237 height 562
click at [112, 312] on main "The MLC Public Work Search The accuracy and completeness of The MLC's data is d…" at bounding box center [618, 311] width 1237 height 562
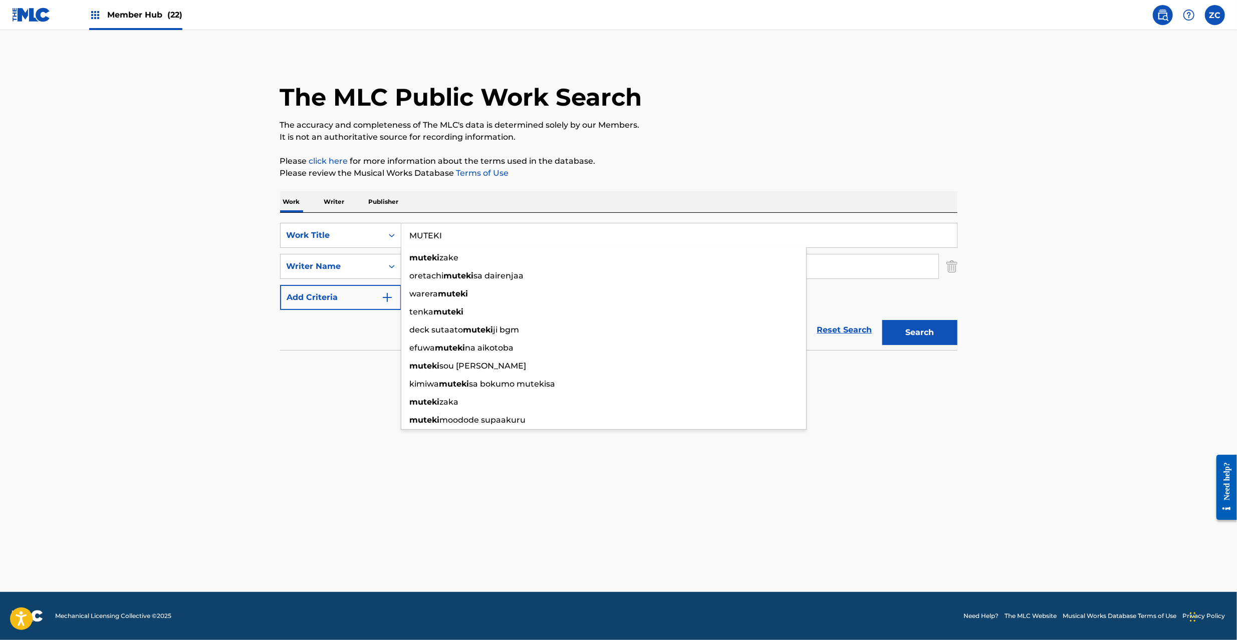
click at [126, 205] on main "The MLC Public Work Search The accuracy and completeness of The MLC's data is d…" at bounding box center [618, 311] width 1237 height 562
click at [864, 153] on div "The MLC Public Work Search The accuracy and completeness of The MLC's data is d…" at bounding box center [618, 218] width 701 height 327
click at [883, 230] on input "MUTEKI" at bounding box center [678, 235] width 555 height 24
click at [863, 179] on p "Please review the Musical Works Database Terms of Use" at bounding box center [618, 173] width 677 height 12
click at [880, 265] on input "Mizuhashi" at bounding box center [669, 266] width 537 height 24
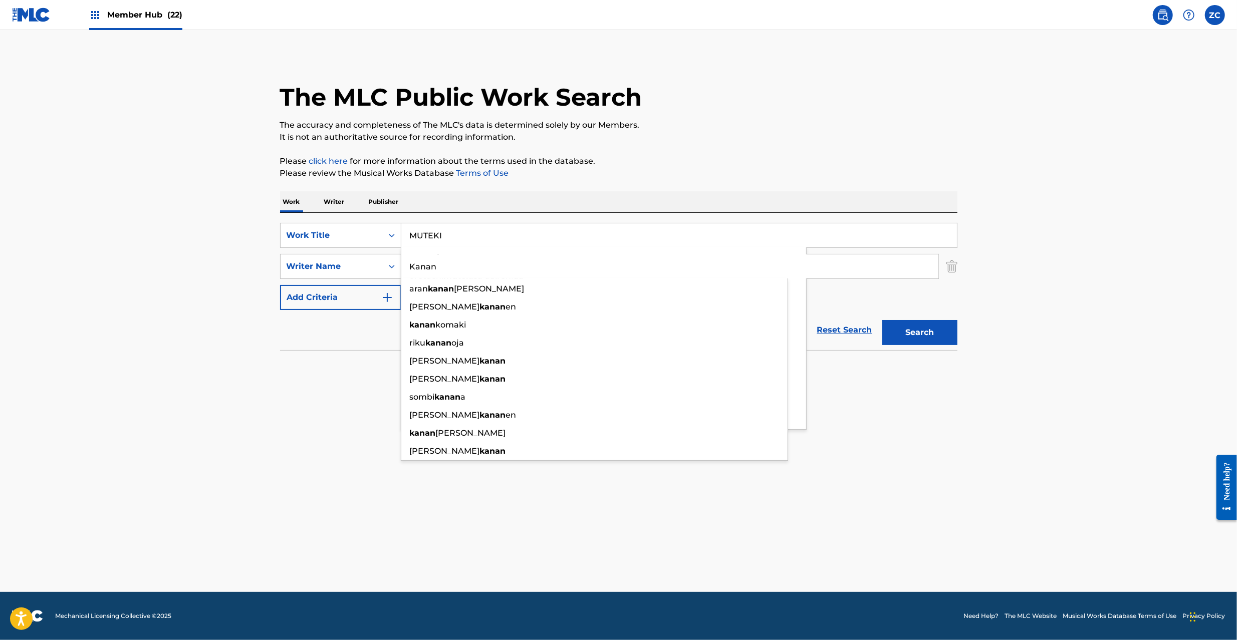
click at [880, 265] on input "Kanan" at bounding box center [669, 266] width 537 height 24
type input "Kanan"
drag, startPoint x: 1075, startPoint y: 329, endPoint x: 908, endPoint y: 339, distance: 167.1
click at [1072, 329] on main "The MLC Public Work Search The accuracy and completeness of The MLC's data is d…" at bounding box center [618, 311] width 1237 height 562
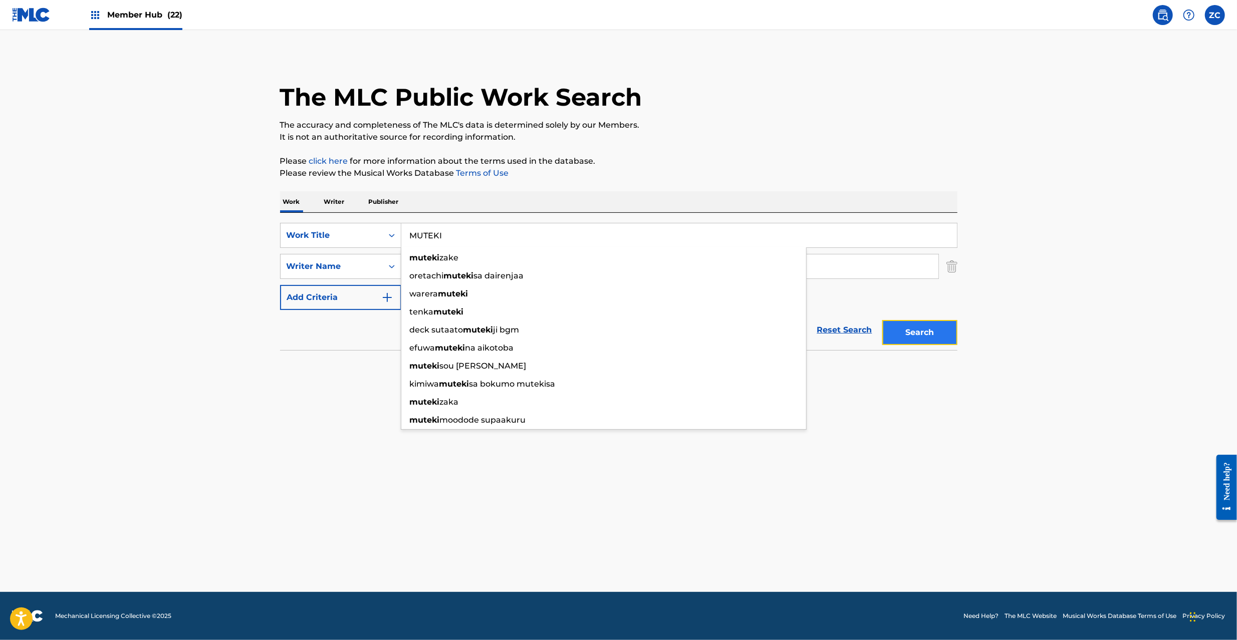
click at [906, 333] on button "Search" at bounding box center [919, 332] width 75 height 25
click at [642, 236] on input "MUTEKI" at bounding box center [678, 235] width 555 height 24
click at [952, 263] on div "The MLC Public Work Search The accuracy and completeness of The MLC's data is d…" at bounding box center [618, 218] width 701 height 327
click at [950, 263] on img "Search Form" at bounding box center [951, 266] width 11 height 25
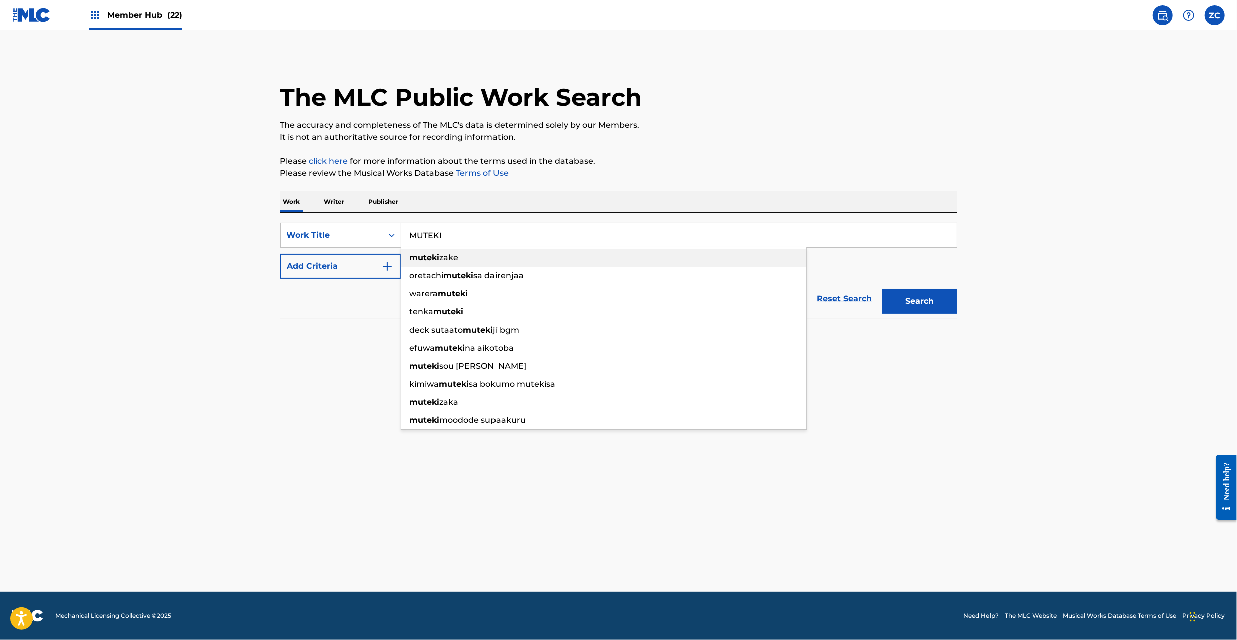
click at [461, 258] on div "muteki zake" at bounding box center [603, 258] width 405 height 18
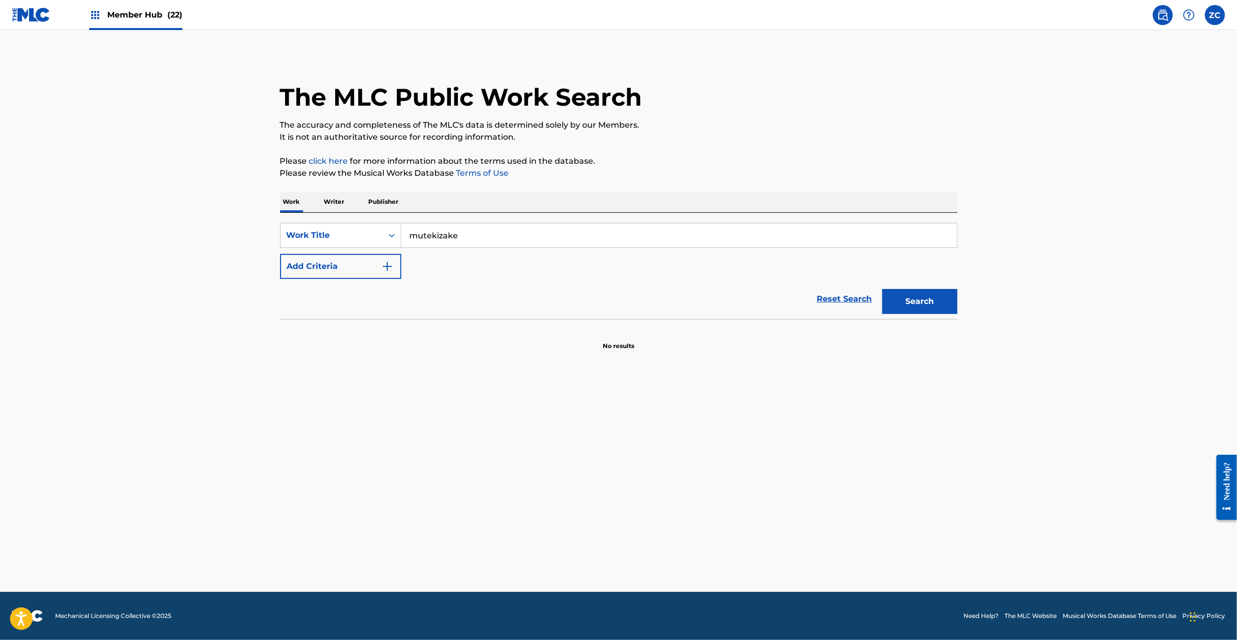
click at [481, 240] on input "mutekizake" at bounding box center [678, 235] width 555 height 24
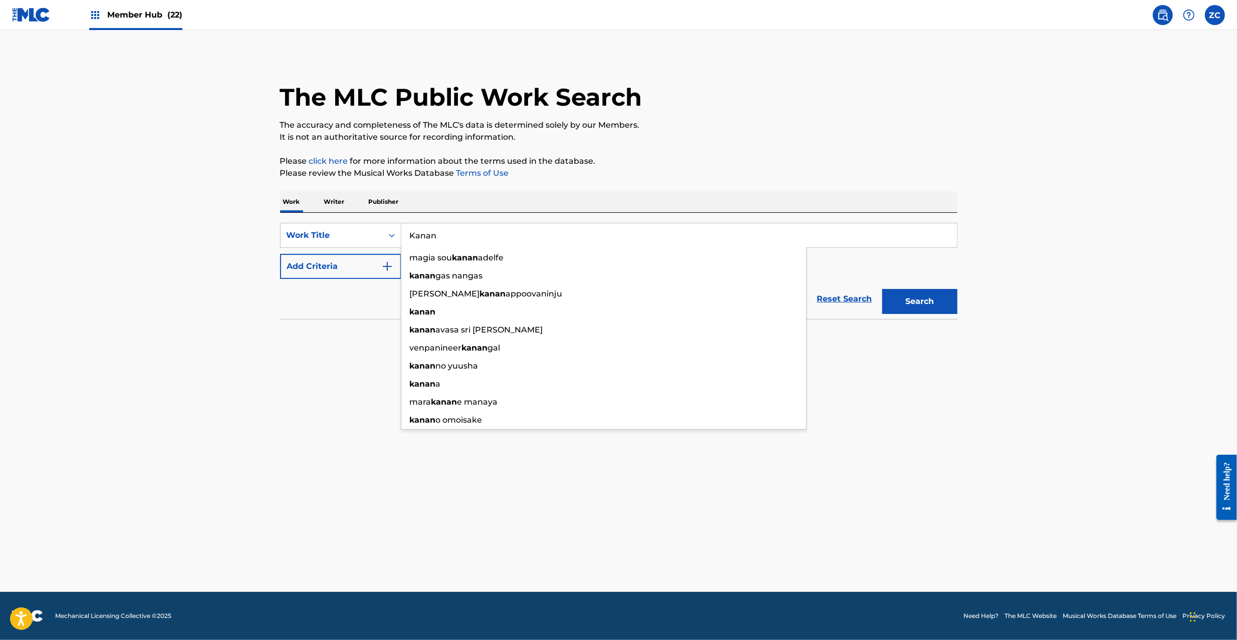
click at [462, 231] on input "Kanan" at bounding box center [678, 235] width 555 height 24
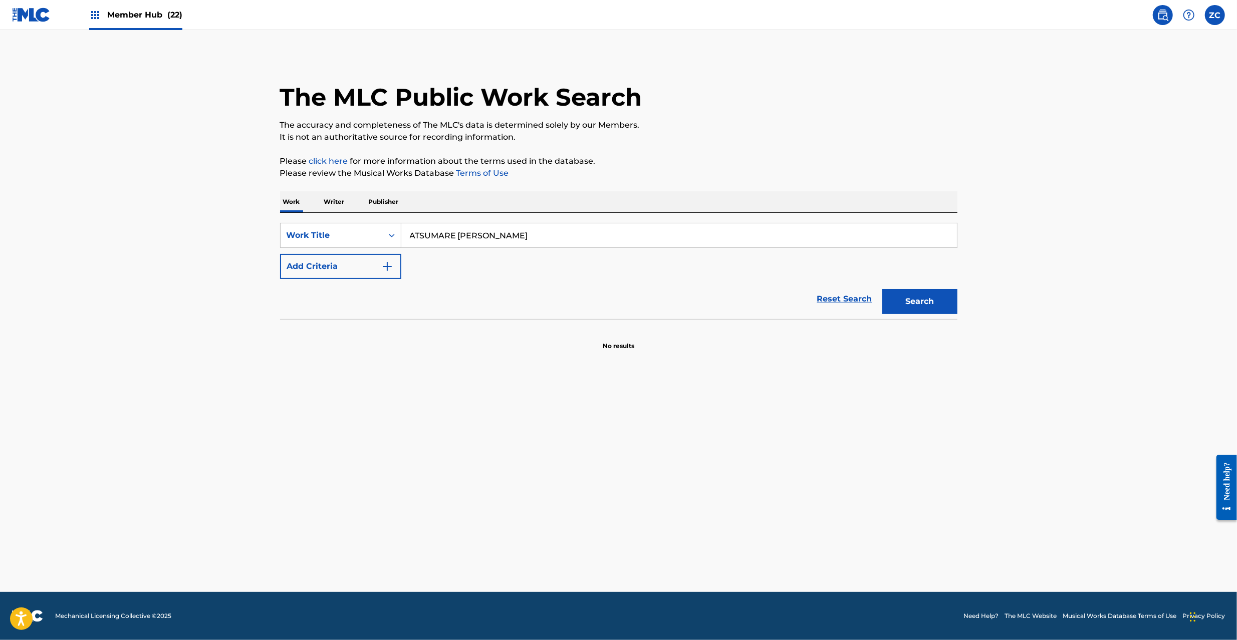
click at [501, 234] on input "ATSUMARE [PERSON_NAME]" at bounding box center [678, 235] width 555 height 24
click at [476, 235] on input "ATSUMARE Hiiragi" at bounding box center [678, 235] width 555 height 24
type input "ATSUMARE"
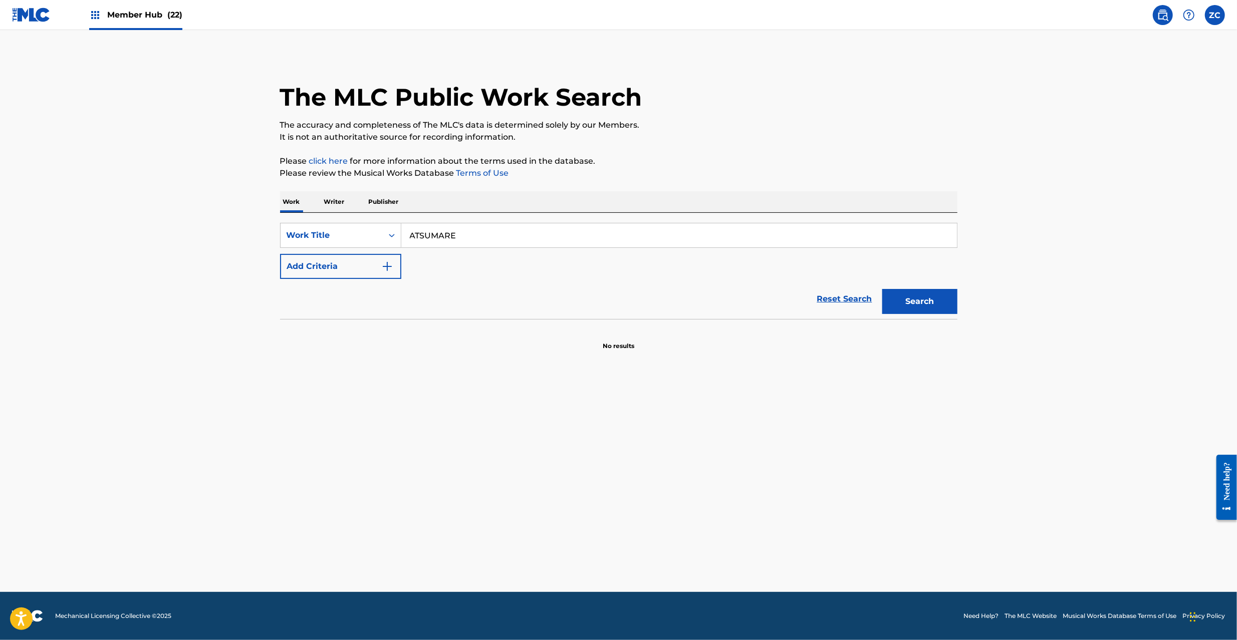
click at [527, 197] on div "Work Writer Publisher" at bounding box center [618, 201] width 677 height 21
click at [366, 265] on button "Add Criteria" at bounding box center [340, 266] width 121 height 25
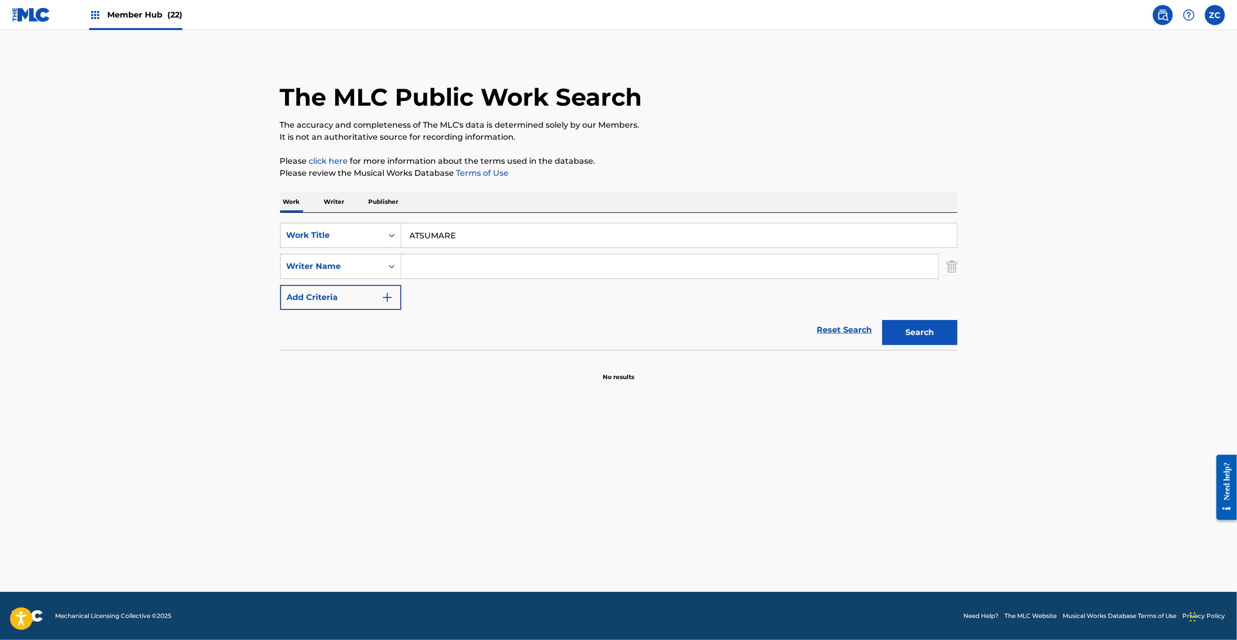
click at [486, 261] on input "Search Form" at bounding box center [669, 266] width 537 height 24
type input "Shimakawa"
click at [910, 333] on button "Search" at bounding box center [919, 332] width 75 height 25
click at [483, 235] on input "ATSUMARE" at bounding box center [678, 235] width 555 height 24
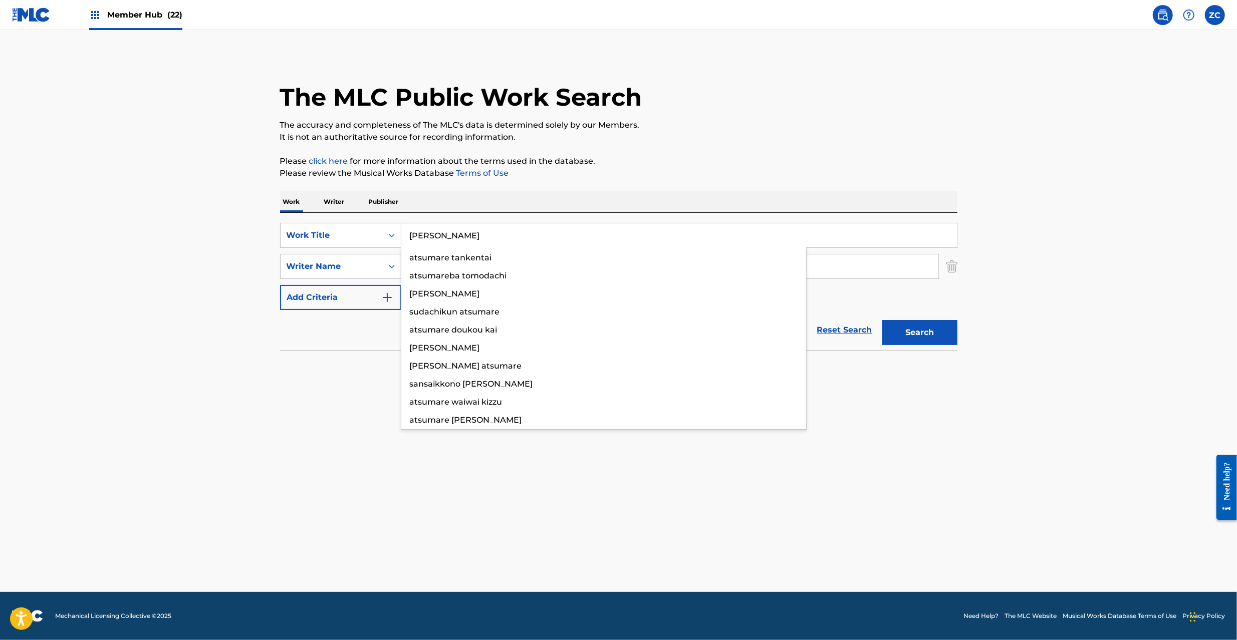
click at [462, 235] on input "[PERSON_NAME]" at bounding box center [678, 235] width 555 height 24
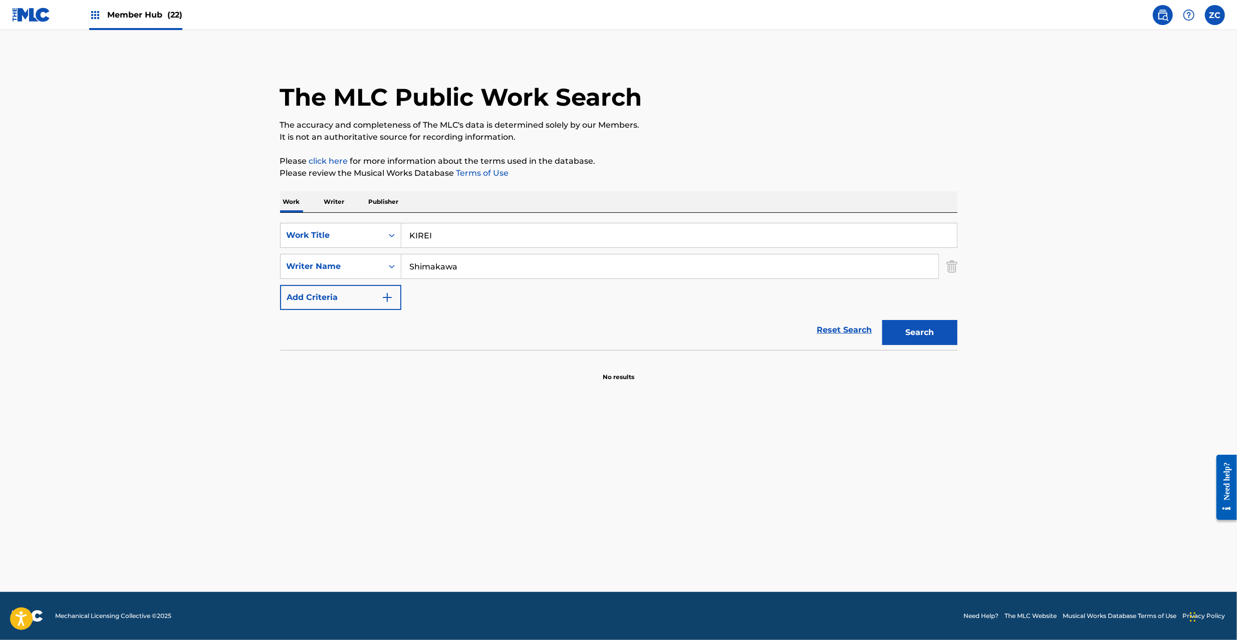
click at [462, 235] on input "KIREI" at bounding box center [678, 235] width 555 height 24
type input "KIREI"
drag, startPoint x: 188, startPoint y: 262, endPoint x: 514, endPoint y: 261, distance: 325.6
click at [189, 262] on main "The MLC Public Work Search The accuracy and completeness of The MLC's data is d…" at bounding box center [618, 311] width 1237 height 562
click at [521, 262] on input "Shimakawa" at bounding box center [669, 266] width 537 height 24
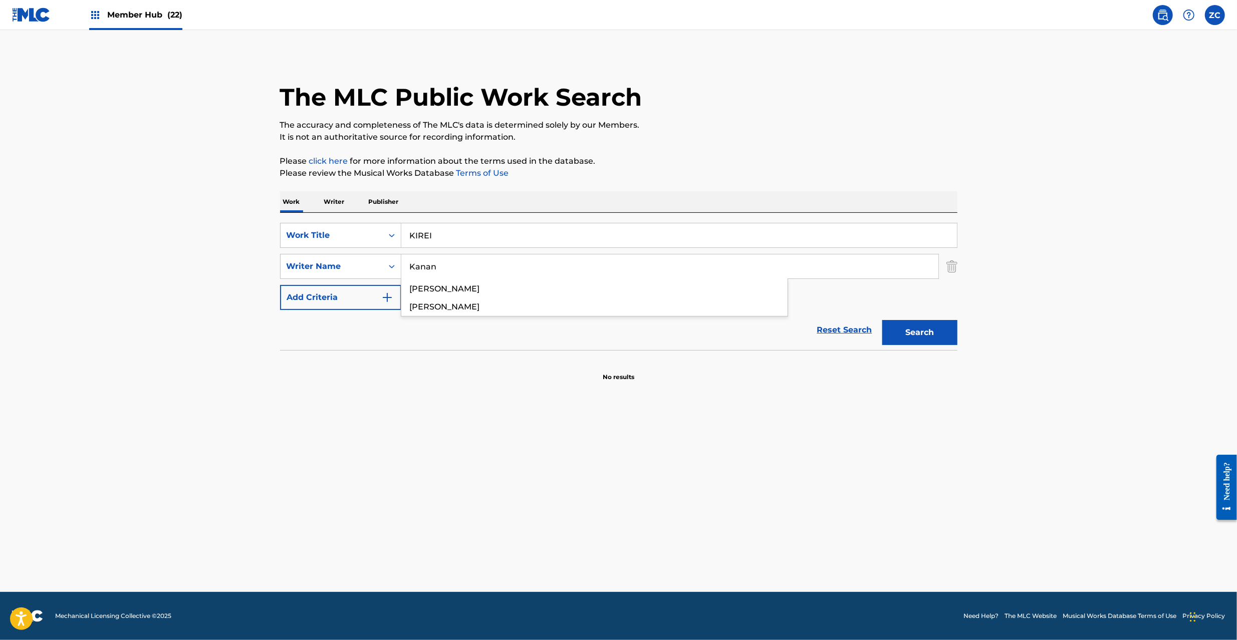
type input "Kanan"
click at [458, 231] on input "KIREI" at bounding box center [678, 235] width 555 height 24
type input "HITOMI"
click at [918, 103] on div "The MLC Public Work Search" at bounding box center [618, 91] width 677 height 73
click at [922, 328] on button "Search" at bounding box center [919, 332] width 75 height 25
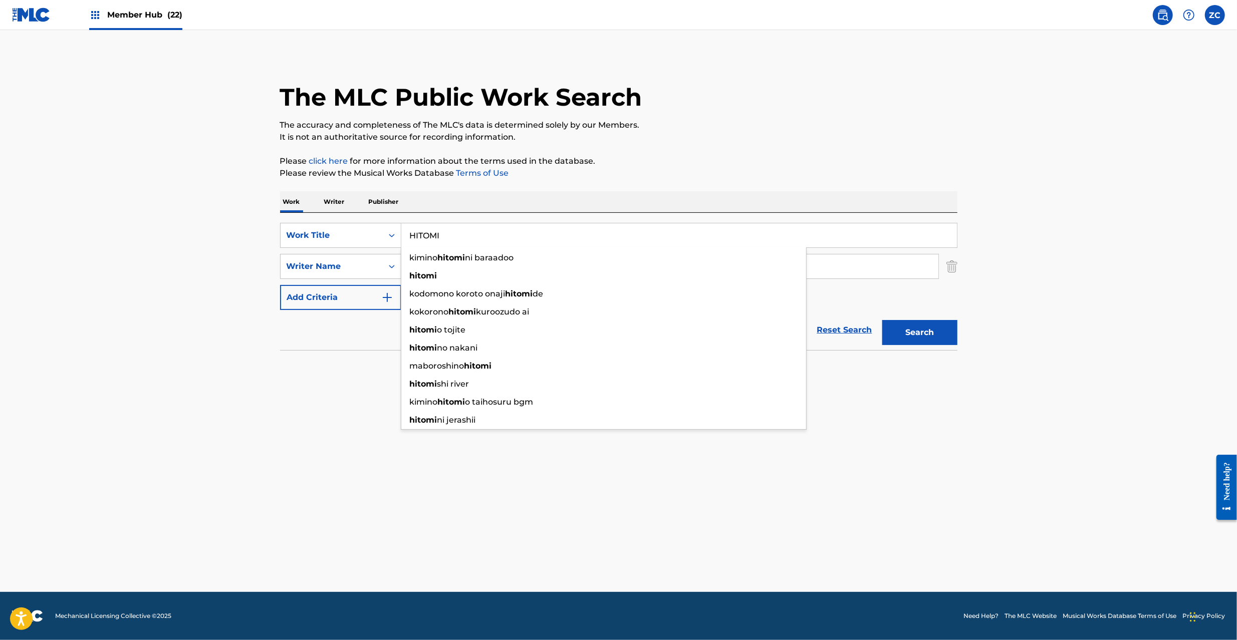
click at [504, 244] on input "HITOMI" at bounding box center [678, 235] width 555 height 24
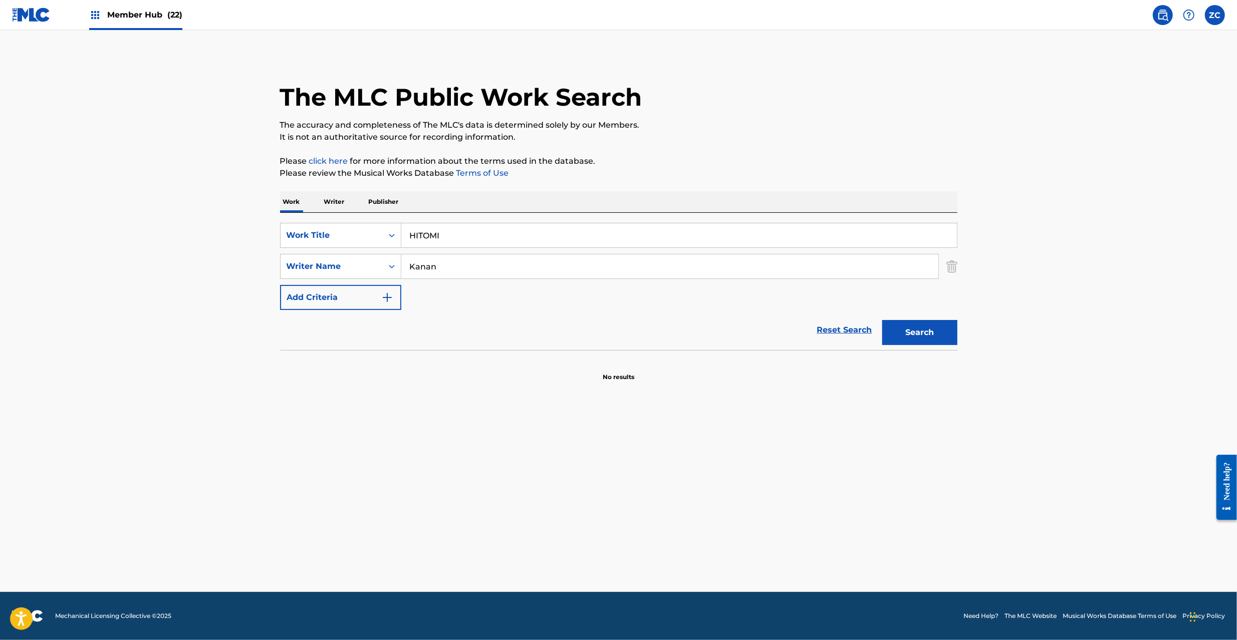
click at [337, 202] on p "Writer" at bounding box center [334, 201] width 27 height 21
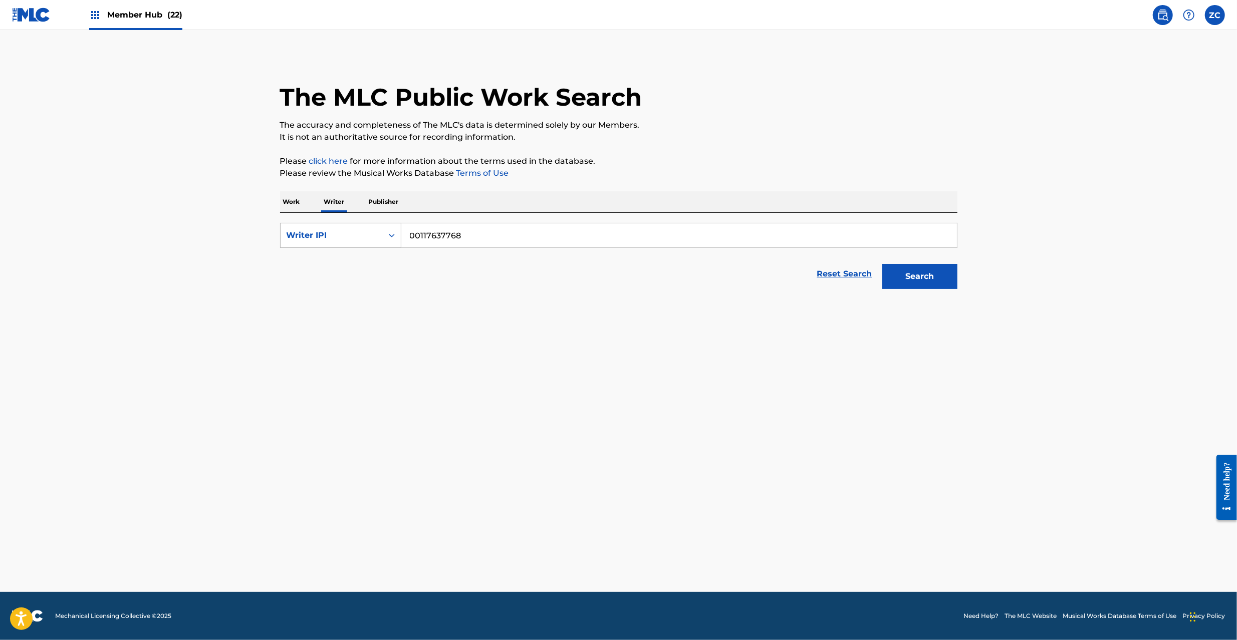
drag, startPoint x: 509, startPoint y: 233, endPoint x: 358, endPoint y: 233, distance: 151.3
click at [358, 233] on div "SearchWithCriteria52d64353-5d77-461d-9fbb-427f8cc80778 Writer IPI 00117637768" at bounding box center [618, 235] width 677 height 25
type input "01097502547"
click at [882, 264] on button "Search" at bounding box center [919, 276] width 75 height 25
click at [291, 207] on p "Work" at bounding box center [291, 201] width 23 height 21
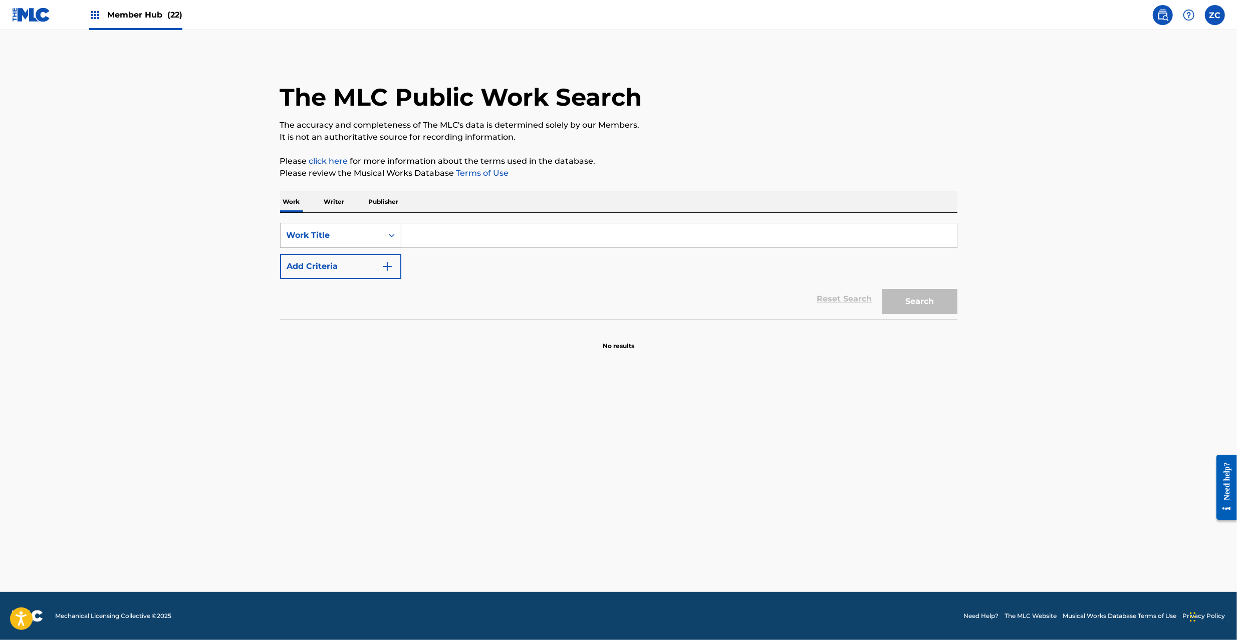
click at [353, 227] on div "Work Title" at bounding box center [331, 235] width 102 height 19
click at [325, 293] on div "ISWC" at bounding box center [340, 285] width 120 height 25
click at [506, 238] on input "Search Form" at bounding box center [678, 235] width 555 height 24
type input "T3264938805"
click at [903, 295] on button "Search" at bounding box center [919, 301] width 75 height 25
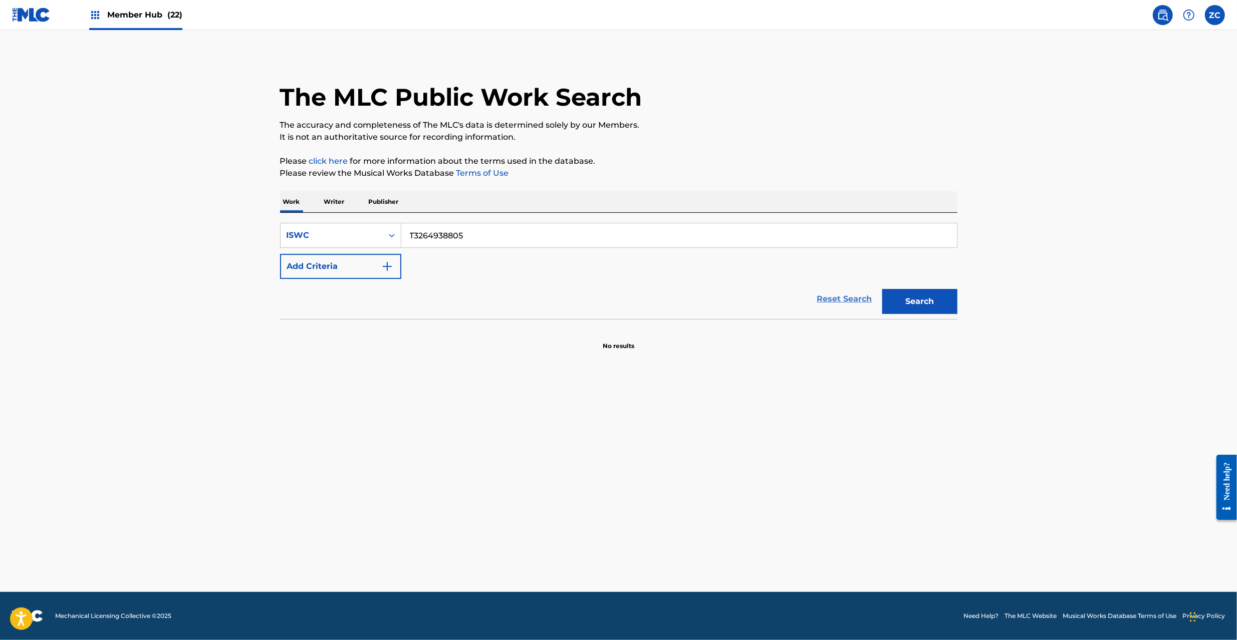
click at [849, 298] on link "Reset Search" at bounding box center [844, 299] width 65 height 22
click at [860, 237] on input "Search Form" at bounding box center [678, 235] width 555 height 24
click at [932, 295] on button "Search" at bounding box center [919, 301] width 75 height 25
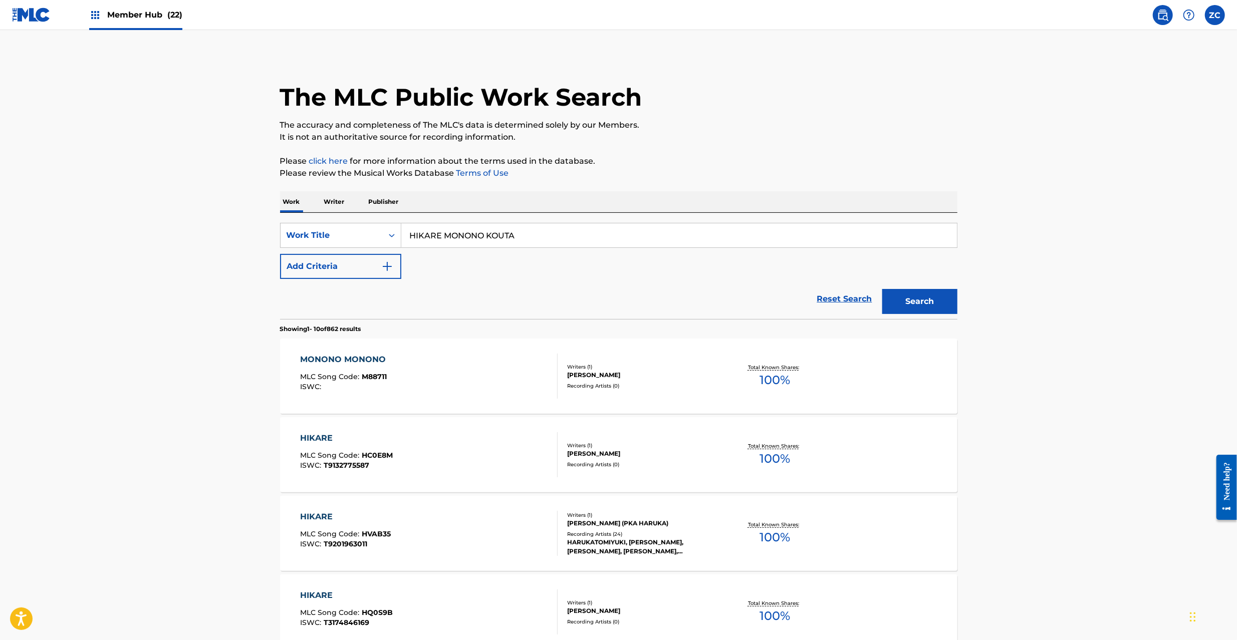
click at [580, 235] on input "HIKARE MONONO KOUTA" at bounding box center [678, 235] width 555 height 24
click at [900, 304] on button "Search" at bounding box center [919, 301] width 75 height 25
click at [577, 233] on input "AIO TSUTAERUBEKI DATTA" at bounding box center [678, 235] width 555 height 24
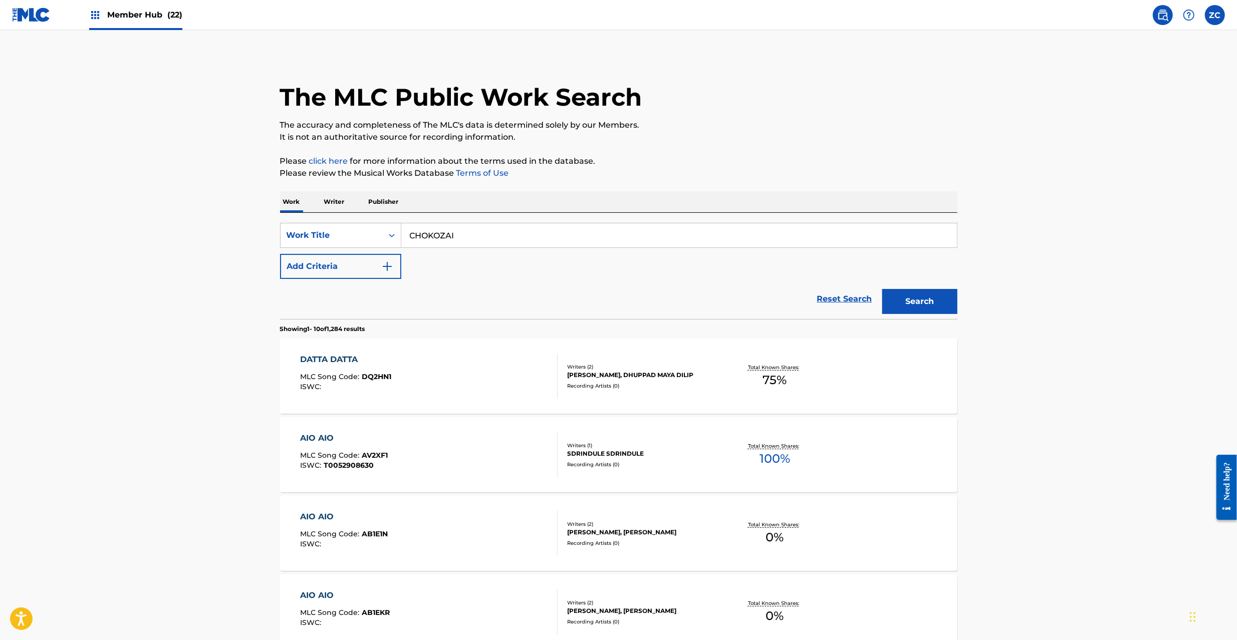
type input "CHOKOZAI"
click at [882, 289] on button "Search" at bounding box center [919, 301] width 75 height 25
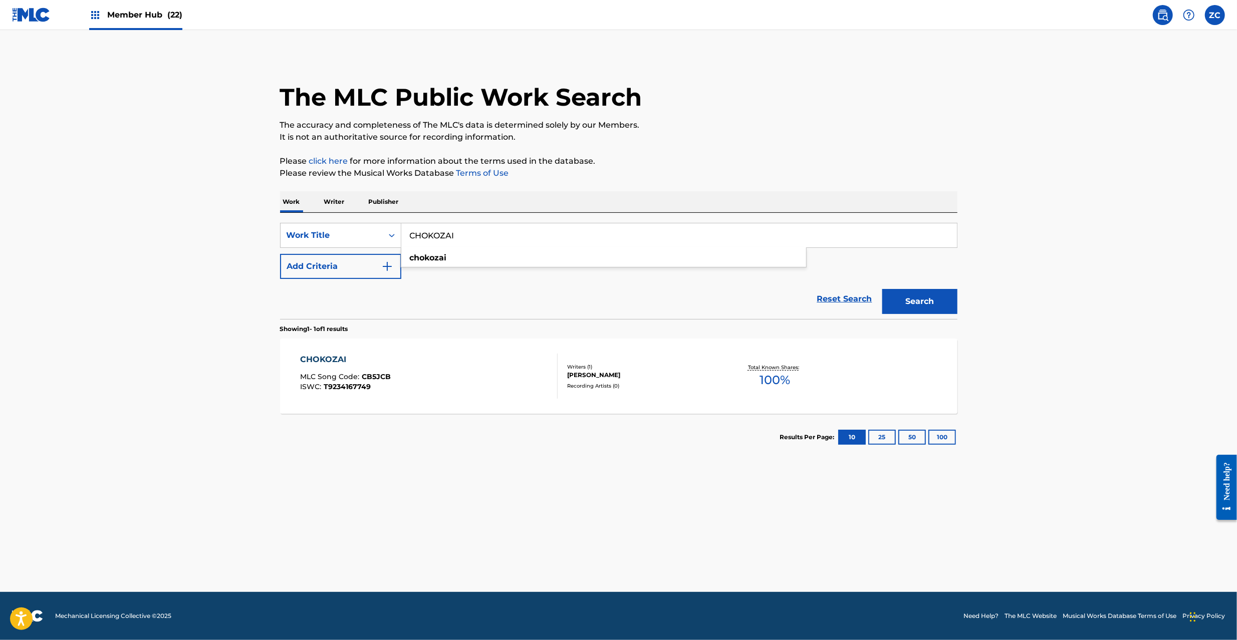
click at [338, 203] on p "Writer" at bounding box center [334, 201] width 27 height 21
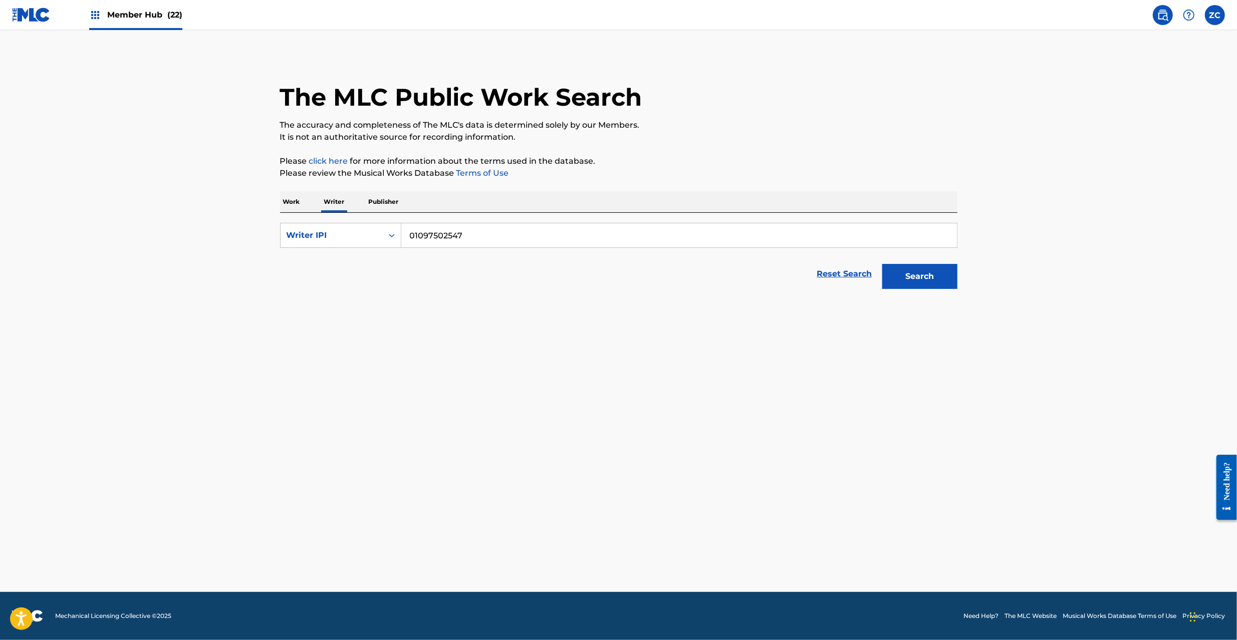
click at [445, 237] on input "01097502547" at bounding box center [678, 235] width 555 height 24
type input "00705733452"
click at [882, 264] on button "Search" at bounding box center [919, 276] width 75 height 25
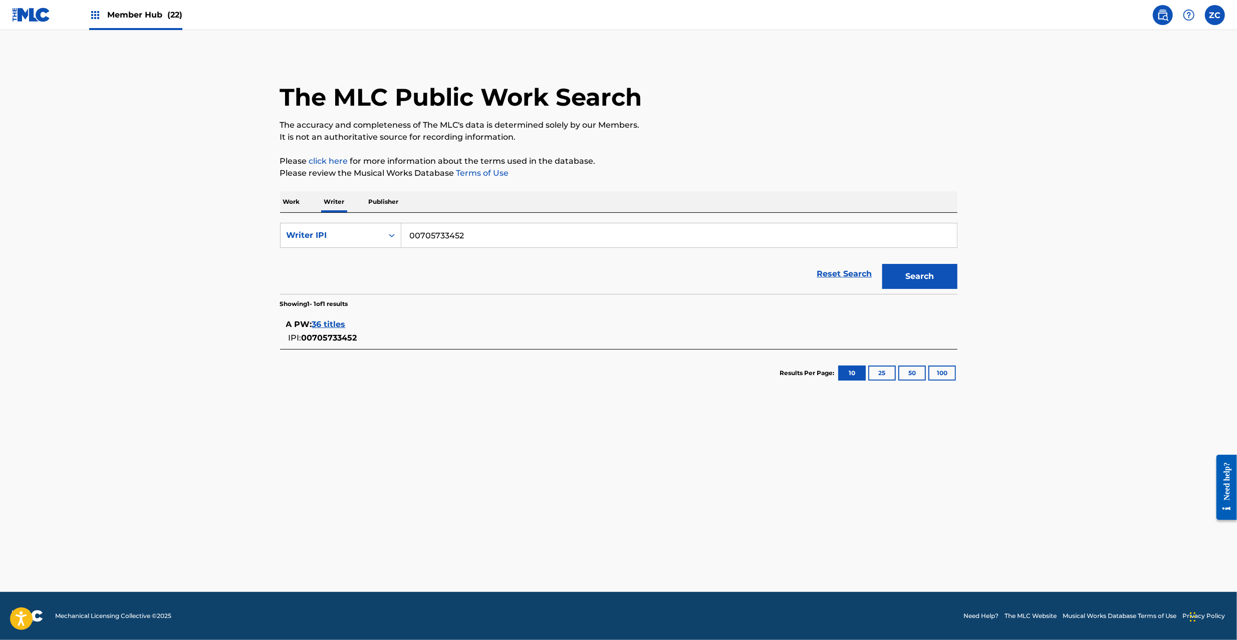
click at [323, 325] on span "36 titles" at bounding box center [329, 325] width 34 height 10
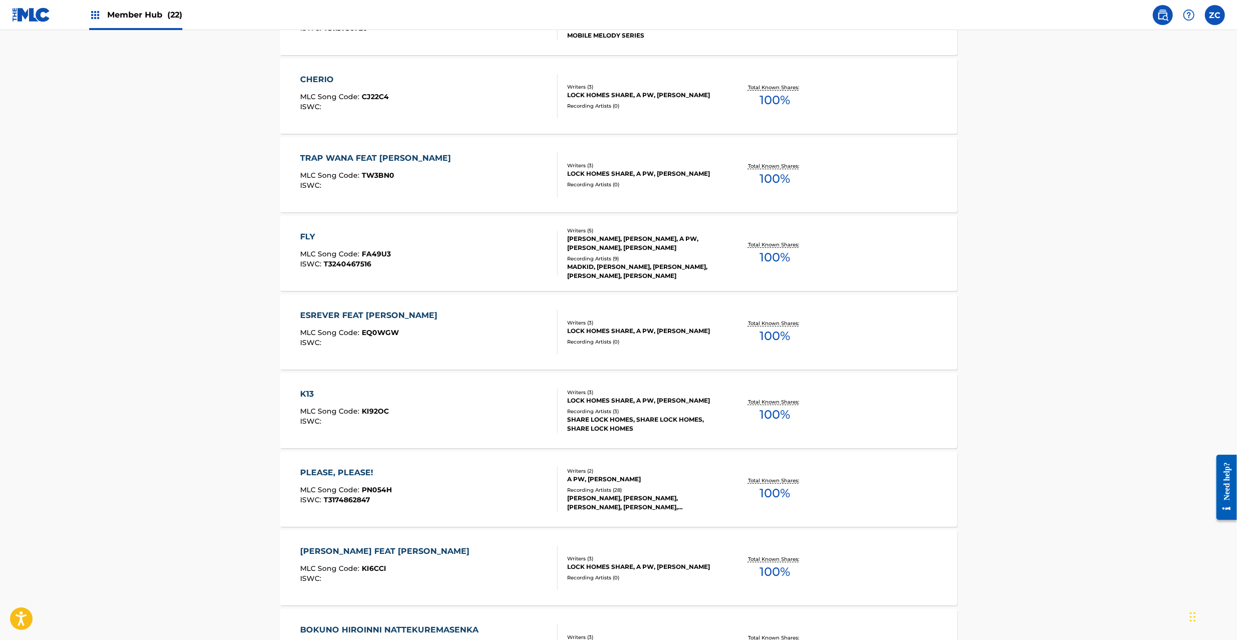
scroll to position [586, 0]
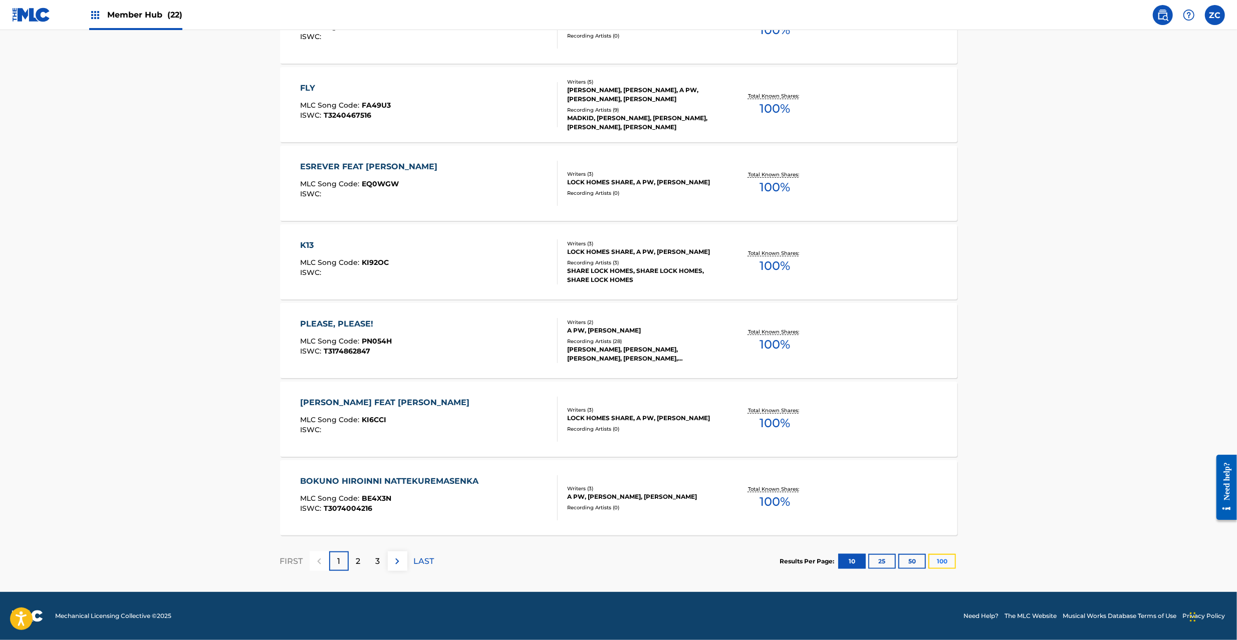
click at [942, 557] on button "100" at bounding box center [942, 561] width 28 height 15
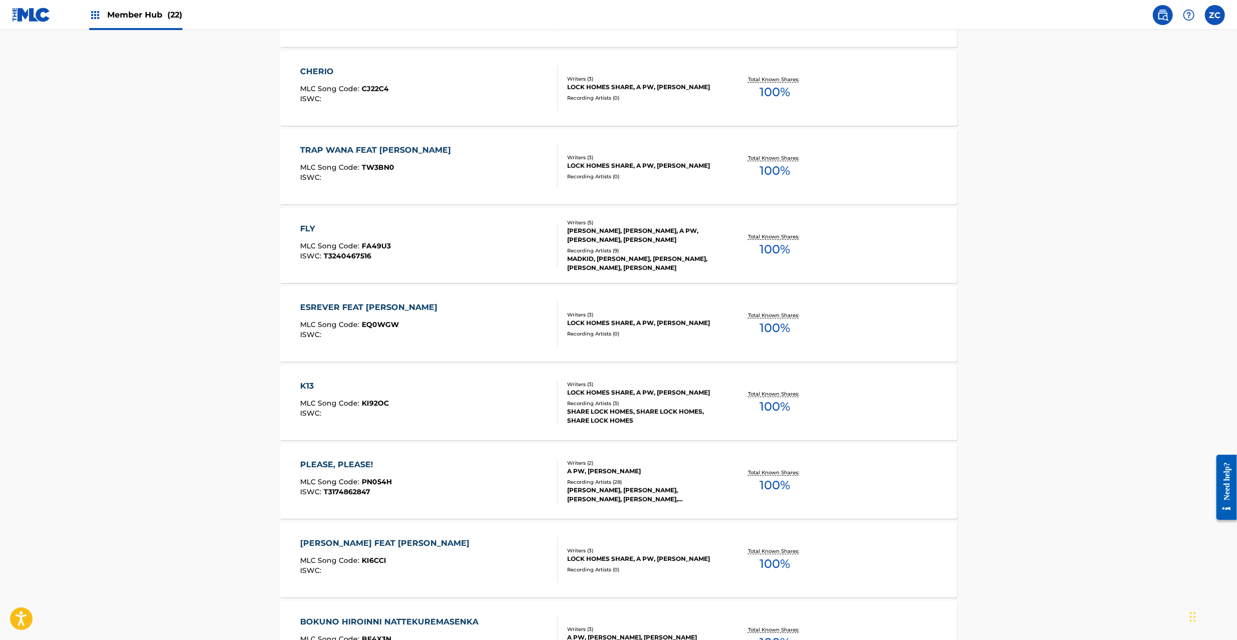
scroll to position [0, 0]
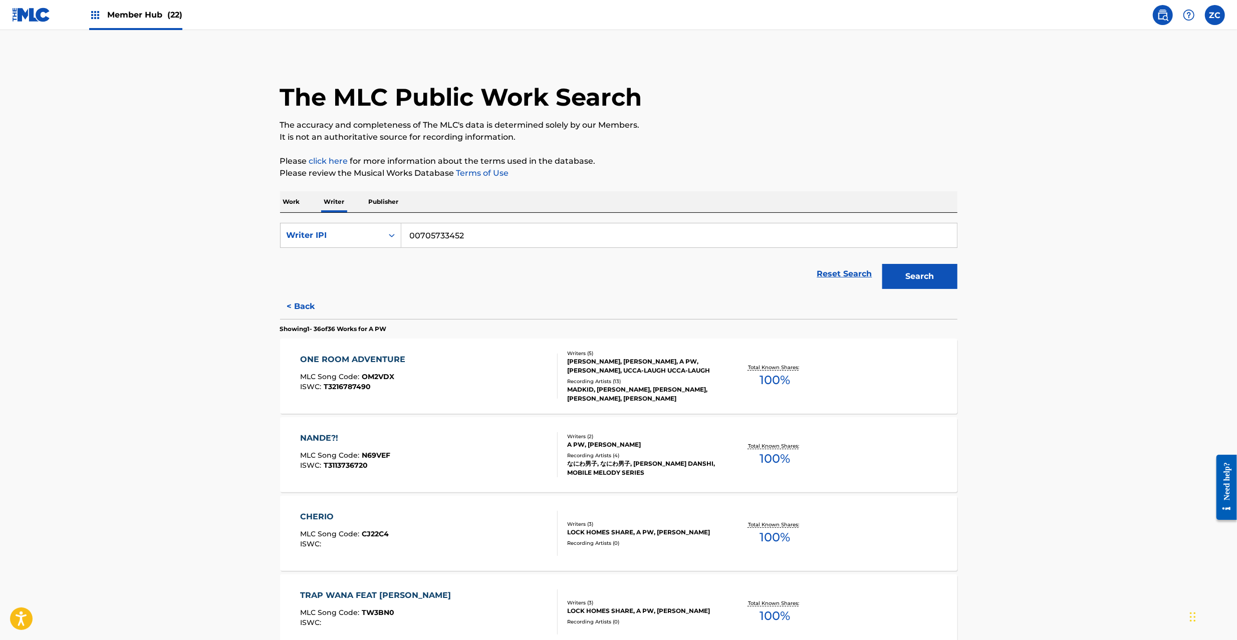
click at [289, 201] on p "Work" at bounding box center [291, 201] width 23 height 21
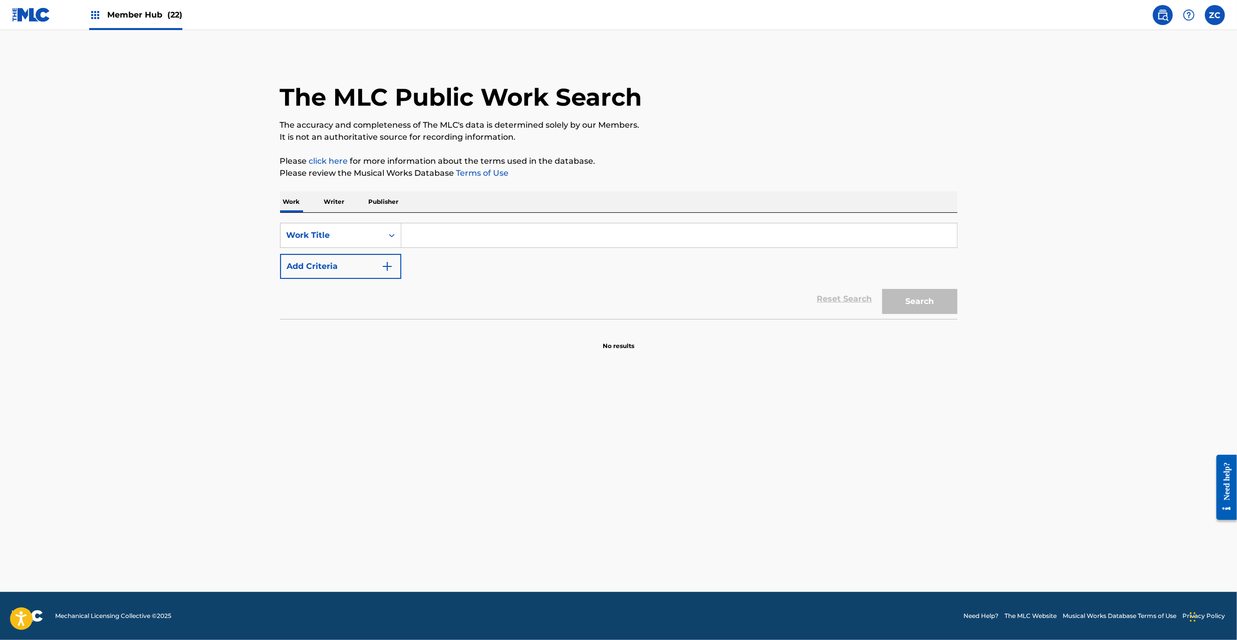
click at [433, 237] on input "Search Form" at bounding box center [678, 235] width 555 height 24
click at [526, 235] on input "Dance Track [PERSON_NAME]" at bounding box center [678, 235] width 555 height 24
click at [482, 235] on input "Dance Track [PERSON_NAME]" at bounding box center [678, 235] width 555 height 24
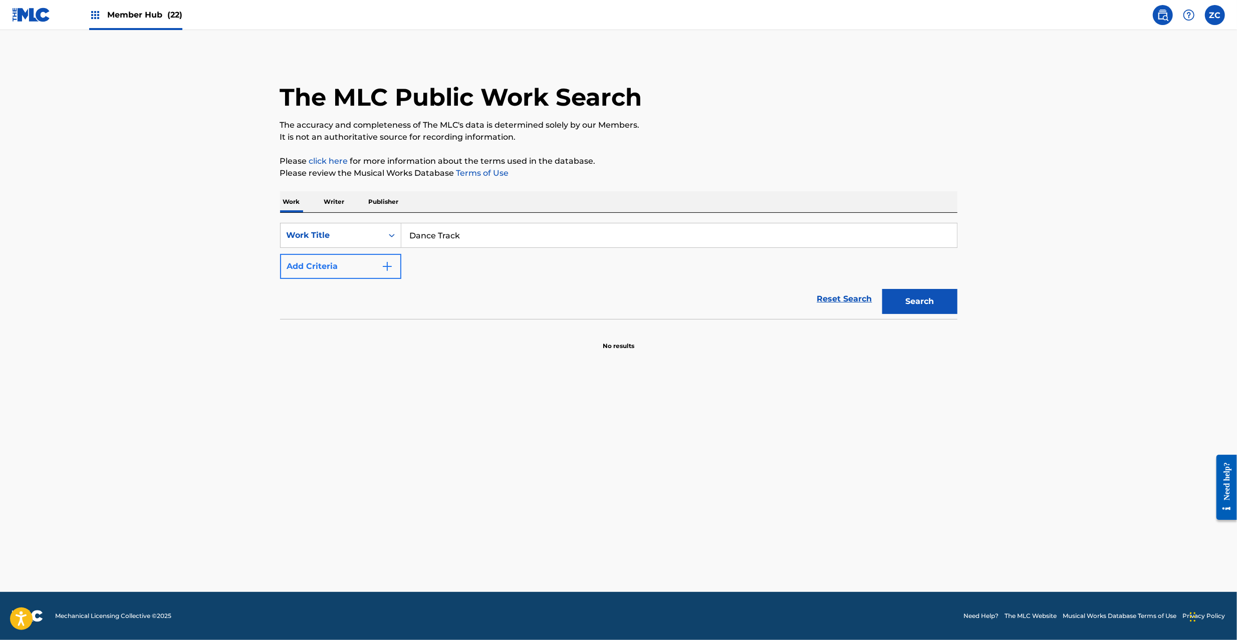
type input "Dance Track"
click at [334, 268] on button "Add Criteria" at bounding box center [340, 266] width 121 height 25
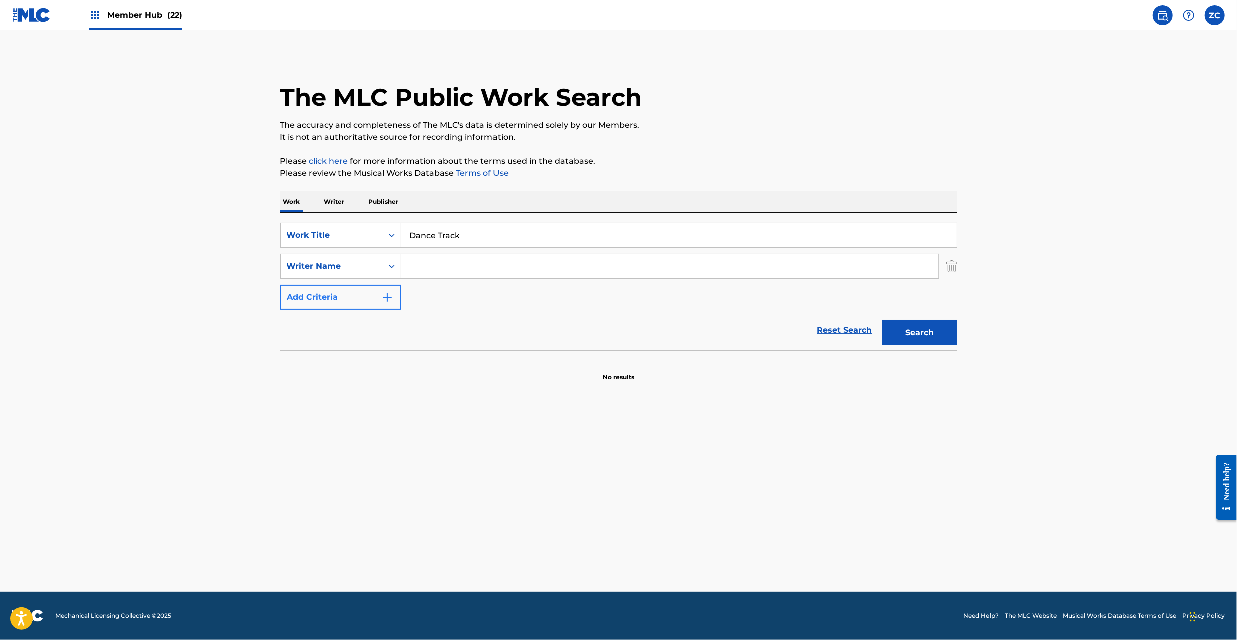
click at [475, 272] on input "Search Form" at bounding box center [669, 266] width 537 height 24
type input "[PERSON_NAME]"
click at [909, 335] on button "Search" at bounding box center [919, 332] width 75 height 25
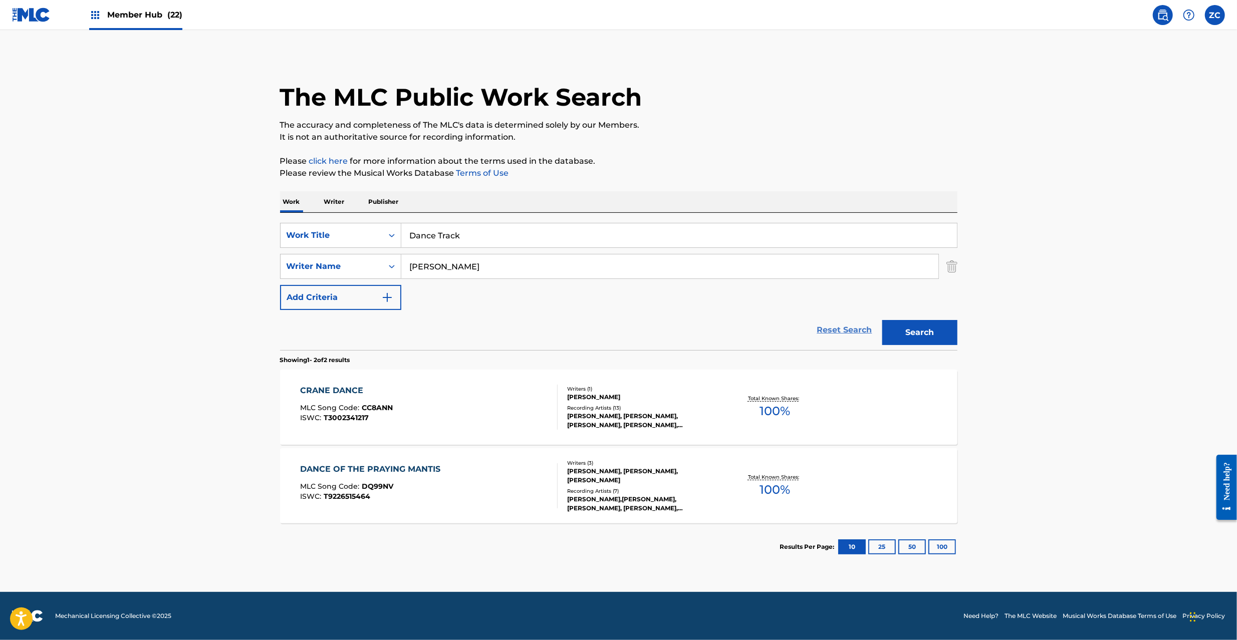
click at [850, 324] on link "Reset Search" at bounding box center [844, 330] width 65 height 22
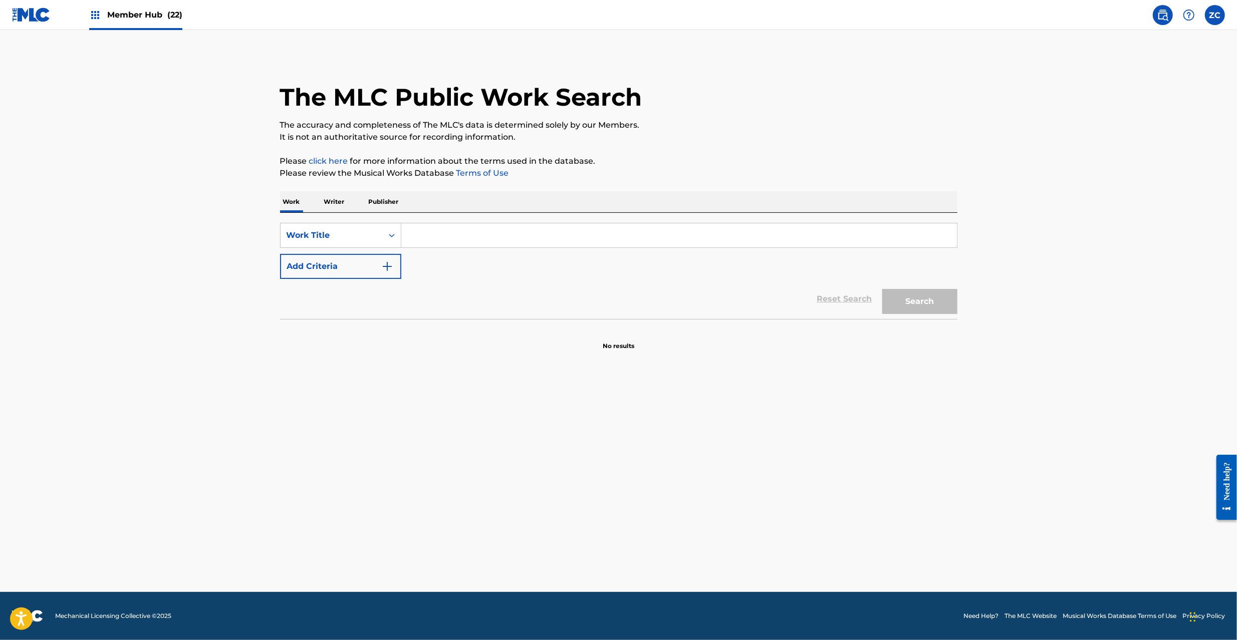
click at [850, 236] on input "Search Form" at bounding box center [678, 235] width 555 height 24
type input "MEMORIARU"
click at [906, 293] on button "Search" at bounding box center [919, 301] width 75 height 25
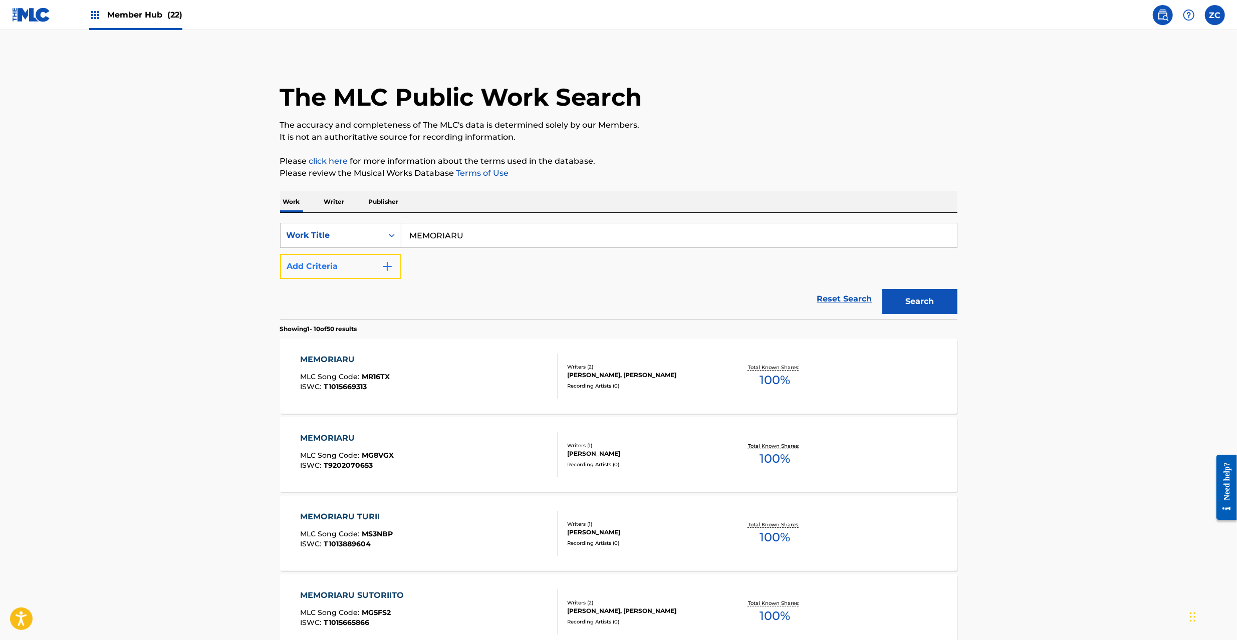
click at [367, 263] on button "Add Criteria" at bounding box center [340, 266] width 121 height 25
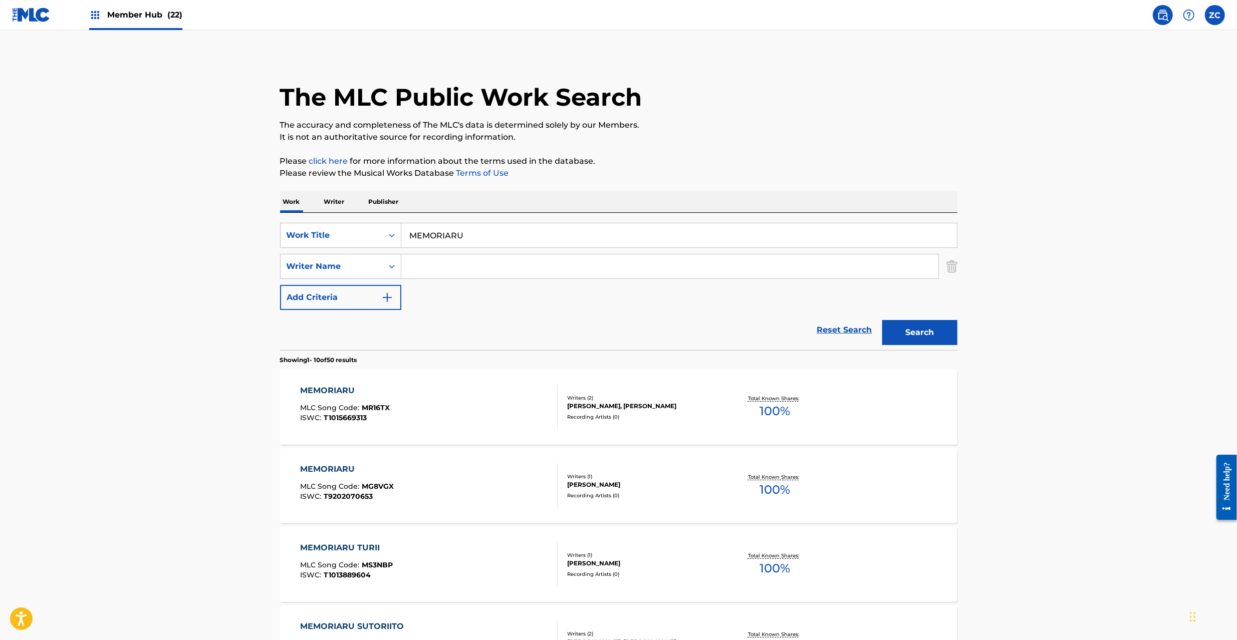
click at [493, 259] on input "Search Form" at bounding box center [669, 266] width 537 height 24
type input "Yamazaki"
click at [909, 330] on button "Search" at bounding box center [919, 332] width 75 height 25
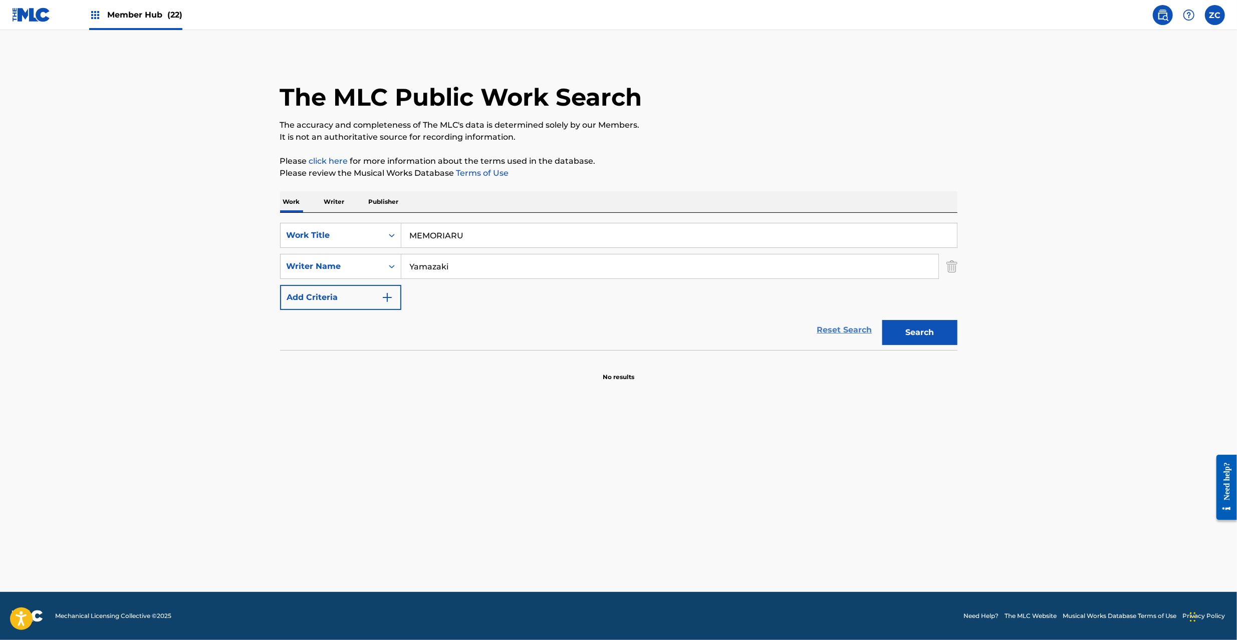
click at [848, 330] on link "Reset Search" at bounding box center [844, 330] width 65 height 22
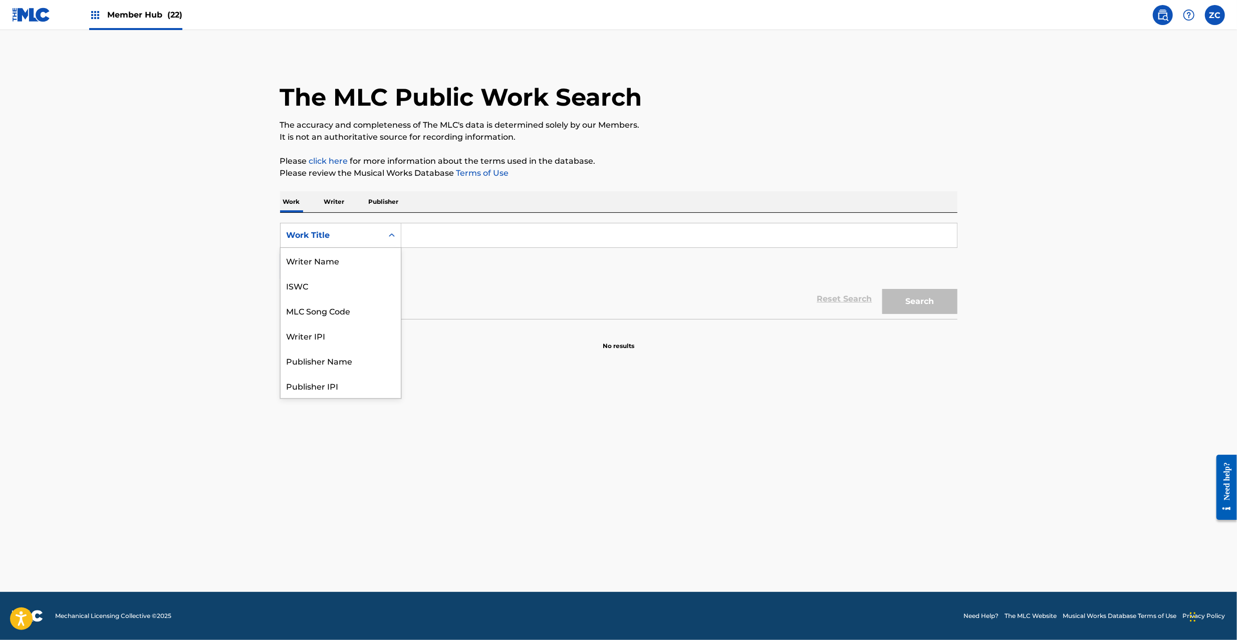
click at [362, 243] on div "Work Title" at bounding box center [331, 235] width 102 height 19
click at [331, 285] on div "ISWC" at bounding box center [340, 285] width 120 height 25
click at [489, 237] on input "Search Form" at bounding box center [678, 235] width 555 height 24
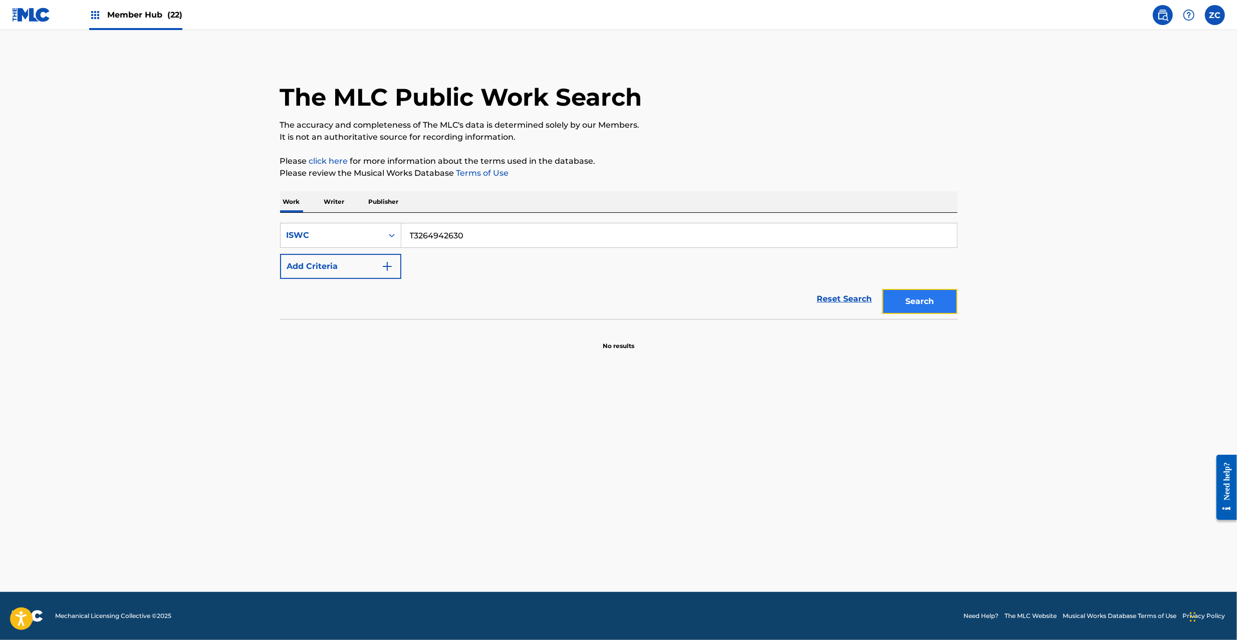
click at [917, 290] on button "Search" at bounding box center [919, 301] width 75 height 25
click at [511, 233] on input "T3264942630" at bounding box center [678, 235] width 555 height 24
type input "Steal a Kiss [PERSON_NAME]"
click at [847, 300] on link "Reset Search" at bounding box center [844, 299] width 65 height 22
click at [836, 235] on input "Search Form" at bounding box center [678, 235] width 555 height 24
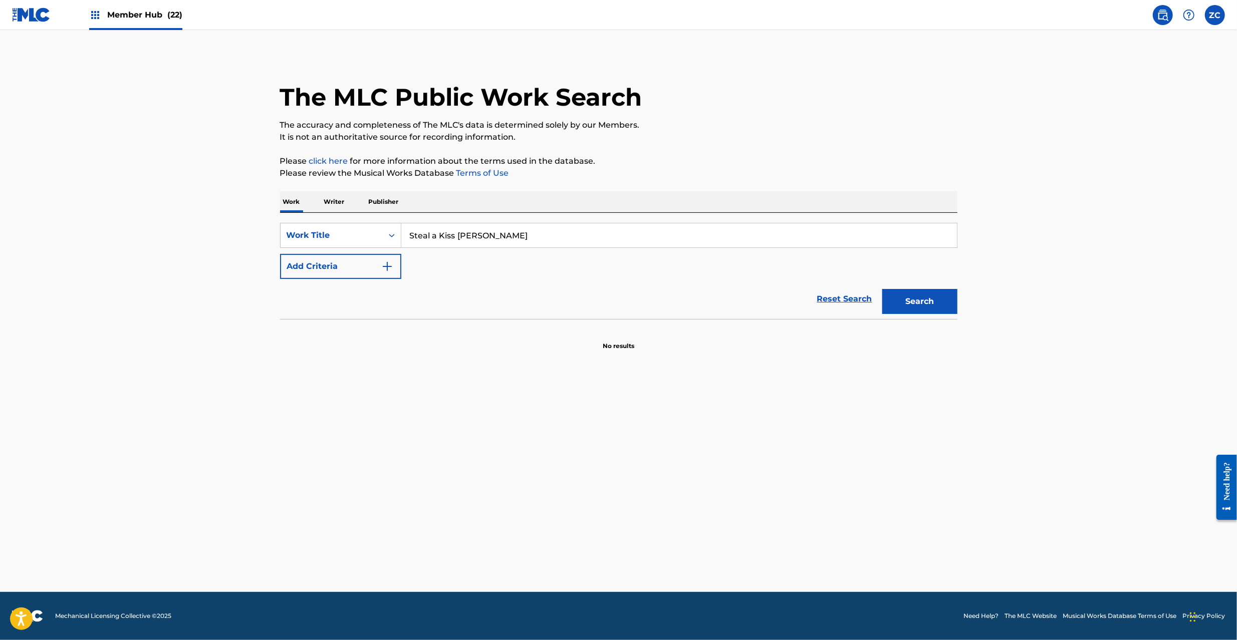
click at [504, 237] on input "Steal a Kiss [PERSON_NAME]" at bounding box center [678, 235] width 555 height 24
click at [485, 238] on input "Steal a Kiss Kazunari" at bounding box center [678, 235] width 555 height 24
type input "Steal a Kiss"
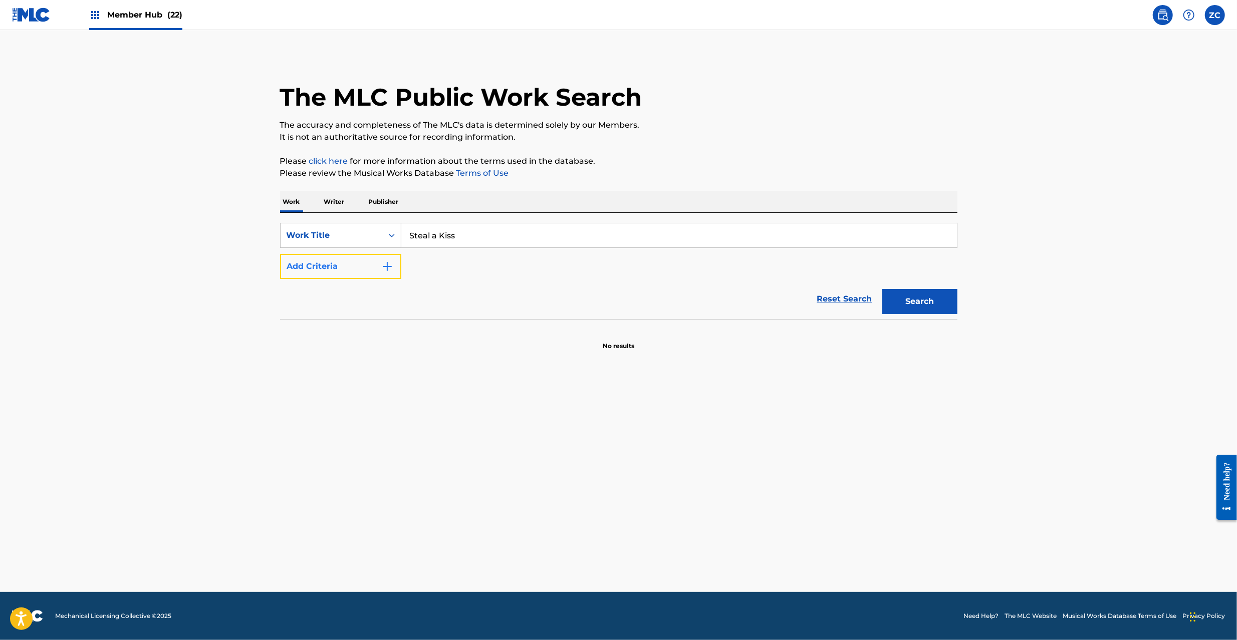
click at [368, 265] on button "Add Criteria" at bounding box center [340, 266] width 121 height 25
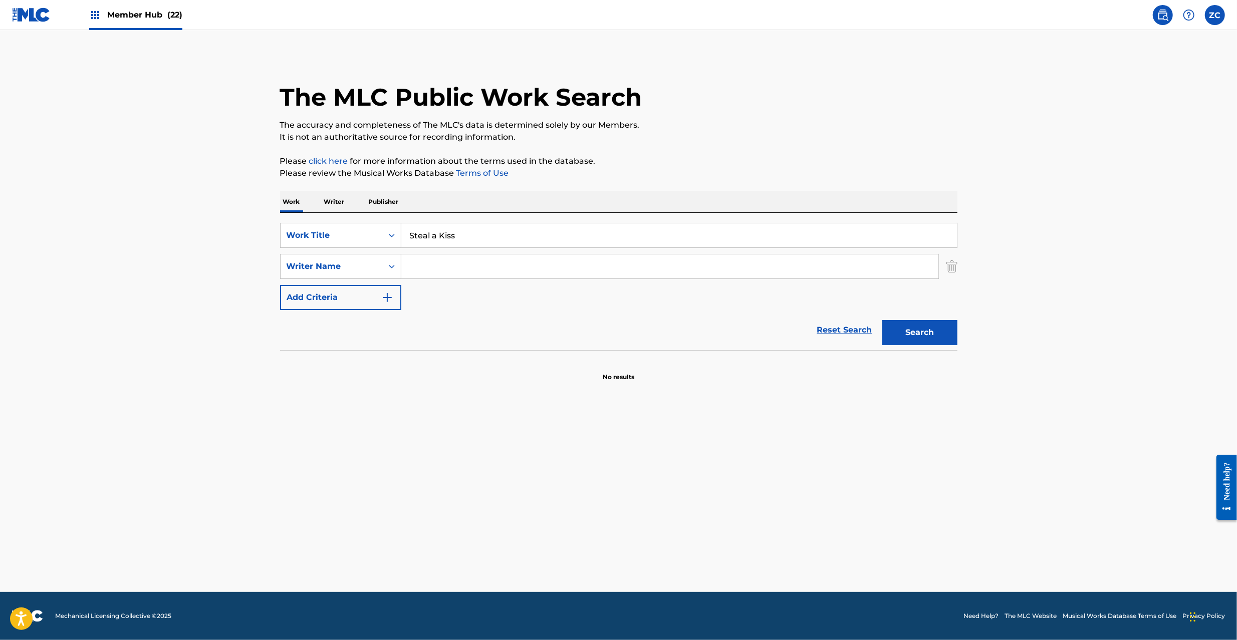
click at [467, 261] on input "Search Form" at bounding box center [669, 266] width 537 height 24
type input "Okada"
click at [913, 340] on button "Search" at bounding box center [919, 332] width 75 height 25
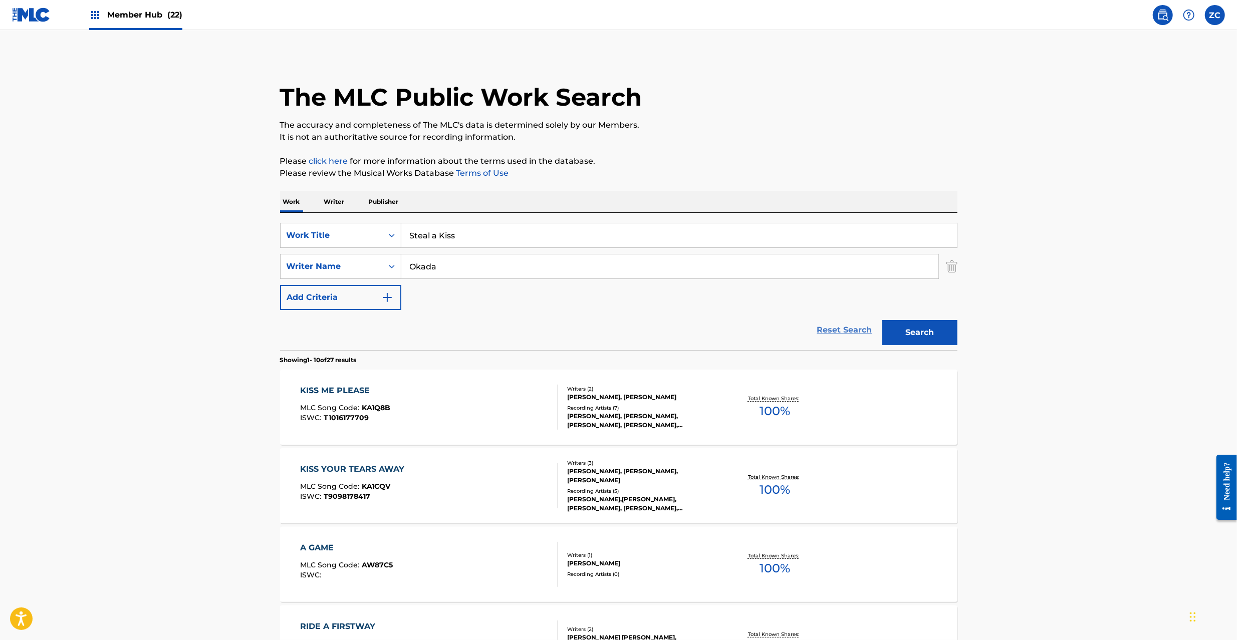
click at [838, 330] on link "Reset Search" at bounding box center [844, 330] width 65 height 22
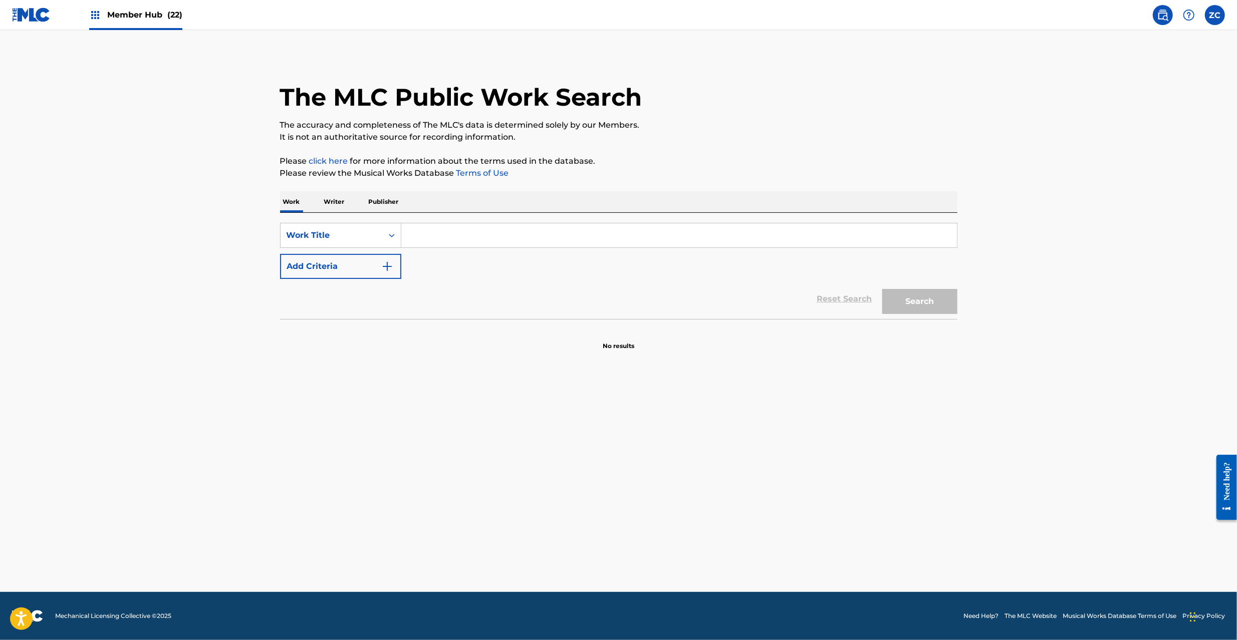
click at [847, 238] on input "Search Form" at bounding box center [678, 235] width 555 height 24
click at [900, 305] on button "Search" at bounding box center [919, 301] width 75 height 25
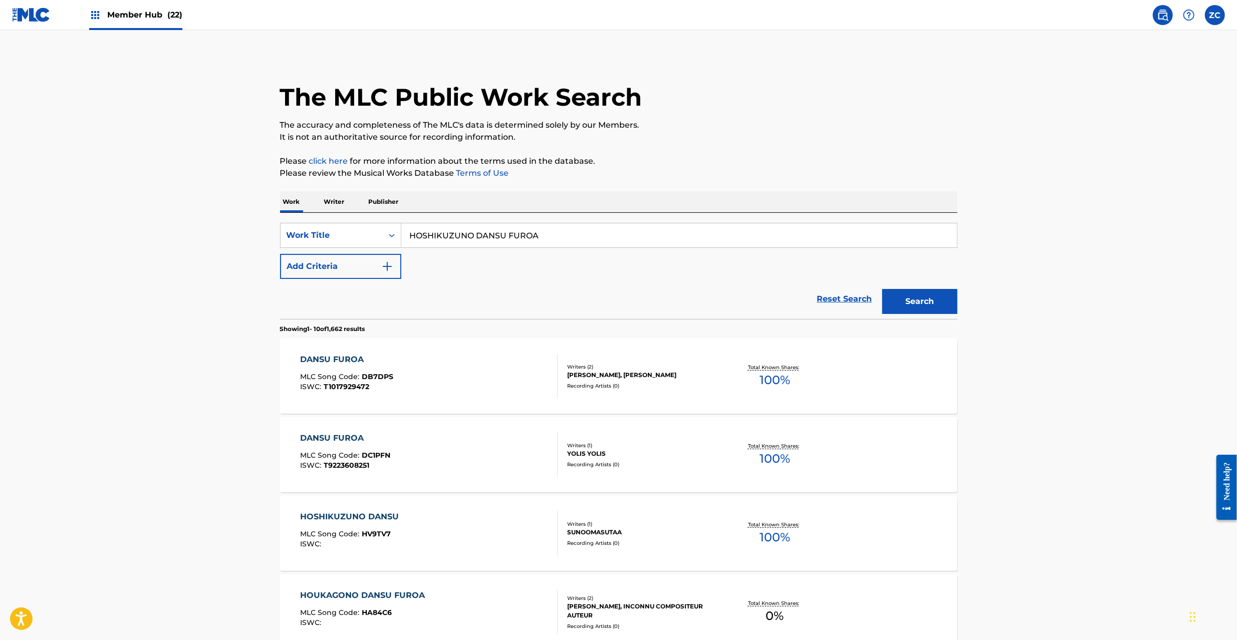
click at [482, 235] on input "HOSHIKUZUNO DANSU FUROA" at bounding box center [678, 235] width 555 height 24
click at [367, 265] on button "Add Criteria" at bounding box center [340, 266] width 121 height 25
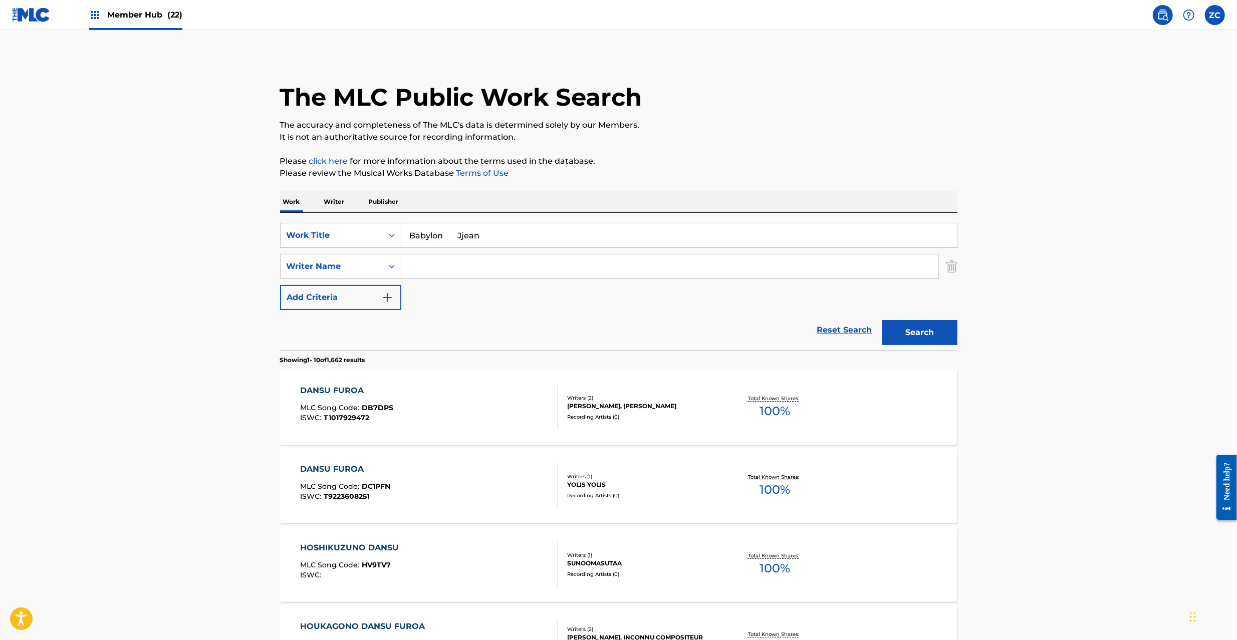
click at [468, 232] on input "Babylon Jjean" at bounding box center [678, 235] width 555 height 24
type input "[GEOGRAPHIC_DATA]"
click at [476, 267] on input "Search Form" at bounding box center [669, 266] width 537 height 24
type input "Jjean"
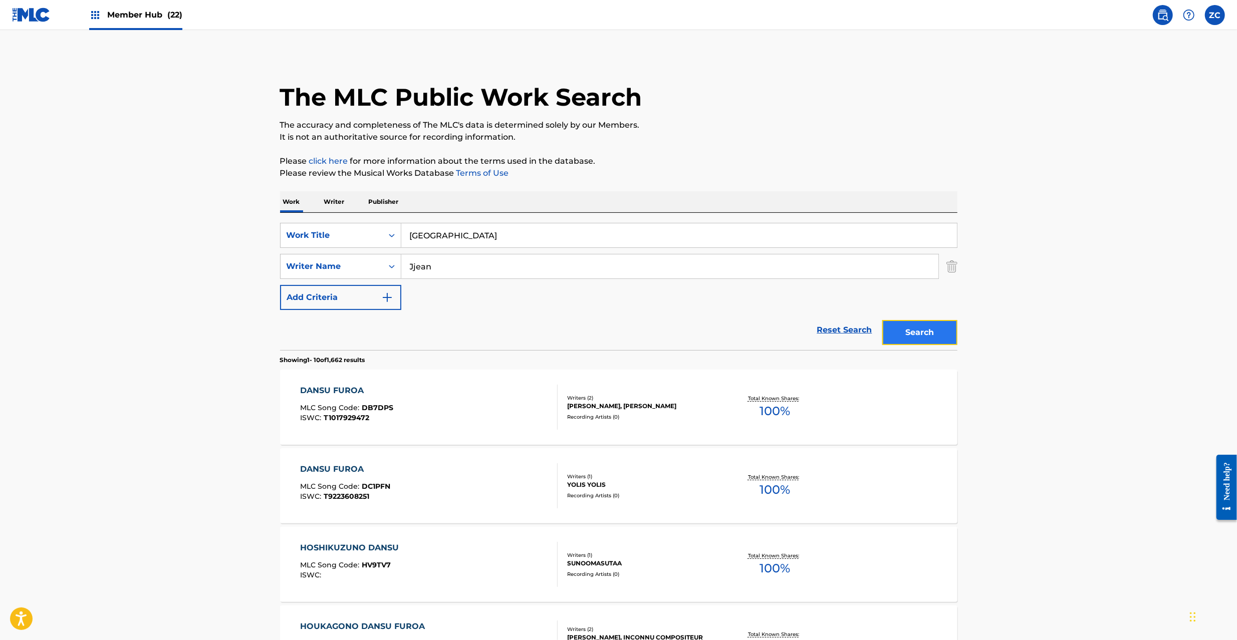
click at [925, 342] on button "Search" at bounding box center [919, 332] width 75 height 25
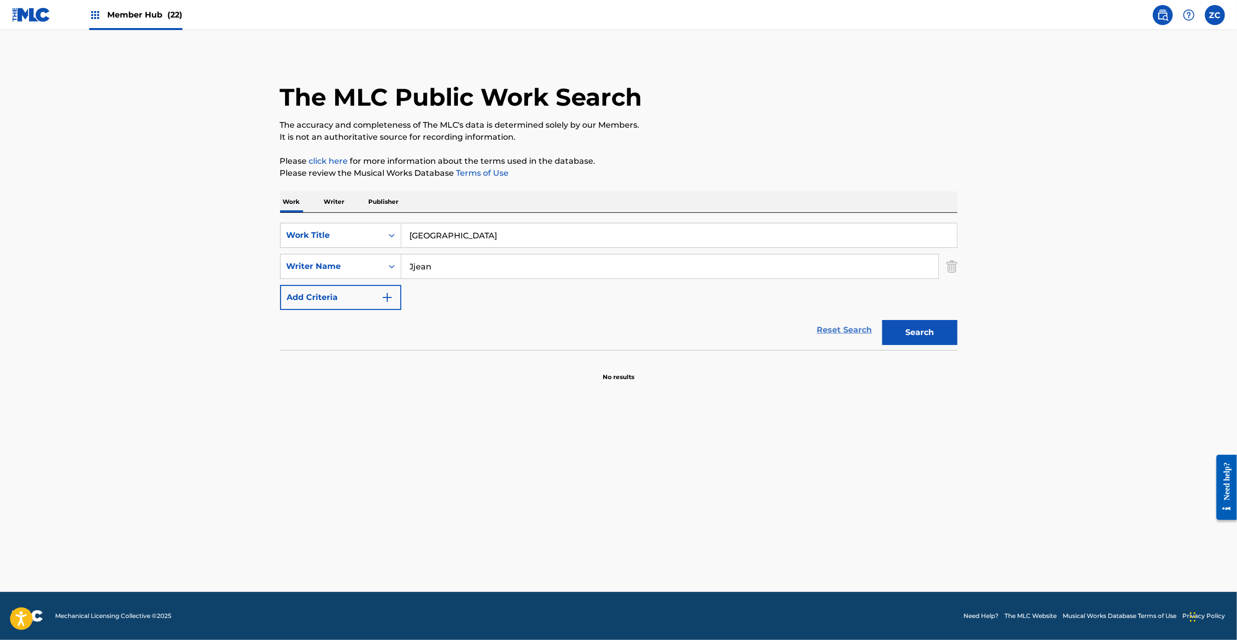
click at [832, 332] on link "Reset Search" at bounding box center [844, 330] width 65 height 22
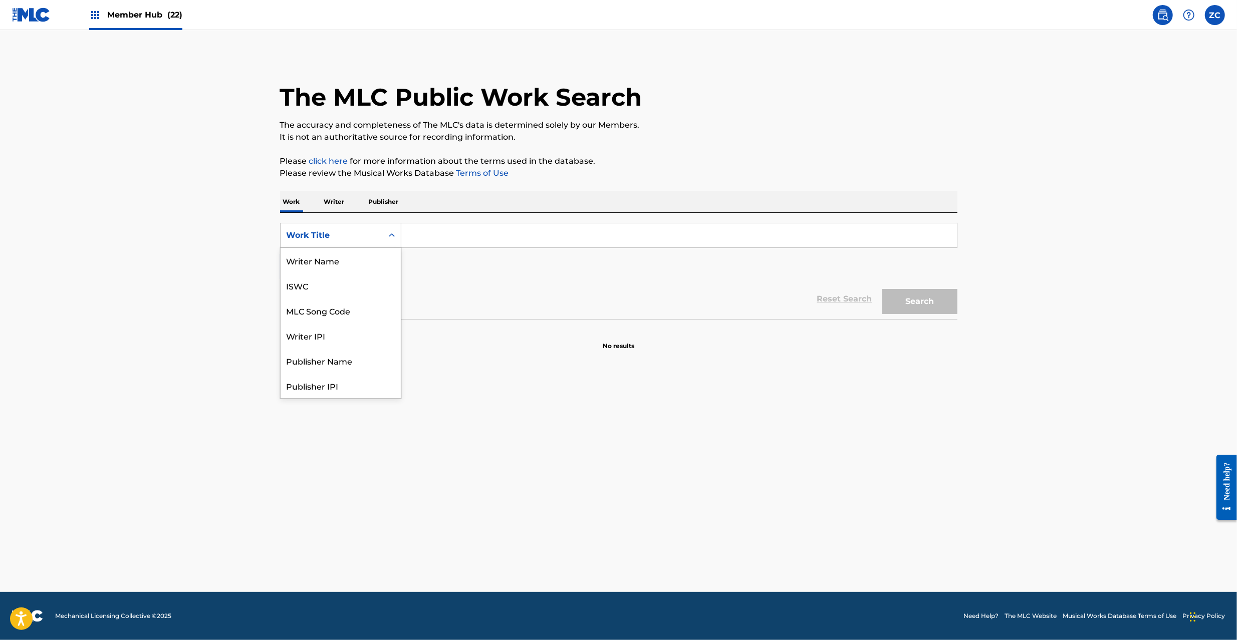
click at [364, 241] on div "Work Title" at bounding box center [332, 235] width 90 height 12
click at [327, 282] on div "ISWC" at bounding box center [340, 285] width 120 height 25
drag, startPoint x: 451, startPoint y: 241, endPoint x: 469, endPoint y: 244, distance: 18.4
click at [451, 241] on input "Search Form" at bounding box center [678, 235] width 555 height 24
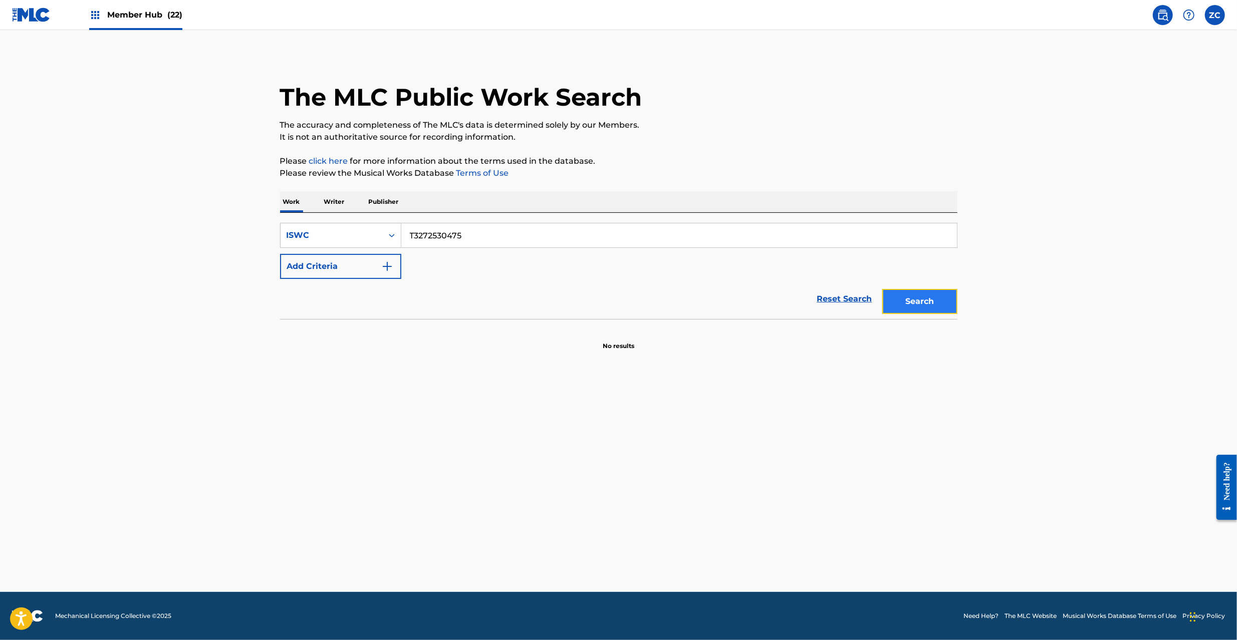
click at [912, 295] on button "Search" at bounding box center [919, 301] width 75 height 25
drag, startPoint x: 530, startPoint y: 233, endPoint x: 790, endPoint y: 299, distance: 268.6
click at [531, 236] on input "T3272530475" at bounding box center [678, 235] width 555 height 24
type input "T3272596057"
click at [897, 307] on button "Search" at bounding box center [919, 301] width 75 height 25
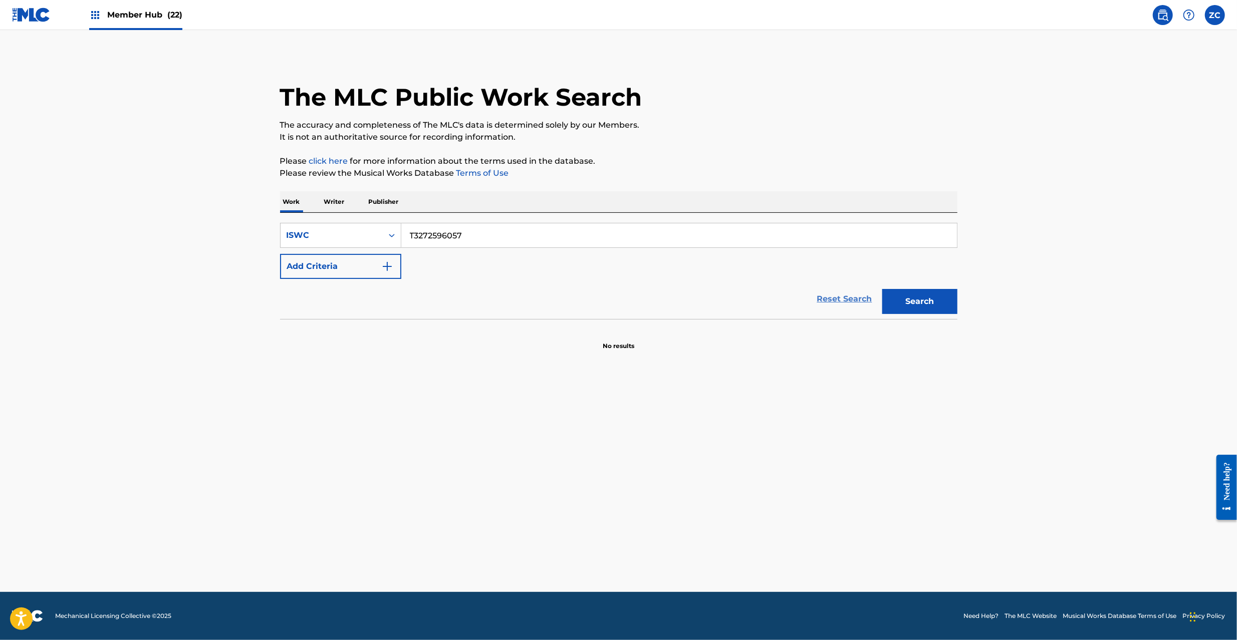
click at [846, 299] on link "Reset Search" at bounding box center [844, 299] width 65 height 22
click at [870, 232] on input "Search Form" at bounding box center [678, 235] width 555 height 24
click at [908, 297] on button "Search" at bounding box center [919, 301] width 75 height 25
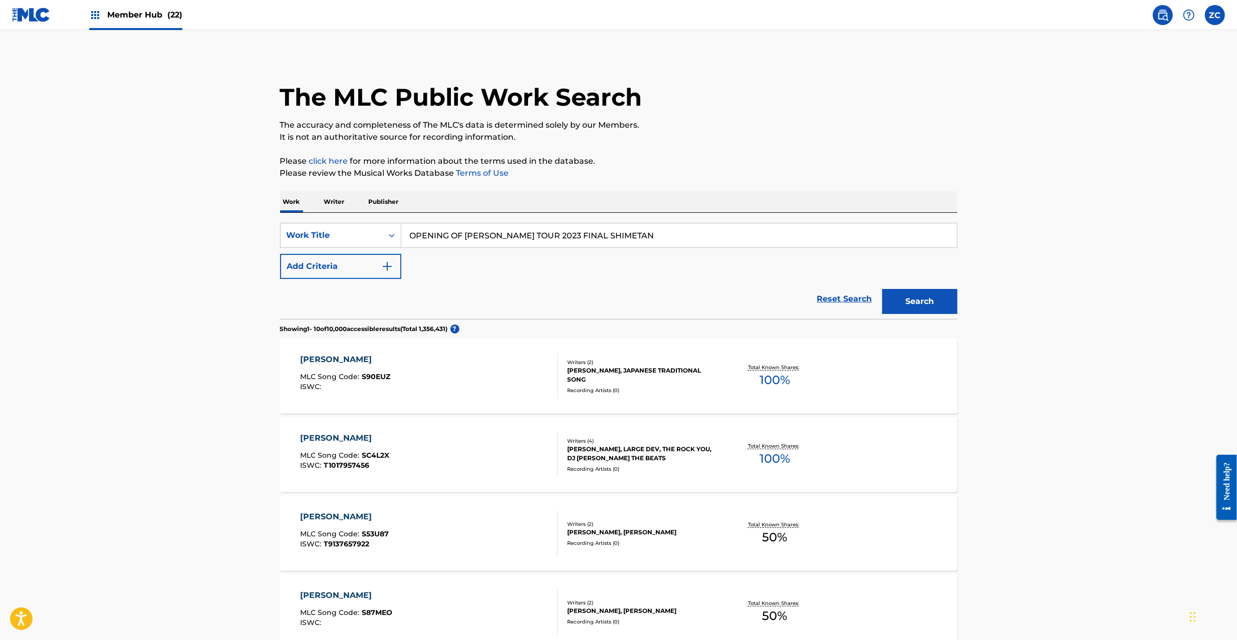
click at [612, 233] on input "OPENING OF [PERSON_NAME] TOUR 2023 FINAL SHIMETAN" at bounding box center [678, 235] width 555 height 24
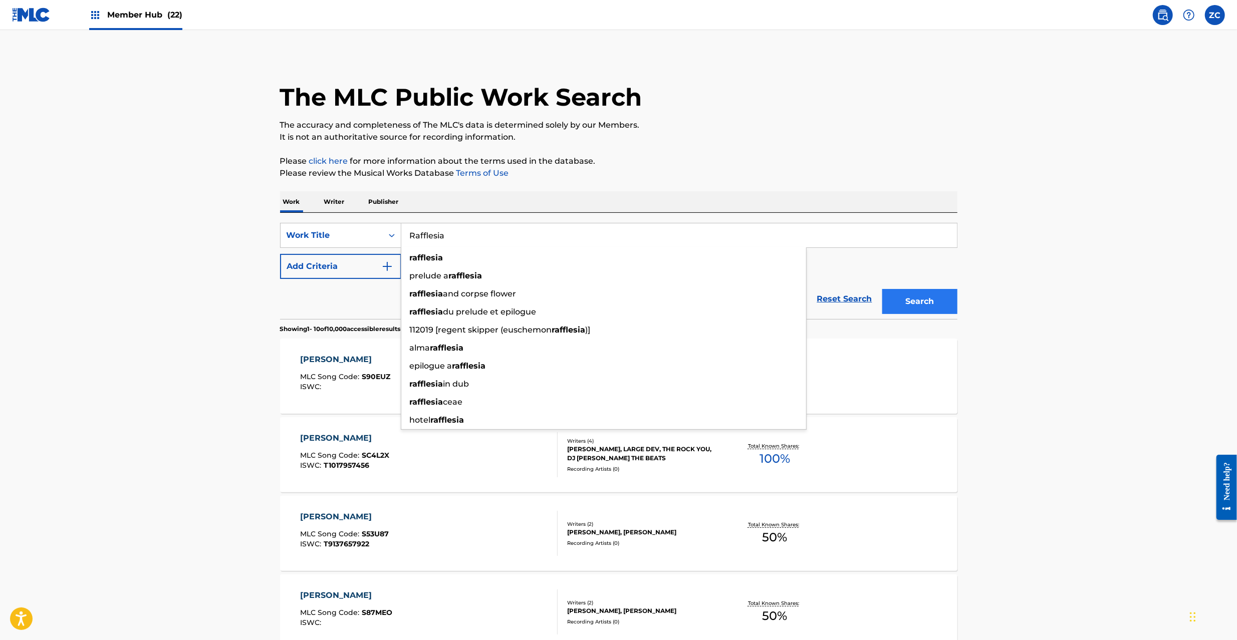
type input "Rafflesia"
click at [910, 307] on button "Search" at bounding box center [919, 301] width 75 height 25
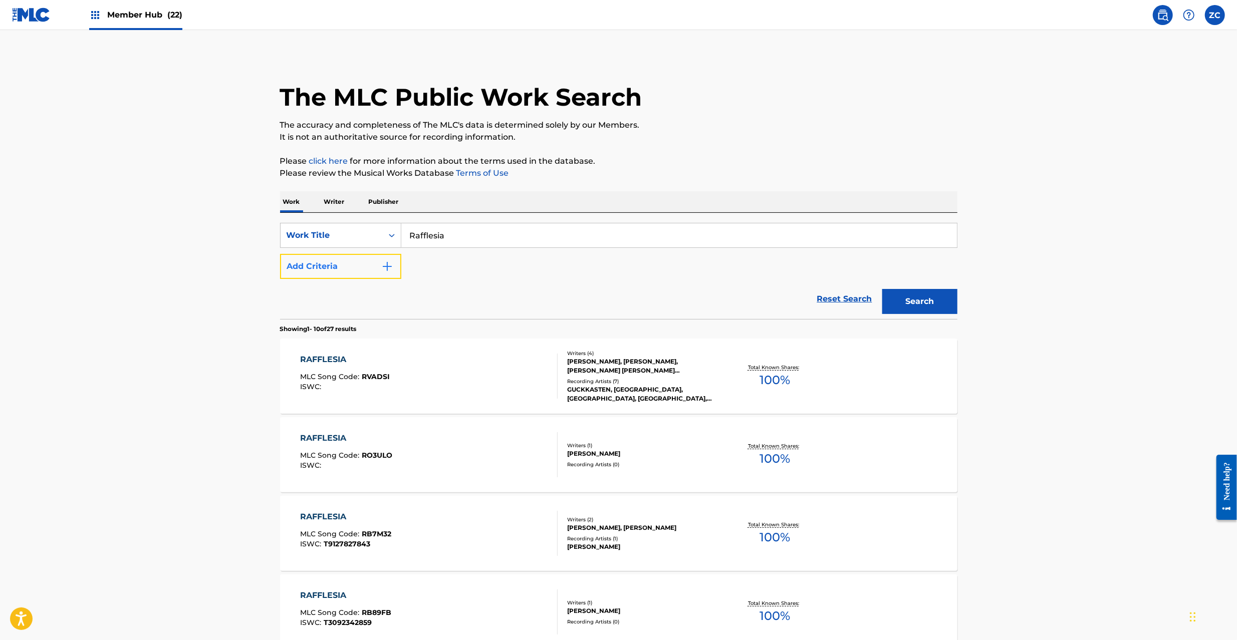
click at [379, 277] on button "Add Criteria" at bounding box center [340, 266] width 121 height 25
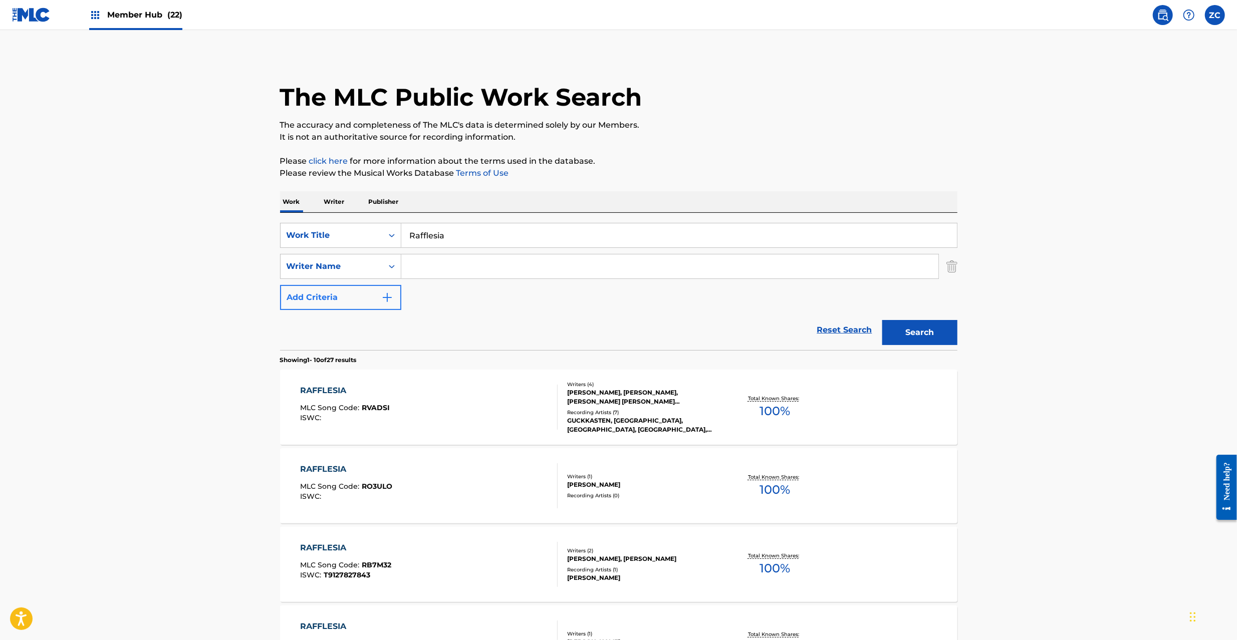
click at [448, 272] on input "Search Form" at bounding box center [669, 266] width 537 height 24
click at [918, 335] on button "Search" at bounding box center [919, 332] width 75 height 25
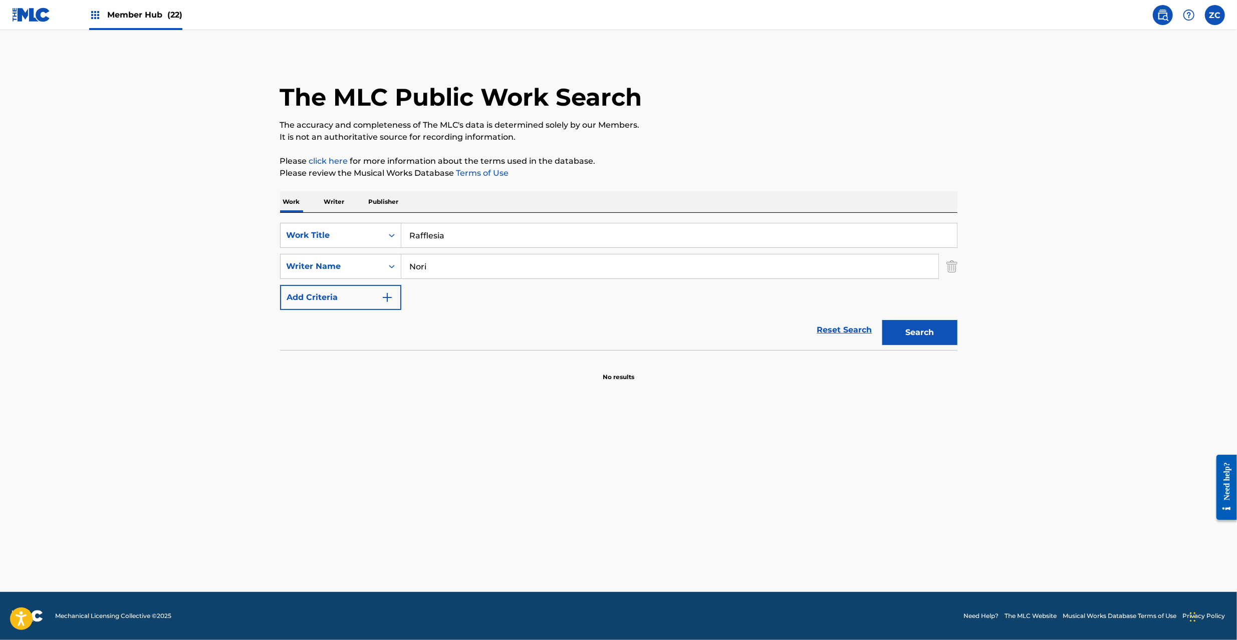
click at [506, 264] on input "Nori" at bounding box center [669, 266] width 537 height 24
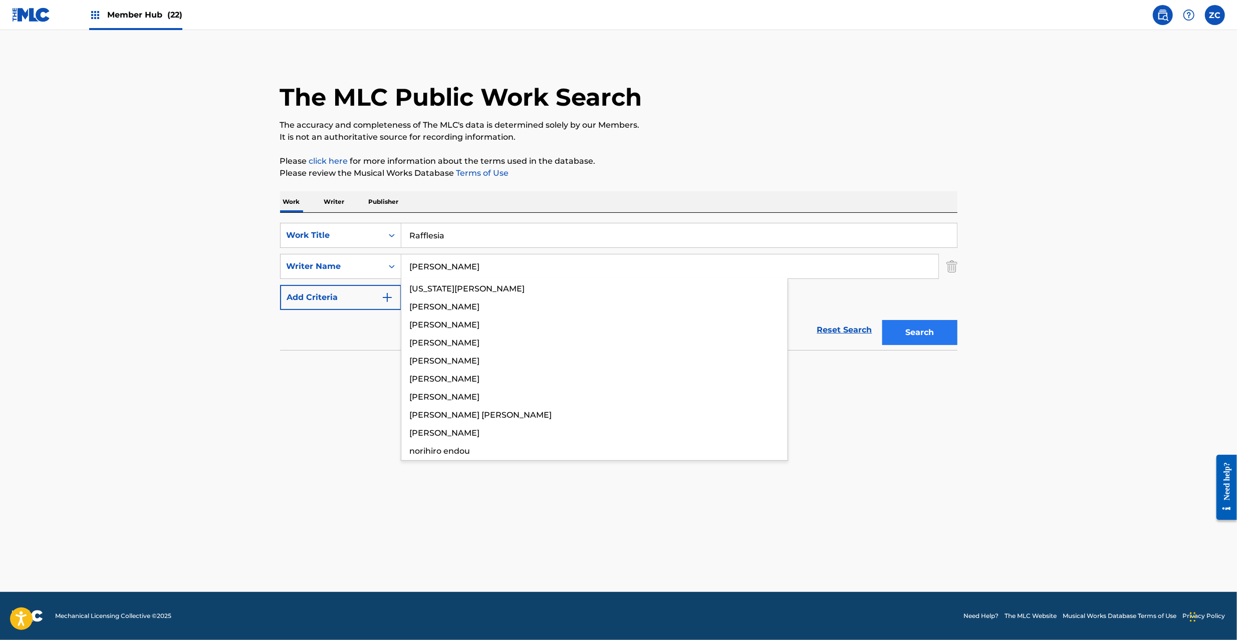
type input "[PERSON_NAME]"
click at [926, 331] on button "Search" at bounding box center [919, 332] width 75 height 25
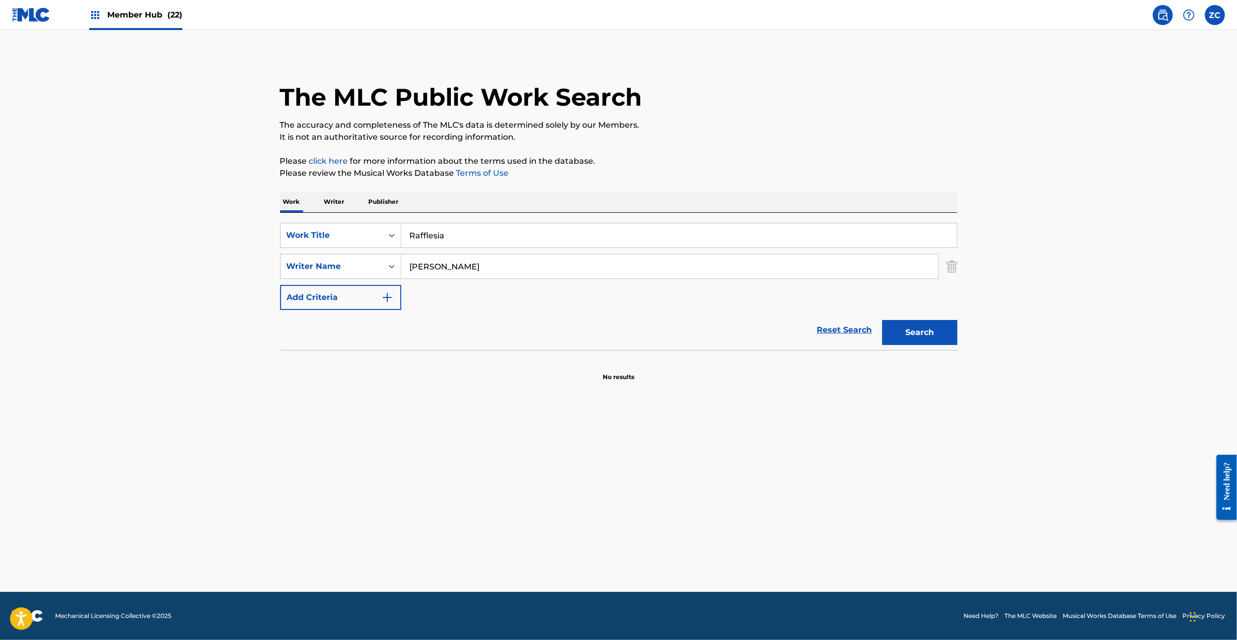
click at [505, 231] on input "Rafflesia" at bounding box center [678, 235] width 555 height 24
click at [484, 238] on input "Straight up Cuegee" at bounding box center [678, 235] width 555 height 24
type input "Straight up"
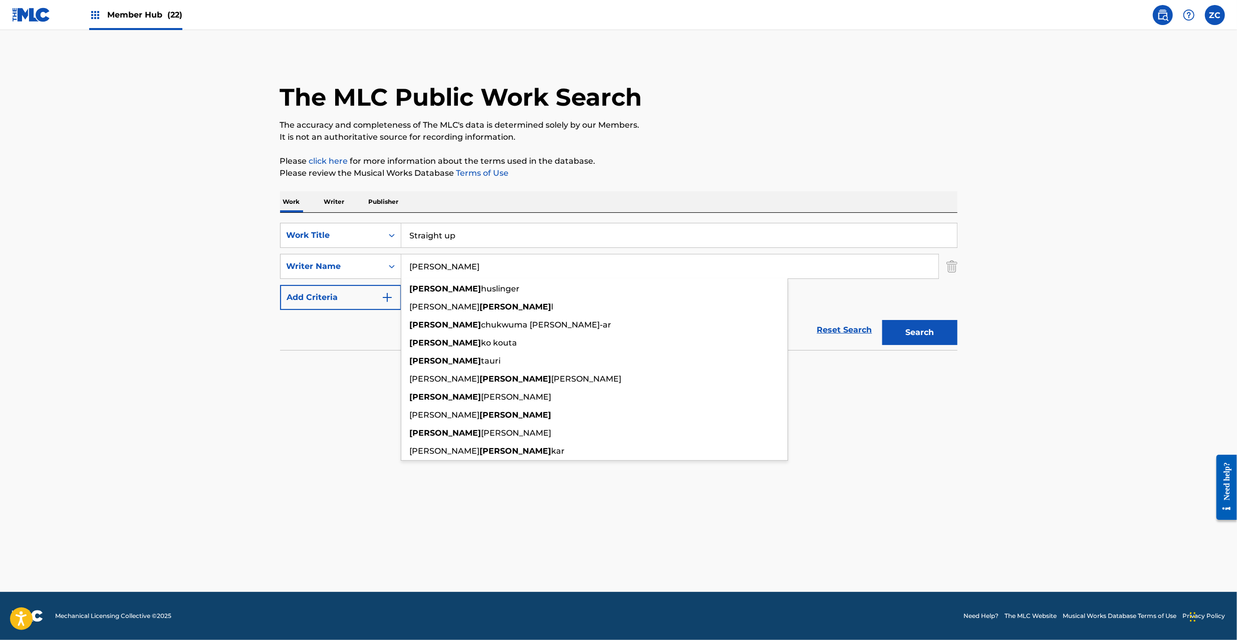
click at [530, 267] on input "[PERSON_NAME]" at bounding box center [669, 266] width 537 height 24
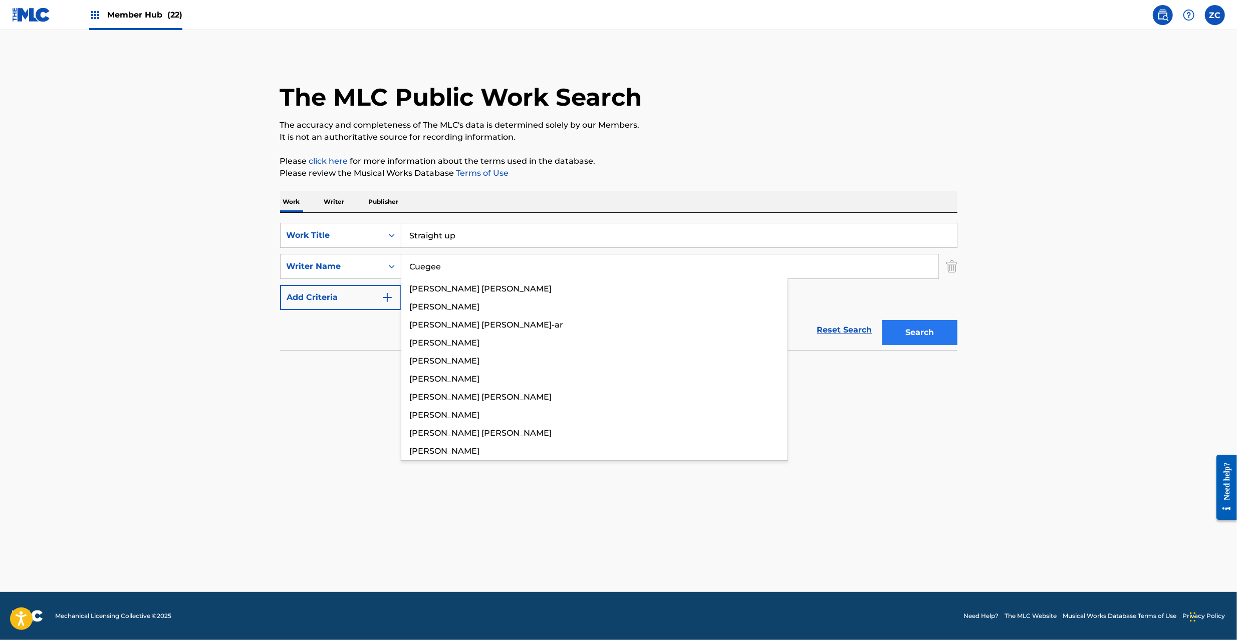
type input "Cuegee"
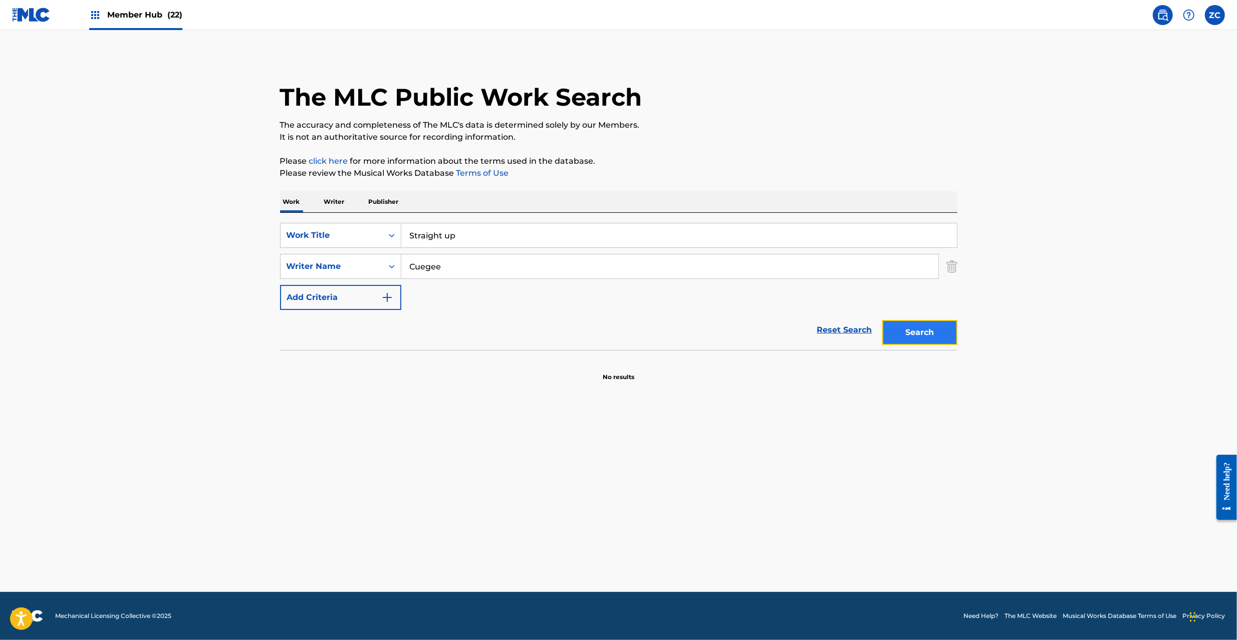
click at [914, 325] on button "Search" at bounding box center [919, 332] width 75 height 25
click at [830, 330] on link "Reset Search" at bounding box center [844, 330] width 65 height 22
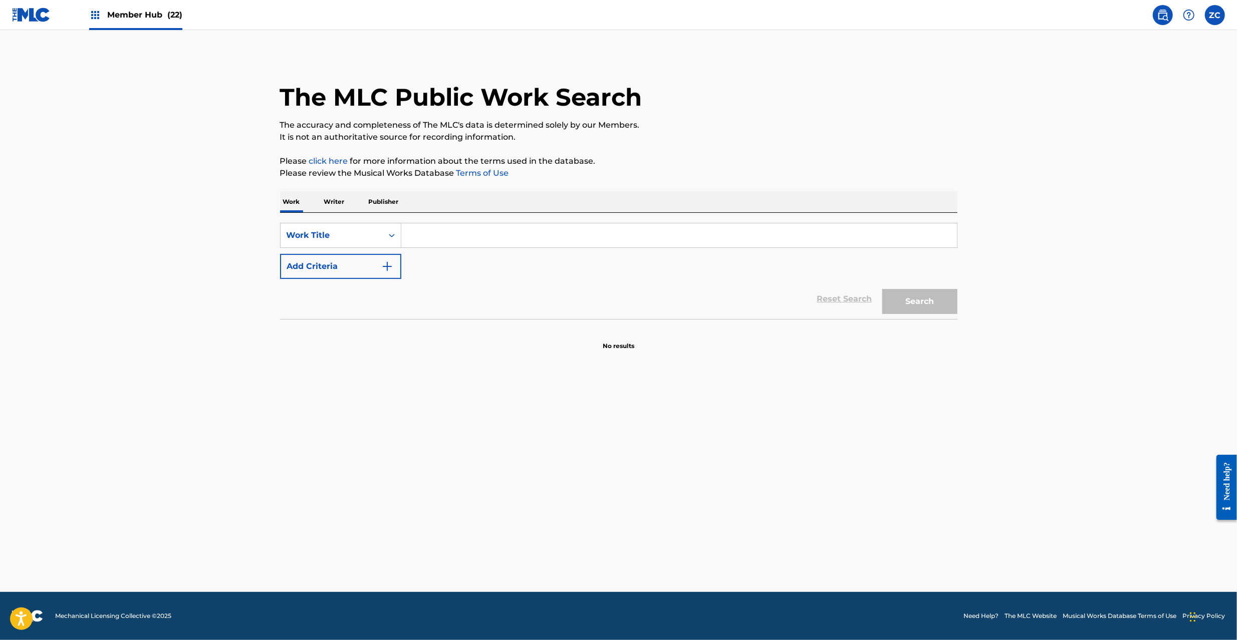
click at [833, 236] on input "Search Form" at bounding box center [678, 235] width 555 height 24
click at [912, 293] on button "Search" at bounding box center [919, 301] width 75 height 25
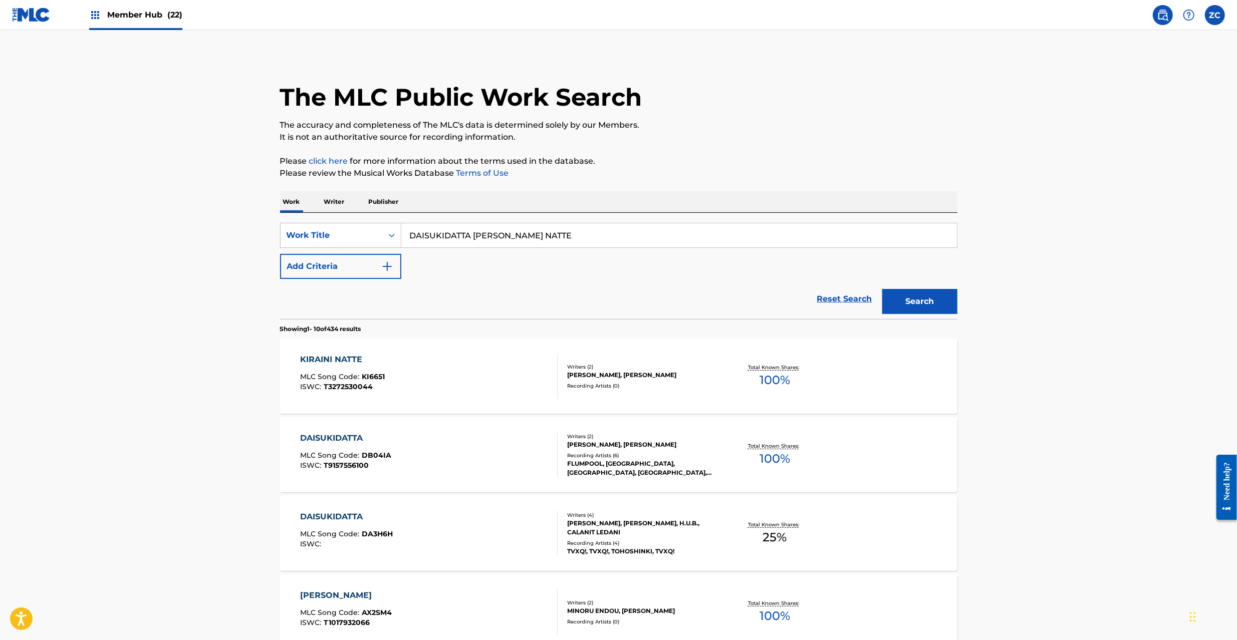
click at [549, 235] on input "DAISUKIDATTA [PERSON_NAME] NATTE" at bounding box center [678, 235] width 555 height 24
click at [359, 267] on button "Add Criteria" at bounding box center [340, 266] width 121 height 25
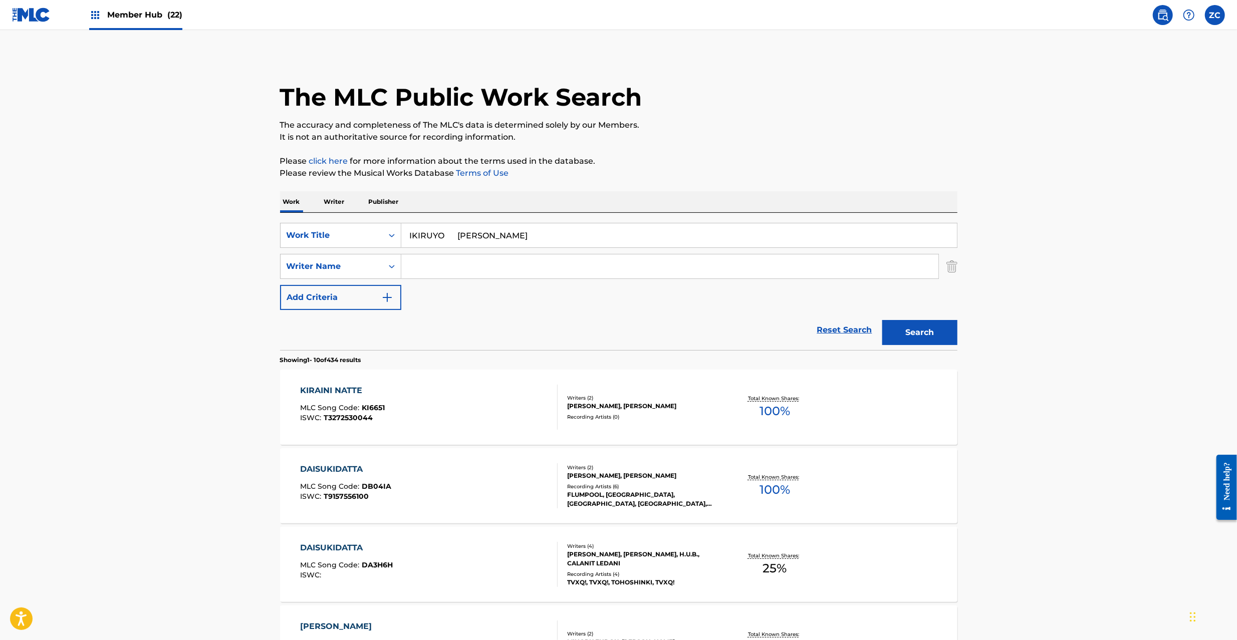
click at [491, 235] on input "IKIRUYO [PERSON_NAME]" at bounding box center [678, 235] width 555 height 24
click at [461, 236] on input "IKIRUYO Gaku" at bounding box center [678, 235] width 555 height 24
type input "IKIRUYO"
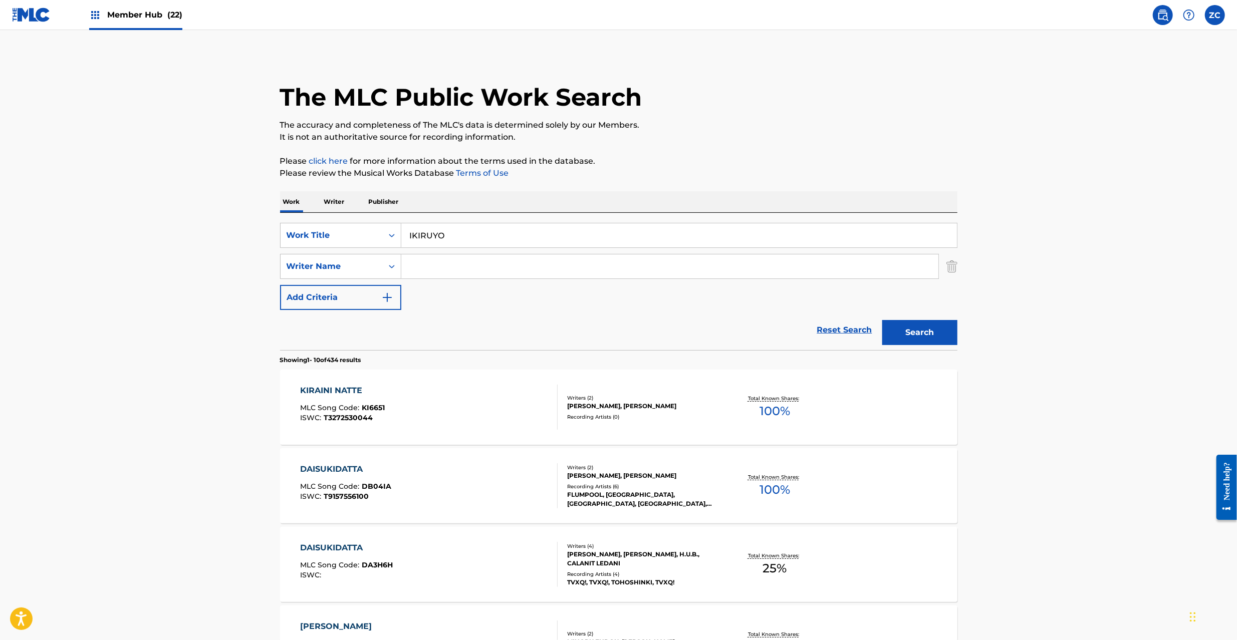
click at [537, 268] on input "Search Form" at bounding box center [669, 266] width 537 height 24
type input "[PERSON_NAME]"
drag, startPoint x: 935, startPoint y: 335, endPoint x: 600, endPoint y: 322, distance: 334.9
click at [934, 332] on button "Search" at bounding box center [919, 332] width 75 height 25
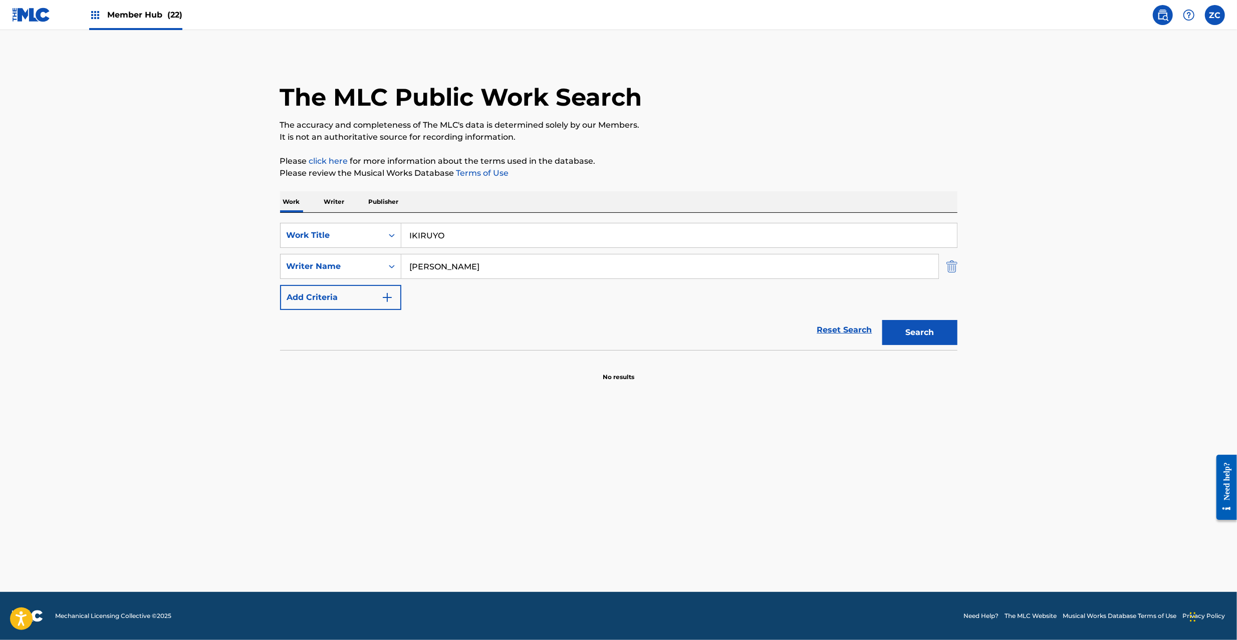
click at [948, 268] on img "Search Form" at bounding box center [951, 266] width 11 height 25
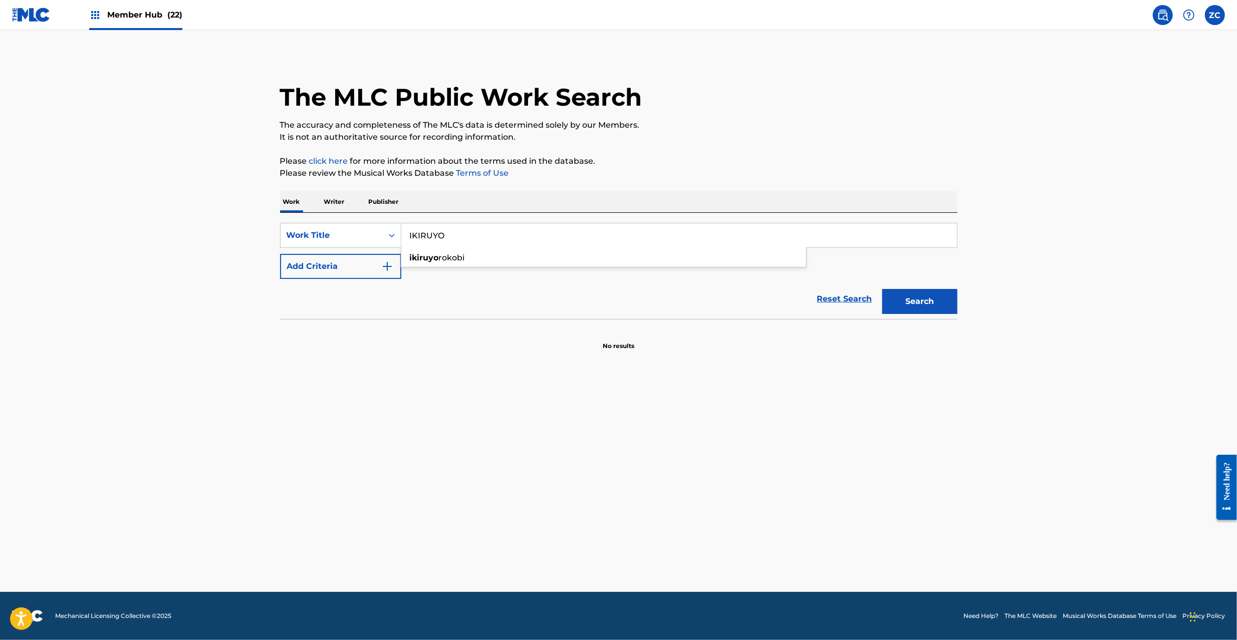
click at [928, 235] on input "IKIRUYO" at bounding box center [678, 235] width 555 height 24
click at [912, 299] on button "Search" at bounding box center [919, 301] width 75 height 25
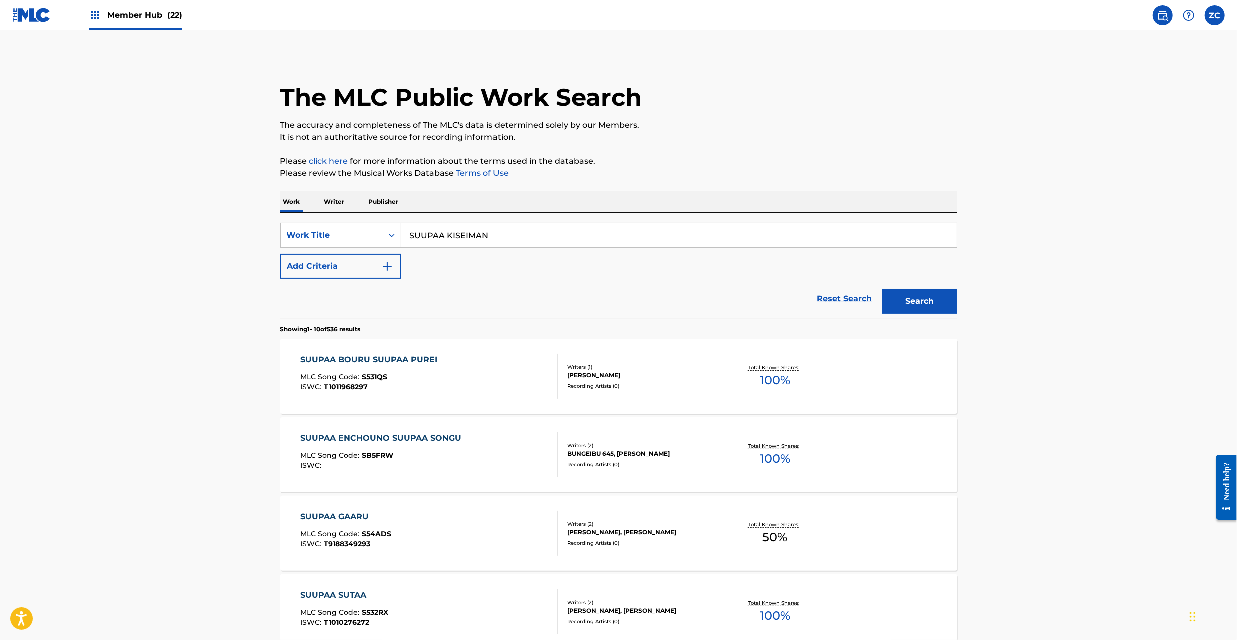
click at [477, 226] on input "SUUPAA KISEIMAN" at bounding box center [678, 235] width 555 height 24
click at [380, 267] on button "Add Criteria" at bounding box center [340, 266] width 121 height 25
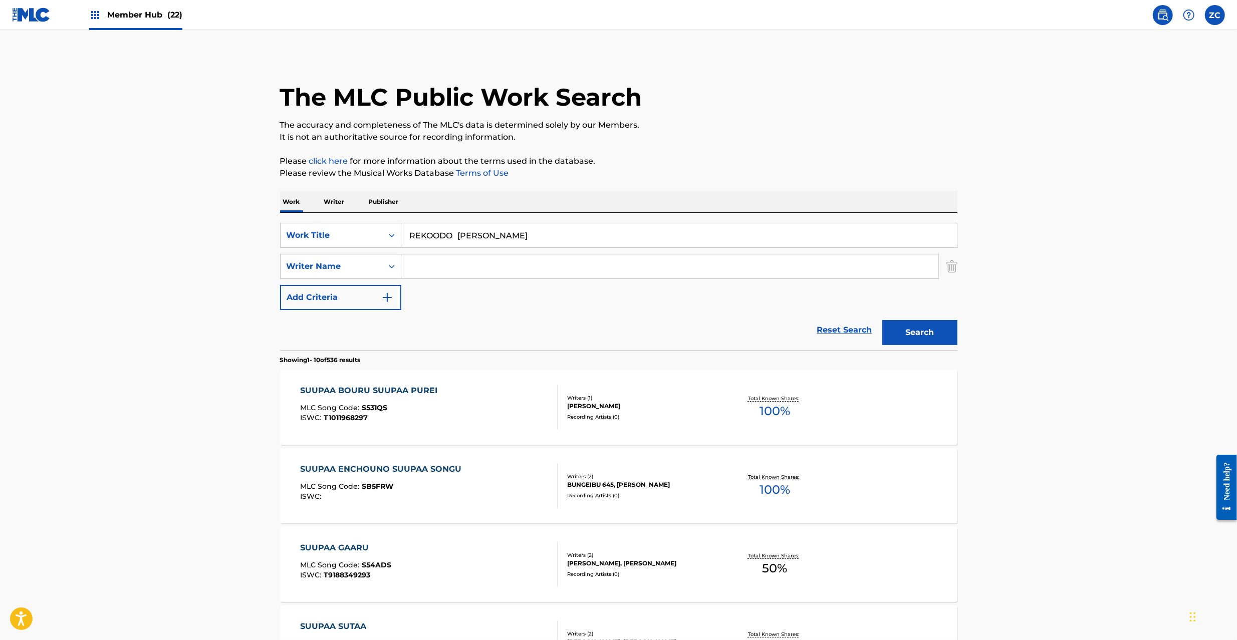
click at [482, 242] on input "REKOODO [PERSON_NAME]" at bounding box center [678, 235] width 555 height 24
click at [464, 236] on input "REKOODO Ren" at bounding box center [678, 235] width 555 height 24
type input "meitei rekoodo"
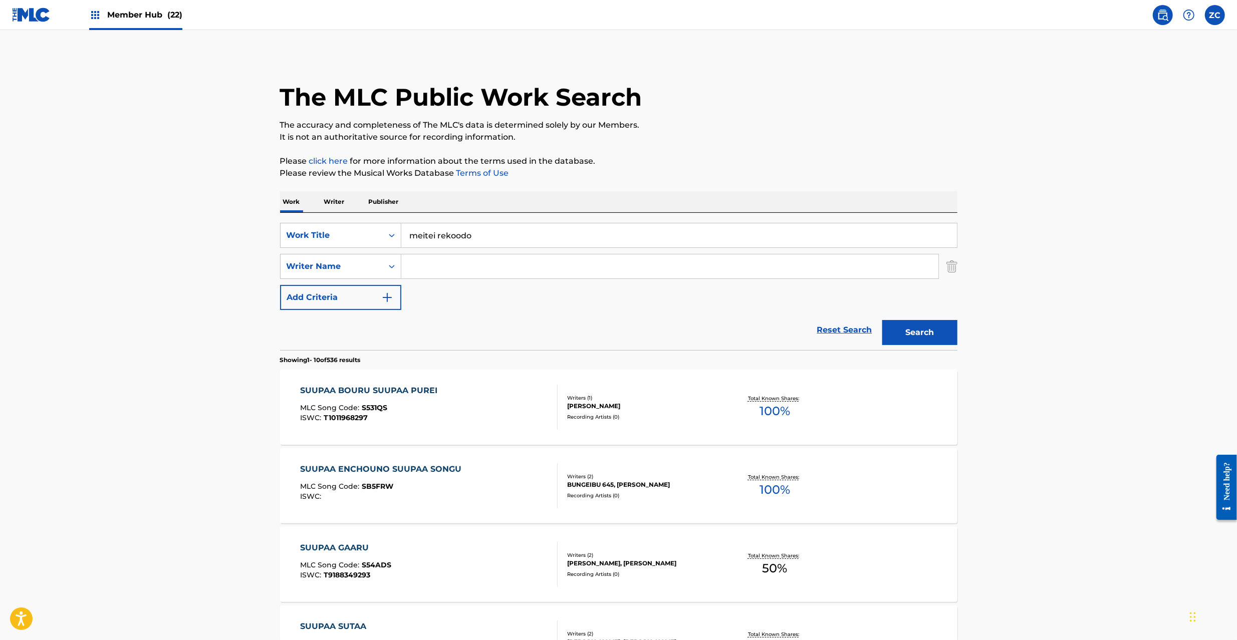
drag, startPoint x: 1086, startPoint y: 318, endPoint x: 815, endPoint y: 268, distance: 274.9
click at [1086, 318] on main "The MLC Public Work Search The accuracy and completeness of The MLC's data is d…" at bounding box center [618, 619] width 1237 height 1179
click at [788, 272] on input "Search Form" at bounding box center [669, 266] width 537 height 24
type input "[PERSON_NAME]"
click at [478, 237] on input "meitei rekoodo" at bounding box center [678, 235] width 555 height 24
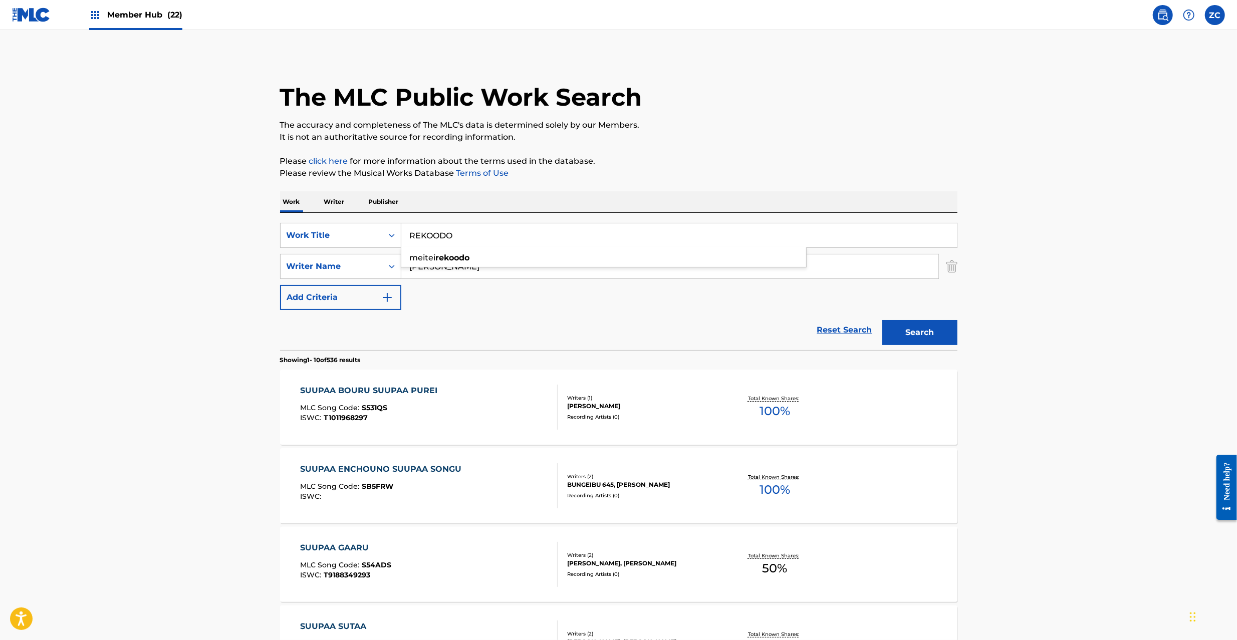
click at [824, 139] on p "It is not an authoritative source for recording information." at bounding box center [618, 137] width 677 height 12
click at [924, 339] on button "Search" at bounding box center [919, 332] width 75 height 25
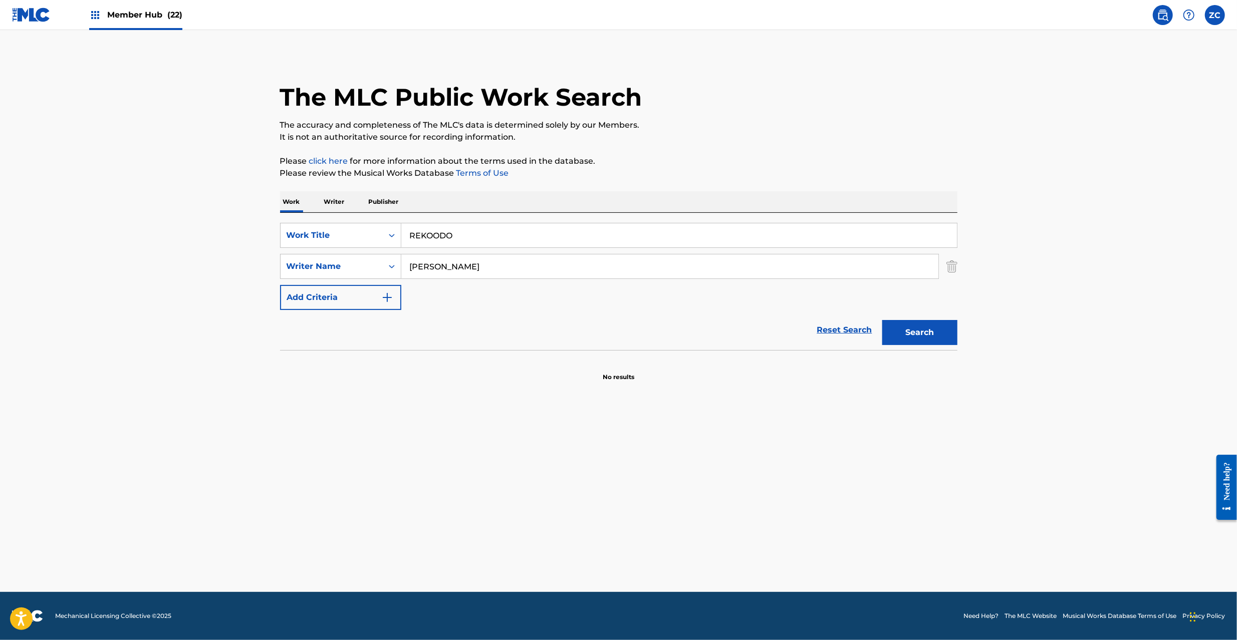
click at [544, 236] on input "REKOODO" at bounding box center [678, 235] width 555 height 24
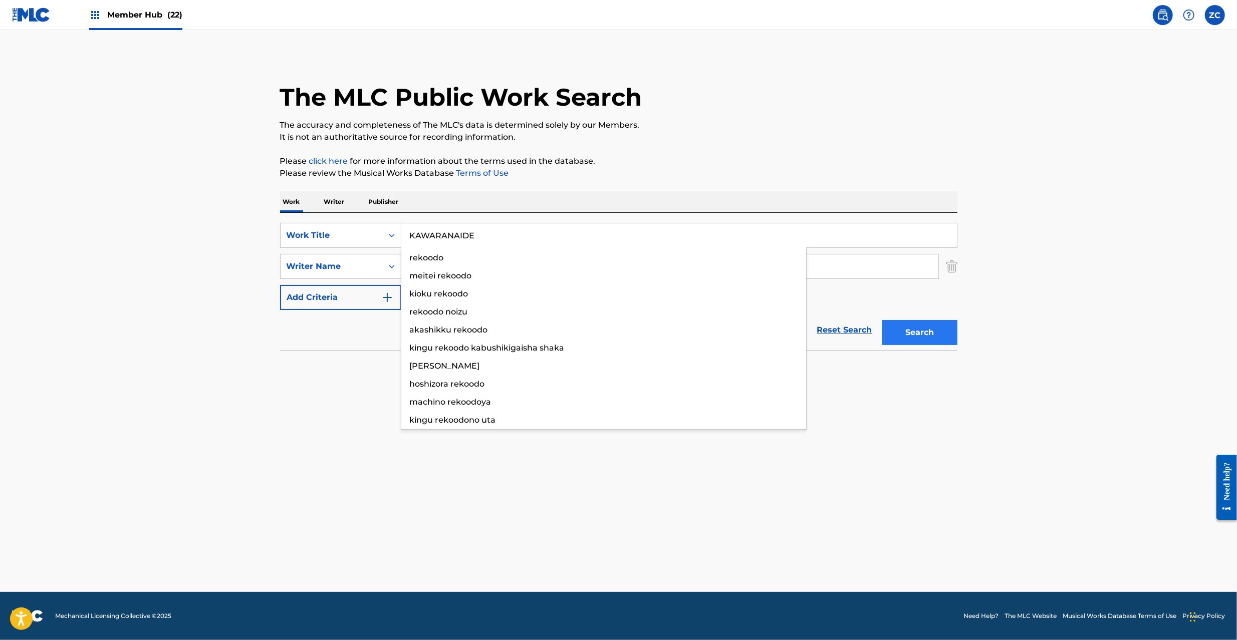
type input "KAWARANAIDE"
click at [921, 337] on button "Search" at bounding box center [919, 332] width 75 height 25
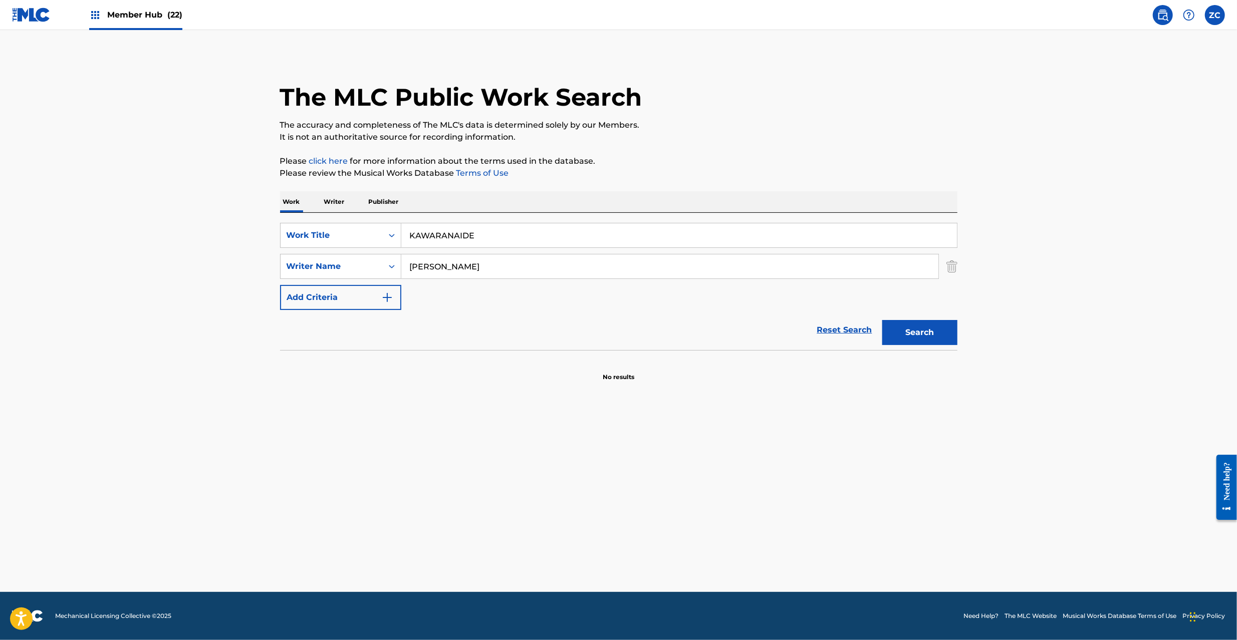
click at [337, 203] on p "Writer" at bounding box center [334, 201] width 27 height 21
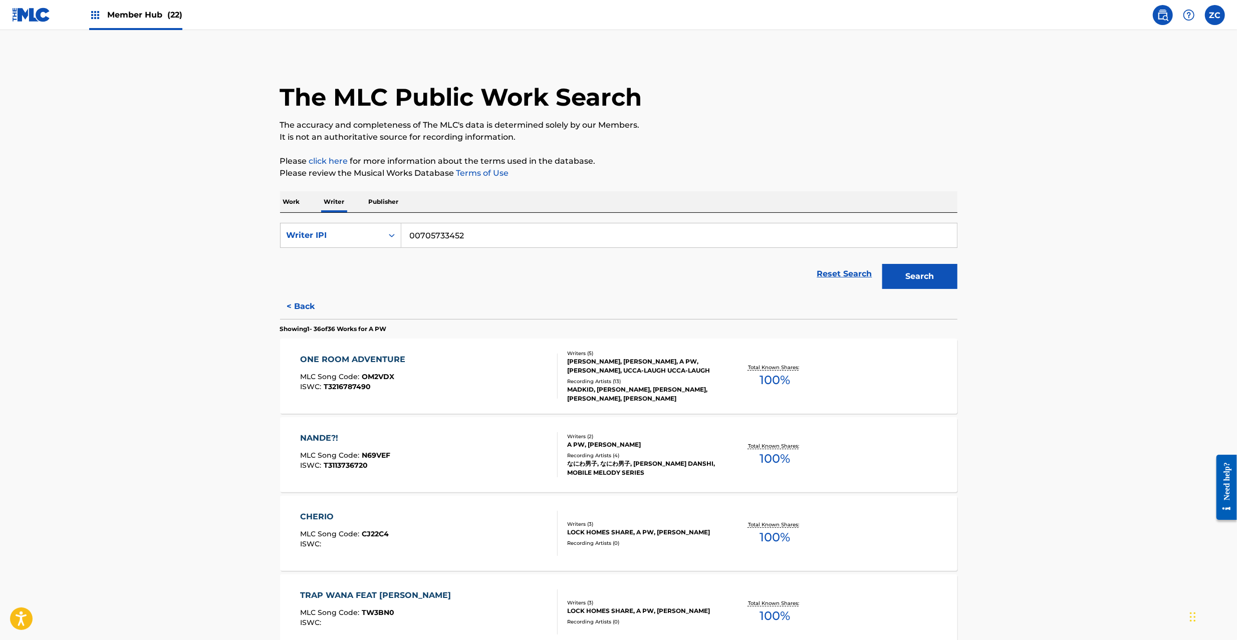
drag, startPoint x: 529, startPoint y: 239, endPoint x: 340, endPoint y: 219, distance: 190.4
click at [340, 219] on div "SearchWithCriteria52d64353-5d77-461d-9fbb-427f8cc80778 Writer IPI 00705733452 R…" at bounding box center [618, 253] width 677 height 81
type input "01224503889"
click at [882, 264] on button "Search" at bounding box center [919, 276] width 75 height 25
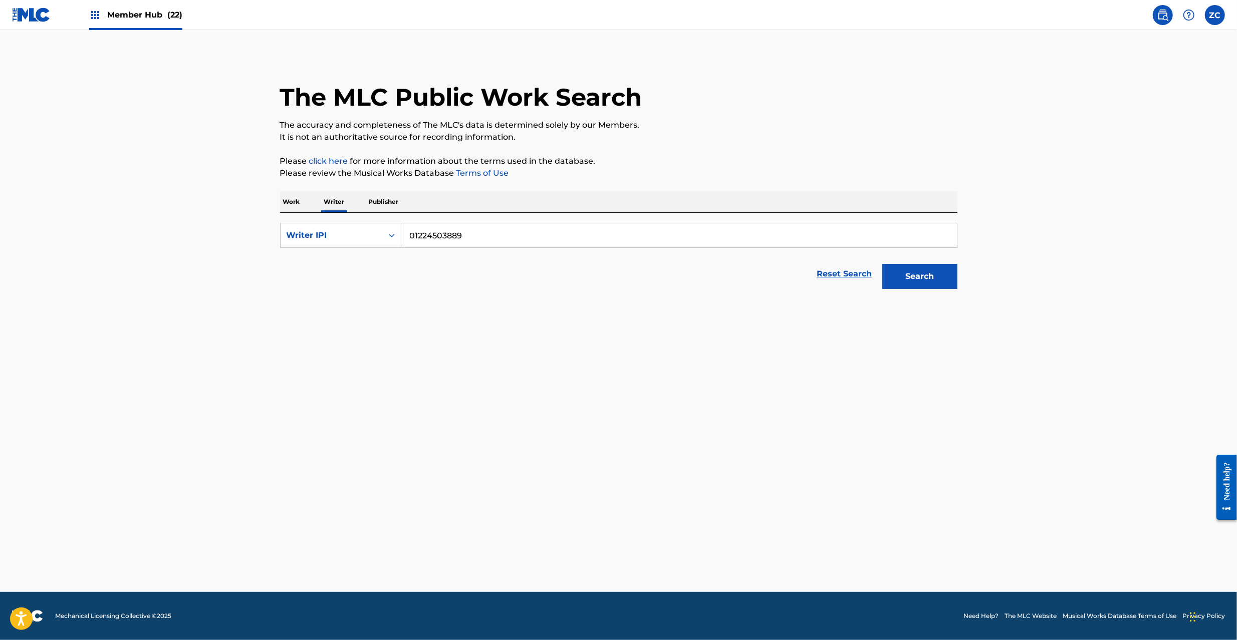
click at [294, 205] on p "Work" at bounding box center [291, 201] width 23 height 21
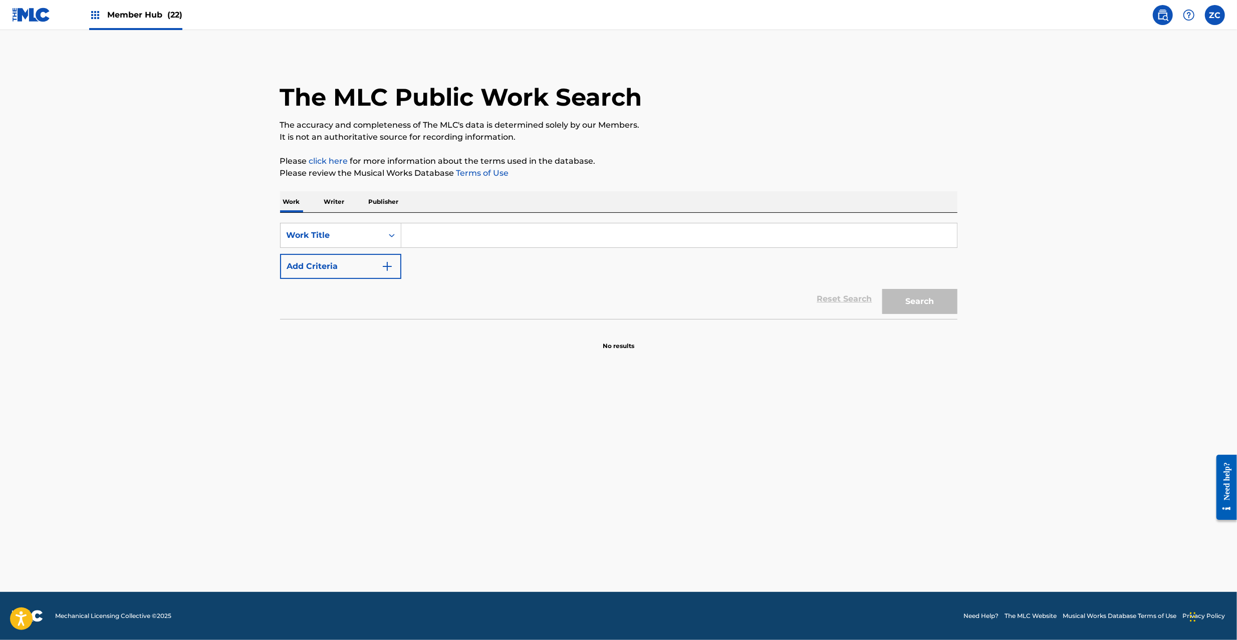
click at [579, 239] on input "Search Form" at bounding box center [678, 235] width 555 height 24
click at [353, 261] on button "Add Criteria" at bounding box center [340, 266] width 121 height 25
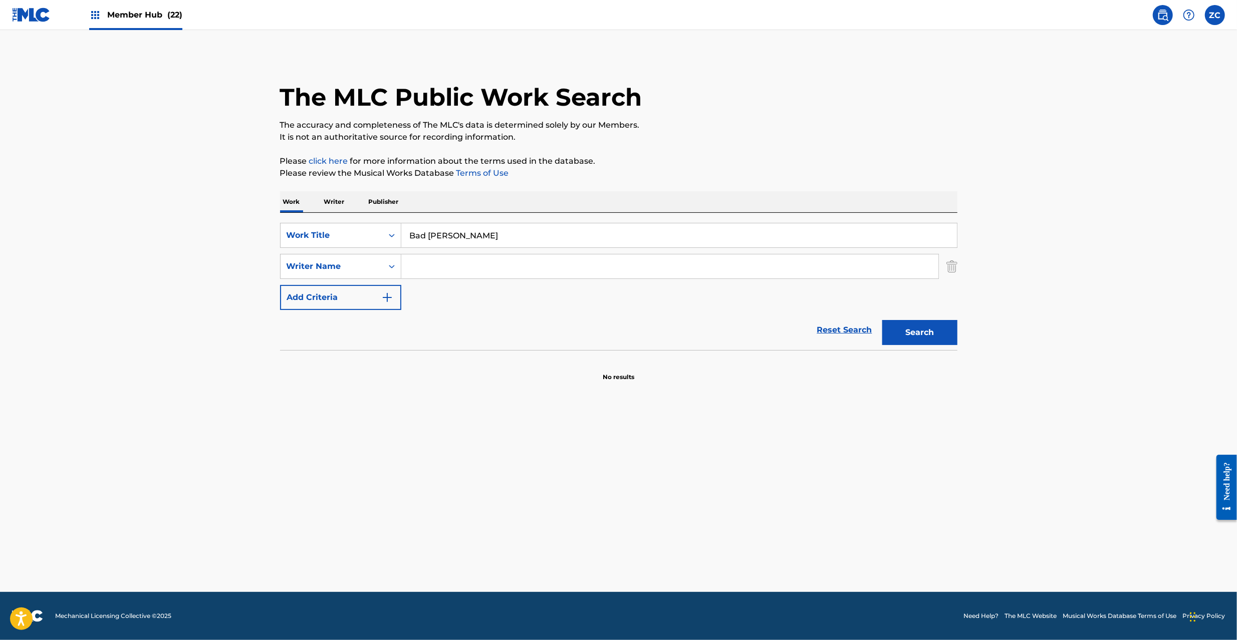
click at [515, 237] on input "Bad [PERSON_NAME]" at bounding box center [678, 235] width 555 height 24
click at [486, 237] on input "Bad [PERSON_NAME]" at bounding box center [678, 235] width 555 height 24
type input "Bad Liar"
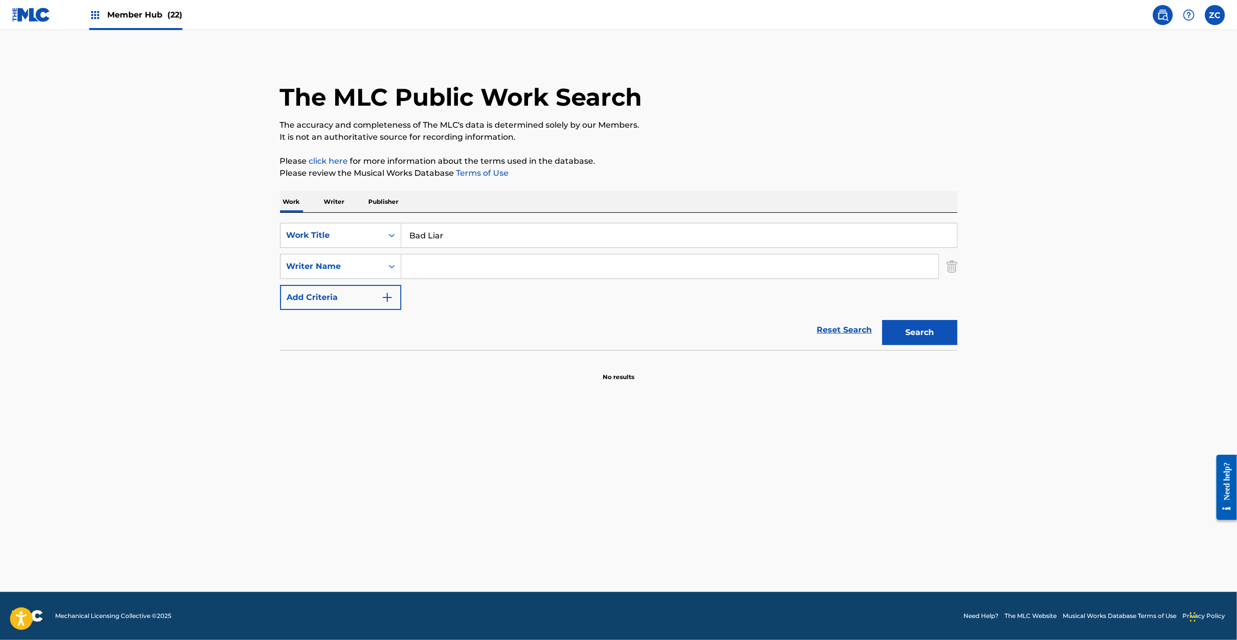
click at [553, 265] on input "Search Form" at bounding box center [669, 266] width 537 height 24
drag, startPoint x: 930, startPoint y: 325, endPoint x: 900, endPoint y: 320, distance: 30.1
click at [928, 324] on button "Search" at bounding box center [919, 332] width 75 height 25
click at [682, 267] on input "Fukagawa" at bounding box center [669, 266] width 537 height 24
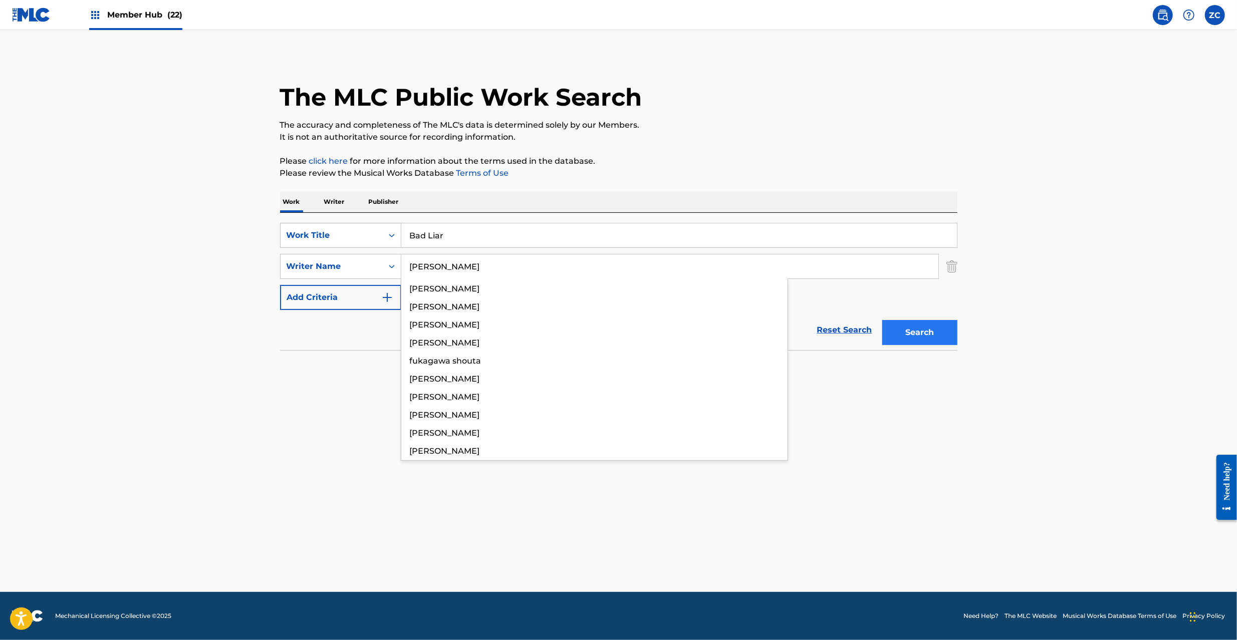
type input "[PERSON_NAME]"
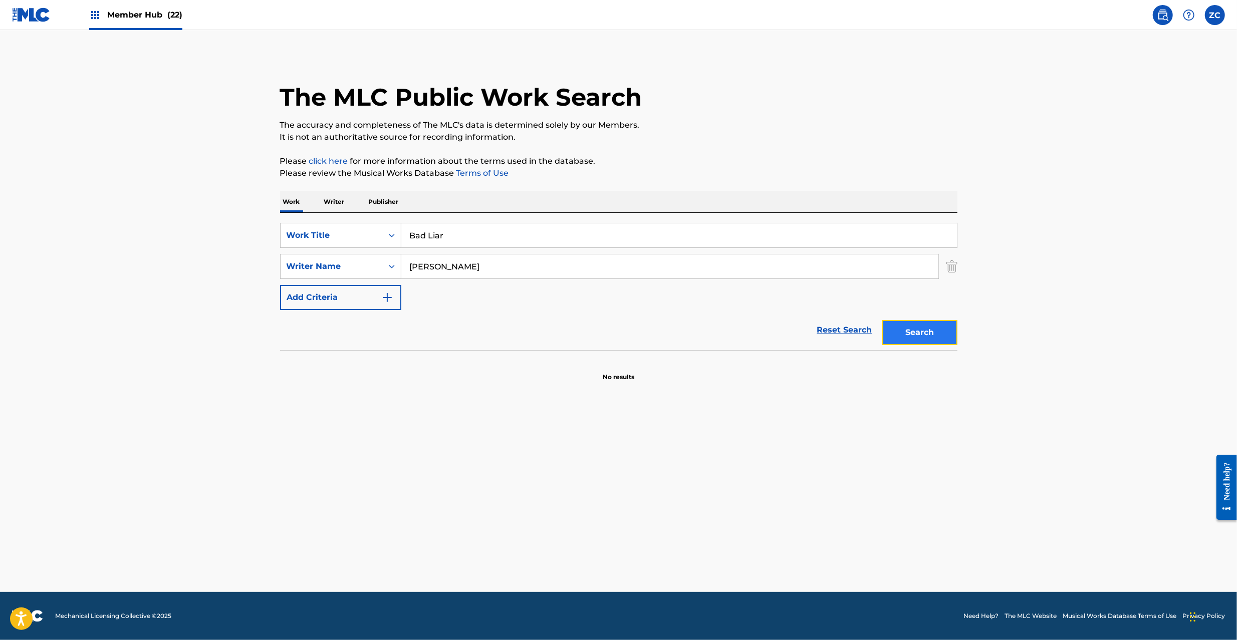
click at [930, 333] on button "Search" at bounding box center [919, 332] width 75 height 25
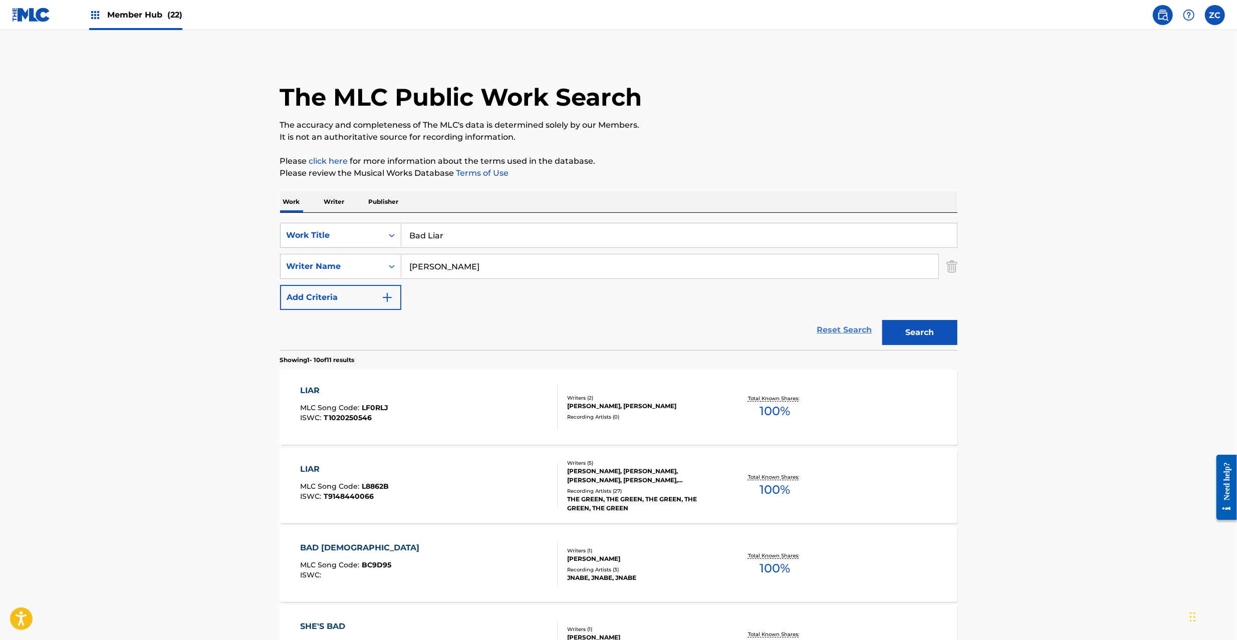
click at [854, 335] on link "Reset Search" at bounding box center [844, 330] width 65 height 22
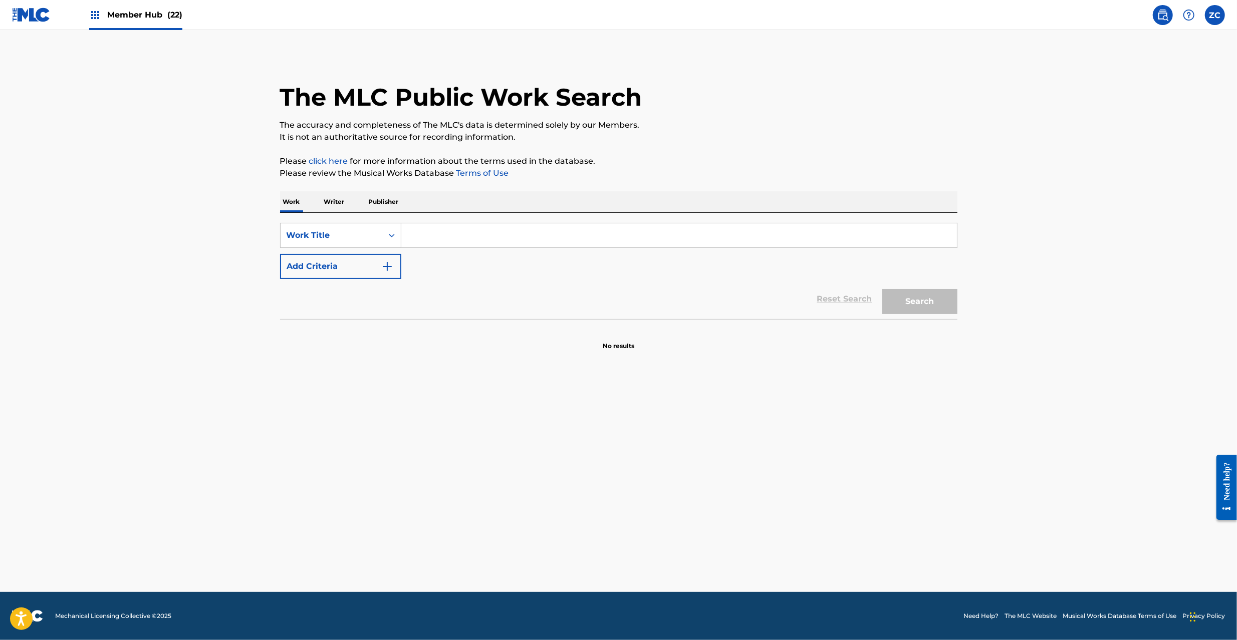
click at [888, 243] on input "Search Form" at bounding box center [678, 235] width 555 height 24
click at [916, 303] on button "Search" at bounding box center [919, 301] width 75 height 25
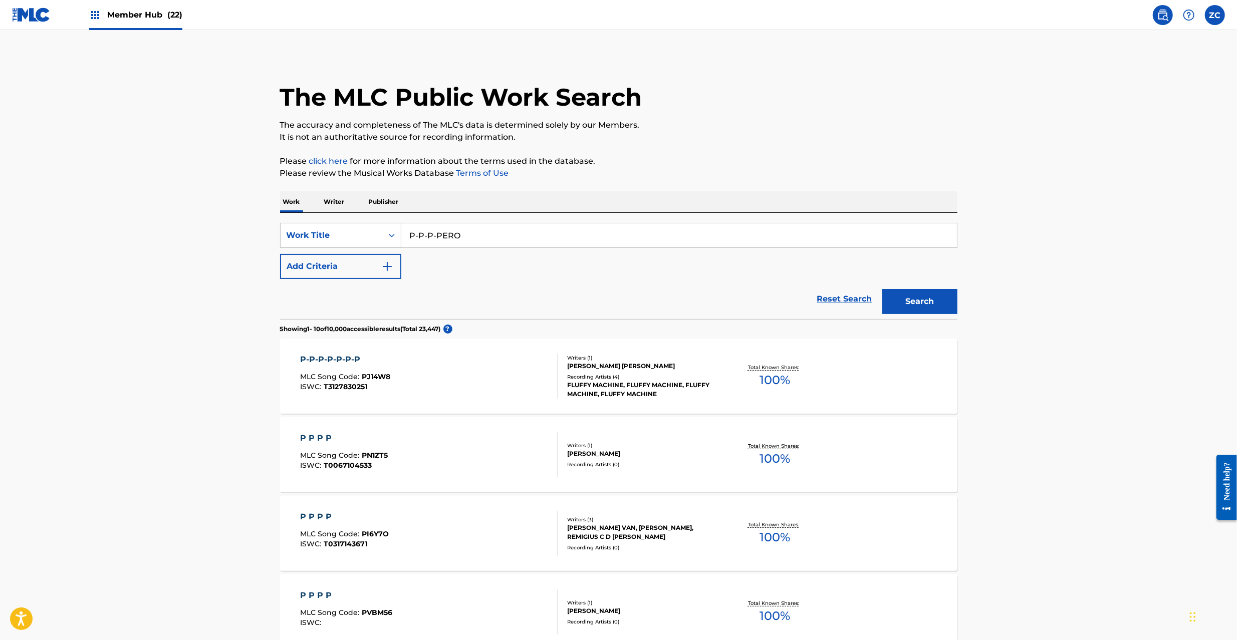
click at [520, 235] on input "P-P-P-PERO" at bounding box center [678, 235] width 555 height 24
click at [507, 237] on input "Sparkle Chippoke Oohashi" at bounding box center [678, 235] width 555 height 24
click at [472, 238] on input "Sparkle Chippoke" at bounding box center [678, 235] width 555 height 24
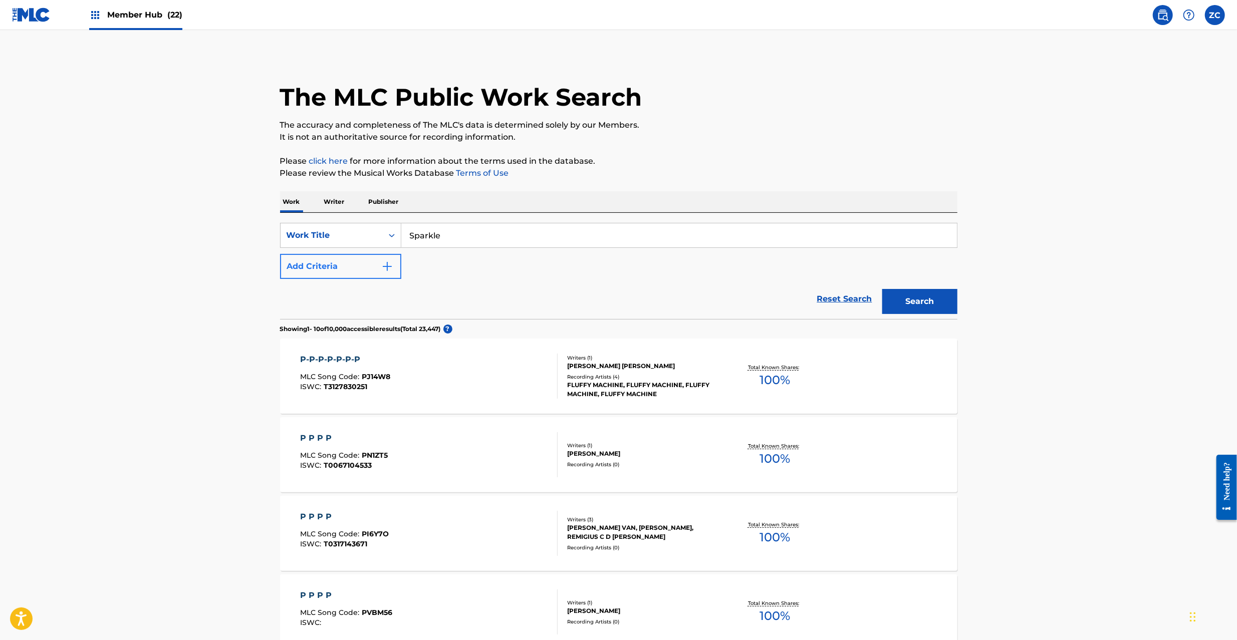
type input "Sparkle"
click at [371, 260] on button "Add Criteria" at bounding box center [340, 266] width 121 height 25
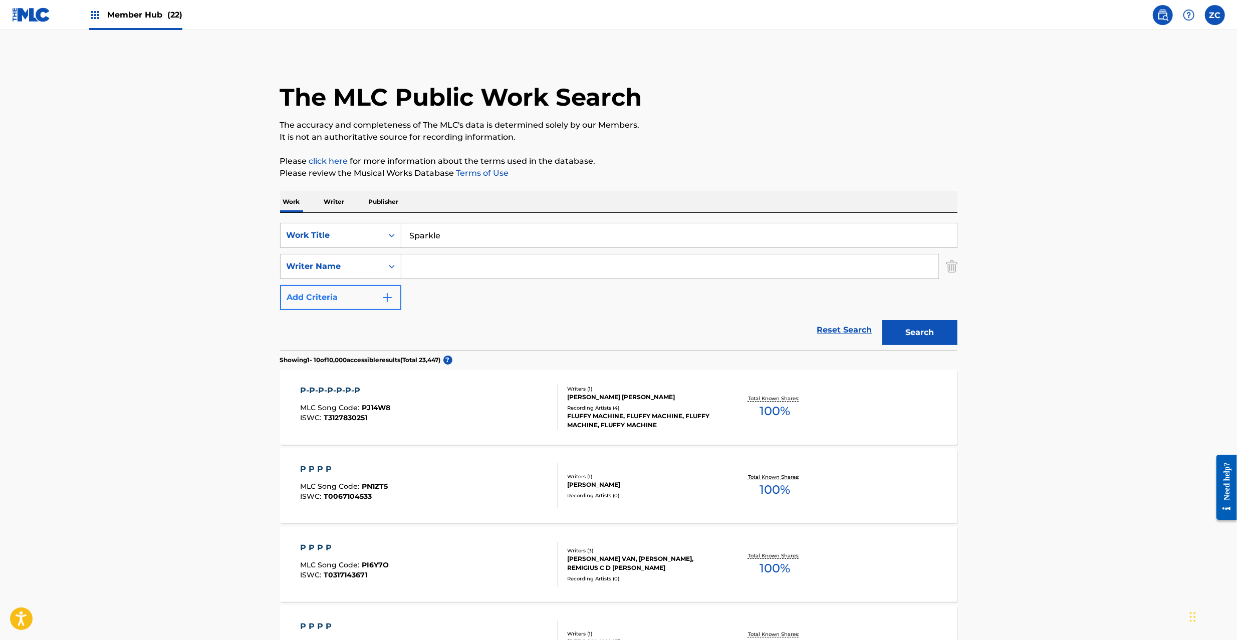
click at [444, 260] on input "Search Form" at bounding box center [669, 266] width 537 height 24
type input "Oohashi"
click at [924, 341] on button "Search" at bounding box center [919, 332] width 75 height 25
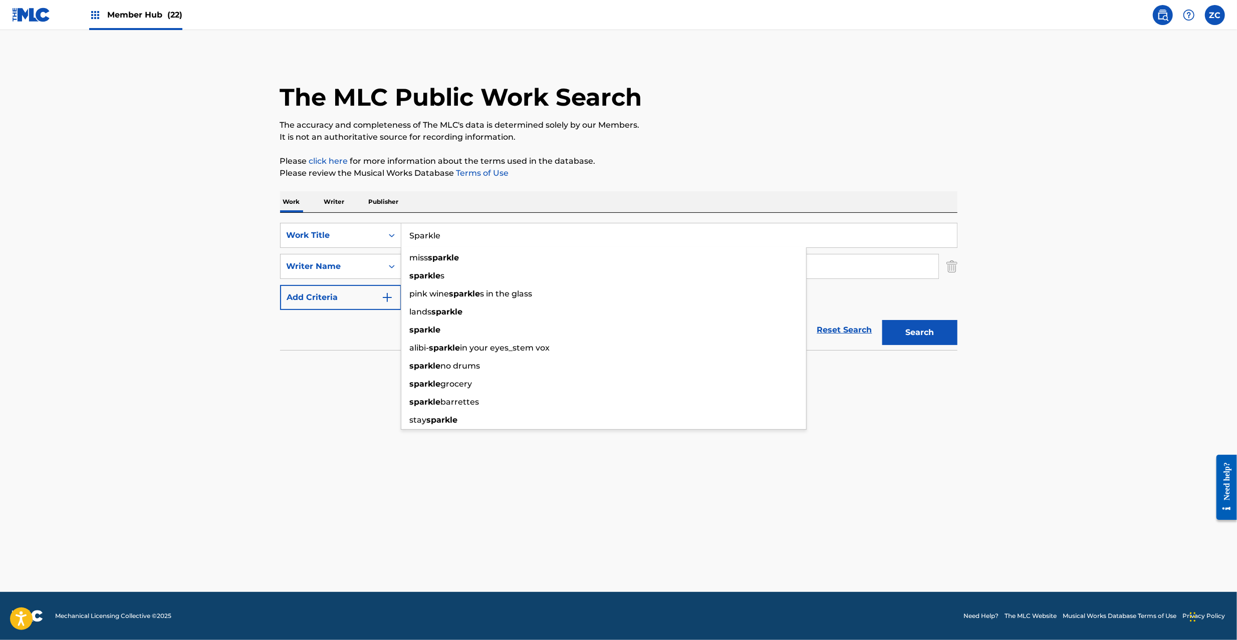
click at [492, 238] on input "Sparkle" at bounding box center [678, 235] width 555 height 24
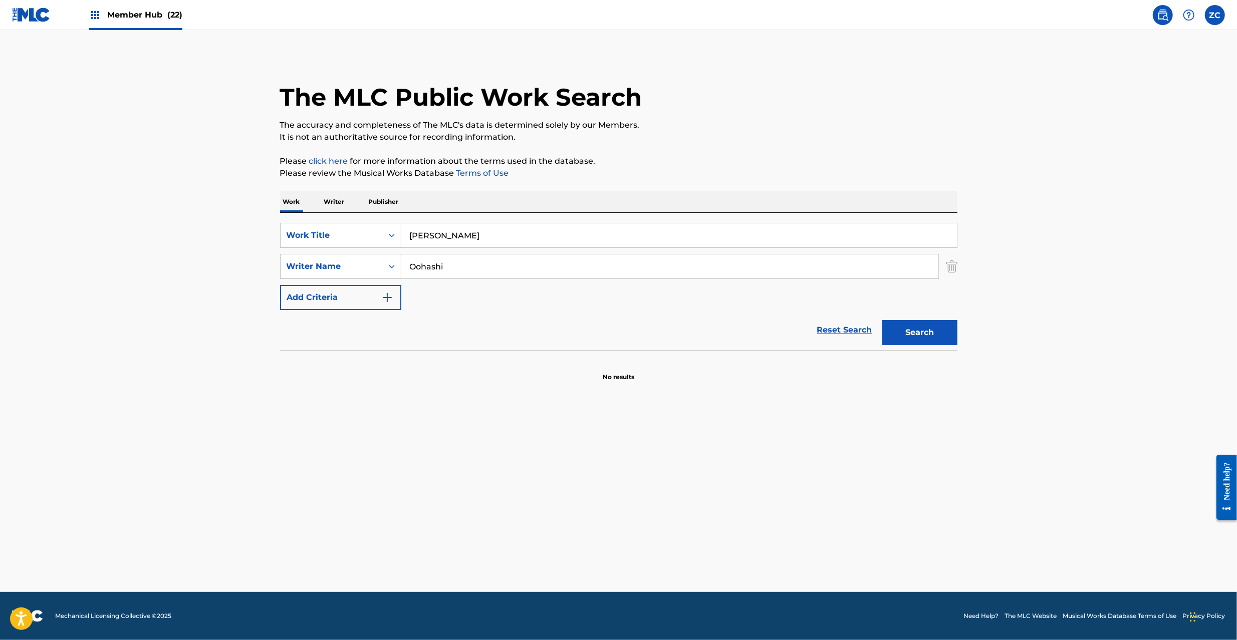
click at [483, 233] on input "[PERSON_NAME]" at bounding box center [678, 235] width 555 height 24
type input "[PERSON_NAME]"
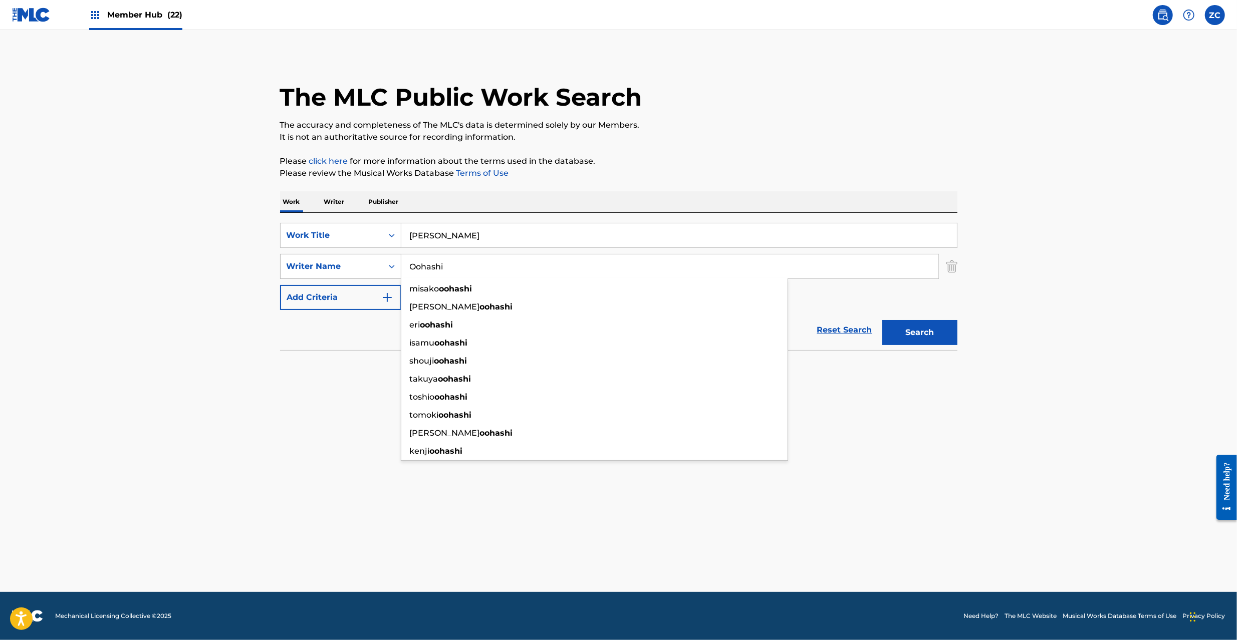
drag, startPoint x: 481, startPoint y: 267, endPoint x: 338, endPoint y: 268, distance: 143.3
click at [338, 268] on div "SearchWithCriteriad6c49e7f-59e5-4493-9927-98316ed5dd20 Writer Name [PERSON_NAME…" at bounding box center [618, 266] width 677 height 25
type input "Yuba"
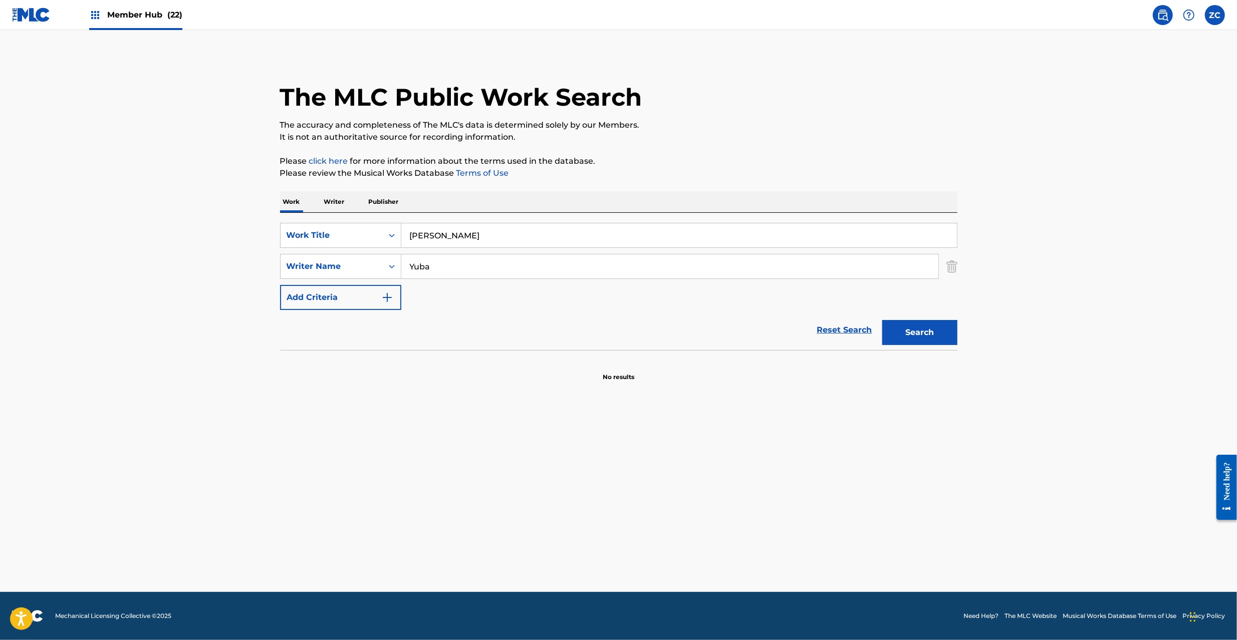
click at [459, 237] on input "[PERSON_NAME]" at bounding box center [678, 235] width 555 height 24
click at [464, 236] on input "[PERSON_NAME]" at bounding box center [678, 235] width 555 height 24
type input "SHISHISHI"
click at [920, 327] on button "Search" at bounding box center [919, 332] width 75 height 25
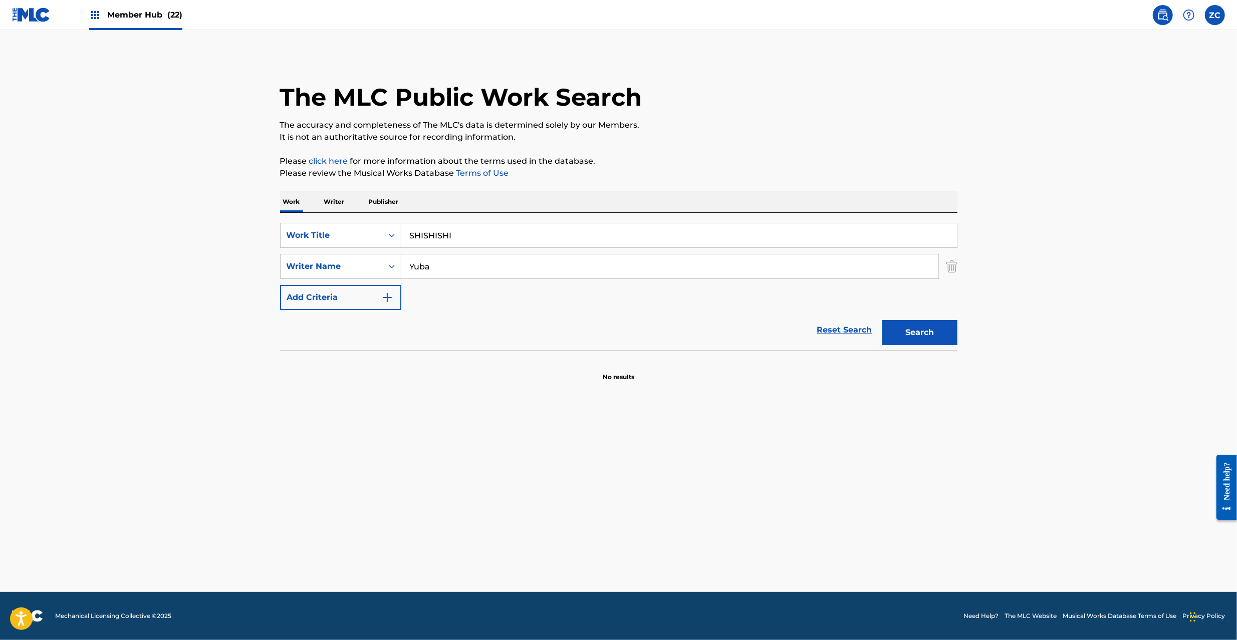
click at [165, 361] on main "The MLC Public Work Search The accuracy and completeness of The MLC's data is d…" at bounding box center [618, 311] width 1237 height 562
click at [854, 327] on link "Reset Search" at bounding box center [844, 330] width 65 height 22
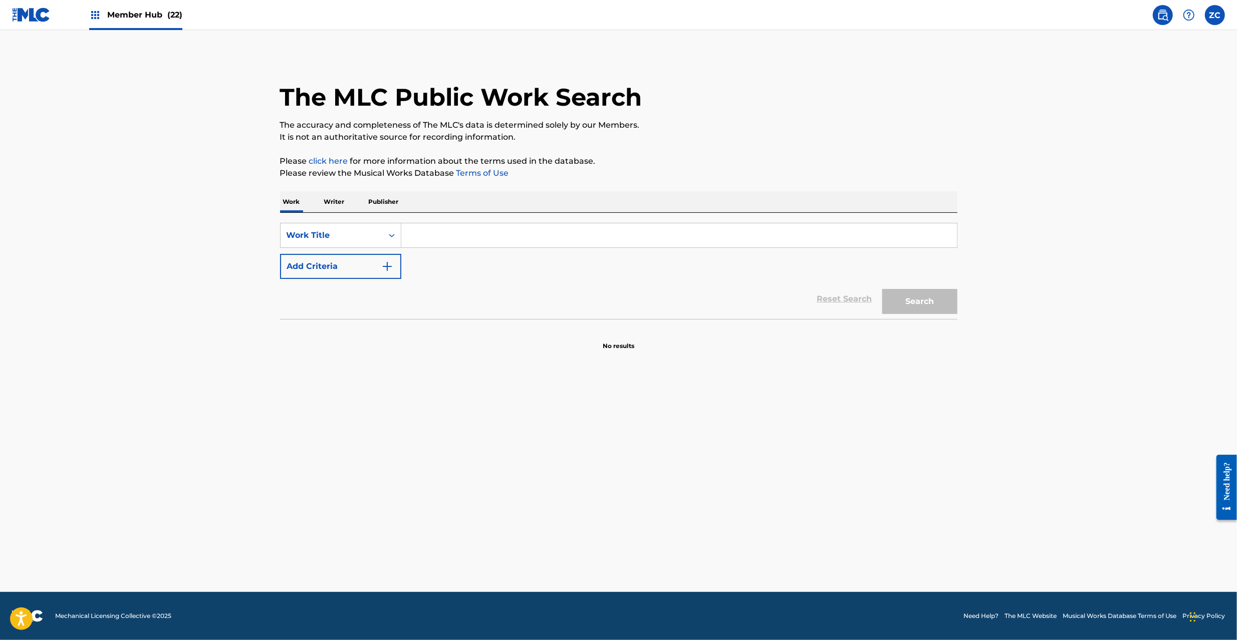
click at [863, 241] on input "Search Form" at bounding box center [678, 235] width 555 height 24
click at [914, 297] on button "Search" at bounding box center [919, 301] width 75 height 25
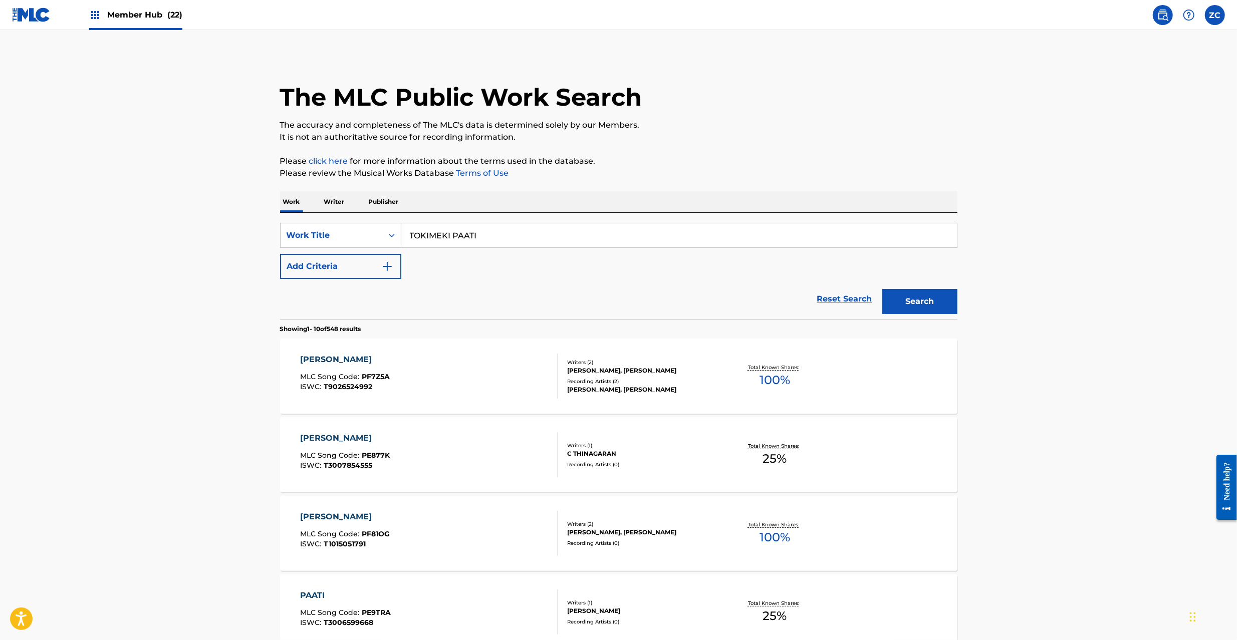
click at [611, 235] on input "TOKIMEKI PAATI" at bounding box center [678, 235] width 555 height 24
click at [898, 303] on button "Search" at bounding box center [919, 301] width 75 height 25
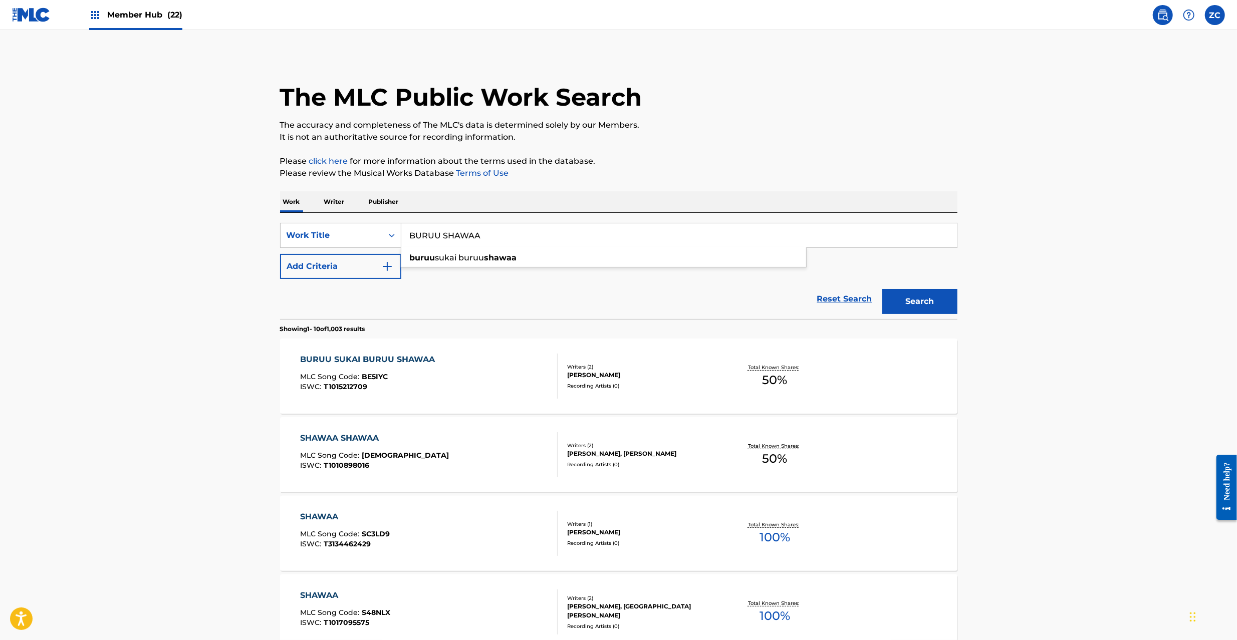
click at [483, 235] on input "BURUU SHAWAA" at bounding box center [678, 235] width 555 height 24
click at [448, 237] on input "Candy Blaqlo Uno" at bounding box center [678, 235] width 555 height 24
drag, startPoint x: 447, startPoint y: 236, endPoint x: 589, endPoint y: 235, distance: 142.3
click at [604, 235] on input "Candy Blaqlo Uno" at bounding box center [678, 235] width 555 height 24
type input "Candy"
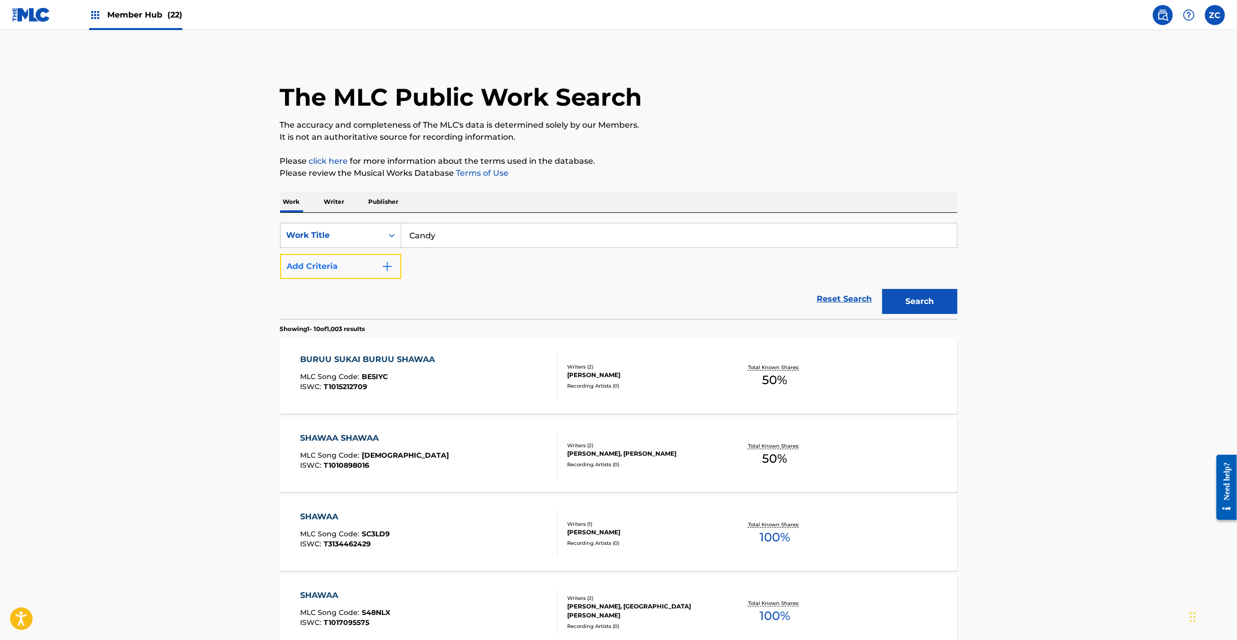
drag, startPoint x: 372, startPoint y: 262, endPoint x: 379, endPoint y: 262, distance: 7.5
click at [373, 262] on button "Add Criteria" at bounding box center [340, 266] width 121 height 25
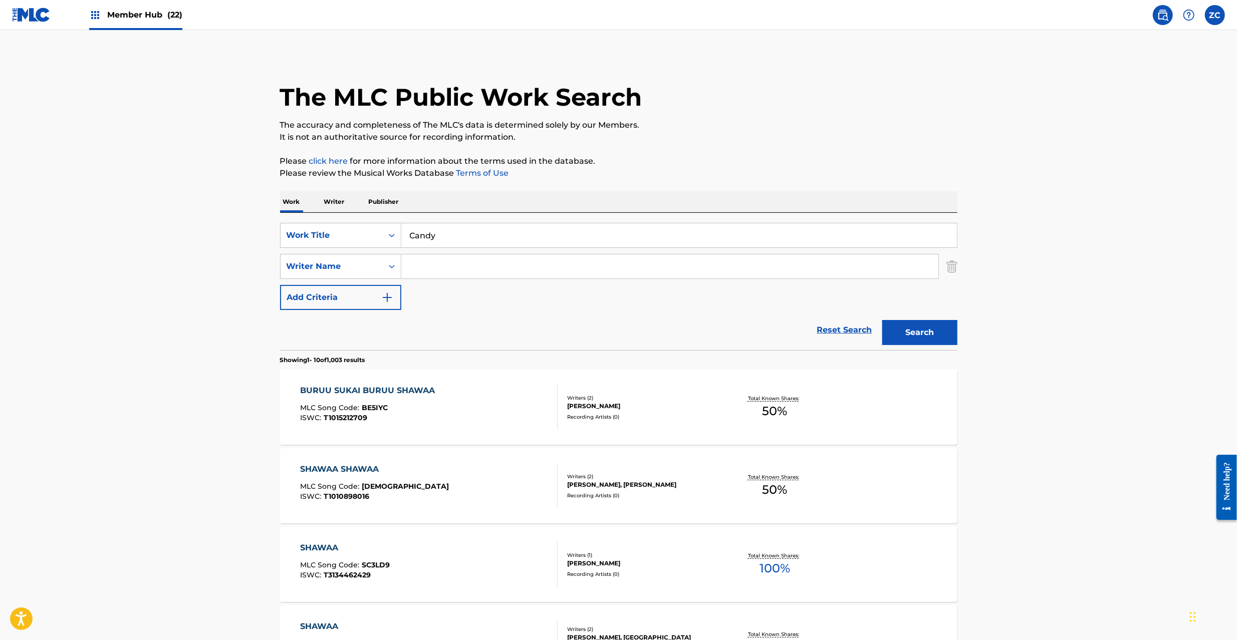
click at [463, 259] on input "Search Form" at bounding box center [669, 266] width 537 height 24
drag, startPoint x: 955, startPoint y: 327, endPoint x: 920, endPoint y: 327, distance: 35.1
click at [954, 327] on button "Search" at bounding box center [919, 332] width 75 height 25
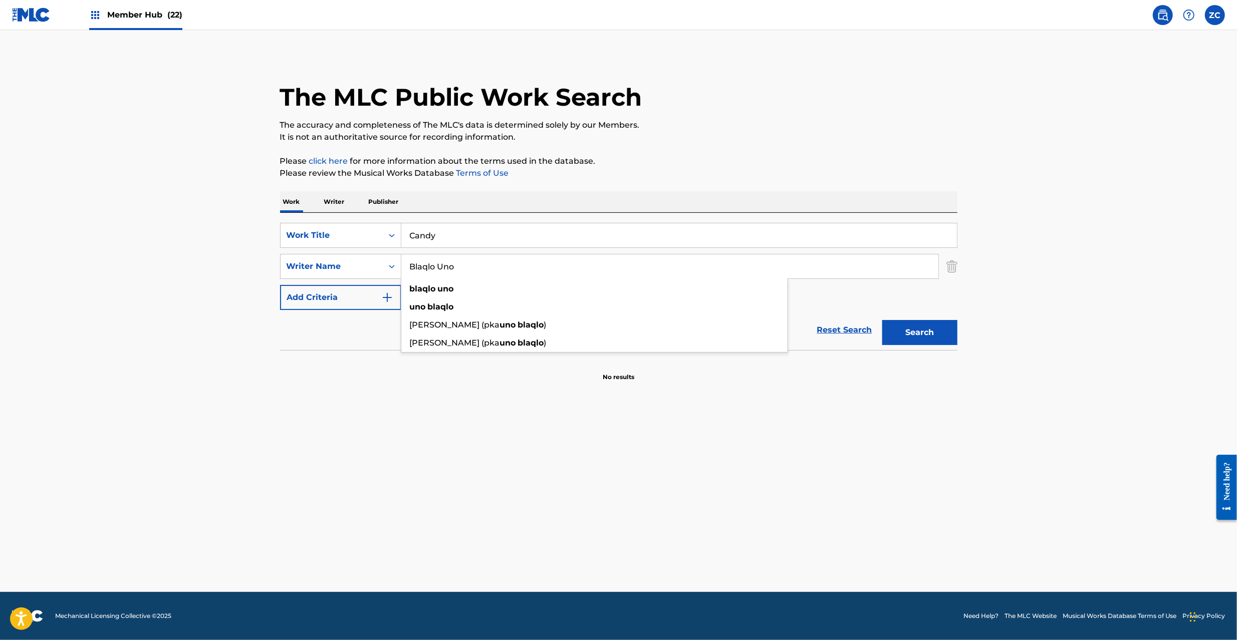
click at [446, 265] on input "Blaqlo Uno" at bounding box center [669, 266] width 537 height 24
type input "Blaqlo"
click at [882, 320] on button "Search" at bounding box center [919, 332] width 75 height 25
click at [157, 345] on main "The MLC Public Work Search The accuracy and completeness of The MLC's data is d…" at bounding box center [618, 311] width 1237 height 562
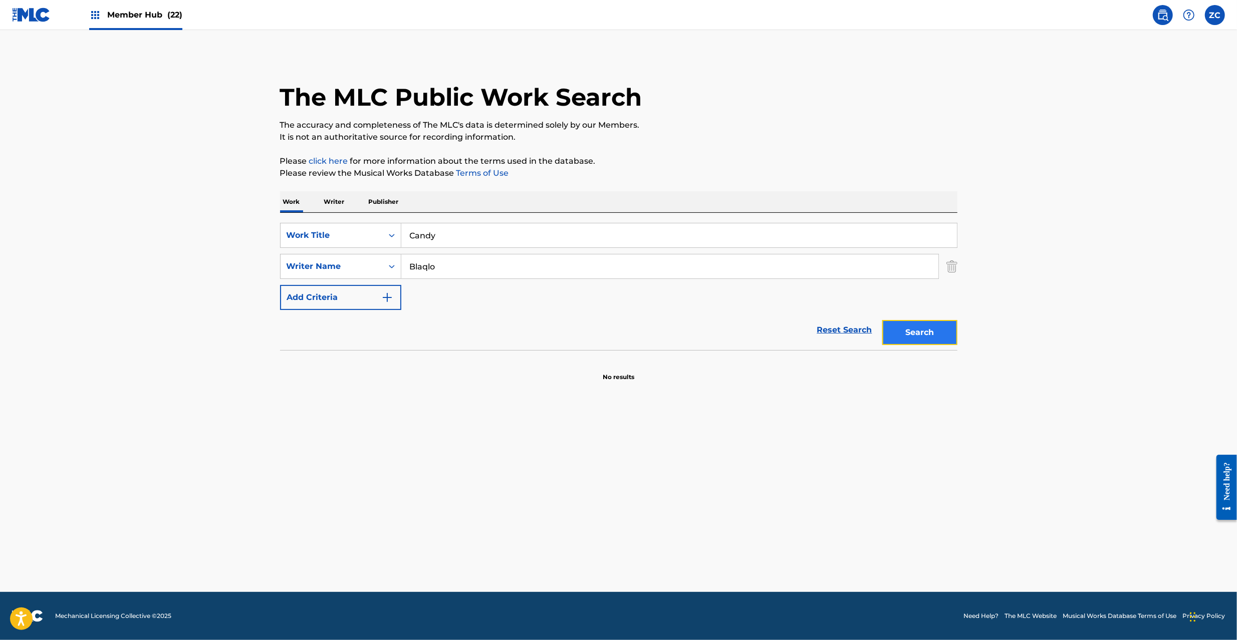
click at [905, 323] on button "Search" at bounding box center [919, 332] width 75 height 25
click at [954, 265] on img "Search Form" at bounding box center [951, 266] width 11 height 25
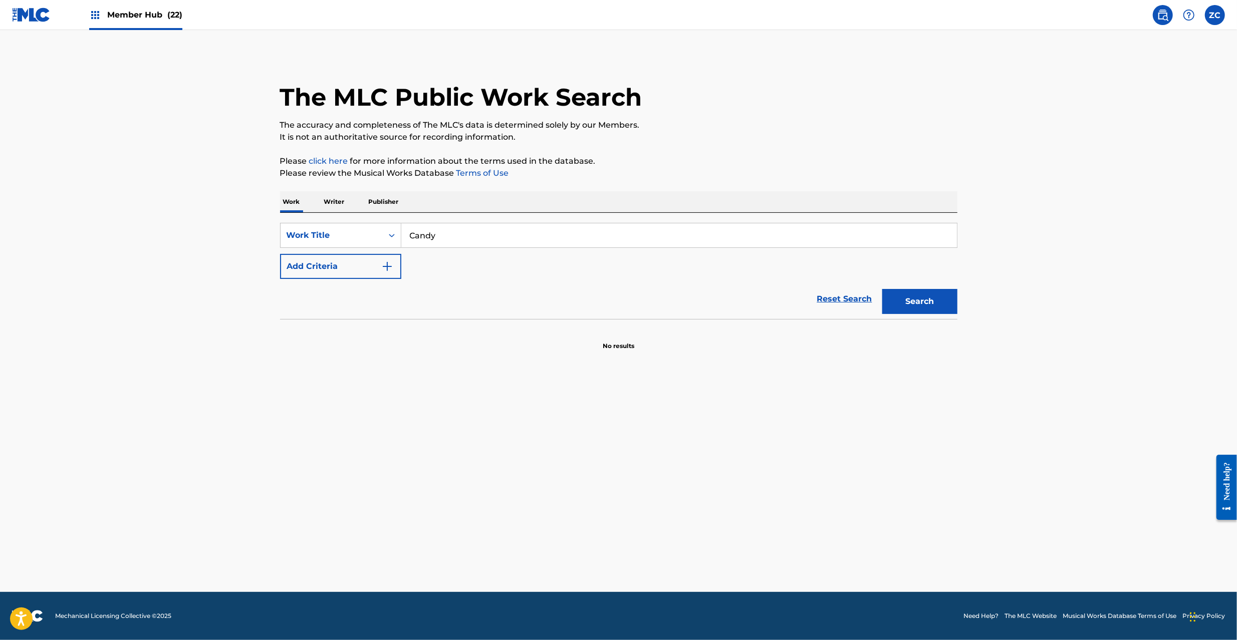
click at [939, 240] on input "Candy" at bounding box center [678, 235] width 555 height 24
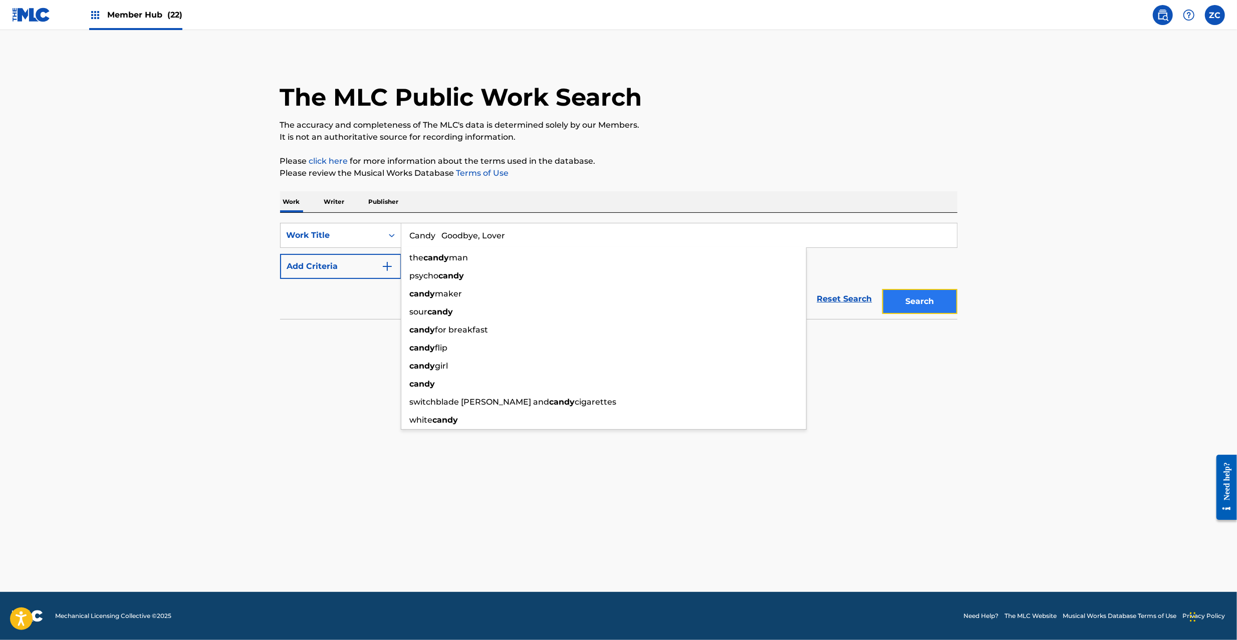
click at [913, 305] on button "Search" at bounding box center [919, 301] width 75 height 25
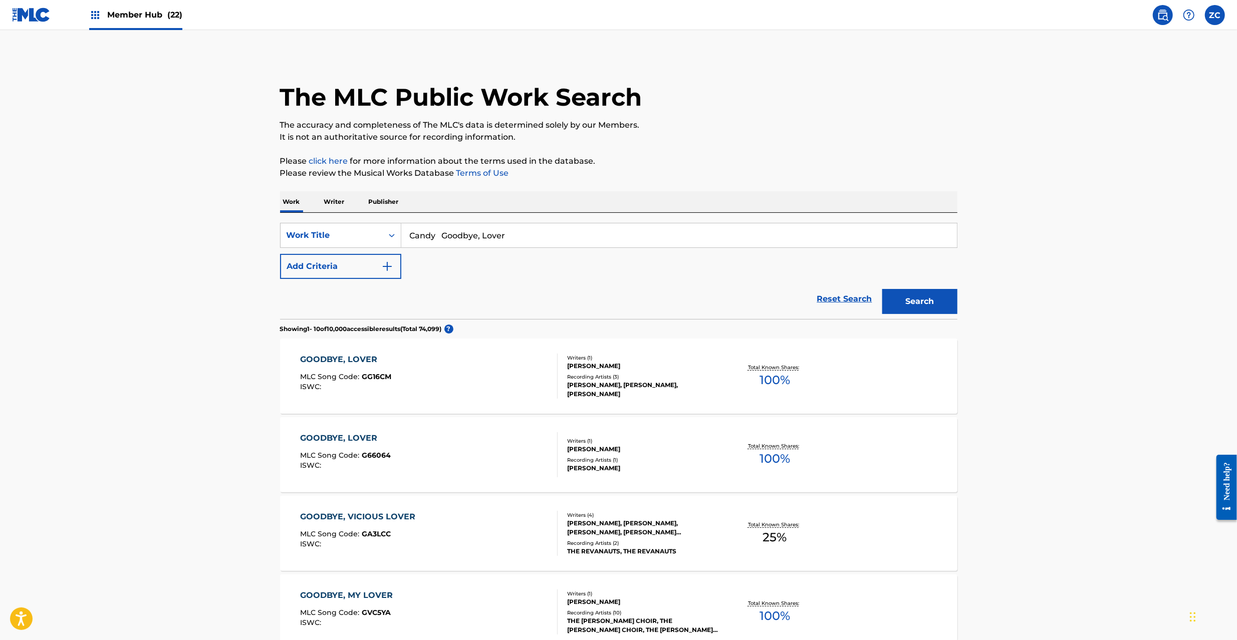
scroll to position [89, 0]
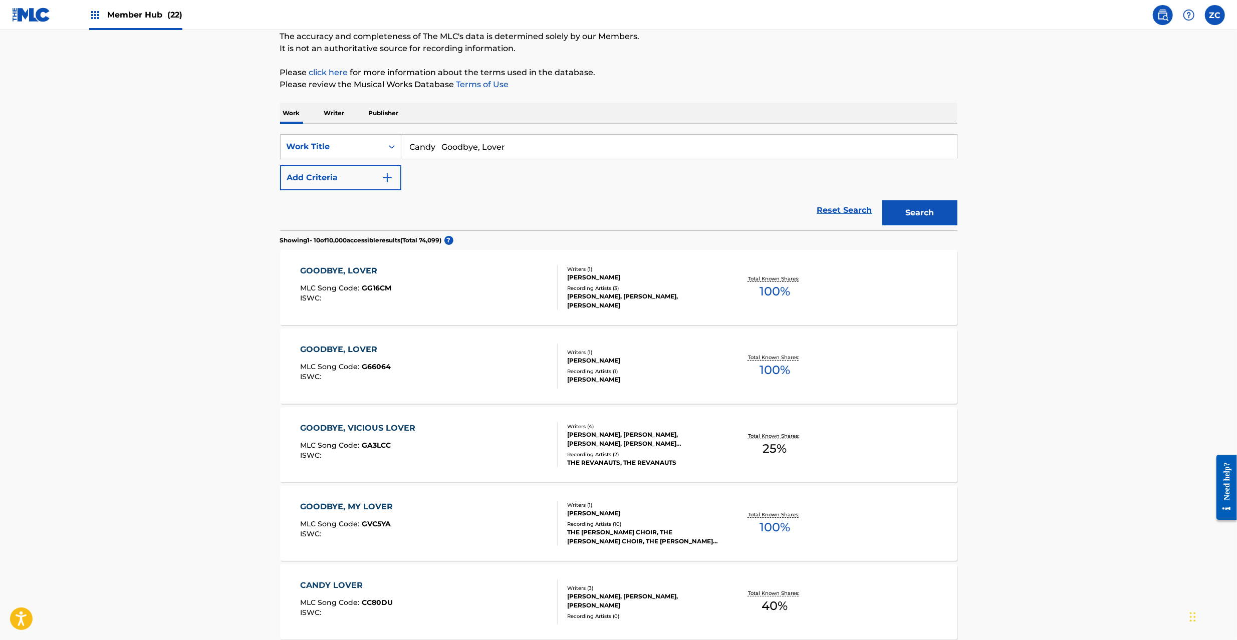
drag, startPoint x: 547, startPoint y: 143, endPoint x: 523, endPoint y: 149, distance: 24.8
click at [543, 144] on input "Candy Goodbye, Lover" at bounding box center [678, 147] width 555 height 24
click at [375, 179] on button "Add Criteria" at bounding box center [340, 177] width 121 height 25
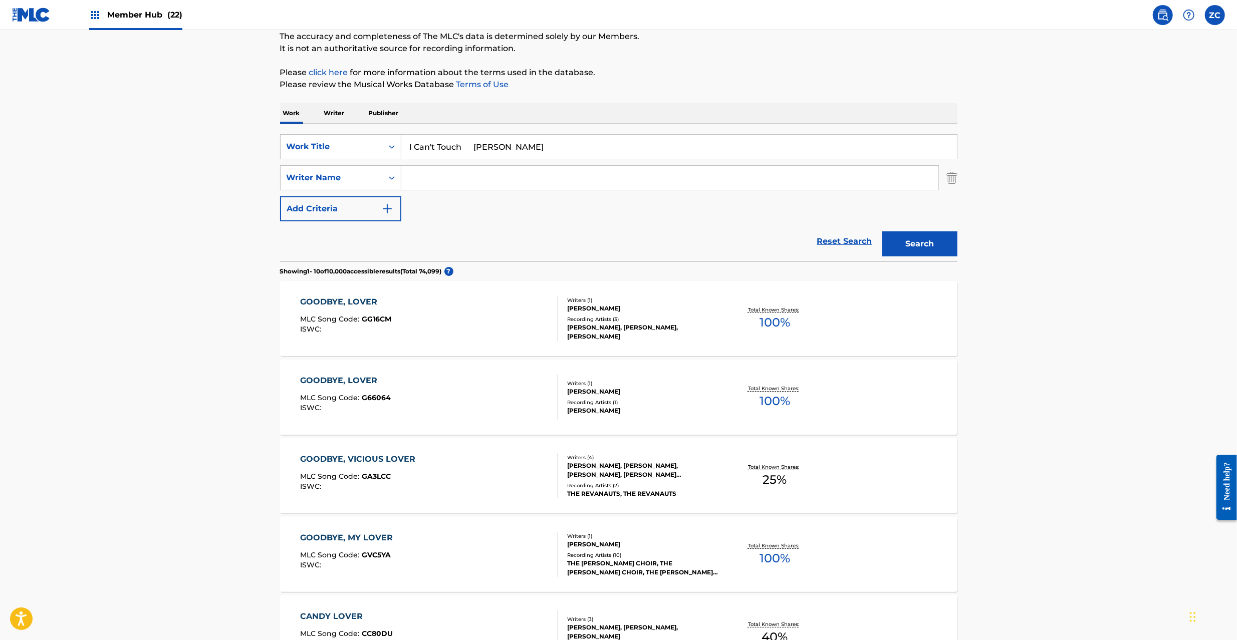
click at [501, 153] on input "I Can't Touch [PERSON_NAME]" at bounding box center [678, 147] width 555 height 24
type input "I Can't Touch Cf"
click at [507, 183] on input "Search Form" at bounding box center [669, 178] width 537 height 24
type input "[PERSON_NAME]"
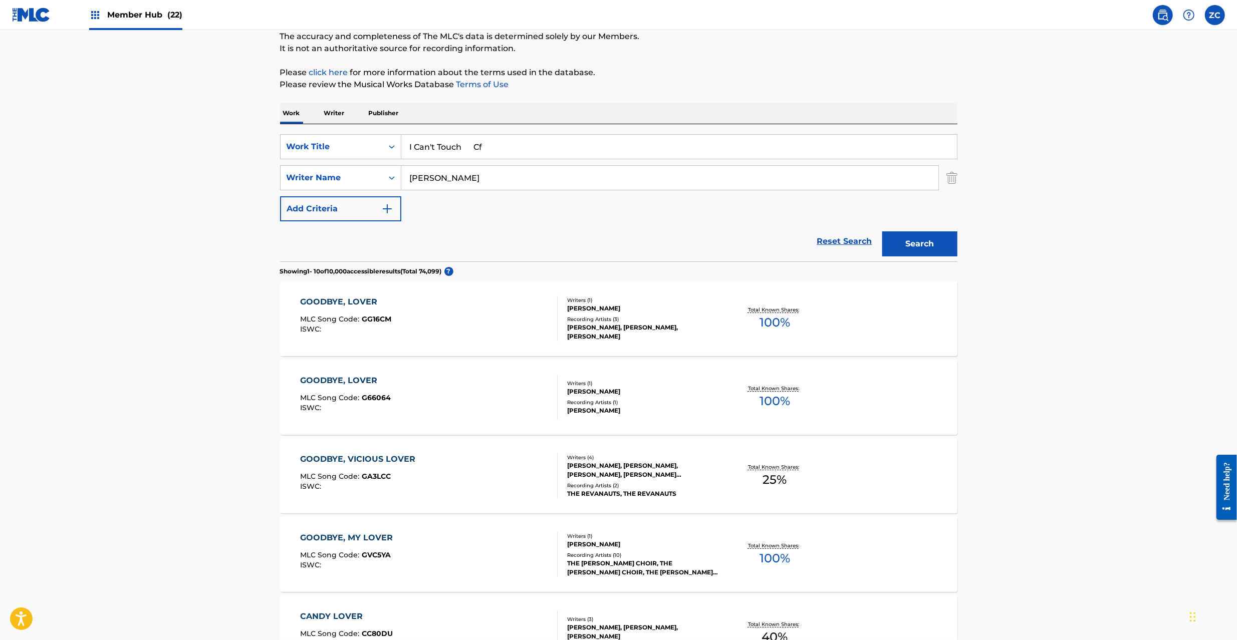
click at [479, 149] on input "I Can't Touch Cf" at bounding box center [678, 147] width 555 height 24
click at [933, 253] on button "Search" at bounding box center [919, 243] width 75 height 25
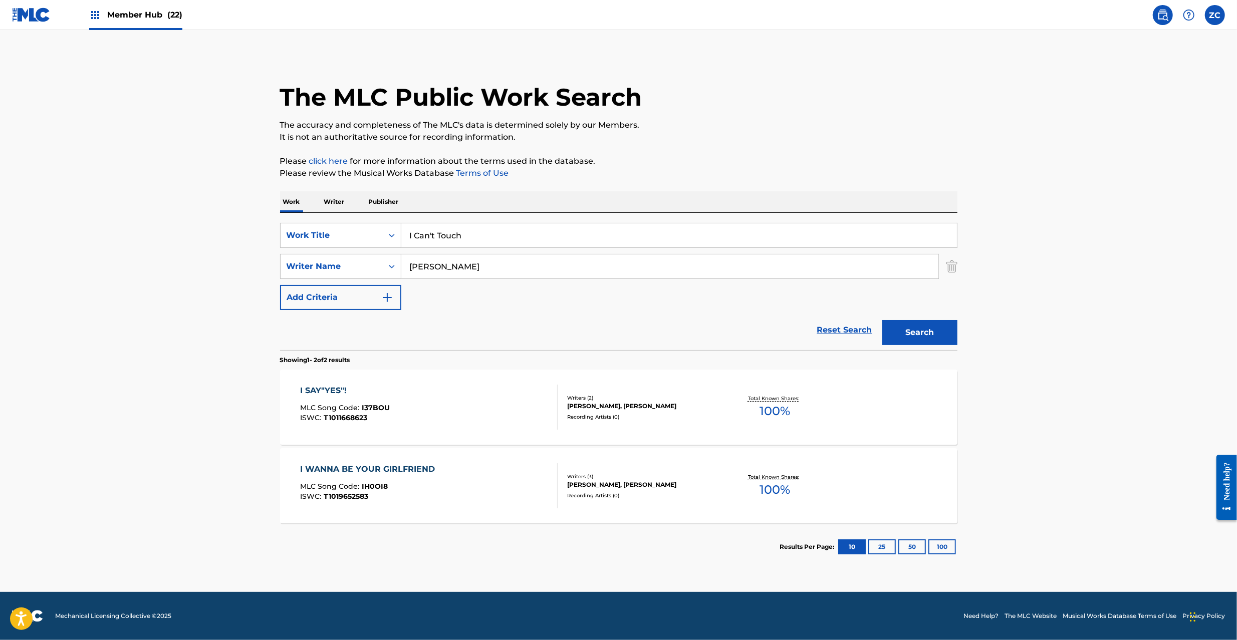
click at [520, 230] on input "I Can't Touch" at bounding box center [678, 235] width 555 height 24
click at [458, 239] on input "Ms.Playlist Purple Night D&H" at bounding box center [678, 235] width 555 height 24
type input "Ms.Playlist"
click at [505, 273] on input "[PERSON_NAME]" at bounding box center [669, 266] width 537 height 24
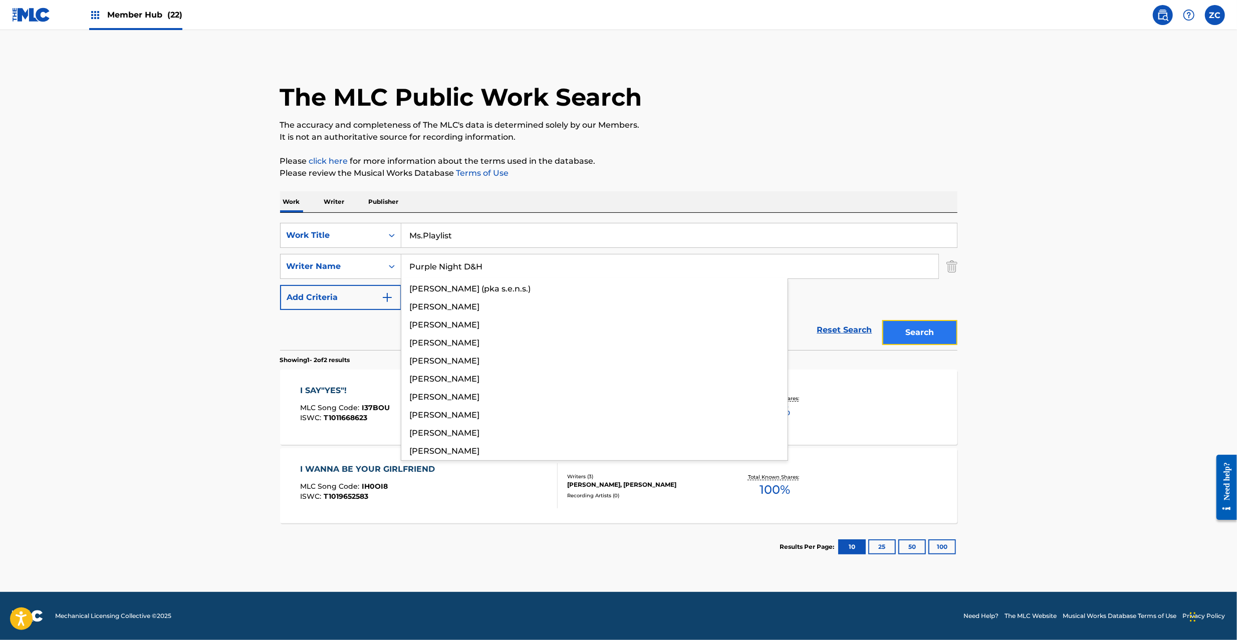
click at [920, 332] on button "Search" at bounding box center [919, 332] width 75 height 25
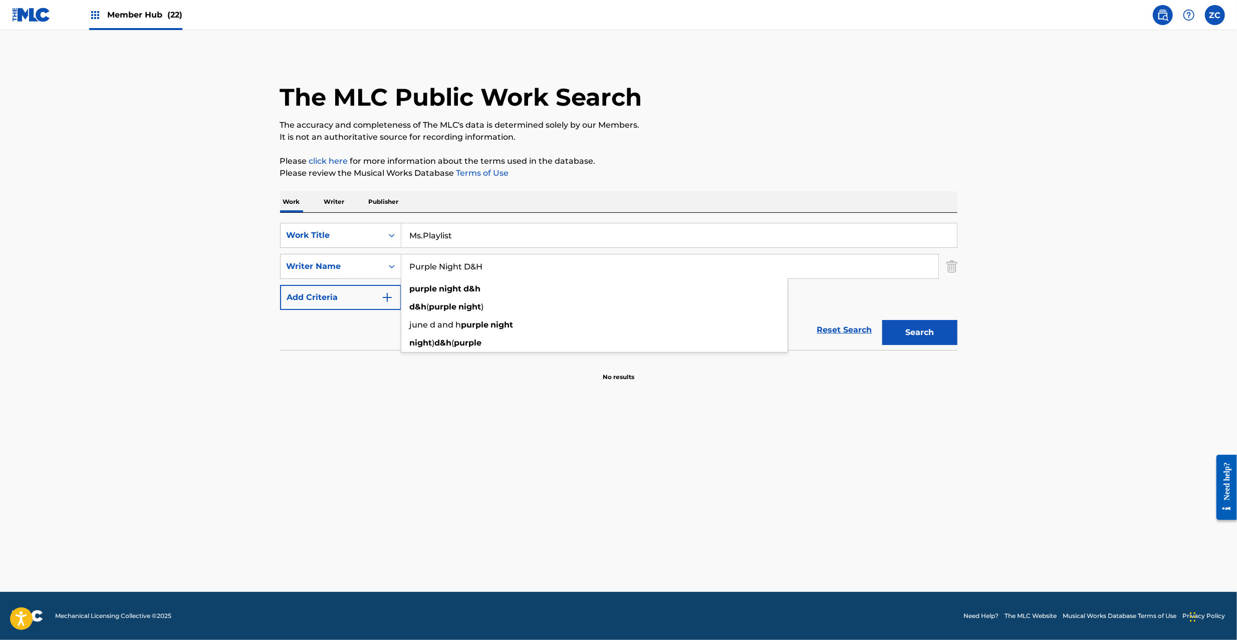
click at [561, 269] on input "Purple Night D&H" at bounding box center [669, 266] width 537 height 24
type input "Miyase"
click at [910, 327] on button "Search" at bounding box center [919, 332] width 75 height 25
click at [495, 232] on input "Ms.Playlist" at bounding box center [678, 235] width 555 height 24
type input "Peek-a-boo"
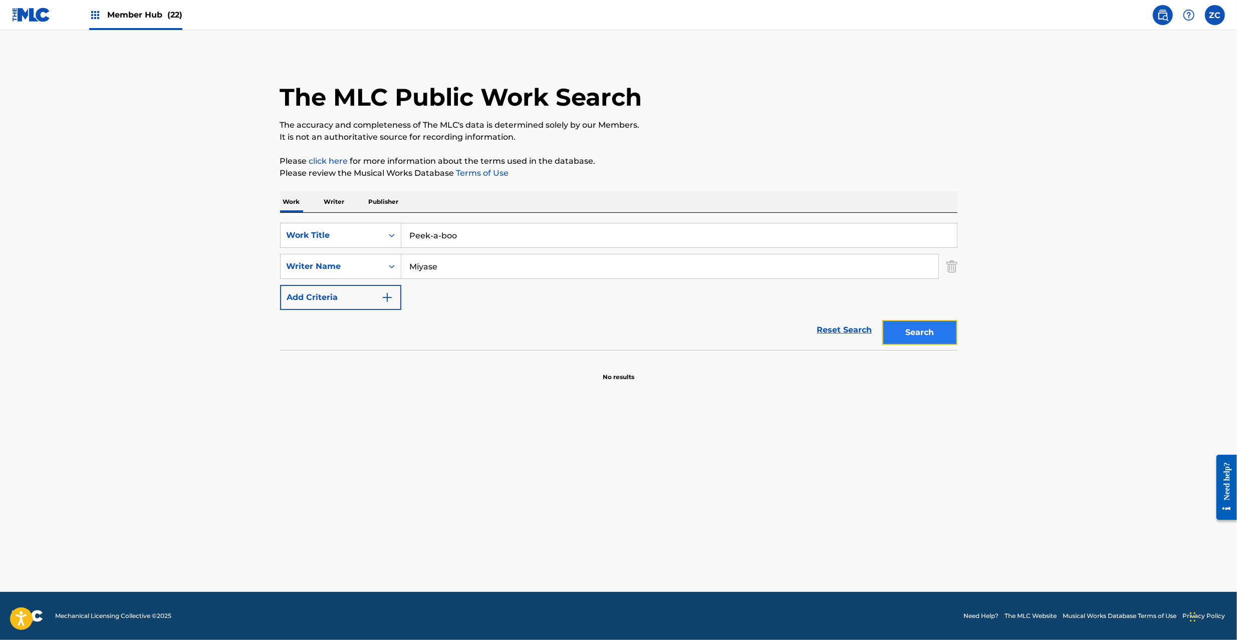
click at [932, 334] on button "Search" at bounding box center [919, 332] width 75 height 25
click at [588, 273] on input "Miyase" at bounding box center [669, 266] width 537 height 24
type input "Fujiwara"
click at [930, 325] on button "Search" at bounding box center [919, 332] width 75 height 25
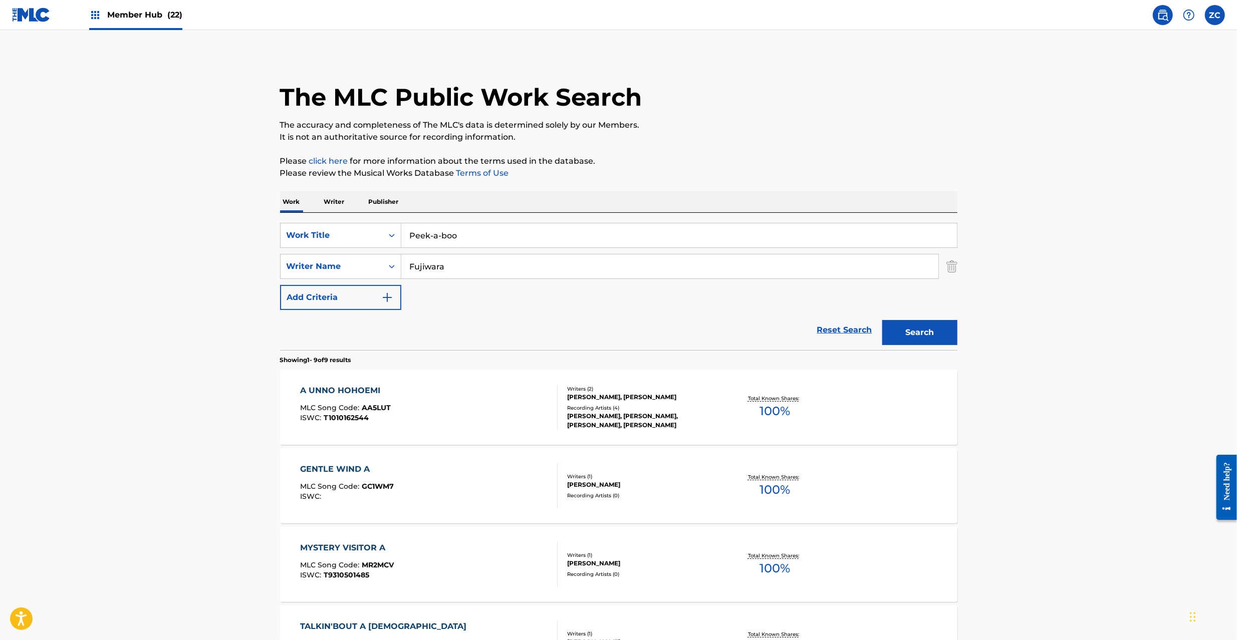
click at [617, 240] on input "Peek-a-boo" at bounding box center [678, 235] width 555 height 24
click at [512, 238] on input "MANDARA [PERSON_NAME]" at bounding box center [678, 235] width 555 height 24
type input "[PERSON_NAME]"
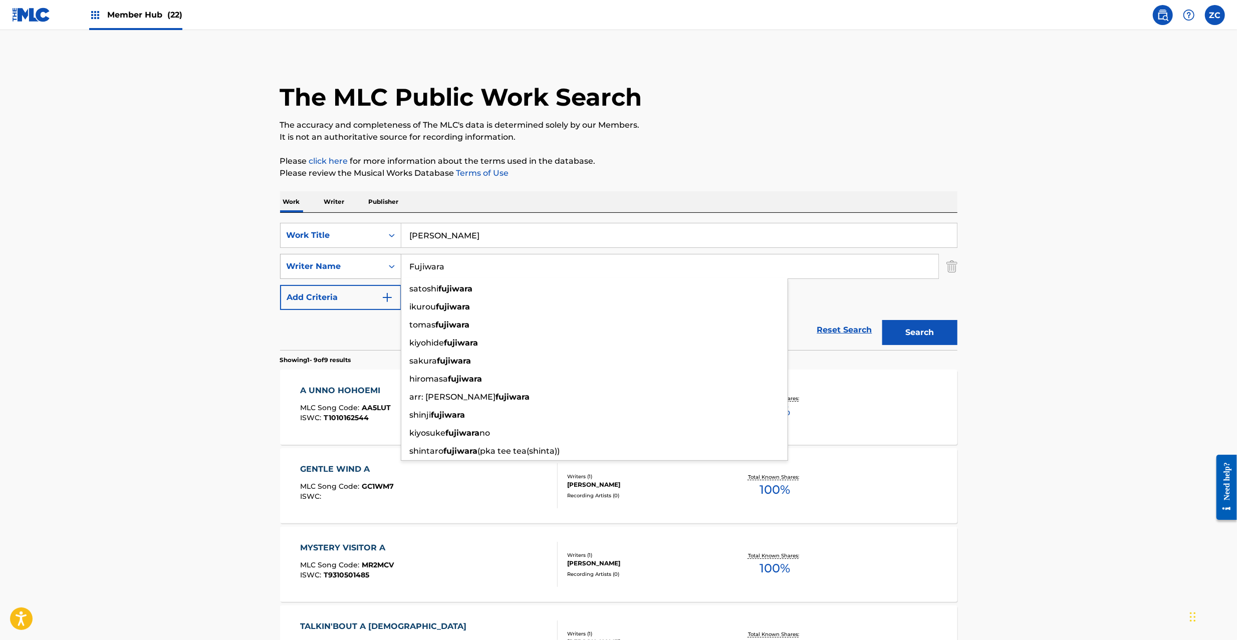
drag, startPoint x: 511, startPoint y: 261, endPoint x: 386, endPoint y: 254, distance: 125.9
click at [296, 271] on div "SearchWithCriteriad6c49e7f-59e5-4493-9927-98316ed5dd20 Writer Name Fujiwara [PE…" at bounding box center [618, 266] width 677 height 25
type input "Miura"
click at [479, 234] on input "[PERSON_NAME]" at bounding box center [678, 235] width 555 height 24
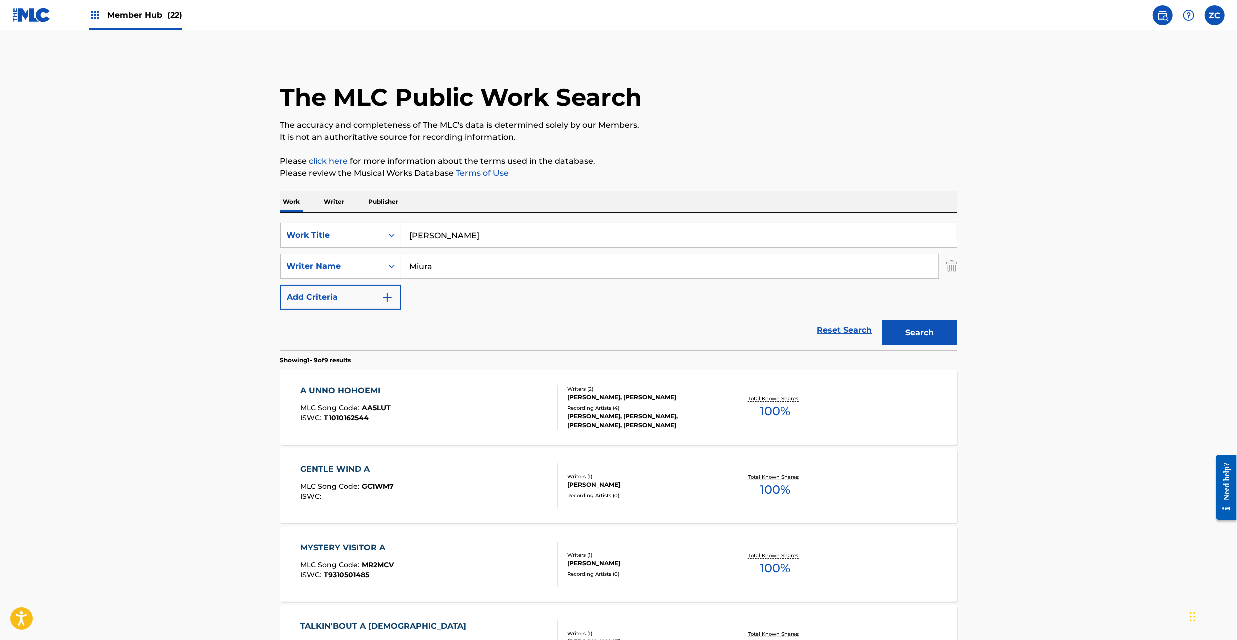
click at [479, 234] on input "[PERSON_NAME]" at bounding box center [678, 235] width 555 height 24
click at [926, 338] on button "Search" at bounding box center [919, 332] width 75 height 25
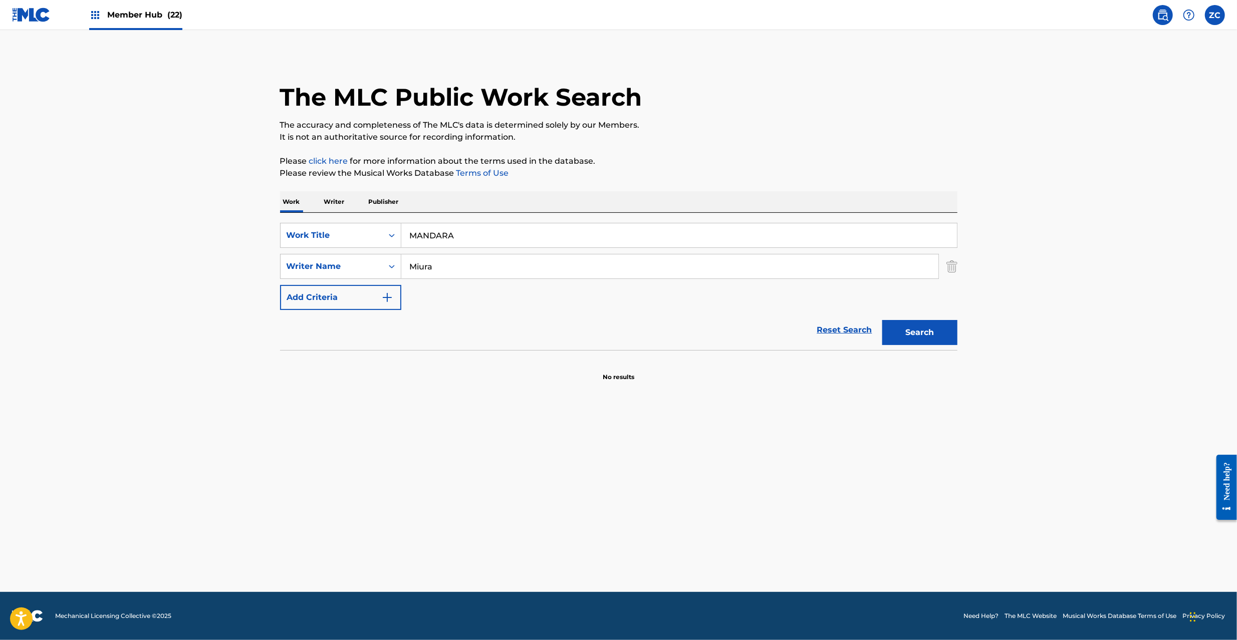
click at [583, 241] on input "MANDARA" at bounding box center [678, 235] width 555 height 24
drag, startPoint x: 444, startPoint y: 235, endPoint x: 632, endPoint y: 248, distance: 188.3
click at [663, 236] on input "BOIJAA Gakushi Ogi" at bounding box center [678, 235] width 555 height 24
type input "BOIJAA"
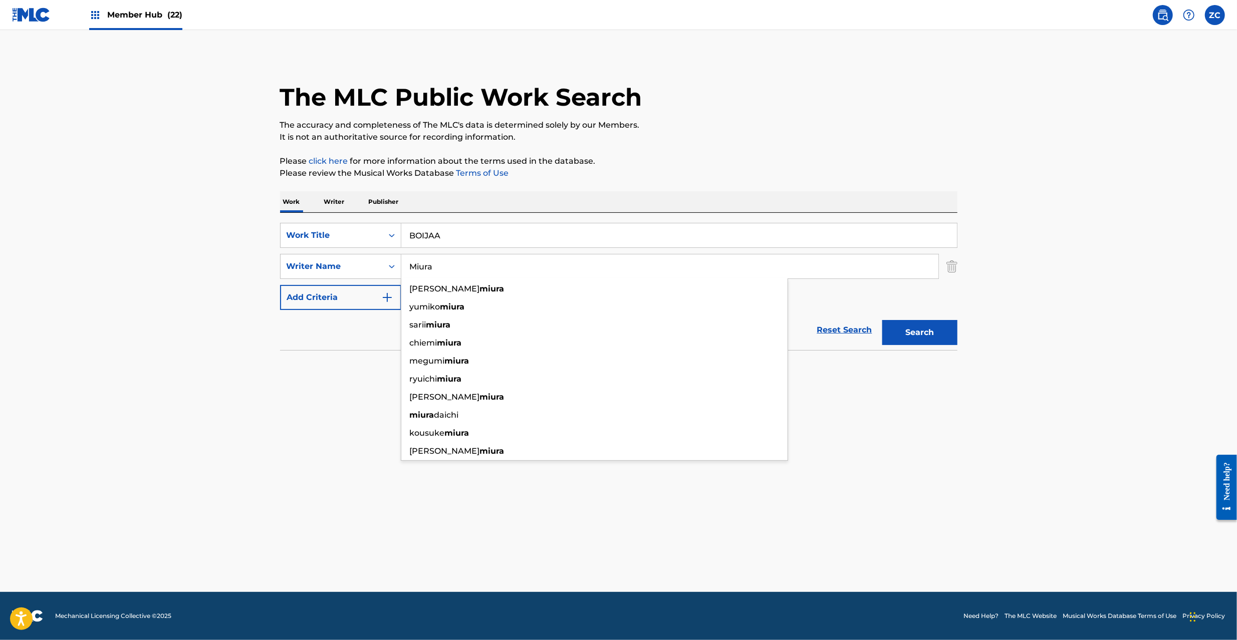
click at [563, 269] on input "Miura" at bounding box center [669, 266] width 537 height 24
type input "[PERSON_NAME]"
click at [933, 333] on button "Search" at bounding box center [919, 332] width 75 height 25
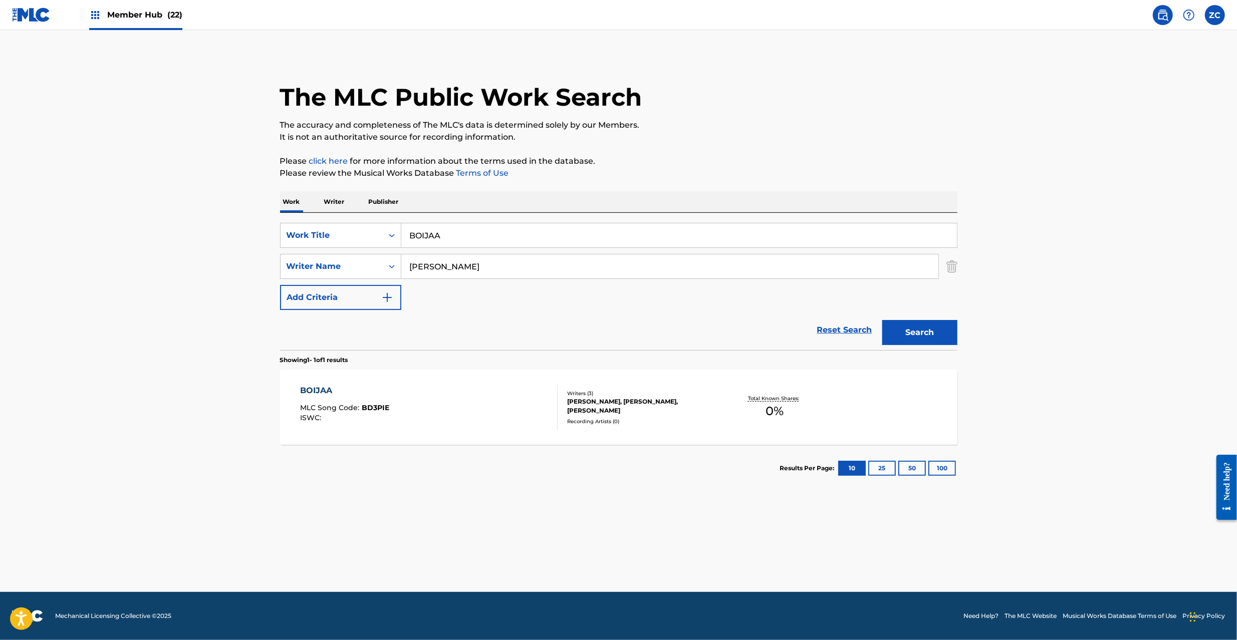
click at [567, 413] on div "[PERSON_NAME], [PERSON_NAME], [PERSON_NAME]" at bounding box center [642, 406] width 151 height 18
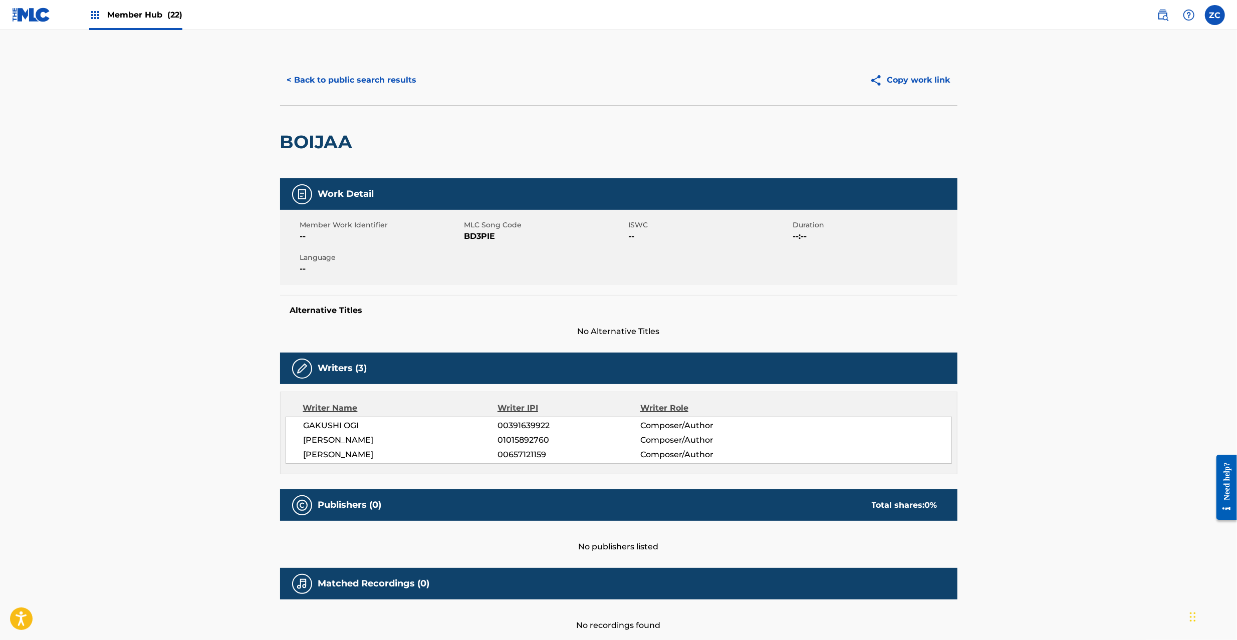
click at [480, 234] on span "BD3PIE" at bounding box center [545, 236] width 162 height 12
copy span "BD3PIE"
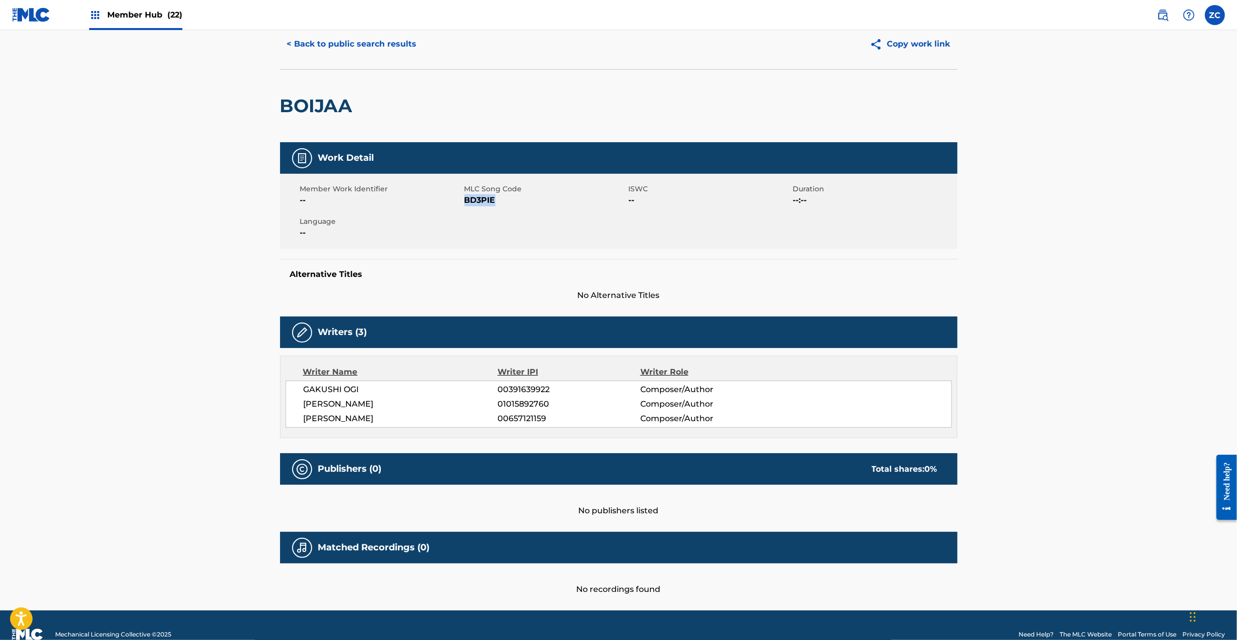
scroll to position [55, 0]
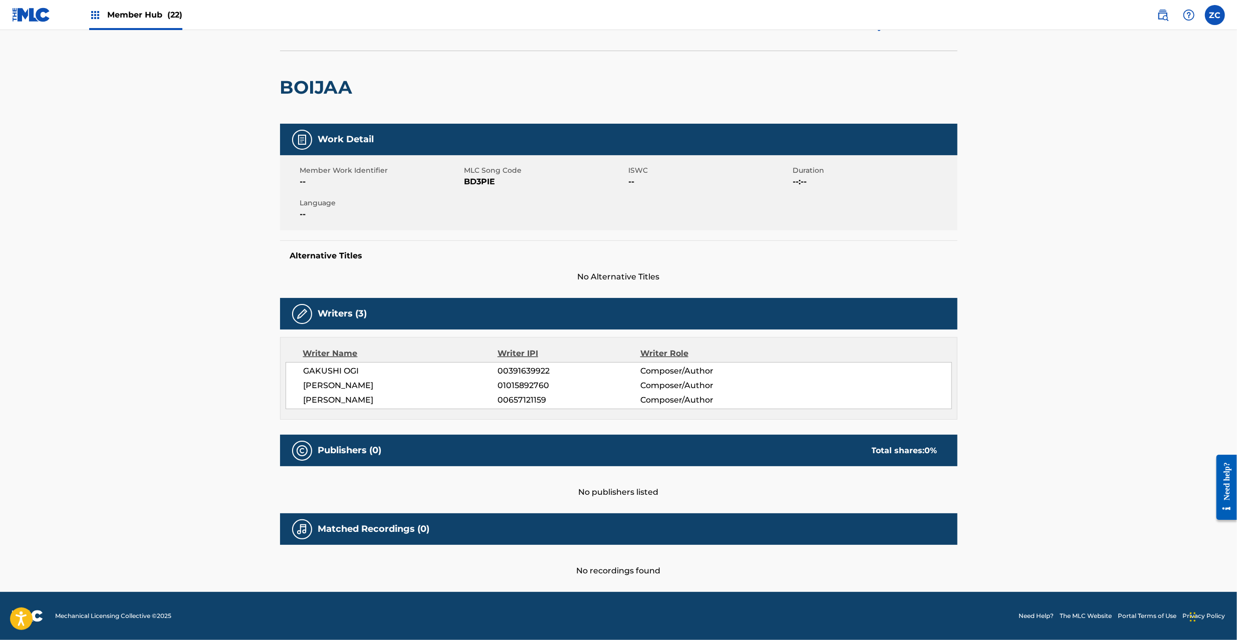
click at [327, 371] on span "GAKUSHI OGI" at bounding box center [401, 371] width 194 height 12
click at [352, 373] on span "GAKUSHI OGI" at bounding box center [401, 371] width 194 height 12
copy span "GAKUSHI OGI"
click at [319, 382] on span "[PERSON_NAME]" at bounding box center [401, 386] width 194 height 12
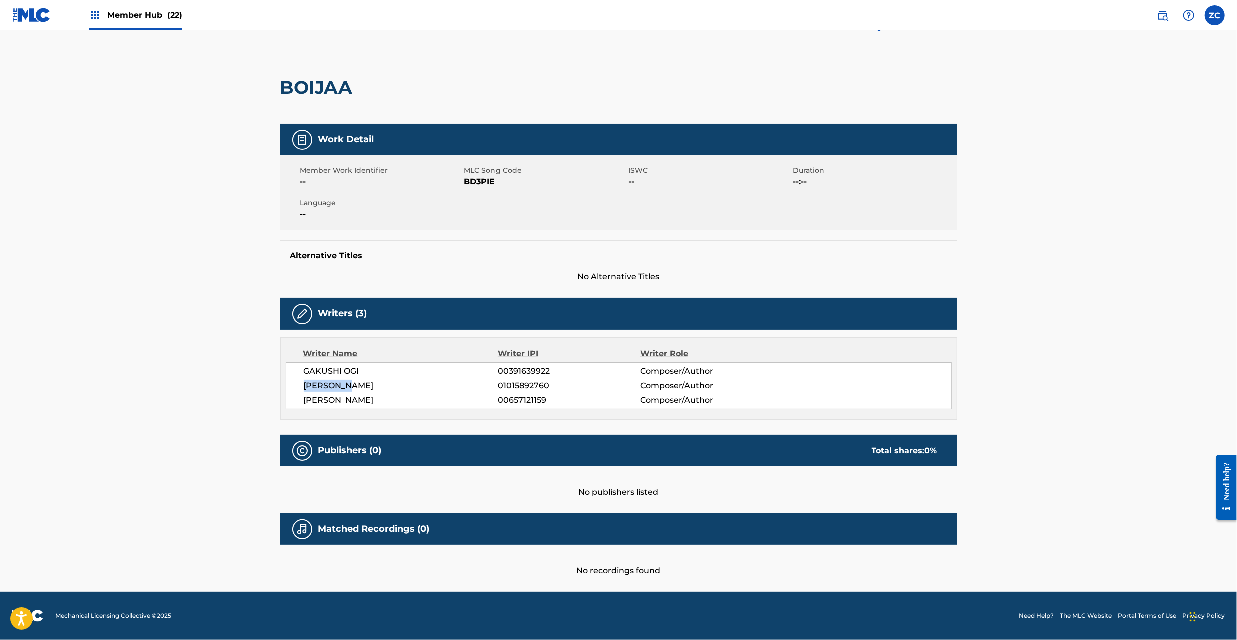
click at [319, 382] on span "[PERSON_NAME]" at bounding box center [401, 386] width 194 height 12
click at [365, 383] on span "[PERSON_NAME]" at bounding box center [401, 386] width 194 height 12
copy span "[PERSON_NAME]"
click at [321, 403] on span "[PERSON_NAME]" at bounding box center [401, 400] width 194 height 12
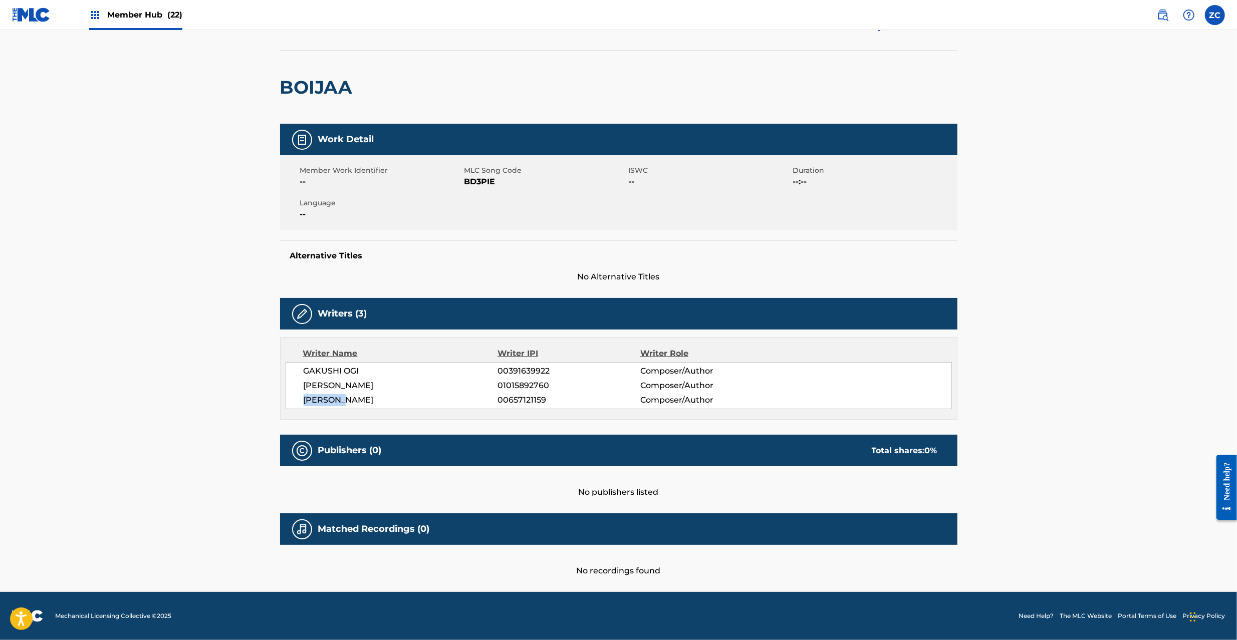
click at [362, 397] on span "[PERSON_NAME]" at bounding box center [401, 400] width 194 height 12
copy span "[PERSON_NAME]"
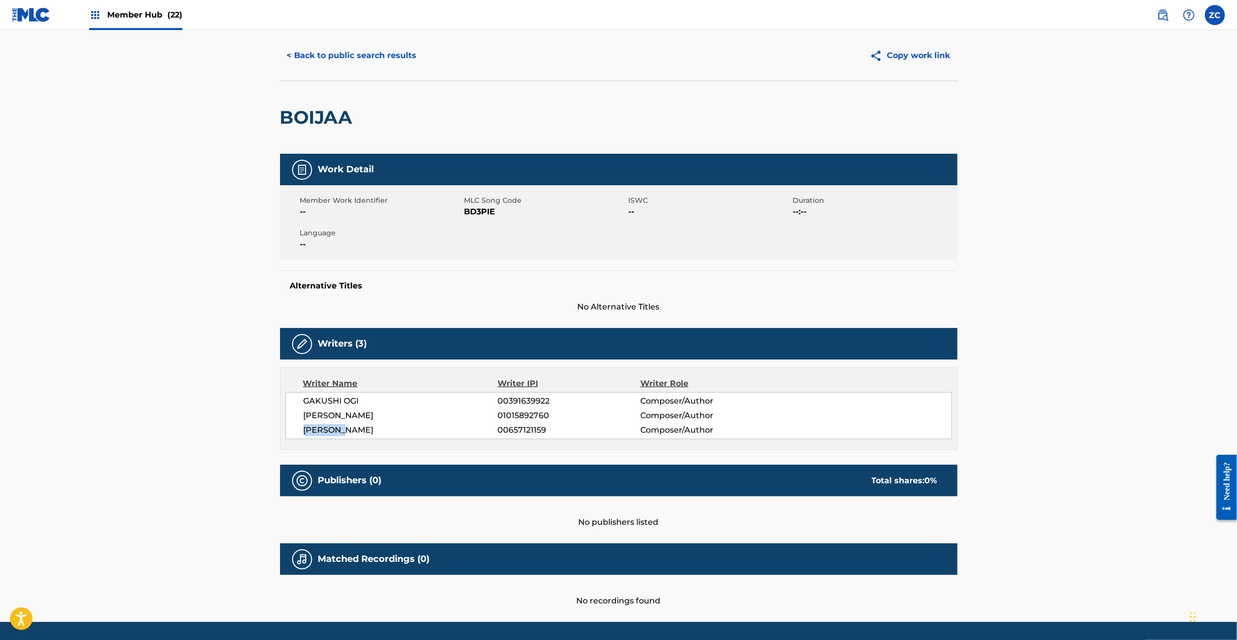
scroll to position [0, 0]
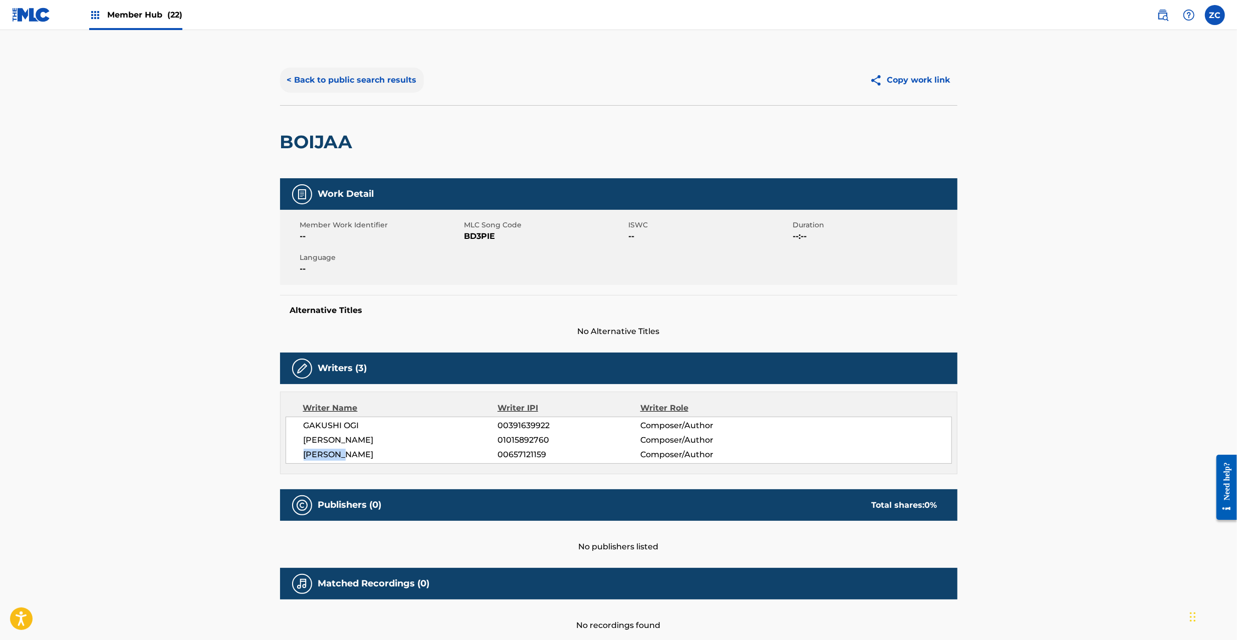
click at [387, 73] on button "< Back to public search results" at bounding box center [352, 80] width 144 height 25
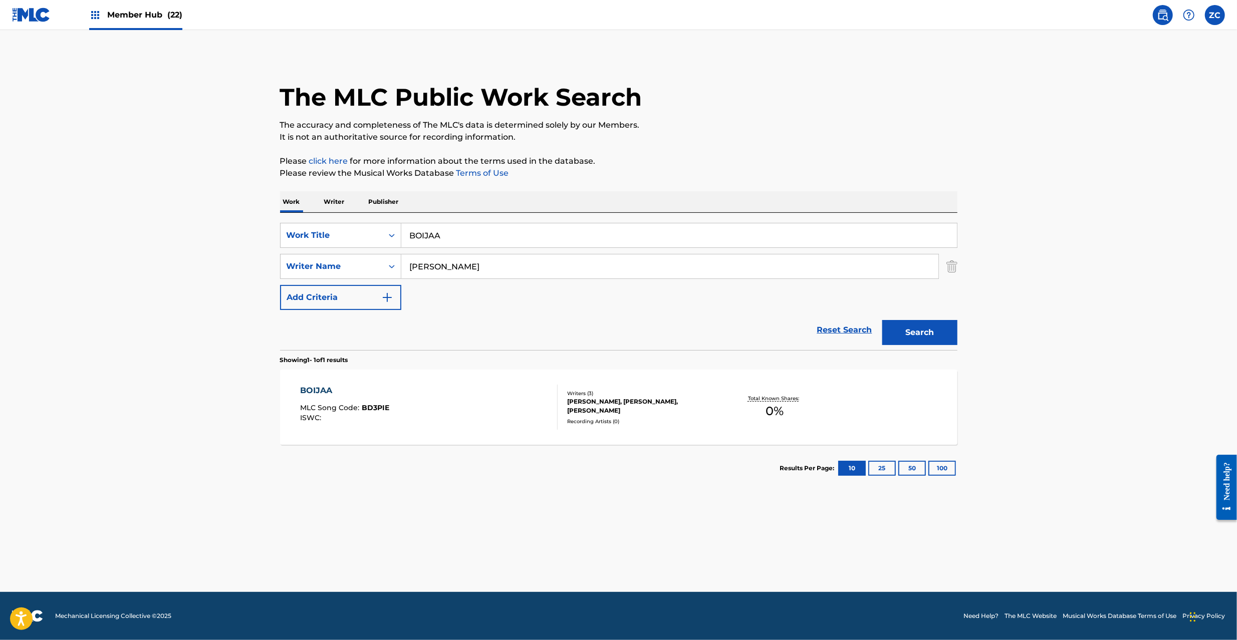
click at [461, 235] on input "BOIJAA" at bounding box center [678, 235] width 555 height 24
click at [520, 235] on input "CALL ME [PERSON_NAME]" at bounding box center [678, 235] width 555 height 24
click at [481, 232] on input "CALL ME Fujiwara" at bounding box center [678, 235] width 555 height 24
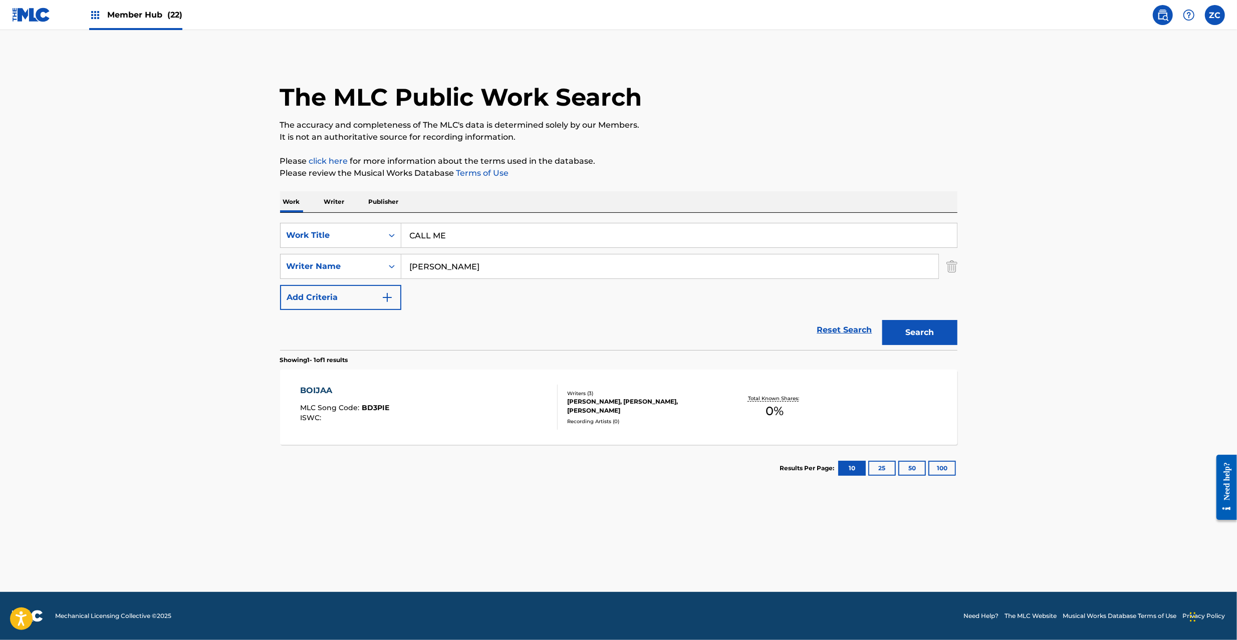
type input "CALL ME"
click at [482, 257] on input "[PERSON_NAME]" at bounding box center [669, 266] width 537 height 24
type input "Masaki"
drag, startPoint x: 942, startPoint y: 328, endPoint x: 920, endPoint y: 328, distance: 22.0
click at [942, 327] on button "Search" at bounding box center [919, 332] width 75 height 25
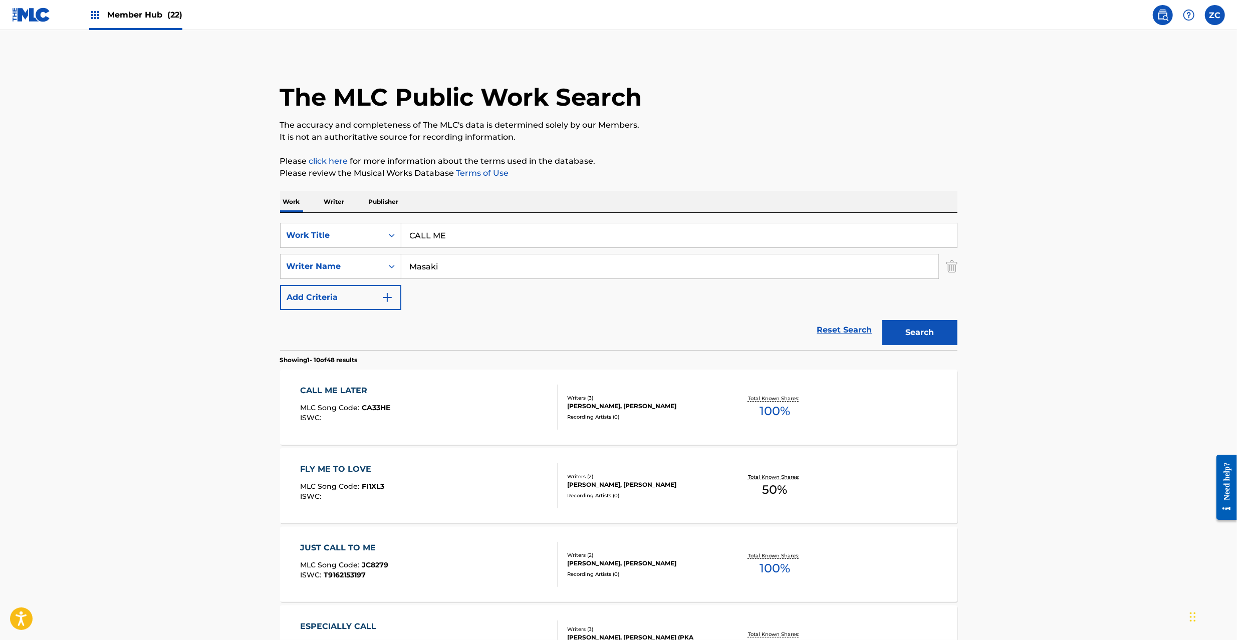
click at [541, 233] on input "CALL ME" at bounding box center [678, 235] width 555 height 24
click at [459, 234] on input "[PERSON_NAME] Her0Ism" at bounding box center [678, 235] width 555 height 24
click at [457, 235] on input "[PERSON_NAME] Her0Ism" at bounding box center [678, 235] width 555 height 24
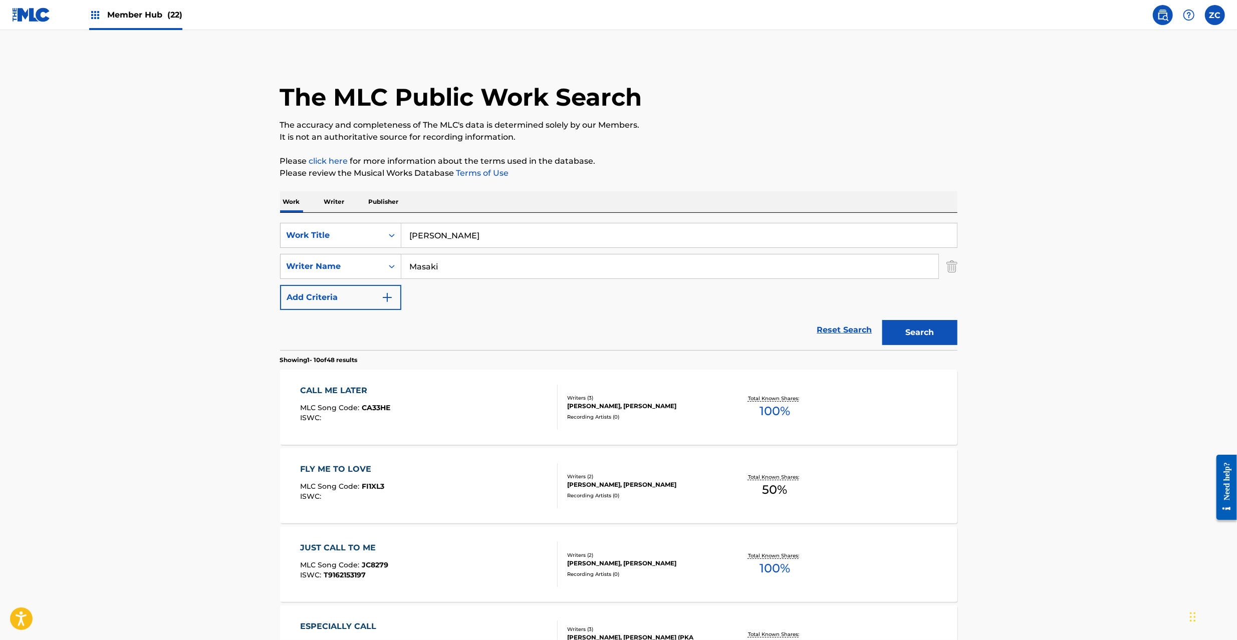
type input "[PERSON_NAME]"
click at [487, 263] on input "Masaki" at bounding box center [669, 266] width 537 height 24
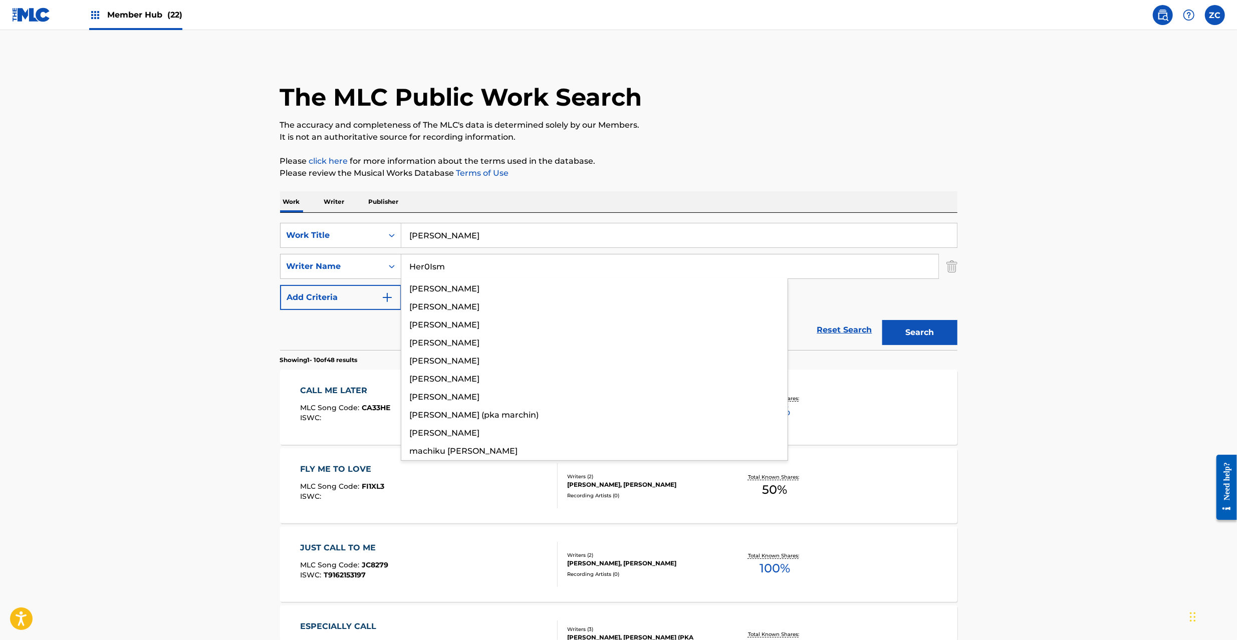
drag, startPoint x: 1124, startPoint y: 315, endPoint x: 1101, endPoint y: 314, distance: 23.1
click at [1108, 314] on main "The MLC Public Work Search The accuracy and completeness of The MLC's data is d…" at bounding box center [618, 619] width 1237 height 1179
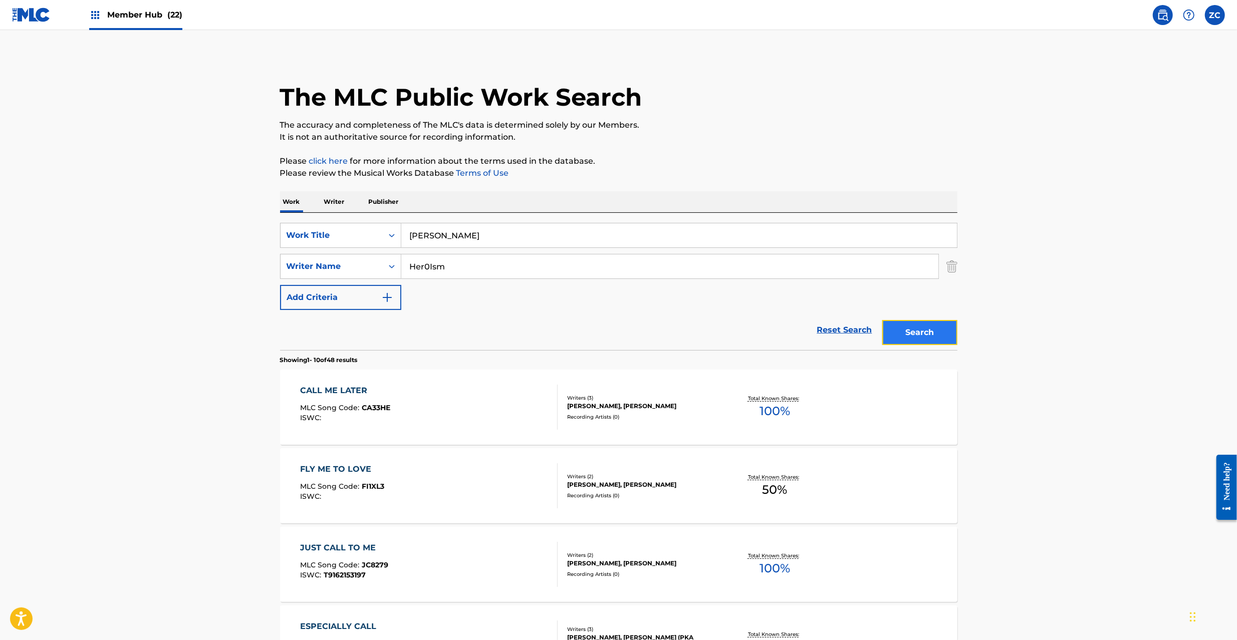
click at [934, 328] on button "Search" at bounding box center [919, 332] width 75 height 25
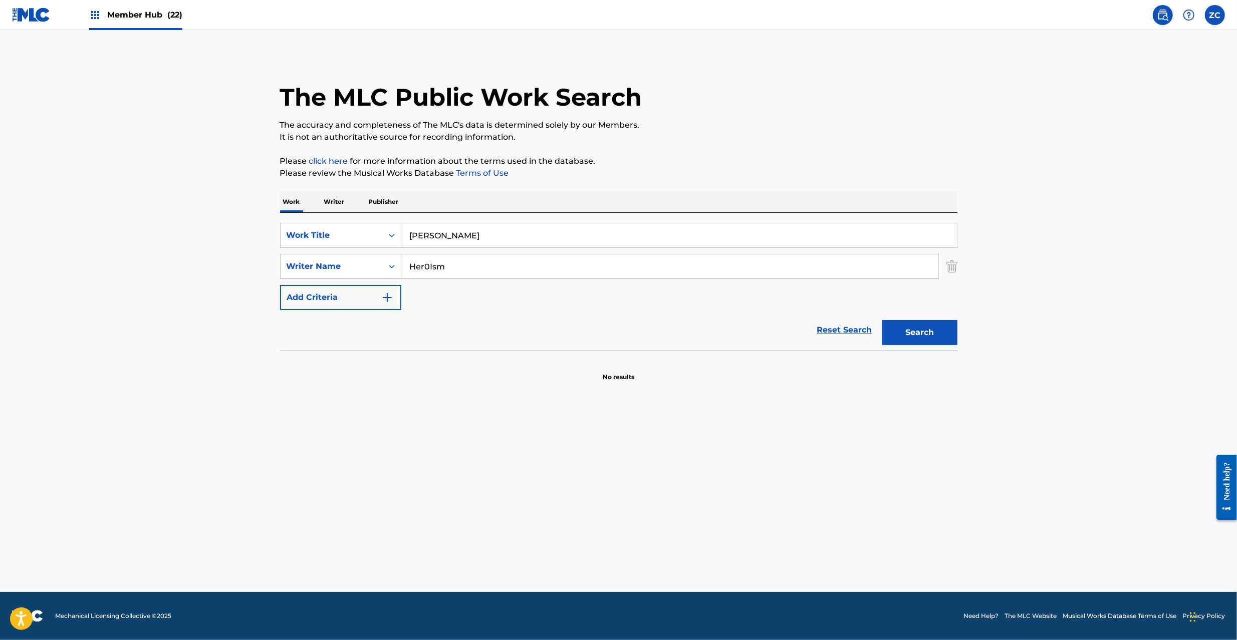
click at [646, 259] on input "Her0Ism" at bounding box center [669, 266] width 537 height 24
type input "Tsingtao"
click at [934, 330] on button "Search" at bounding box center [919, 332] width 75 height 25
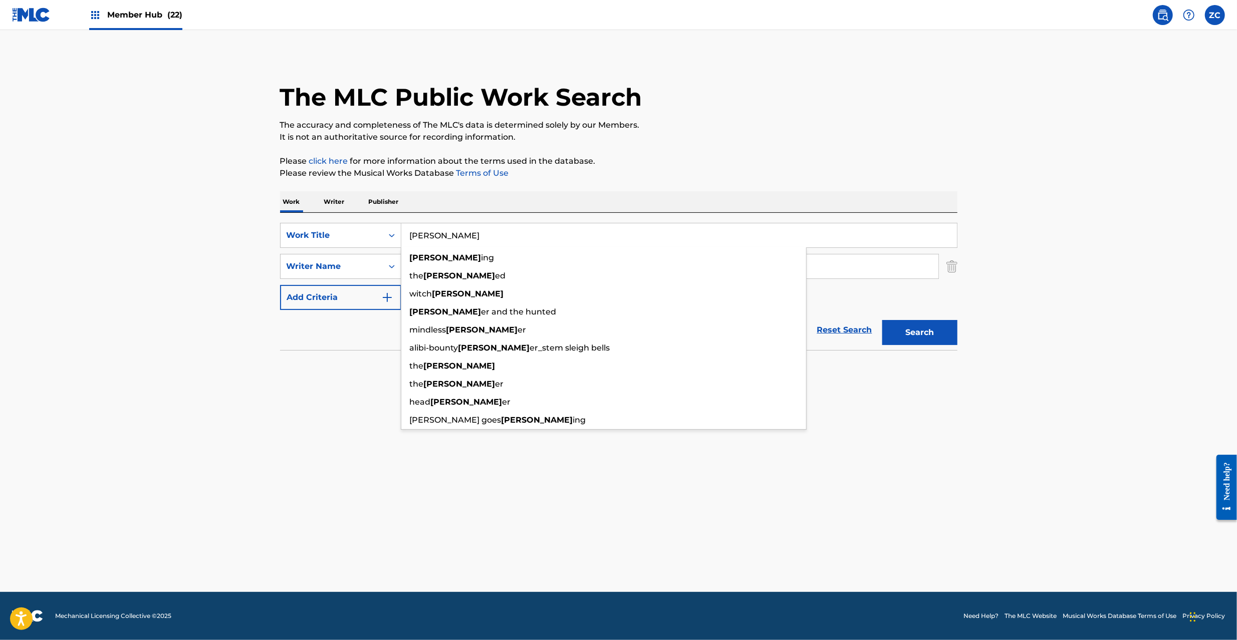
click at [536, 237] on input "[PERSON_NAME]" at bounding box center [678, 235] width 555 height 24
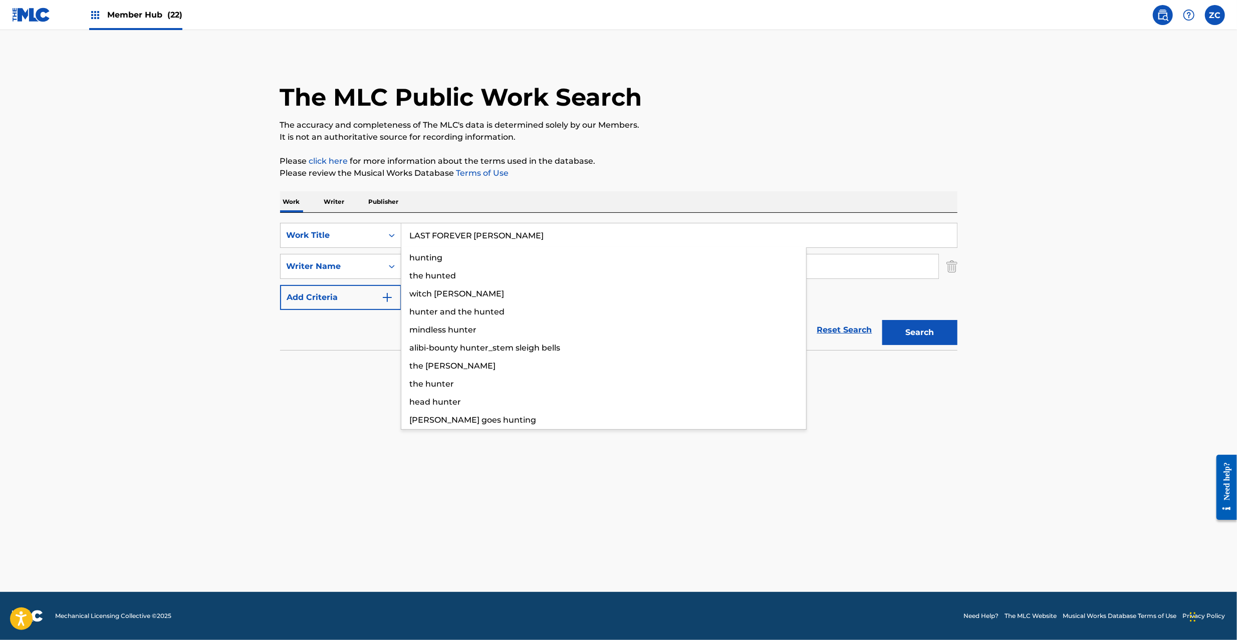
drag, startPoint x: 481, startPoint y: 234, endPoint x: 653, endPoint y: 233, distance: 172.3
click at [653, 233] on input "LAST FOREVER [PERSON_NAME]" at bounding box center [678, 235] width 555 height 24
type input "LAST FOREVER"
click at [877, 267] on input "Tsingtao" at bounding box center [669, 266] width 537 height 24
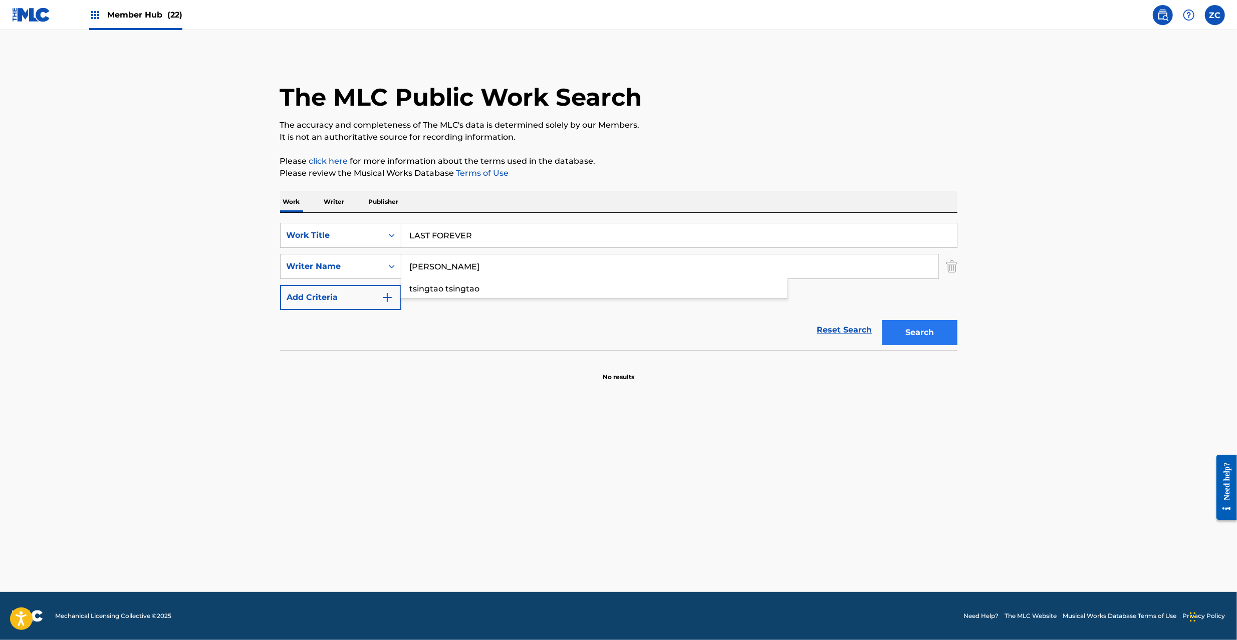
type input "[PERSON_NAME]"
click at [937, 335] on button "Search" at bounding box center [919, 332] width 75 height 25
drag, startPoint x: 936, startPoint y: 438, endPoint x: 720, endPoint y: 409, distance: 218.3
click at [934, 437] on main "The MLC Public Work Search The accuracy and completeness of The MLC's data is d…" at bounding box center [618, 311] width 1237 height 562
click at [508, 237] on input "LAST FOREVER" at bounding box center [678, 235] width 555 height 24
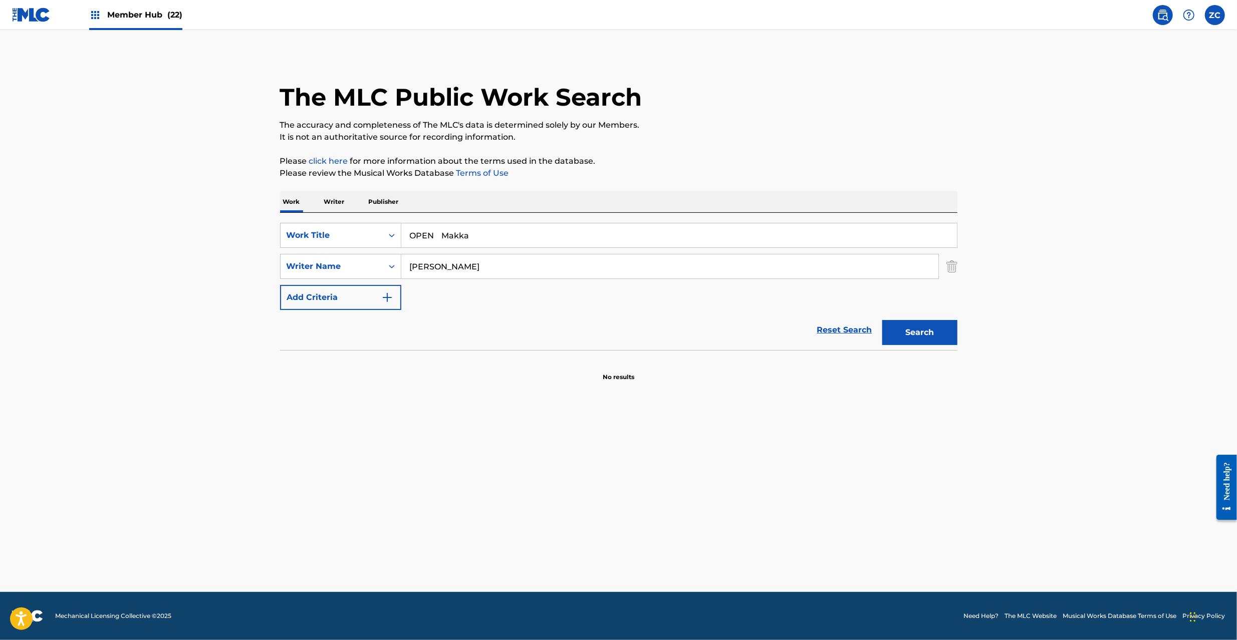
click at [448, 239] on input "OPEN Makka" at bounding box center [678, 235] width 555 height 24
click at [448, 239] on input "OPEN" at bounding box center [678, 235] width 555 height 24
type input "OPEN"
click at [750, 192] on div "Work Writer Publisher" at bounding box center [618, 201] width 677 height 21
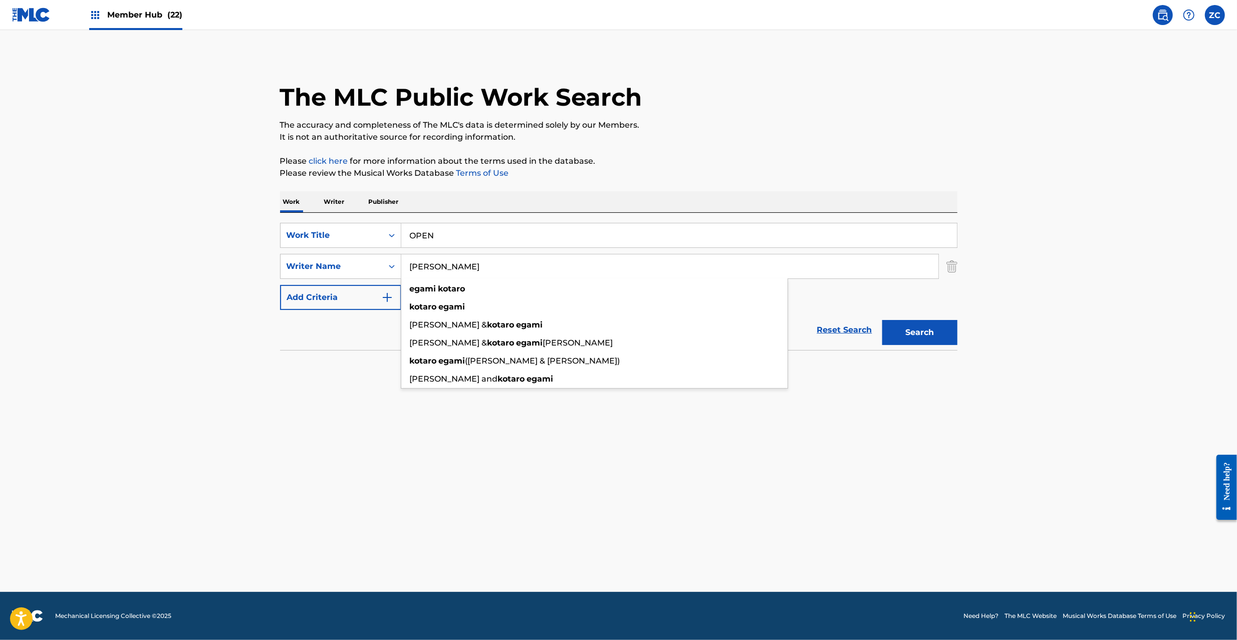
click at [658, 275] on input "[PERSON_NAME]" at bounding box center [669, 266] width 537 height 24
type input "Makka"
click at [912, 331] on button "Search" at bounding box center [919, 332] width 75 height 25
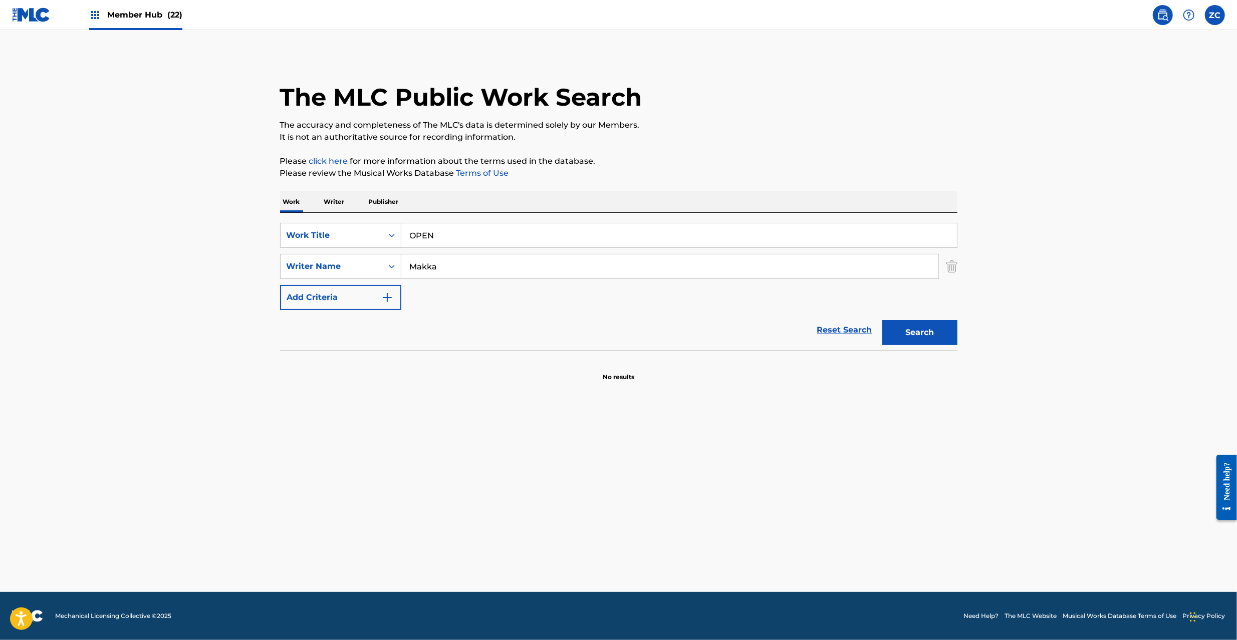
click at [475, 233] on input "OPEN" at bounding box center [678, 235] width 555 height 24
click at [484, 234] on input "REFLECTION Eiku" at bounding box center [678, 235] width 555 height 24
type input "REFLECTION"
click at [501, 267] on input "Makka" at bounding box center [669, 266] width 537 height 24
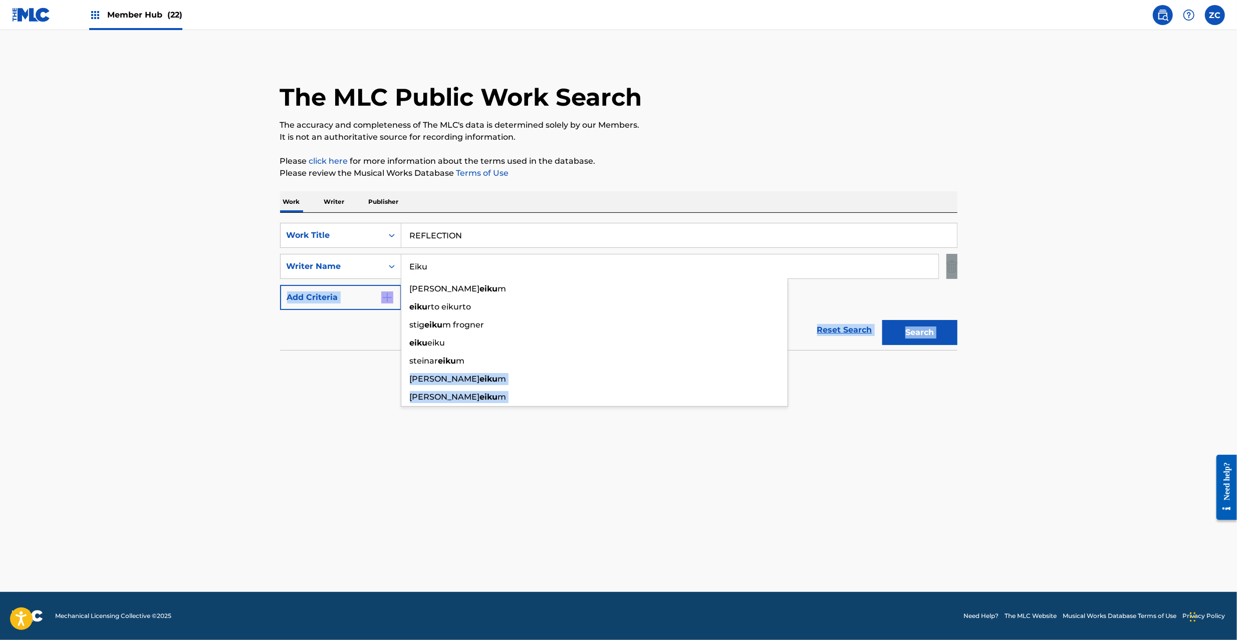
drag, startPoint x: 500, startPoint y: 275, endPoint x: 128, endPoint y: 357, distance: 380.5
click at [128, 357] on main "The MLC Public Work Search The accuracy and completeness of The MLC's data is d…" at bounding box center [618, 311] width 1237 height 562
drag, startPoint x: 1091, startPoint y: 285, endPoint x: 954, endPoint y: 263, distance: 138.9
click at [1089, 283] on main "The MLC Public Work Search The accuracy and completeness of The MLC's data is d…" at bounding box center [618, 311] width 1237 height 562
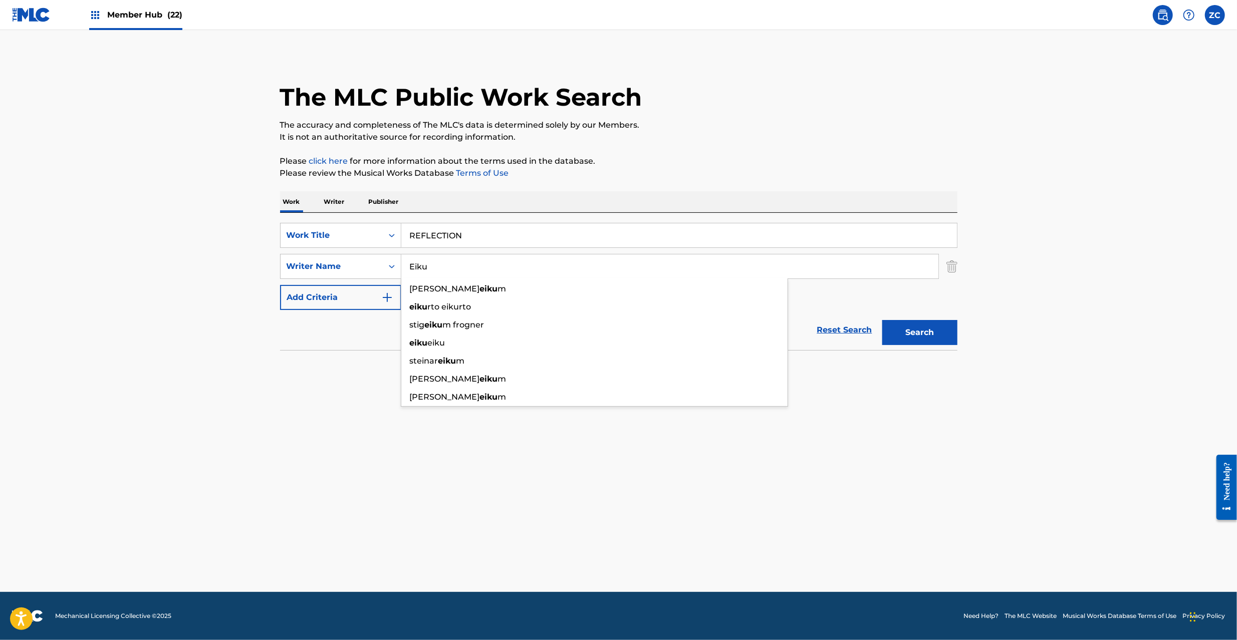
click at [882, 261] on input "Eiku" at bounding box center [669, 266] width 537 height 24
click at [452, 269] on input "Eiku" at bounding box center [669, 266] width 537 height 24
click at [433, 341] on span "eiku" at bounding box center [437, 343] width 18 height 10
click at [435, 268] on input "eiku eiku" at bounding box center [669, 266] width 537 height 24
drag, startPoint x: 435, startPoint y: 268, endPoint x: 722, endPoint y: 324, distance: 292.2
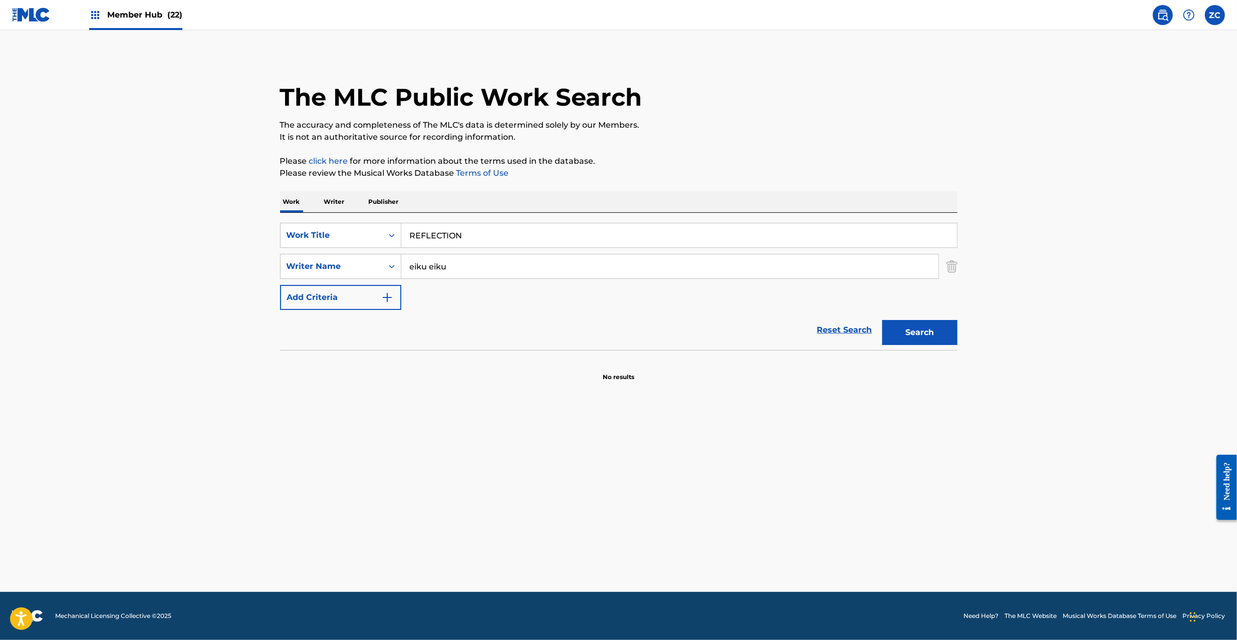
click at [437, 268] on input "eiku eiku" at bounding box center [669, 266] width 537 height 24
type input "eiku"
click at [912, 331] on button "Search" at bounding box center [919, 332] width 75 height 25
click at [508, 235] on input "REFLECTION" at bounding box center [678, 235] width 555 height 24
click at [505, 237] on input "WHO'S THE KING? June" at bounding box center [678, 235] width 555 height 24
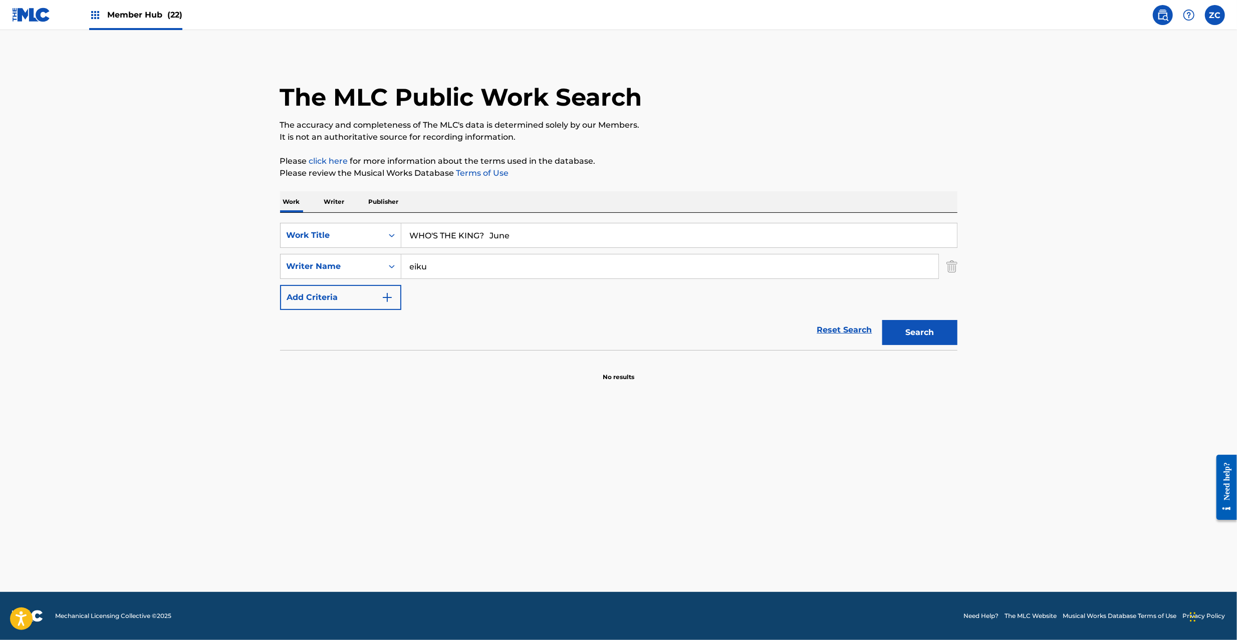
click at [505, 237] on input "WHO'S THE KING? June" at bounding box center [678, 235] width 555 height 24
type input "WHO'S THE KING?"
click at [542, 267] on input "eiku" at bounding box center [669, 266] width 537 height 24
type input "June"
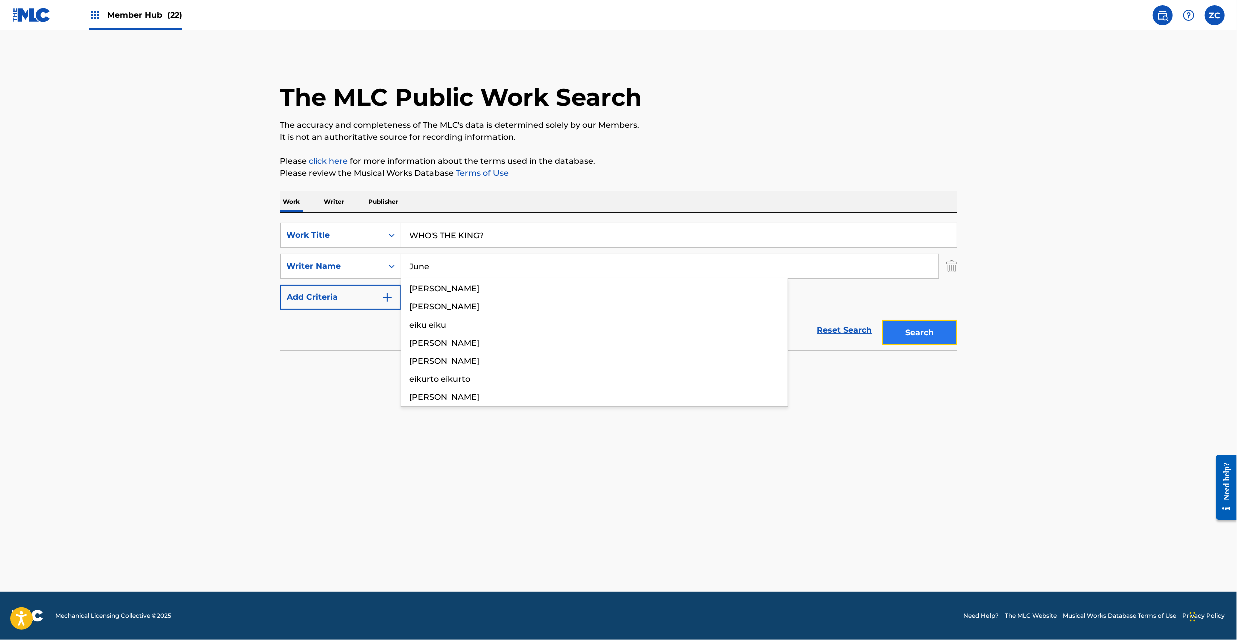
click at [940, 327] on button "Search" at bounding box center [919, 332] width 75 height 25
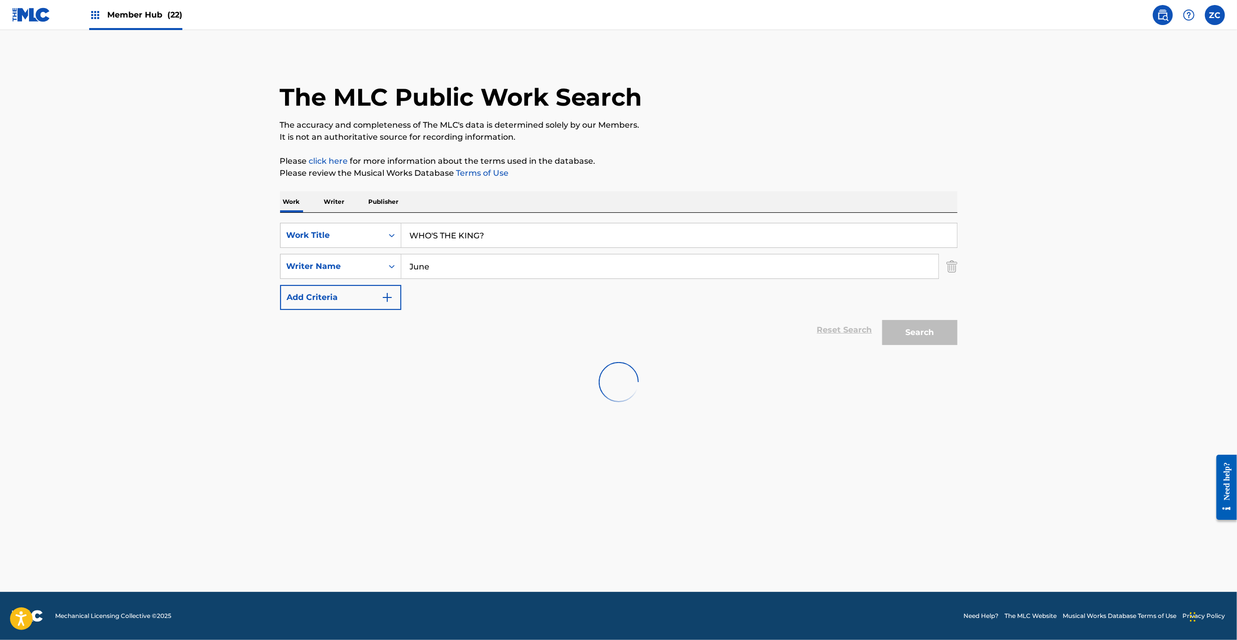
click at [1114, 311] on main "The MLC Public Work Search The accuracy and completeness of The MLC's data is d…" at bounding box center [618, 311] width 1237 height 562
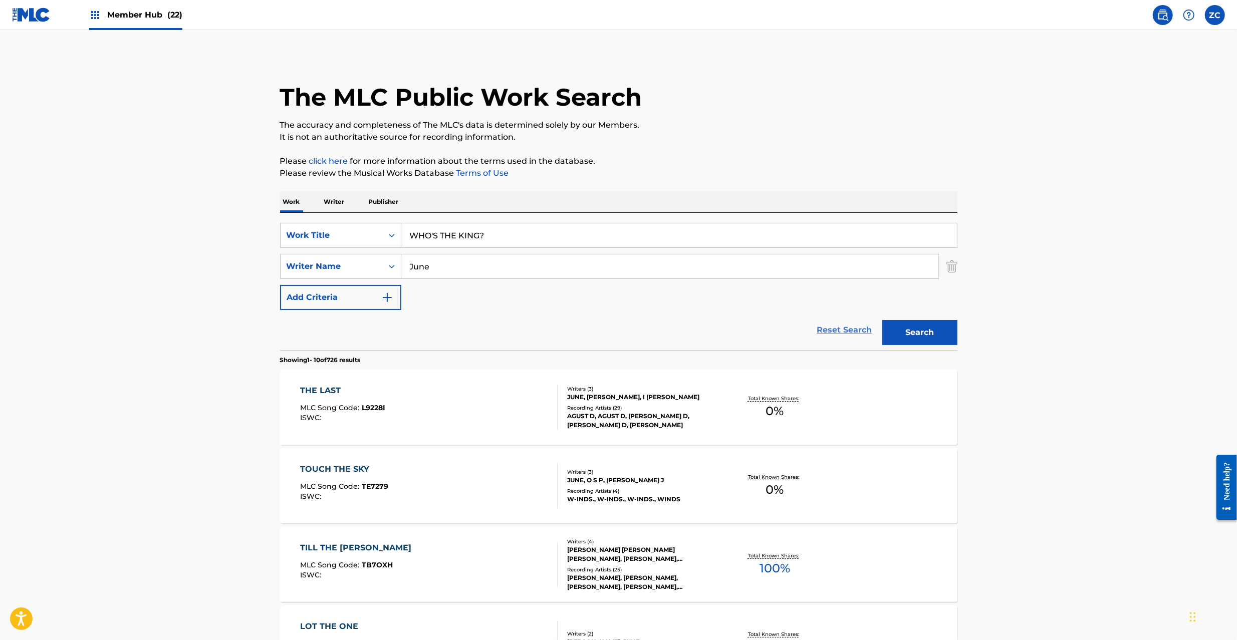
click at [842, 329] on link "Reset Search" at bounding box center [844, 330] width 65 height 22
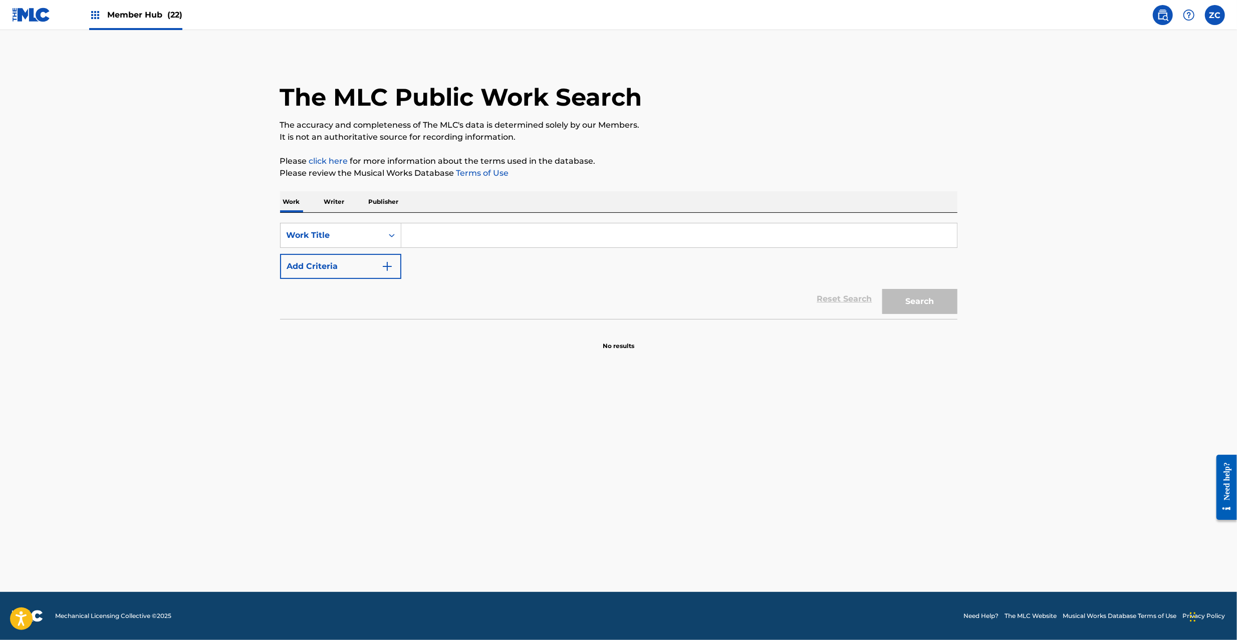
drag, startPoint x: 838, startPoint y: 242, endPoint x: 897, endPoint y: 301, distance: 82.9
click at [838, 243] on input "Search Form" at bounding box center [678, 235] width 555 height 24
click at [900, 302] on button "Search" at bounding box center [919, 301] width 75 height 25
click at [912, 303] on button "Search" at bounding box center [919, 301] width 75 height 25
click at [563, 243] on input "WEDINGUSONGU" at bounding box center [678, 235] width 555 height 24
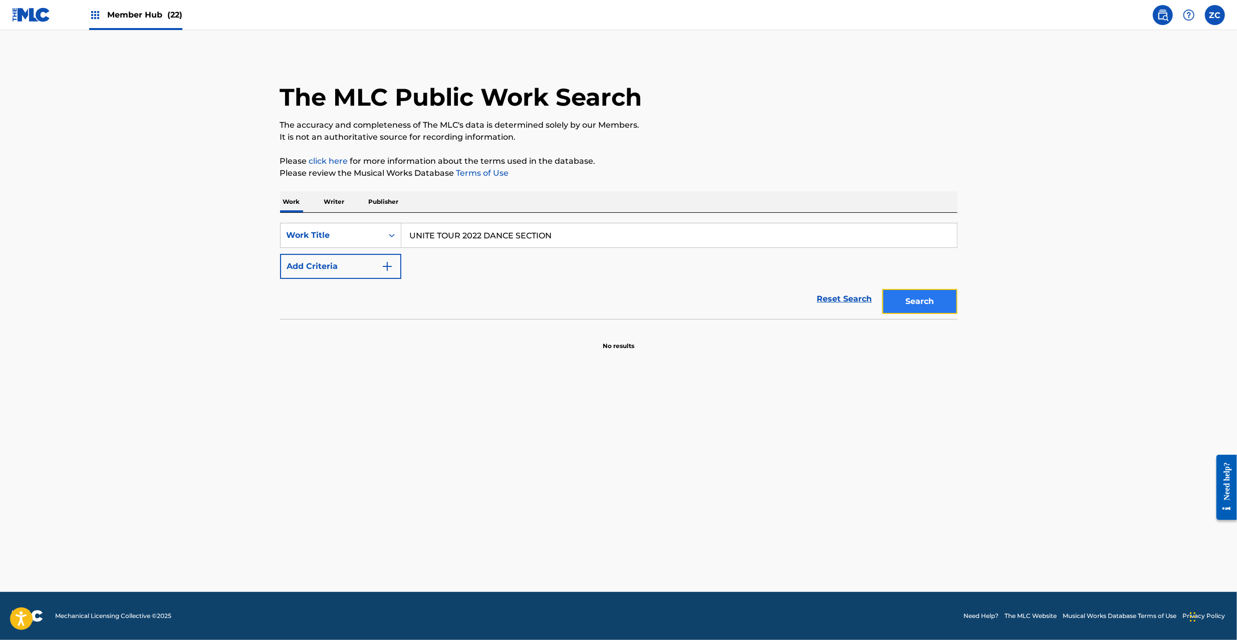
click at [912, 307] on button "Search" at bounding box center [919, 301] width 75 height 25
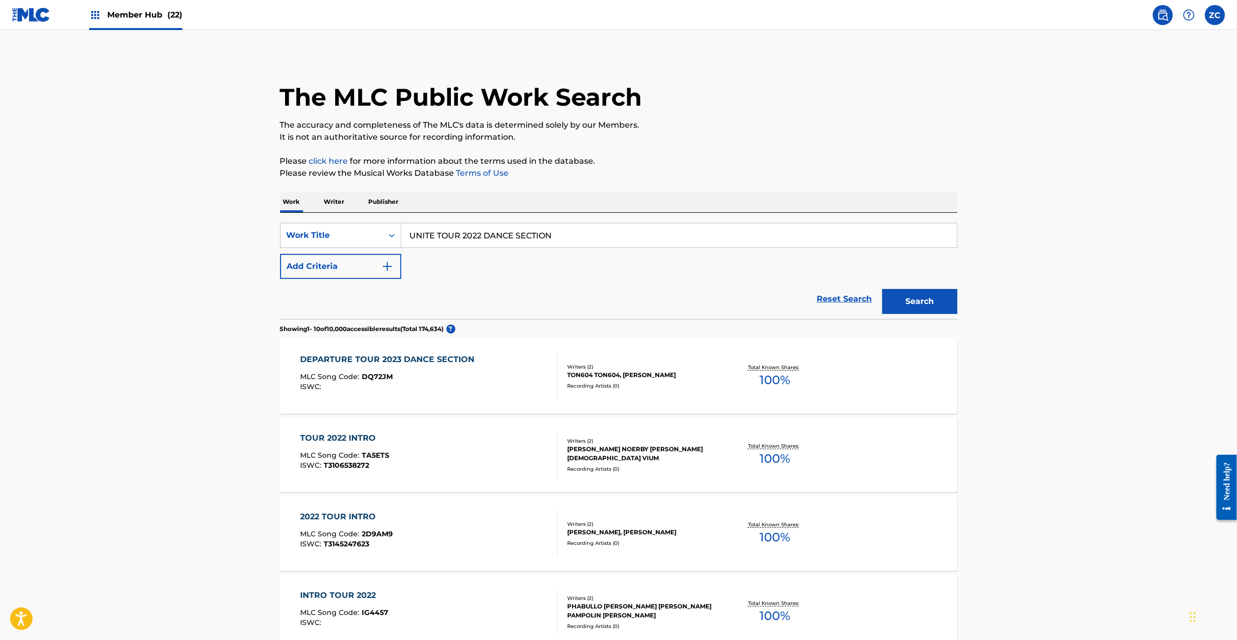
drag, startPoint x: 1103, startPoint y: 170, endPoint x: 1082, endPoint y: 183, distance: 24.5
click at [1100, 173] on main "The MLC Public Work Search The accuracy and completeness of The MLC's data is d…" at bounding box center [618, 604] width 1237 height 1148
click at [547, 244] on input "UNITE TOUR 2022 DANCE SECTION" at bounding box center [678, 235] width 555 height 24
type input "MOTTO OOKINA AIDE [PERSON_NAME] KARA"
click at [893, 299] on button "Search" at bounding box center [919, 301] width 75 height 25
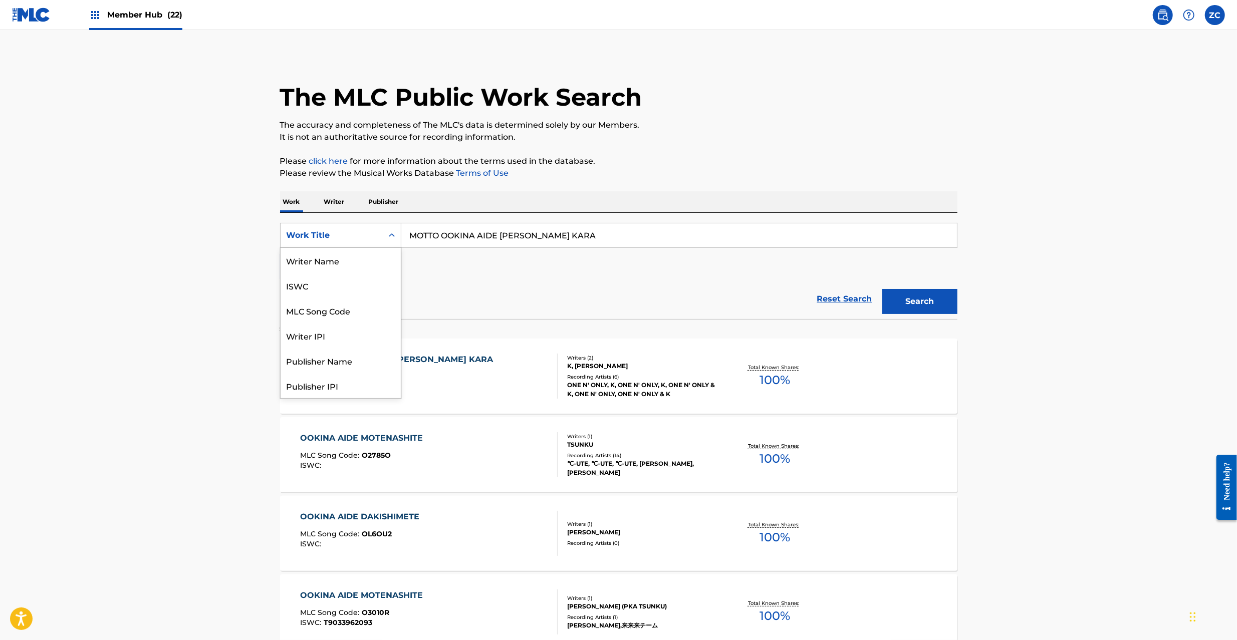
click at [336, 233] on div "Work Title" at bounding box center [332, 235] width 90 height 12
click at [318, 286] on div "ISWC" at bounding box center [340, 285] width 120 height 25
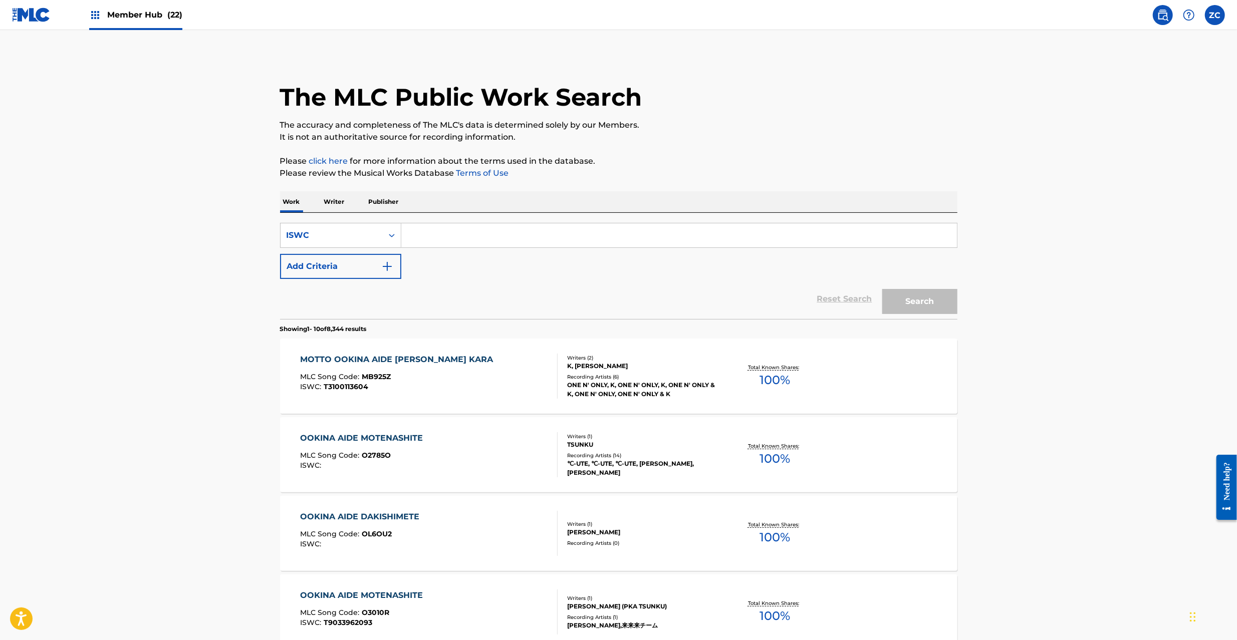
drag, startPoint x: 528, startPoint y: 237, endPoint x: 535, endPoint y: 240, distance: 8.3
click at [528, 237] on input "Search Form" at bounding box center [678, 235] width 555 height 24
type input "T3174732817"
click at [934, 299] on button "Search" at bounding box center [919, 301] width 75 height 25
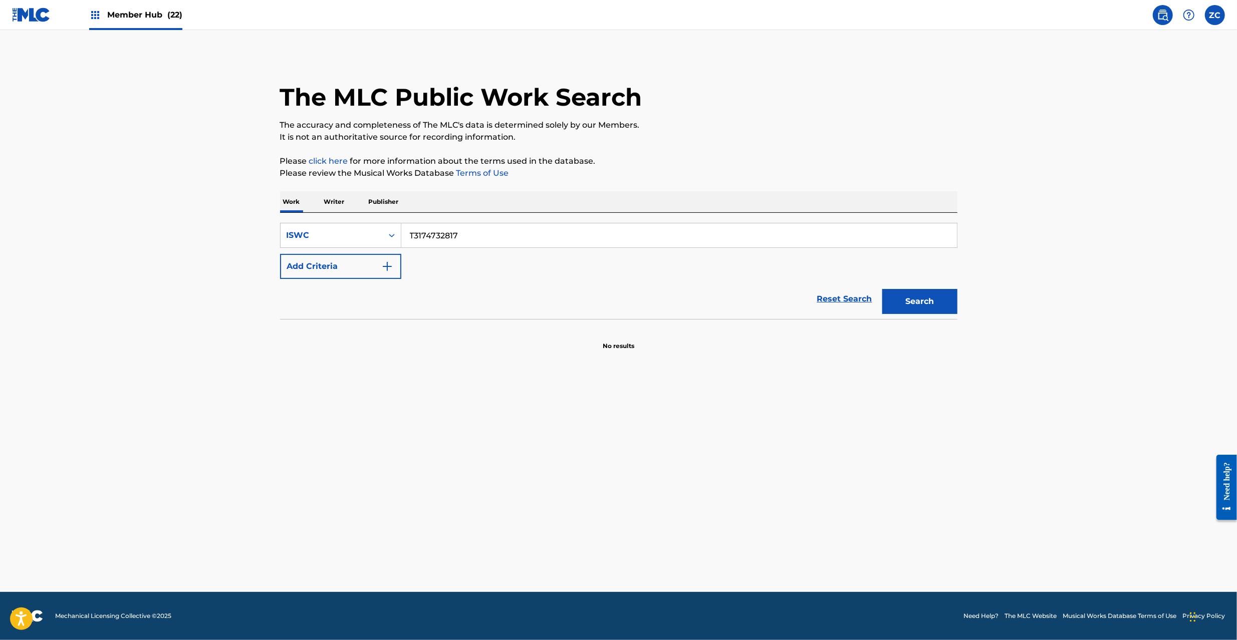
click at [502, 232] on input "T3174732817" at bounding box center [678, 235] width 555 height 24
click at [832, 303] on link "Reset Search" at bounding box center [844, 299] width 65 height 22
drag, startPoint x: 832, startPoint y: 241, endPoint x: 686, endPoint y: 228, distance: 147.3
click at [831, 240] on input "Search Form" at bounding box center [678, 235] width 555 height 24
drag, startPoint x: 481, startPoint y: 235, endPoint x: 684, endPoint y: 247, distance: 203.2
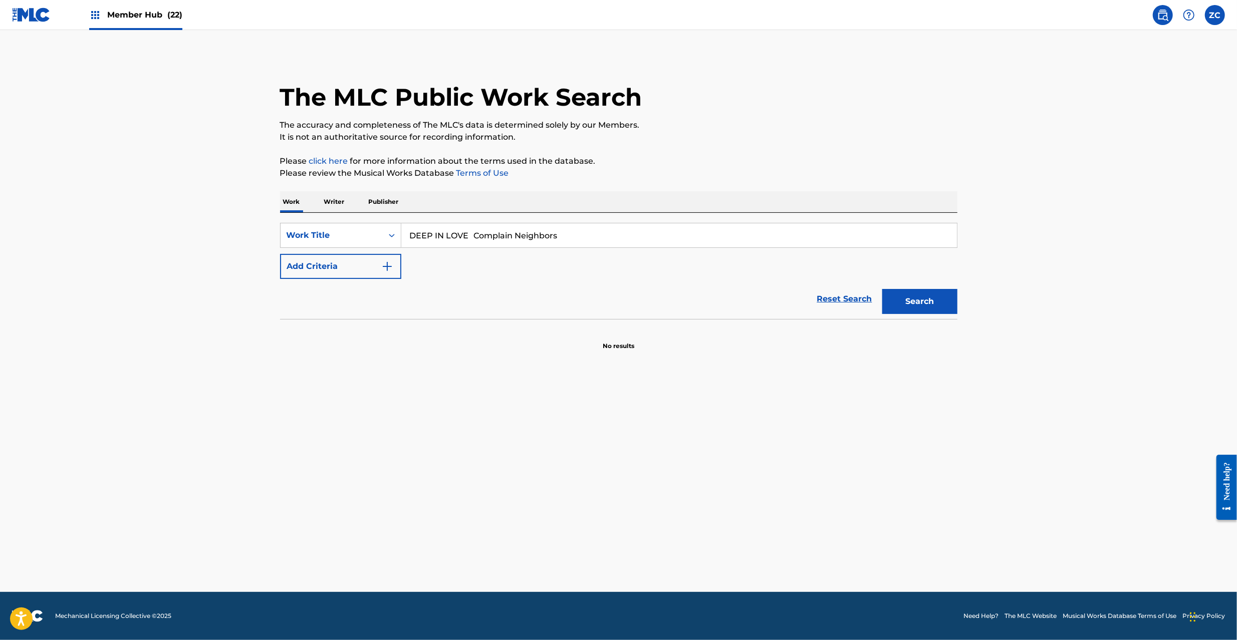
click at [695, 241] on input "DEEP IN LOVE Complain Neighbors" at bounding box center [678, 235] width 555 height 24
type input "DEEP IN LOVE"
click at [375, 269] on button "Add Criteria" at bounding box center [340, 266] width 121 height 25
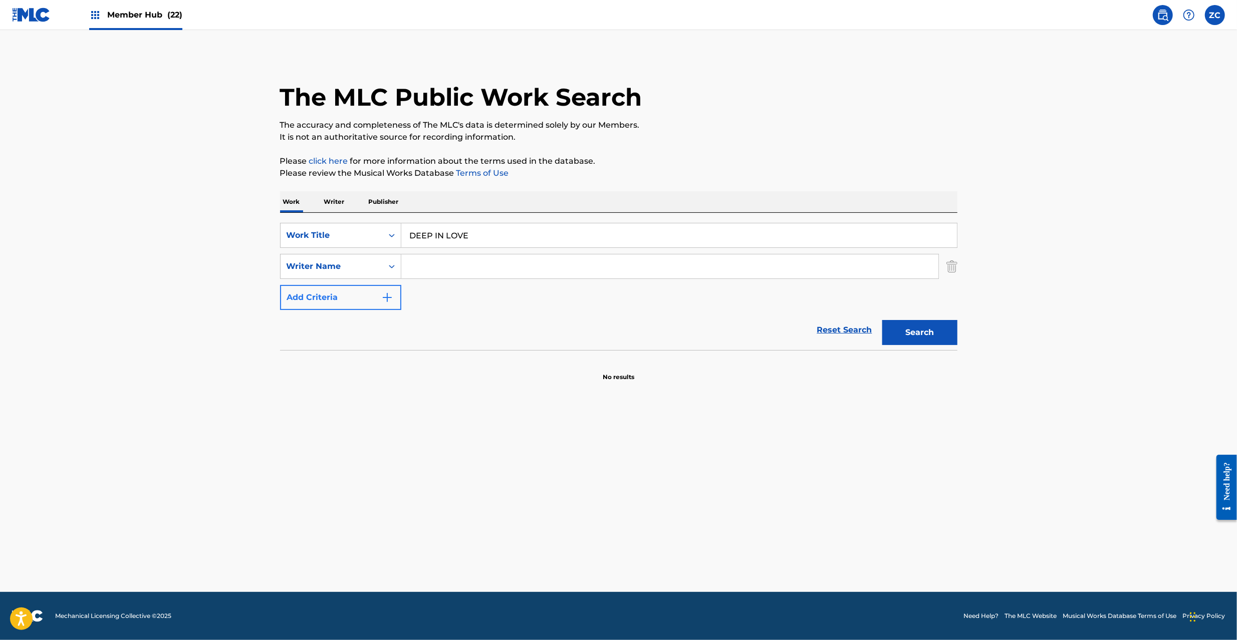
click at [477, 274] on input "Search Form" at bounding box center [669, 266] width 537 height 24
type input "Complain Neighbors"
click at [908, 336] on button "Search" at bounding box center [919, 332] width 75 height 25
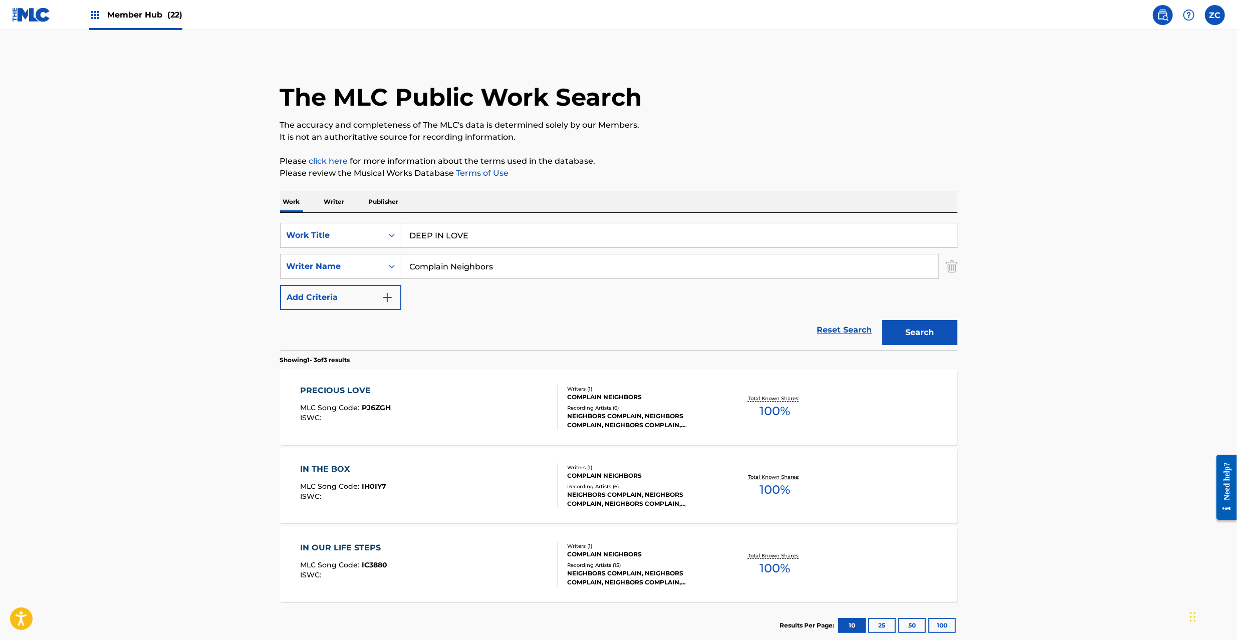
click at [333, 207] on p "Writer" at bounding box center [334, 201] width 27 height 21
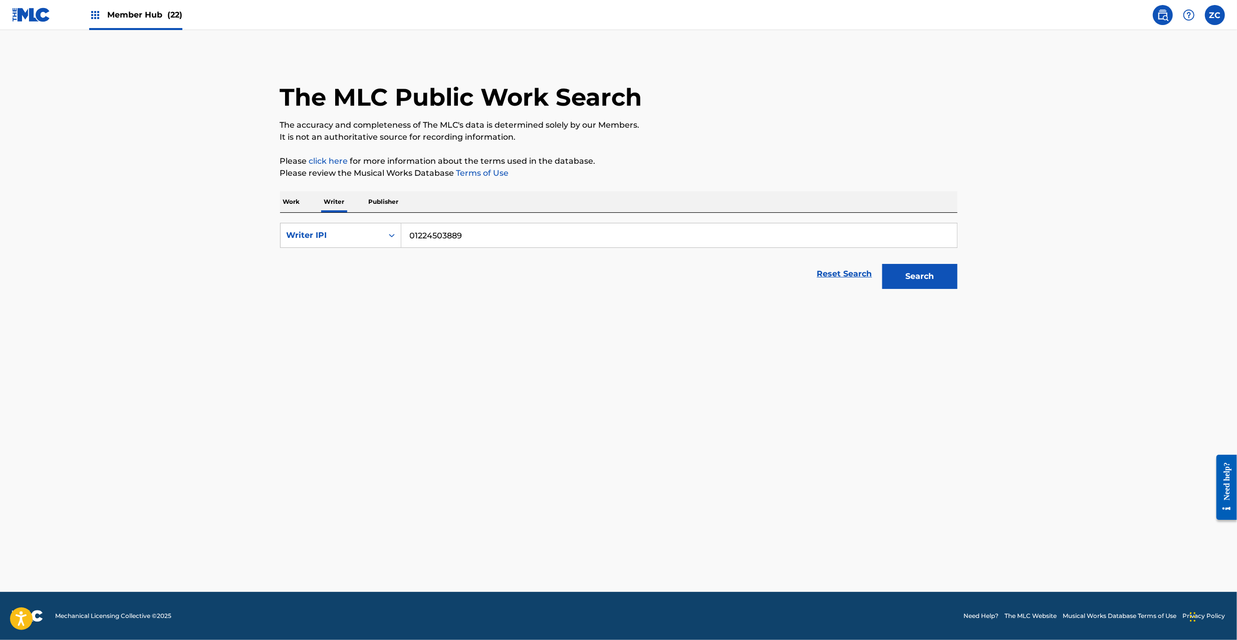
click at [424, 237] on input "01224503889" at bounding box center [678, 235] width 555 height 24
type input "00114112047"
click at [882, 264] on button "Search" at bounding box center [919, 276] width 75 height 25
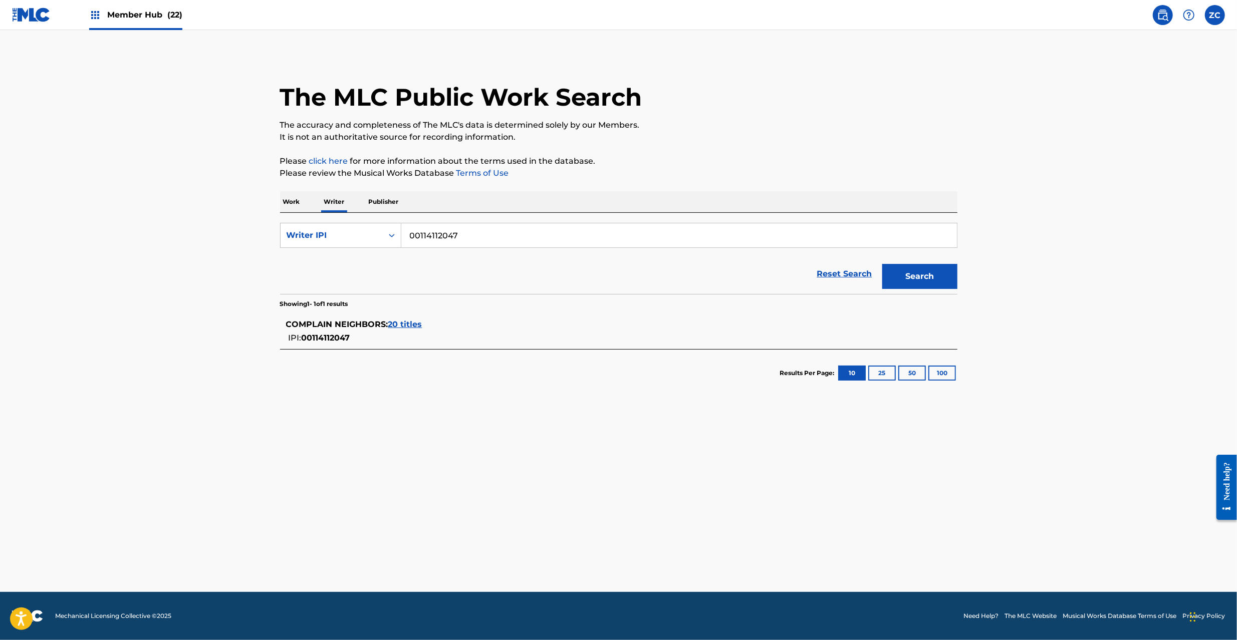
click at [411, 325] on span "20 titles" at bounding box center [405, 325] width 34 height 10
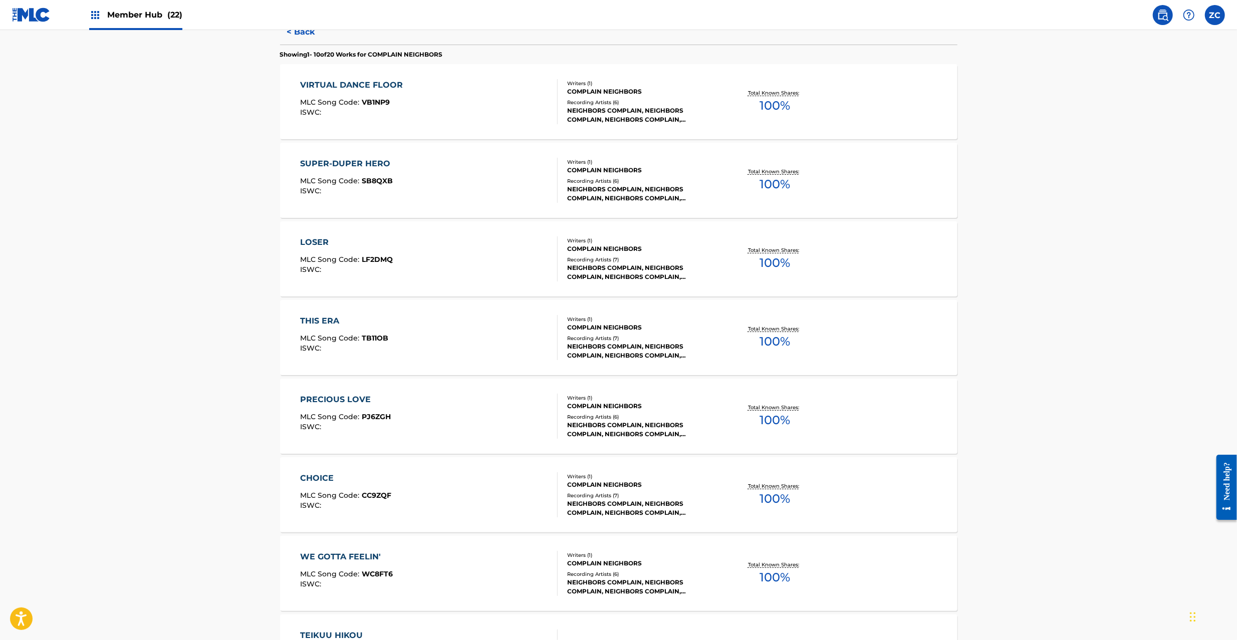
scroll to position [586, 0]
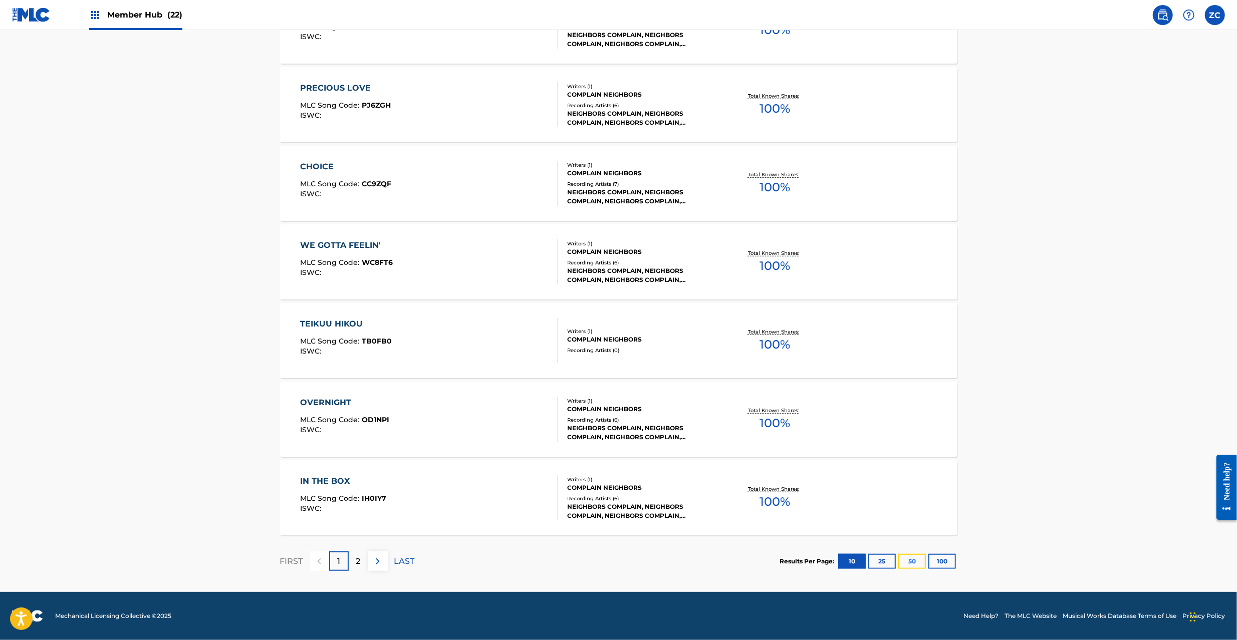
click at [906, 555] on button "50" at bounding box center [912, 561] width 28 height 15
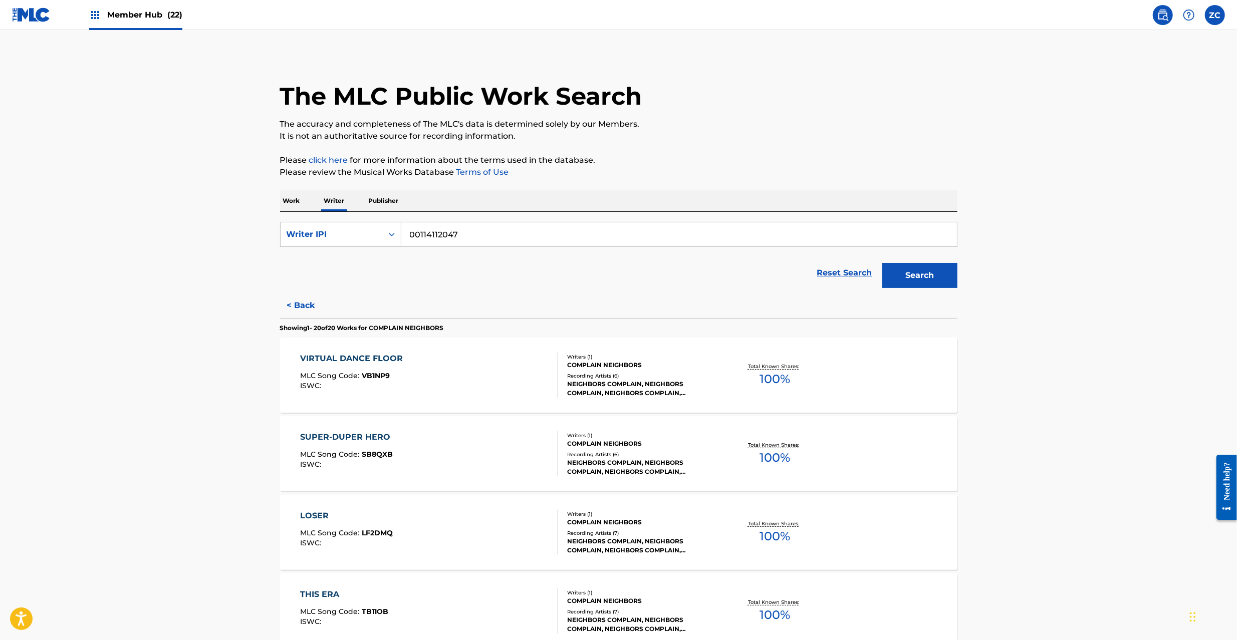
scroll to position [0, 0]
click at [293, 205] on p "Work" at bounding box center [291, 201] width 23 height 21
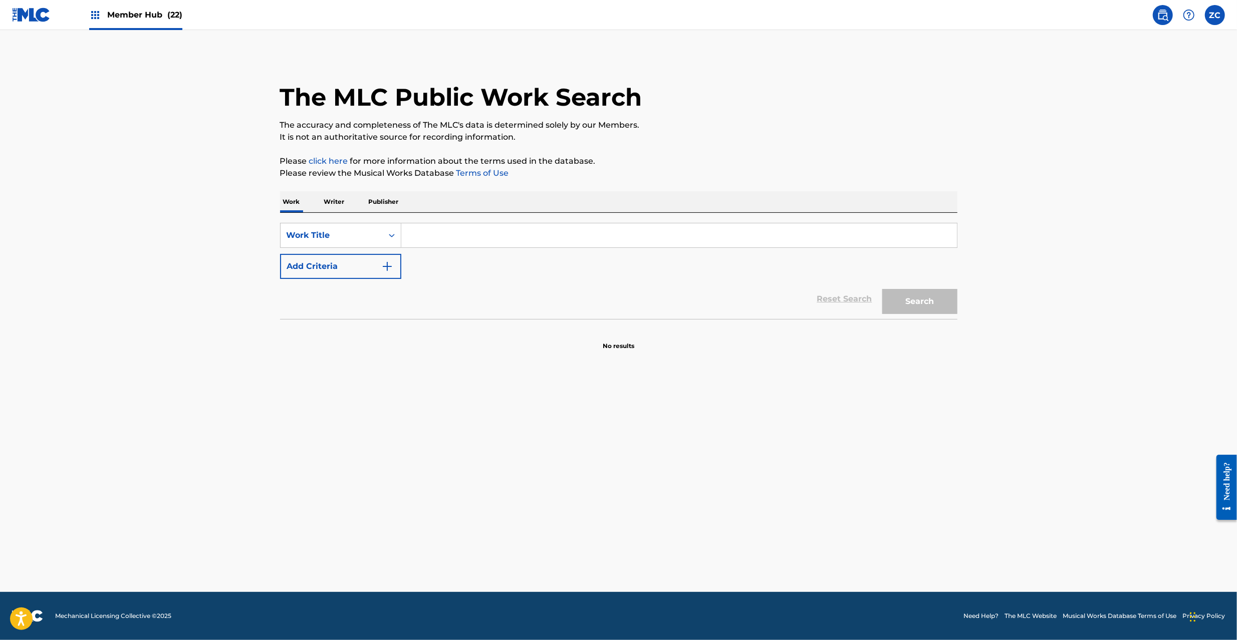
click at [474, 241] on input "Search Form" at bounding box center [678, 235] width 555 height 24
click at [469, 237] on input "AA [PERSON_NAME]" at bounding box center [678, 235] width 555 height 24
type input "AA TAIDA"
click at [385, 267] on img "Search Form" at bounding box center [387, 266] width 12 height 12
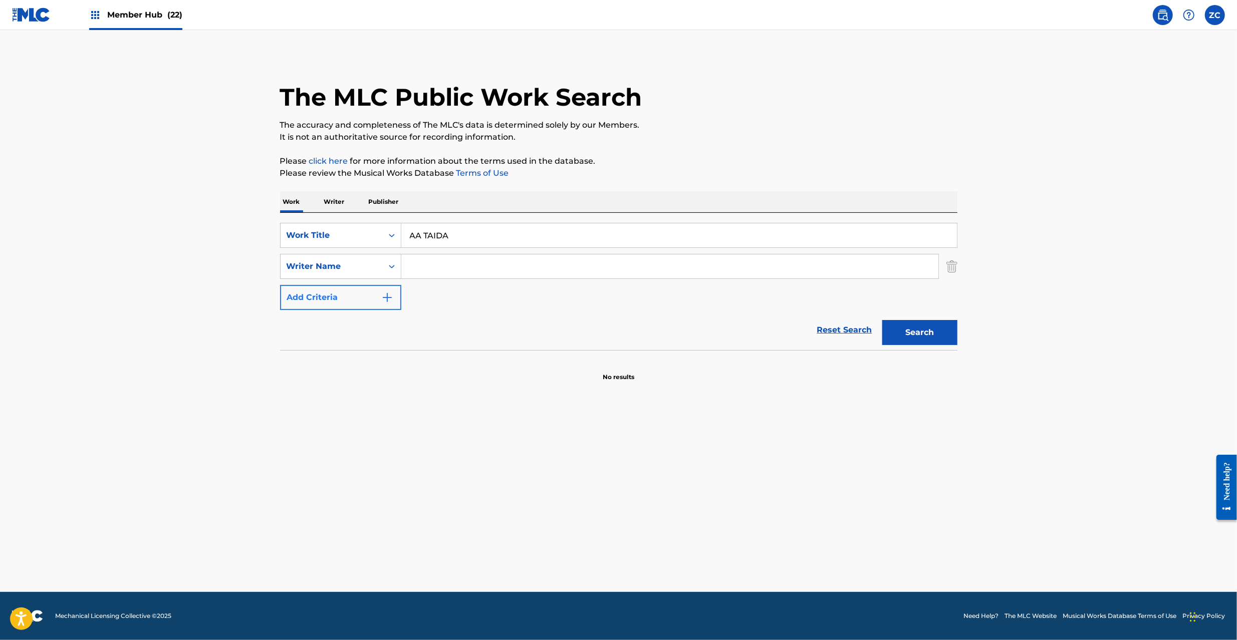
click at [452, 263] on input "Search Form" at bounding box center [669, 266] width 537 height 24
type input "Hashigo"
click at [912, 339] on button "Search" at bounding box center [919, 332] width 75 height 25
click at [404, 234] on input "AA TAIDA" at bounding box center [678, 235] width 555 height 24
click at [433, 238] on input "AA TAIDA" at bounding box center [678, 235] width 555 height 24
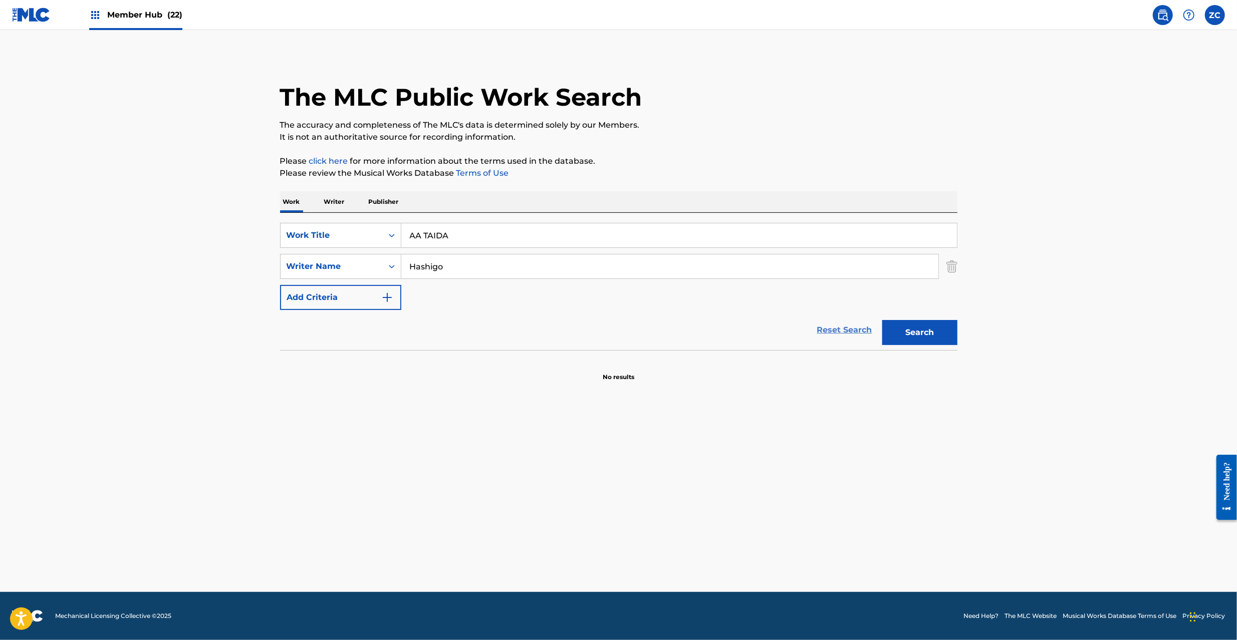
click at [839, 325] on link "Reset Search" at bounding box center [844, 330] width 65 height 22
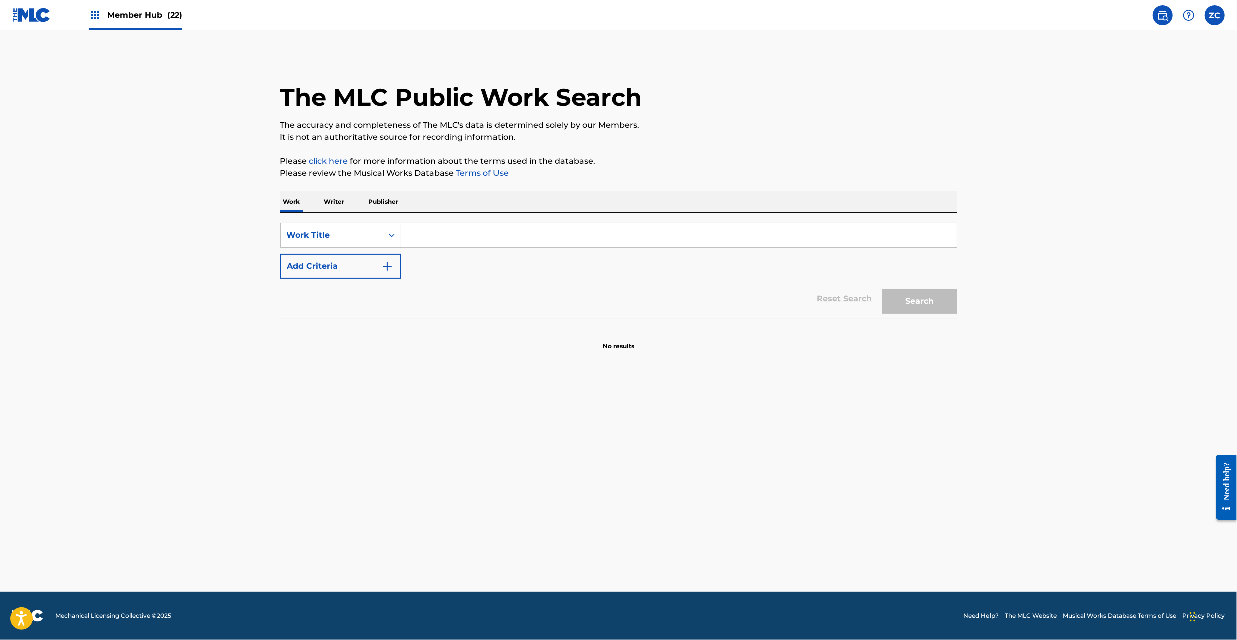
drag, startPoint x: 541, startPoint y: 235, endPoint x: 625, endPoint y: 261, distance: 87.6
click at [541, 234] on input "Search Form" at bounding box center [678, 235] width 555 height 24
click at [918, 297] on button "Search" at bounding box center [919, 301] width 75 height 25
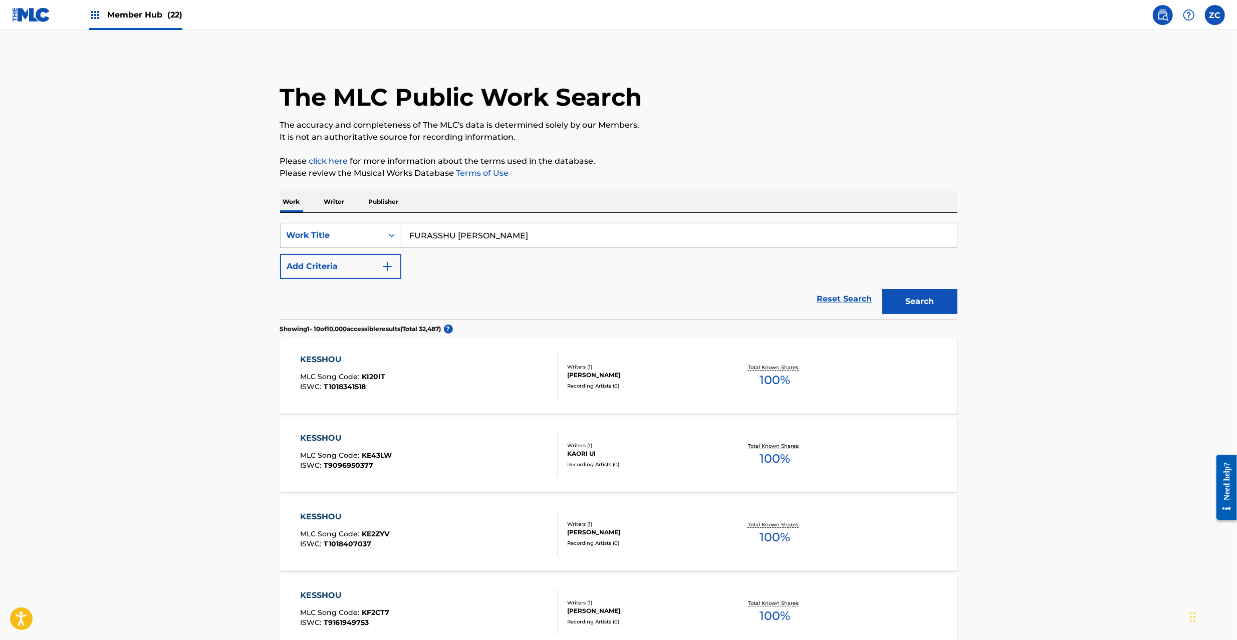
click at [555, 235] on input "FURASSHU [PERSON_NAME]" at bounding box center [678, 235] width 555 height 24
click at [351, 271] on button "Add Criteria" at bounding box center [340, 266] width 121 height 25
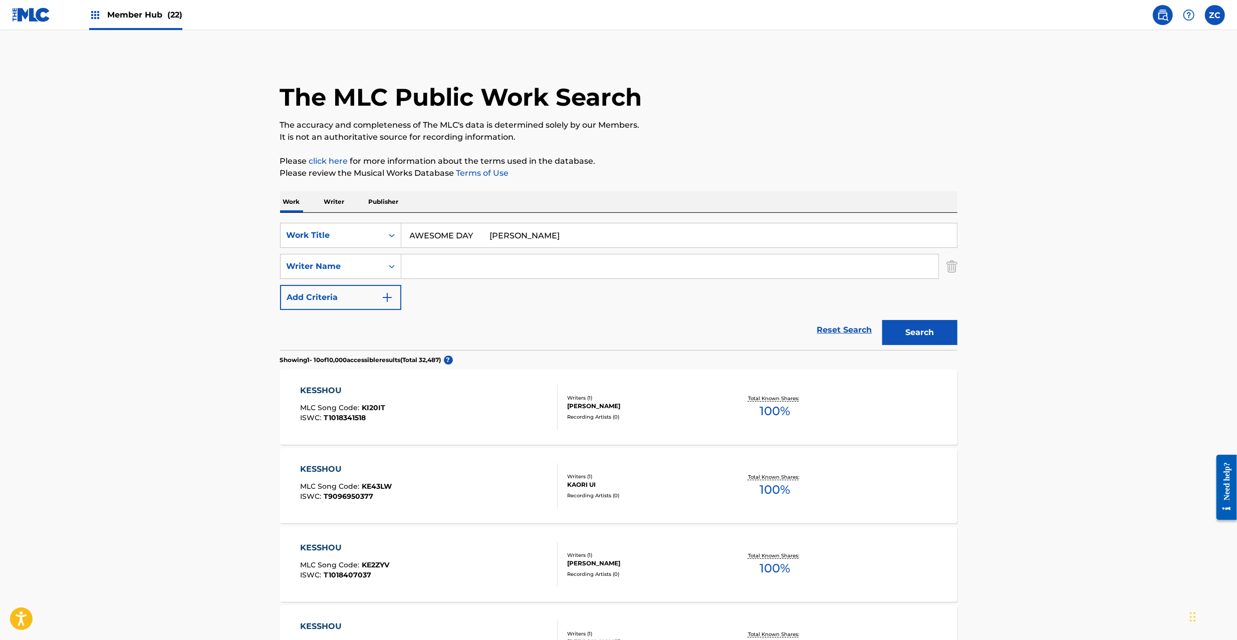
click at [493, 235] on input "AWESOME DAY [PERSON_NAME]" at bounding box center [678, 235] width 555 height 24
click at [543, 233] on input "AWESOME DAY [PERSON_NAME]" at bounding box center [678, 235] width 555 height 24
type input "AWESOME DAY"
click at [547, 273] on input "Search Form" at bounding box center [669, 266] width 537 height 24
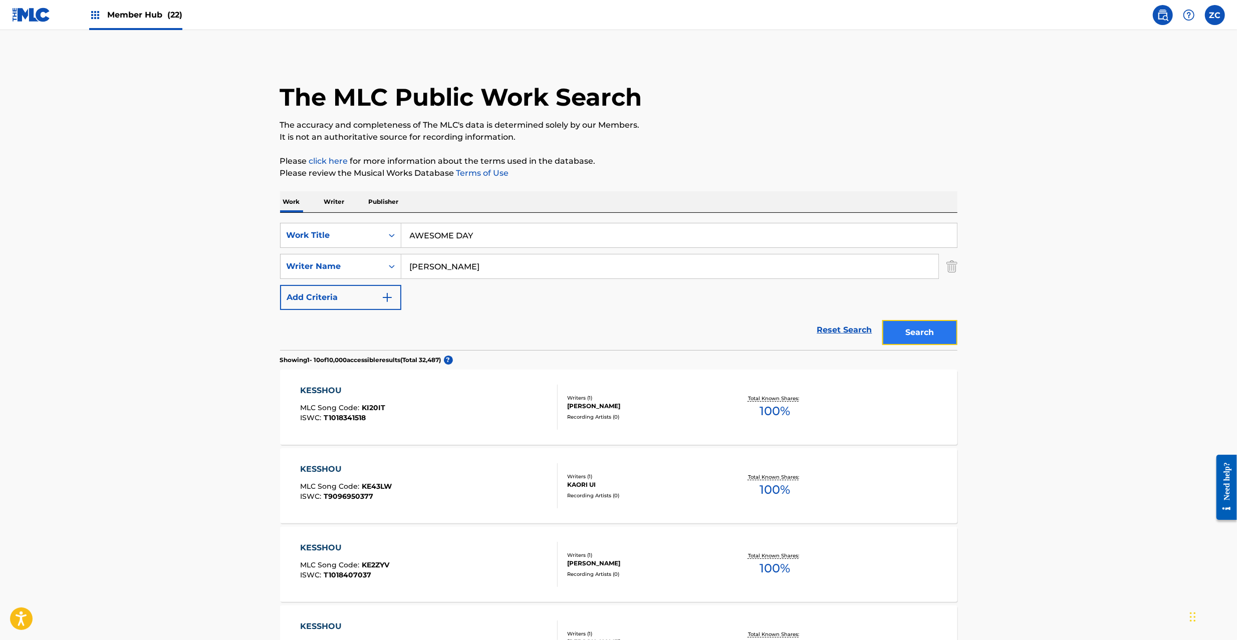
click at [914, 334] on button "Search" at bounding box center [919, 332] width 75 height 25
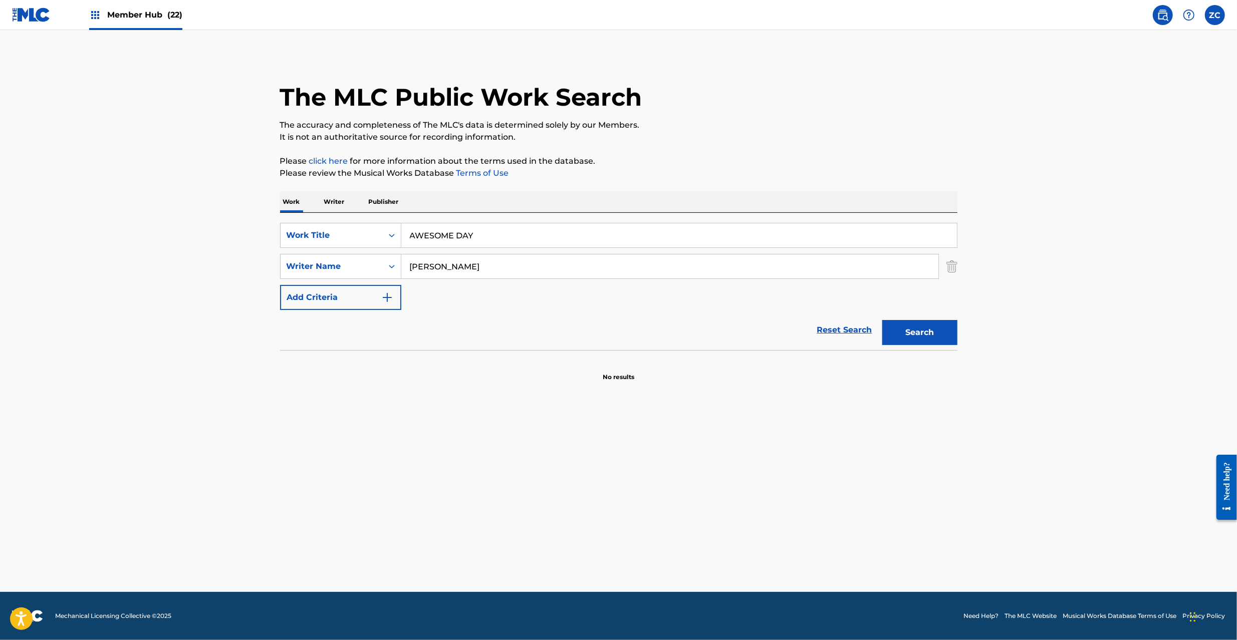
click at [493, 234] on input "AWESOME DAY" at bounding box center [678, 235] width 555 height 24
click at [899, 331] on button "Search" at bounding box center [919, 332] width 75 height 25
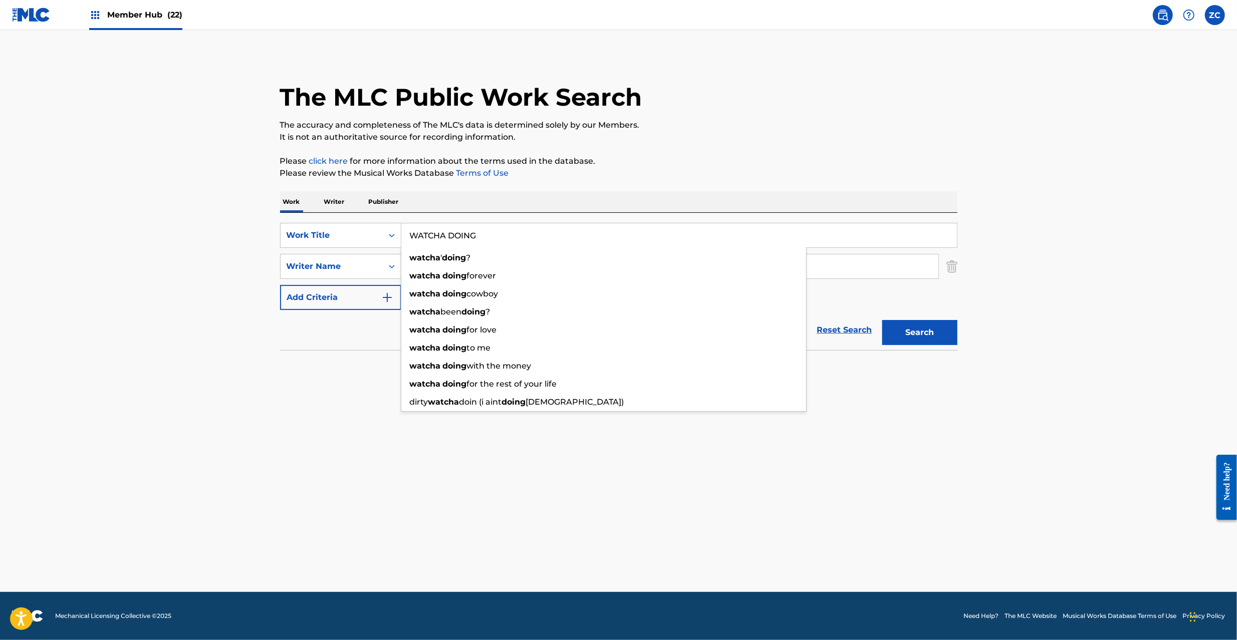
drag, startPoint x: 543, startPoint y: 239, endPoint x: 553, endPoint y: 243, distance: 11.0
click at [543, 239] on input "WATCHA DOING" at bounding box center [678, 235] width 555 height 24
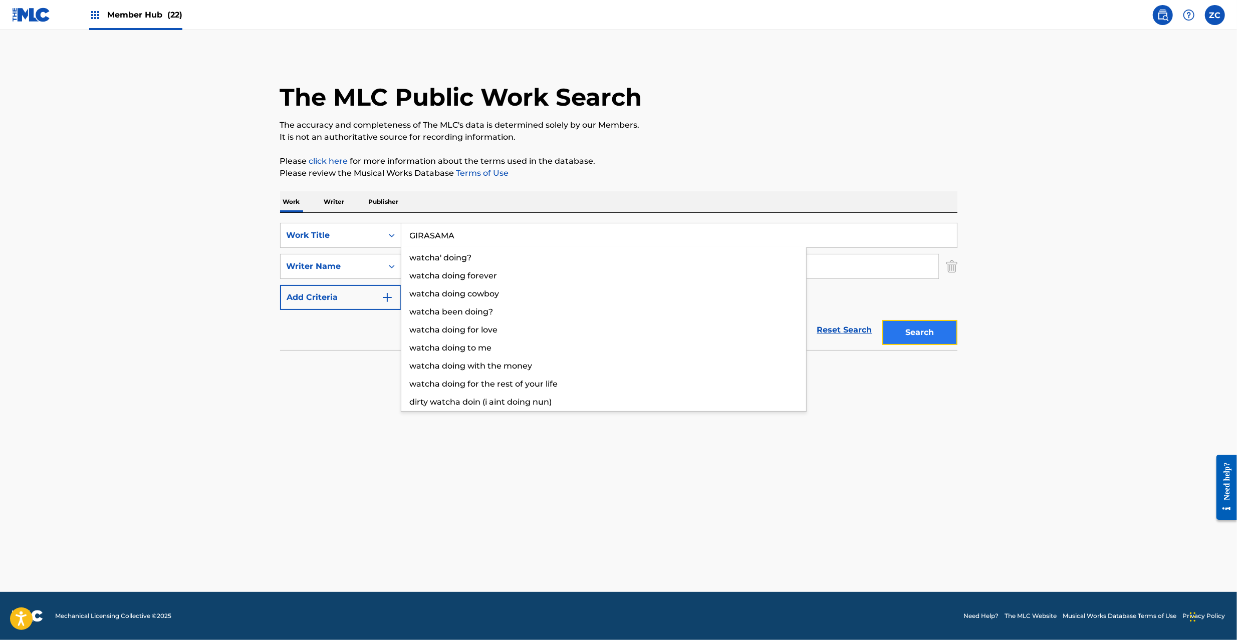
click at [911, 321] on button "Search" at bounding box center [919, 332] width 75 height 25
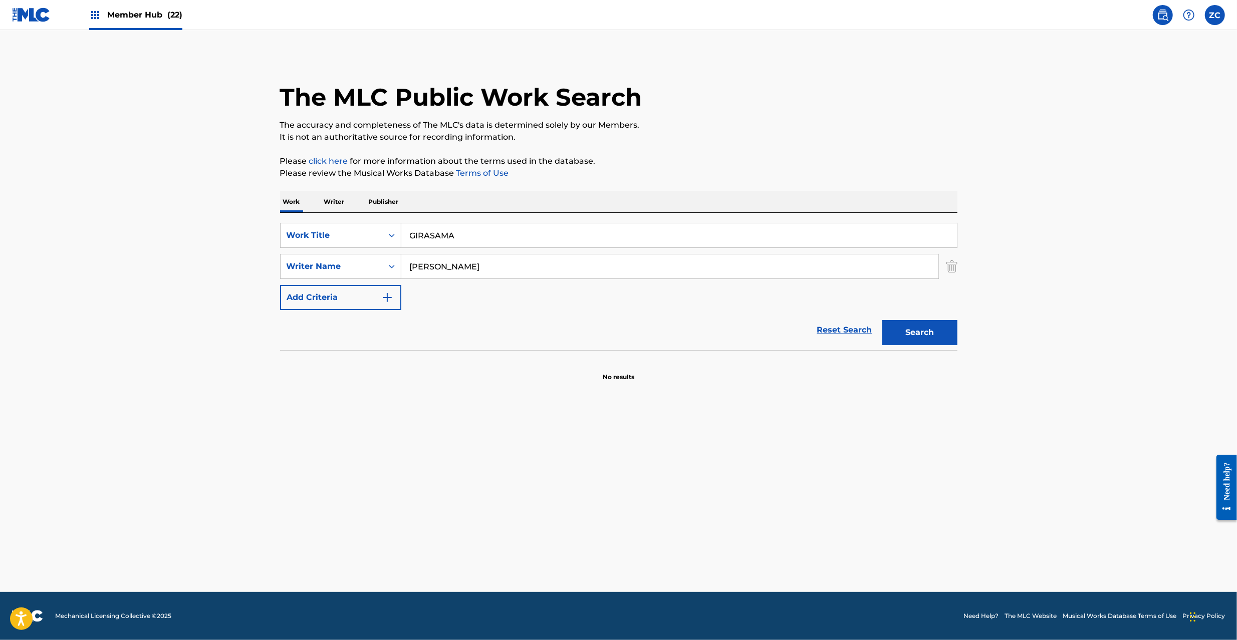
click at [506, 243] on input "GIRASAMA" at bounding box center [678, 235] width 555 height 24
click at [496, 237] on input "[PERSON_NAME]" at bounding box center [678, 235] width 555 height 24
drag, startPoint x: 507, startPoint y: 271, endPoint x: 345, endPoint y: 269, distance: 161.8
click at [343, 269] on div "SearchWithCriteriad6c49e7f-59e5-4493-9927-98316ed5dd20 Writer Name [PERSON_NAME…" at bounding box center [618, 266] width 677 height 25
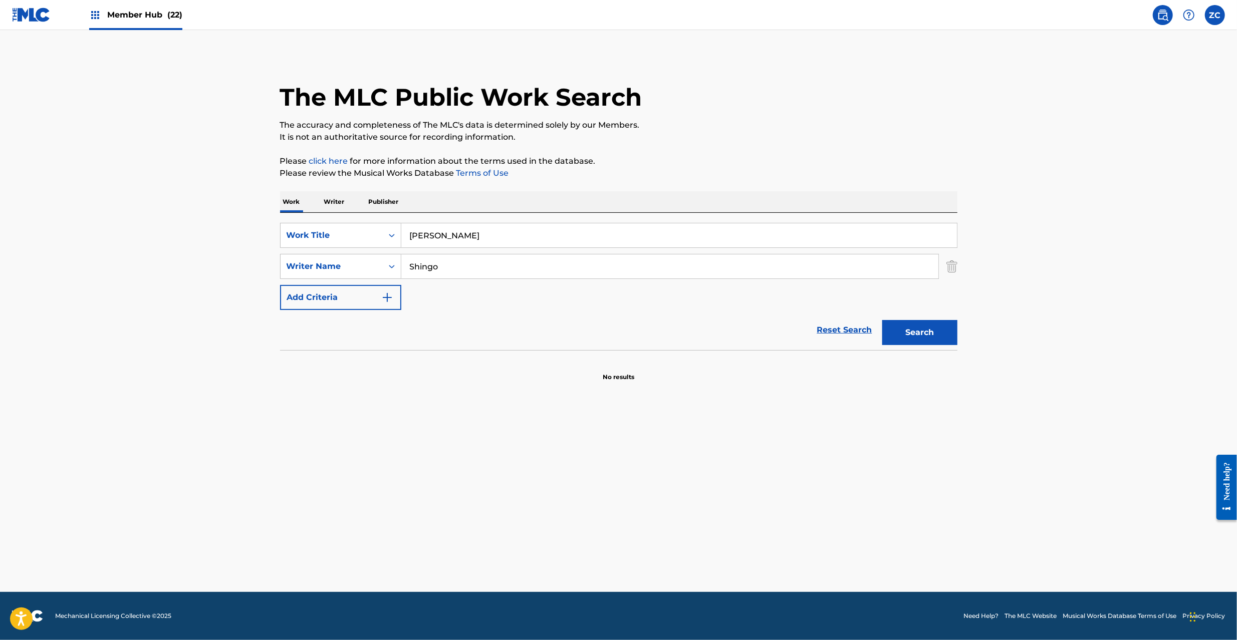
click at [468, 235] on input "[PERSON_NAME]" at bounding box center [678, 235] width 555 height 24
click at [680, 158] on p "Please click here for more information about the terms used in the database." at bounding box center [618, 161] width 677 height 12
click at [911, 326] on button "Search" at bounding box center [919, 332] width 75 height 25
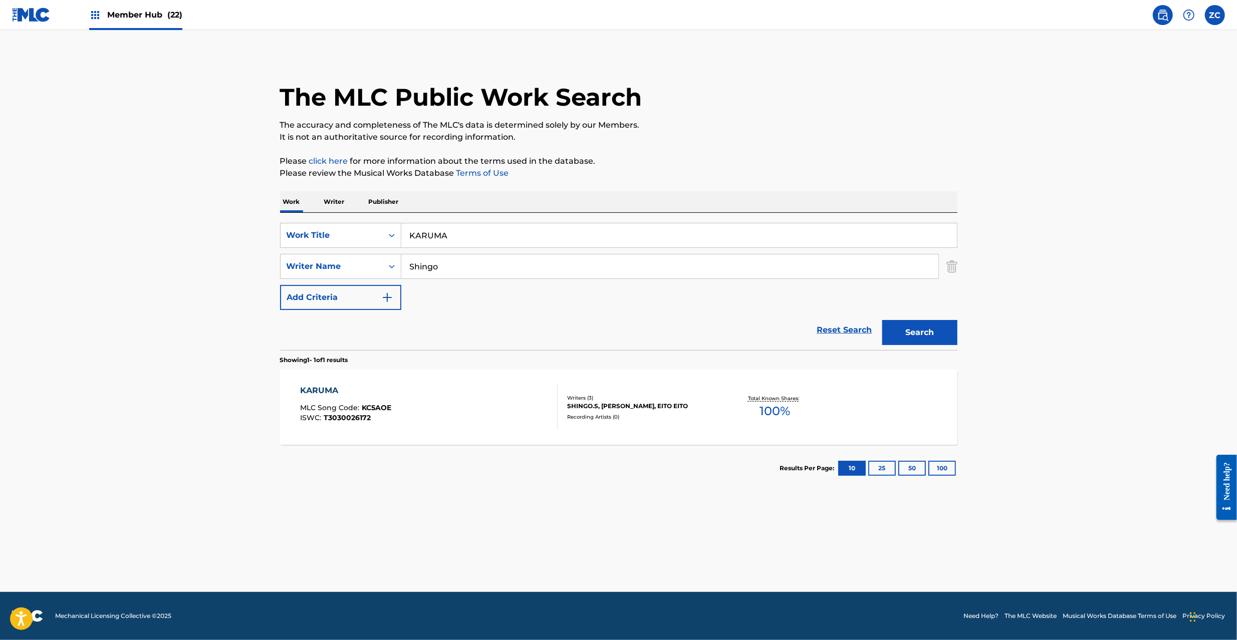
click at [661, 418] on div "Recording Artists ( 0 )" at bounding box center [642, 417] width 151 height 8
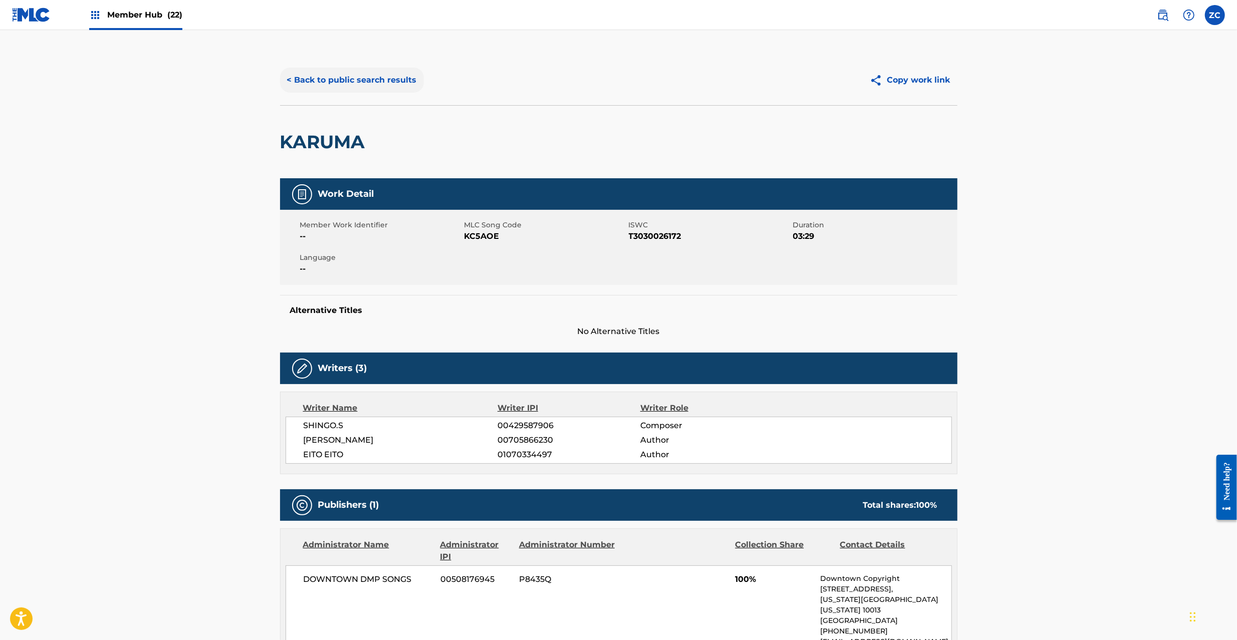
click at [360, 75] on button "< Back to public search results" at bounding box center [352, 80] width 144 height 25
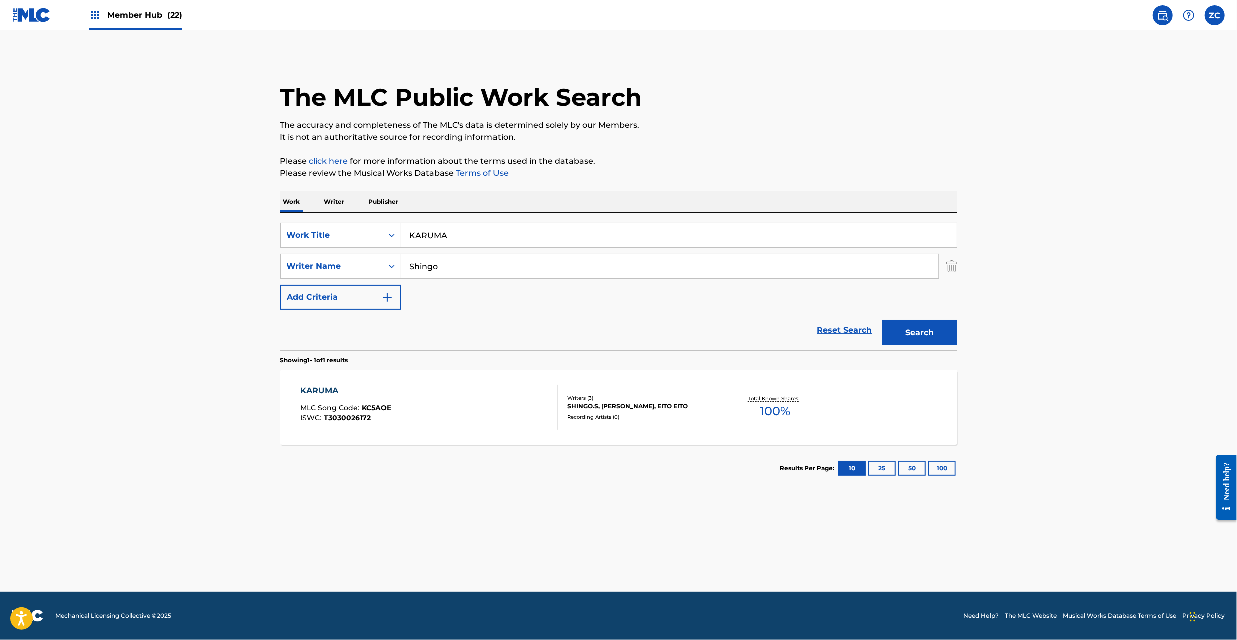
click at [629, 238] on input "KARUMA" at bounding box center [678, 235] width 555 height 24
drag, startPoint x: 479, startPoint y: 236, endPoint x: 652, endPoint y: 238, distance: 172.8
click at [660, 235] on input "LAST FOREVER [PERSON_NAME]" at bounding box center [678, 235] width 555 height 24
click at [559, 274] on input "Shingo" at bounding box center [669, 266] width 537 height 24
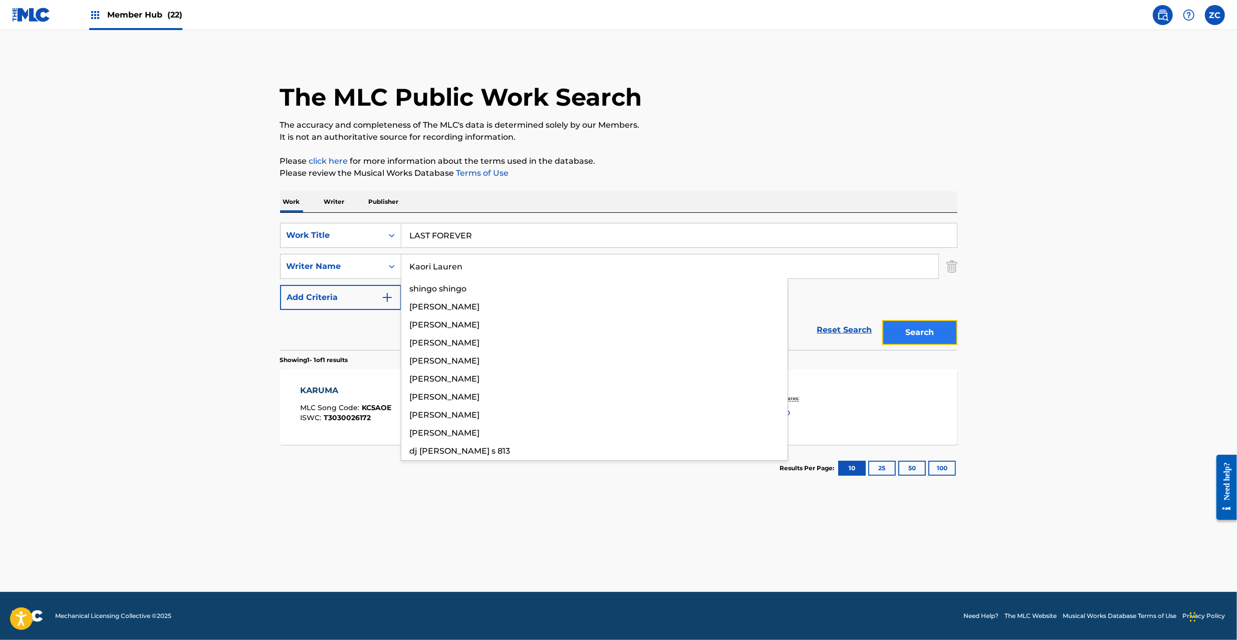
click at [936, 337] on button "Search" at bounding box center [919, 332] width 75 height 25
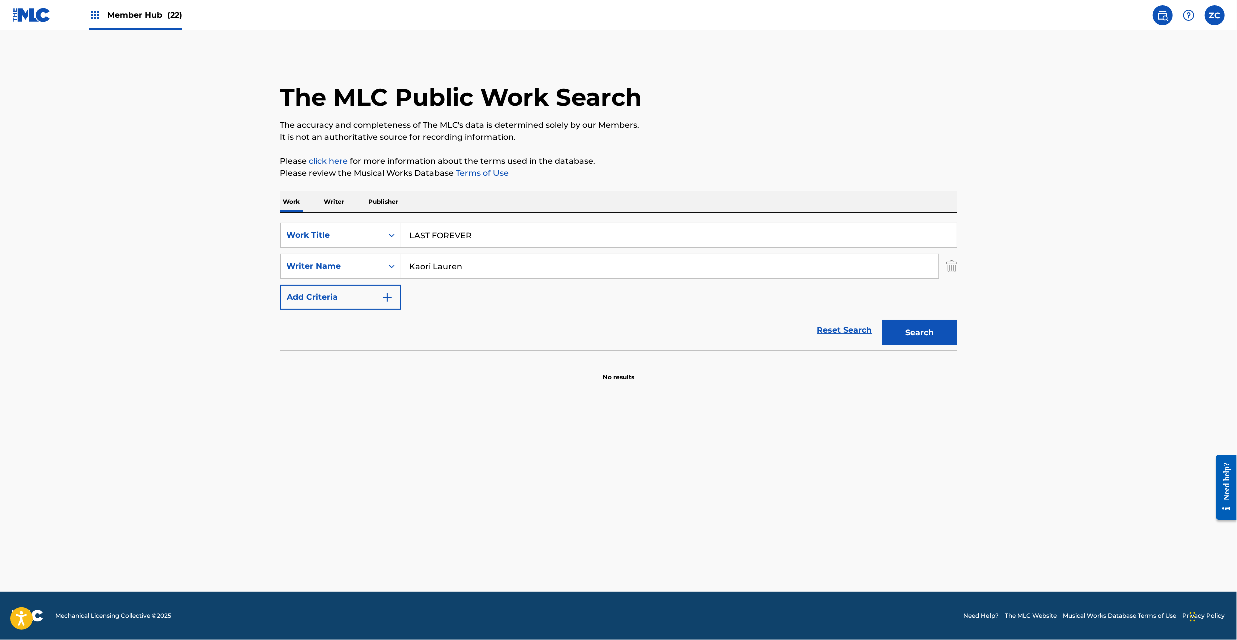
click at [550, 272] on input "Kaori Lauren" at bounding box center [669, 266] width 537 height 24
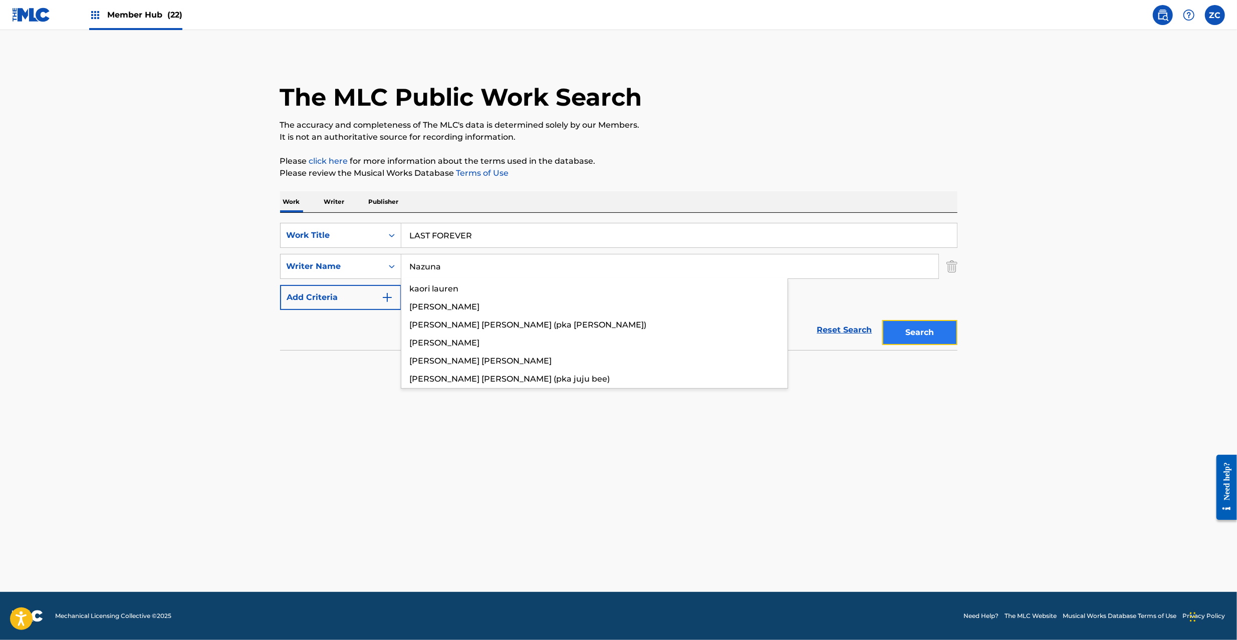
click at [916, 337] on button "Search" at bounding box center [919, 332] width 75 height 25
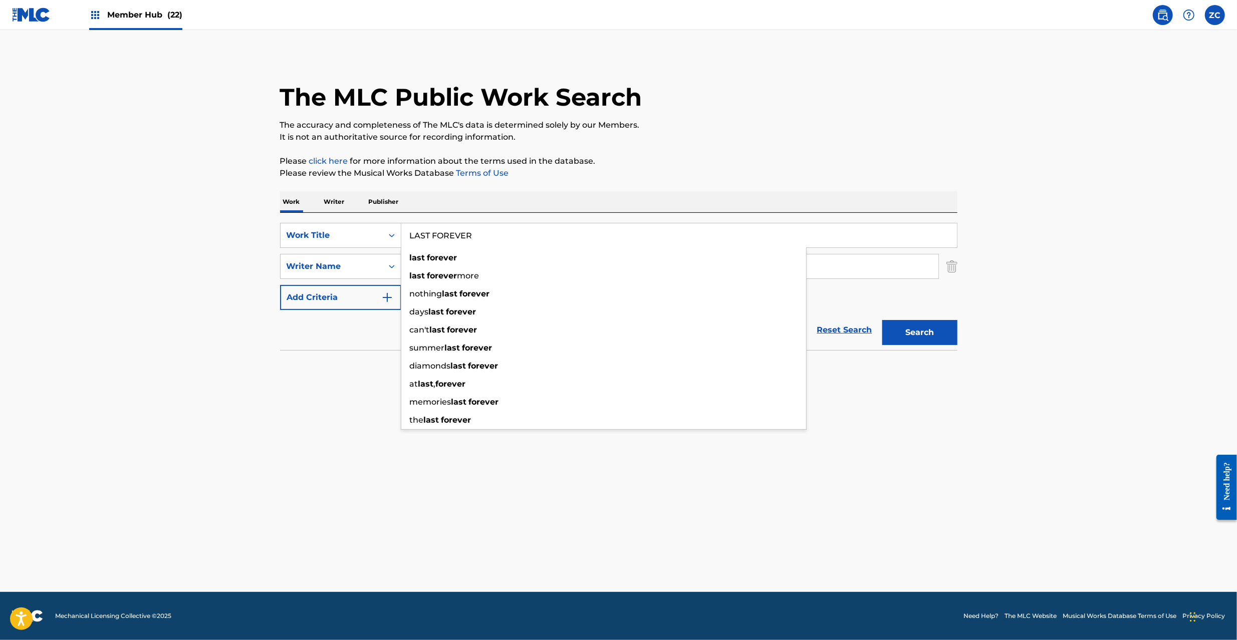
click at [639, 239] on input "LAST FOREVER" at bounding box center [678, 235] width 555 height 24
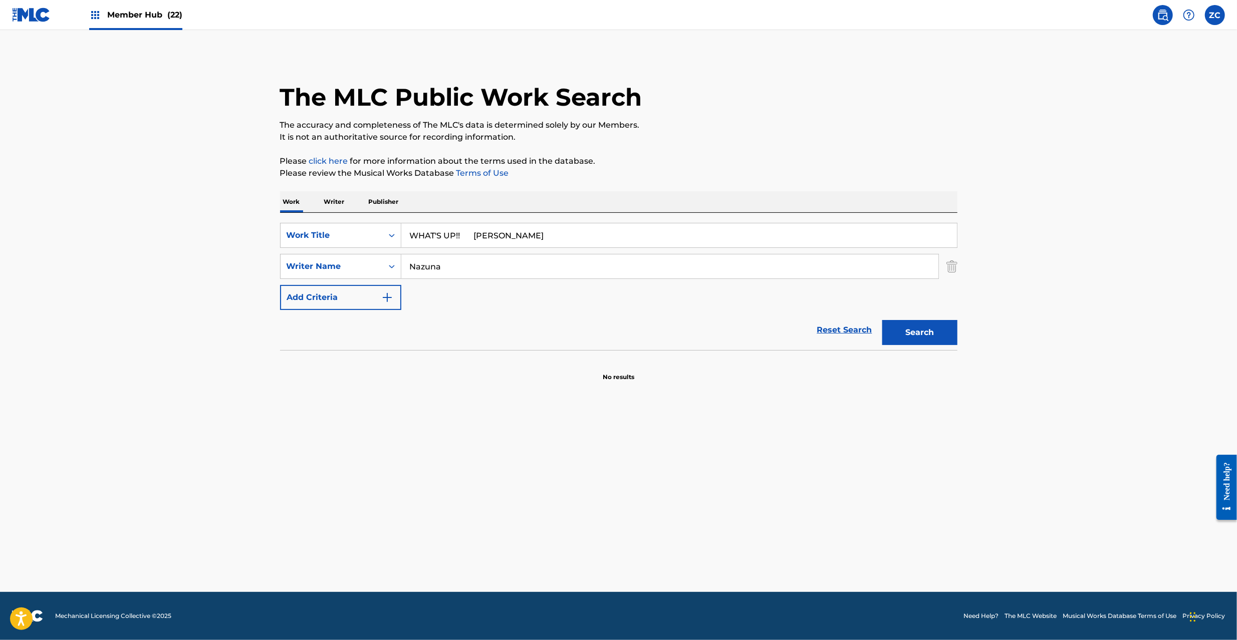
drag, startPoint x: 479, startPoint y: 235, endPoint x: 687, endPoint y: 243, distance: 208.0
click at [687, 243] on input "WHAT'S UP!! [PERSON_NAME]" at bounding box center [678, 235] width 555 height 24
click at [670, 267] on input "Nazuna" at bounding box center [669, 266] width 537 height 24
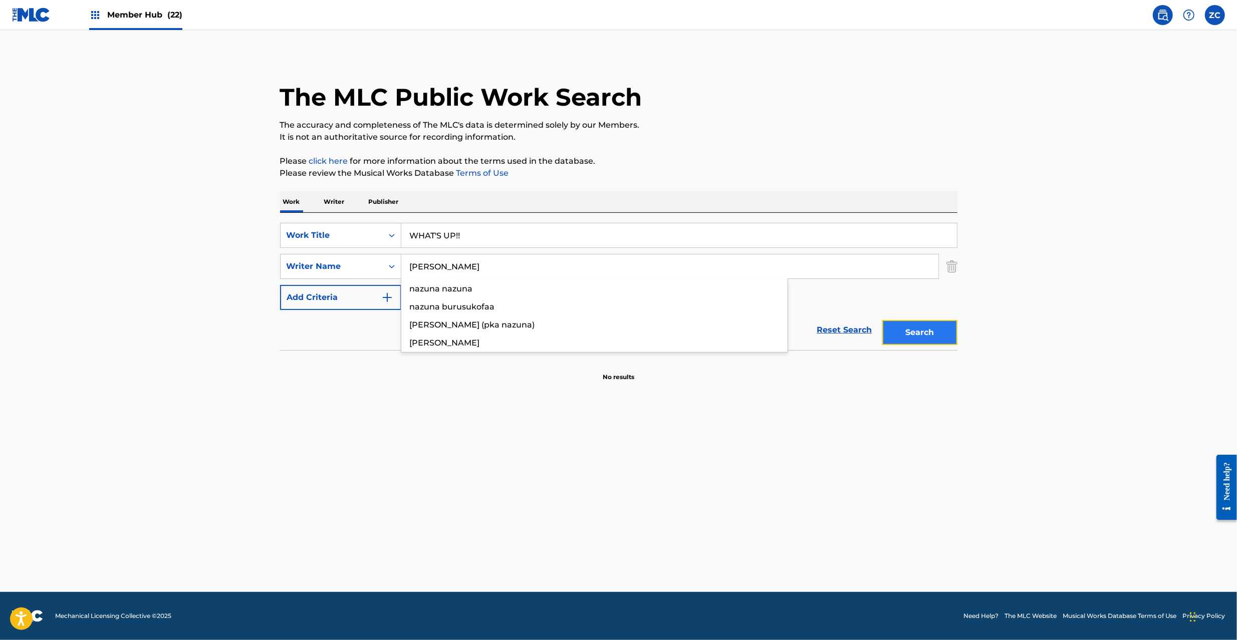
click at [934, 333] on button "Search" at bounding box center [919, 332] width 75 height 25
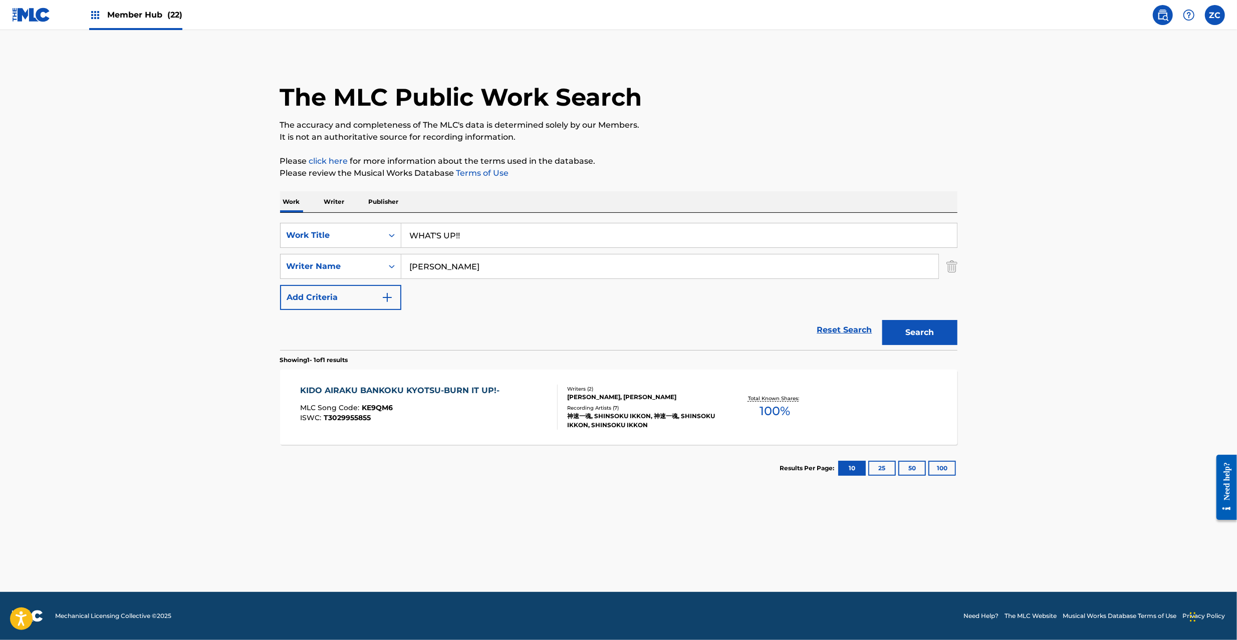
click at [646, 237] on input "WHAT'S UP!!" at bounding box center [678, 235] width 555 height 24
drag, startPoint x: 457, startPoint y: 231, endPoint x: 648, endPoint y: 250, distance: 191.3
click at [667, 240] on input "[PERSON_NAME]" at bounding box center [678, 235] width 555 height 24
click at [575, 270] on input "[PERSON_NAME]" at bounding box center [669, 266] width 537 height 24
click at [910, 331] on button "Search" at bounding box center [919, 332] width 75 height 25
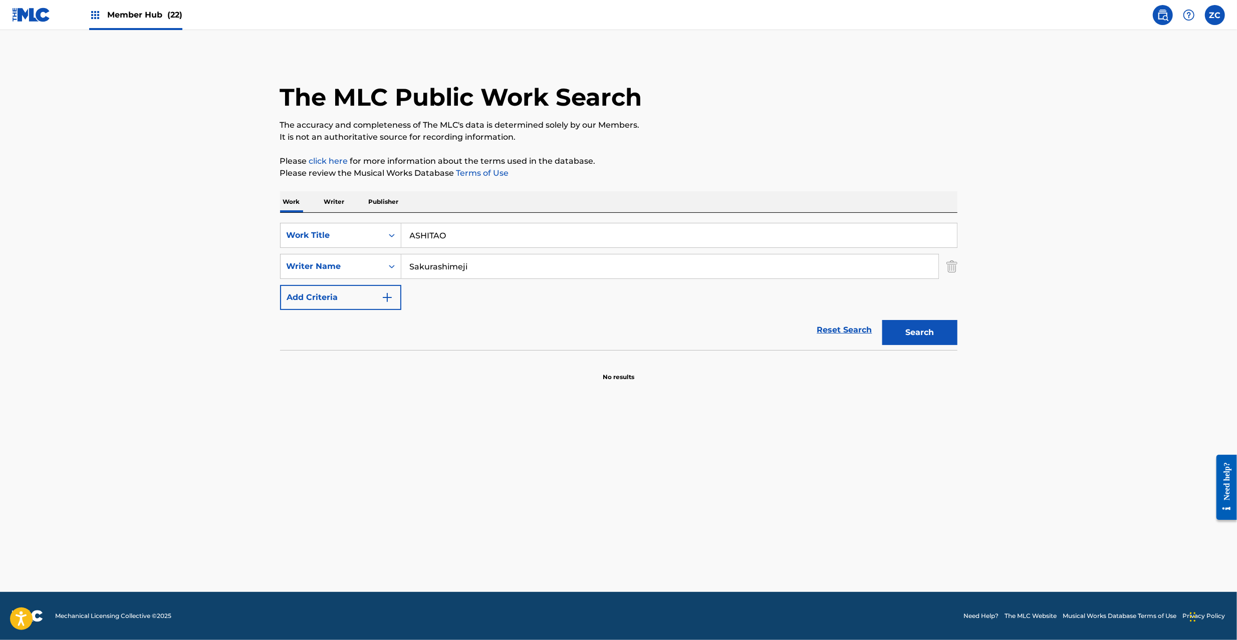
click at [602, 236] on input "ASHITAO" at bounding box center [678, 235] width 555 height 24
drag, startPoint x: 479, startPoint y: 235, endPoint x: 590, endPoint y: 243, distance: 111.0
click at [596, 239] on input "KOI [PERSON_NAME]" at bounding box center [678, 235] width 555 height 24
click at [545, 266] on input "Sakurashimeji" at bounding box center [669, 266] width 537 height 24
click at [920, 337] on button "Search" at bounding box center [919, 332] width 75 height 25
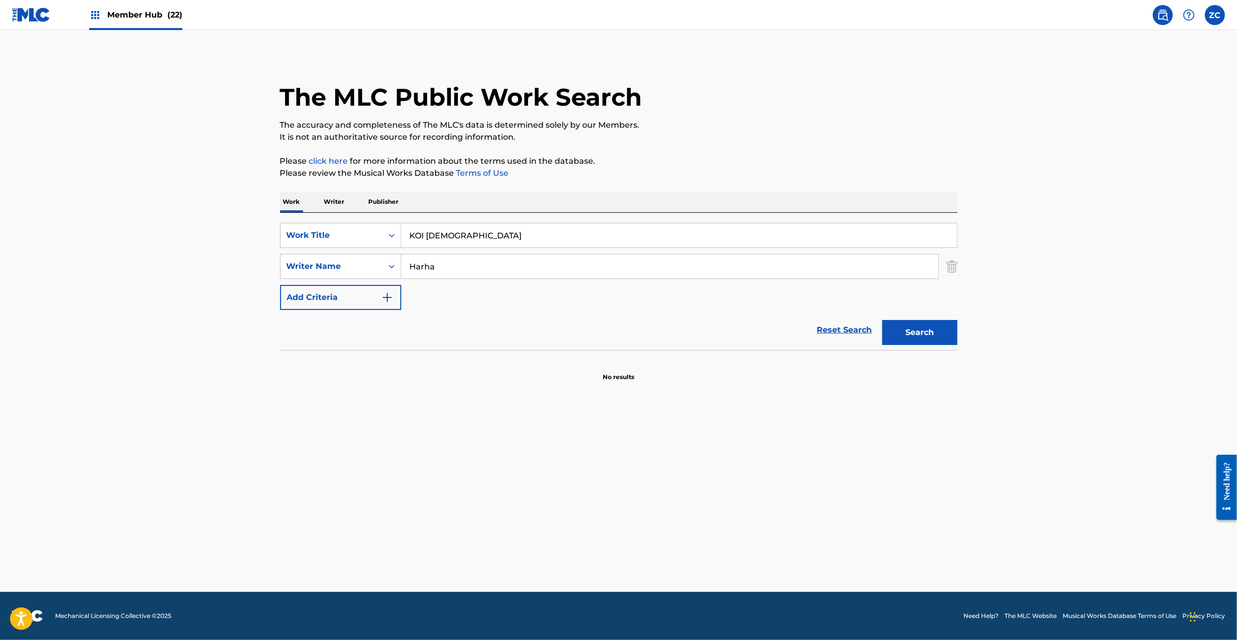
click at [529, 235] on input "KOI [DEMOGRAPHIC_DATA]" at bounding box center [678, 235] width 555 height 24
drag, startPoint x: 479, startPoint y: 238, endPoint x: 635, endPoint y: 241, distance: 156.3
click at [635, 240] on input "HARE ONNA [PERSON_NAME]" at bounding box center [678, 235] width 555 height 24
click at [594, 271] on input "Harha" at bounding box center [669, 266] width 537 height 24
click at [925, 327] on button "Search" at bounding box center [919, 332] width 75 height 25
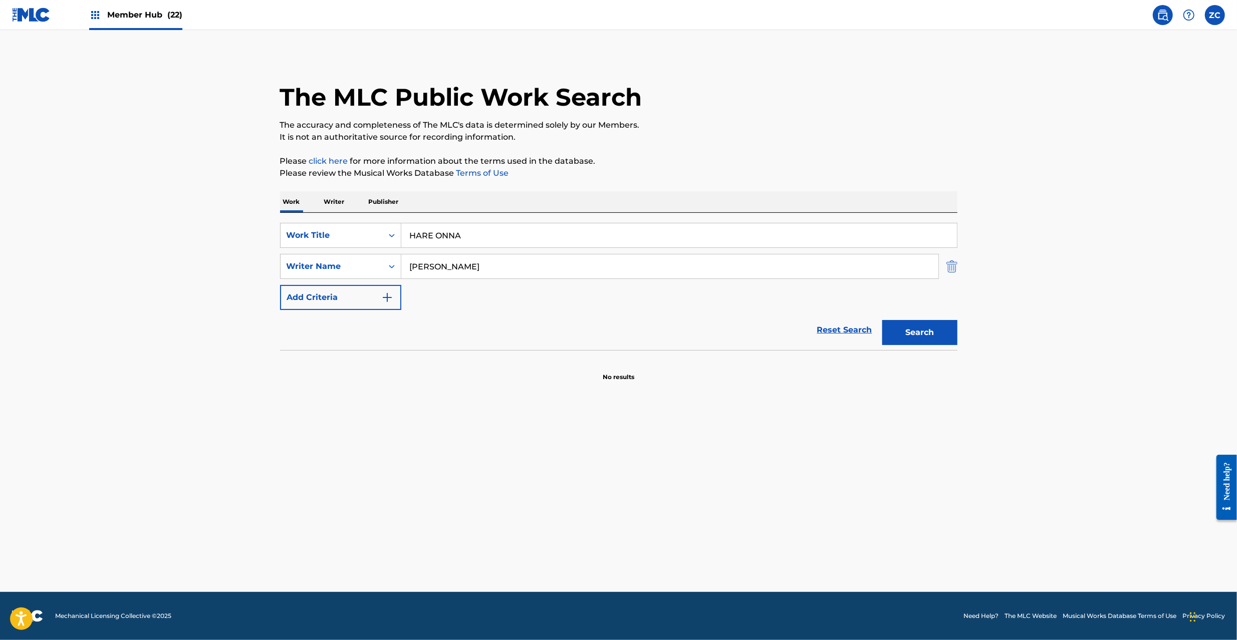
click at [950, 267] on img "Search Form" at bounding box center [951, 266] width 11 height 25
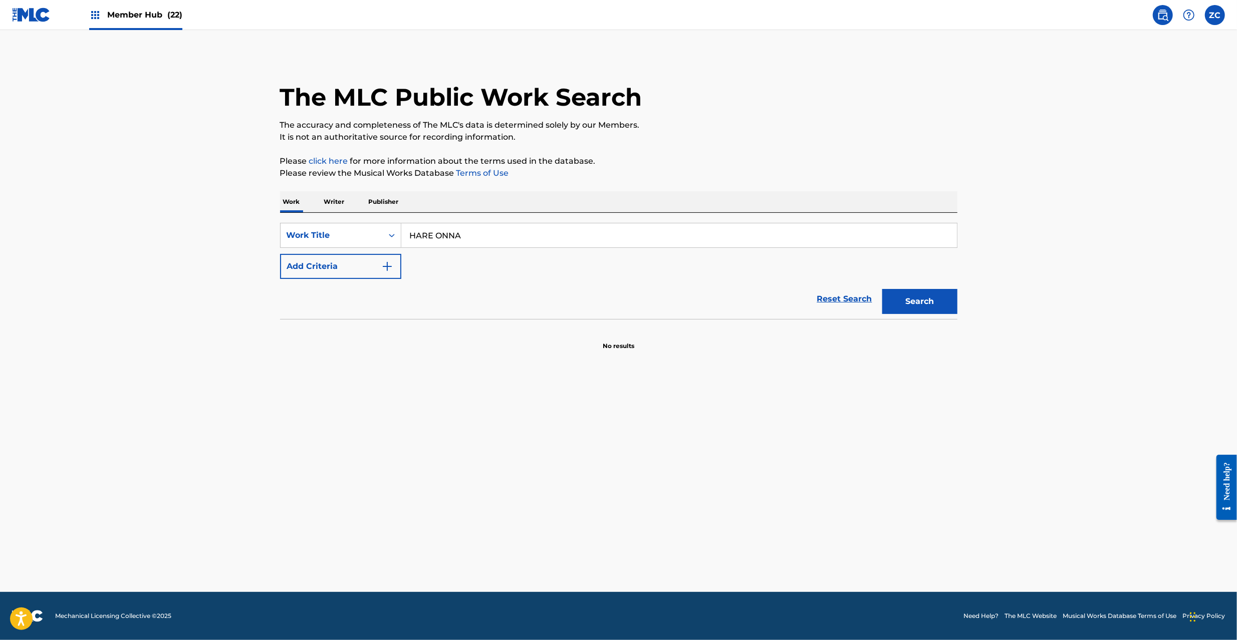
drag, startPoint x: 938, startPoint y: 235, endPoint x: 920, endPoint y: 259, distance: 30.4
click at [938, 235] on input "HARE ONNA" at bounding box center [678, 235] width 555 height 24
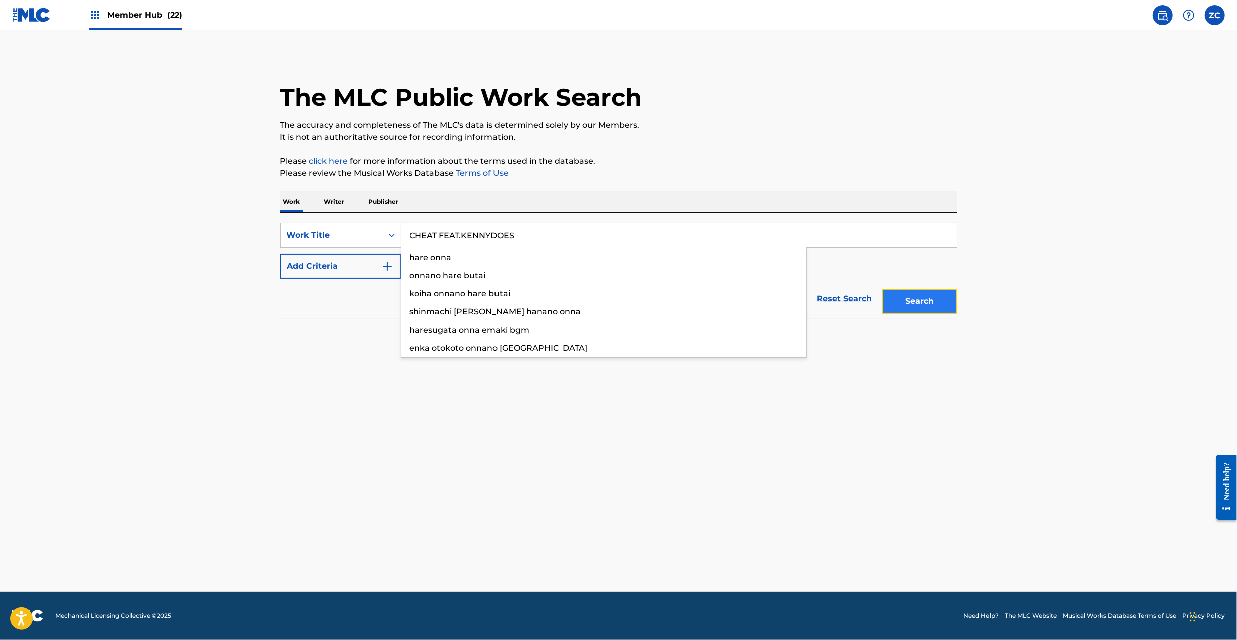
click at [908, 299] on button "Search" at bounding box center [919, 301] width 75 height 25
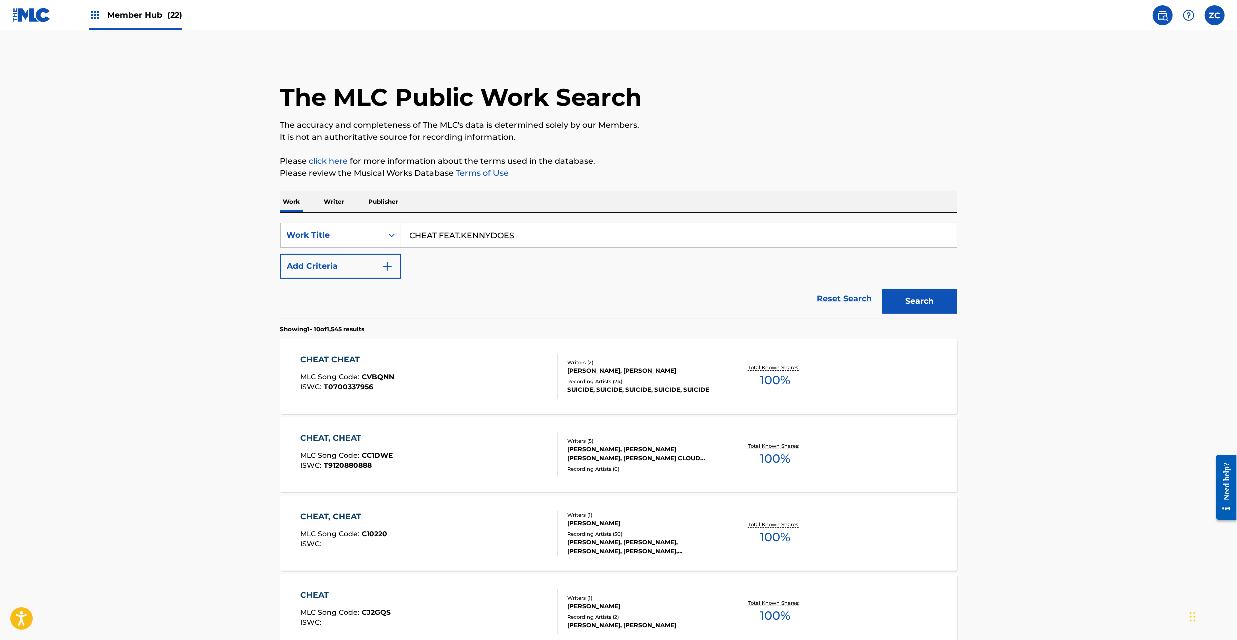
click at [1090, 186] on main "The MLC Public Work Search The accuracy and completeness of The MLC's data is d…" at bounding box center [618, 604] width 1237 height 1148
click at [573, 234] on input "CHEAT FEAT.KENNYDOES" at bounding box center [678, 235] width 555 height 24
drag, startPoint x: 376, startPoint y: 263, endPoint x: 519, endPoint y: 231, distance: 146.7
click at [377, 263] on button "Add Criteria" at bounding box center [340, 266] width 121 height 25
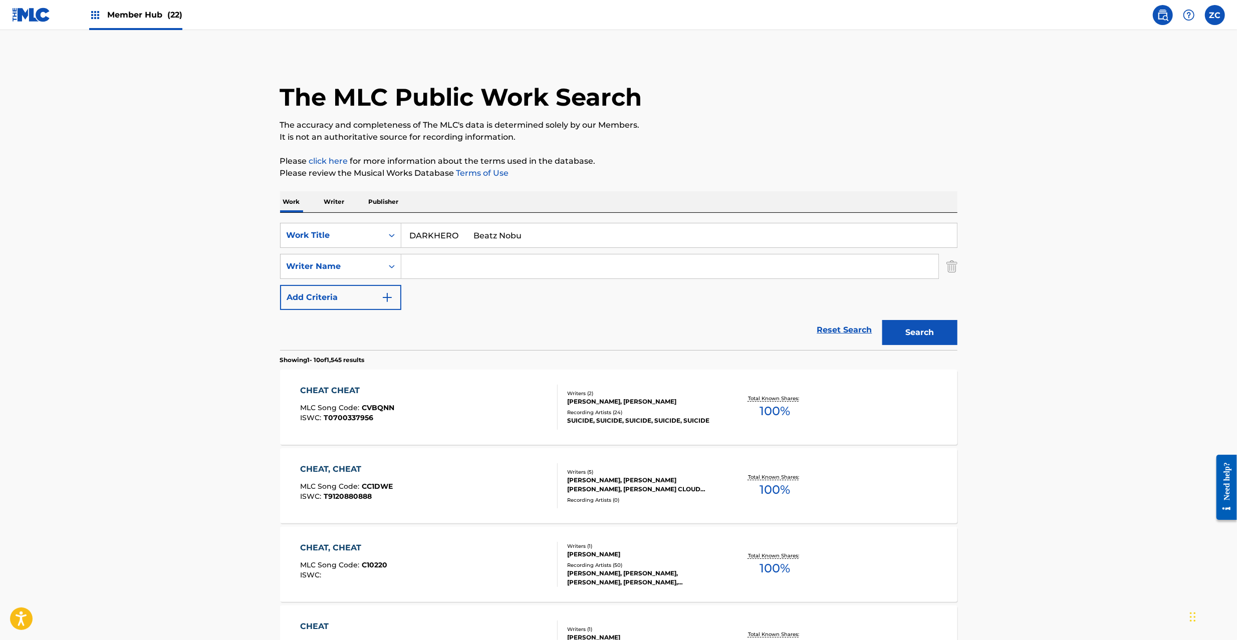
drag, startPoint x: 463, startPoint y: 233, endPoint x: 606, endPoint y: 233, distance: 142.8
click at [606, 233] on input "DARKHERO Beatz Nobu" at bounding box center [678, 235] width 555 height 24
click at [527, 263] on input "Search Form" at bounding box center [669, 266] width 537 height 24
click at [941, 335] on button "Search" at bounding box center [919, 332] width 75 height 25
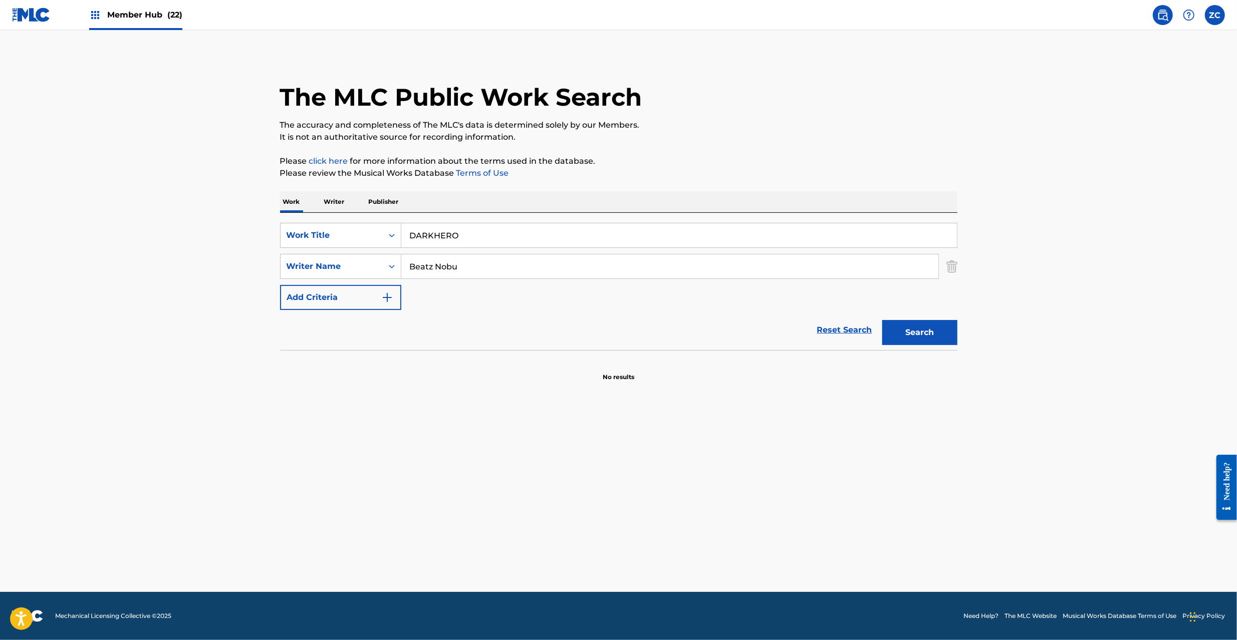
click at [620, 275] on input "Beatz Nobu" at bounding box center [669, 266] width 537 height 24
click at [895, 328] on button "Search" at bounding box center [919, 332] width 75 height 25
click at [497, 237] on input "DARKHERO" at bounding box center [678, 235] width 555 height 24
click at [895, 339] on button "Search" at bounding box center [919, 332] width 75 height 25
click at [949, 262] on img "Search Form" at bounding box center [951, 266] width 11 height 25
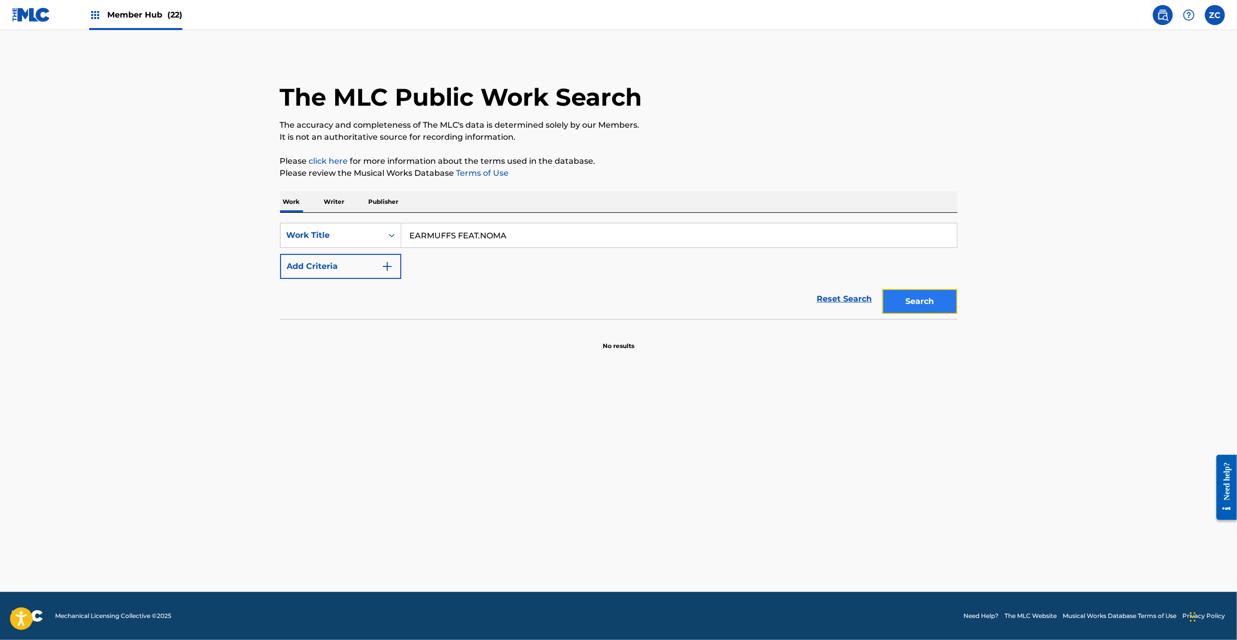
click at [917, 303] on button "Search" at bounding box center [919, 301] width 75 height 25
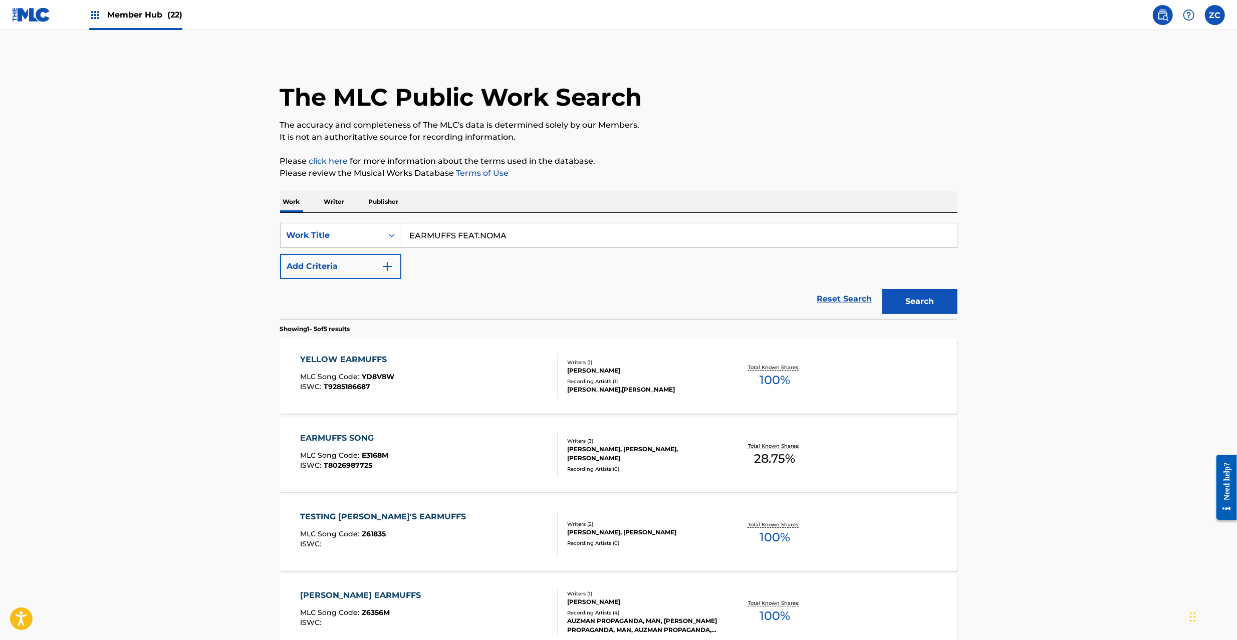
click at [559, 247] on input "EARMUFFS FEAT.NOMA" at bounding box center [678, 235] width 555 height 24
click at [459, 234] on input "PREFACE Cuegee" at bounding box center [678, 235] width 555 height 24
click at [376, 263] on button "Add Criteria" at bounding box center [340, 266] width 121 height 25
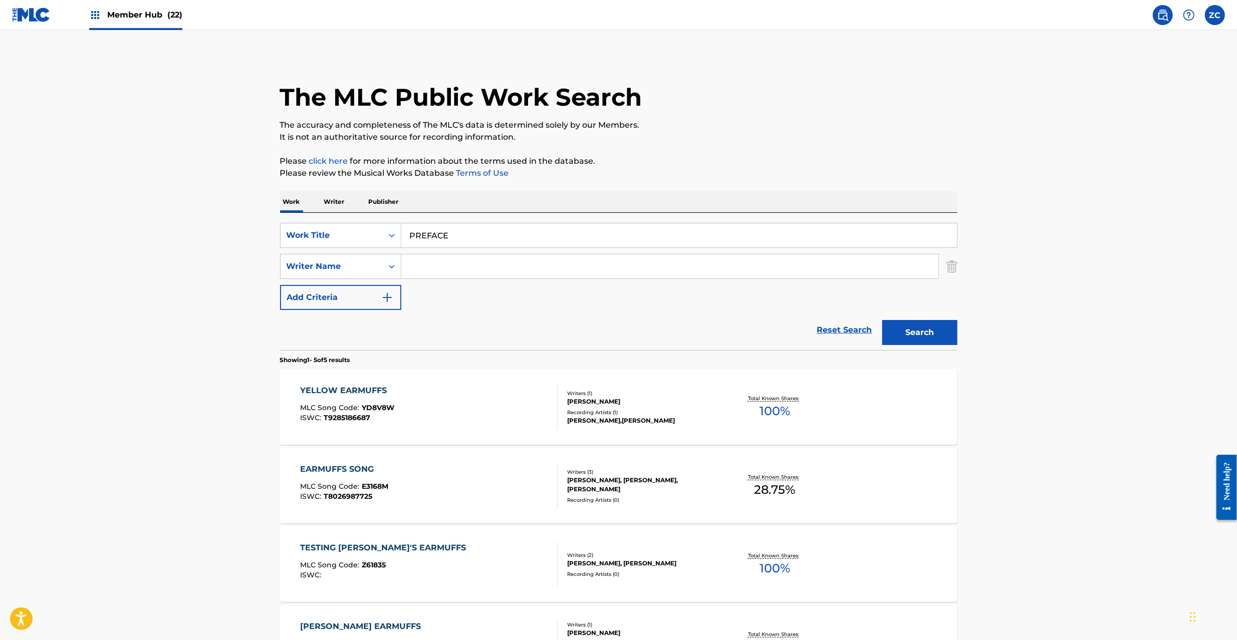
click at [483, 265] on input "Search Form" at bounding box center [669, 266] width 537 height 24
click at [934, 339] on button "Search" at bounding box center [919, 332] width 75 height 25
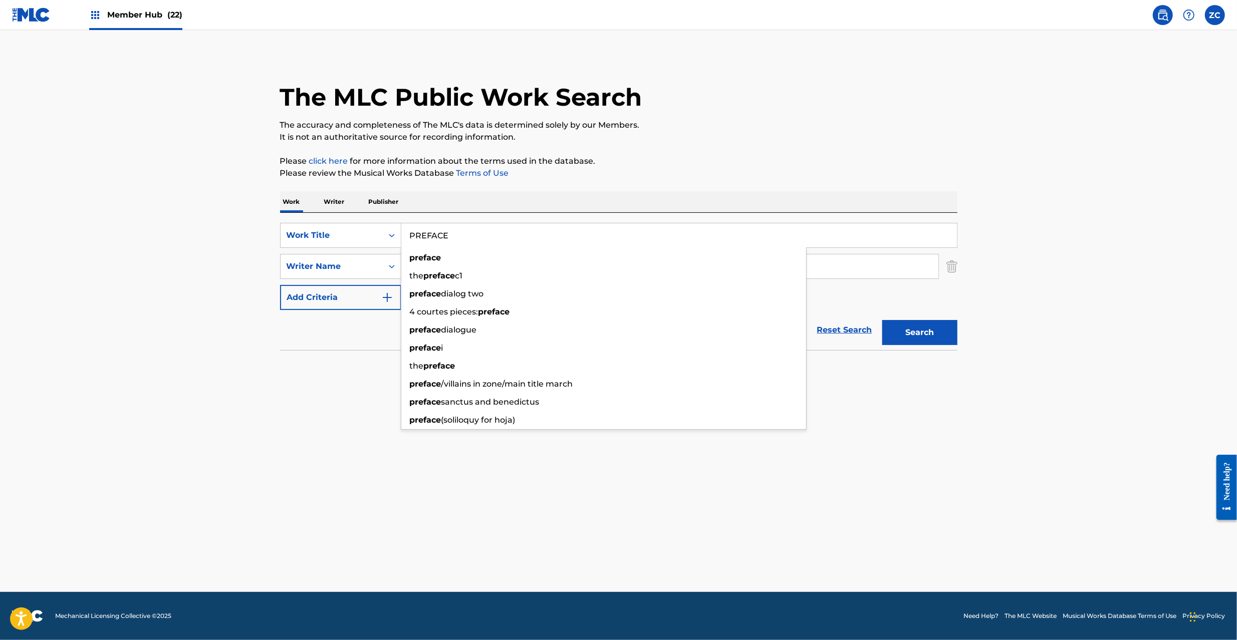
click at [513, 234] on input "PREFACE" at bounding box center [678, 235] width 555 height 24
click at [902, 332] on button "Search" at bounding box center [919, 332] width 75 height 25
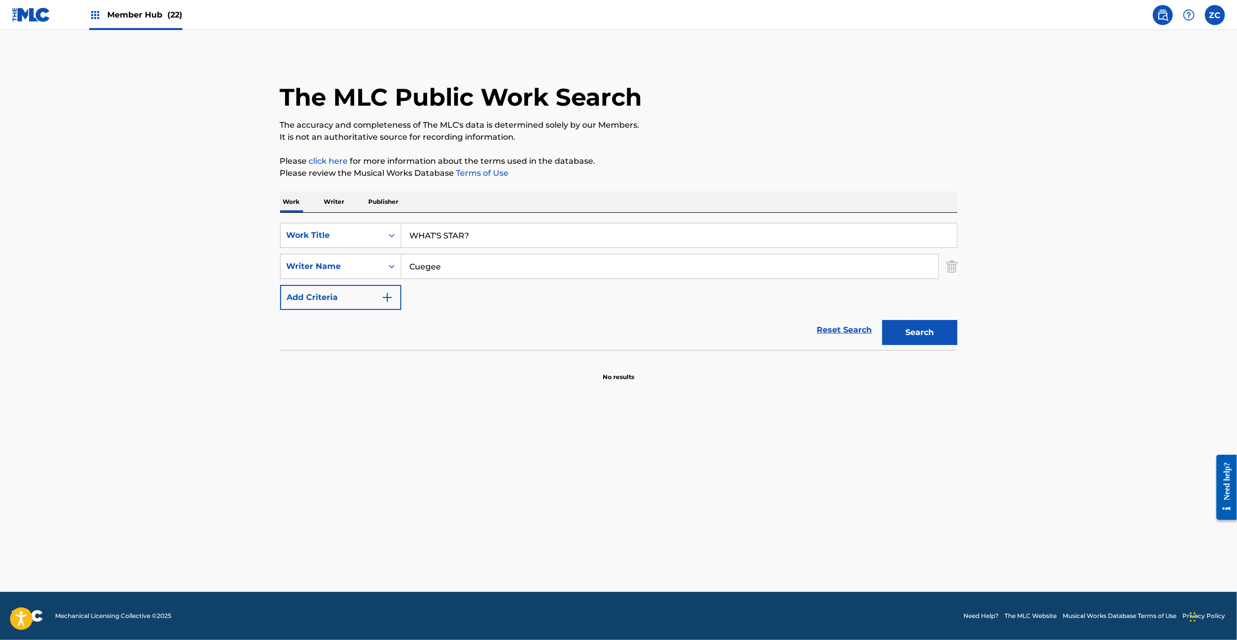
click at [652, 238] on input "WHAT'S STAR?" at bounding box center [678, 235] width 555 height 24
drag, startPoint x: 914, startPoint y: 329, endPoint x: 898, endPoint y: 331, distance: 16.2
click at [913, 329] on button "Search" at bounding box center [919, 332] width 75 height 25
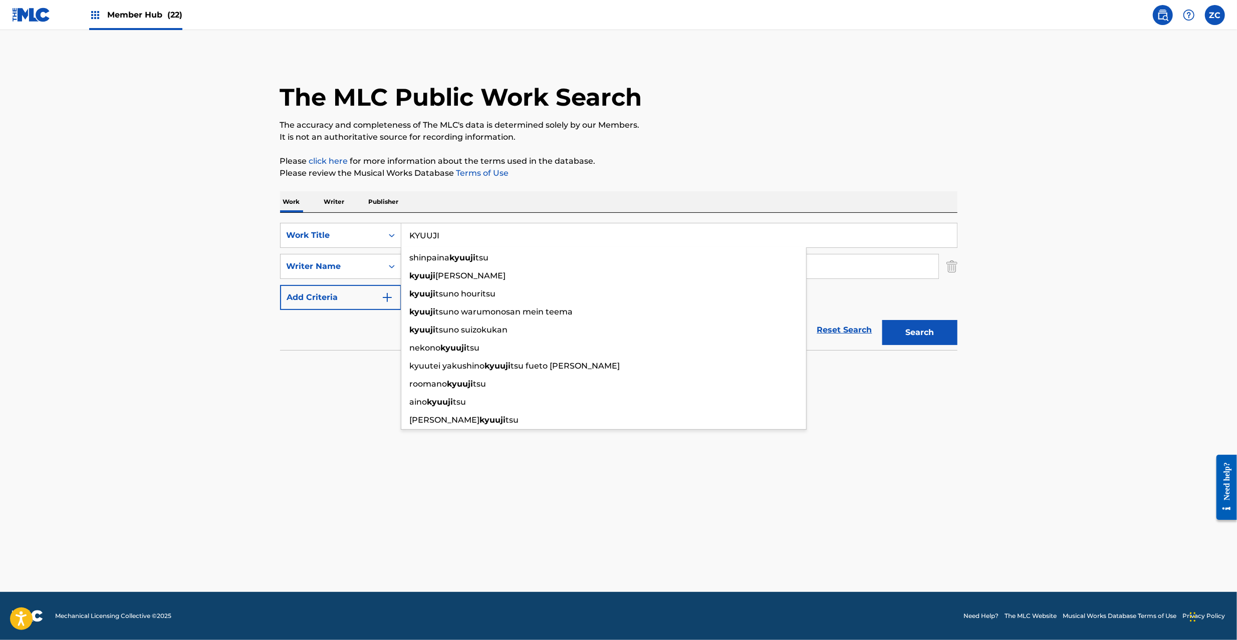
click at [499, 243] on input "KYUUJI" at bounding box center [678, 235] width 555 height 24
click at [484, 237] on input "FIGHT OR DIE Rouno" at bounding box center [678, 235] width 555 height 24
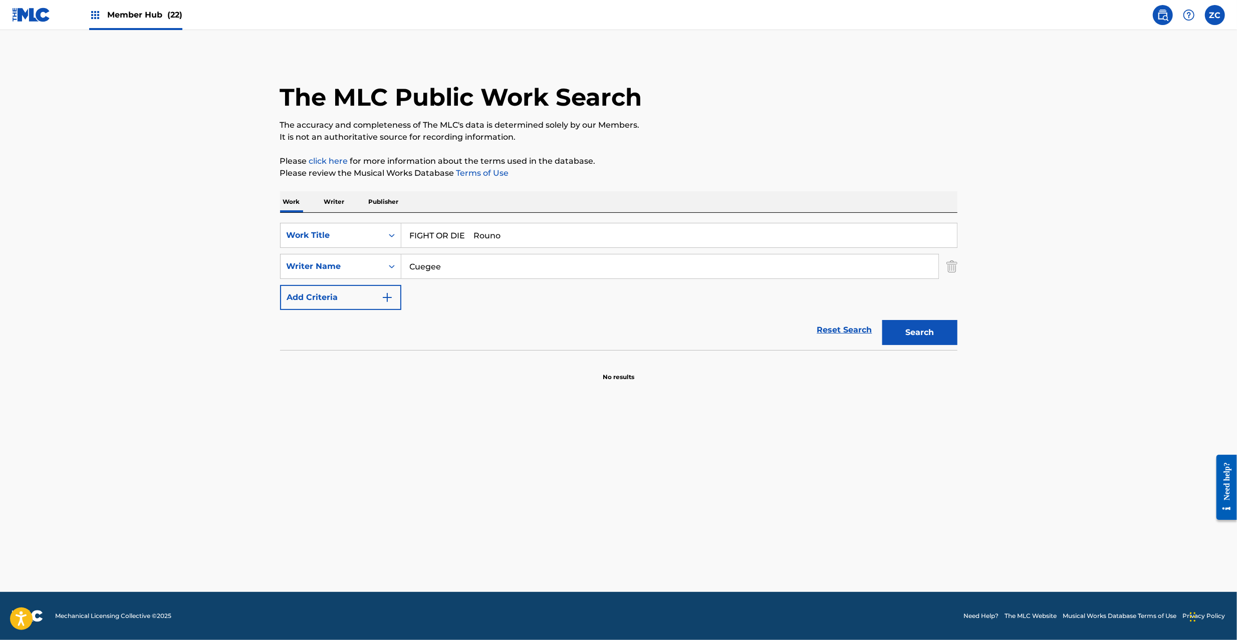
click at [484, 237] on input "FIGHT OR DIE Rouno" at bounding box center [678, 235] width 555 height 24
drag, startPoint x: 720, startPoint y: 172, endPoint x: 636, endPoint y: 262, distance: 123.0
click at [719, 173] on p "Please review the Musical Works Database Terms of Use" at bounding box center [618, 173] width 677 height 12
click at [636, 262] on input "Cuegee" at bounding box center [669, 266] width 537 height 24
click at [934, 333] on button "Search" at bounding box center [919, 332] width 75 height 25
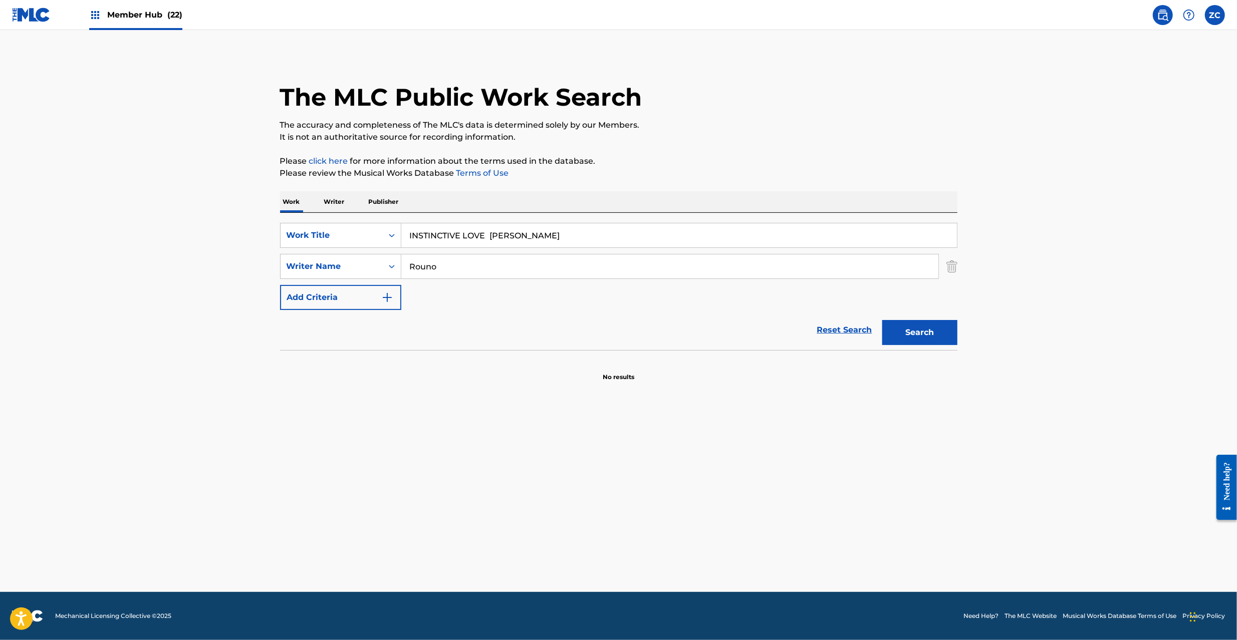
drag, startPoint x: 497, startPoint y: 233, endPoint x: 673, endPoint y: 230, distance: 175.8
click at [673, 230] on input "INSTINCTIVE LOVE [PERSON_NAME]" at bounding box center [678, 235] width 555 height 24
click at [640, 263] on input "Rouno" at bounding box center [669, 266] width 537 height 24
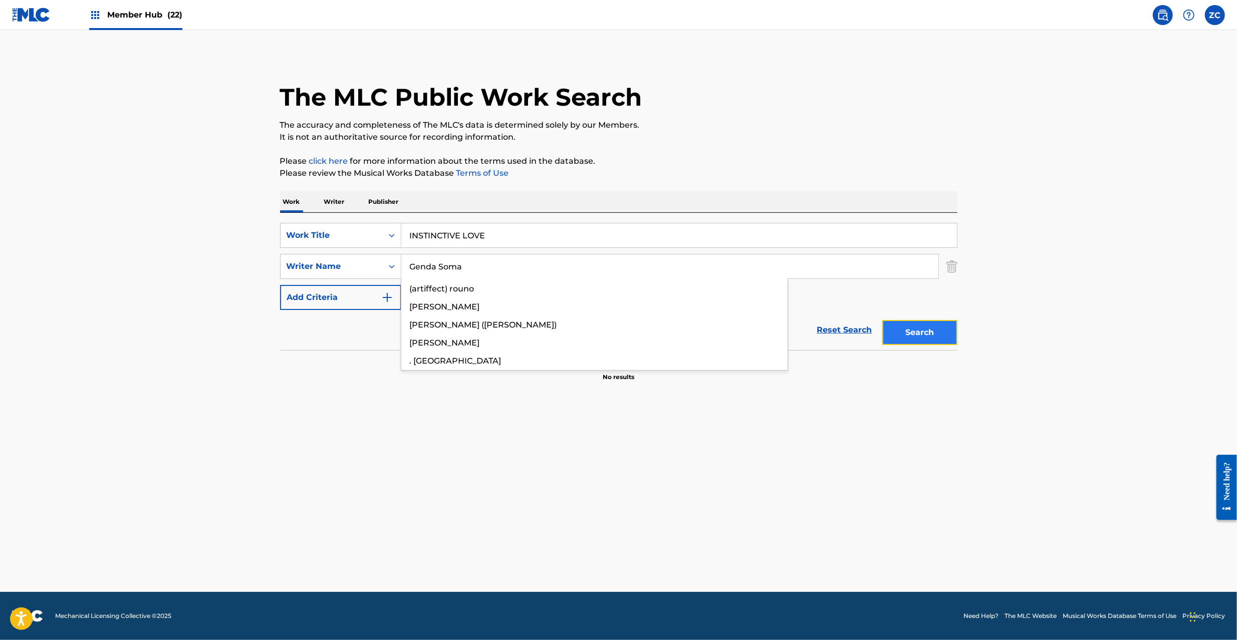
click at [920, 334] on button "Search" at bounding box center [919, 332] width 75 height 25
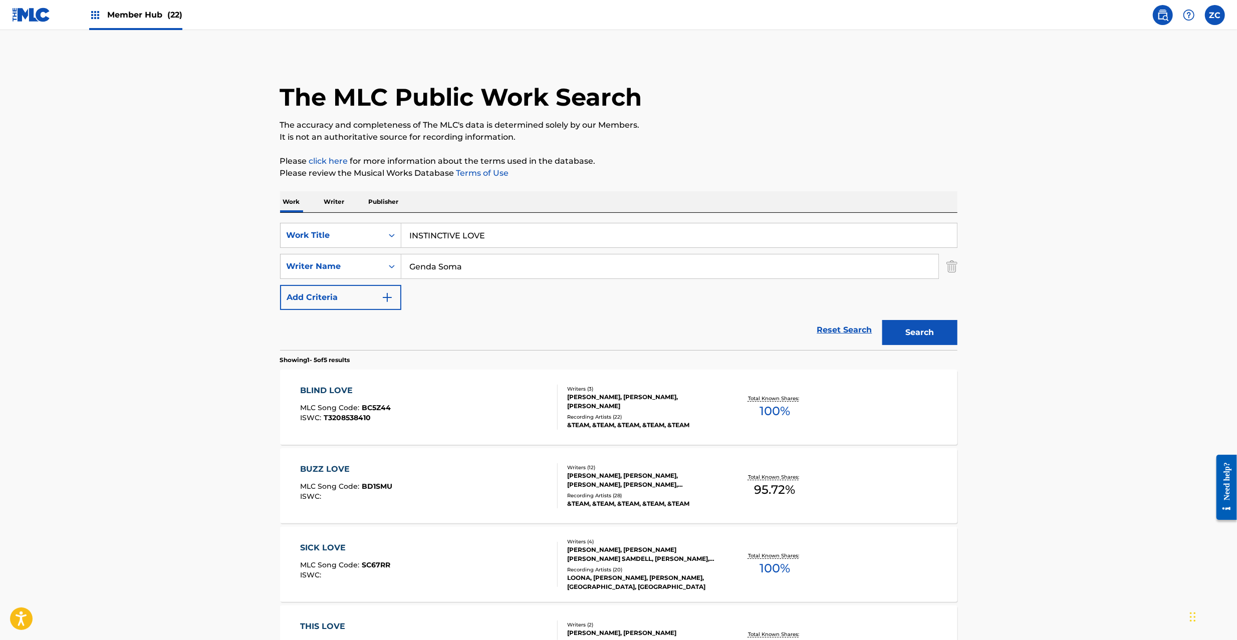
click at [627, 229] on input "INSTINCTIVE LOVE" at bounding box center [678, 235] width 555 height 24
click at [455, 234] on input "UTOPIA Ereca" at bounding box center [678, 235] width 555 height 24
click at [525, 262] on input "Genda Soma" at bounding box center [669, 266] width 537 height 24
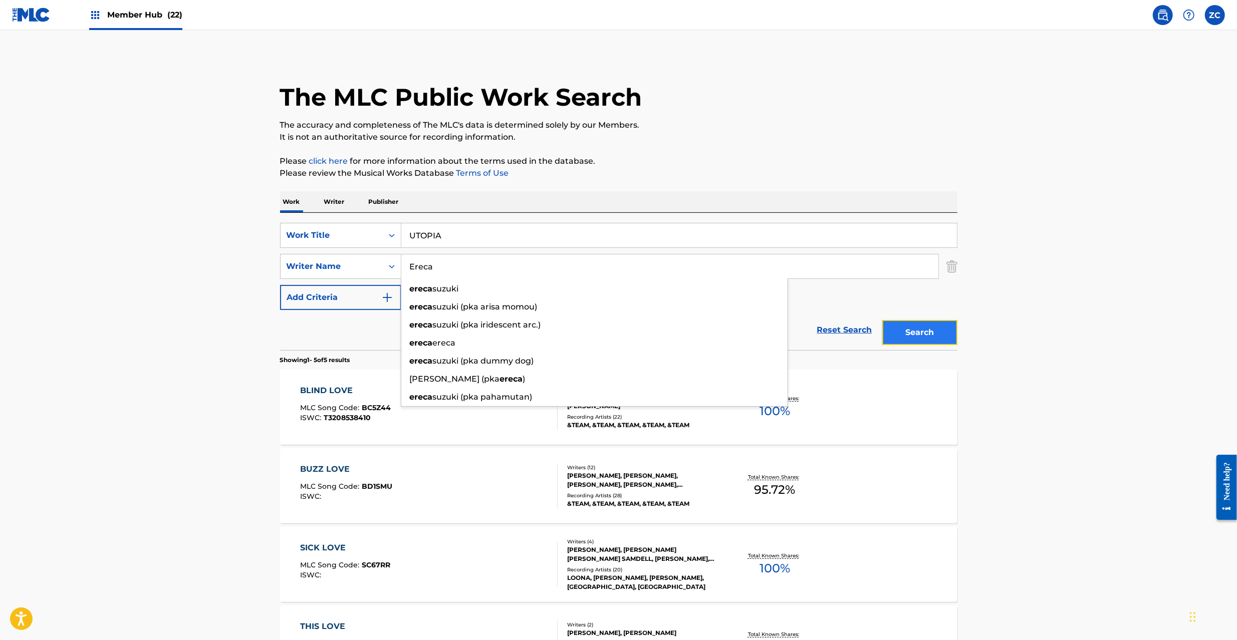
click at [925, 327] on button "Search" at bounding box center [919, 332] width 75 height 25
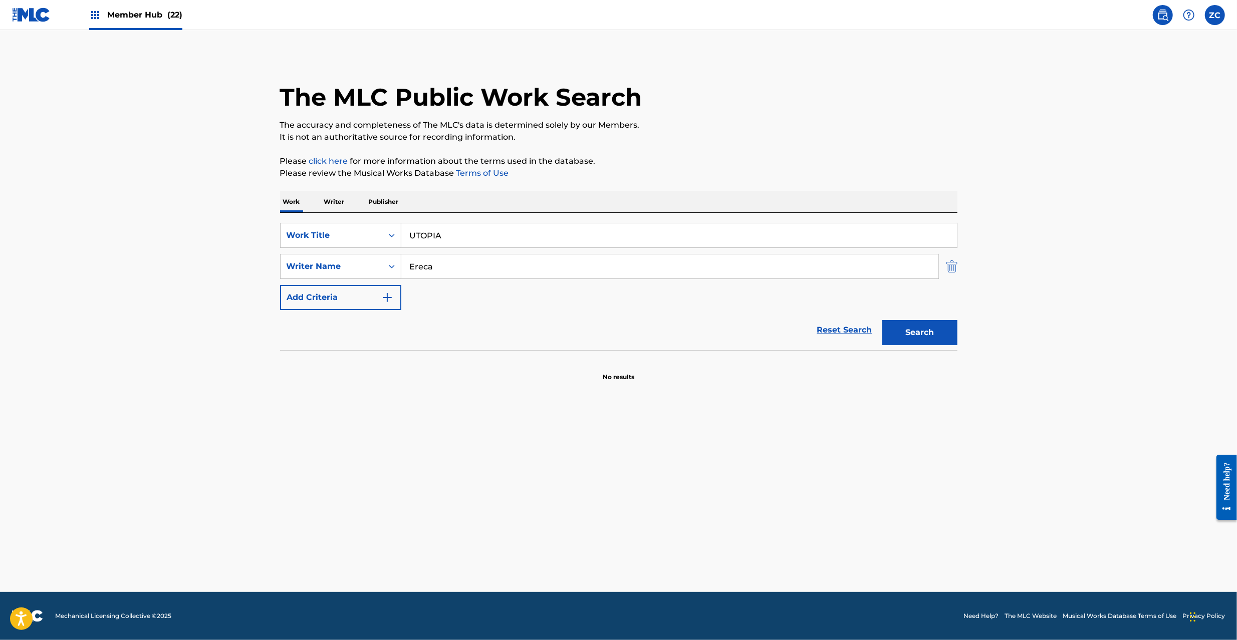
click at [952, 263] on img "Search Form" at bounding box center [951, 266] width 11 height 25
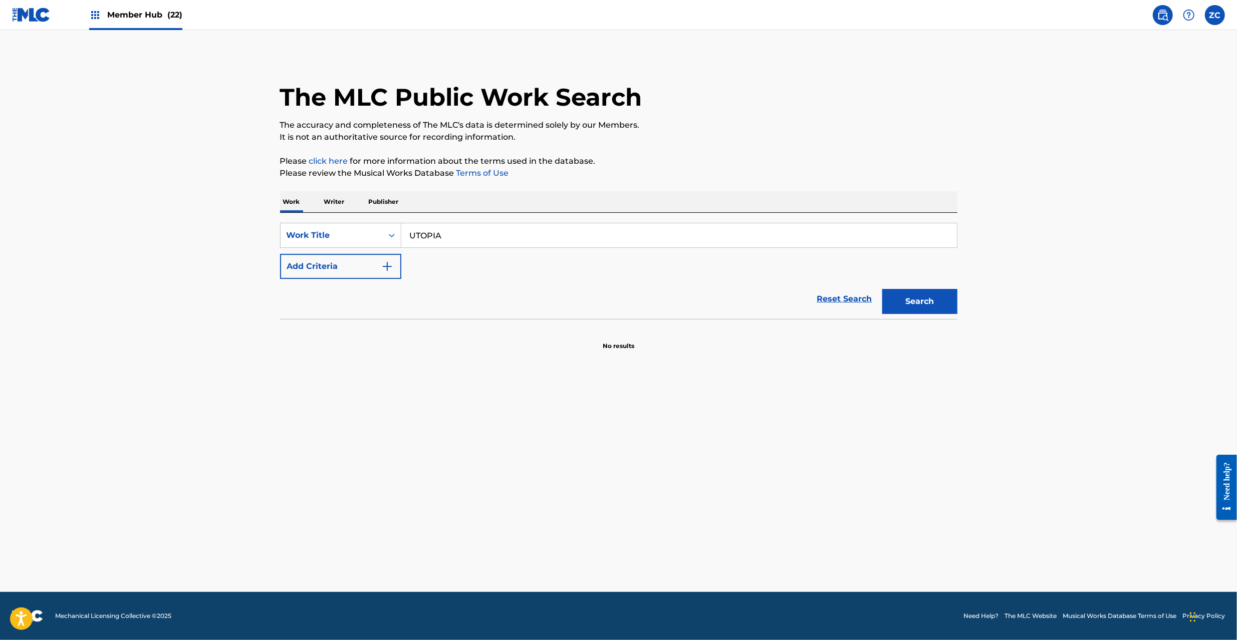
click at [938, 235] on input "UTOPIA" at bounding box center [678, 235] width 555 height 24
click at [919, 305] on button "Search" at bounding box center [919, 301] width 75 height 25
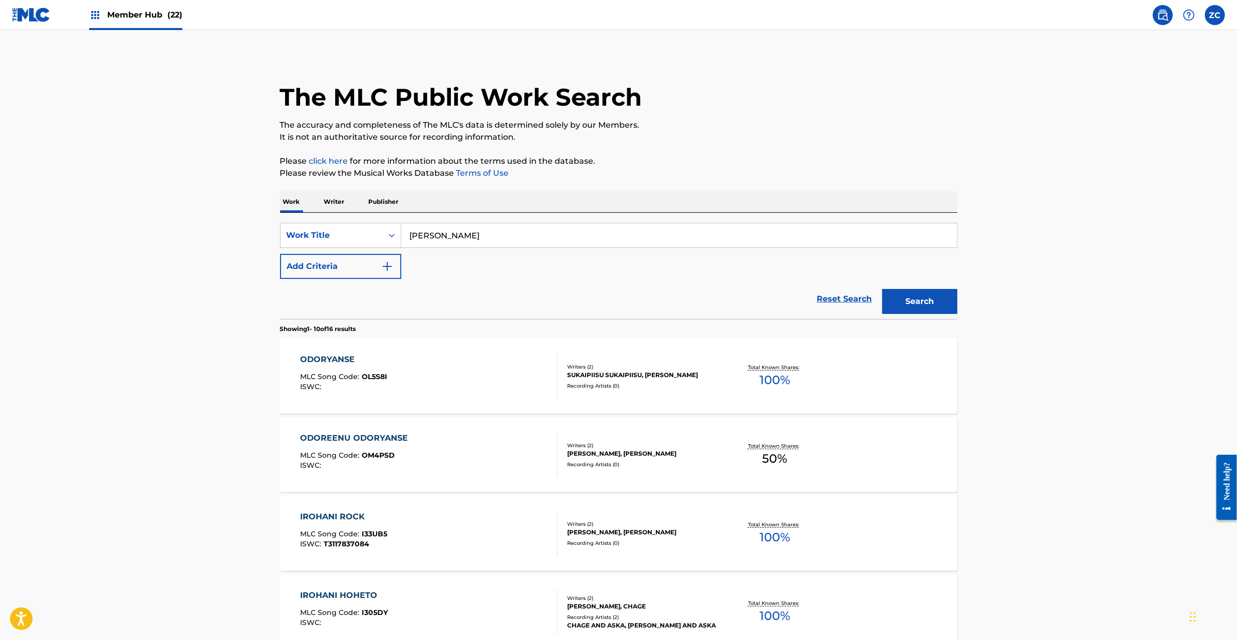
click at [635, 238] on input "[PERSON_NAME]" at bounding box center [678, 235] width 555 height 24
click at [347, 267] on button "Add Criteria" at bounding box center [340, 266] width 121 height 25
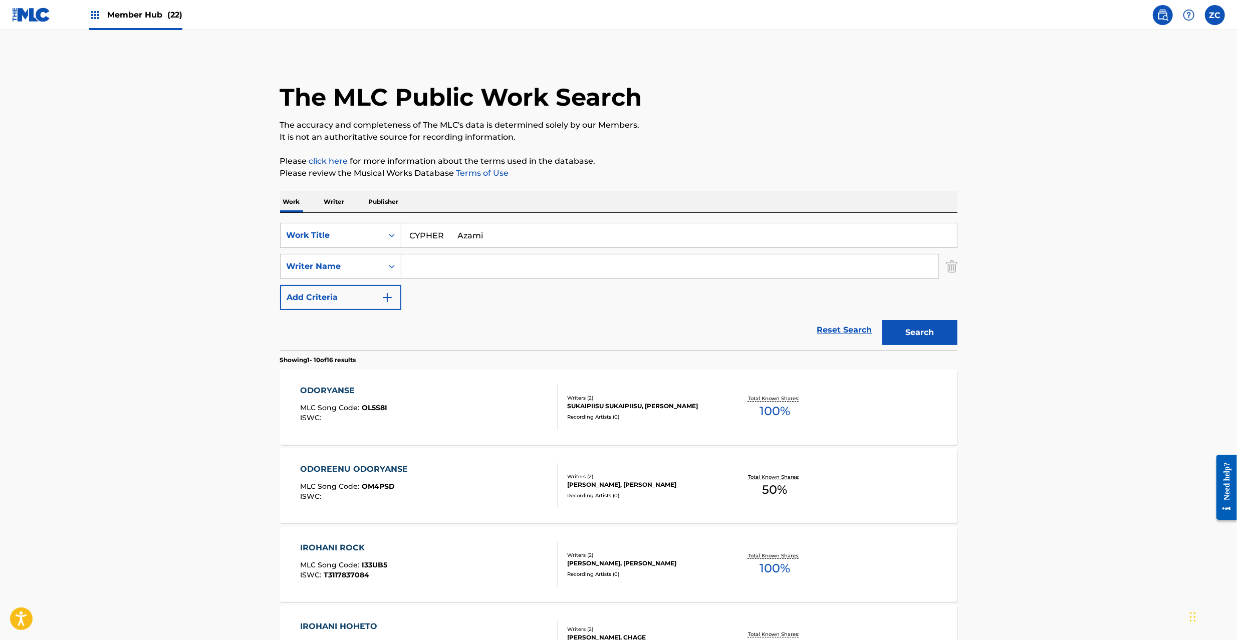
click at [472, 233] on input "CYPHER Azami" at bounding box center [678, 235] width 555 height 24
click at [470, 275] on input "Search Form" at bounding box center [669, 266] width 537 height 24
click at [936, 335] on button "Search" at bounding box center [919, 332] width 75 height 25
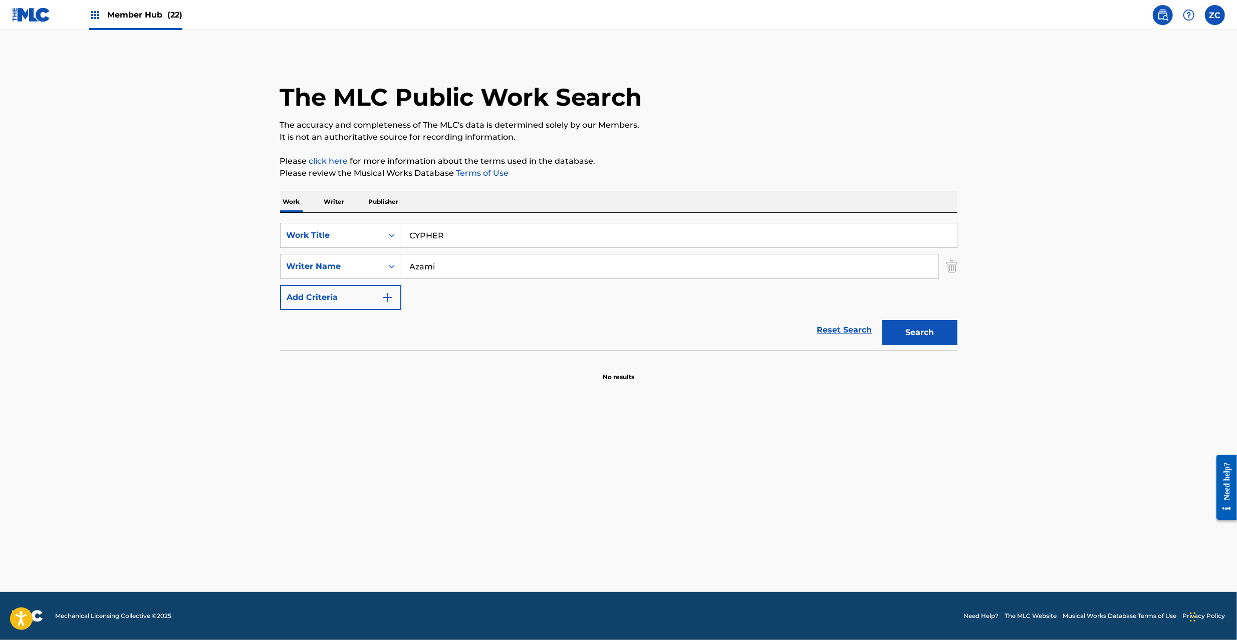
click at [945, 265] on div "SearchWithCriteriad6c49e7f-59e5-4493-9927-98316ed5dd20 Writer Name [PERSON_NAME]" at bounding box center [618, 266] width 677 height 25
click at [956, 260] on img "Search Form" at bounding box center [951, 266] width 11 height 25
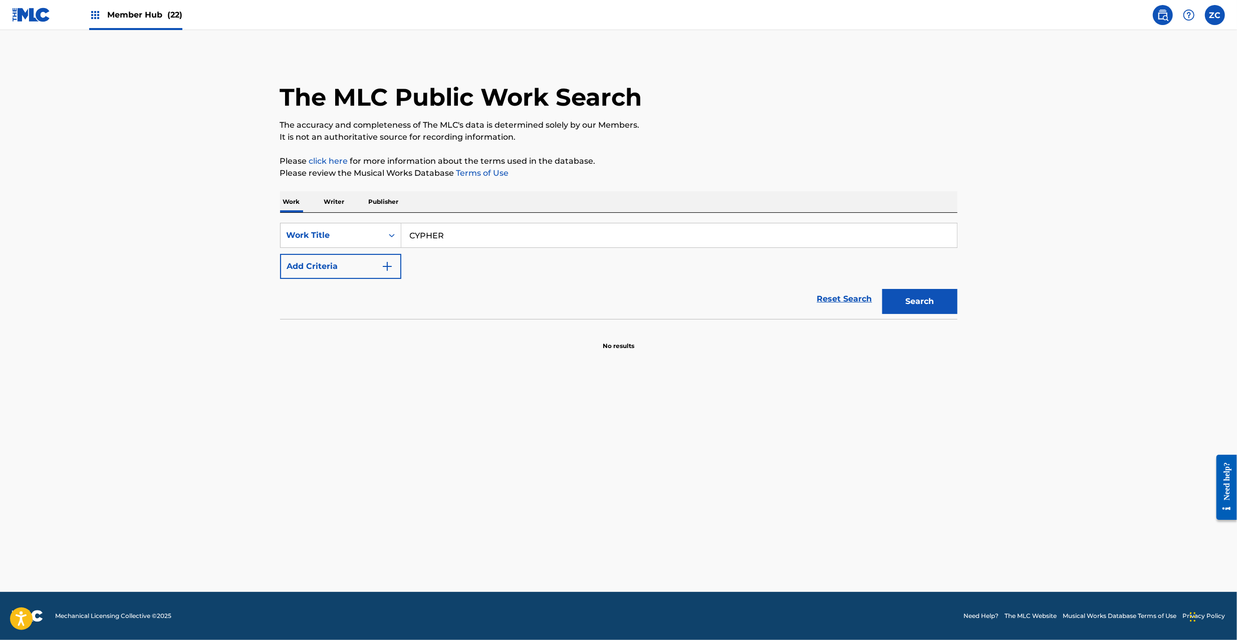
click at [930, 225] on input "CYPHER" at bounding box center [678, 235] width 555 height 24
click at [916, 307] on button "Search" at bounding box center [919, 301] width 75 height 25
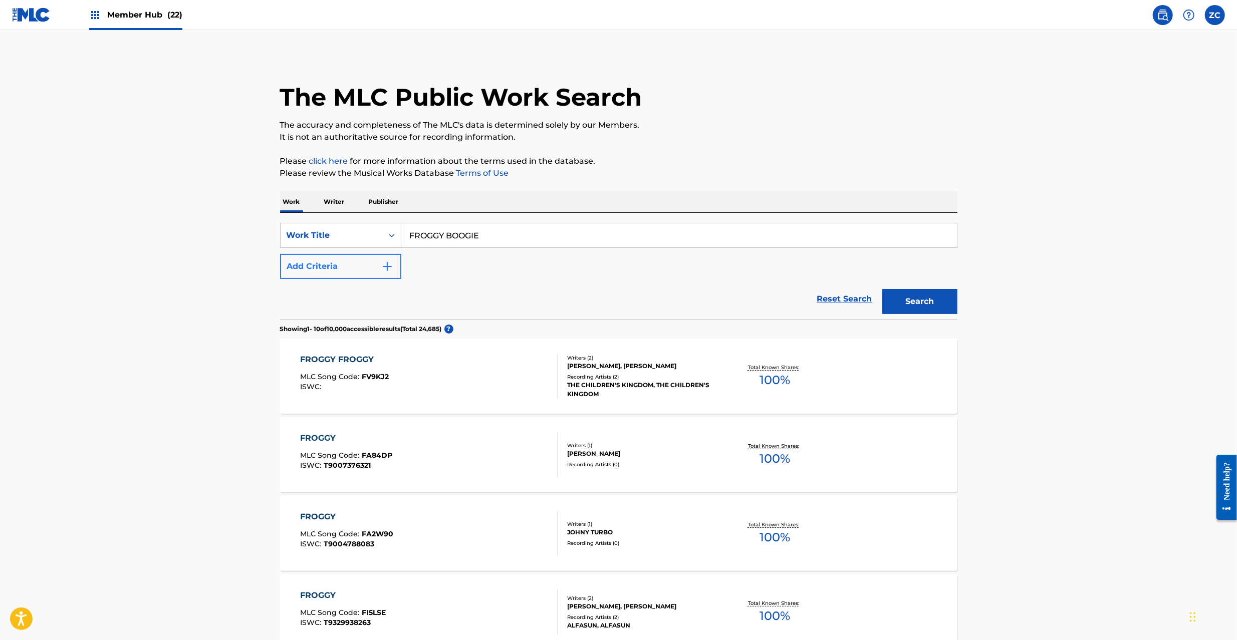
drag, startPoint x: 534, startPoint y: 241, endPoint x: 382, endPoint y: 265, distance: 154.1
click at [533, 241] on input "FROGGY BOOGIE" at bounding box center [678, 235] width 555 height 24
click at [380, 265] on button "Add Criteria" at bounding box center [340, 266] width 121 height 25
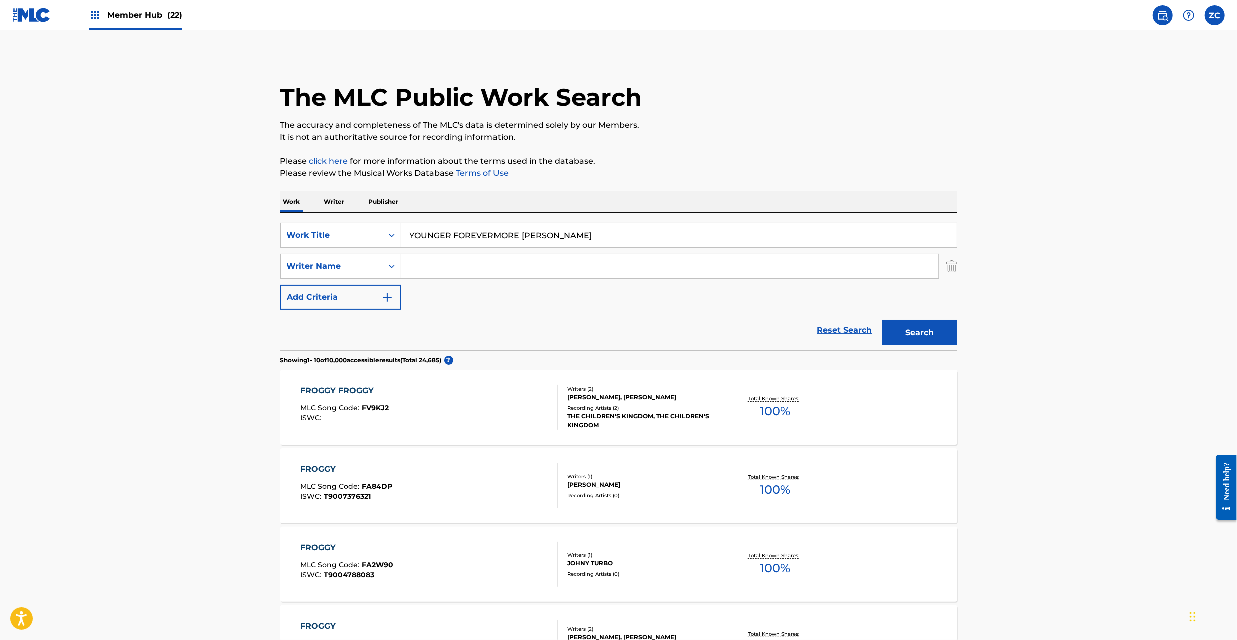
click at [549, 237] on input "YOUNGER FOREVERMORE [PERSON_NAME]" at bounding box center [678, 235] width 555 height 24
click at [578, 266] on input "Search Form" at bounding box center [669, 266] width 537 height 24
click at [905, 324] on button "Search" at bounding box center [919, 332] width 75 height 25
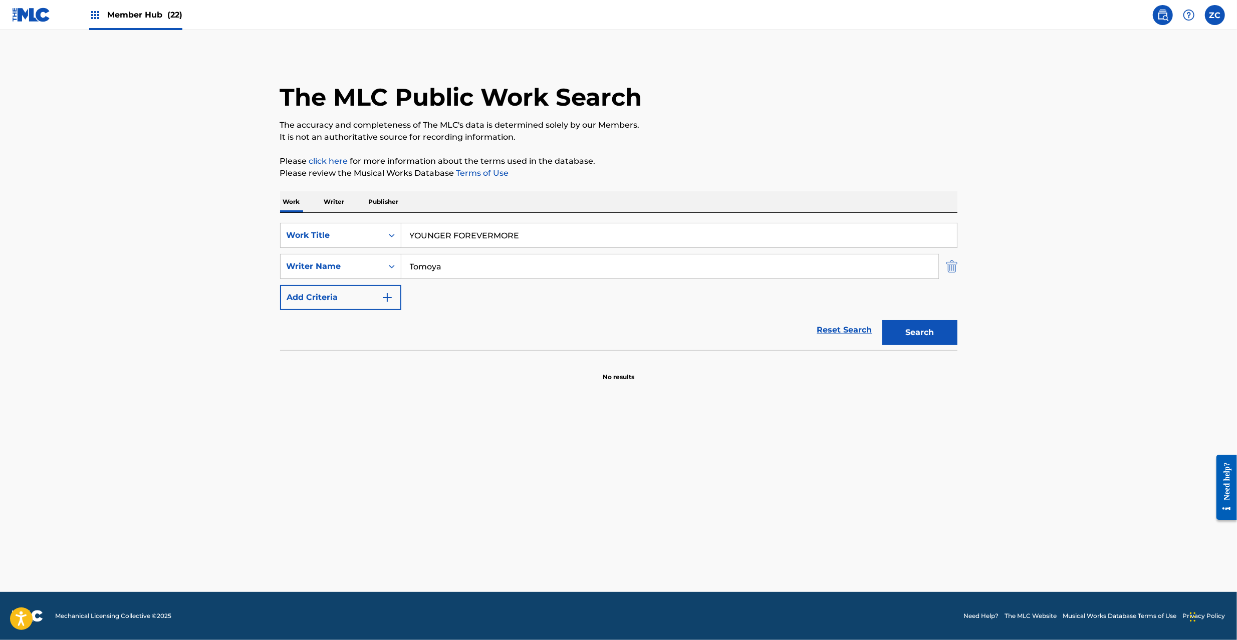
click at [956, 269] on img "Search Form" at bounding box center [951, 266] width 11 height 25
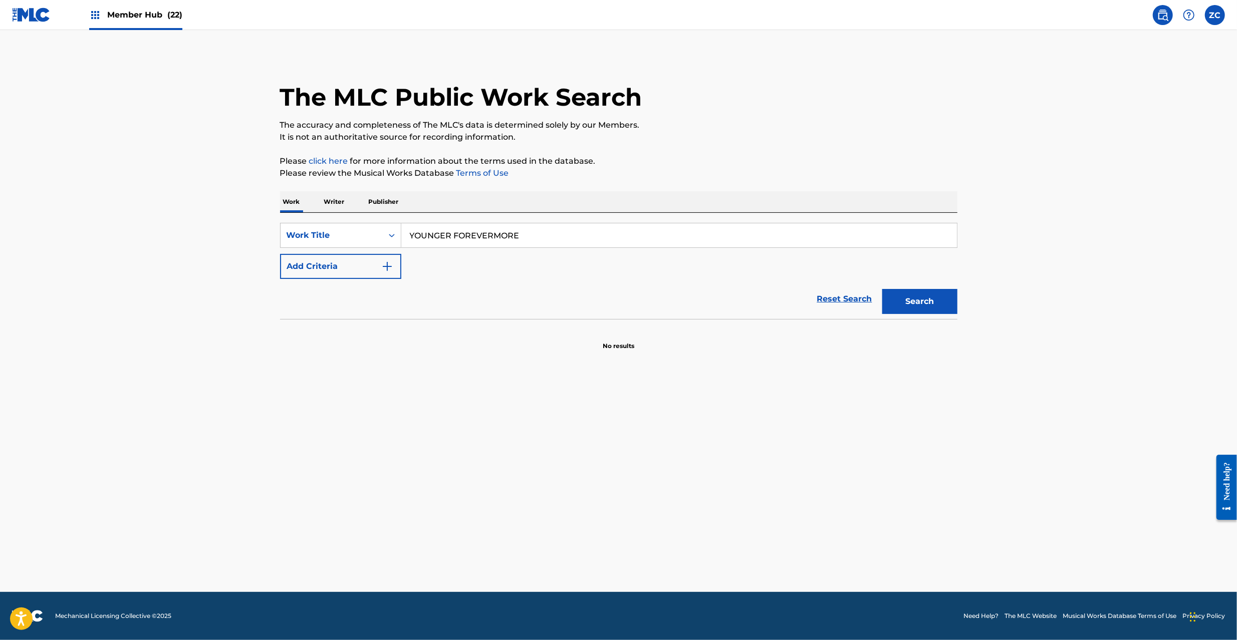
click at [942, 242] on input "YOUNGER FOREVERMORE" at bounding box center [678, 235] width 555 height 24
click at [934, 295] on button "Search" at bounding box center [919, 301] width 75 height 25
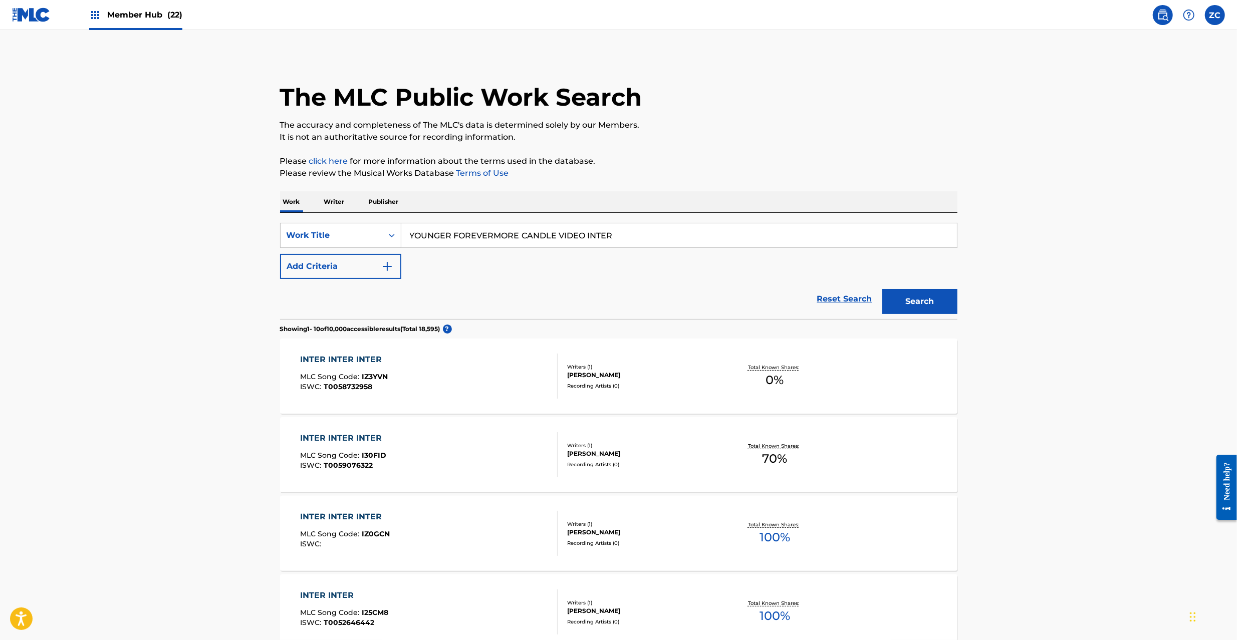
click at [915, 239] on input "YOUNGER FOREVERMORE CANDLE VIDEO INTER" at bounding box center [678, 235] width 555 height 24
click at [914, 305] on button "Search" at bounding box center [919, 301] width 75 height 25
drag, startPoint x: 329, startPoint y: 201, endPoint x: 349, endPoint y: 211, distance: 22.6
click at [329, 201] on p "Writer" at bounding box center [334, 201] width 27 height 21
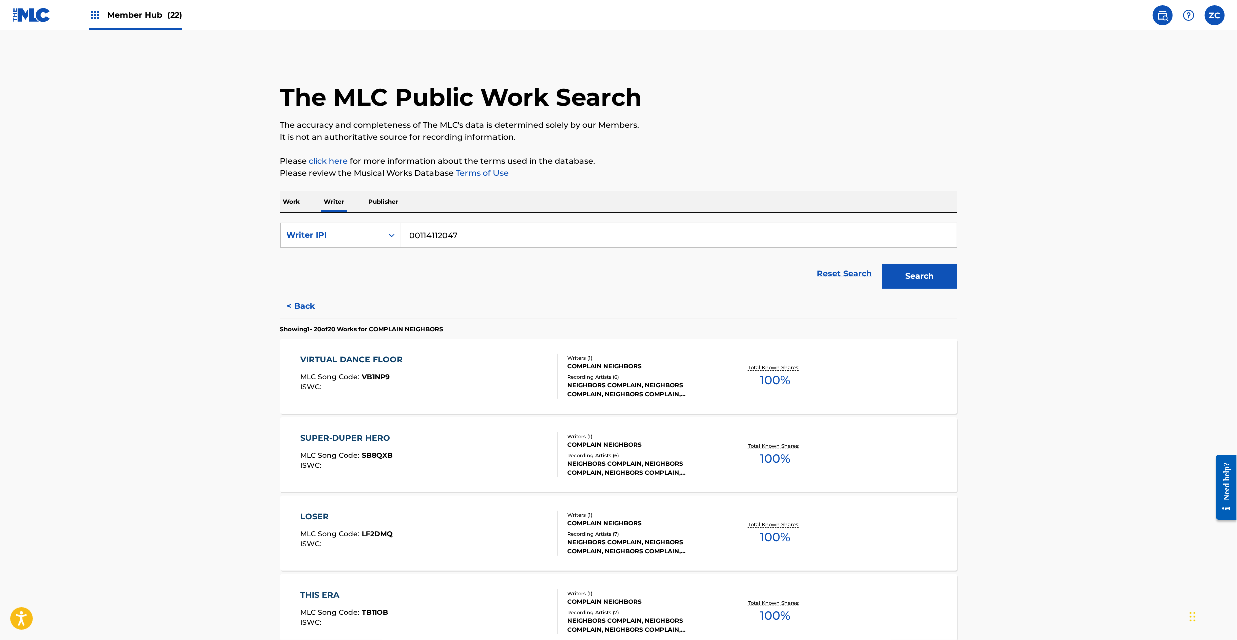
click at [459, 239] on input "00114112047" at bounding box center [678, 235] width 555 height 24
click at [882, 264] on button "Search" at bounding box center [919, 276] width 75 height 25
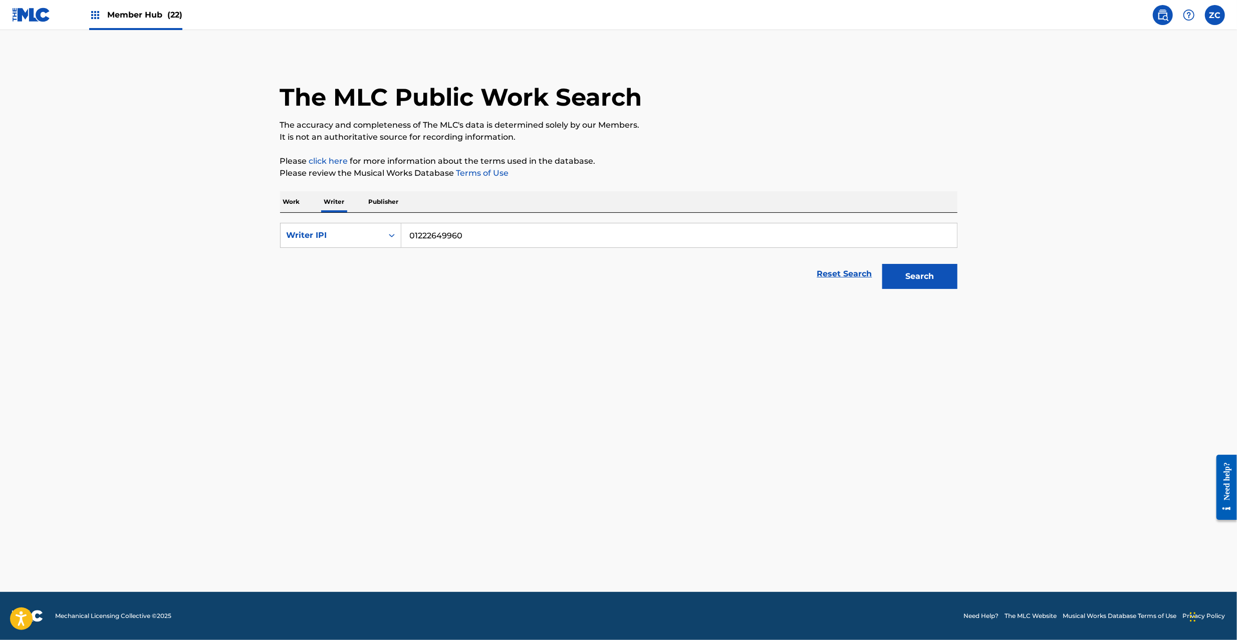
click at [282, 204] on p "Work" at bounding box center [291, 201] width 23 height 21
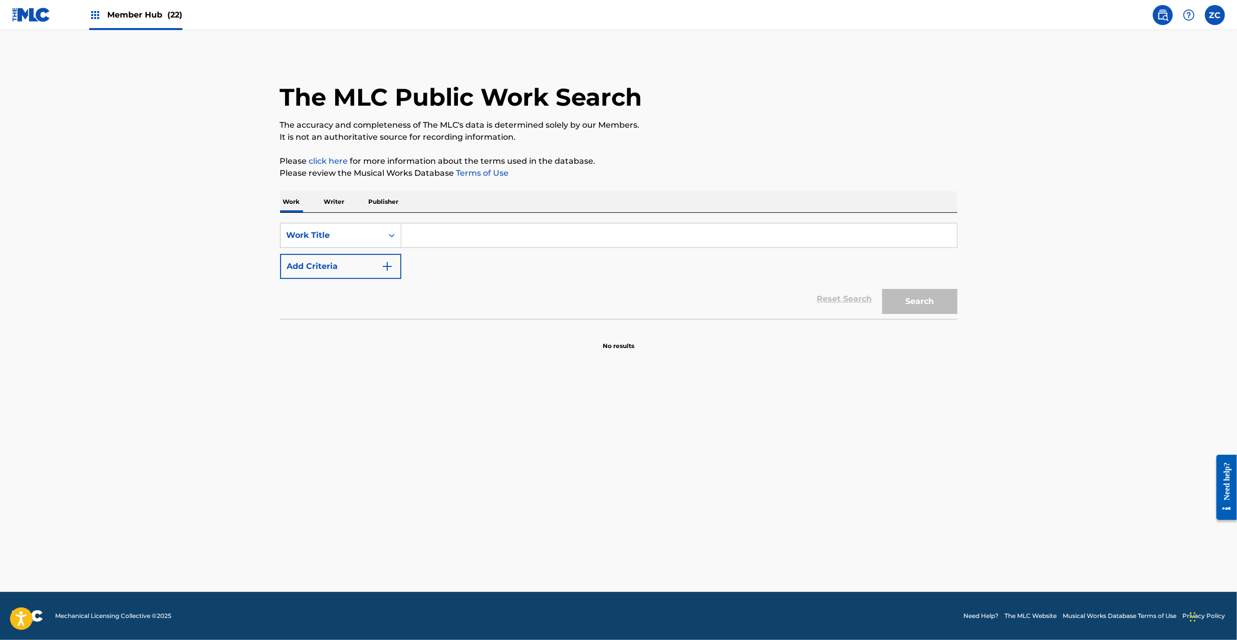
click at [467, 231] on input "Search Form" at bounding box center [678, 235] width 555 height 24
click at [487, 232] on input "GORILLA SHIBAI Vaundy" at bounding box center [678, 235] width 555 height 24
click at [366, 279] on div "Reset Search Search" at bounding box center [618, 299] width 677 height 40
click at [399, 273] on div "SearchWithCriteriaa8ebdea4-79ac-4d9a-9f29-d99a07e7dbad Work Title GORILLA SHIBA…" at bounding box center [618, 251] width 677 height 56
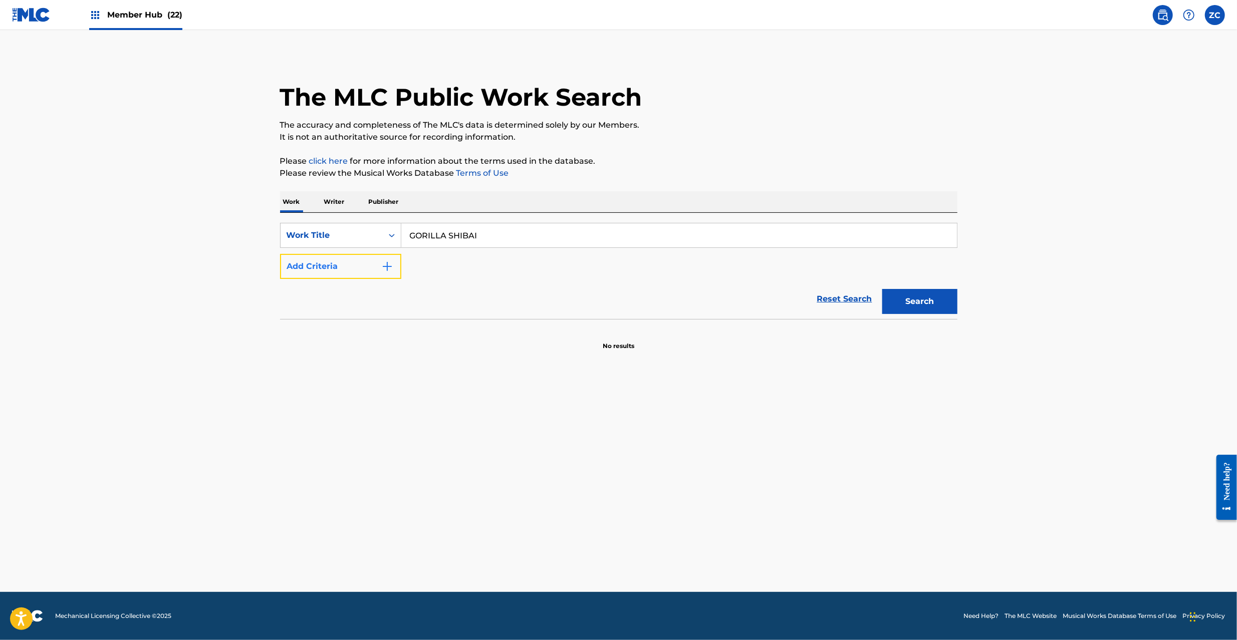
click at [387, 272] on img "Search Form" at bounding box center [387, 266] width 12 height 12
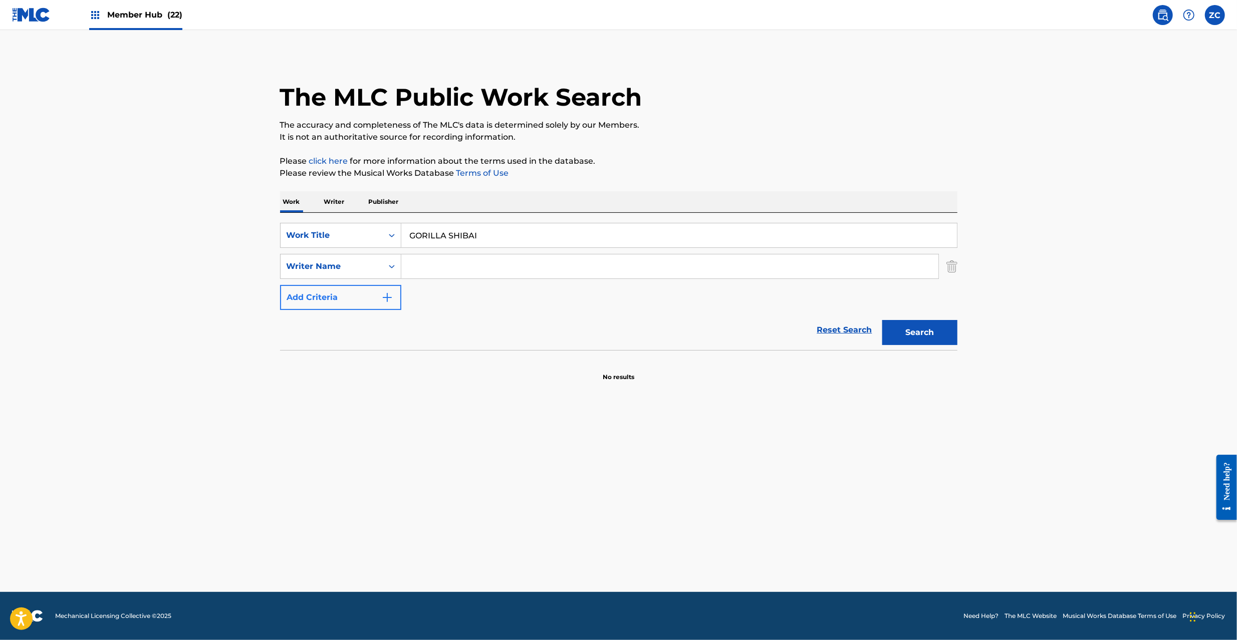
click at [481, 263] on input "Search Form" at bounding box center [669, 266] width 537 height 24
click at [932, 337] on button "Search" at bounding box center [919, 332] width 75 height 25
click at [948, 266] on img "Search Form" at bounding box center [951, 266] width 11 height 25
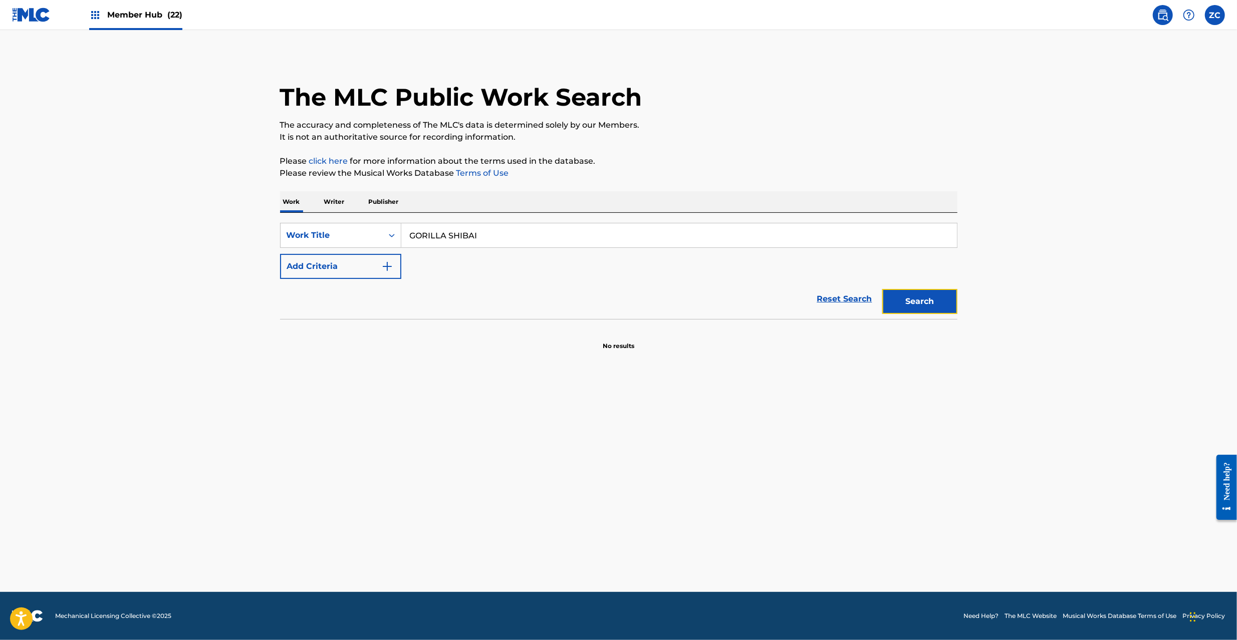
drag, startPoint x: 928, startPoint y: 304, endPoint x: 658, endPoint y: 309, distance: 270.0
click at [926, 304] on button "Search" at bounding box center [919, 301] width 75 height 25
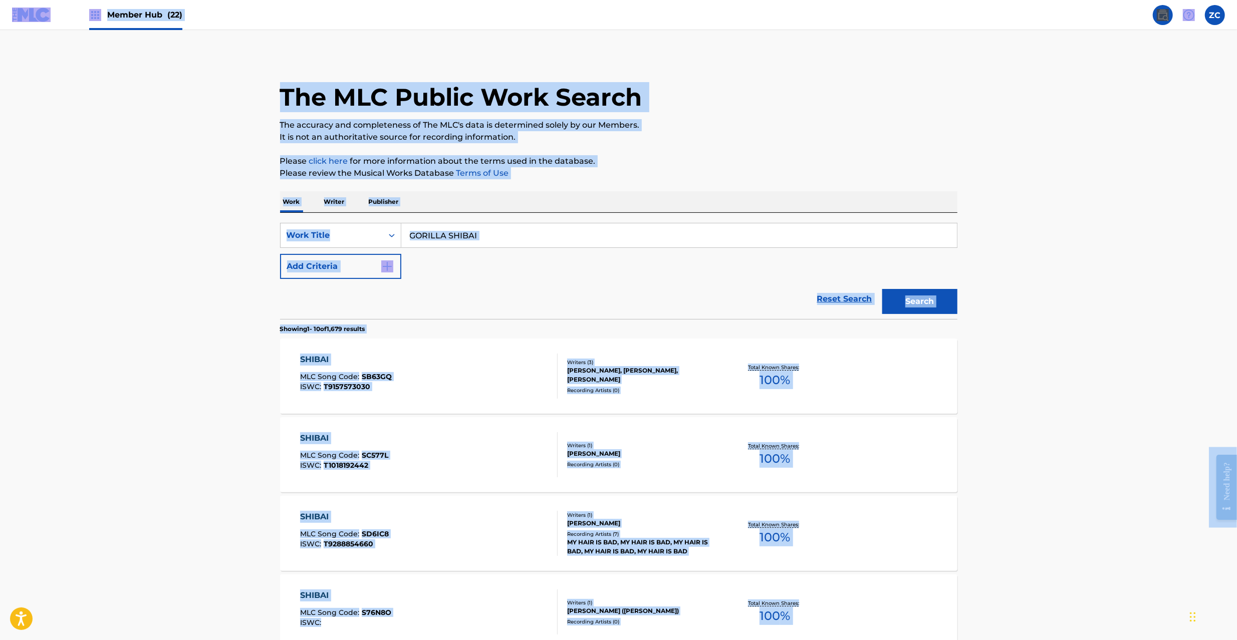
click at [643, 223] on div "GORILLA SHIBAI" at bounding box center [679, 235] width 556 height 25
click at [479, 233] on input "GORILLA SHIBAI" at bounding box center [678, 235] width 555 height 24
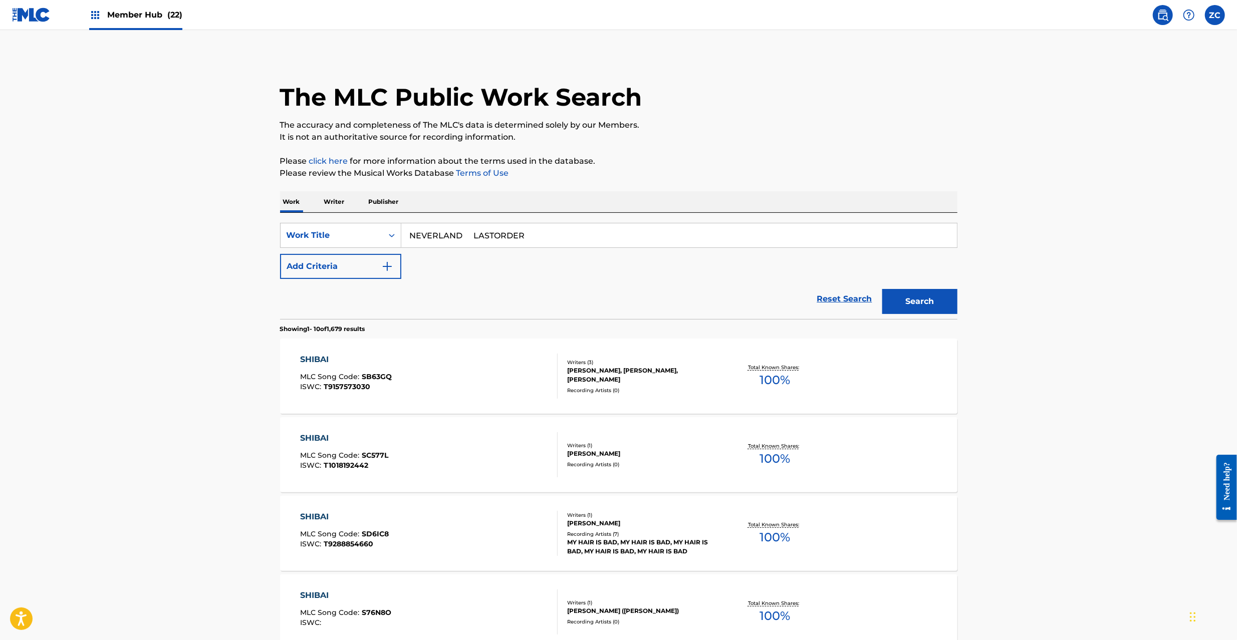
click at [491, 235] on input "NEVERLAND LASTORDER" at bounding box center [678, 235] width 555 height 24
click at [383, 257] on button "Add Criteria" at bounding box center [340, 266] width 121 height 25
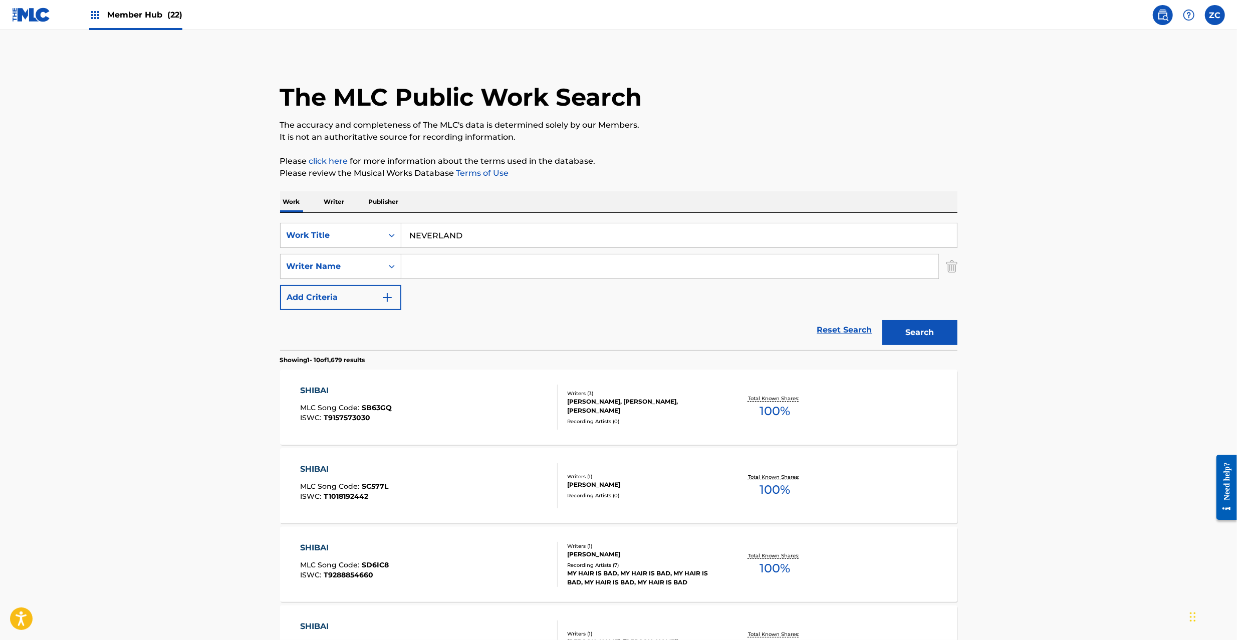
click at [515, 257] on input "Search Form" at bounding box center [669, 266] width 537 height 24
drag, startPoint x: 935, startPoint y: 327, endPoint x: 750, endPoint y: 347, distance: 185.4
click at [934, 329] on button "Search" at bounding box center [919, 332] width 75 height 25
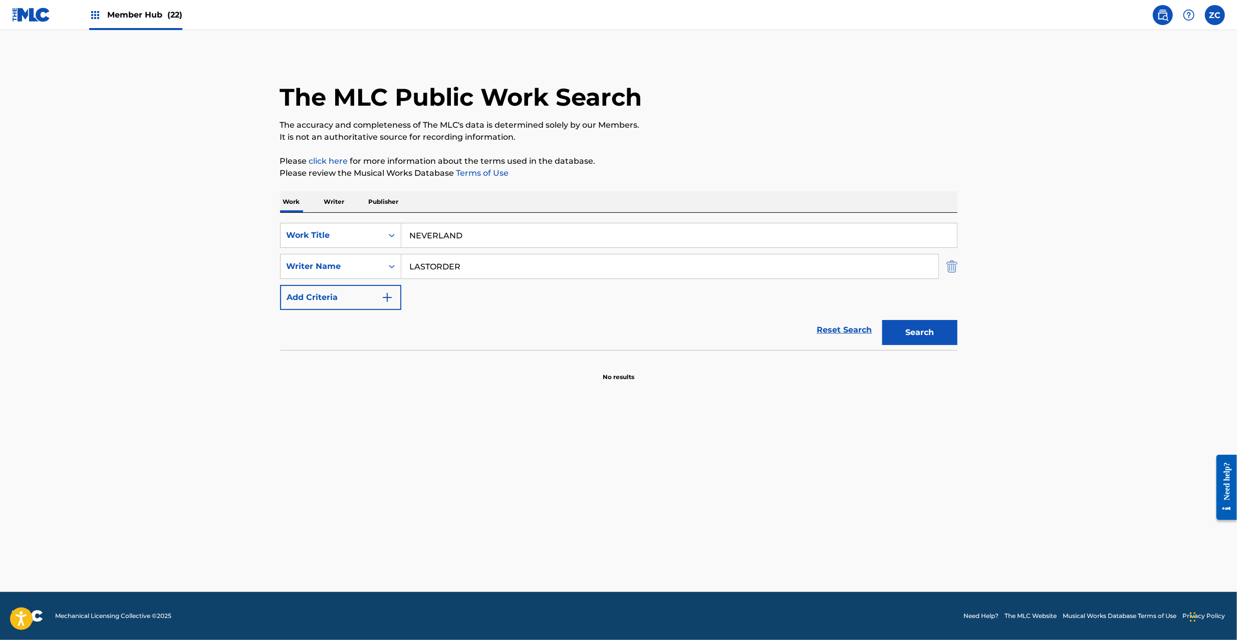
click at [953, 263] on img "Search Form" at bounding box center [951, 266] width 11 height 25
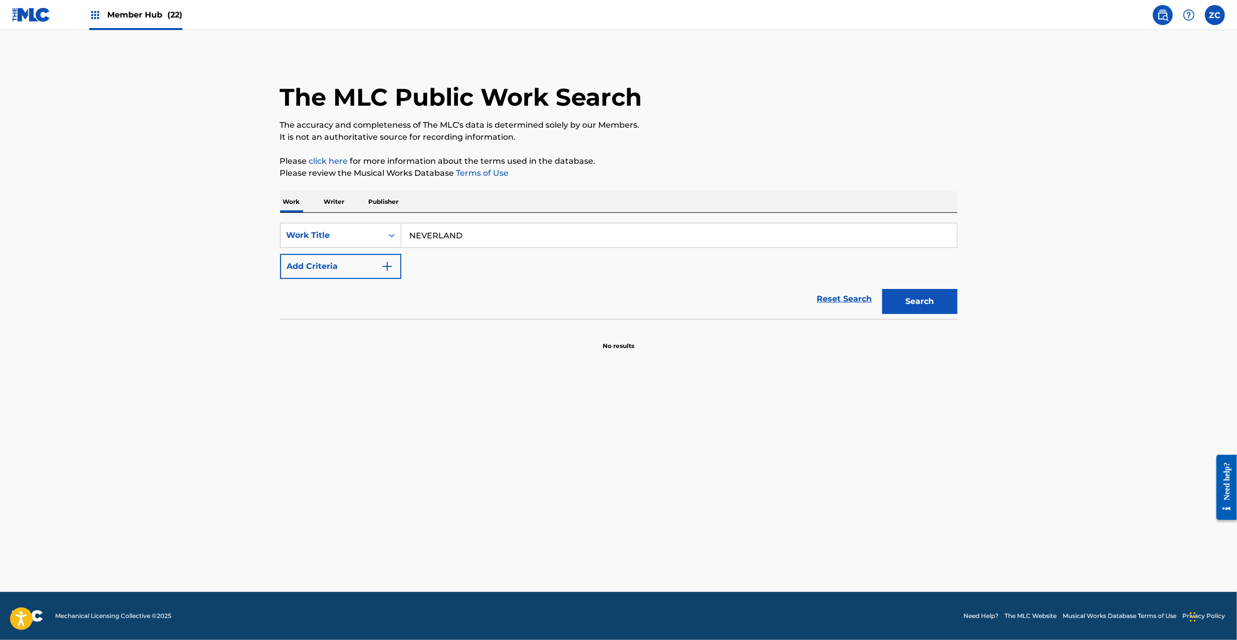
click at [934, 240] on input "NEVERLAND" at bounding box center [678, 235] width 555 height 24
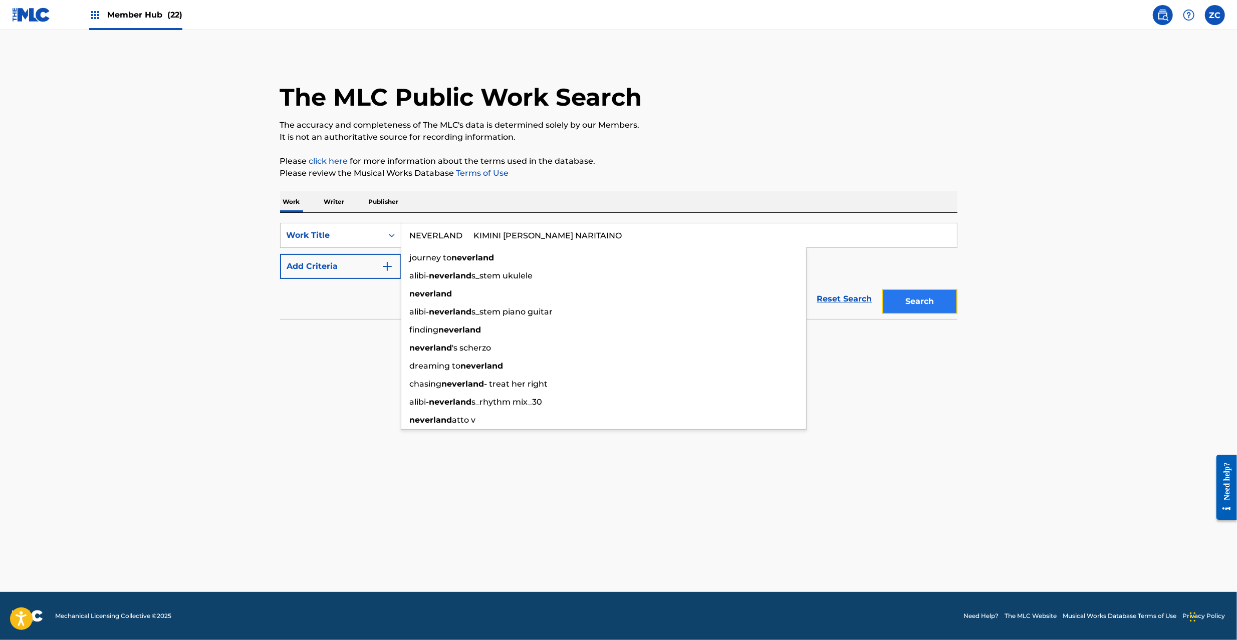
click at [924, 295] on button "Search" at bounding box center [919, 301] width 75 height 25
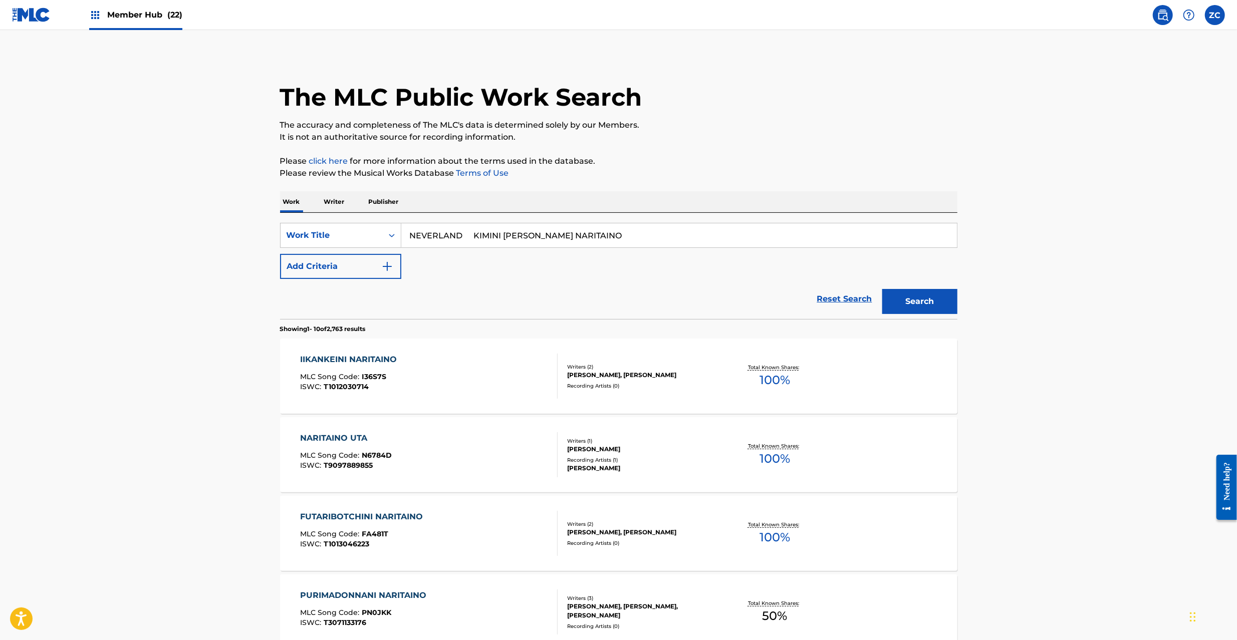
click at [770, 238] on input "NEVERLAND KIMINI [PERSON_NAME] NARITAINO" at bounding box center [678, 235] width 555 height 24
drag, startPoint x: 935, startPoint y: 307, endPoint x: 901, endPoint y: 305, distance: 34.1
click at [935, 307] on button "Search" at bounding box center [919, 301] width 75 height 25
click at [608, 241] on input "KIMINI TOTTENO SHIAWASENI NARITAINO" at bounding box center [678, 235] width 555 height 24
click at [488, 237] on input "SCOOP! [PERSON_NAME]" at bounding box center [678, 235] width 555 height 24
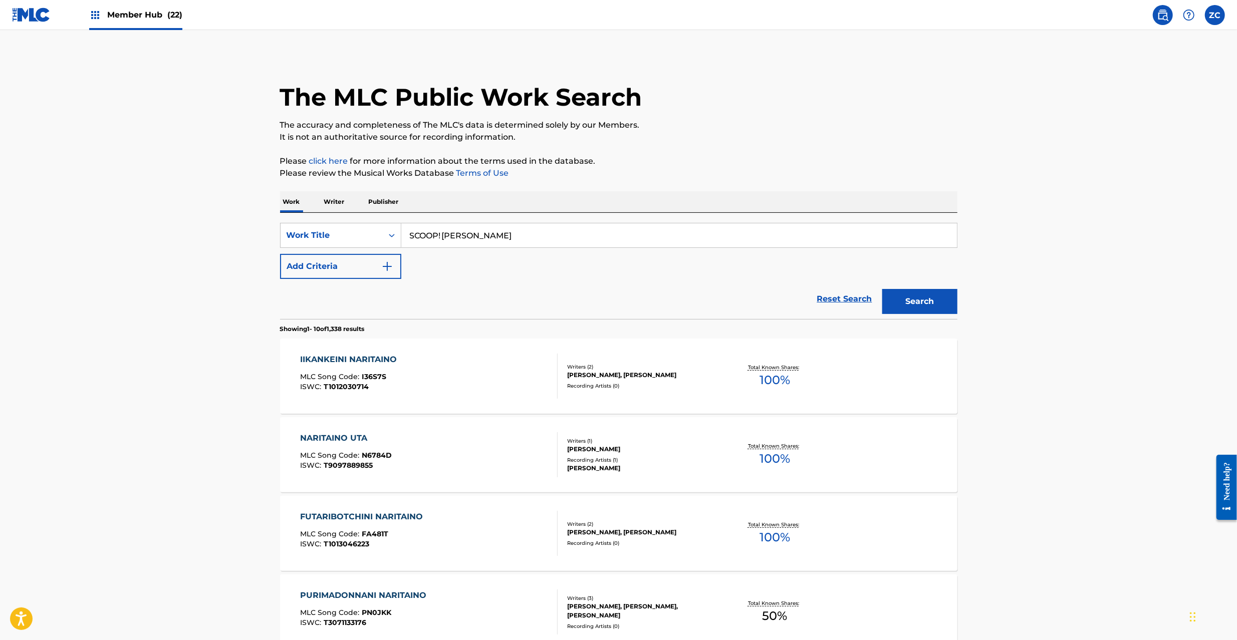
click at [488, 237] on input "SCOOP! [PERSON_NAME]" at bounding box center [678, 235] width 555 height 24
click at [462, 237] on input "SCOOP! [GEOGRAPHIC_DATA]" at bounding box center [678, 235] width 555 height 24
click at [346, 275] on button "Add Criteria" at bounding box center [340, 266] width 121 height 25
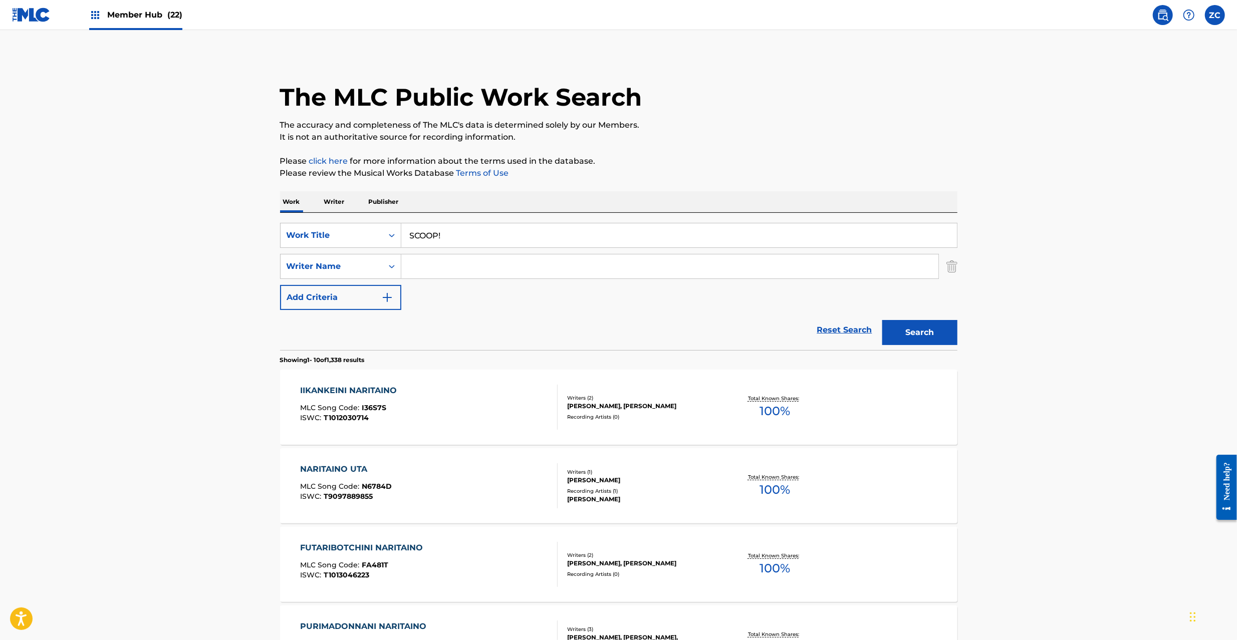
click at [461, 263] on input "Search Form" at bounding box center [669, 266] width 537 height 24
click at [924, 323] on button "Search" at bounding box center [919, 332] width 75 height 25
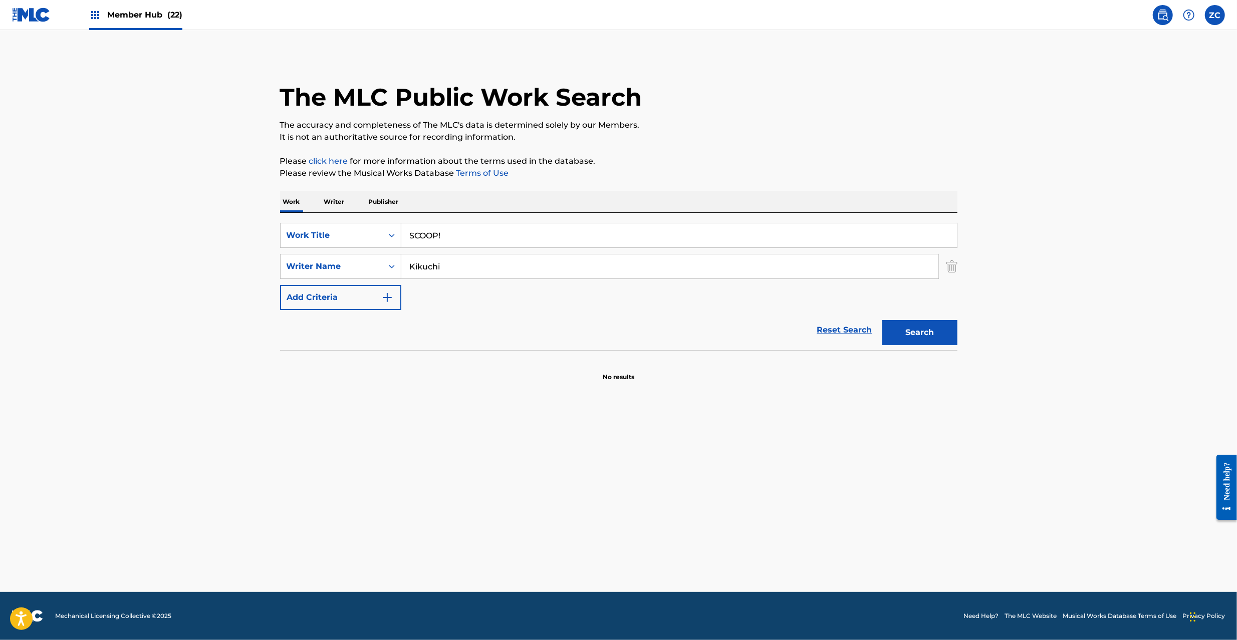
click at [497, 238] on input "SCOOP!" at bounding box center [678, 235] width 555 height 24
click at [531, 236] on input "EBI EBI EVERYDAY [PERSON_NAME]" at bounding box center [678, 235] width 555 height 24
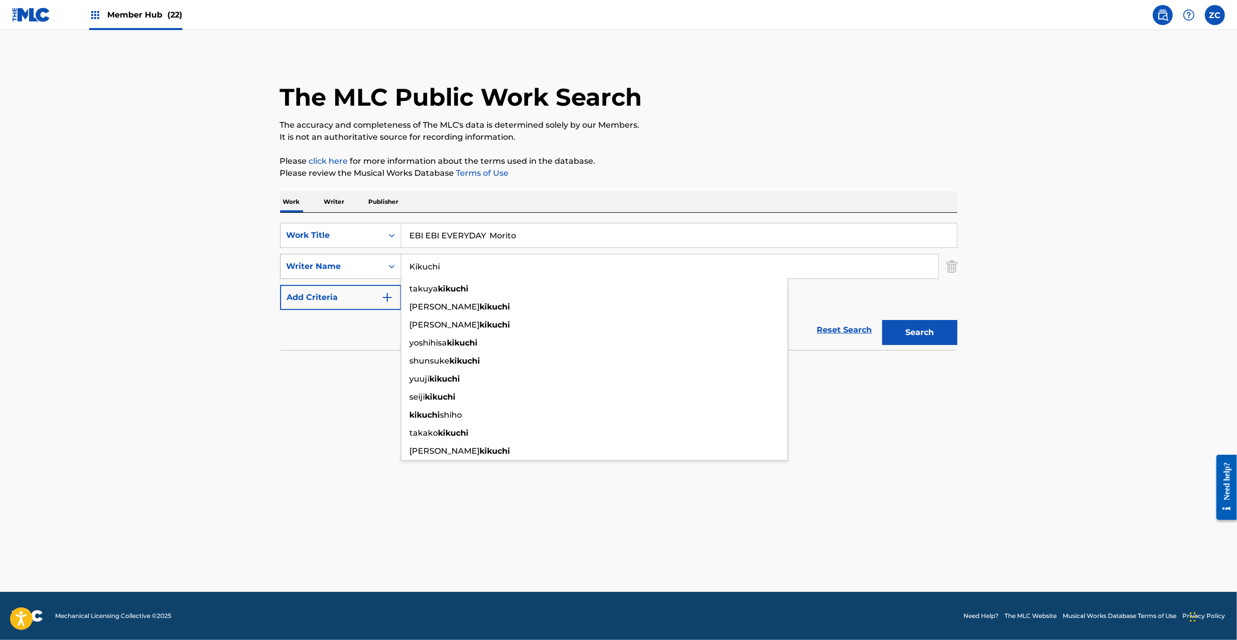
drag, startPoint x: 532, startPoint y: 257, endPoint x: 331, endPoint y: 261, distance: 200.9
click at [331, 261] on div "SearchWithCriteriad6c49e7f-59e5-4493-9927-98316ed5dd20 Writer Name [PERSON_NAME…" at bounding box center [618, 266] width 677 height 25
click at [506, 237] on input "EBI EBI EVERYDAY Morito" at bounding box center [678, 235] width 555 height 24
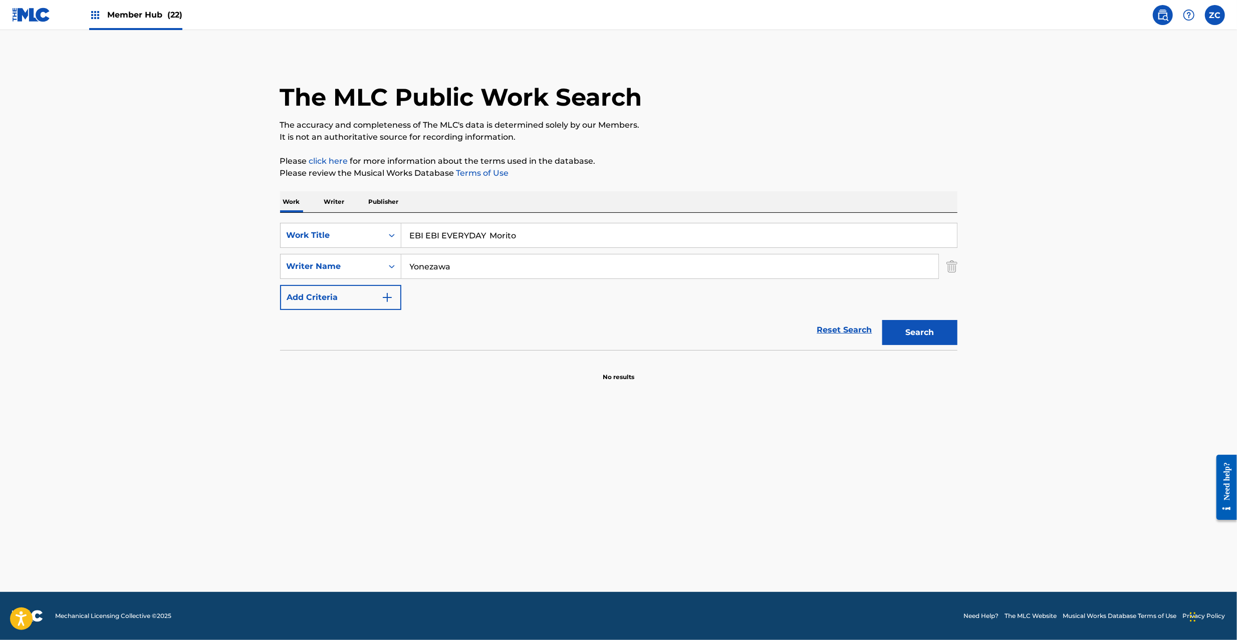
click at [506, 237] on input "EBI EBI EVERYDAY Morito" at bounding box center [678, 235] width 555 height 24
drag, startPoint x: 812, startPoint y: 173, endPoint x: 828, endPoint y: 204, distance: 35.2
click at [813, 173] on p "Please review the Musical Works Database Terms of Use" at bounding box center [618, 173] width 677 height 12
click at [915, 321] on button "Search" at bounding box center [919, 332] width 75 height 25
click at [589, 232] on input "EBI EBI EVERYDAY" at bounding box center [678, 235] width 555 height 24
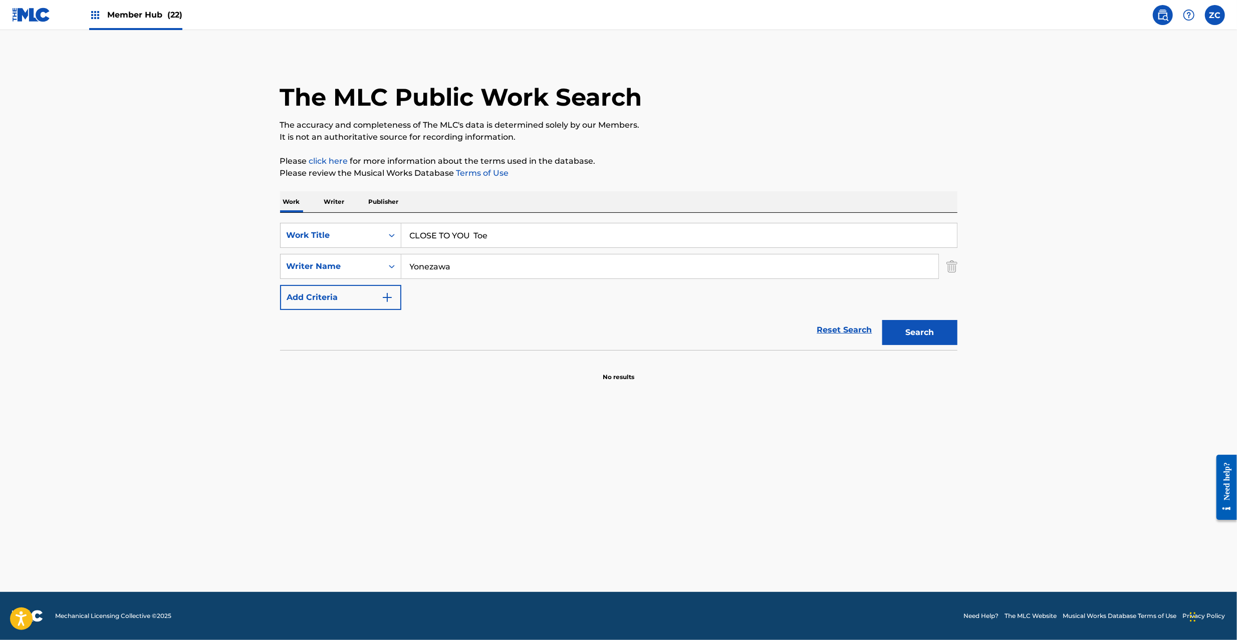
click at [475, 238] on input "CLOSE TO YOU Toe" at bounding box center [678, 235] width 555 height 24
click at [491, 272] on input "Yonezawa" at bounding box center [669, 266] width 537 height 24
click at [934, 337] on button "Search" at bounding box center [919, 332] width 75 height 25
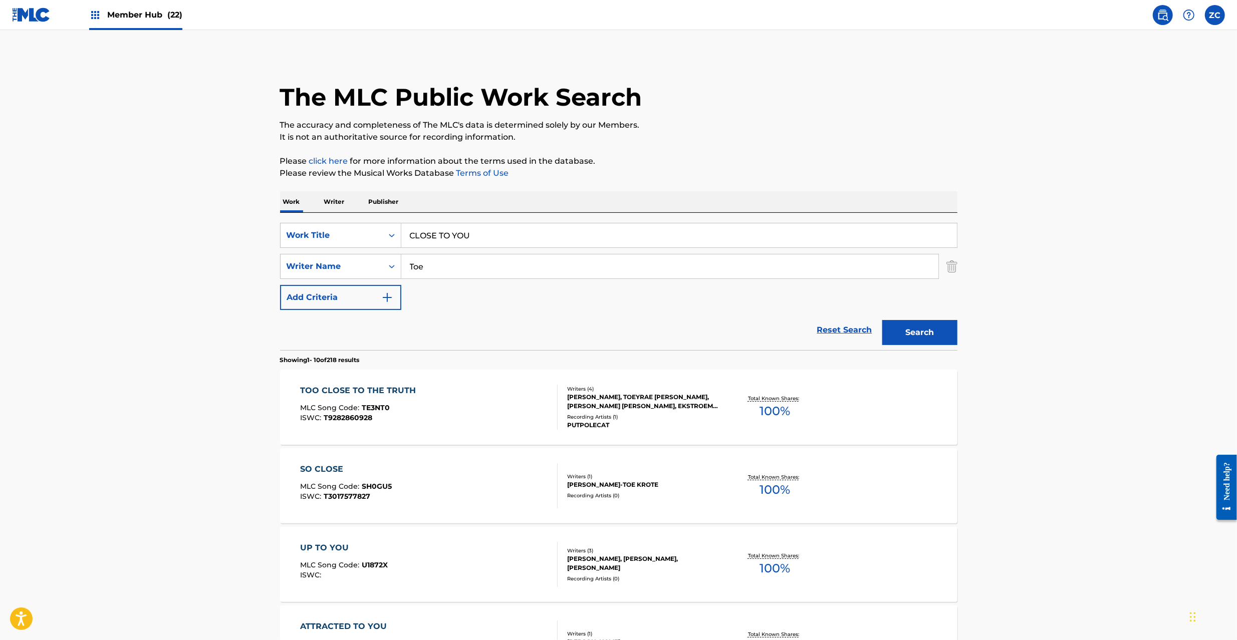
click at [522, 241] on input "CLOSE TO YOU" at bounding box center [678, 235] width 555 height 24
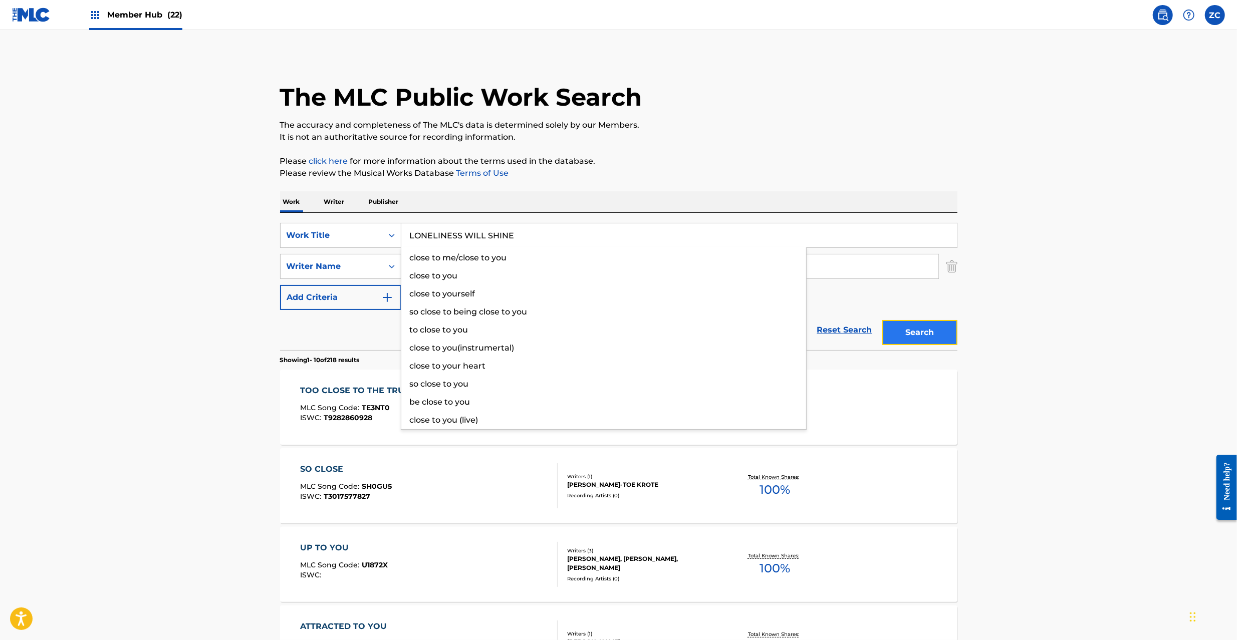
click at [914, 337] on button "Search" at bounding box center [919, 332] width 75 height 25
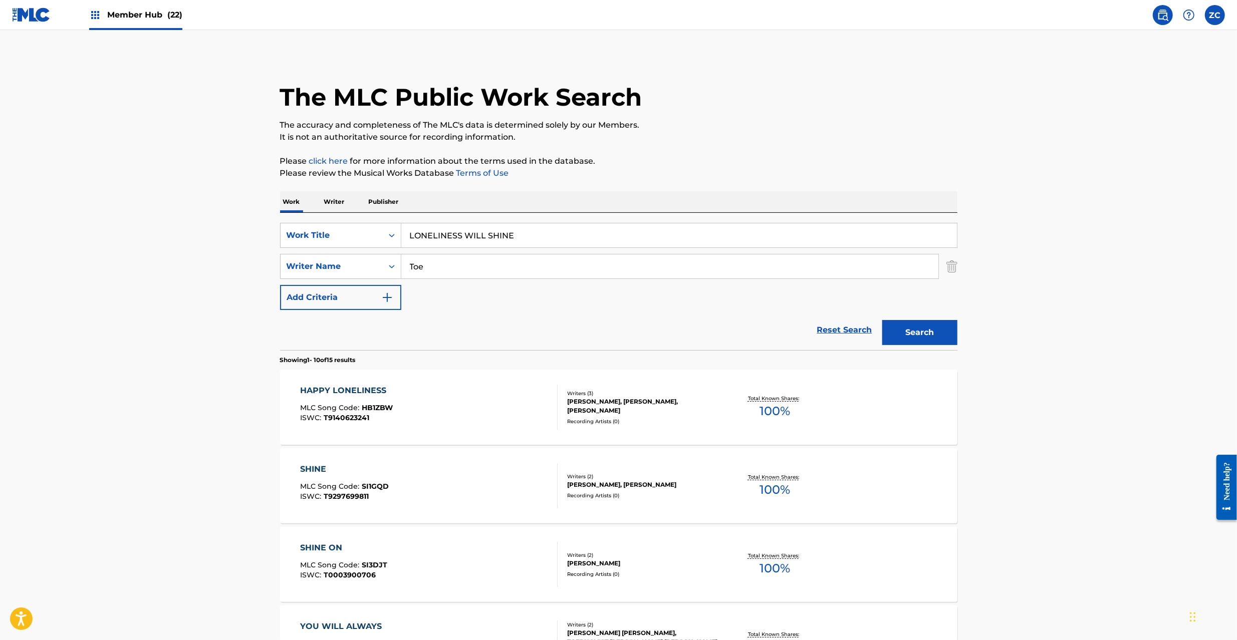
click at [337, 200] on p "Writer" at bounding box center [334, 201] width 27 height 21
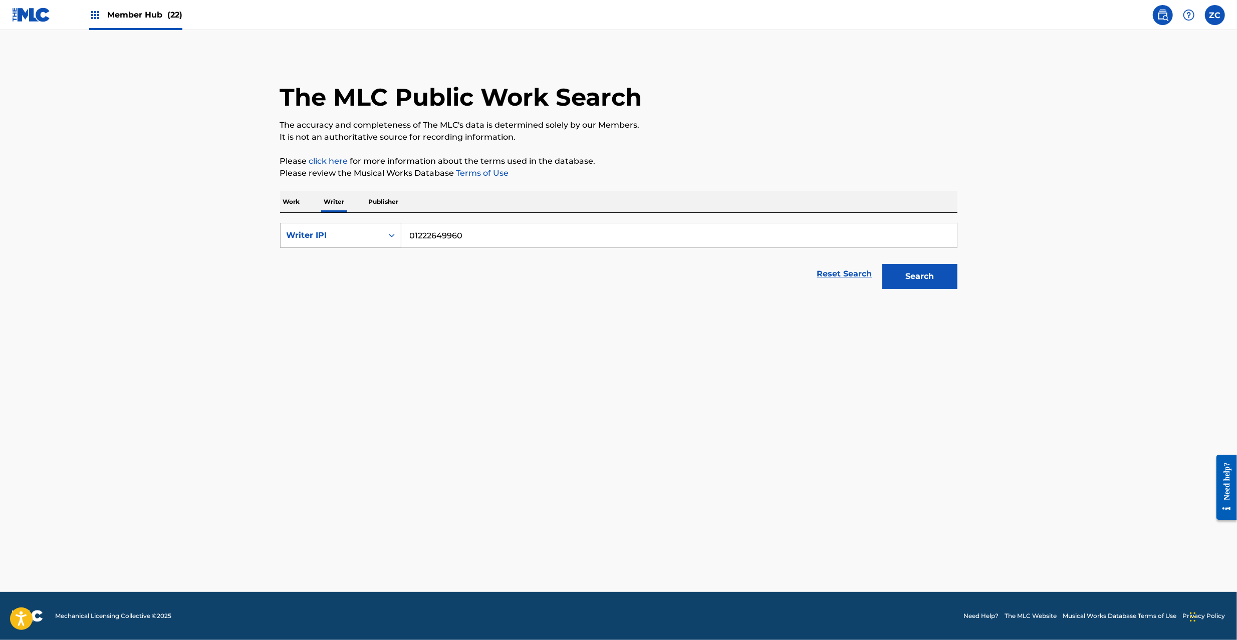
drag, startPoint x: 515, startPoint y: 238, endPoint x: 363, endPoint y: 228, distance: 152.1
click at [363, 228] on div "SearchWithCriteria52d64353-5d77-461d-9fbb-427f8cc80778 Writer IPI 01222649960" at bounding box center [618, 235] width 677 height 25
click at [442, 235] on input "101639410" at bounding box center [678, 235] width 555 height 24
click at [432, 235] on input "101639410" at bounding box center [678, 235] width 555 height 24
click at [419, 235] on input "101639410" at bounding box center [678, 235] width 555 height 24
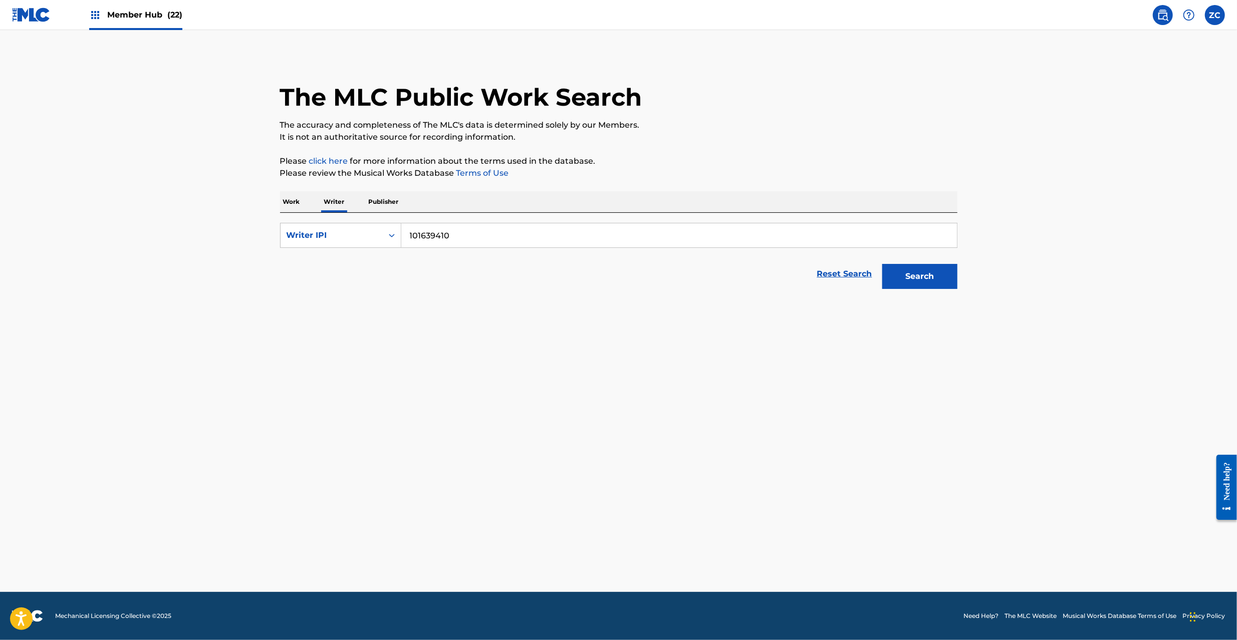
drag, startPoint x: 417, startPoint y: 235, endPoint x: 410, endPoint y: 235, distance: 7.5
click at [416, 235] on input "101639410" at bounding box center [678, 235] width 555 height 24
click at [400, 235] on div "Search Form" at bounding box center [392, 235] width 18 height 18
click at [406, 237] on input "101639410" at bounding box center [678, 235] width 555 height 24
click at [882, 264] on button "Search" at bounding box center [919, 276] width 75 height 25
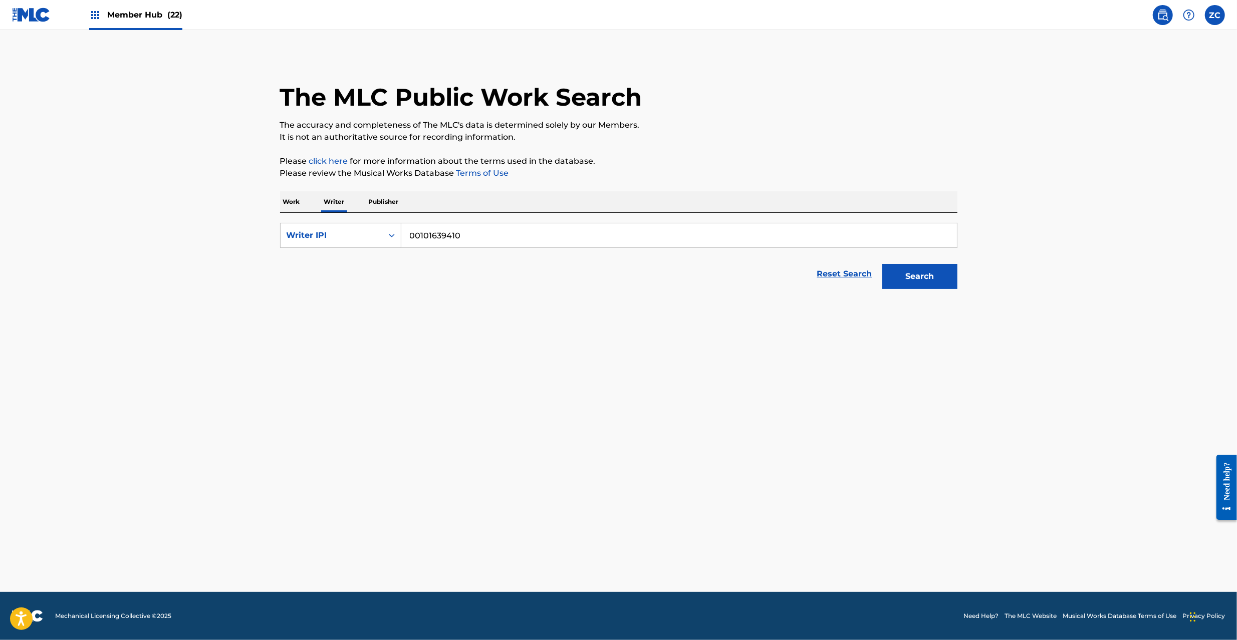
click at [286, 198] on p "Work" at bounding box center [291, 201] width 23 height 21
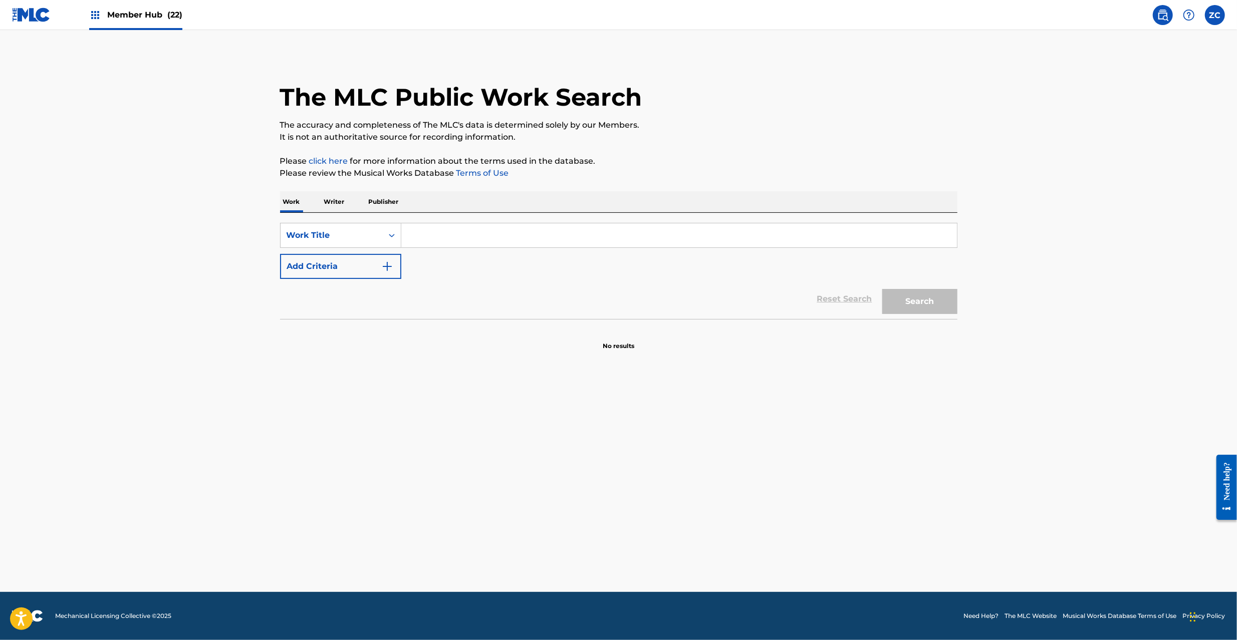
click at [810, 243] on input "Search Form" at bounding box center [678, 235] width 555 height 24
click at [918, 298] on button "Search" at bounding box center [919, 301] width 75 height 25
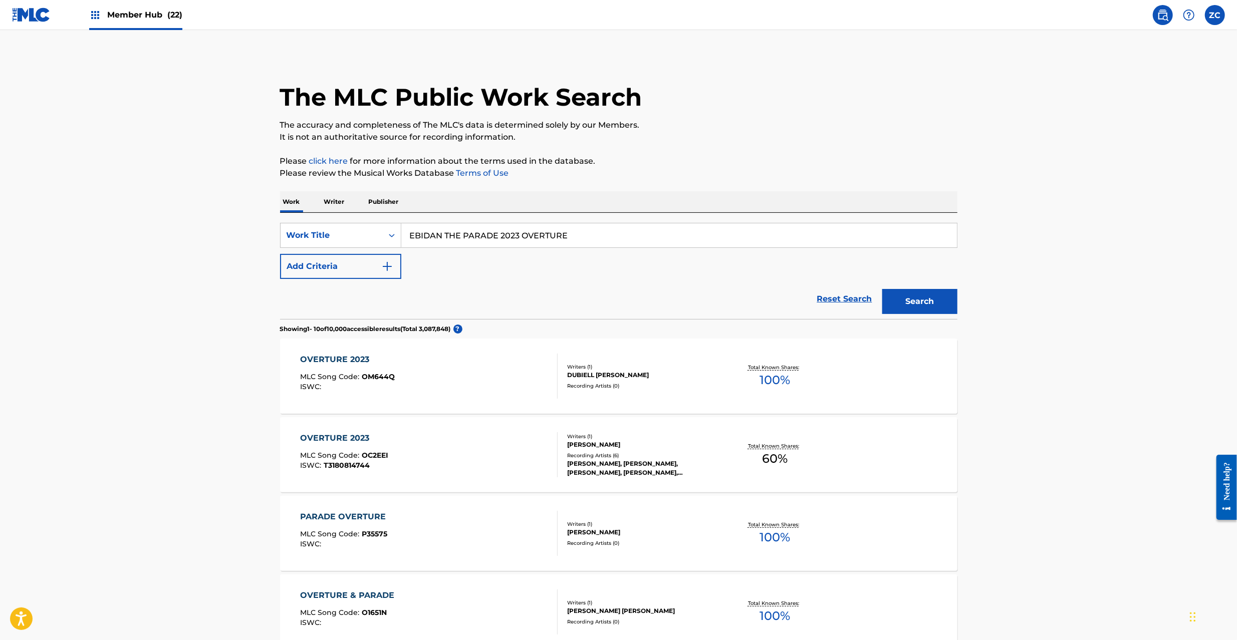
click at [565, 244] on input "EBIDAN THE PARADE 2023 OVERTURE" at bounding box center [678, 235] width 555 height 24
drag, startPoint x: 364, startPoint y: 263, endPoint x: 371, endPoint y: 263, distance: 7.5
click at [366, 263] on button "Add Criteria" at bounding box center [340, 266] width 121 height 25
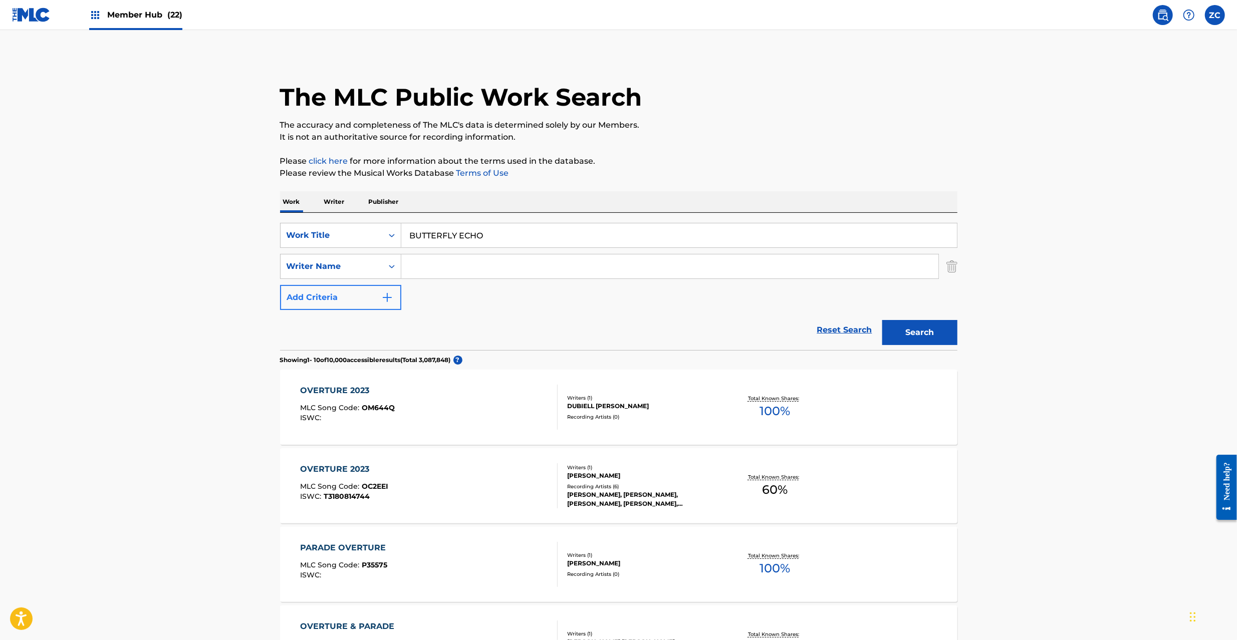
click at [477, 260] on input "Search Form" at bounding box center [669, 266] width 537 height 24
click at [903, 329] on button "Search" at bounding box center [919, 332] width 75 height 25
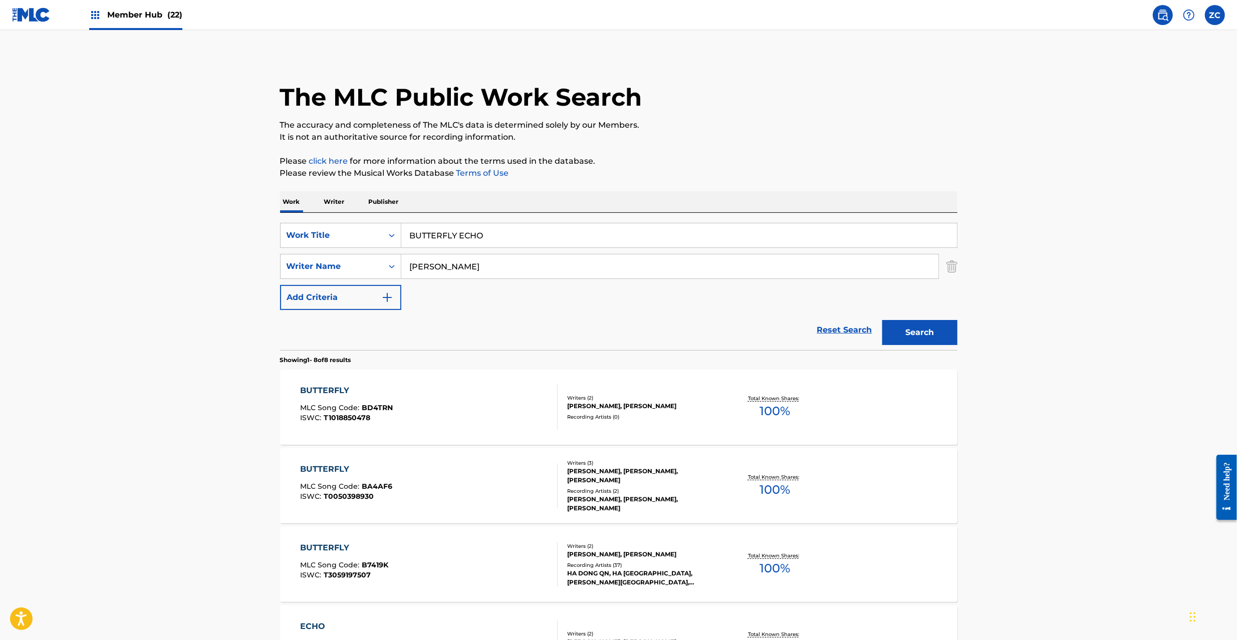
click at [495, 241] on input "BUTTERFLY ECHO" at bounding box center [678, 235] width 555 height 24
click at [461, 237] on input "[DATE] Kisuke" at bounding box center [678, 235] width 555 height 24
click at [268, 283] on div "The MLC Public Work Search The accuracy and completeness of The MLC's data is d…" at bounding box center [618, 548] width 701 height 987
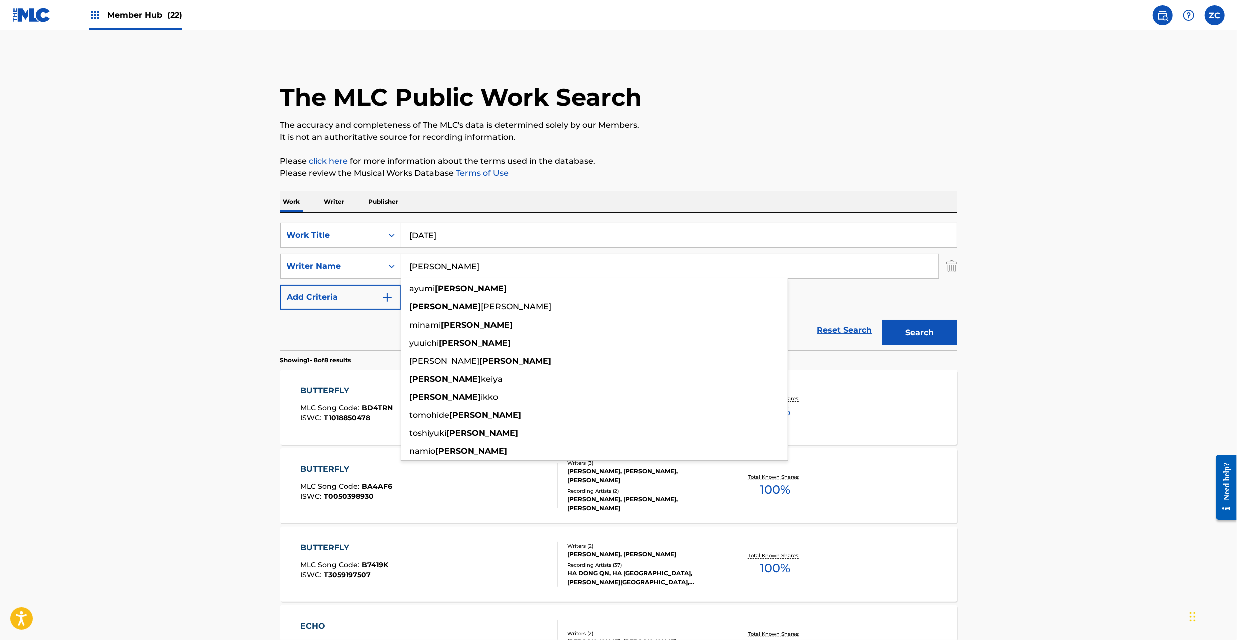
click at [476, 266] on input "[PERSON_NAME]" at bounding box center [669, 266] width 537 height 24
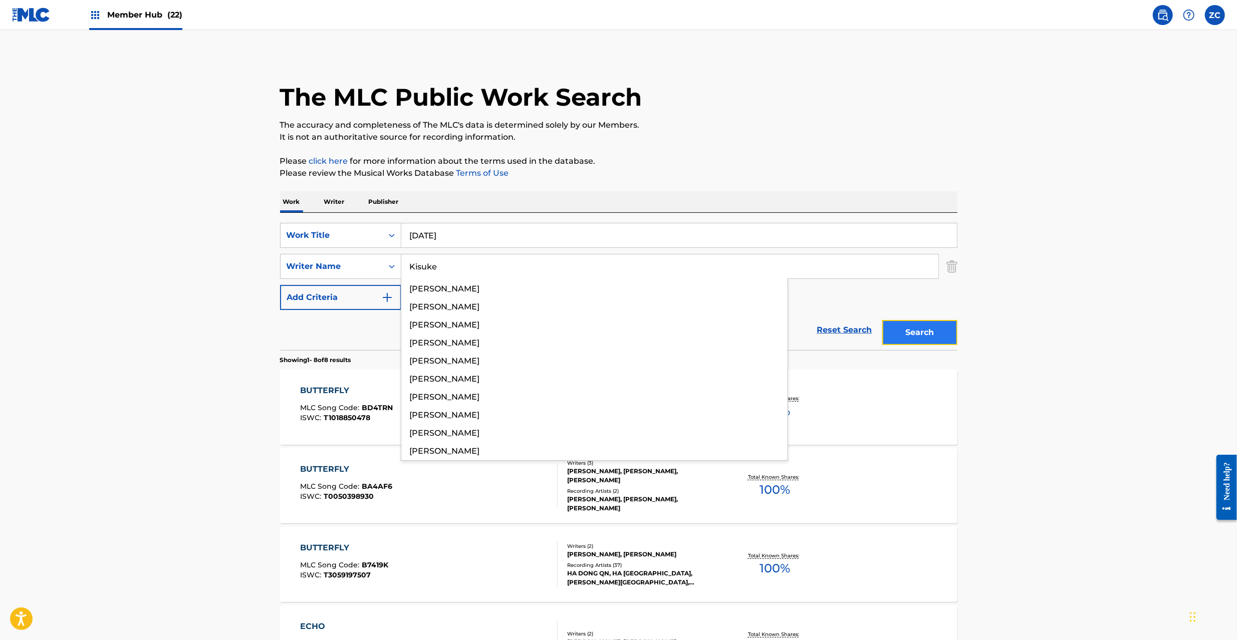
click at [913, 330] on button "Search" at bounding box center [919, 332] width 75 height 25
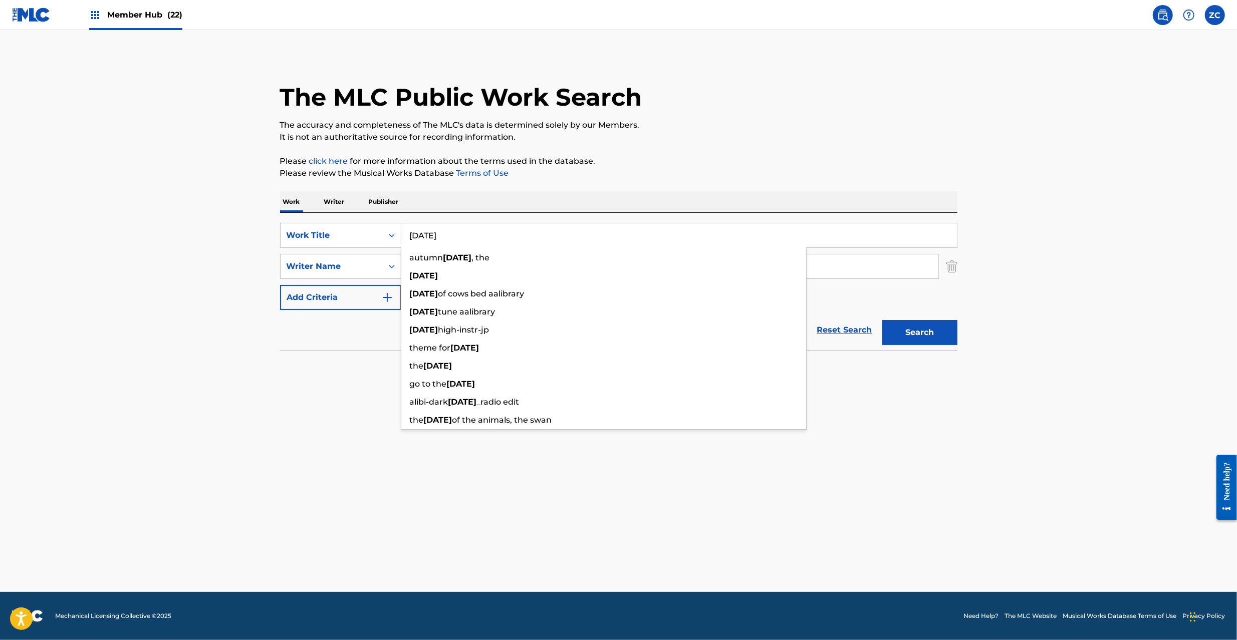
click at [499, 237] on input "[DATE]" at bounding box center [678, 235] width 555 height 24
drag, startPoint x: 497, startPoint y: 237, endPoint x: 697, endPoint y: 237, distance: 200.4
click at [696, 237] on input "DASH AND RUSH [PERSON_NAME]" at bounding box center [678, 235] width 555 height 24
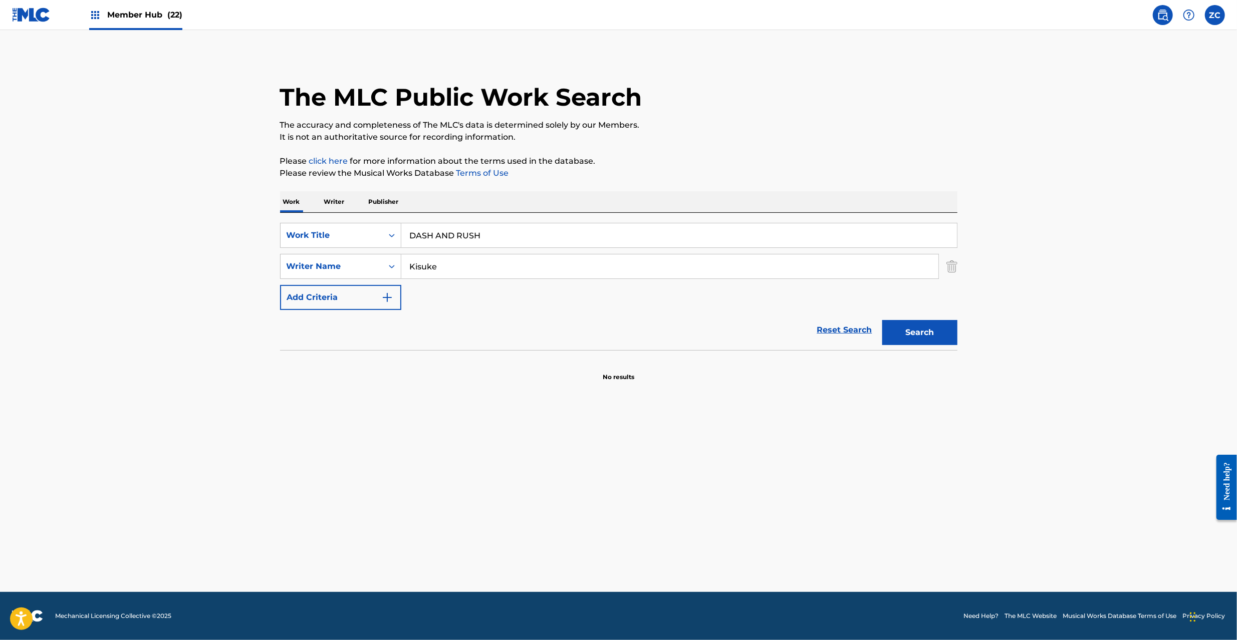
click at [897, 267] on input "Kisuke" at bounding box center [669, 266] width 537 height 24
click at [924, 333] on button "Search" at bounding box center [919, 332] width 75 height 25
click at [495, 243] on input "DASH AND RUSH" at bounding box center [678, 235] width 555 height 24
drag, startPoint x: 511, startPoint y: 236, endPoint x: 702, endPoint y: 236, distance: 190.8
click at [702, 236] on input "LISTEN TO YOUR HEART [PERSON_NAME]" at bounding box center [678, 235] width 555 height 24
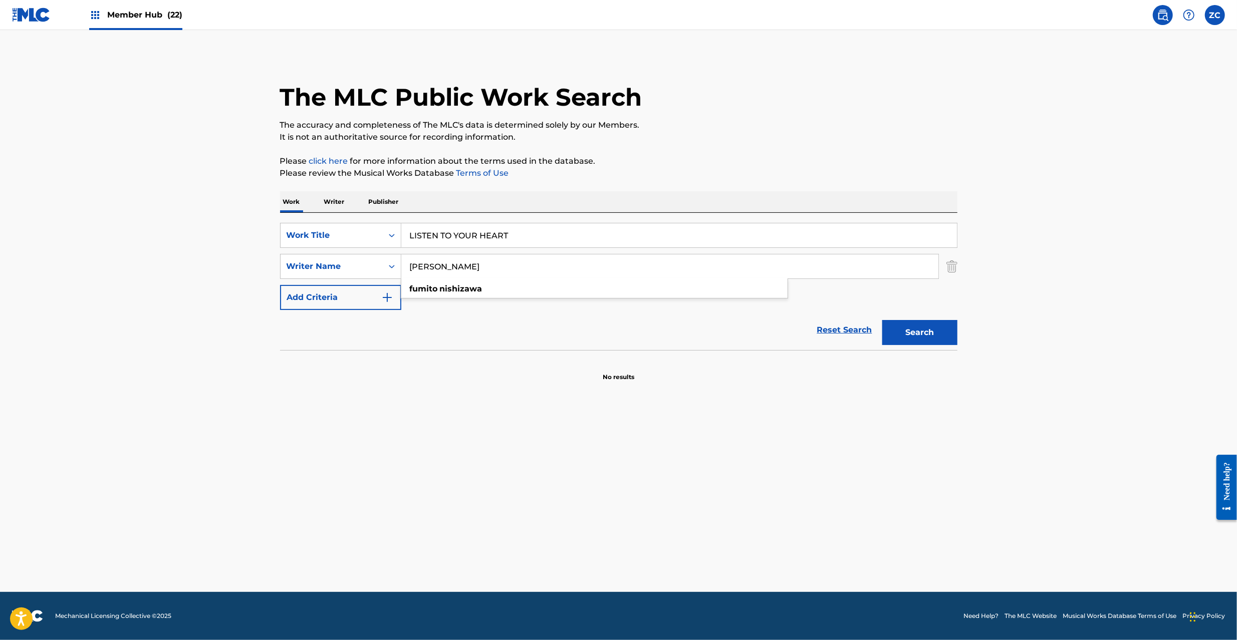
click at [632, 266] on input "[PERSON_NAME]" at bounding box center [669, 266] width 537 height 24
click at [941, 331] on button "Search" at bounding box center [919, 332] width 75 height 25
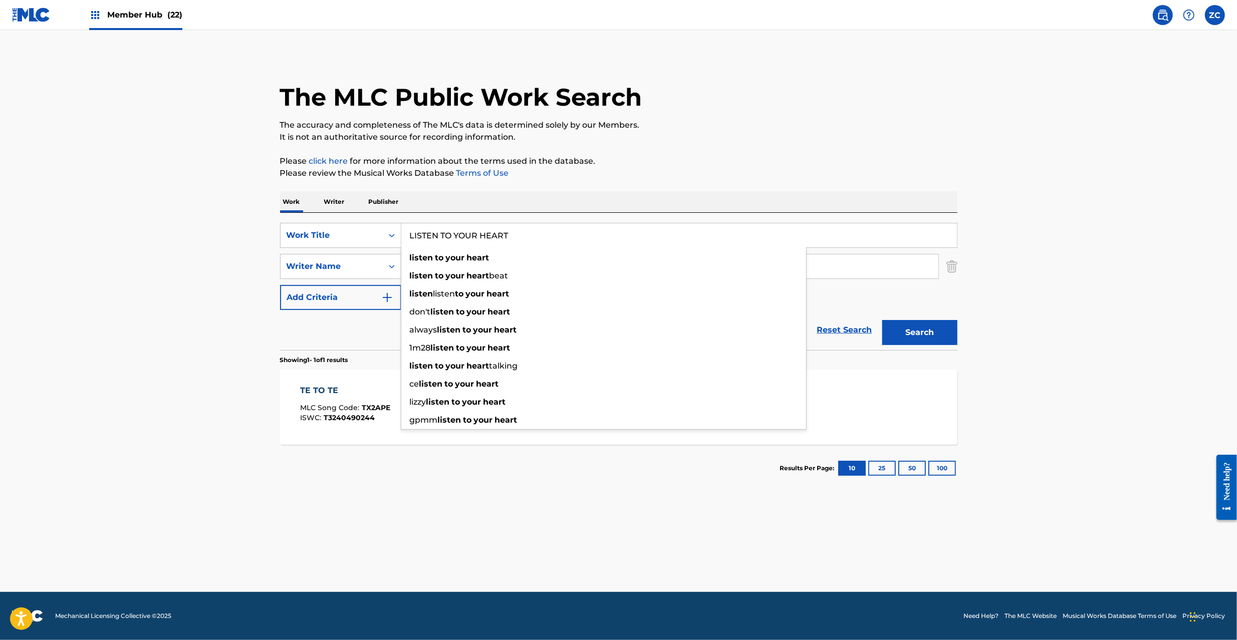
click at [543, 233] on input "LISTEN TO YOUR HEART" at bounding box center [678, 235] width 555 height 24
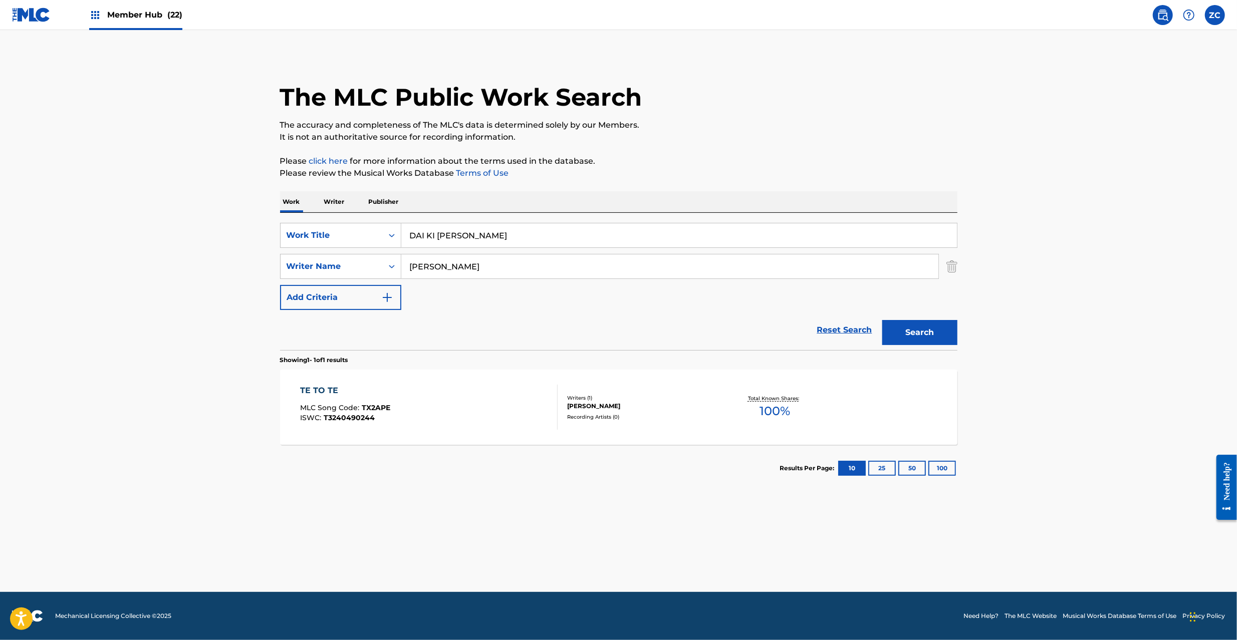
drag, startPoint x: 460, startPoint y: 235, endPoint x: 667, endPoint y: 239, distance: 207.4
click at [678, 234] on input "DAI KI [PERSON_NAME]" at bounding box center [678, 235] width 555 height 24
click at [581, 281] on div "SearchWithCriteriaa8ebdea4-79ac-4d9a-9f29-d99a07e7dbad Work Title DAI KI RAI Se…" at bounding box center [618, 266] width 677 height 87
click at [597, 269] on input "[PERSON_NAME]" at bounding box center [669, 266] width 537 height 24
drag, startPoint x: 908, startPoint y: 329, endPoint x: 850, endPoint y: 308, distance: 61.3
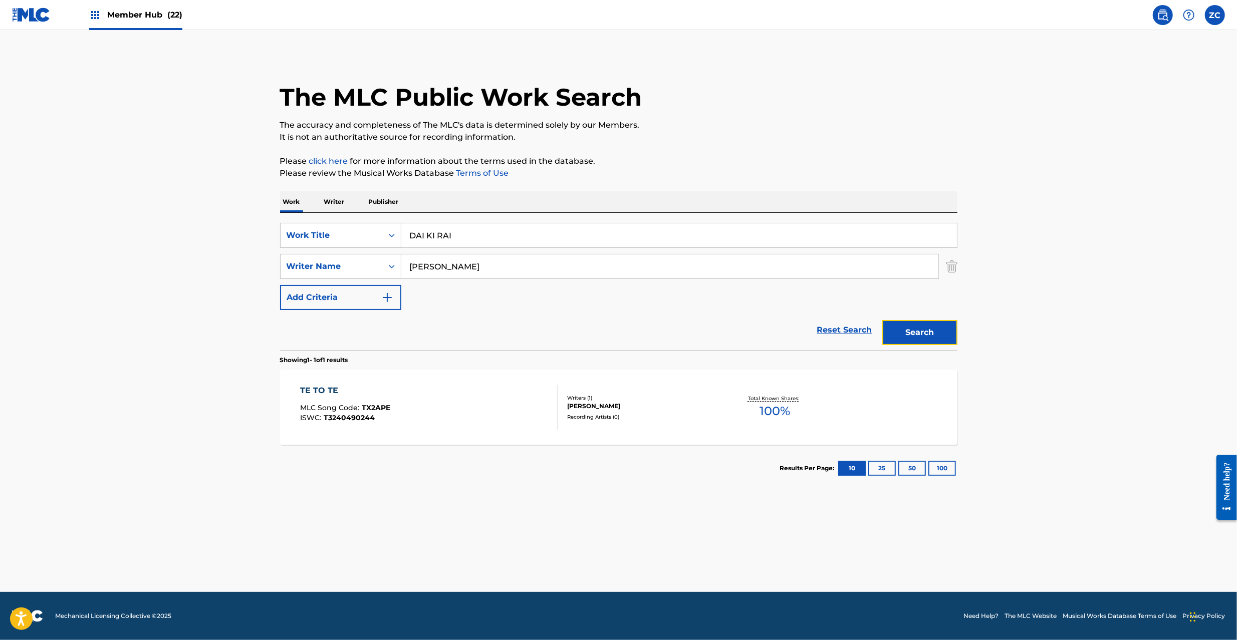
click at [908, 328] on button "Search" at bounding box center [919, 332] width 75 height 25
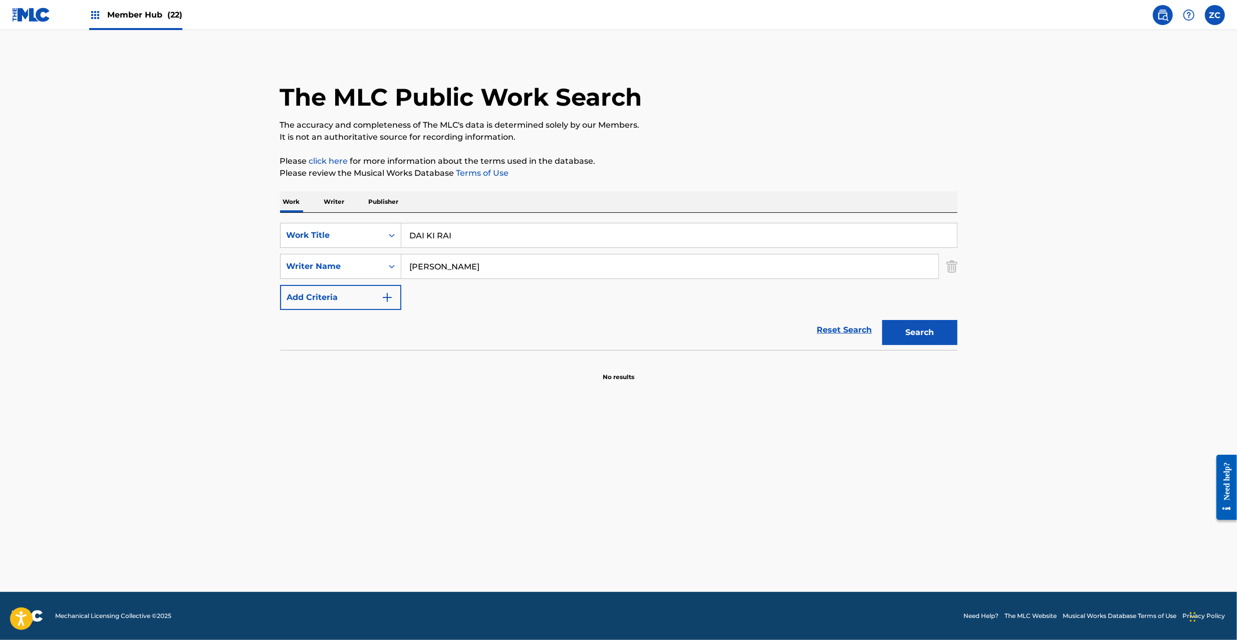
click at [545, 237] on input "DAI KI RAI" at bounding box center [678, 235] width 555 height 24
drag, startPoint x: 463, startPoint y: 237, endPoint x: 685, endPoint y: 238, distance: 221.9
click at [685, 238] on input "[PERSON_NAME]" at bounding box center [678, 235] width 555 height 24
click at [658, 276] on input "[PERSON_NAME]" at bounding box center [669, 266] width 537 height 24
click at [944, 335] on button "Search" at bounding box center [919, 332] width 75 height 25
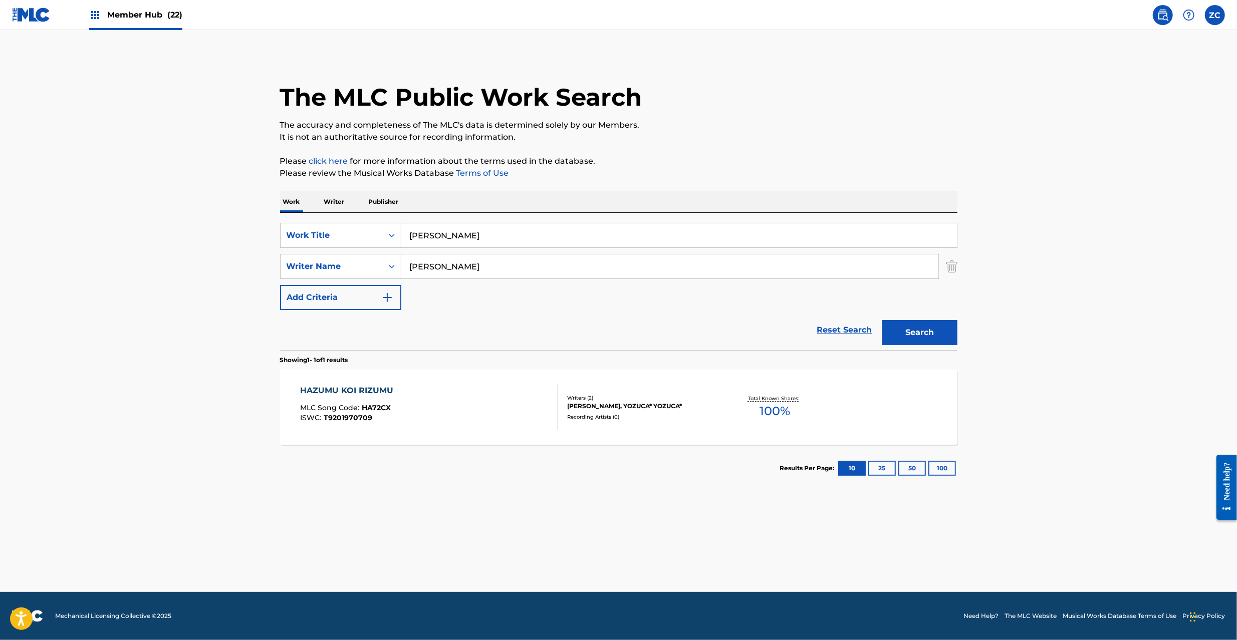
click at [472, 238] on input "[PERSON_NAME]" at bounding box center [678, 235] width 555 height 24
click at [463, 236] on input "[PERSON_NAME]" at bounding box center [678, 235] width 555 height 24
click at [746, 151] on div "The MLC Public Work Search The accuracy and completeness of The MLC's data is d…" at bounding box center [618, 273] width 701 height 437
click at [668, 263] on input "[PERSON_NAME]" at bounding box center [669, 266] width 537 height 24
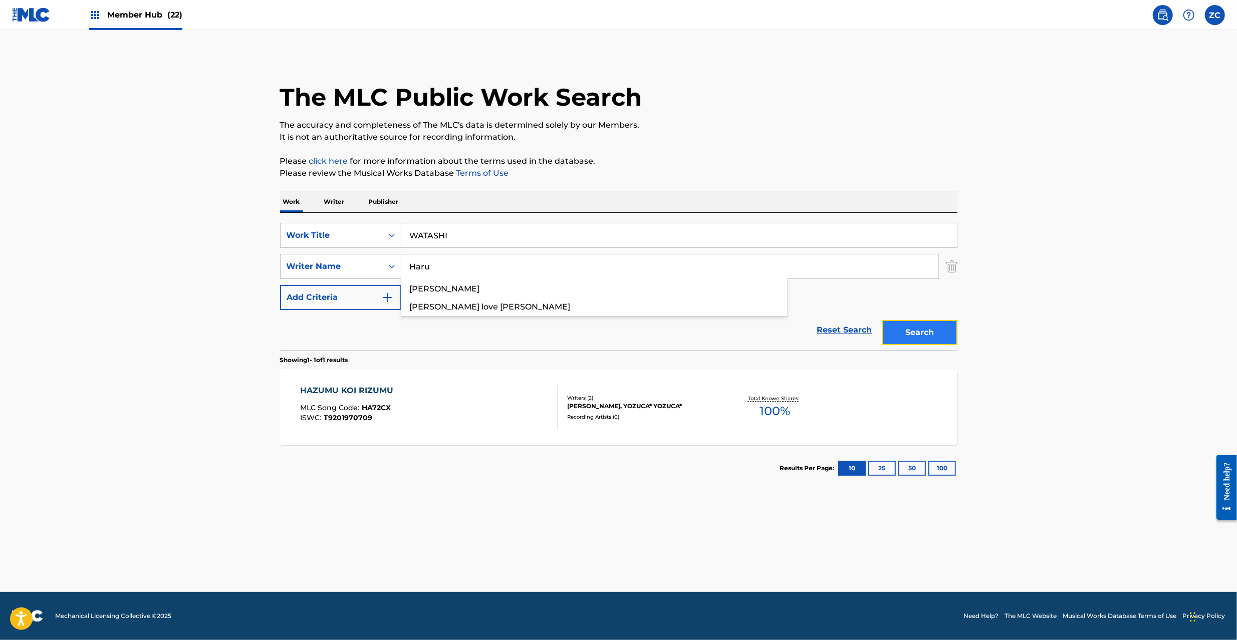
click at [913, 329] on button "Search" at bounding box center [919, 332] width 75 height 25
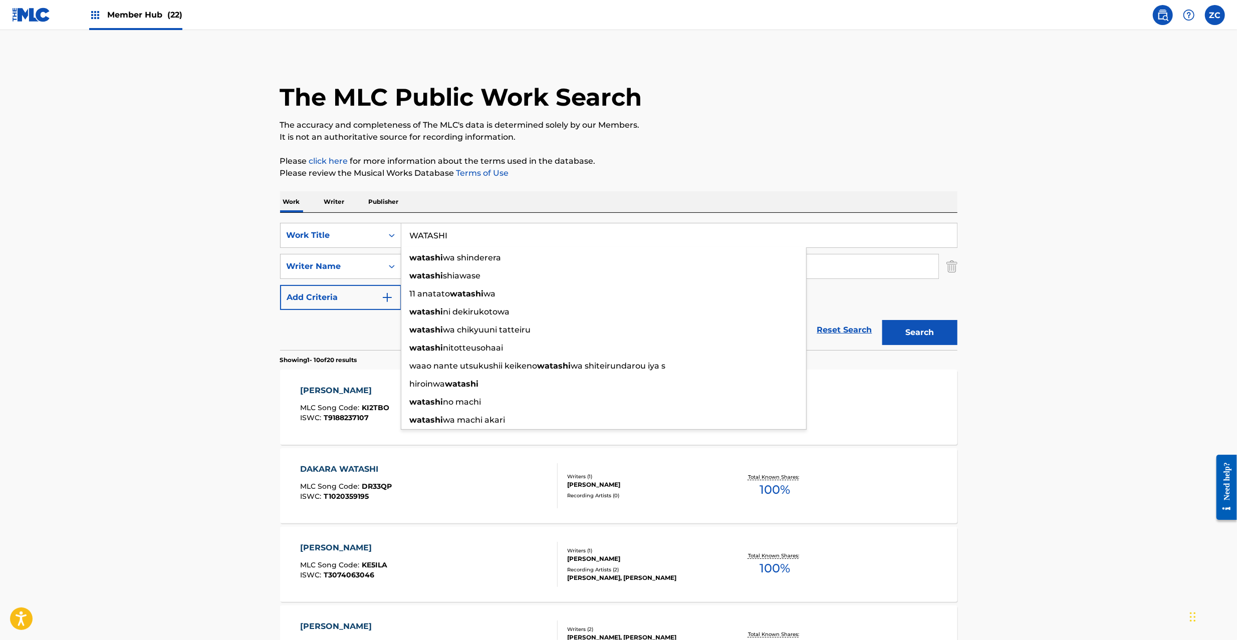
click at [511, 227] on input "WATASHI" at bounding box center [678, 235] width 555 height 24
click at [502, 235] on input "DIGDAG [PERSON_NAME]" at bounding box center [678, 235] width 555 height 24
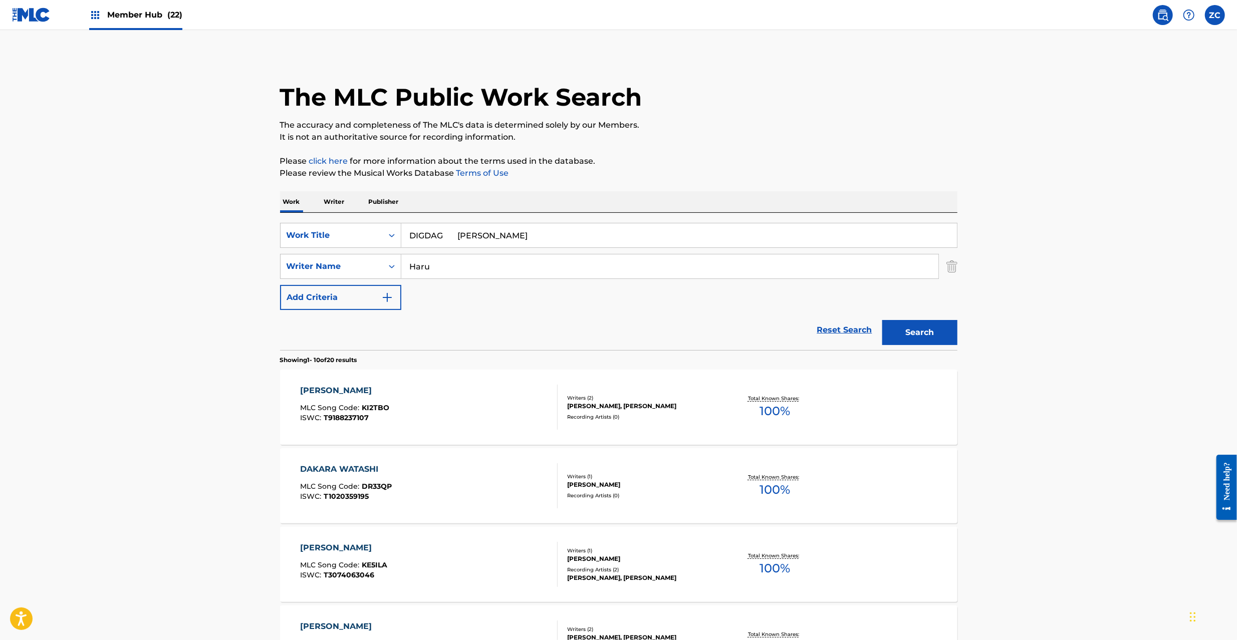
click at [479, 238] on input "DIGDAG [PERSON_NAME]" at bounding box center [678, 235] width 555 height 24
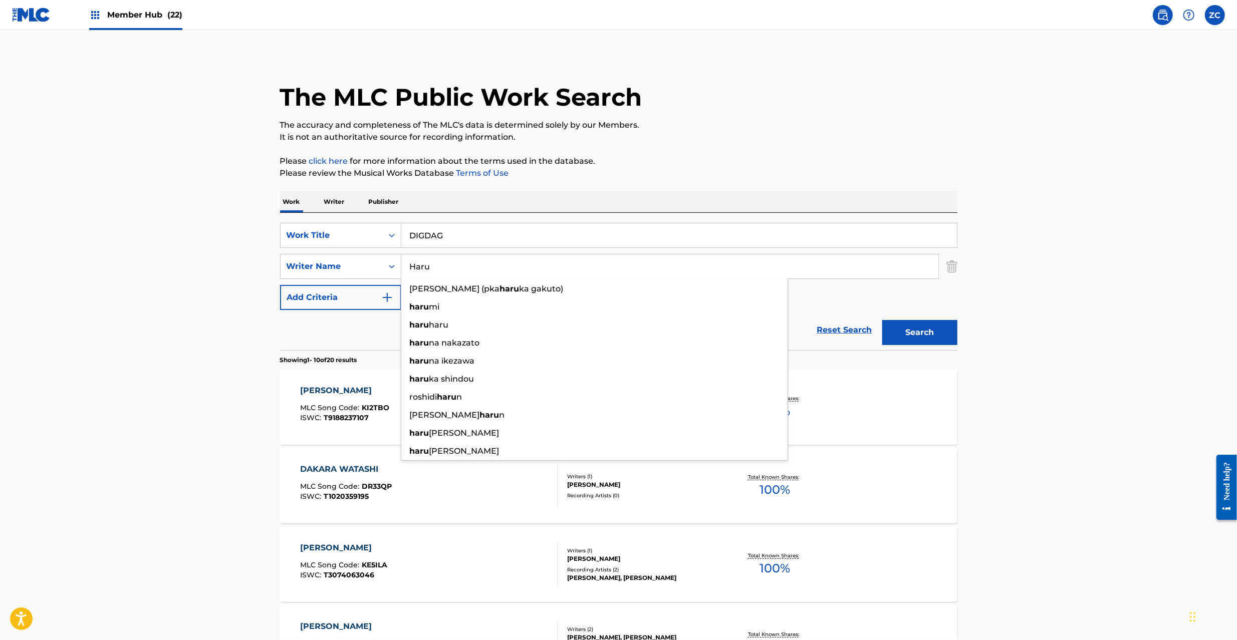
click at [471, 267] on input "Haru" at bounding box center [669, 266] width 537 height 24
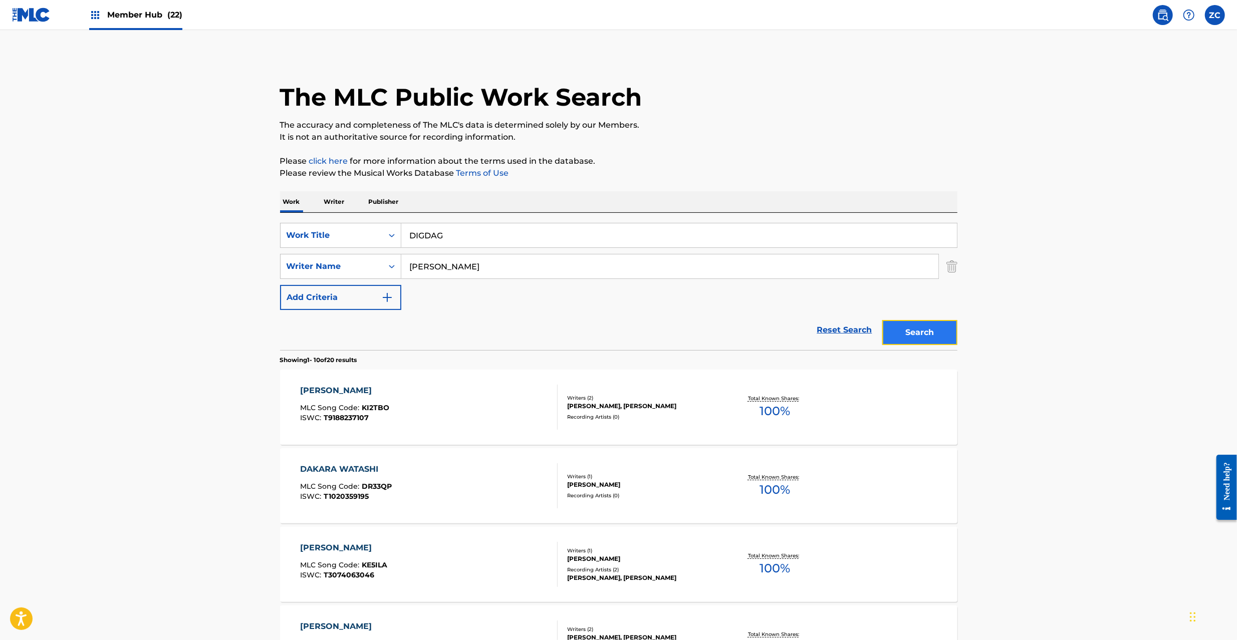
click at [928, 337] on button "Search" at bounding box center [919, 332] width 75 height 25
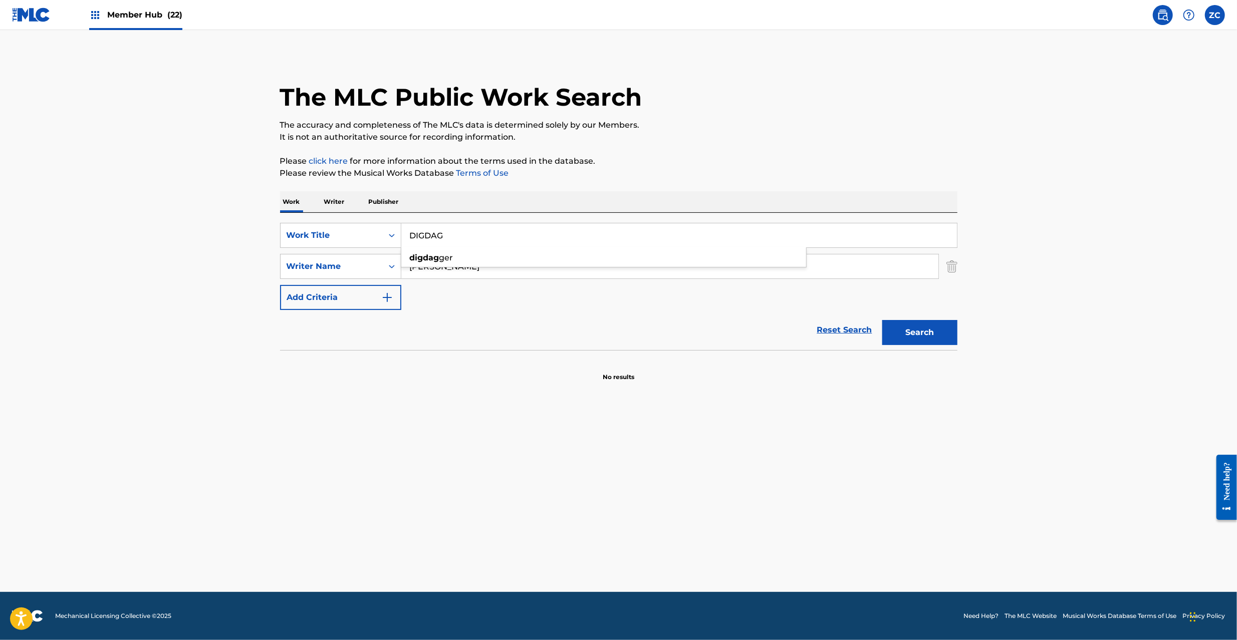
click at [485, 237] on input "DIGDAG" at bounding box center [678, 235] width 555 height 24
drag, startPoint x: 447, startPoint y: 236, endPoint x: 569, endPoint y: 237, distance: 122.2
click at [569, 237] on input "STICKY [PERSON_NAME]" at bounding box center [678, 235] width 555 height 24
click at [854, 275] on input "[PERSON_NAME]" at bounding box center [669, 266] width 537 height 24
drag, startPoint x: 936, startPoint y: 325, endPoint x: 730, endPoint y: 345, distance: 206.8
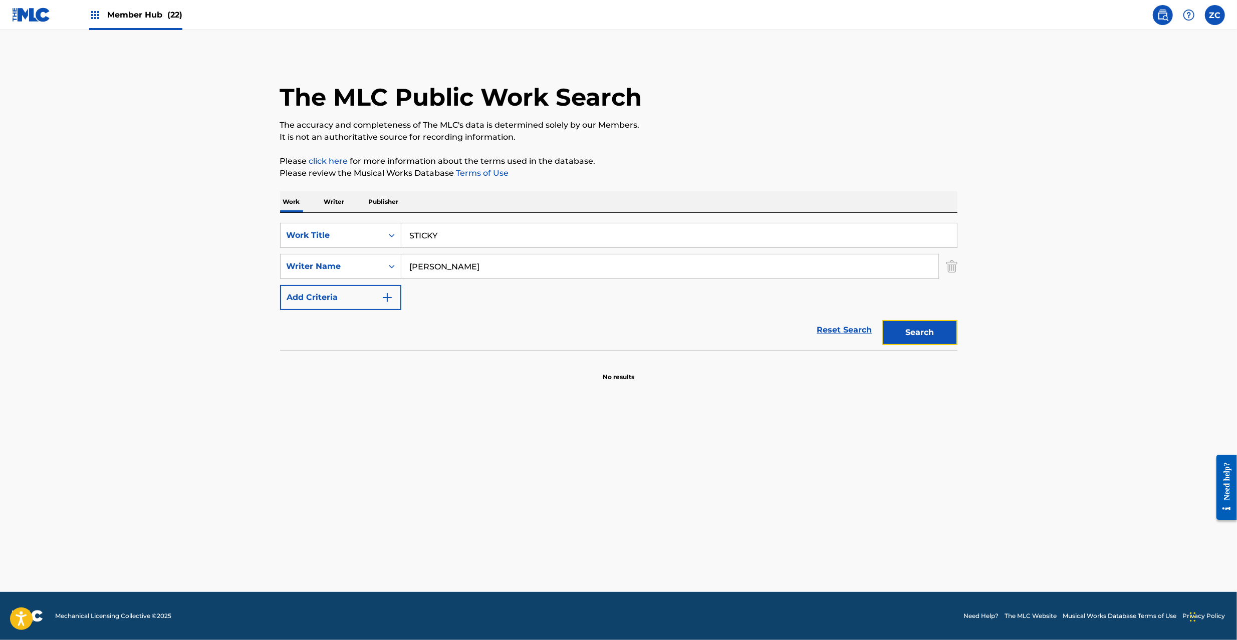
click at [934, 325] on button "Search" at bounding box center [919, 332] width 75 height 25
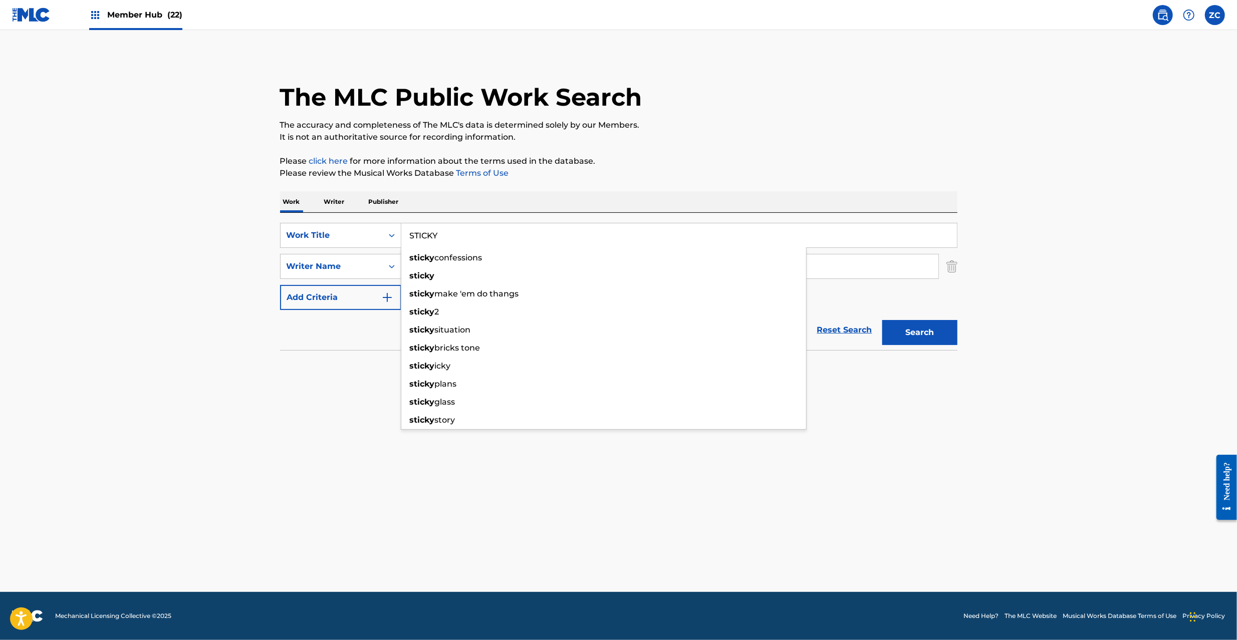
click at [457, 230] on input "STICKY" at bounding box center [678, 235] width 555 height 24
drag, startPoint x: 513, startPoint y: 237, endPoint x: 718, endPoint y: 237, distance: 204.4
click at [718, 237] on input "MORE THAN PRECIOUS Gategolden [PERSON_NAME]" at bounding box center [678, 235] width 555 height 24
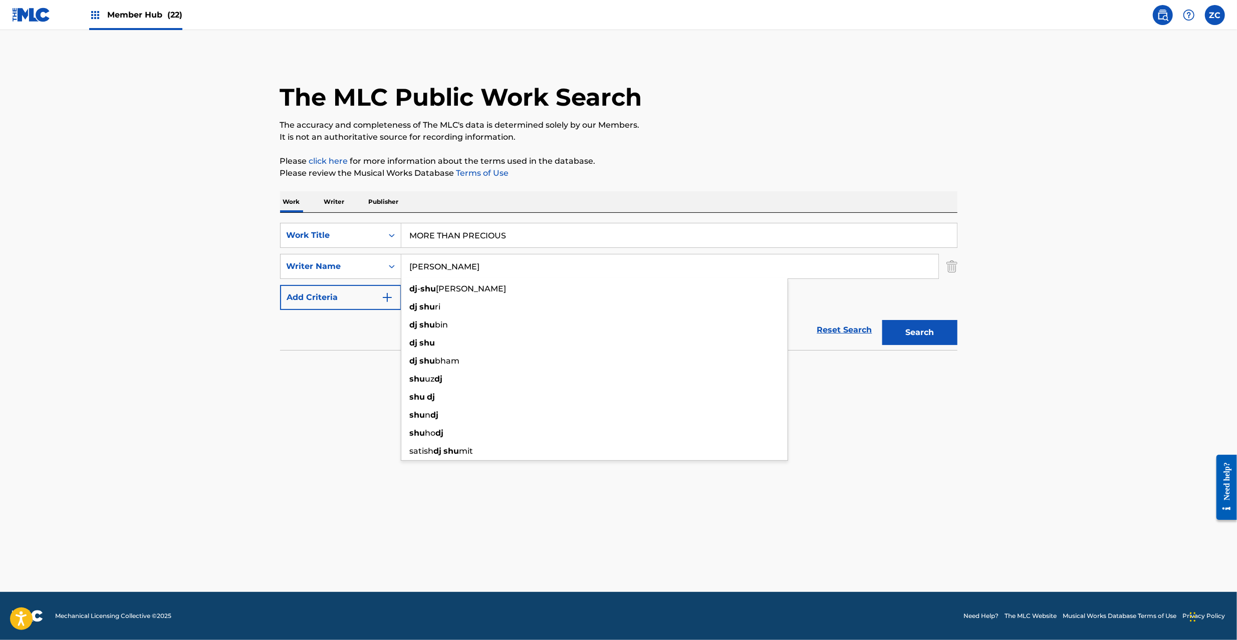
click at [898, 259] on input "[PERSON_NAME]" at bounding box center [669, 266] width 537 height 24
click at [919, 338] on button "Search" at bounding box center [919, 332] width 75 height 25
click at [534, 267] on input "Gategolden [PERSON_NAME]" at bounding box center [669, 266] width 537 height 24
click at [930, 331] on button "Search" at bounding box center [919, 332] width 75 height 25
click at [477, 261] on input "Kouji Nippon" at bounding box center [669, 266] width 537 height 24
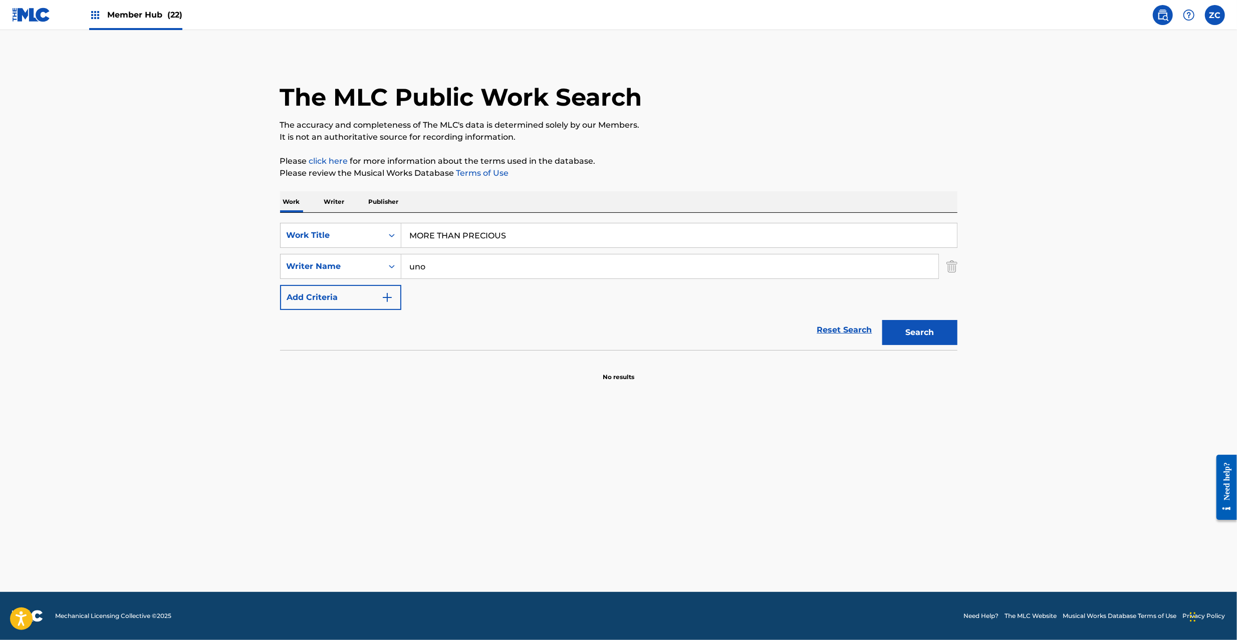
click at [882, 320] on button "Search" at bounding box center [919, 332] width 75 height 25
click at [250, 415] on main "The MLC Public Work Search The accuracy and completeness of The MLC's data is d…" at bounding box center [618, 311] width 1237 height 562
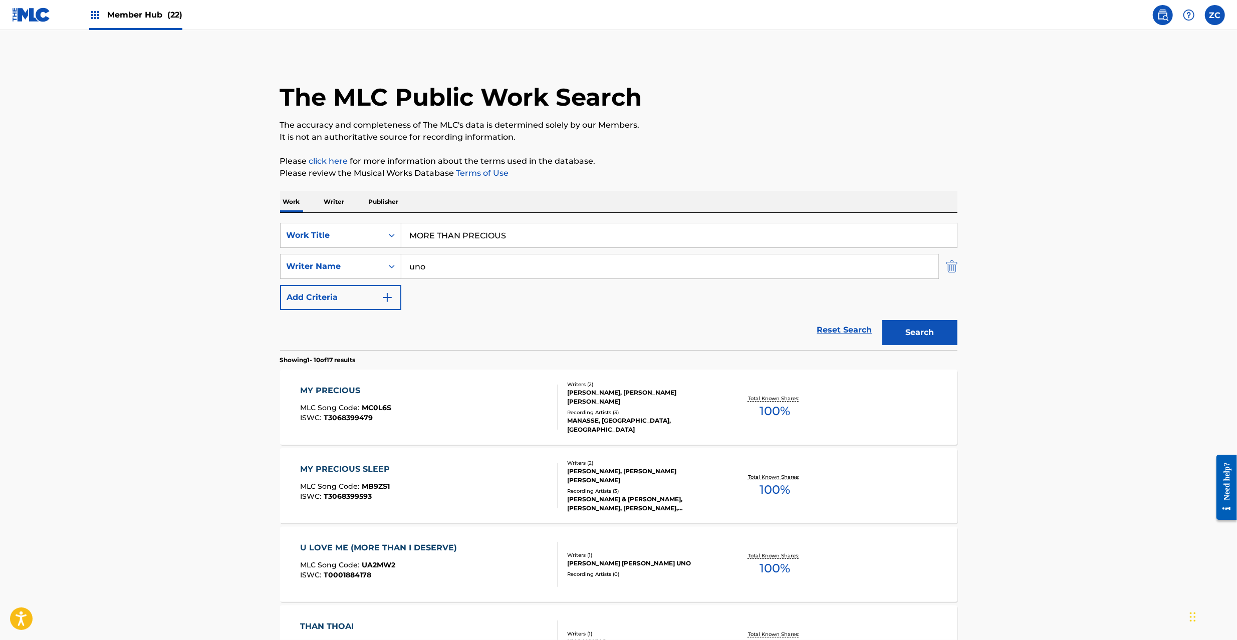
click at [948, 265] on img "Search Form" at bounding box center [951, 266] width 11 height 25
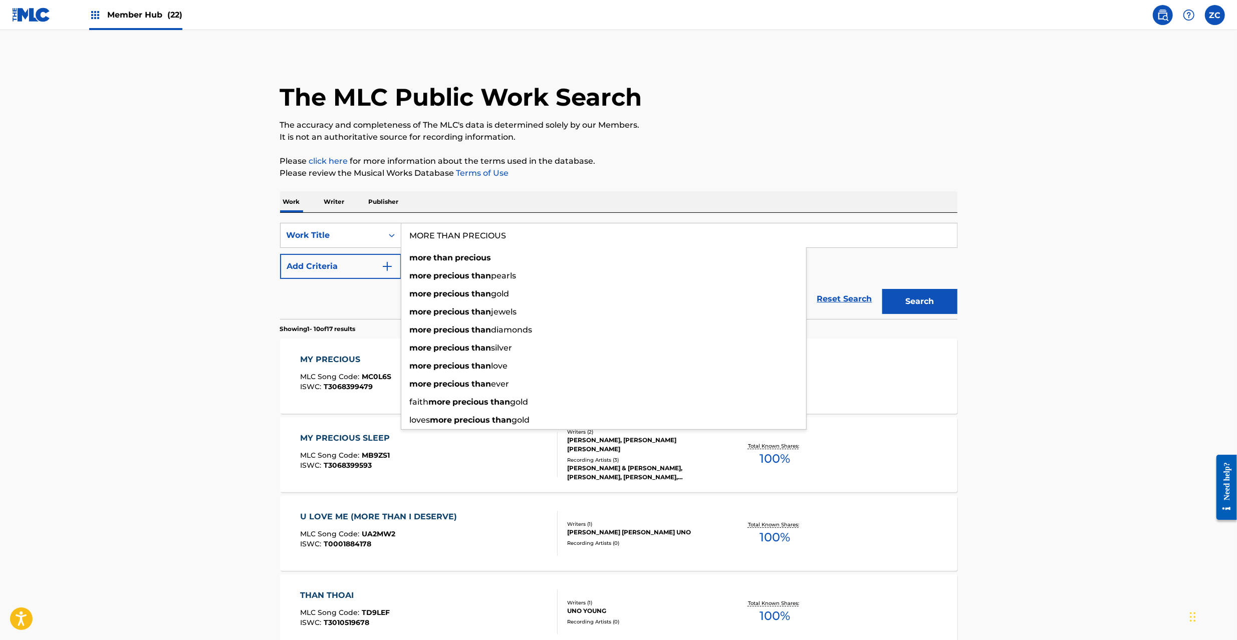
click at [935, 237] on input "MORE THAN PRECIOUS" at bounding box center [678, 235] width 555 height 24
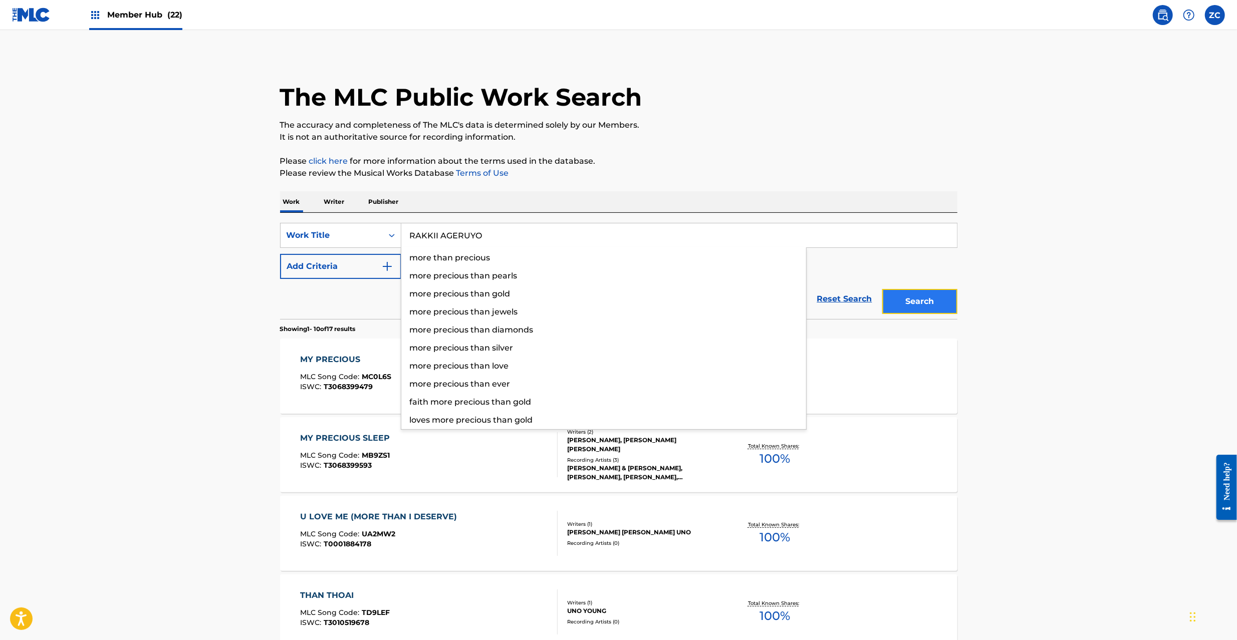
click at [914, 297] on button "Search" at bounding box center [919, 301] width 75 height 25
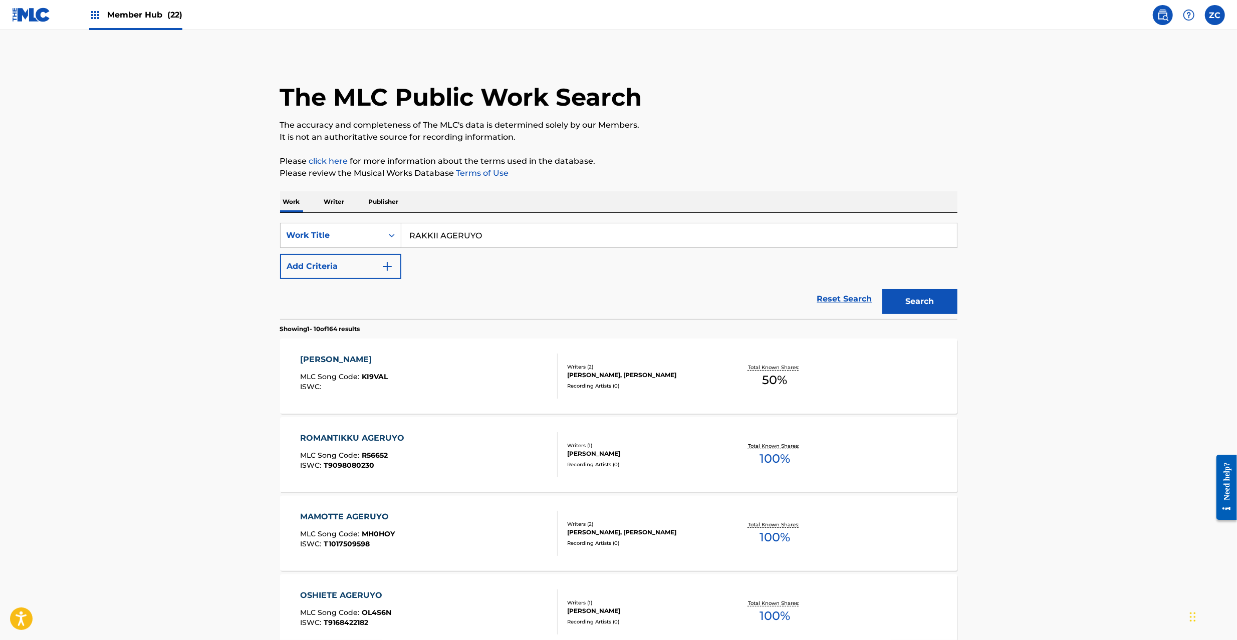
click at [545, 225] on input "RAKKII AGERUYO" at bounding box center [678, 235] width 555 height 24
drag, startPoint x: 458, startPoint y: 239, endPoint x: 600, endPoint y: 241, distance: 142.3
click at [606, 239] on input "IMENOAI [PERSON_NAME]" at bounding box center [678, 235] width 555 height 24
click at [339, 275] on button "Add Criteria" at bounding box center [340, 266] width 121 height 25
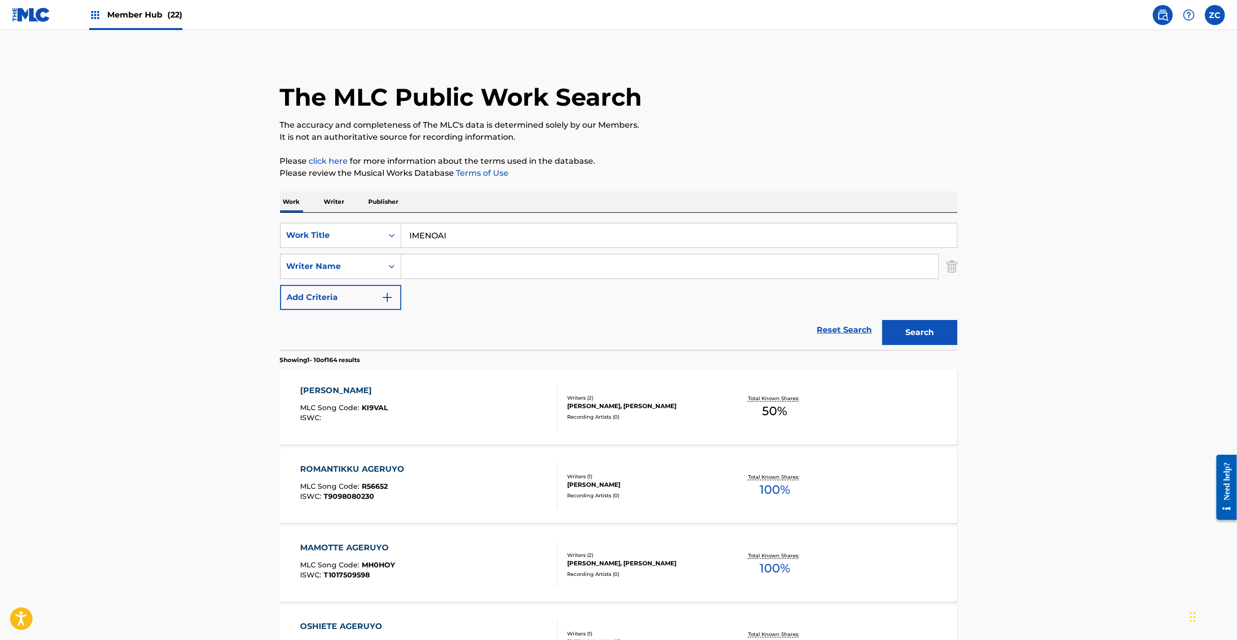
click at [459, 267] on input "Search Form" at bounding box center [669, 266] width 537 height 24
drag, startPoint x: 921, startPoint y: 335, endPoint x: 904, endPoint y: 336, distance: 17.1
click at [920, 335] on button "Search" at bounding box center [919, 332] width 75 height 25
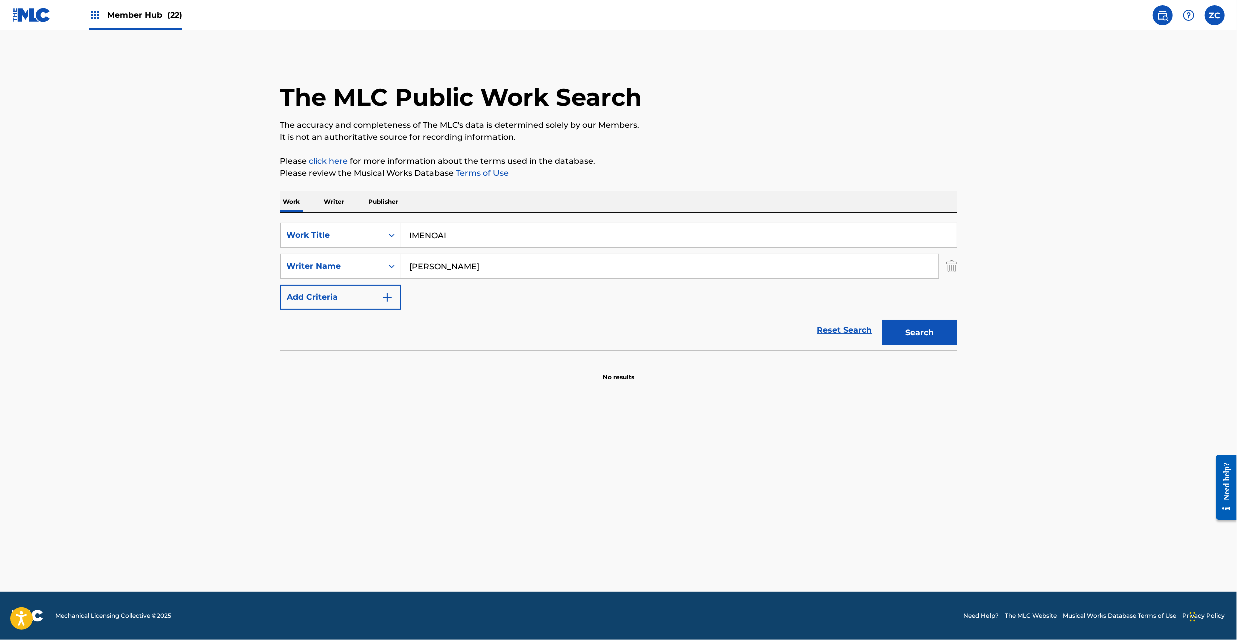
click at [530, 235] on input "IMENOAI" at bounding box center [678, 235] width 555 height 24
click at [484, 237] on input "[PERSON_NAME]" at bounding box center [678, 235] width 555 height 24
click at [501, 275] on input "[PERSON_NAME]" at bounding box center [669, 266] width 537 height 24
click at [922, 328] on button "Search" at bounding box center [919, 332] width 75 height 25
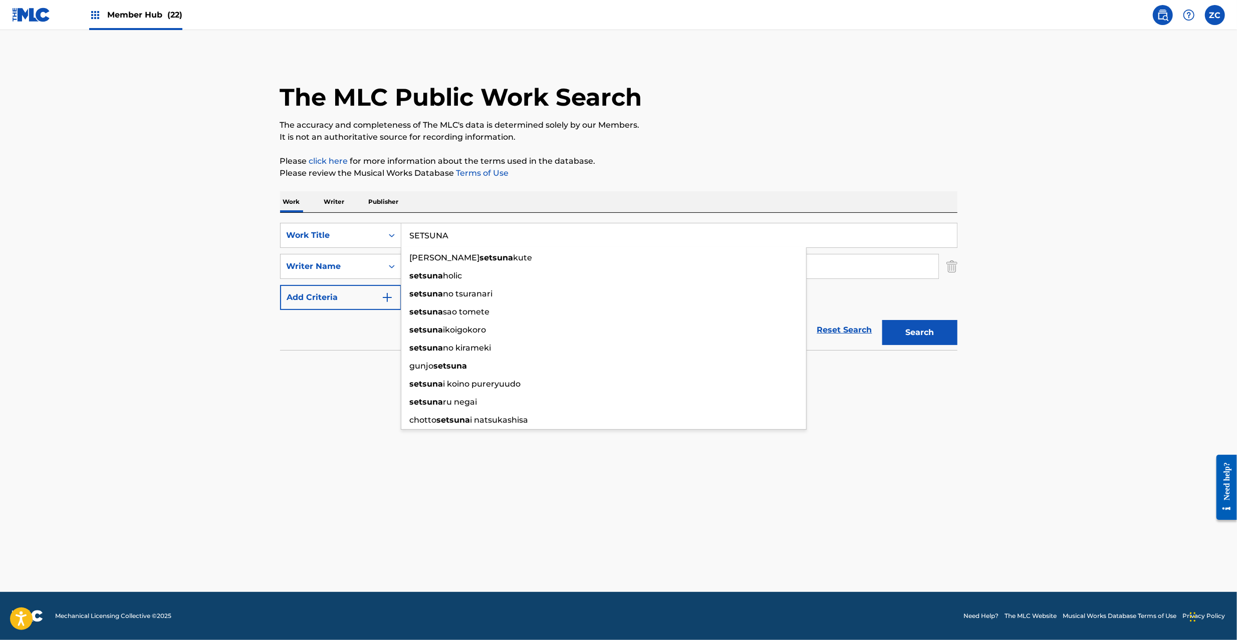
click at [481, 229] on input "SETSUNA" at bounding box center [678, 235] width 555 height 24
click at [505, 230] on input "WARUKYUURE Komedawara" at bounding box center [678, 235] width 555 height 24
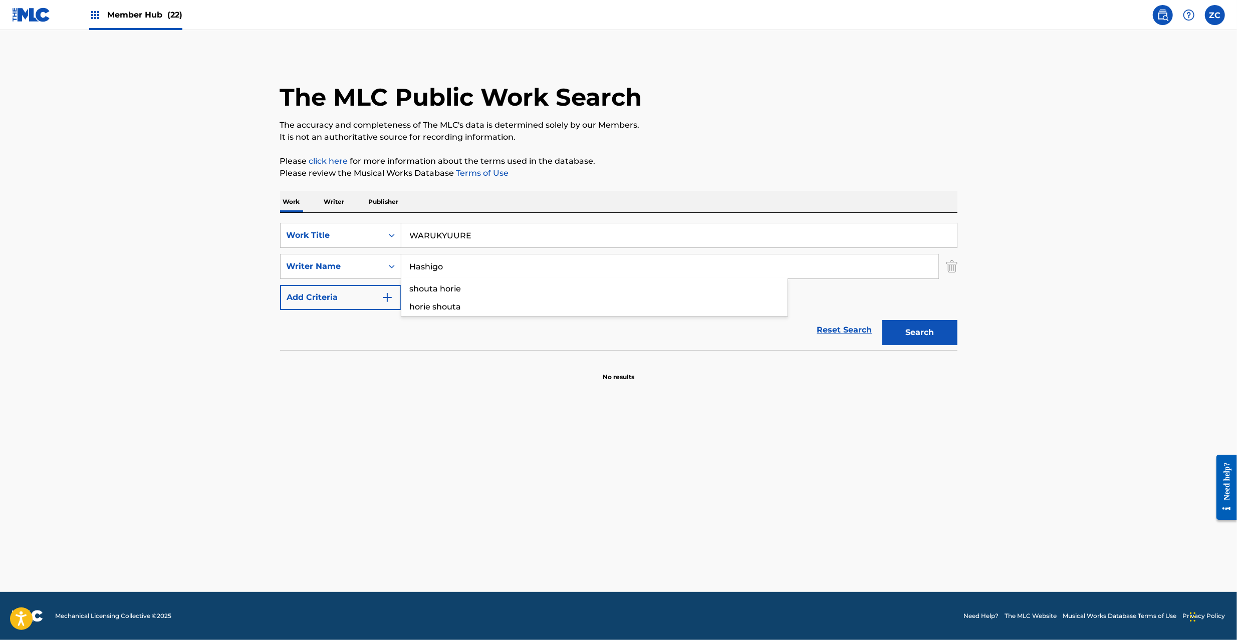
click at [558, 271] on input "Hashigo" at bounding box center [669, 266] width 537 height 24
click at [916, 325] on button "Search" at bounding box center [919, 332] width 75 height 25
click at [948, 267] on img "Search Form" at bounding box center [951, 266] width 11 height 25
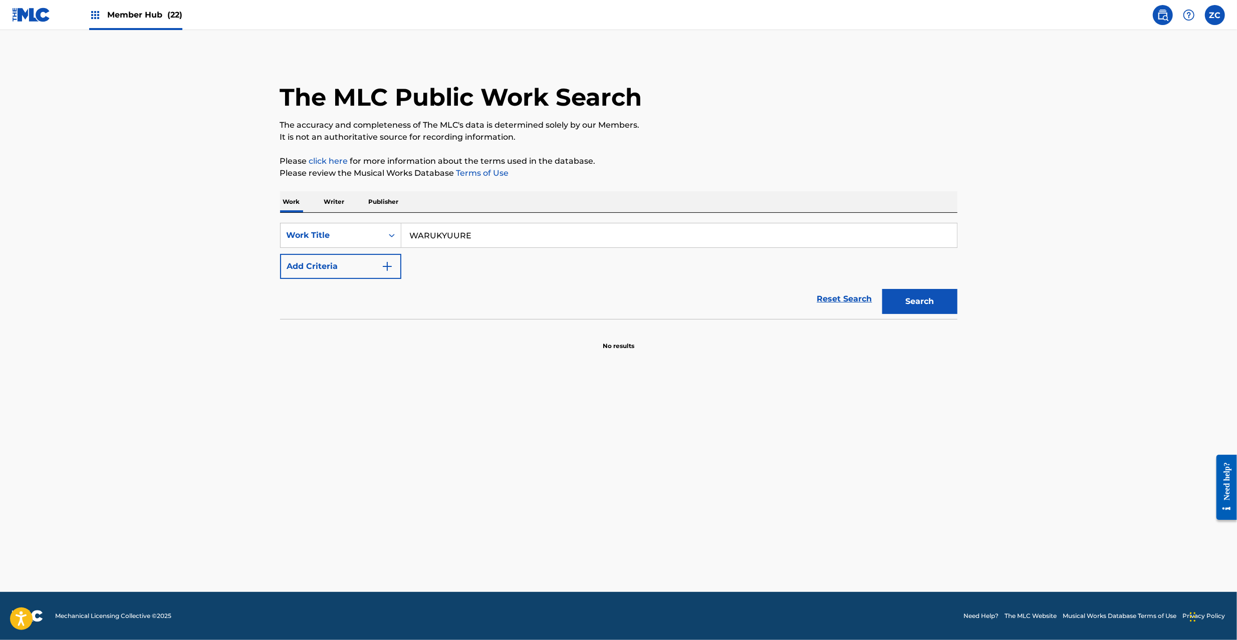
click at [949, 227] on input "WARUKYUURE" at bounding box center [678, 235] width 555 height 24
click at [922, 298] on button "Search" at bounding box center [919, 301] width 75 height 25
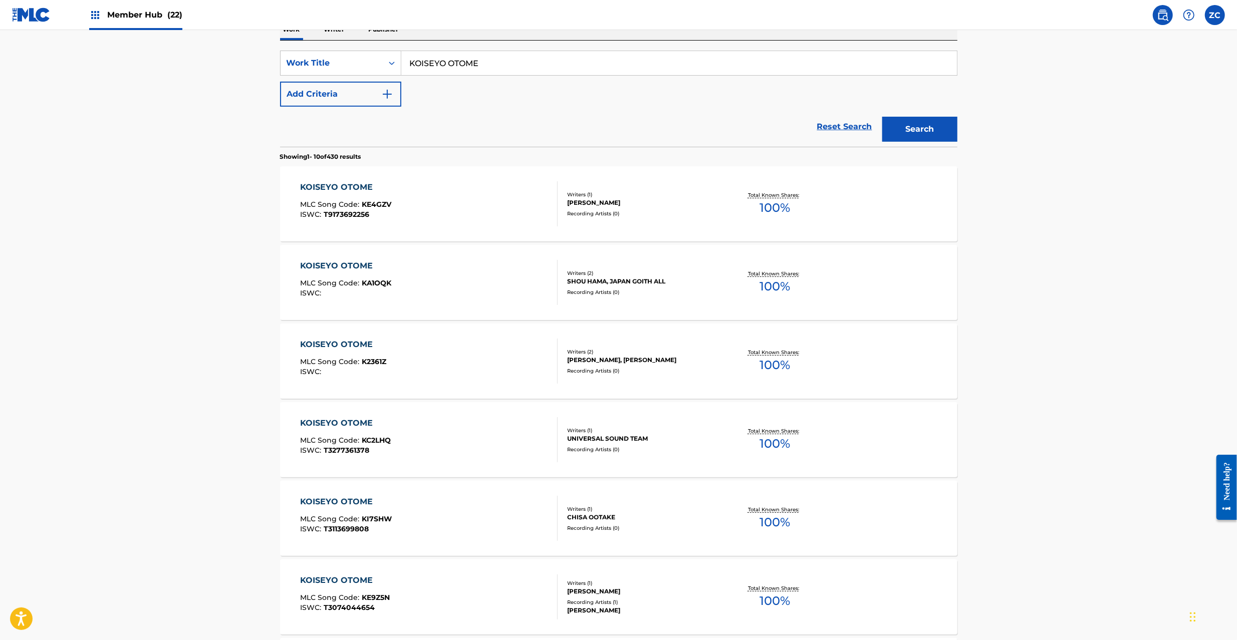
scroll to position [178, 0]
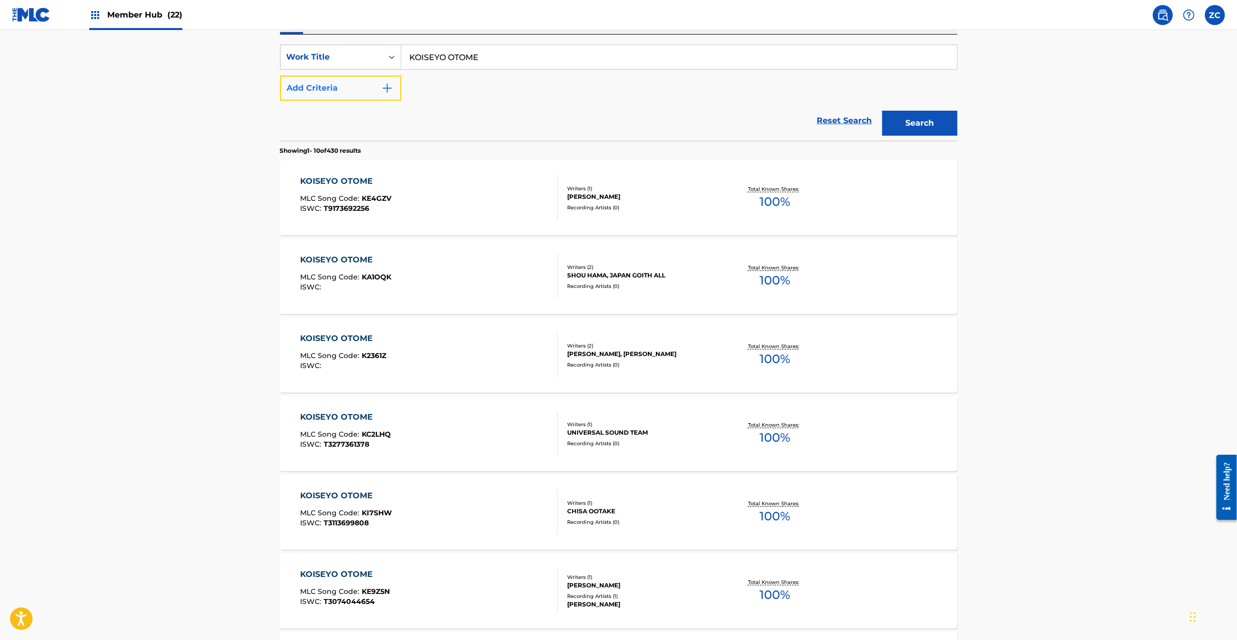
click at [326, 86] on button "Add Criteria" at bounding box center [340, 88] width 121 height 25
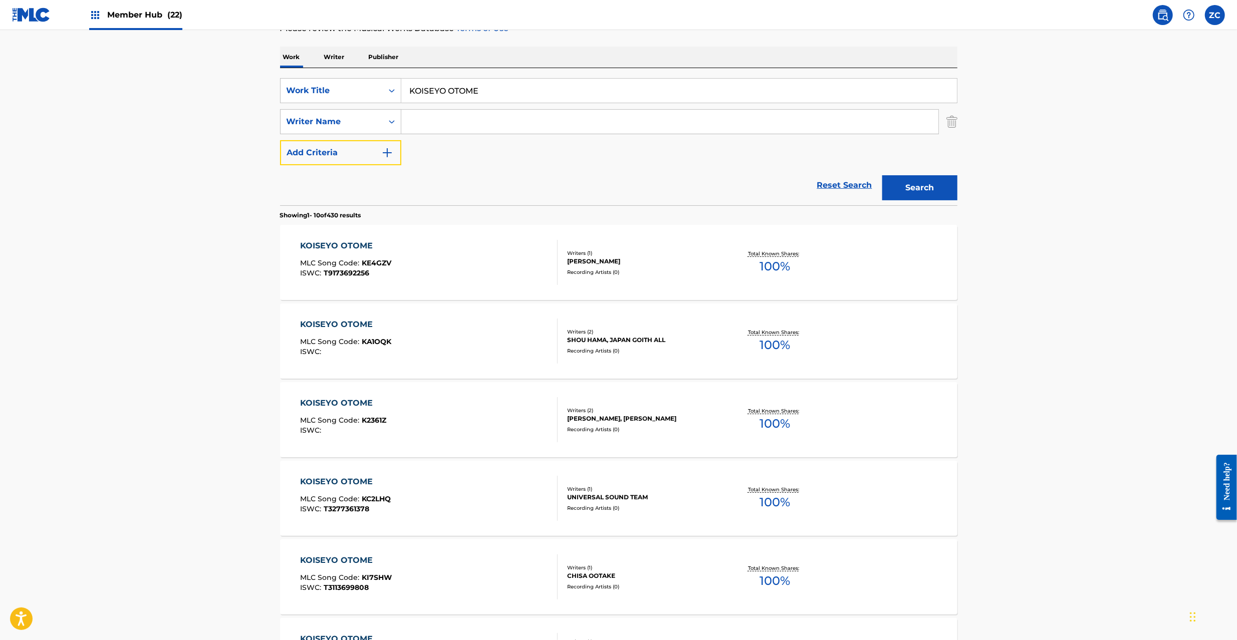
scroll to position [120, 0]
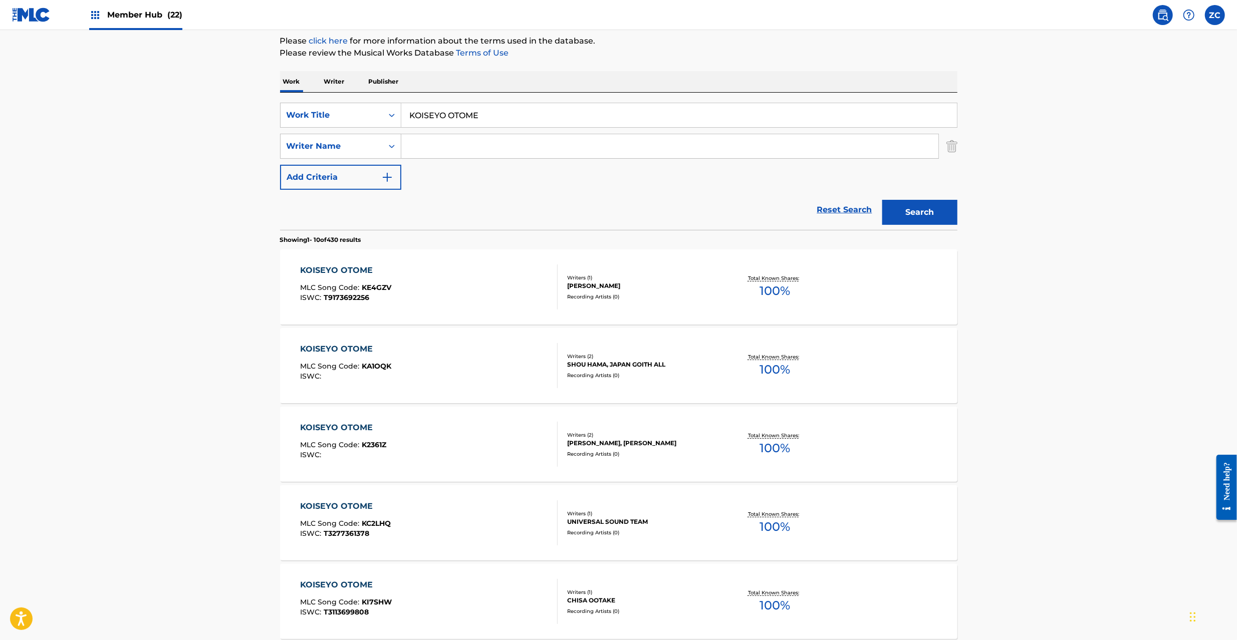
click at [479, 151] on input "Search Form" at bounding box center [669, 146] width 537 height 24
click at [921, 215] on button "Search" at bounding box center [919, 212] width 75 height 25
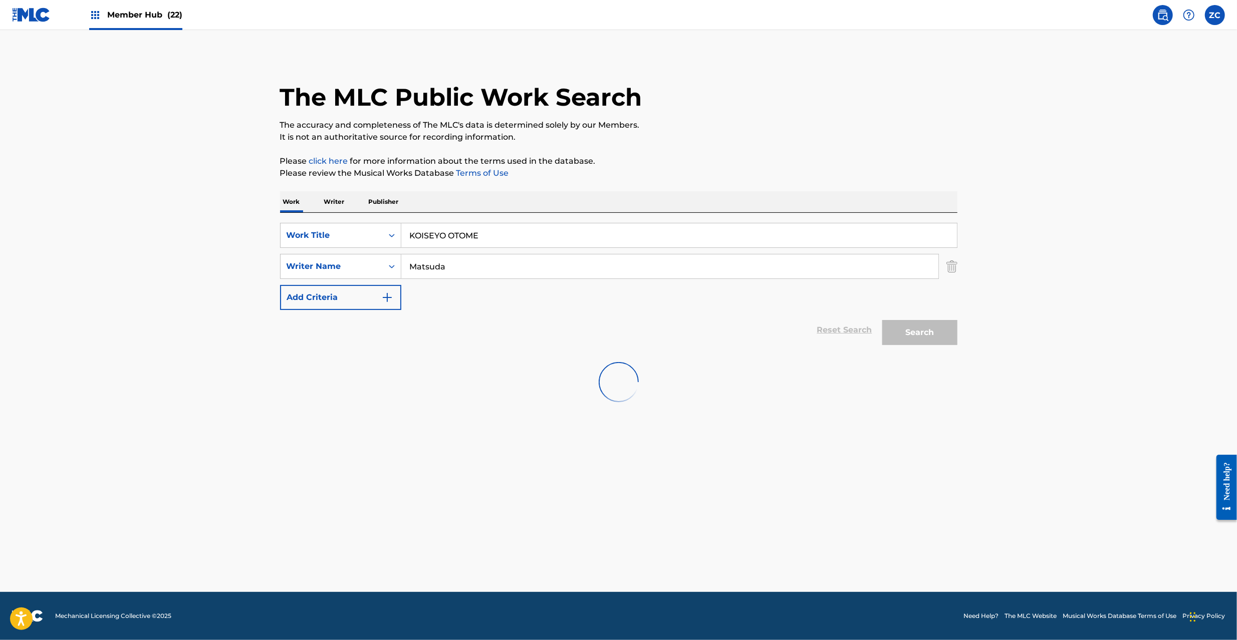
scroll to position [0, 0]
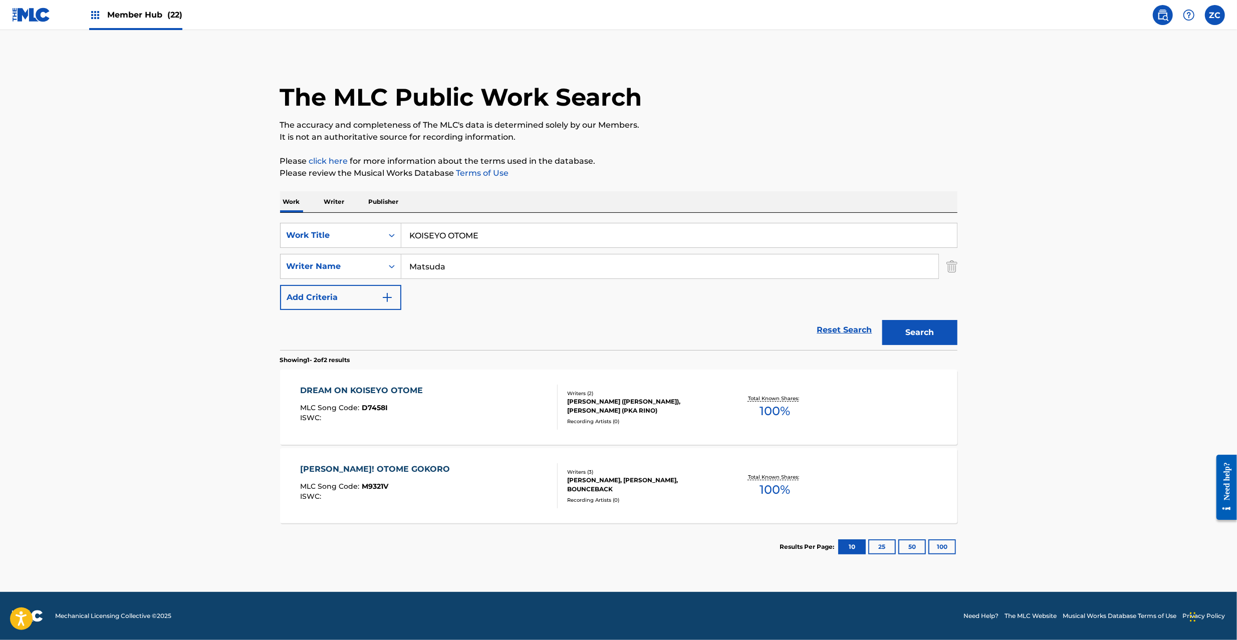
click at [521, 233] on input "KOISEYO OTOME" at bounding box center [678, 235] width 555 height 24
drag, startPoint x: 461, startPoint y: 236, endPoint x: 655, endPoint y: 237, distance: 194.3
click at [655, 237] on input "RAKUDAI [PERSON_NAME]" at bounding box center [678, 235] width 555 height 24
click at [590, 268] on input "Matsuda" at bounding box center [669, 266] width 537 height 24
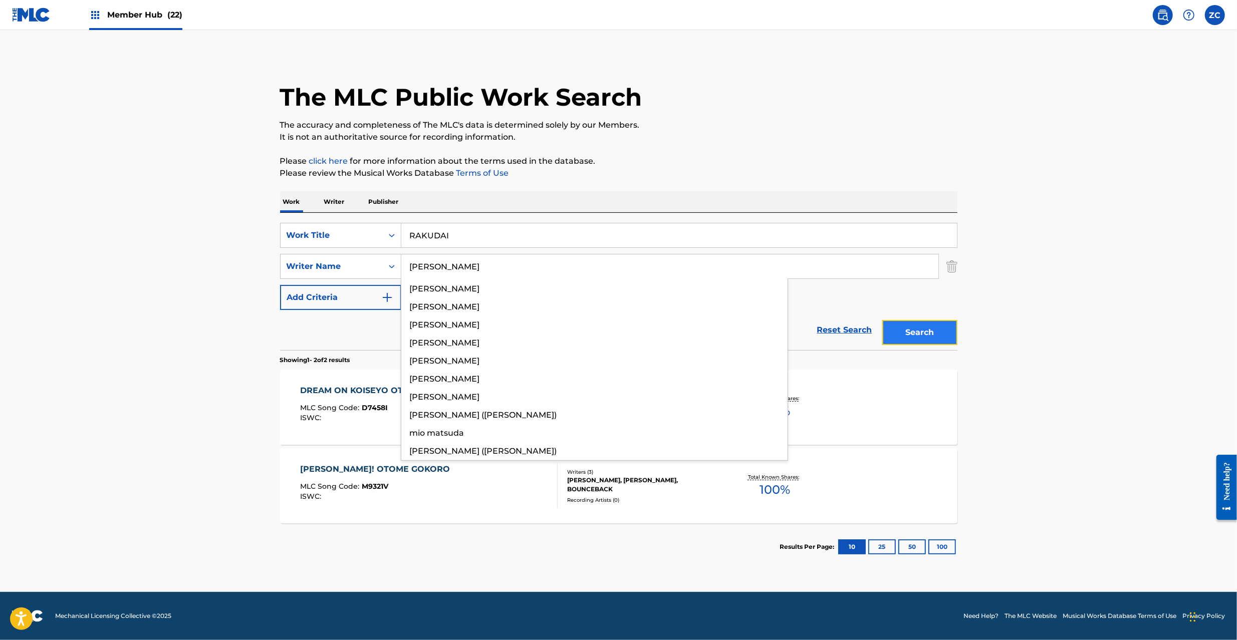
click at [920, 335] on button "Search" at bounding box center [919, 332] width 75 height 25
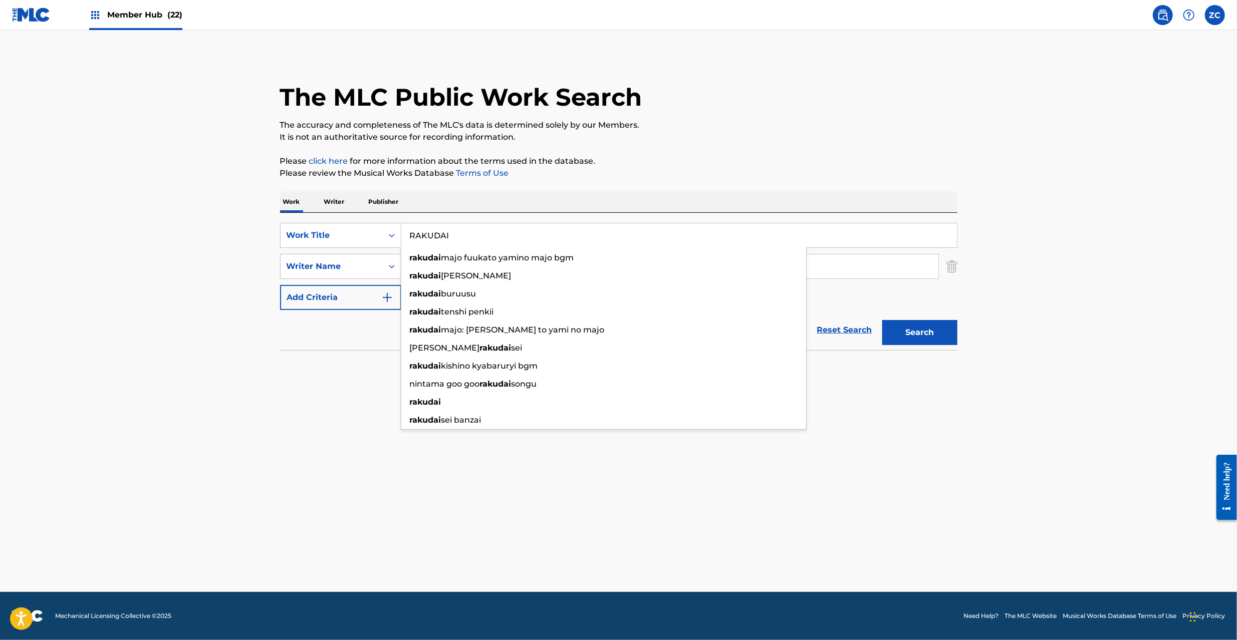
click at [544, 237] on input "RAKUDAI" at bounding box center [678, 235] width 555 height 24
click at [477, 234] on input "ALL OUT [PERSON_NAME]" at bounding box center [678, 235] width 555 height 24
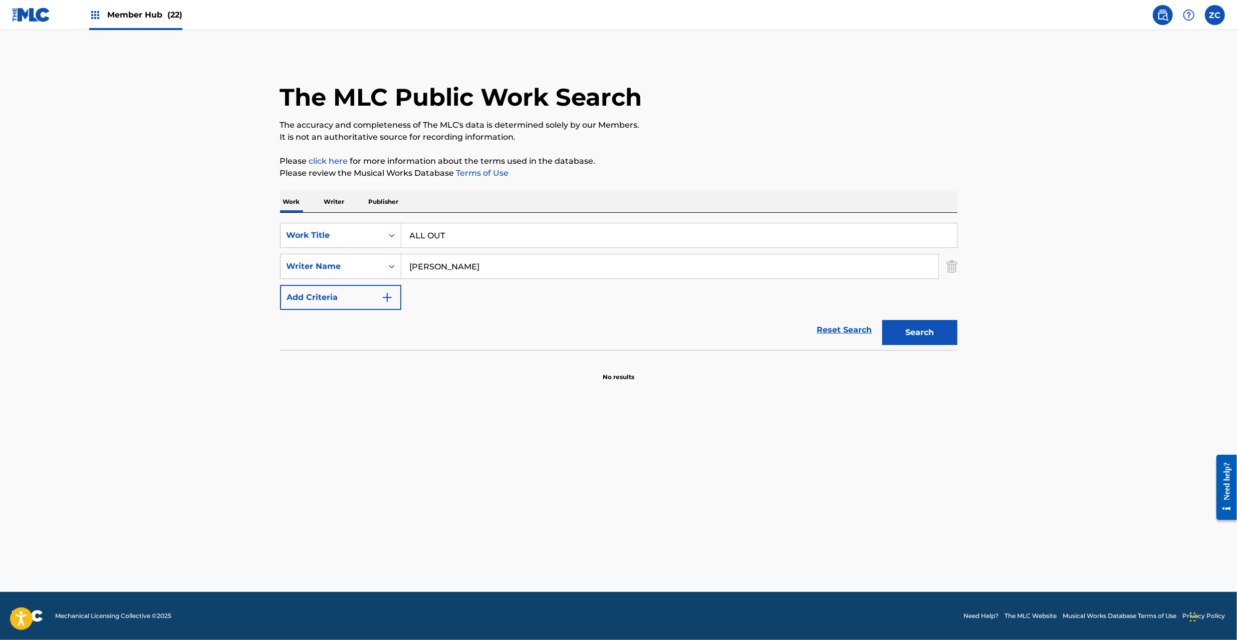
click at [780, 273] on input "[PERSON_NAME]" at bounding box center [669, 266] width 537 height 24
click at [905, 330] on button "Search" at bounding box center [919, 332] width 75 height 25
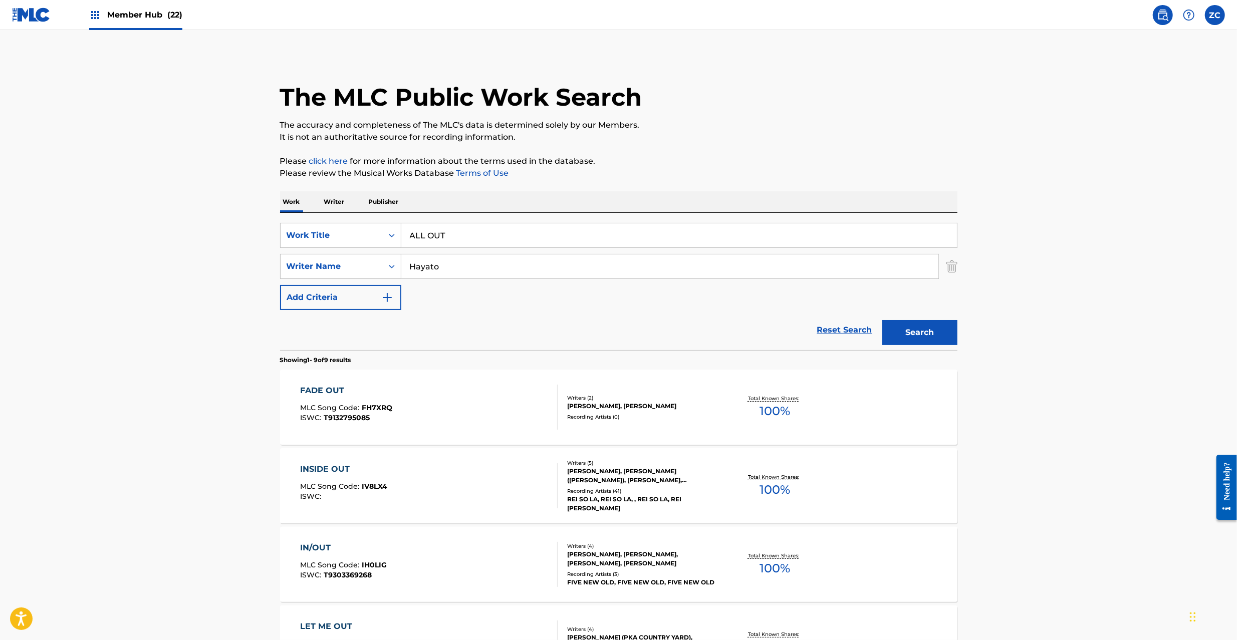
drag, startPoint x: 952, startPoint y: 265, endPoint x: 942, endPoint y: 250, distance: 17.6
click at [952, 265] on img "Search Form" at bounding box center [951, 266] width 11 height 25
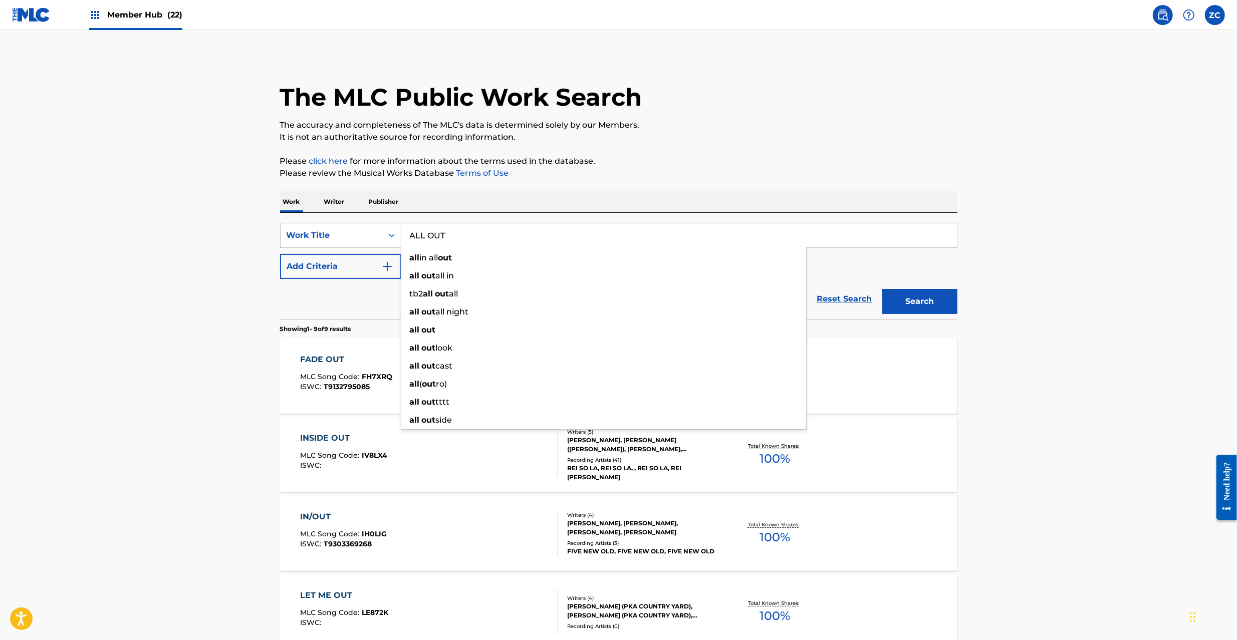
click at [938, 240] on input "ALL OUT" at bounding box center [678, 235] width 555 height 24
click at [900, 295] on button "Search" at bounding box center [919, 301] width 75 height 25
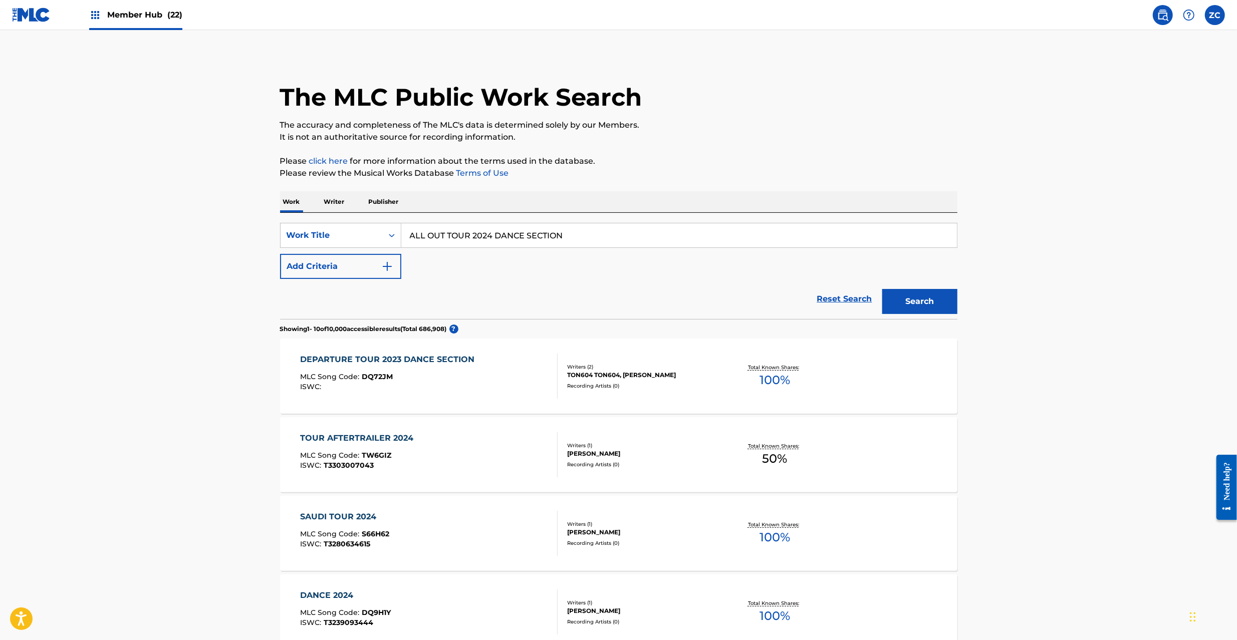
click at [566, 226] on input "ALL OUT TOUR 2024 DANCE SECTION" at bounding box center [678, 235] width 555 height 24
drag, startPoint x: 481, startPoint y: 237, endPoint x: 684, endPoint y: 235, distance: 203.4
click at [684, 235] on input "BURN IT OUT [PERSON_NAME]" at bounding box center [678, 235] width 555 height 24
drag, startPoint x: 352, startPoint y: 267, endPoint x: 358, endPoint y: 267, distance: 6.0
click at [354, 267] on button "Add Criteria" at bounding box center [340, 266] width 121 height 25
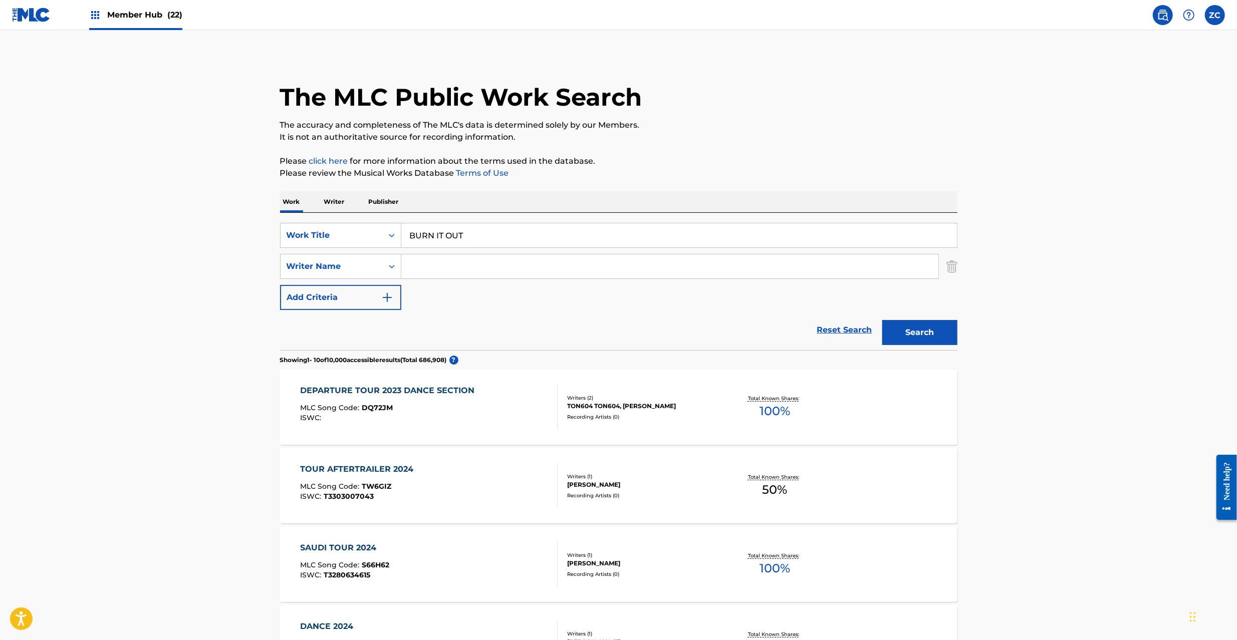
click at [471, 263] on input "Search Form" at bounding box center [669, 266] width 537 height 24
click at [431, 270] on input "[PERSON_NAME]" at bounding box center [669, 266] width 537 height 24
click at [925, 327] on button "Search" at bounding box center [919, 332] width 75 height 25
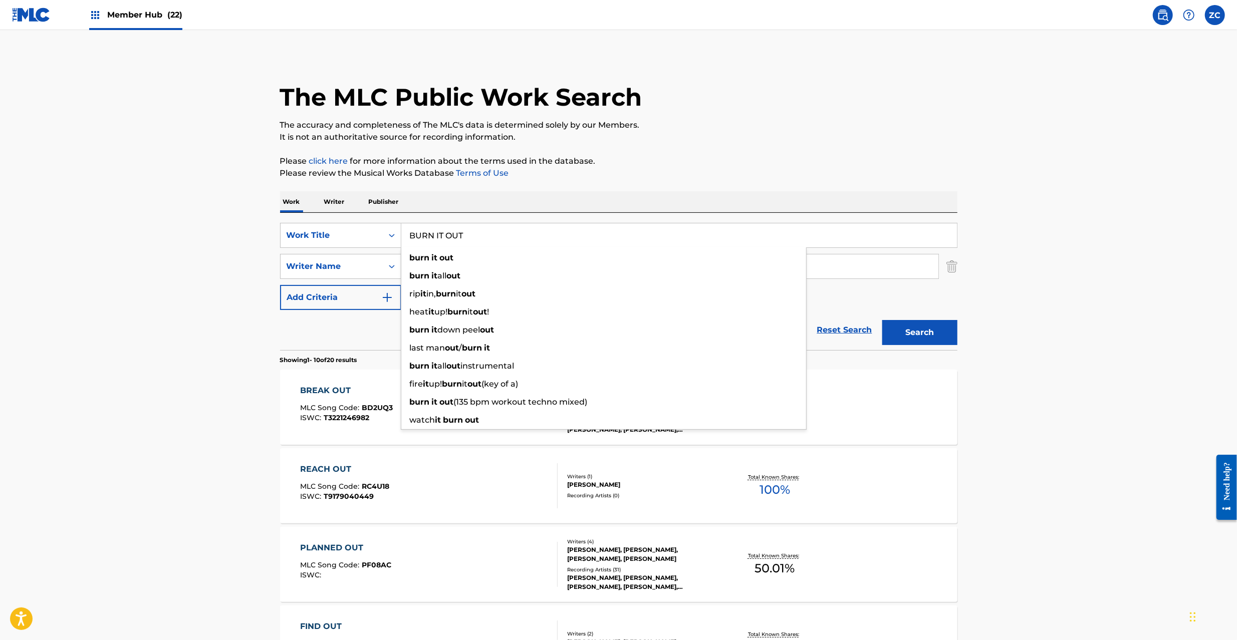
click at [560, 238] on input "BURN IT OUT" at bounding box center [678, 235] width 555 height 24
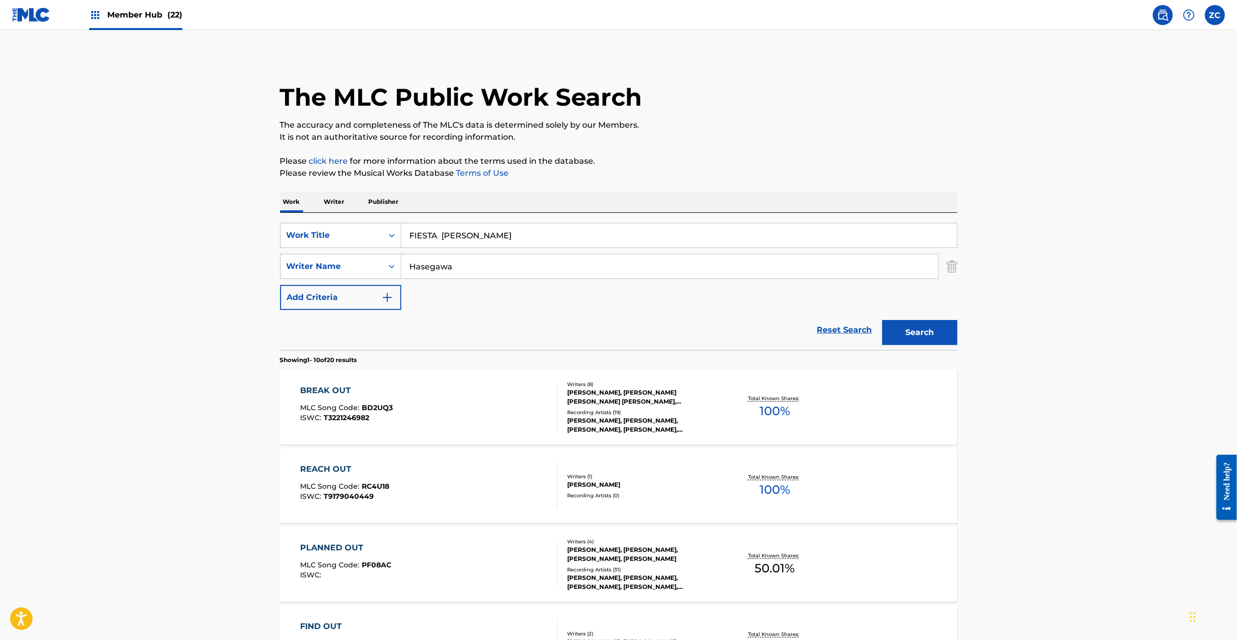
drag, startPoint x: 441, startPoint y: 236, endPoint x: 638, endPoint y: 236, distance: 196.3
click at [638, 236] on input "FIESTA [PERSON_NAME]" at bounding box center [678, 235] width 555 height 24
click at [543, 267] on input "Hasegawa" at bounding box center [669, 266] width 537 height 24
click at [898, 329] on button "Search" at bounding box center [919, 332] width 75 height 25
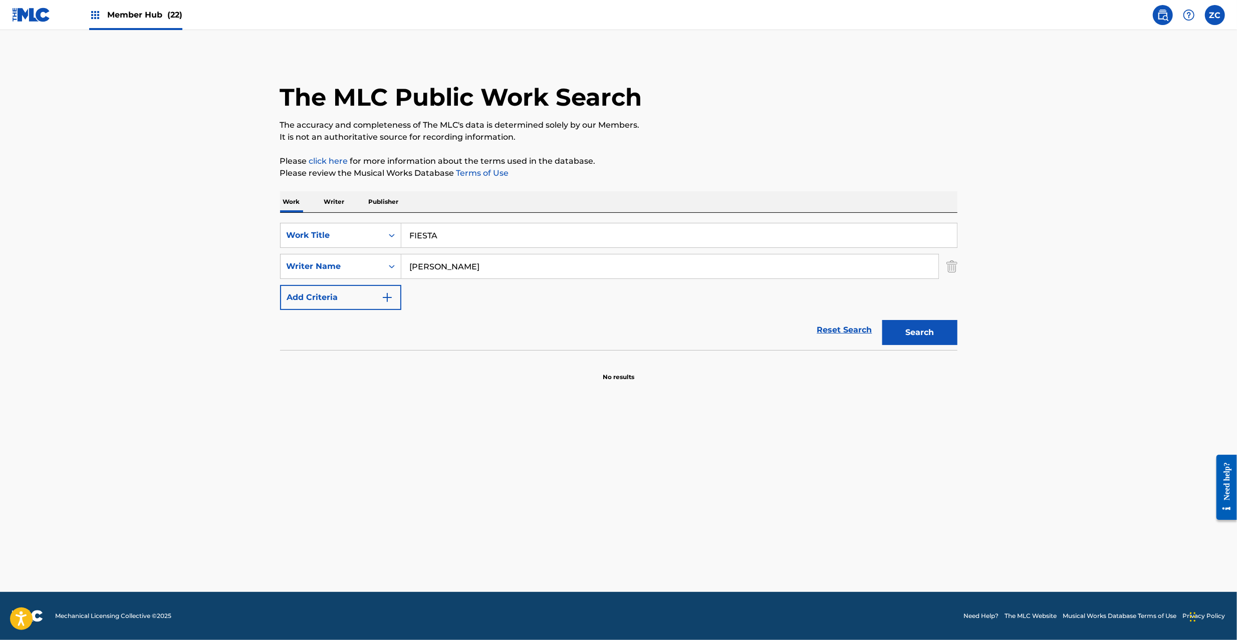
click at [564, 237] on input "FIESTA" at bounding box center [678, 235] width 555 height 24
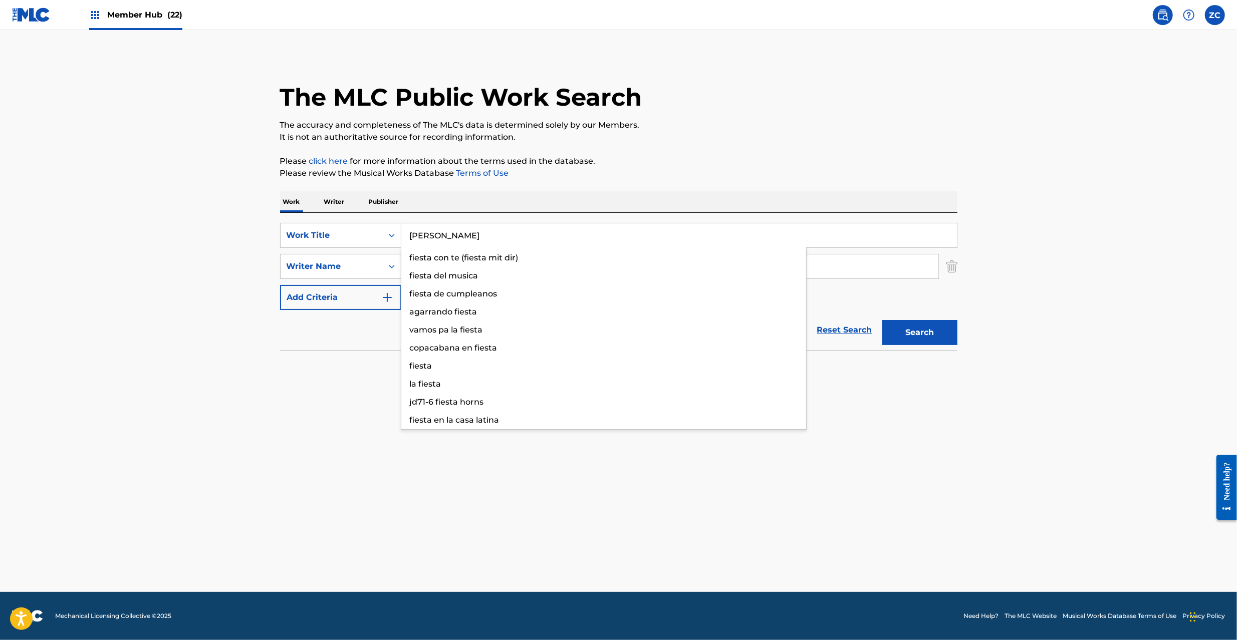
click at [467, 239] on input "[PERSON_NAME]" at bounding box center [678, 235] width 555 height 24
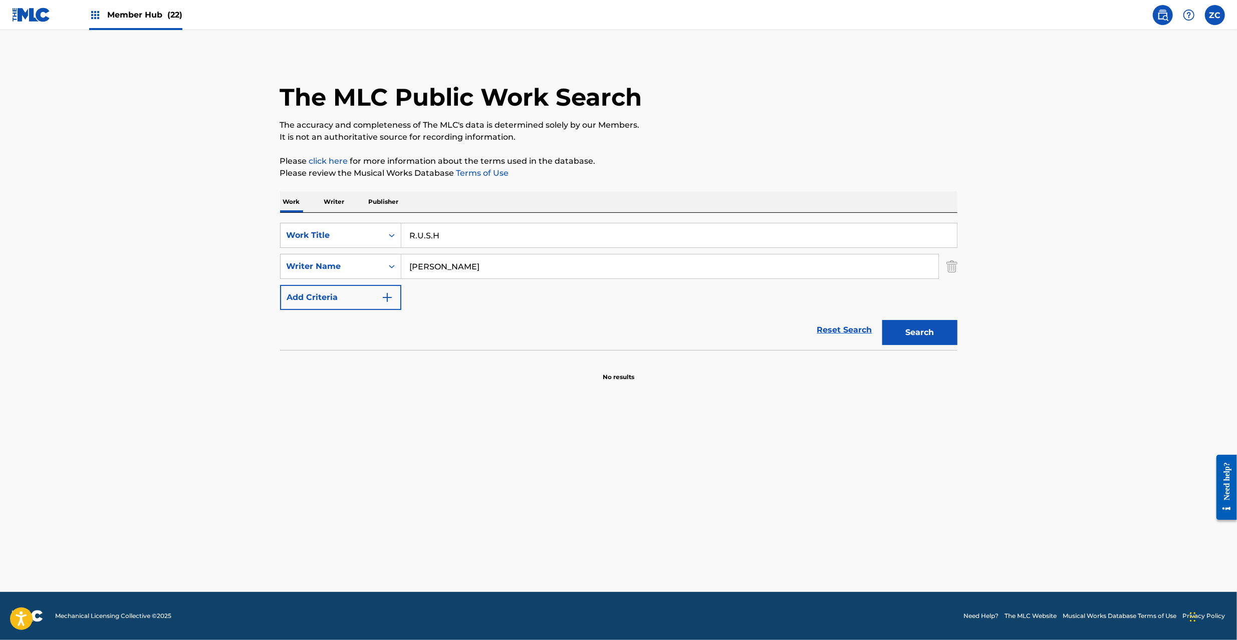
drag, startPoint x: 894, startPoint y: 145, endPoint x: 819, endPoint y: 227, distance: 111.0
click at [891, 149] on div "The MLC Public Work Search The accuracy and completeness of The MLC's data is d…" at bounding box center [618, 218] width 701 height 327
click at [808, 266] on input "[PERSON_NAME]" at bounding box center [669, 266] width 537 height 24
click at [940, 329] on button "Search" at bounding box center [919, 332] width 75 height 25
click at [485, 233] on input "R.U.S.H" at bounding box center [678, 235] width 555 height 24
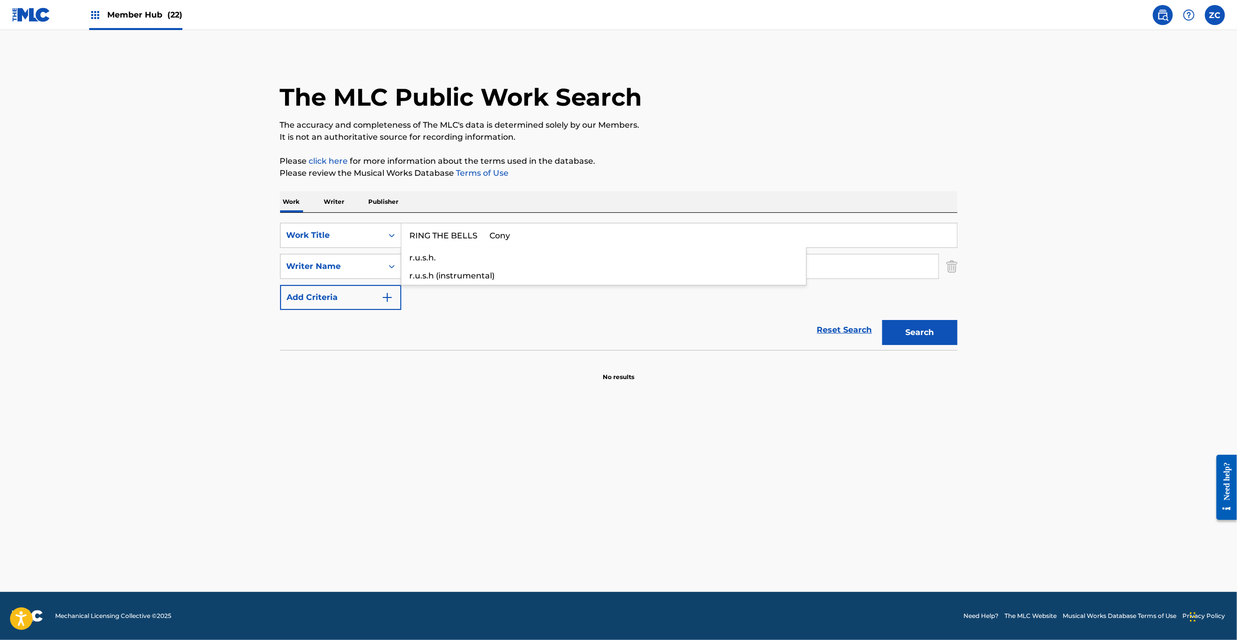
click at [497, 236] on input "RING THE BELLS Cony" at bounding box center [678, 235] width 555 height 24
click at [483, 237] on input "RING THE BELLS Cony" at bounding box center [678, 235] width 555 height 24
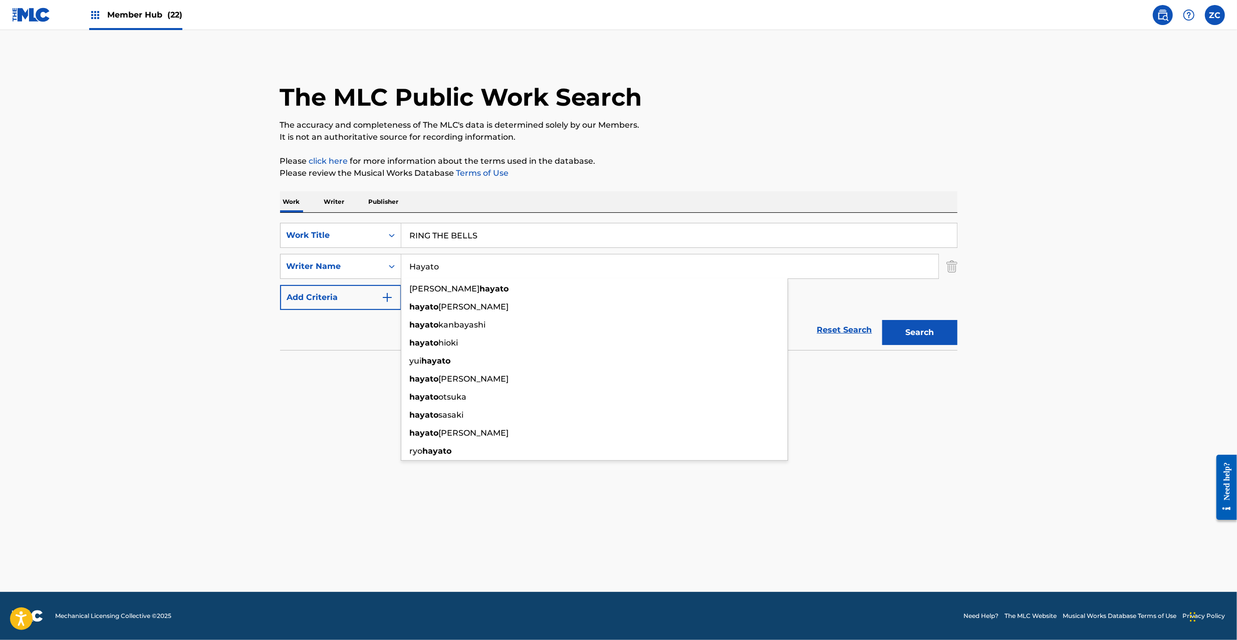
click at [559, 261] on input "Hayato" at bounding box center [669, 266] width 537 height 24
click at [904, 337] on button "Search" at bounding box center [919, 332] width 75 height 25
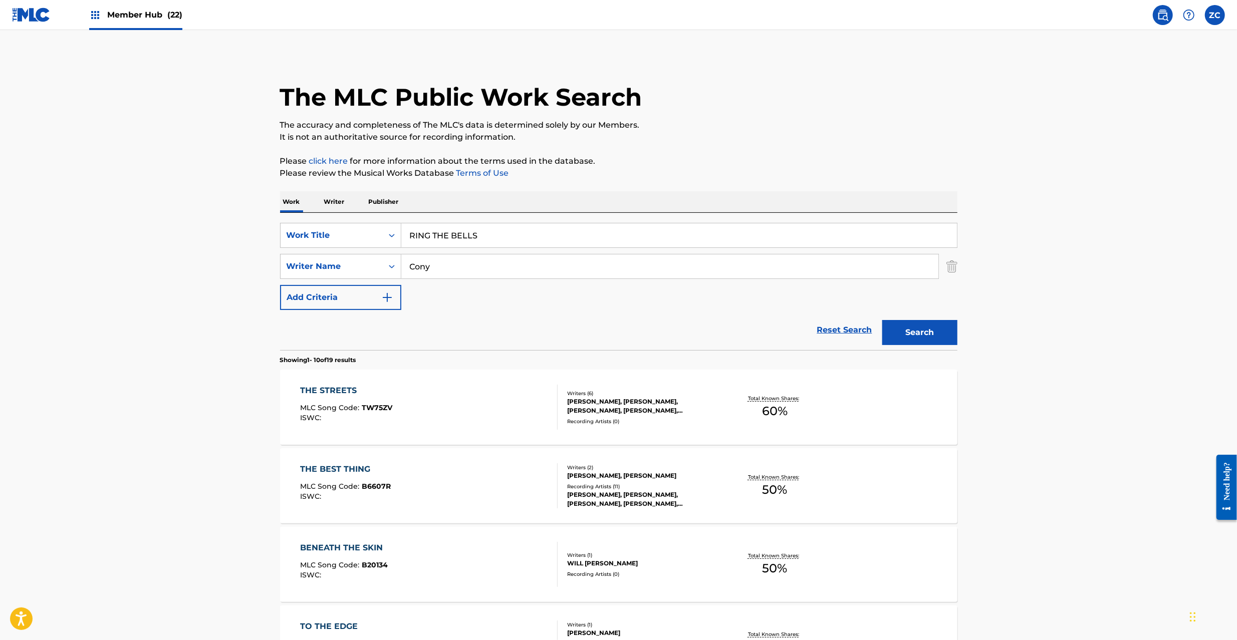
click at [528, 236] on input "RING THE BELLS" at bounding box center [678, 235] width 555 height 24
drag, startPoint x: 464, startPoint y: 235, endPoint x: 670, endPoint y: 231, distance: 206.4
click at [670, 231] on input "TOO MUCH [PERSON_NAME]" at bounding box center [678, 235] width 555 height 24
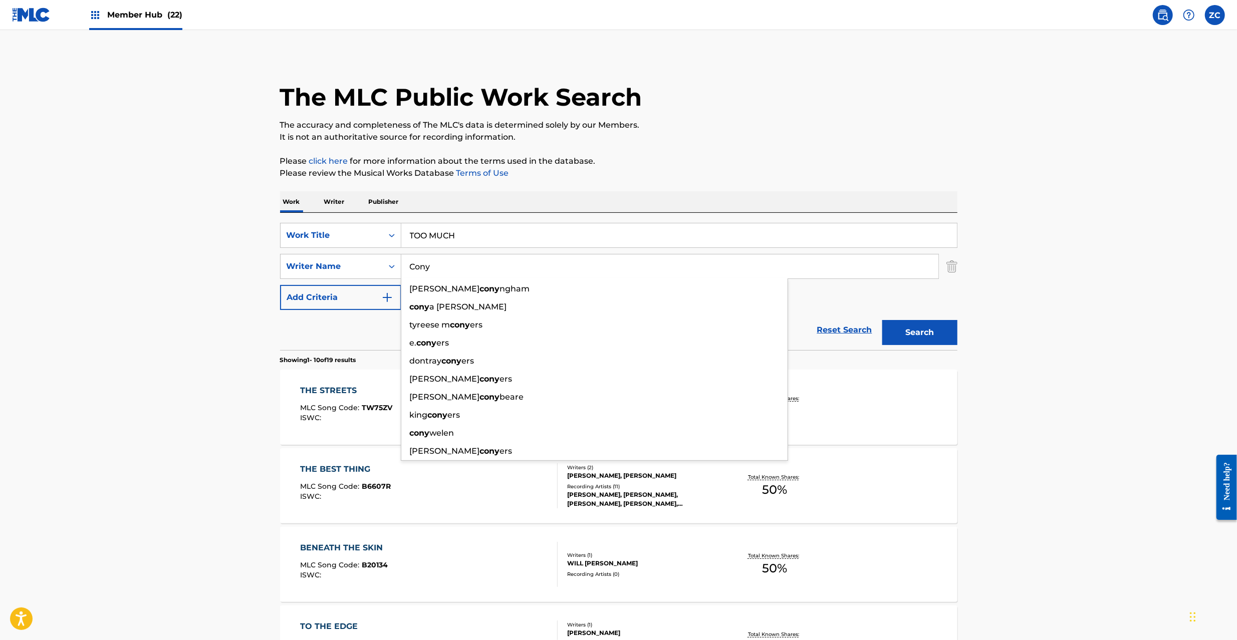
click at [560, 273] on input "Cony" at bounding box center [669, 266] width 537 height 24
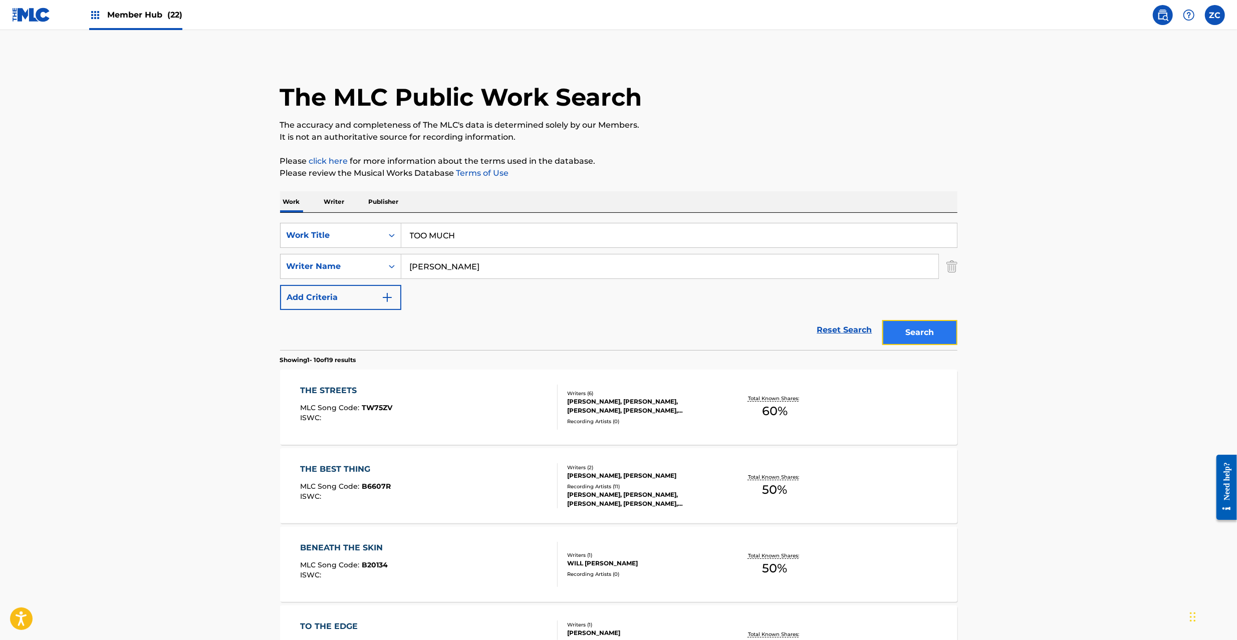
click at [935, 340] on button "Search" at bounding box center [919, 332] width 75 height 25
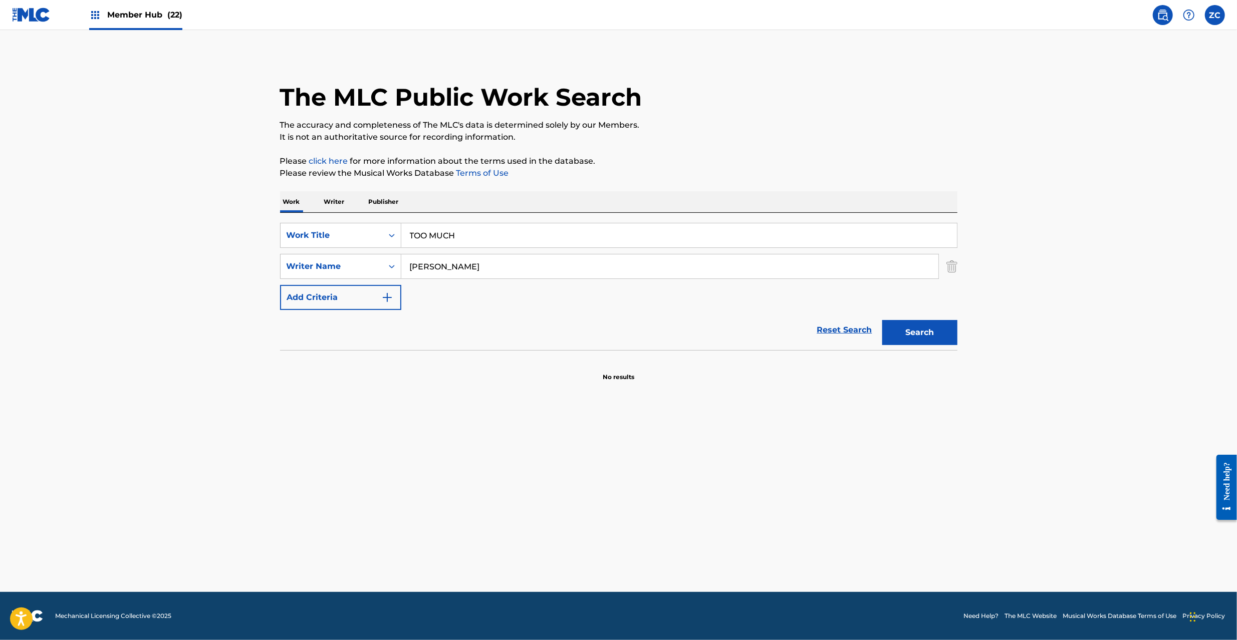
click at [525, 231] on input "TOO MUCH" at bounding box center [678, 235] width 555 height 24
drag, startPoint x: 463, startPoint y: 237, endPoint x: 618, endPoint y: 235, distance: 155.3
click at [618, 235] on input "EMPTY BOY [PERSON_NAME]" at bounding box center [678, 235] width 555 height 24
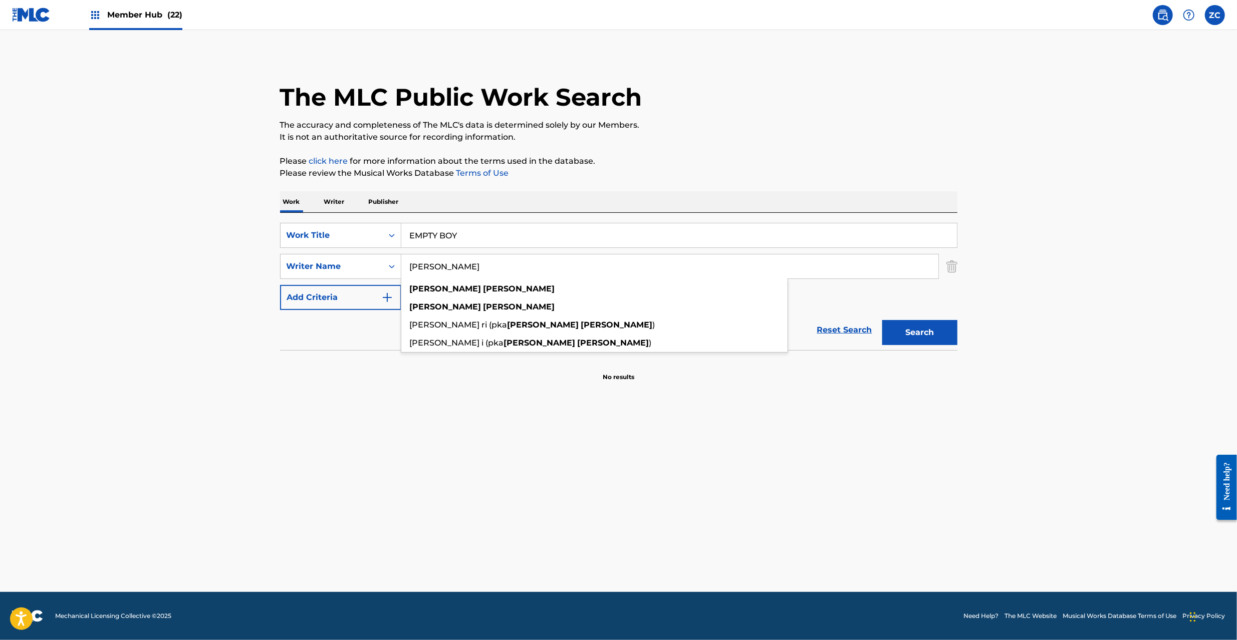
click at [588, 268] on input "[PERSON_NAME]" at bounding box center [669, 266] width 537 height 24
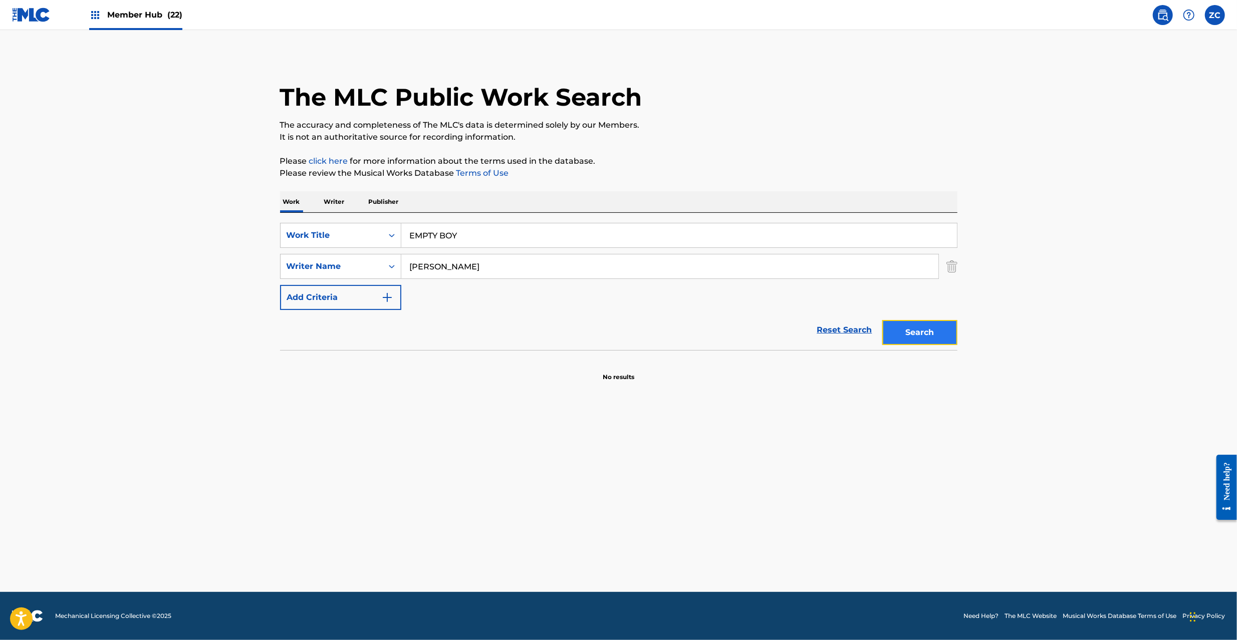
click at [938, 333] on button "Search" at bounding box center [919, 332] width 75 height 25
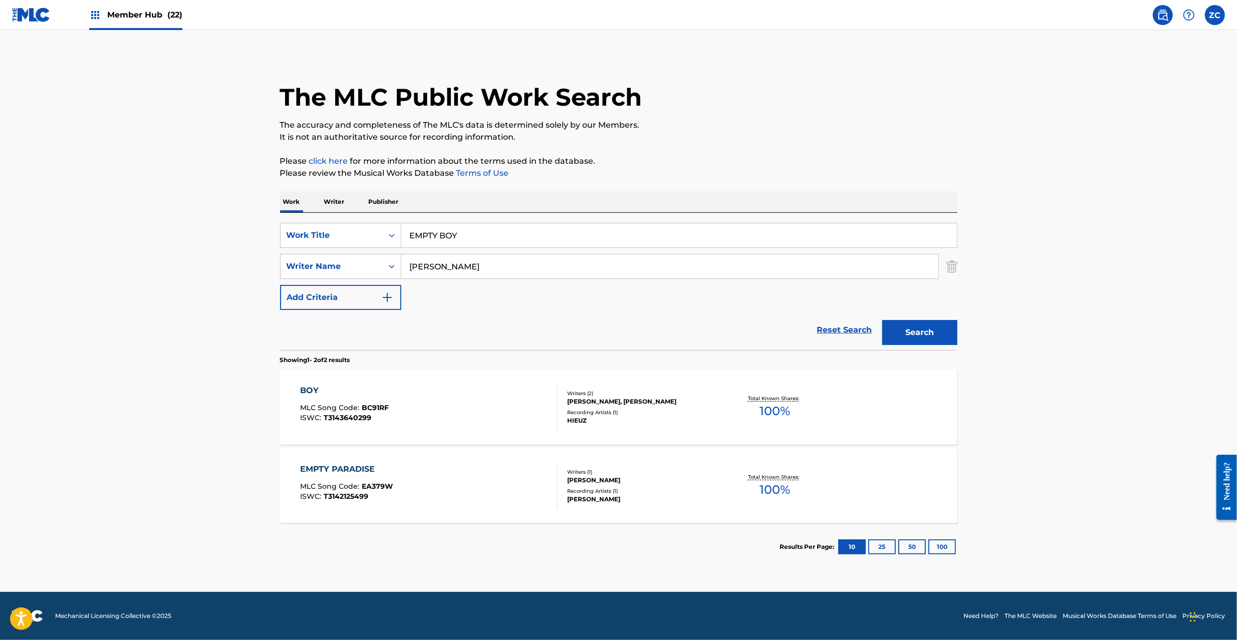
click at [495, 236] on input "EMPTY BOY" at bounding box center [678, 235] width 555 height 24
click at [465, 236] on input "AWA [PERSON_NAME]" at bounding box center [678, 235] width 555 height 24
drag, startPoint x: 464, startPoint y: 235, endPoint x: 677, endPoint y: 234, distance: 213.4
click at [677, 234] on input "AWA [PERSON_NAME]" at bounding box center [678, 235] width 555 height 24
click at [626, 263] on input "[PERSON_NAME]" at bounding box center [669, 266] width 537 height 24
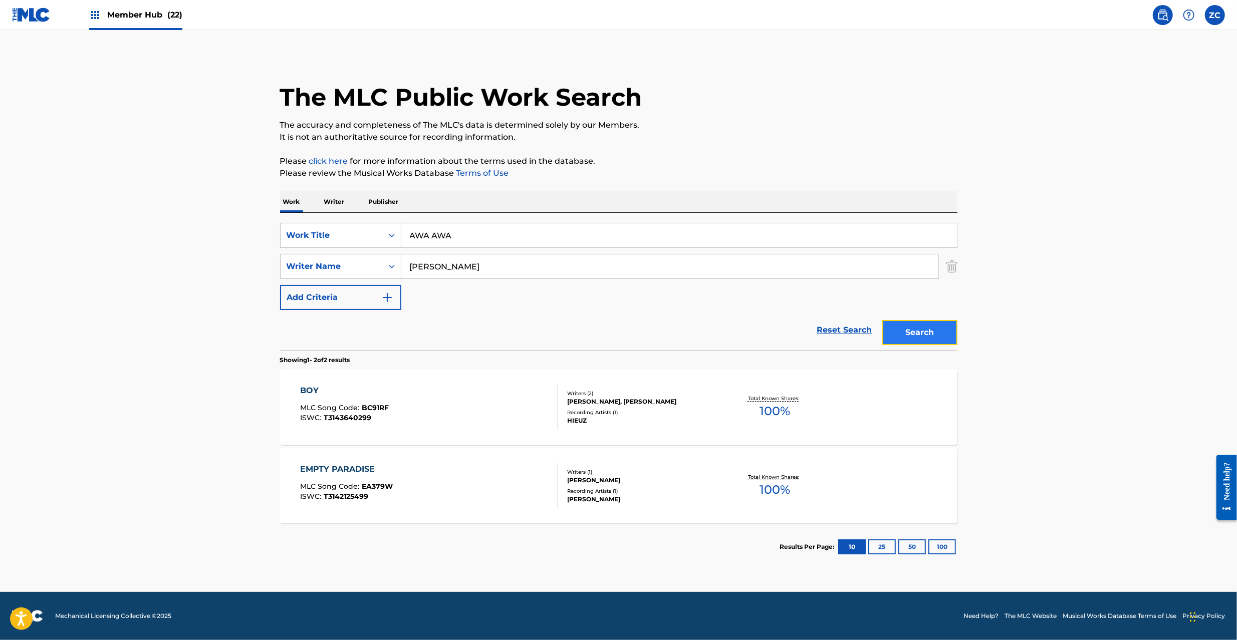
click at [913, 337] on button "Search" at bounding box center [919, 332] width 75 height 25
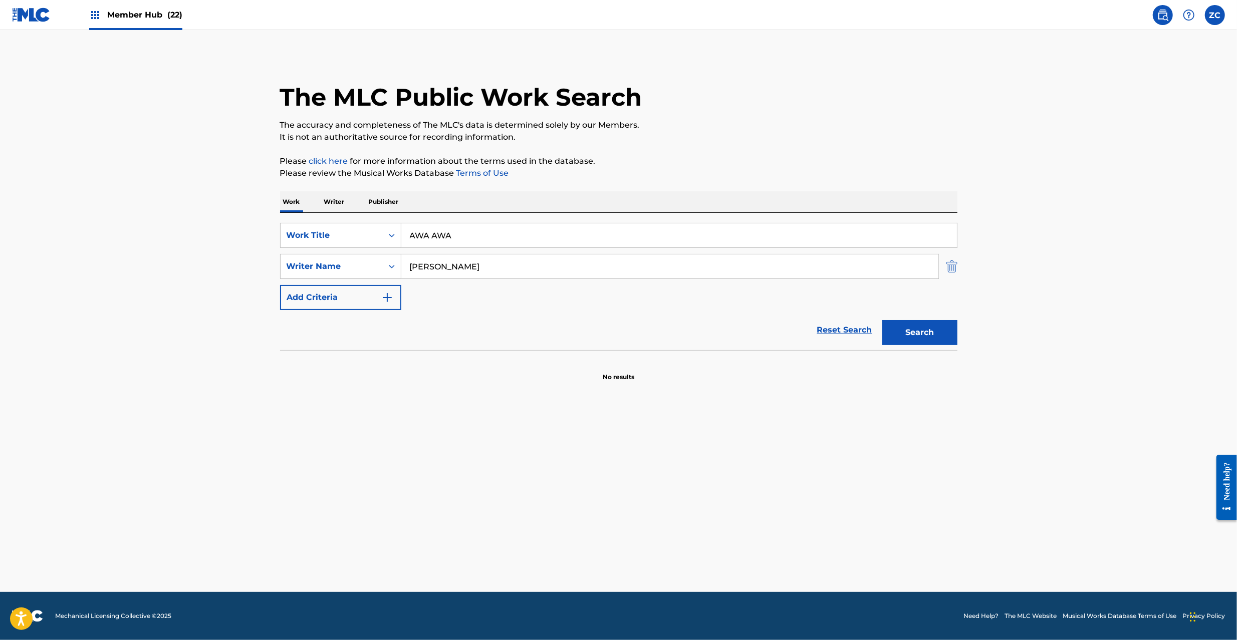
click at [946, 265] on img "Search Form" at bounding box center [951, 266] width 11 height 25
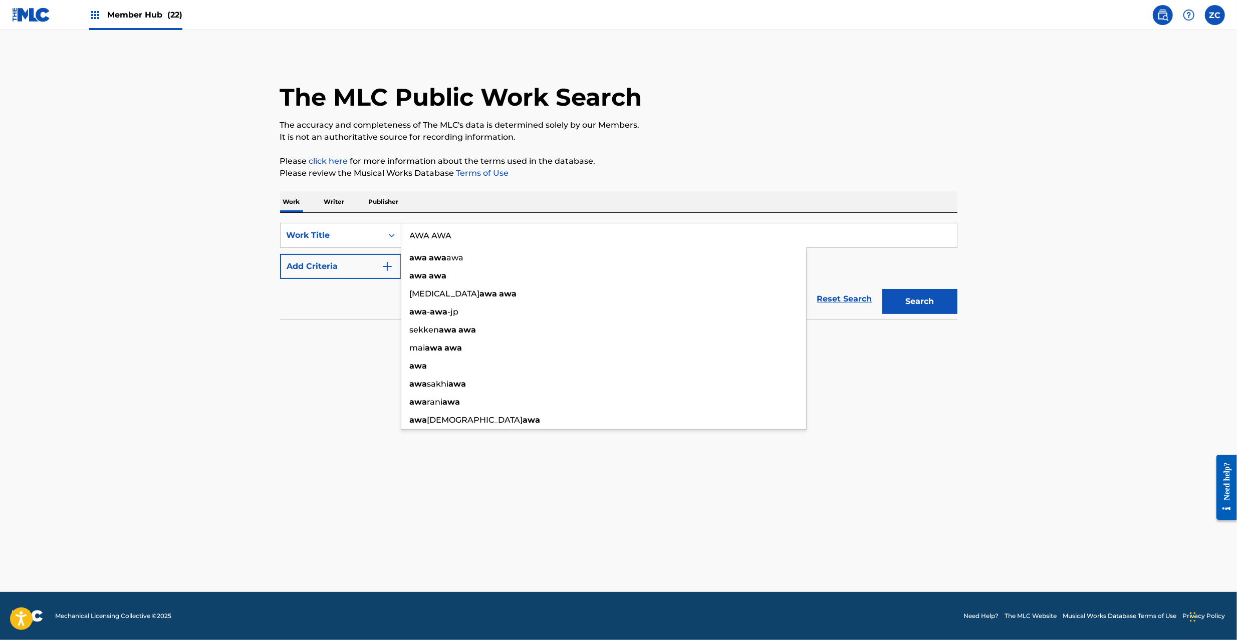
click at [945, 235] on input "AWA AWA" at bounding box center [678, 235] width 555 height 24
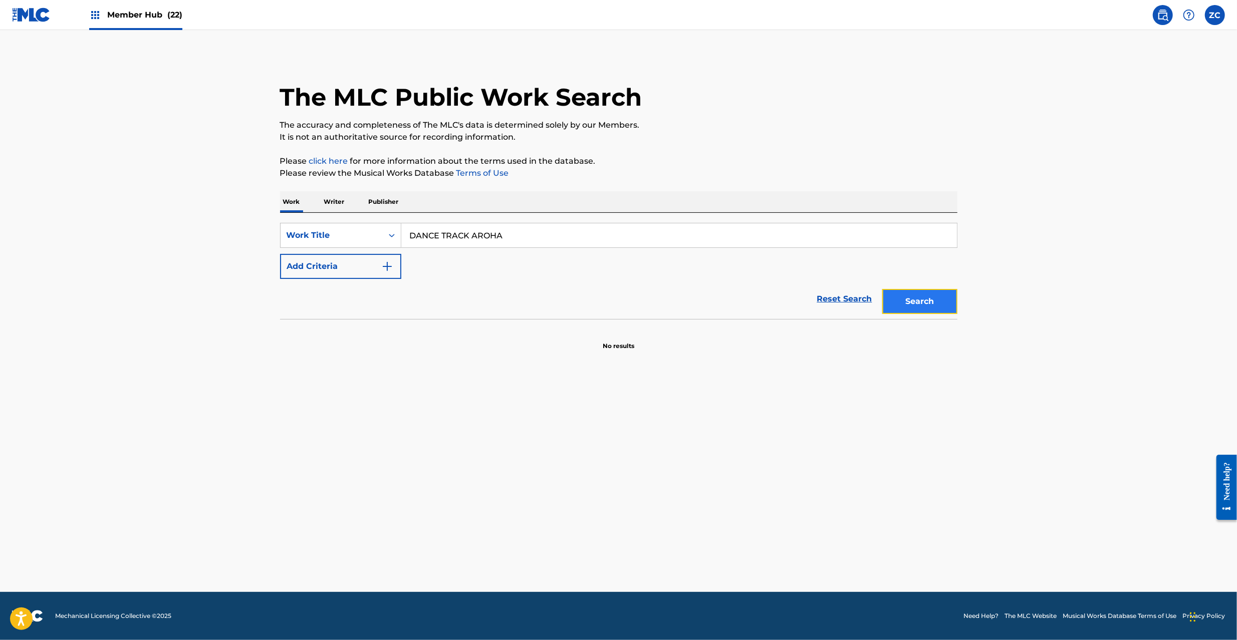
click at [918, 302] on button "Search" at bounding box center [919, 301] width 75 height 25
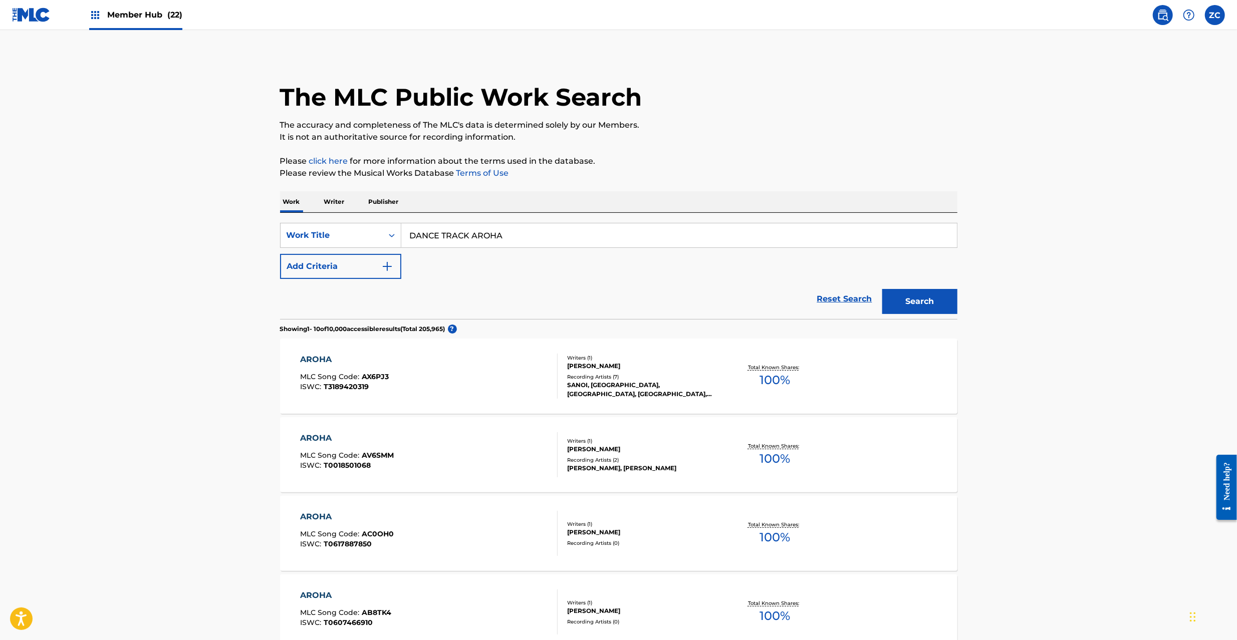
click at [493, 233] on input "DANCE TRACK AROHA" at bounding box center [678, 235] width 555 height 24
click at [389, 267] on img "Search Form" at bounding box center [387, 266] width 12 height 12
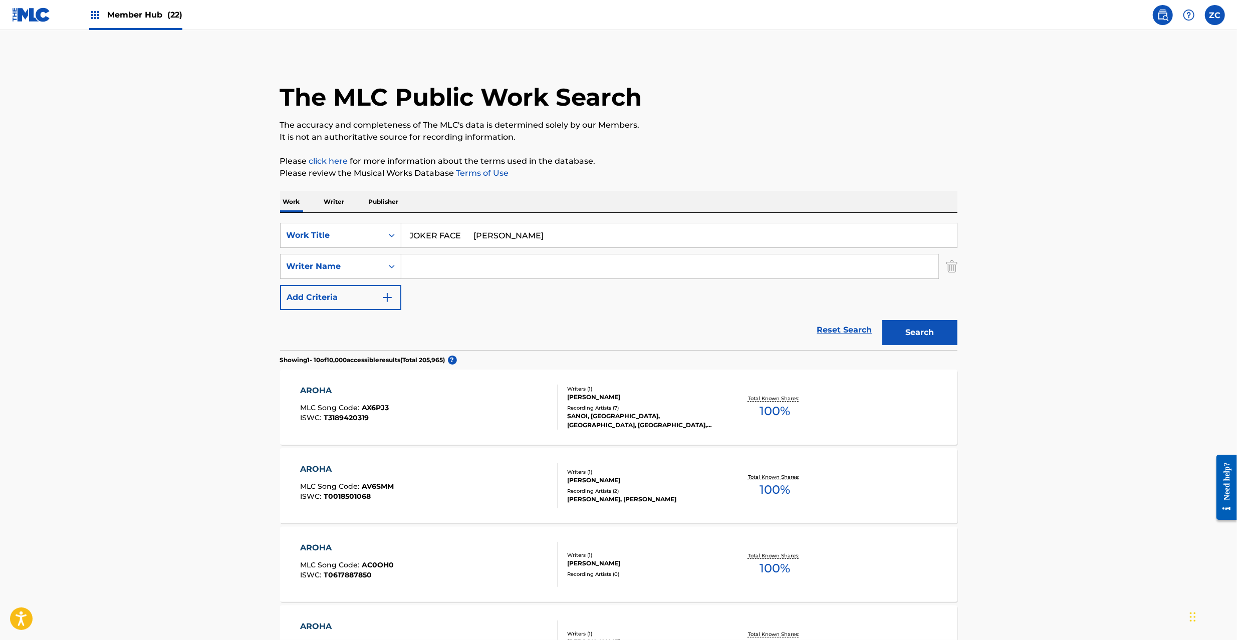
click at [477, 233] on input "JOKER FACE [PERSON_NAME]" at bounding box center [678, 235] width 555 height 24
click at [486, 259] on input "Search Form" at bounding box center [669, 266] width 537 height 24
click at [932, 333] on button "Search" at bounding box center [919, 332] width 75 height 25
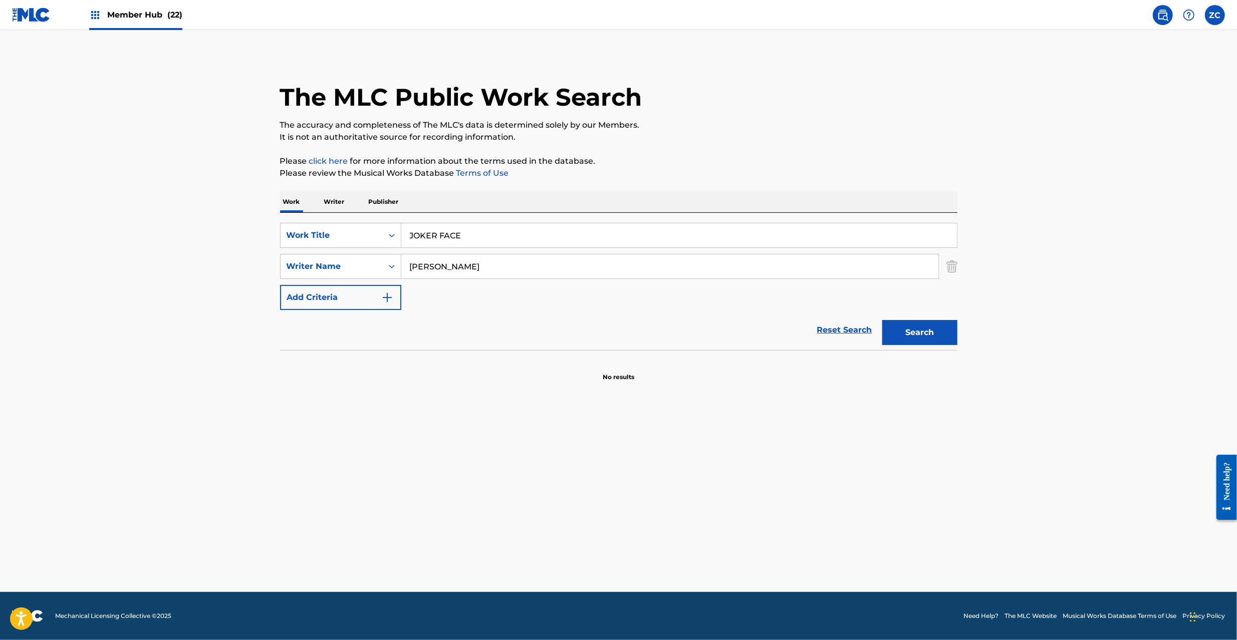
click at [523, 236] on input "JOKER FACE" at bounding box center [678, 235] width 555 height 24
drag, startPoint x: 513, startPoint y: 238, endPoint x: 678, endPoint y: 239, distance: 164.3
click at [678, 239] on input "WE CAN DO IT NOW! Dead Snake Muteki" at bounding box center [678, 235] width 555 height 24
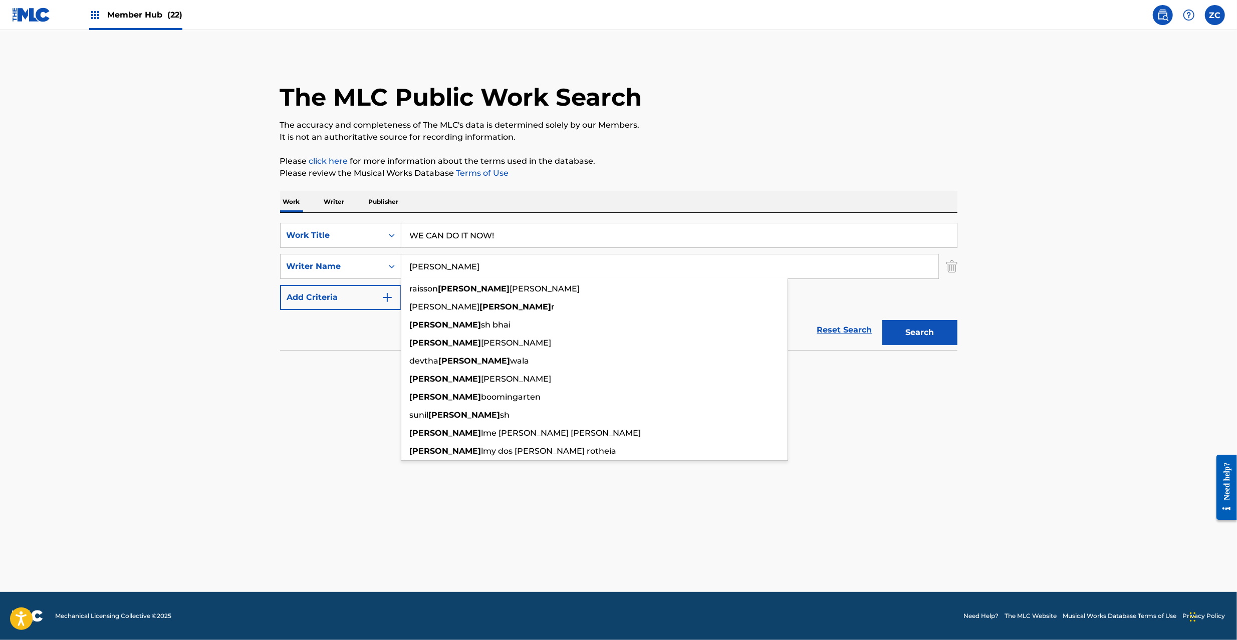
click at [641, 265] on input "[PERSON_NAME]" at bounding box center [669, 266] width 537 height 24
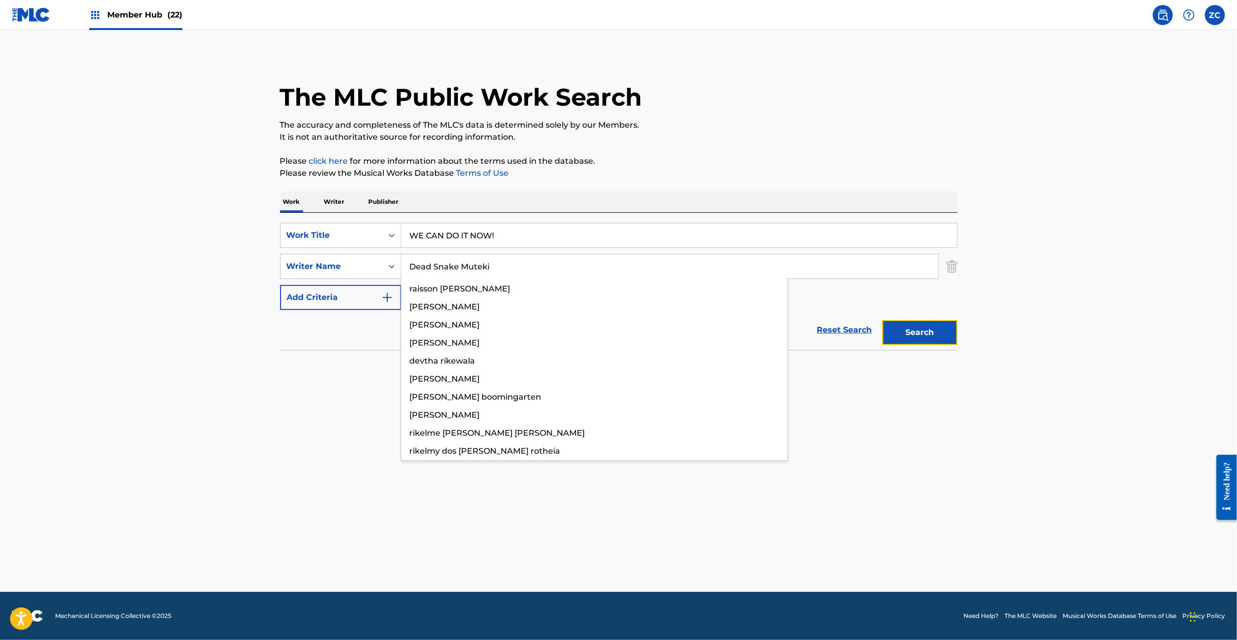
drag, startPoint x: 927, startPoint y: 332, endPoint x: 918, endPoint y: 329, distance: 9.4
click at [927, 331] on button "Search" at bounding box center [919, 332] width 75 height 25
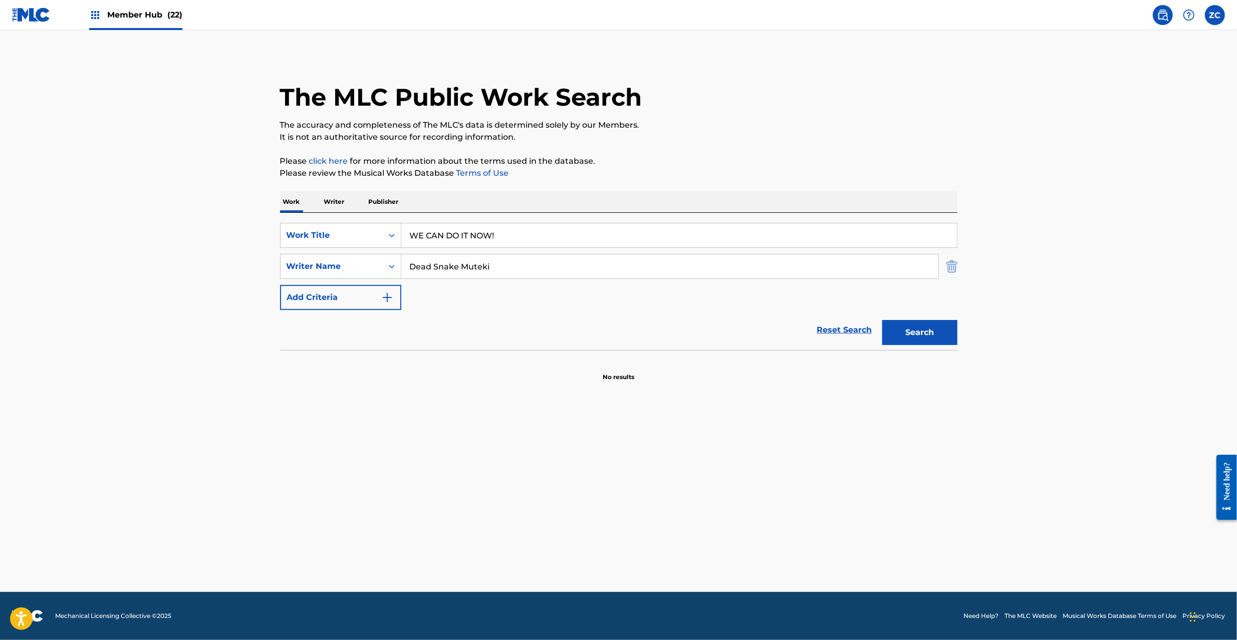
click at [954, 263] on img "Search Form" at bounding box center [951, 266] width 11 height 25
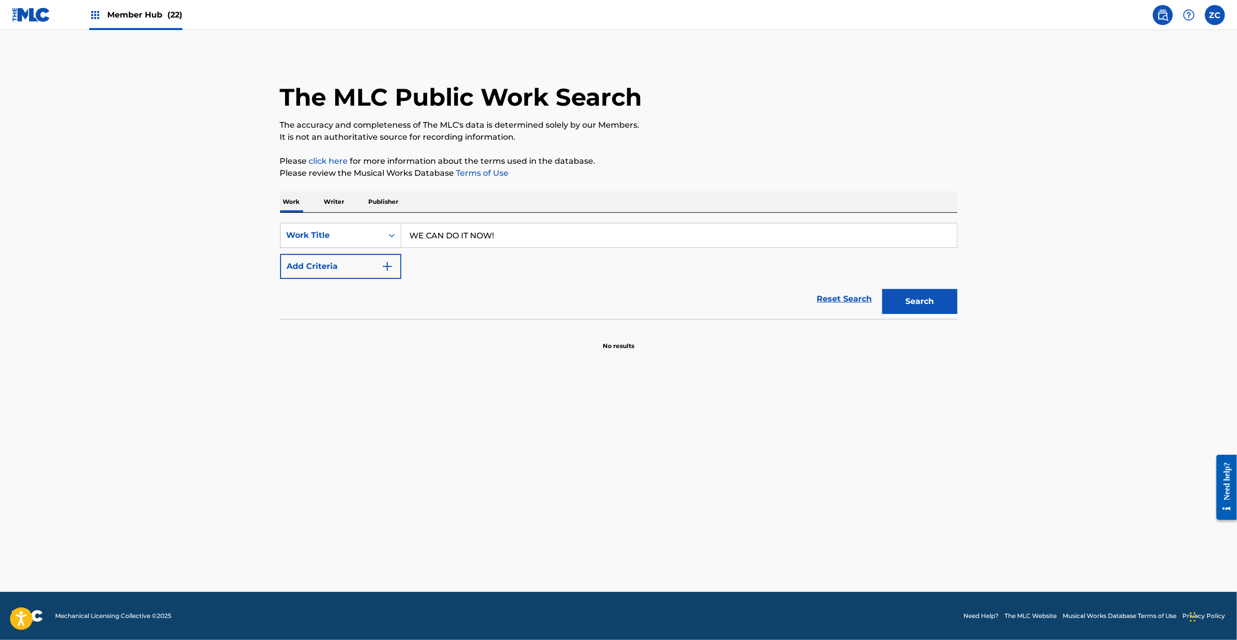
click at [935, 231] on input "WE CAN DO IT NOW!" at bounding box center [678, 235] width 555 height 24
click at [921, 297] on button "Search" at bounding box center [919, 301] width 75 height 25
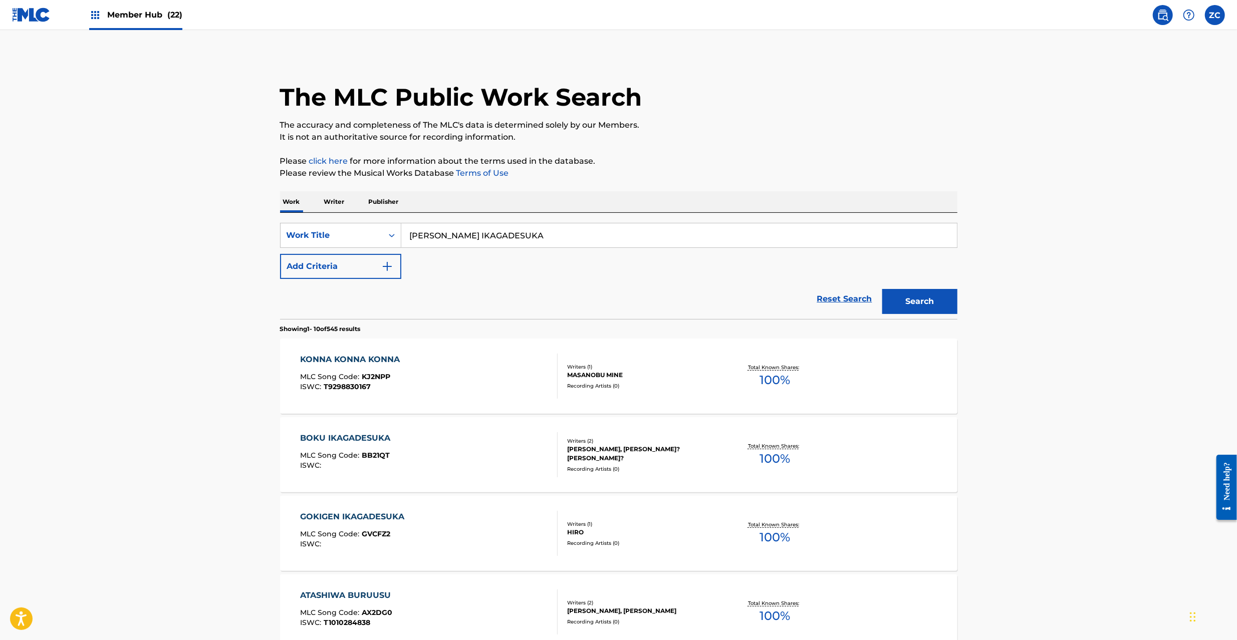
click at [588, 232] on input "[PERSON_NAME] IKAGADESUKA" at bounding box center [678, 235] width 555 height 24
click at [362, 267] on button "Add Criteria" at bounding box center [340, 266] width 121 height 25
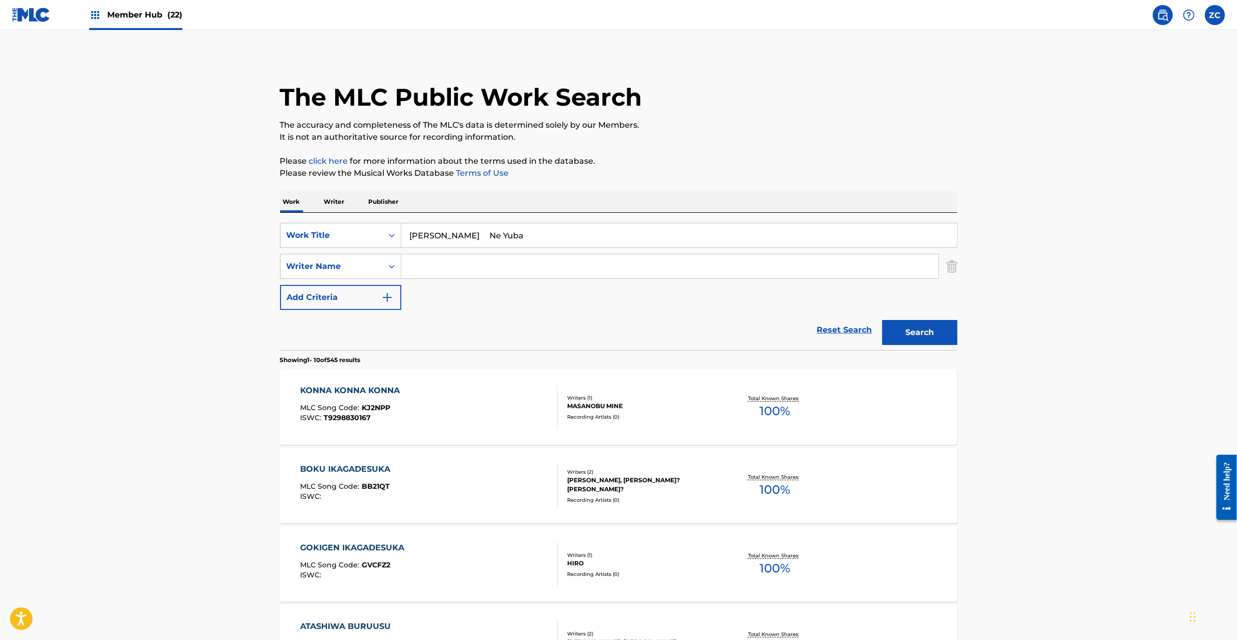
drag, startPoint x: 447, startPoint y: 235, endPoint x: 546, endPoint y: 235, distance: 98.7
click at [546, 235] on input "[PERSON_NAME] Ne Yuba" at bounding box center [678, 235] width 555 height 24
drag, startPoint x: 445, startPoint y: 235, endPoint x: 538, endPoint y: 235, distance: 92.7
click at [538, 235] on input "[PERSON_NAME] Ne Yuba" at bounding box center [678, 235] width 555 height 24
click at [525, 276] on input "Search Form" at bounding box center [669, 266] width 537 height 24
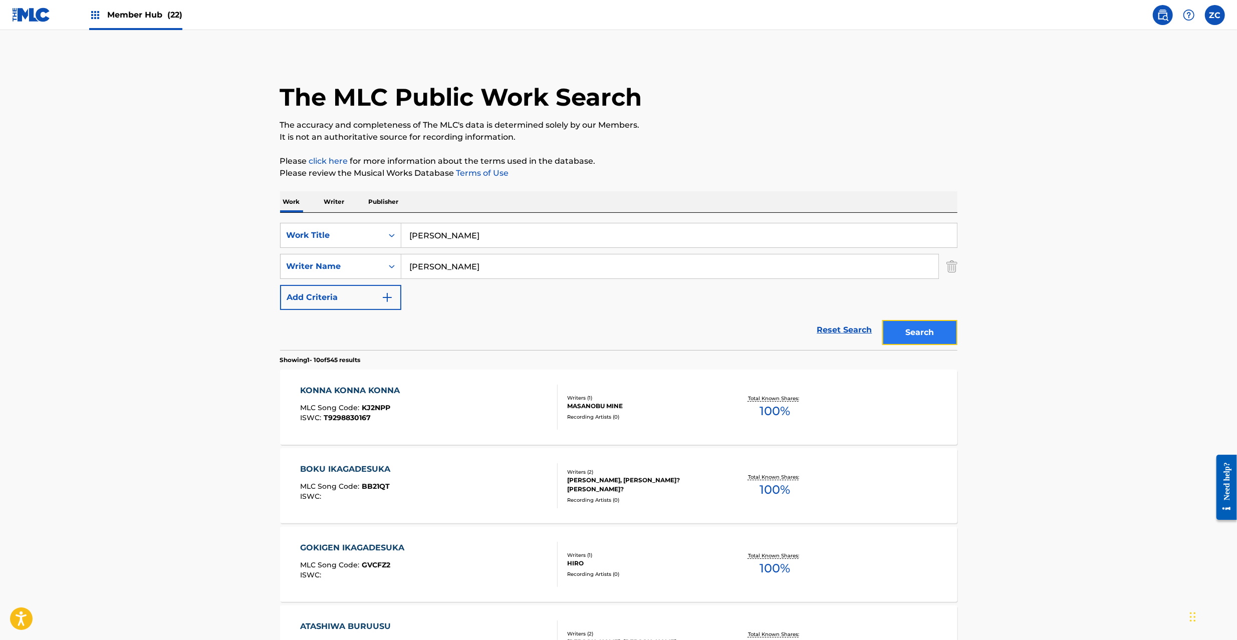
click at [932, 335] on button "Search" at bounding box center [919, 332] width 75 height 25
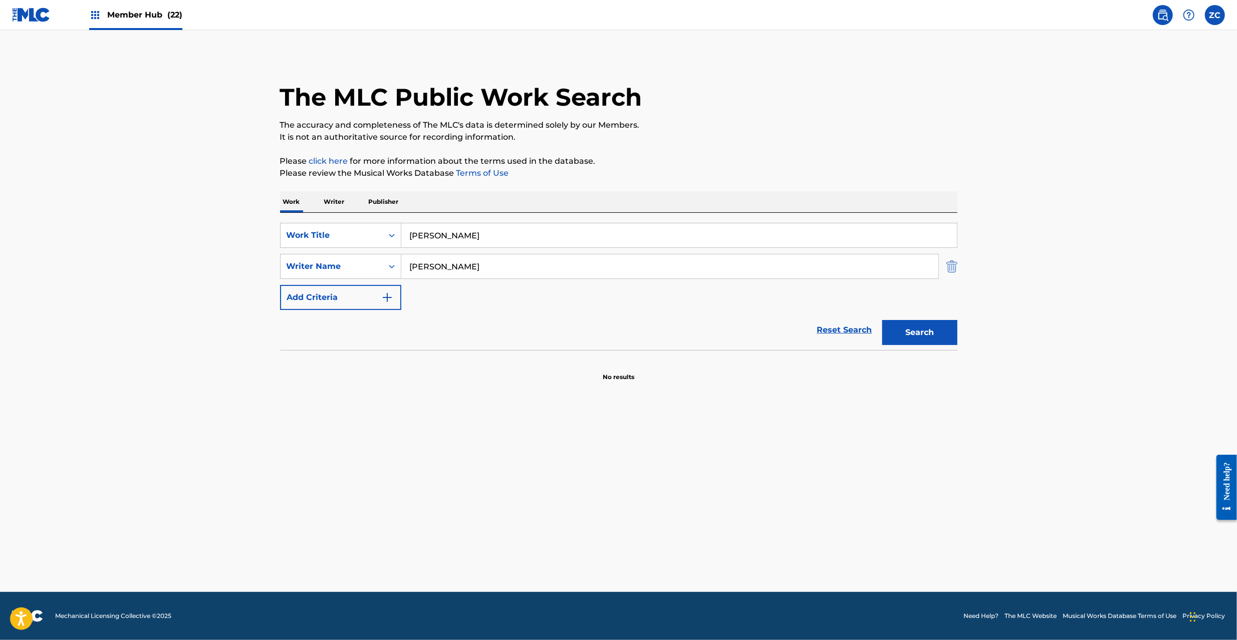
click at [952, 269] on img "Search Form" at bounding box center [951, 266] width 11 height 25
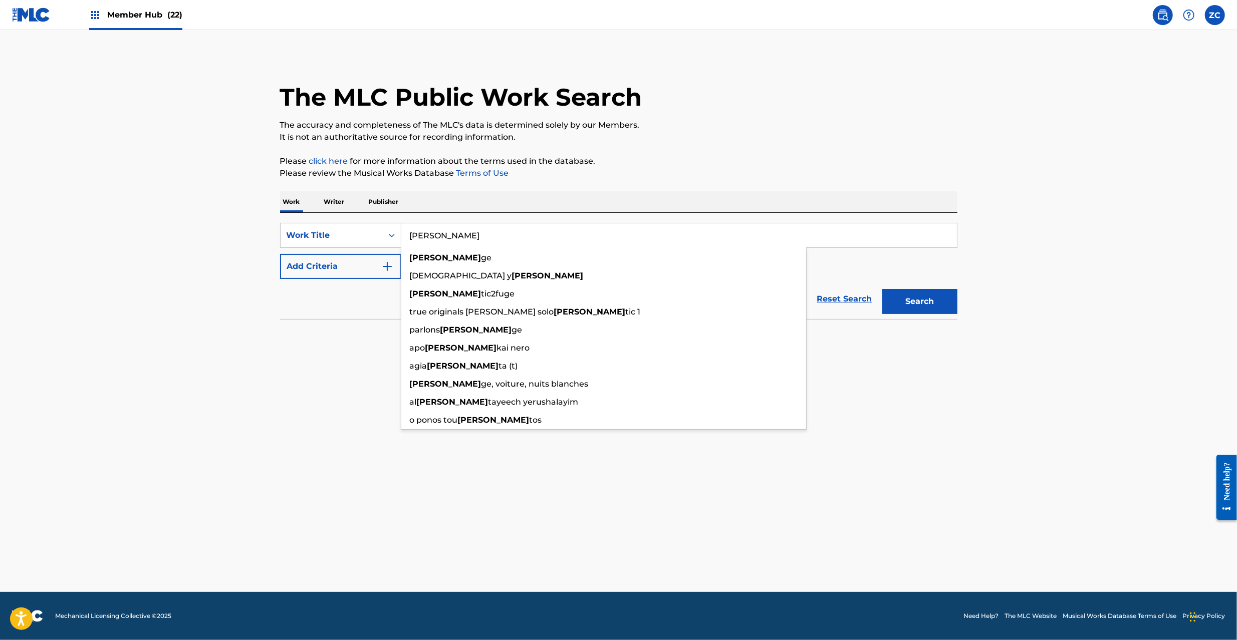
click at [925, 235] on input "[PERSON_NAME]" at bounding box center [678, 235] width 555 height 24
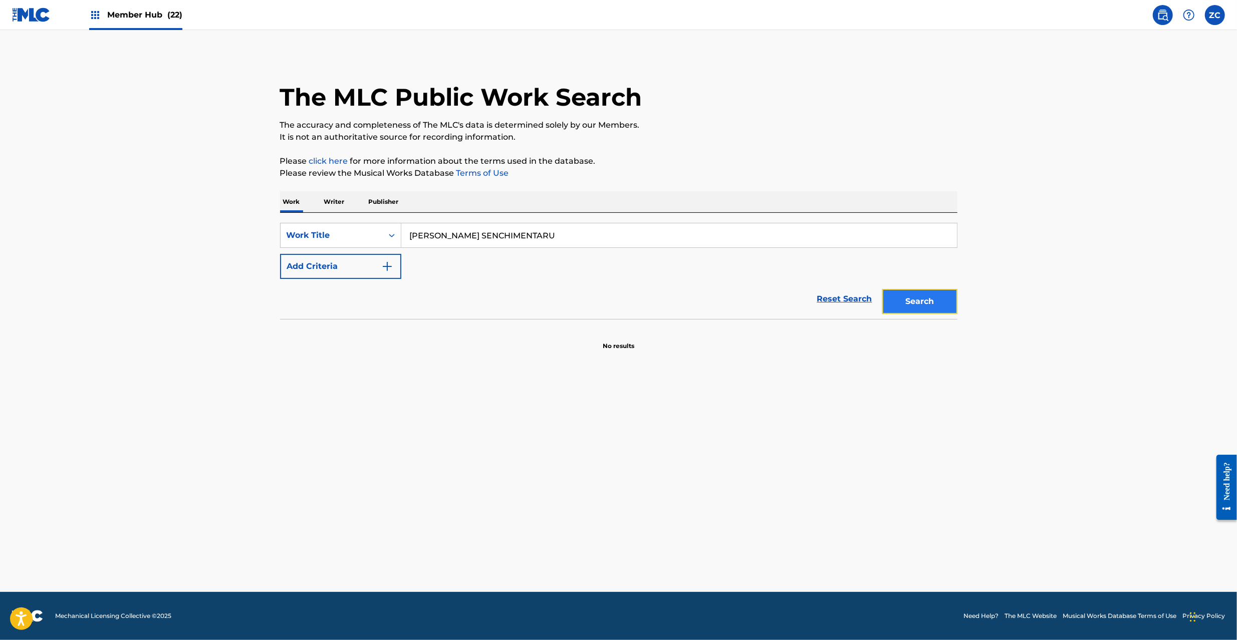
click at [924, 305] on button "Search" at bounding box center [919, 301] width 75 height 25
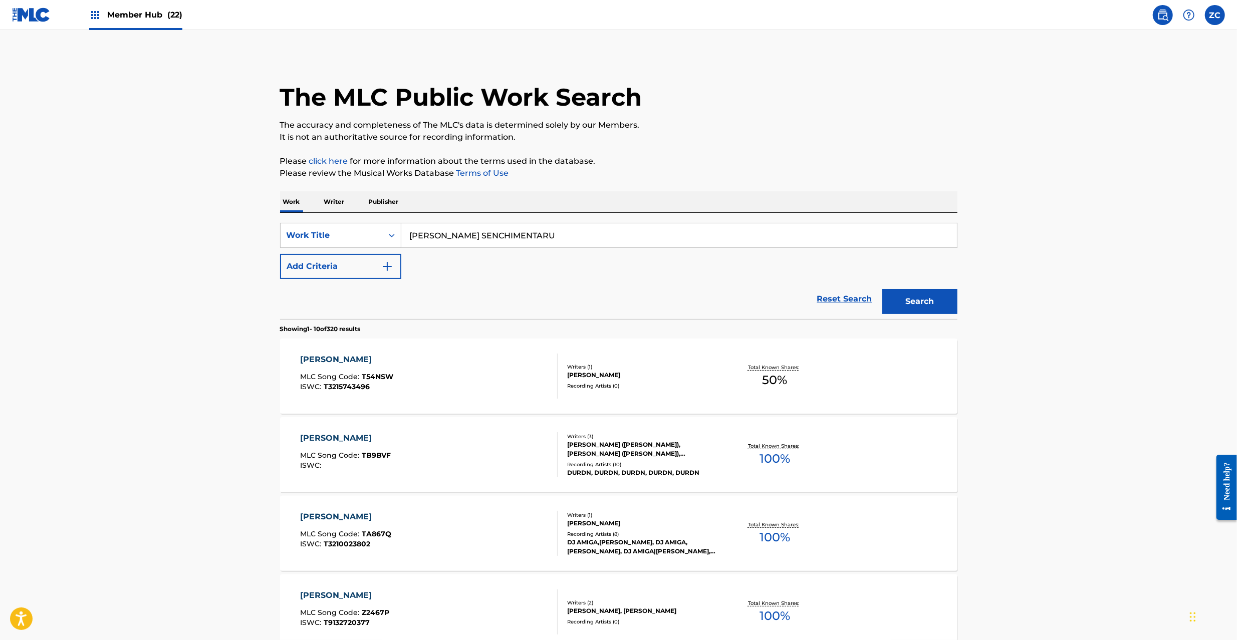
click at [537, 235] on input "[PERSON_NAME] SENCHIMENTARU" at bounding box center [678, 235] width 555 height 24
click at [892, 302] on button "Search" at bounding box center [919, 301] width 75 height 25
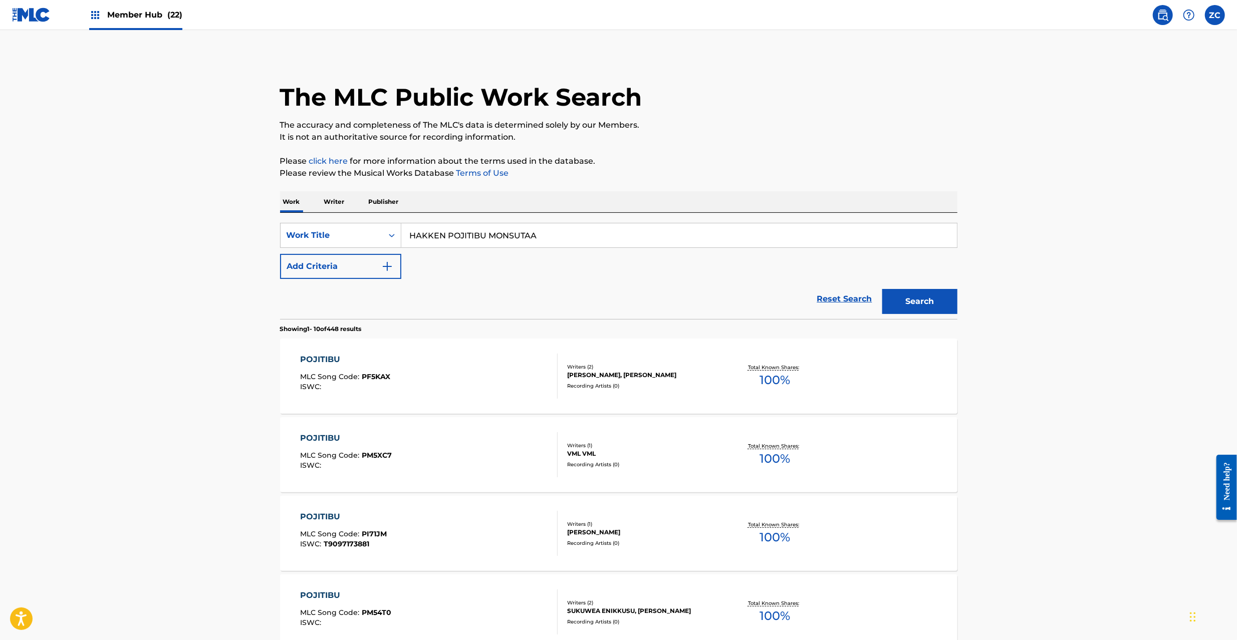
click at [463, 225] on input "HAKKEN POJITIBU MONSUTAA" at bounding box center [678, 235] width 555 height 24
click at [882, 289] on button "Search" at bounding box center [919, 301] width 75 height 25
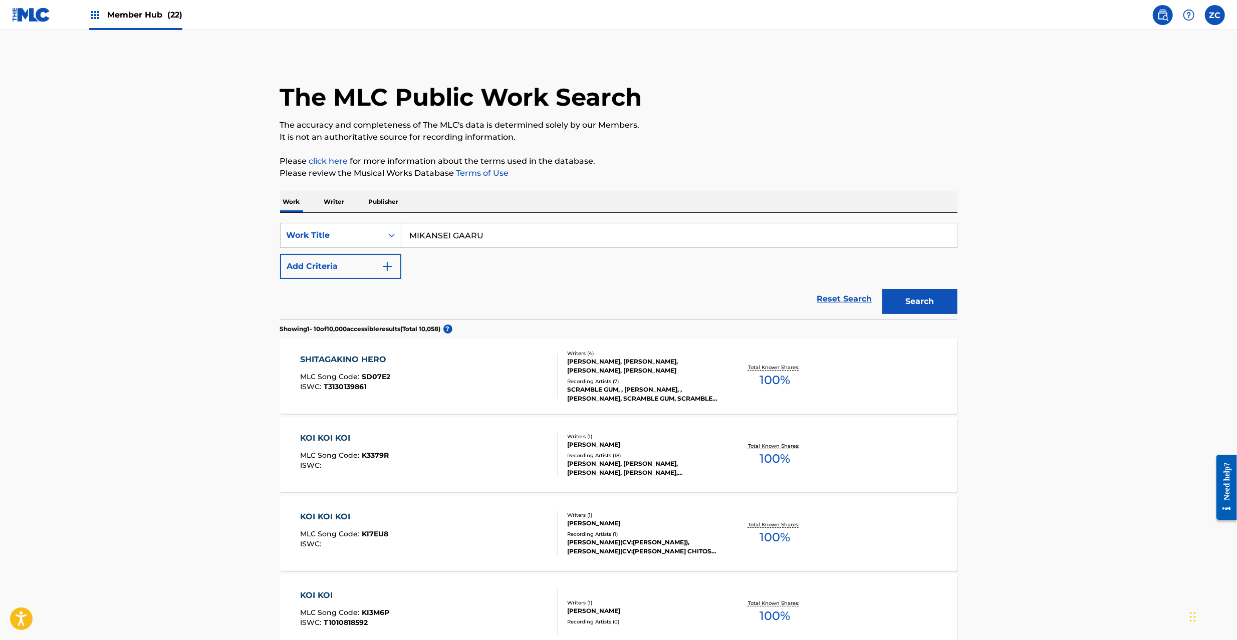
click at [882, 289] on button "Search" at bounding box center [919, 301] width 75 height 25
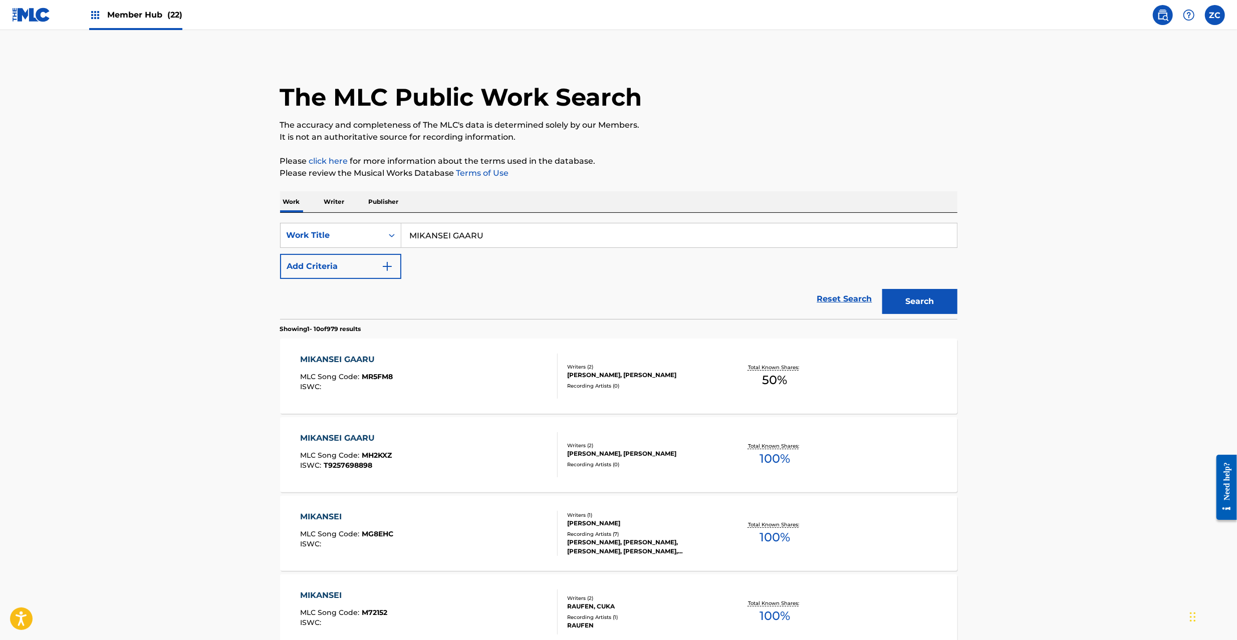
click at [568, 239] on input "MIKANSEI GAARU" at bounding box center [678, 235] width 555 height 24
click at [916, 301] on button "Search" at bounding box center [919, 301] width 75 height 25
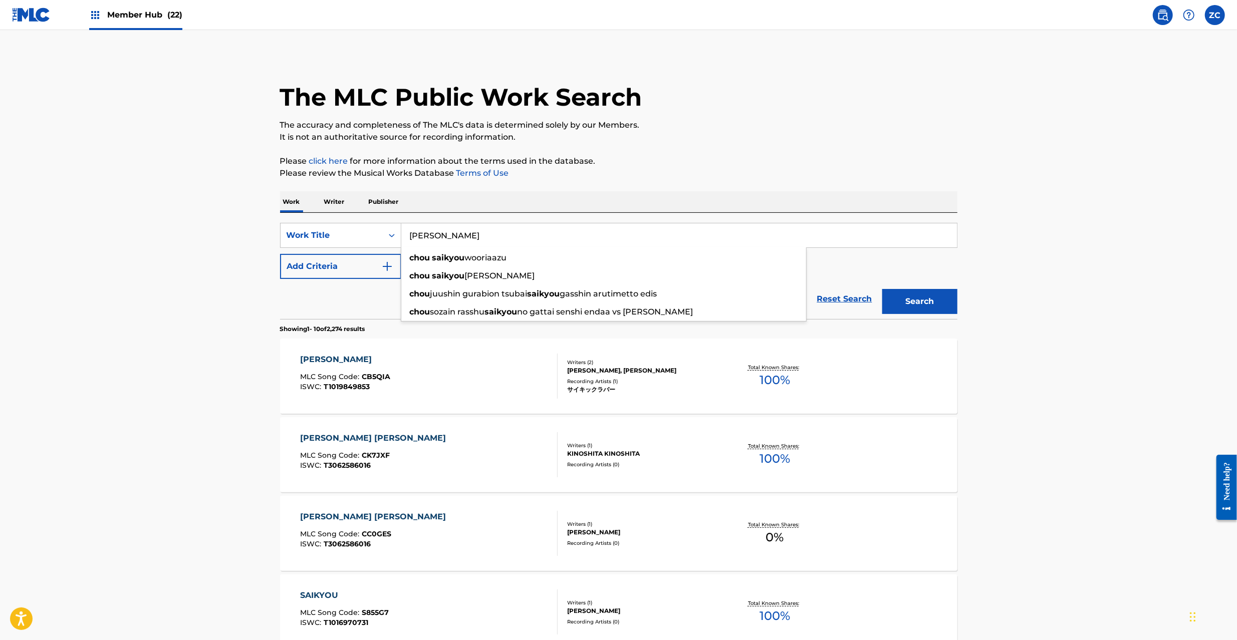
click at [530, 229] on input "[PERSON_NAME]" at bounding box center [678, 235] width 555 height 24
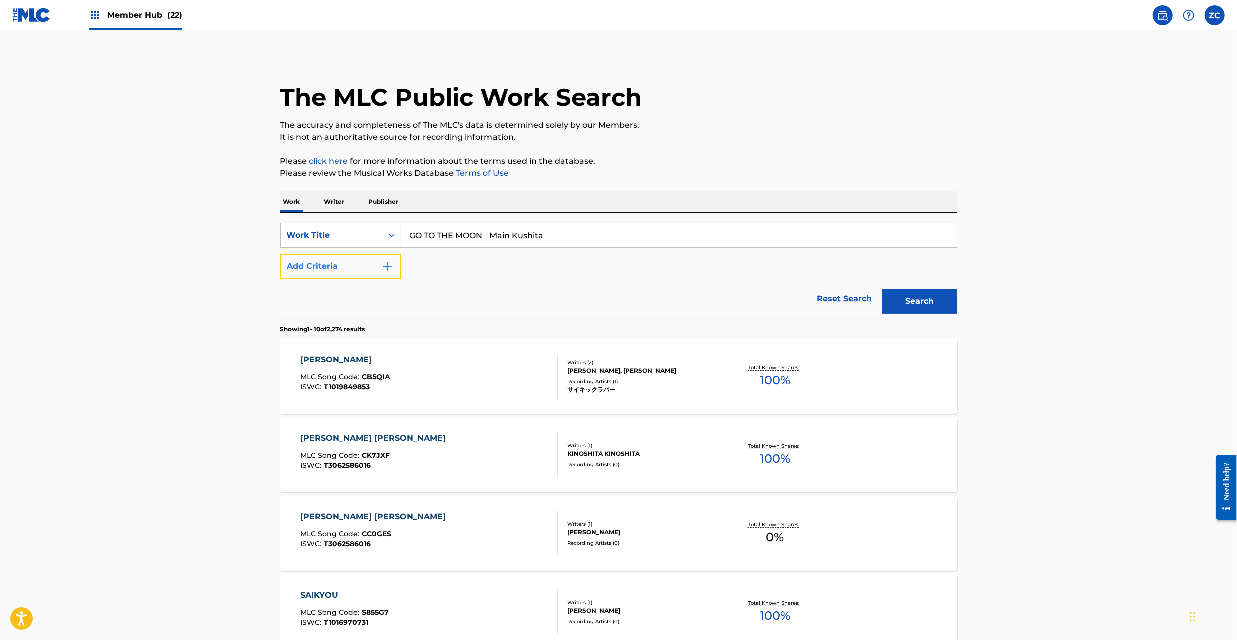
click at [369, 270] on button "Add Criteria" at bounding box center [340, 266] width 121 height 25
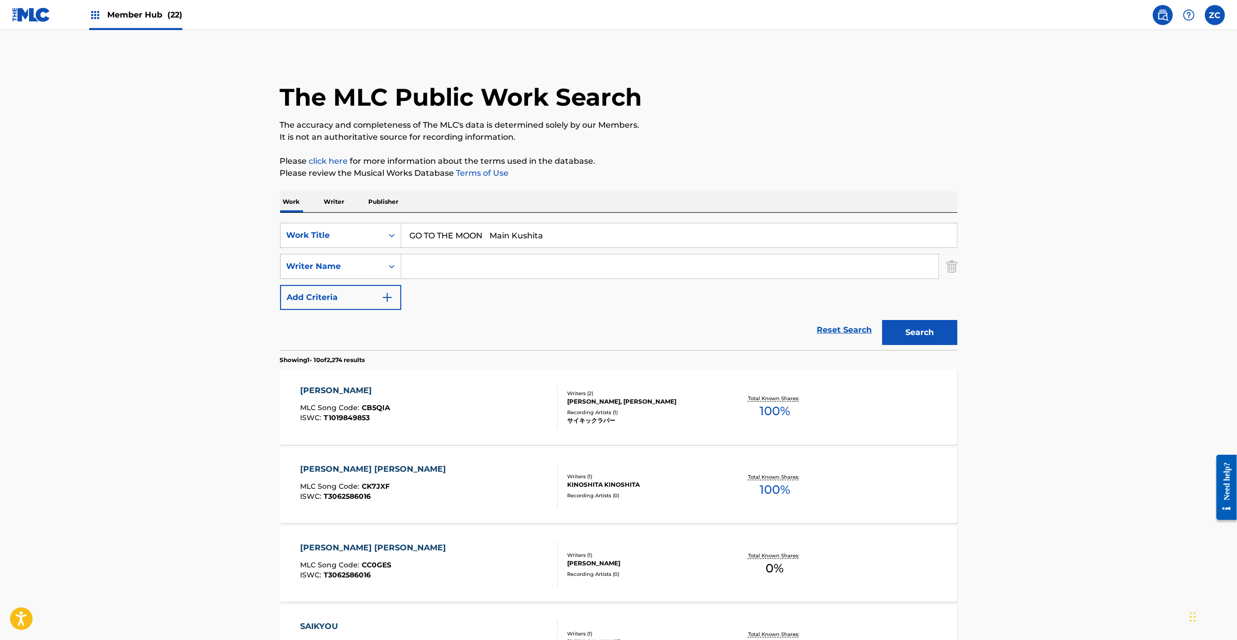
drag, startPoint x: 495, startPoint y: 231, endPoint x: 588, endPoint y: 231, distance: 92.2
click at [588, 231] on input "GO TO THE MOON Main Kushita" at bounding box center [678, 235] width 555 height 24
drag, startPoint x: 574, startPoint y: 270, endPoint x: 732, endPoint y: 295, distance: 160.1
click at [576, 270] on input "Search Form" at bounding box center [669, 266] width 537 height 24
click at [915, 328] on button "Search" at bounding box center [919, 332] width 75 height 25
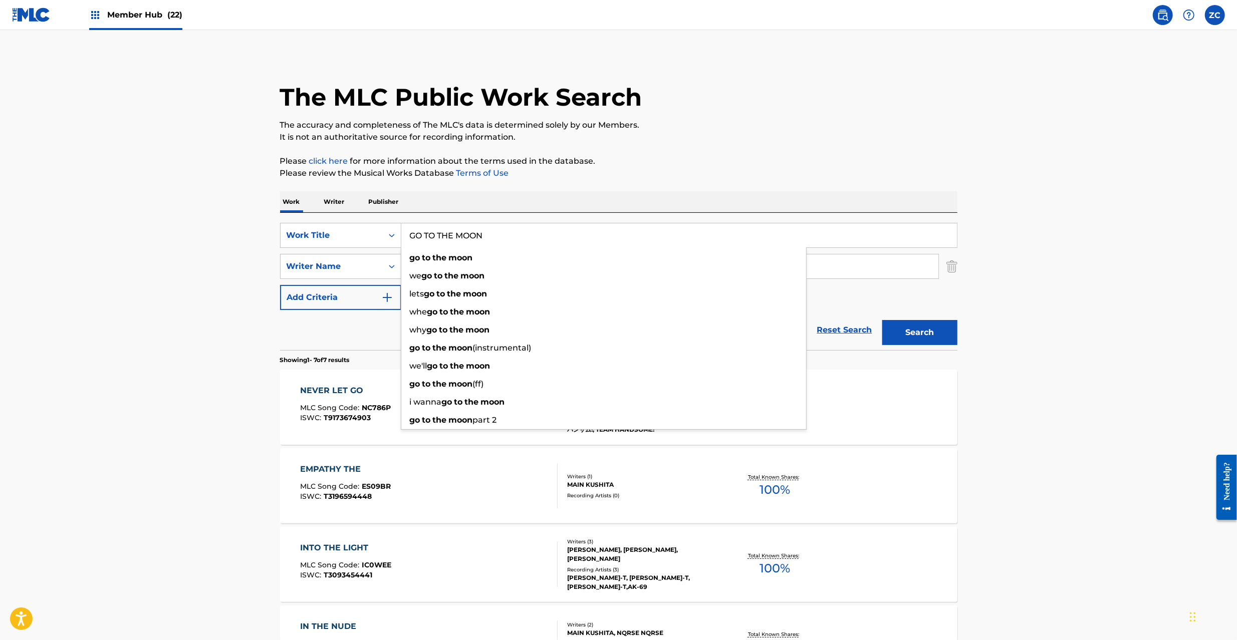
click at [571, 236] on input "GO TO THE MOON" at bounding box center [678, 235] width 555 height 24
click at [492, 231] on input "OPERATION EGO Satsuki" at bounding box center [678, 235] width 555 height 24
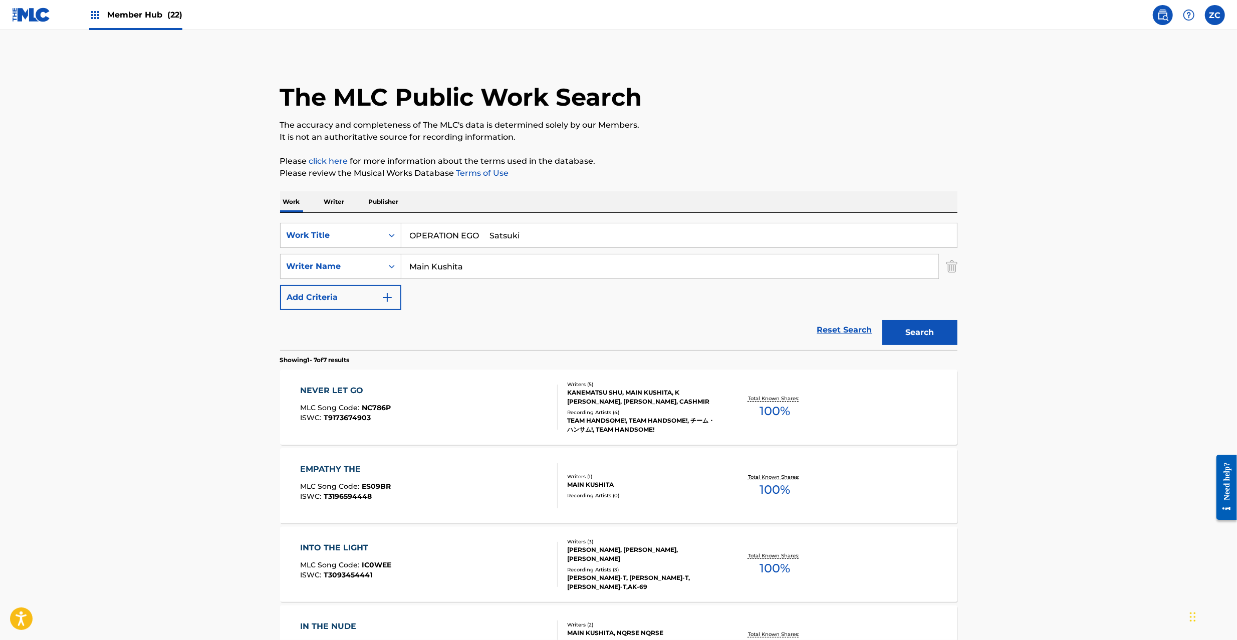
click at [503, 235] on input "OPERATION EGO Satsuki" at bounding box center [678, 235] width 555 height 24
click at [766, 160] on p "Please click here for more information about the terms used in the database." at bounding box center [618, 161] width 677 height 12
click at [683, 267] on input "Main Kushita" at bounding box center [669, 266] width 537 height 24
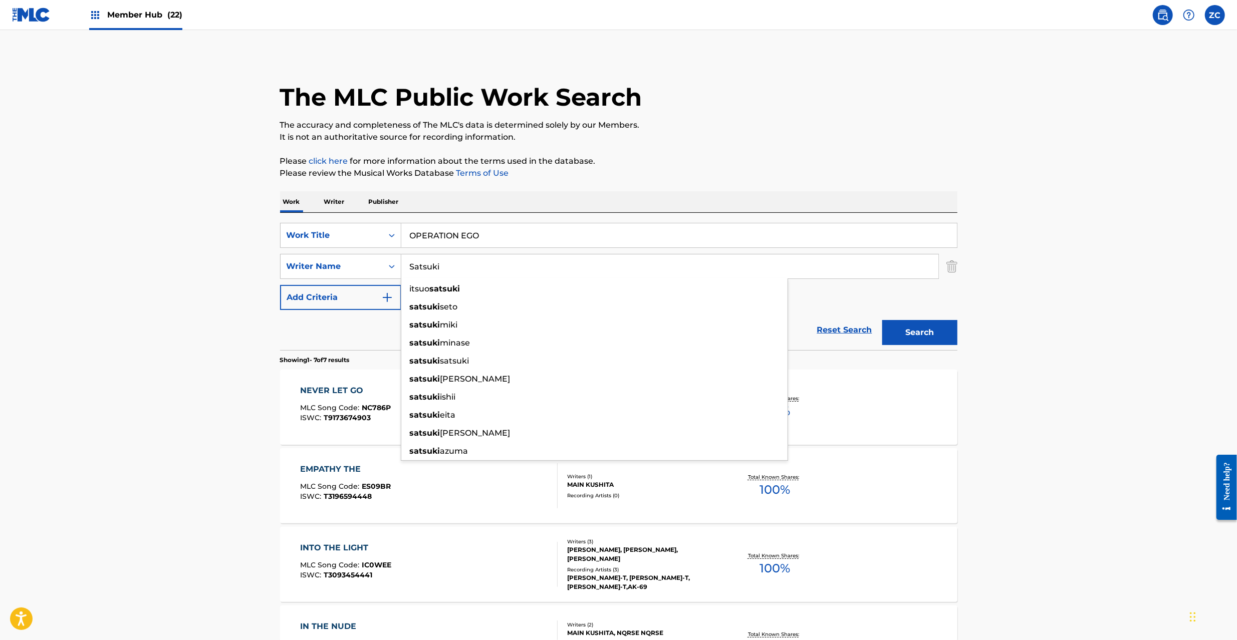
click at [901, 316] on div "Search" at bounding box center [917, 330] width 80 height 40
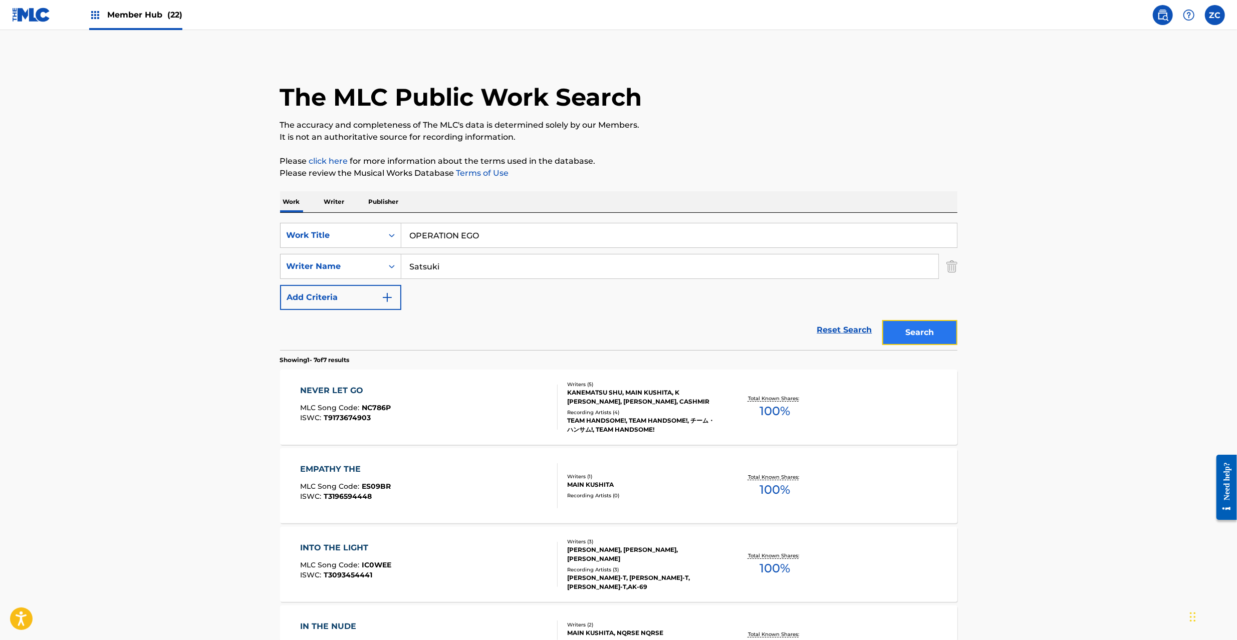
click at [941, 337] on button "Search" at bounding box center [919, 332] width 75 height 25
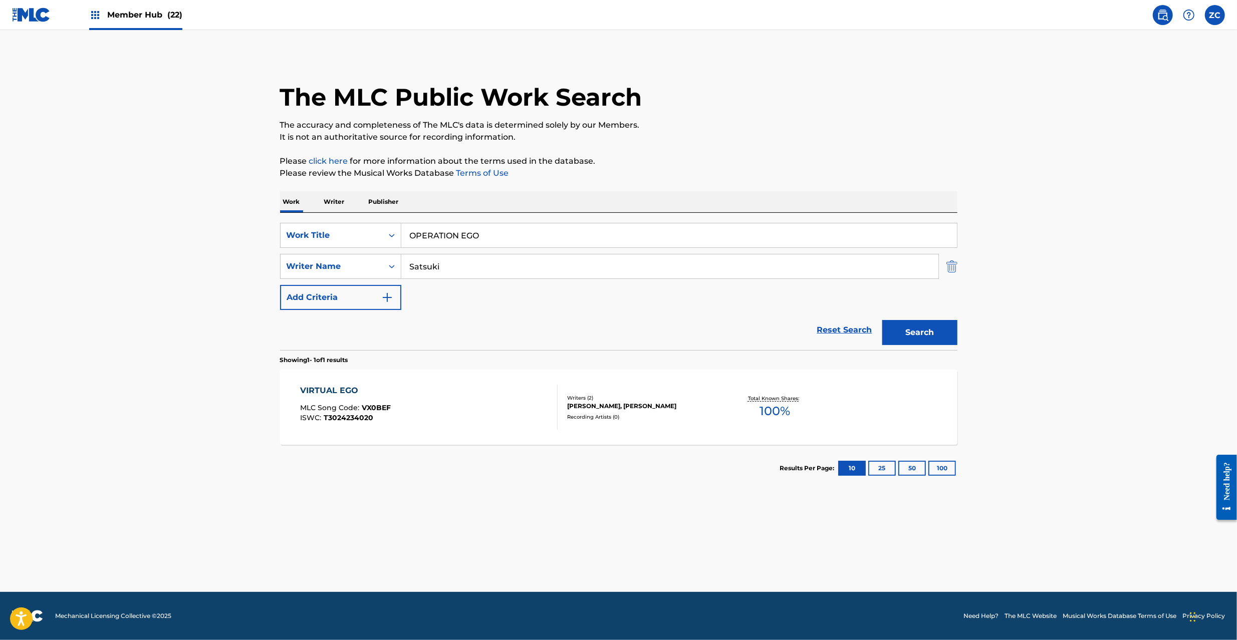
click at [946, 266] on img "Search Form" at bounding box center [951, 266] width 11 height 25
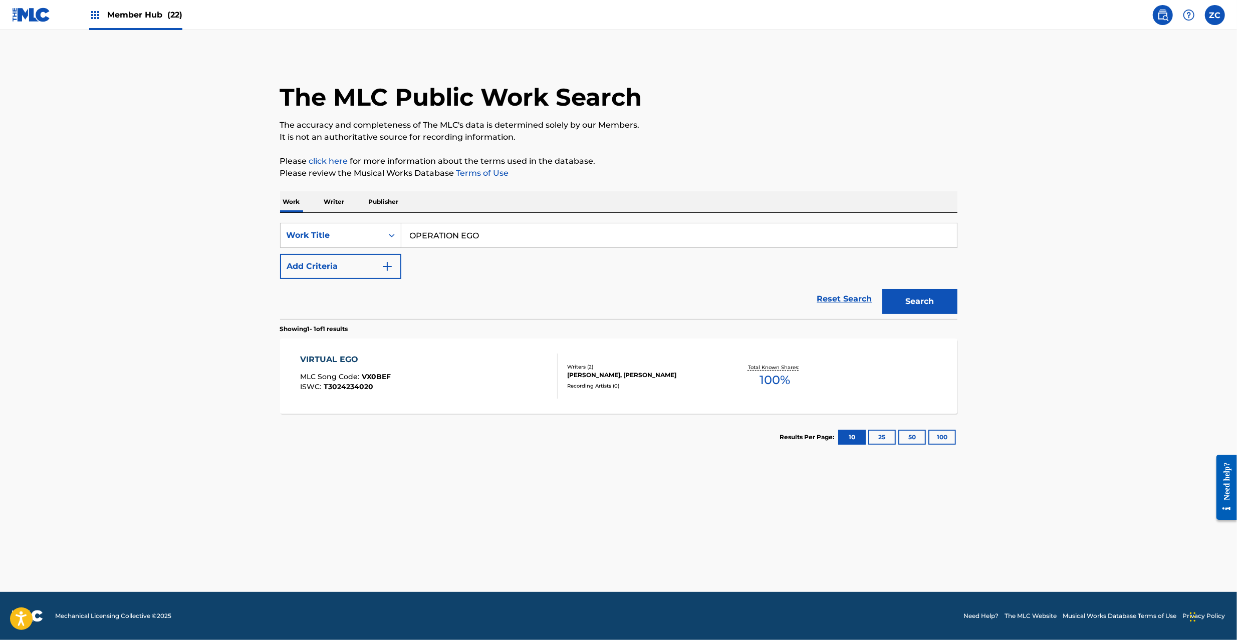
click at [942, 241] on input "OPERATION EGO" at bounding box center [678, 235] width 555 height 24
click at [900, 307] on button "Search" at bounding box center [919, 301] width 75 height 25
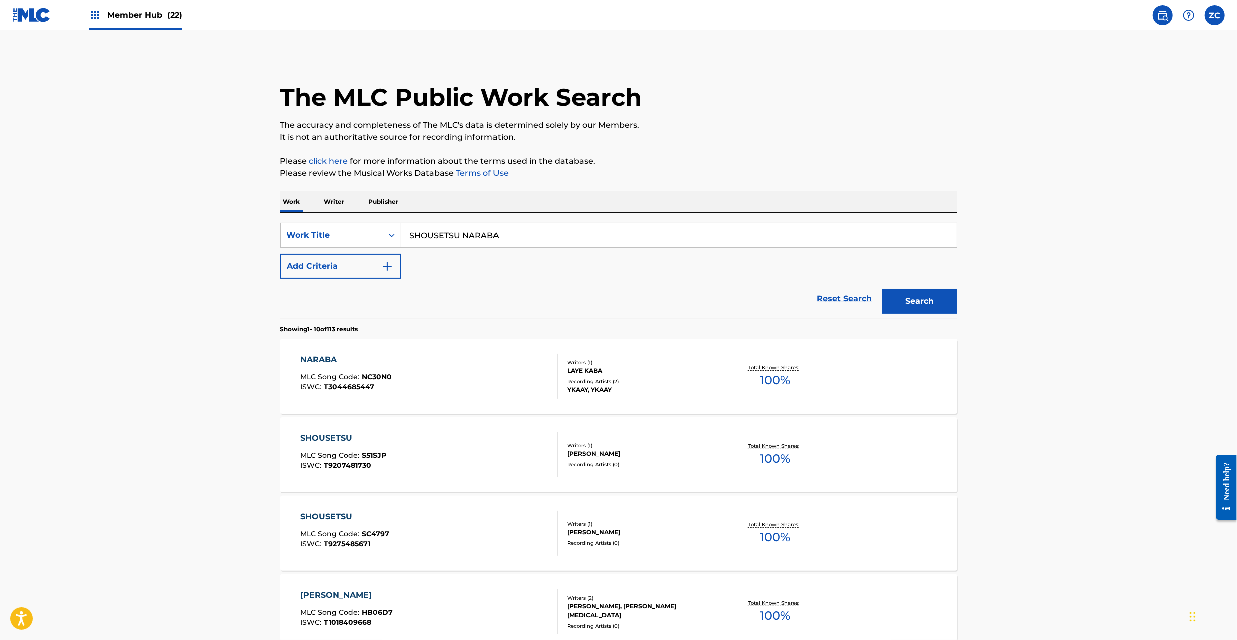
click at [669, 239] on input "SHOUSETSU NARABA" at bounding box center [678, 235] width 555 height 24
click at [912, 305] on button "Search" at bounding box center [919, 301] width 75 height 25
click at [477, 229] on input "YUUGITEKI HANGYAKUNO SUSUME" at bounding box center [678, 235] width 555 height 24
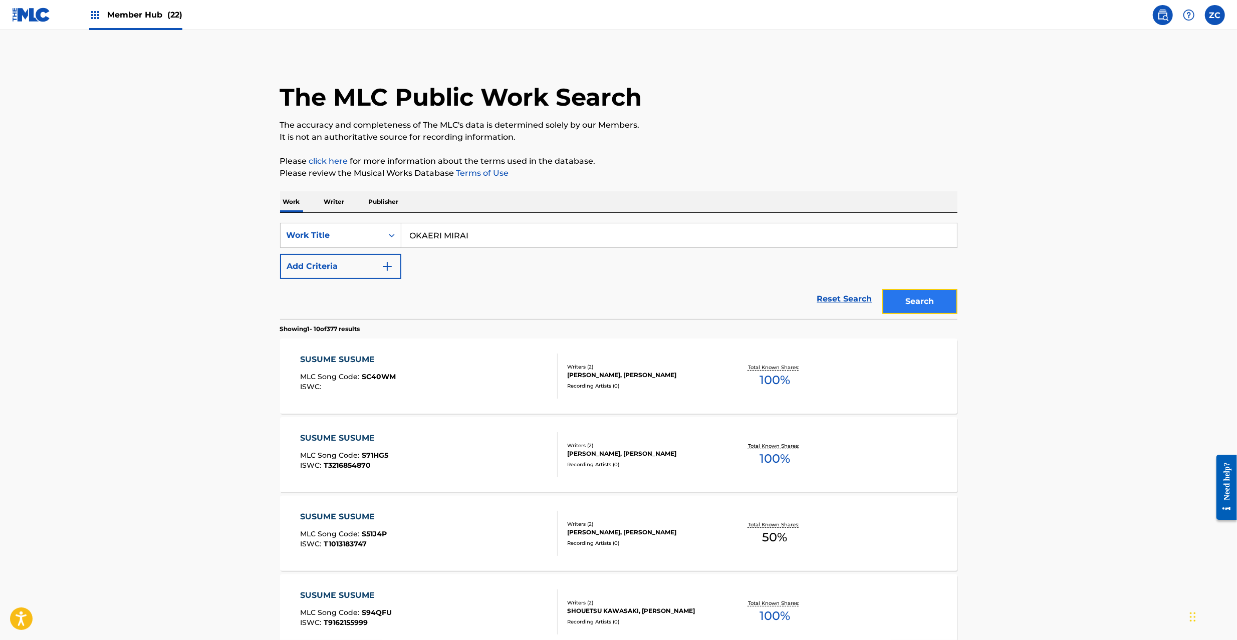
click at [926, 289] on button "Search" at bounding box center [919, 301] width 75 height 25
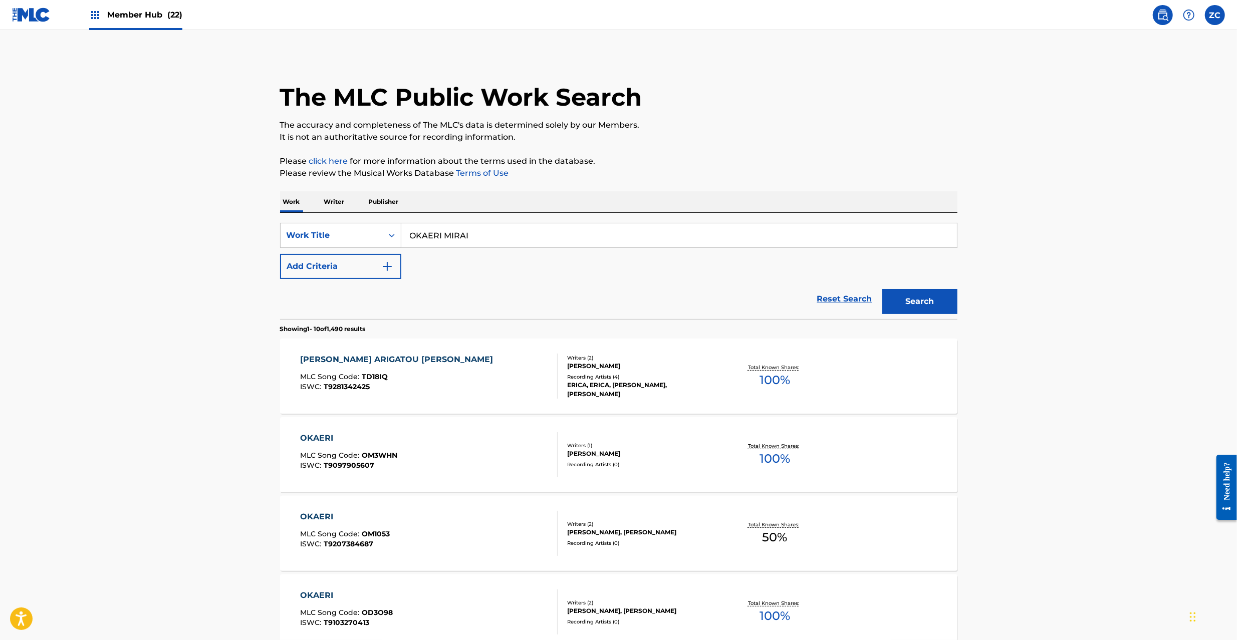
click at [676, 238] on input "OKAERI MIRAI" at bounding box center [678, 235] width 555 height 24
click at [906, 304] on button "Search" at bounding box center [919, 301] width 75 height 25
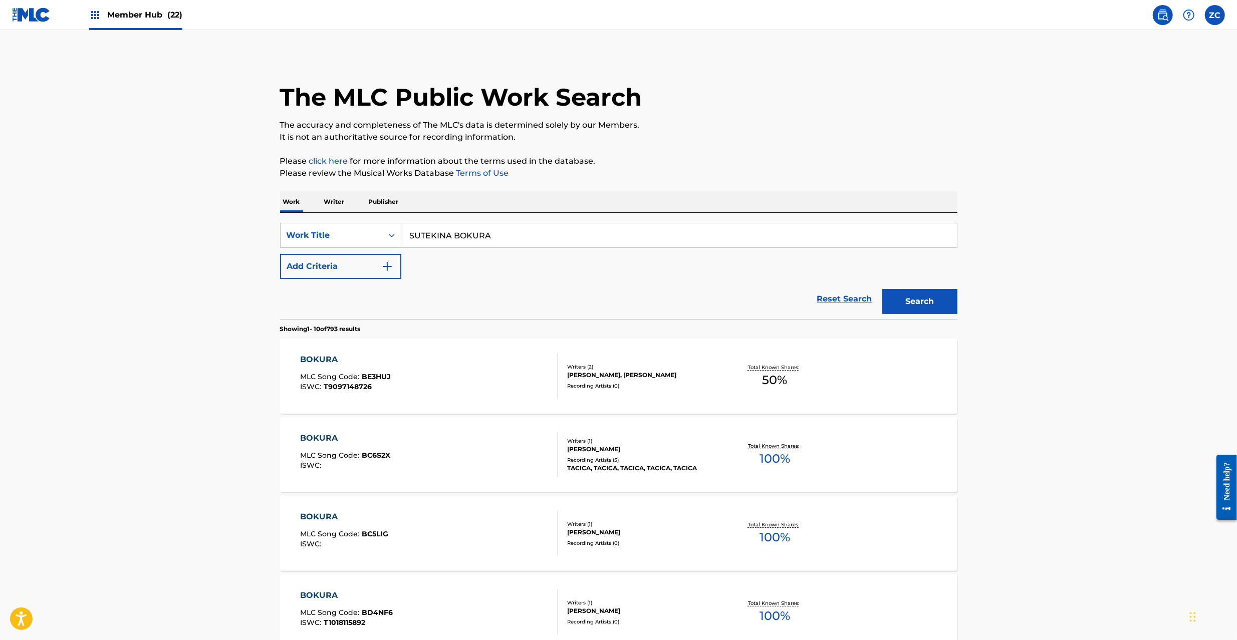
click at [29, 16] on img at bounding box center [31, 15] width 39 height 15
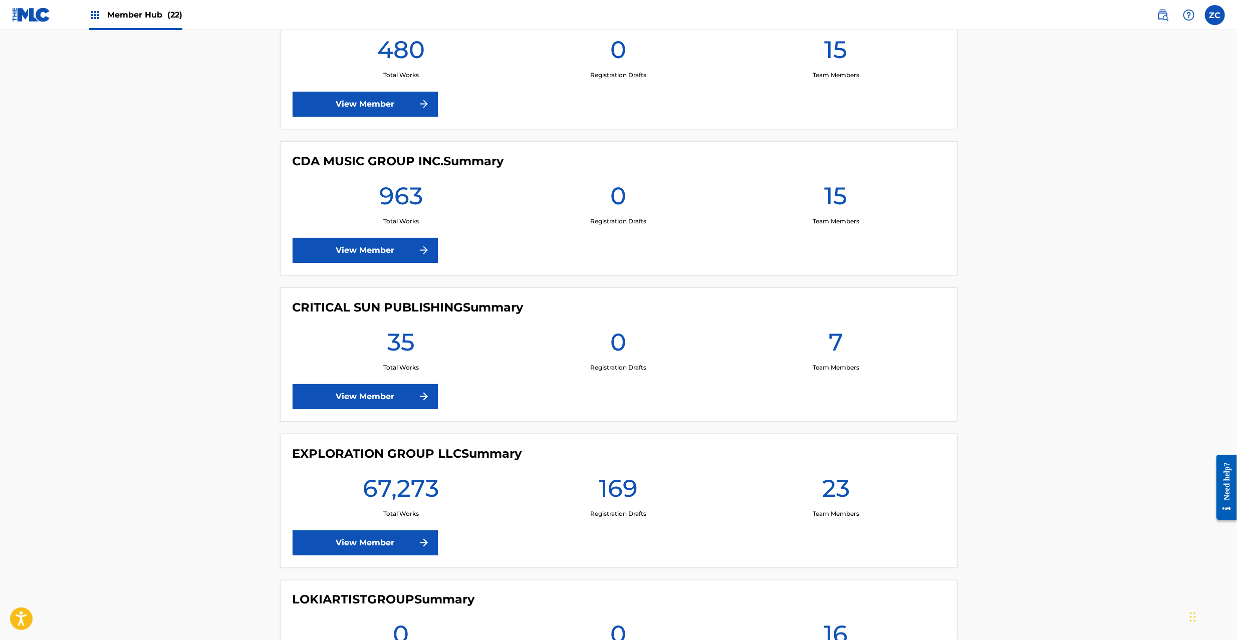
scroll to position [1335, 0]
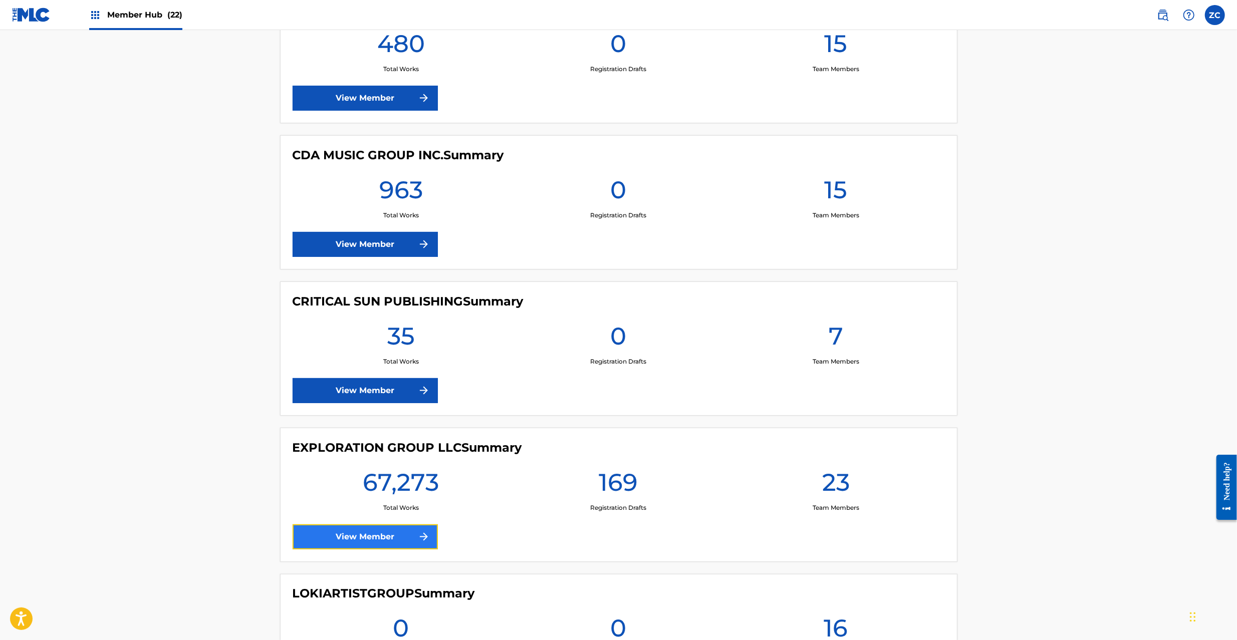
click at [352, 538] on link "View Member" at bounding box center [365, 536] width 145 height 25
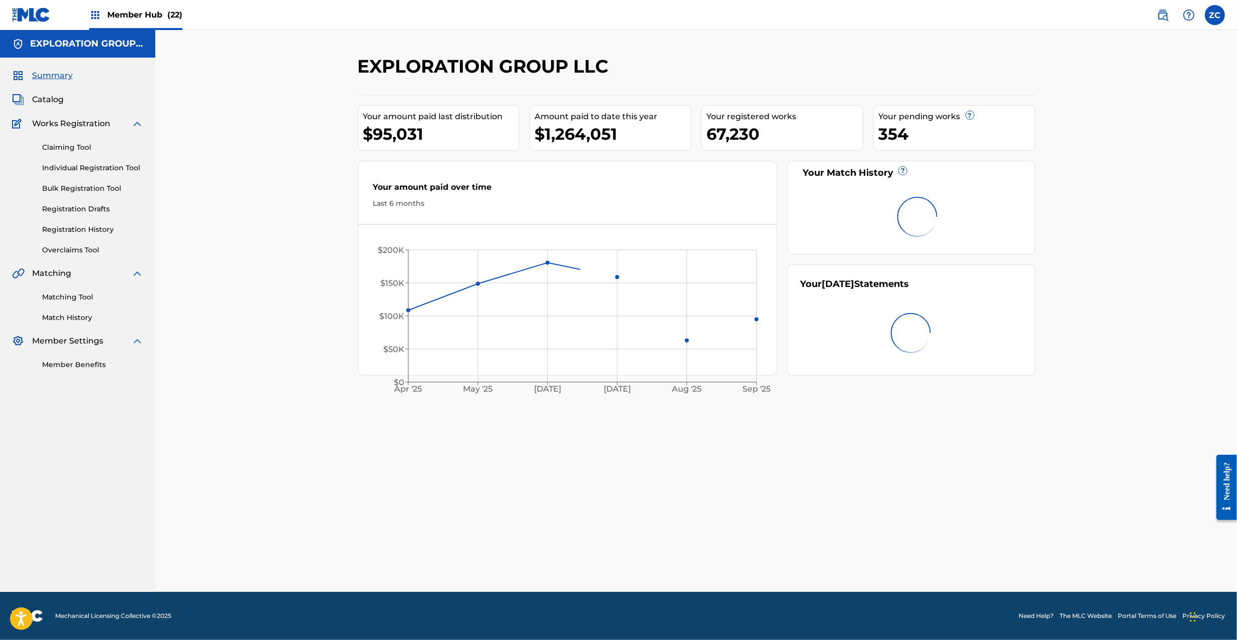
click at [69, 182] on div "Claiming Tool Individual Registration Tool Bulk Registration Tool Registration …" at bounding box center [77, 193] width 131 height 126
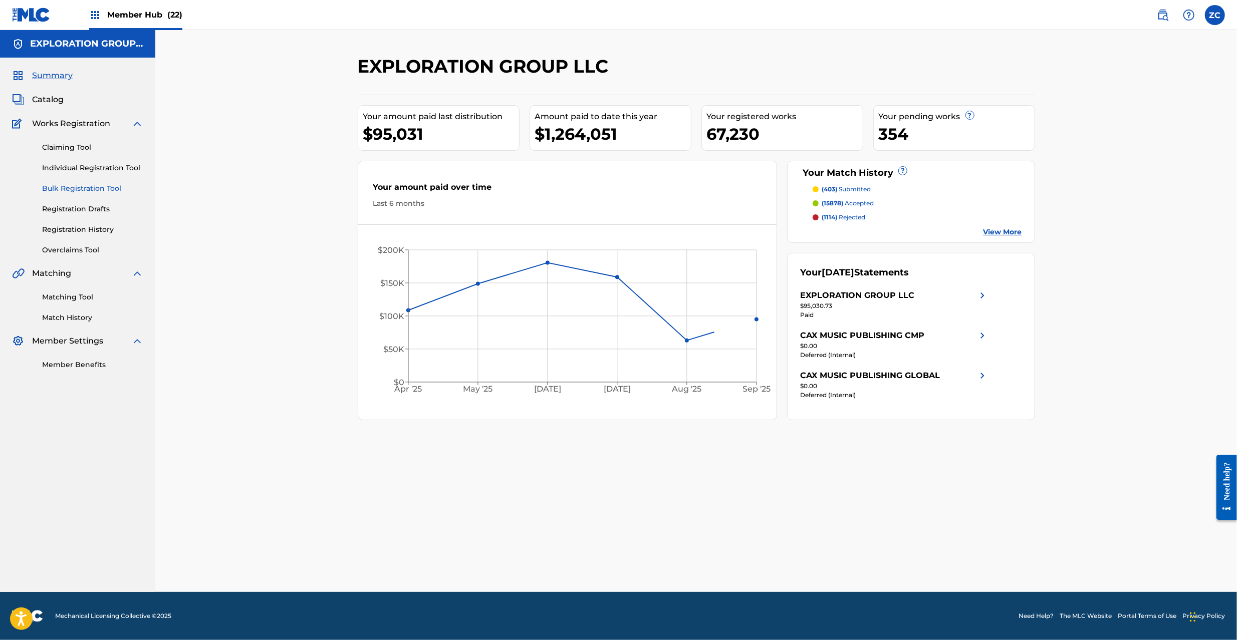
click at [99, 192] on link "Bulk Registration Tool" at bounding box center [92, 188] width 101 height 11
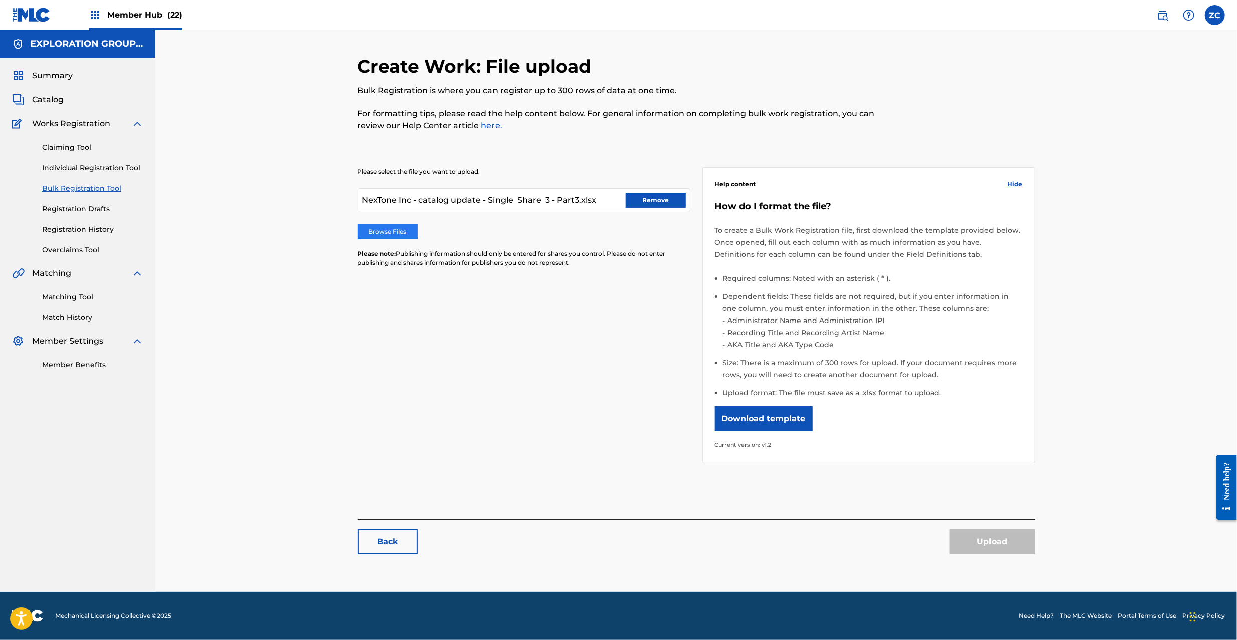
click at [385, 226] on label "Browse Files" at bounding box center [388, 231] width 60 height 15
click at [0, 0] on input "Browse Files" at bounding box center [0, 0] width 0 height 0
drag, startPoint x: 436, startPoint y: 274, endPoint x: 403, endPoint y: 229, distance: 56.0
click at [436, 272] on div "Please select the file you want to upload. NexTone Inc - catalog update - Singl…" at bounding box center [524, 223] width 333 height 112
click at [403, 229] on label "Browse Files" at bounding box center [388, 231] width 60 height 15
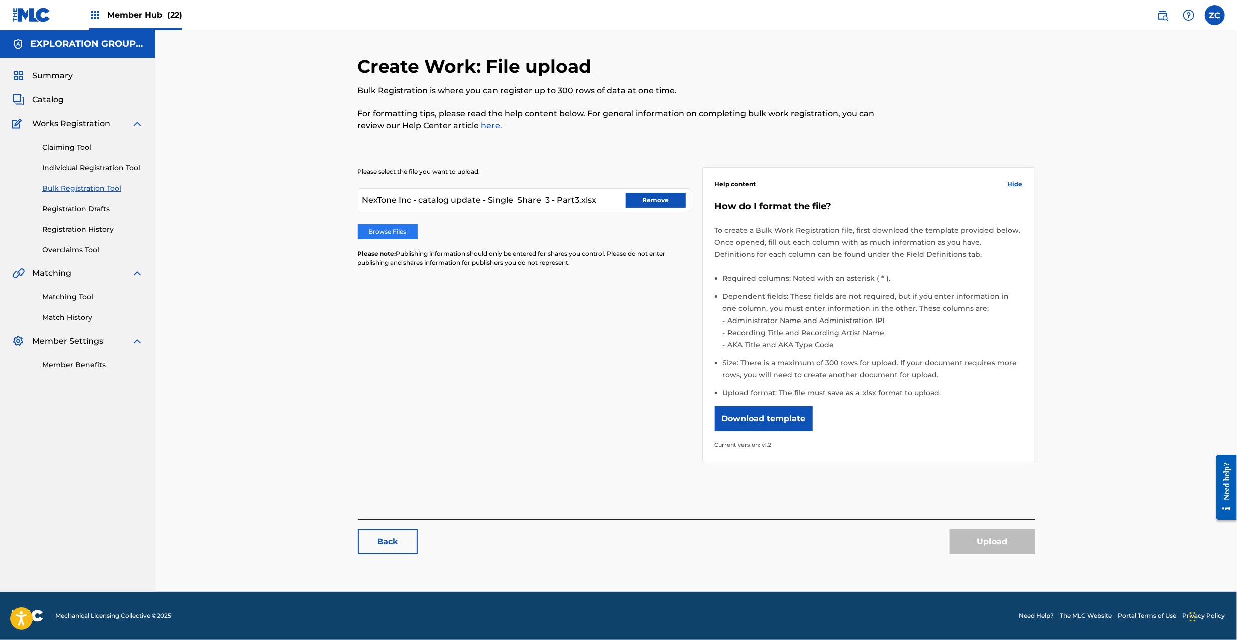
click at [0, 0] on input "Browse Files" at bounding box center [0, 0] width 0 height 0
click at [1005, 545] on button "Upload" at bounding box center [992, 541] width 85 height 25
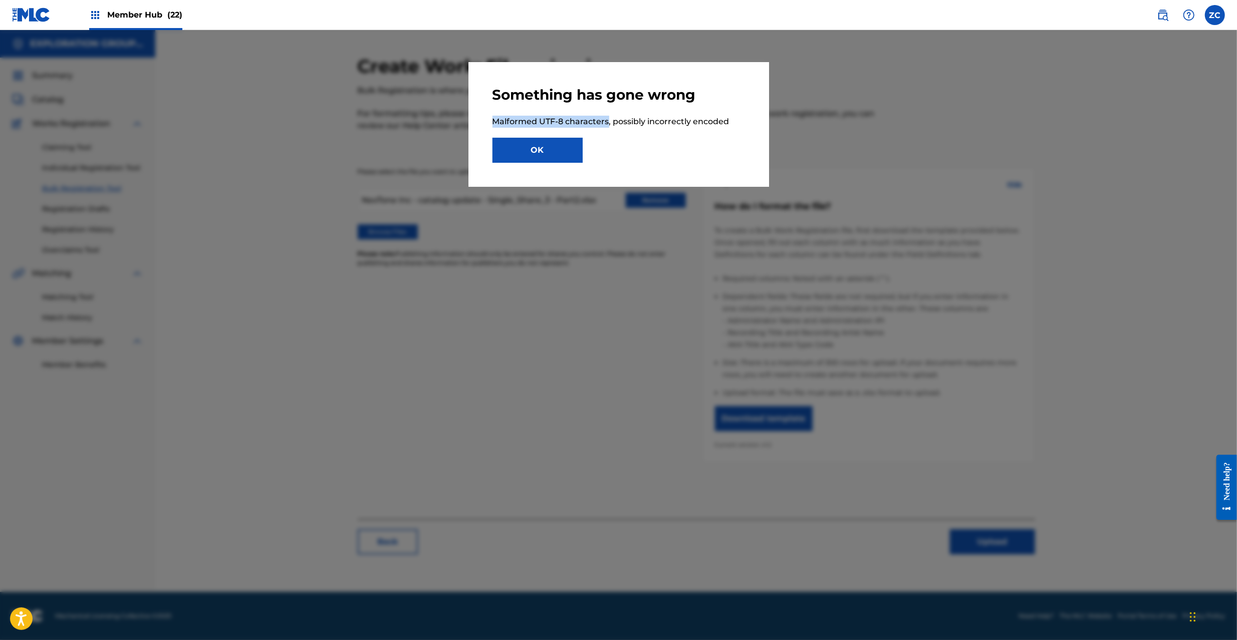
drag, startPoint x: 491, startPoint y: 124, endPoint x: 608, endPoint y: 124, distance: 116.7
click at [608, 124] on div "Something has gone wrong Malformed UTF-8 characters, possibly incorrectly encod…" at bounding box center [618, 124] width 301 height 125
click at [682, 171] on div "Something has gone wrong Malformed UTF-8 characters, possibly incorrectly encod…" at bounding box center [618, 124] width 301 height 125
click at [545, 161] on button "OK" at bounding box center [537, 150] width 90 height 25
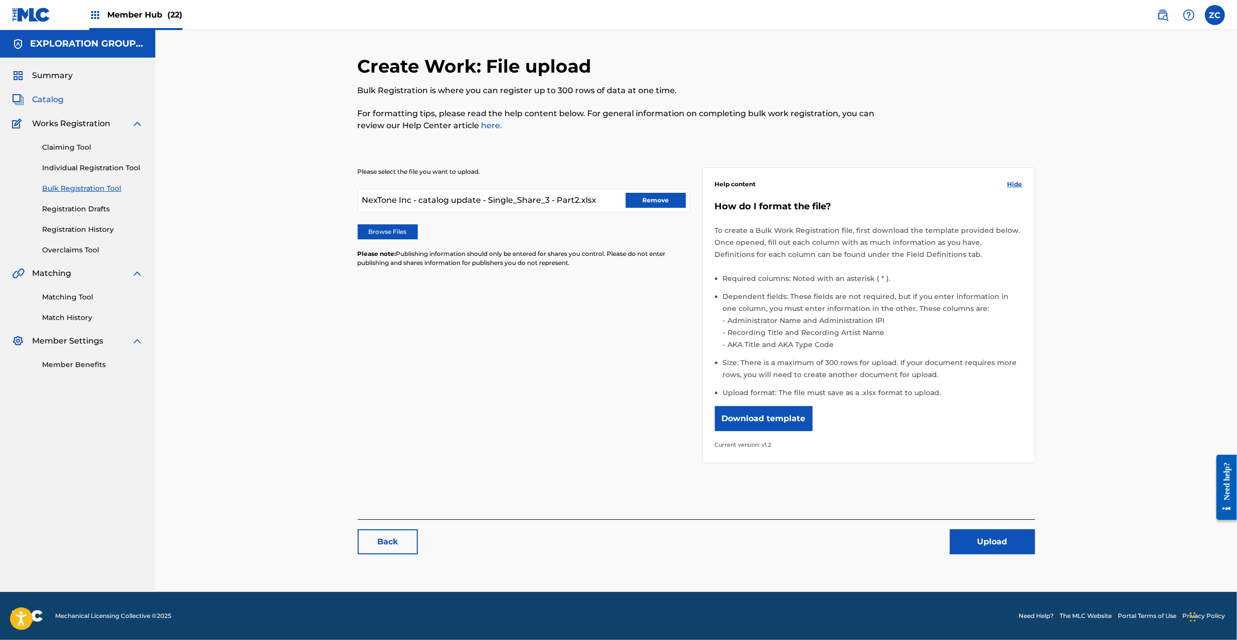
click at [47, 99] on span "Catalog" at bounding box center [48, 100] width 32 height 12
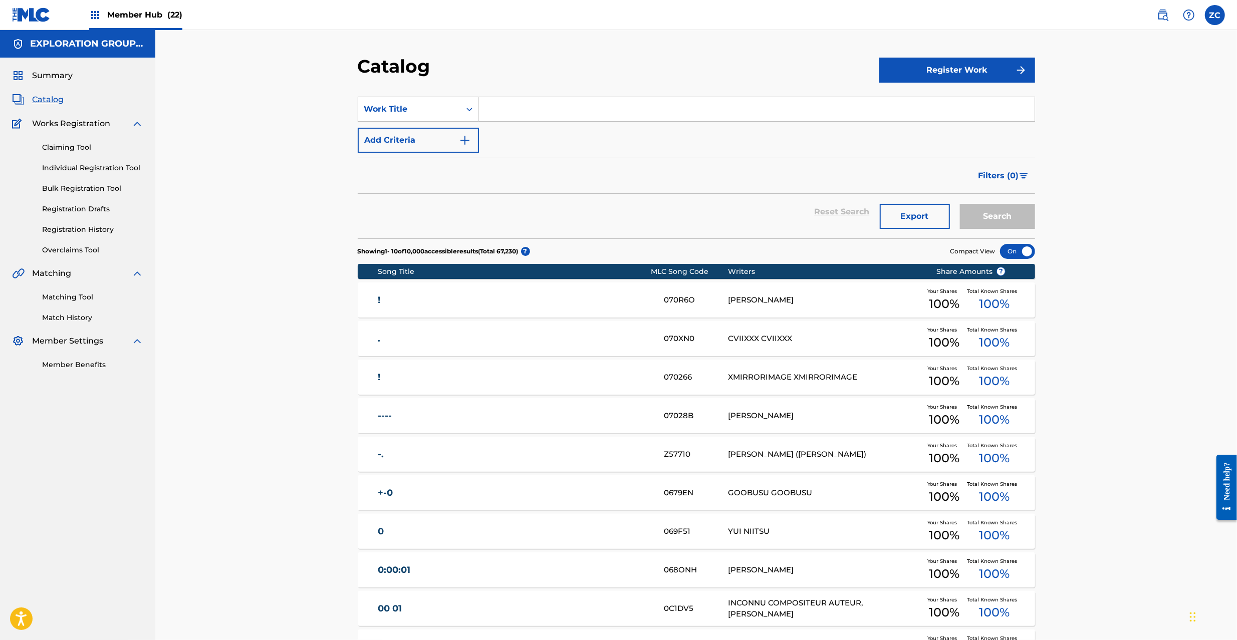
click at [47, 96] on span "Catalog" at bounding box center [48, 100] width 32 height 12
click at [972, 71] on button "Register Work" at bounding box center [957, 70] width 156 height 25
click at [926, 128] on link "By File Upload" at bounding box center [957, 127] width 156 height 24
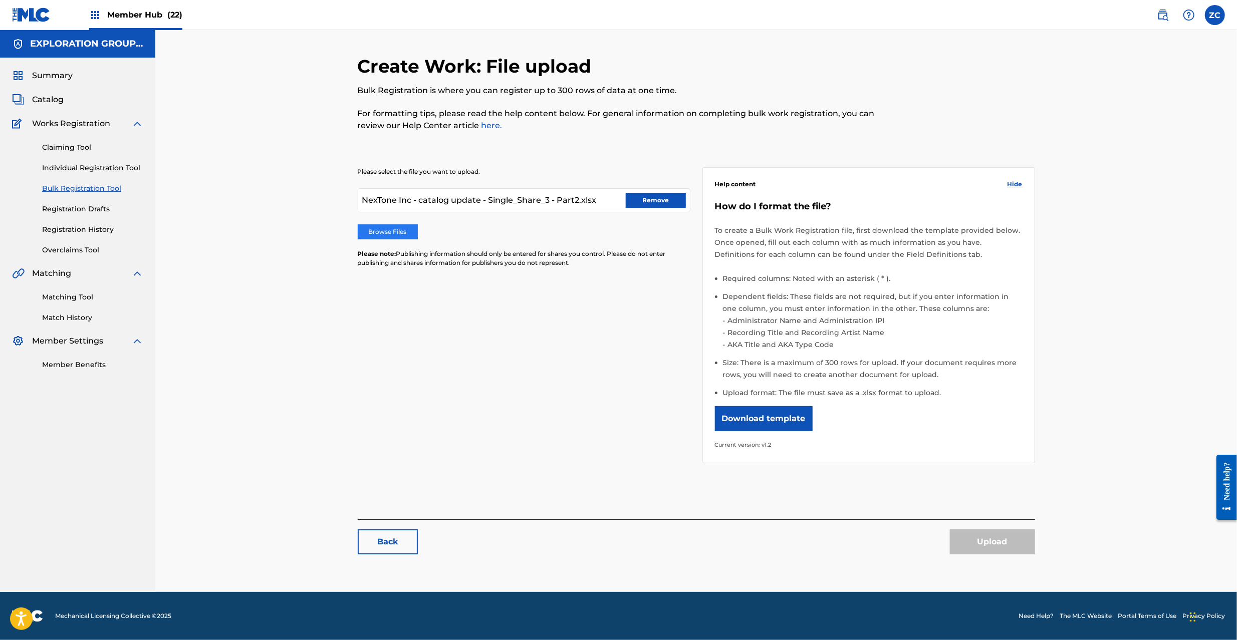
click at [370, 235] on label "Browse Files" at bounding box center [388, 231] width 60 height 15
click at [0, 0] on input "Browse Files" at bounding box center [0, 0] width 0 height 0
click at [977, 547] on button "Upload" at bounding box center [992, 541] width 85 height 25
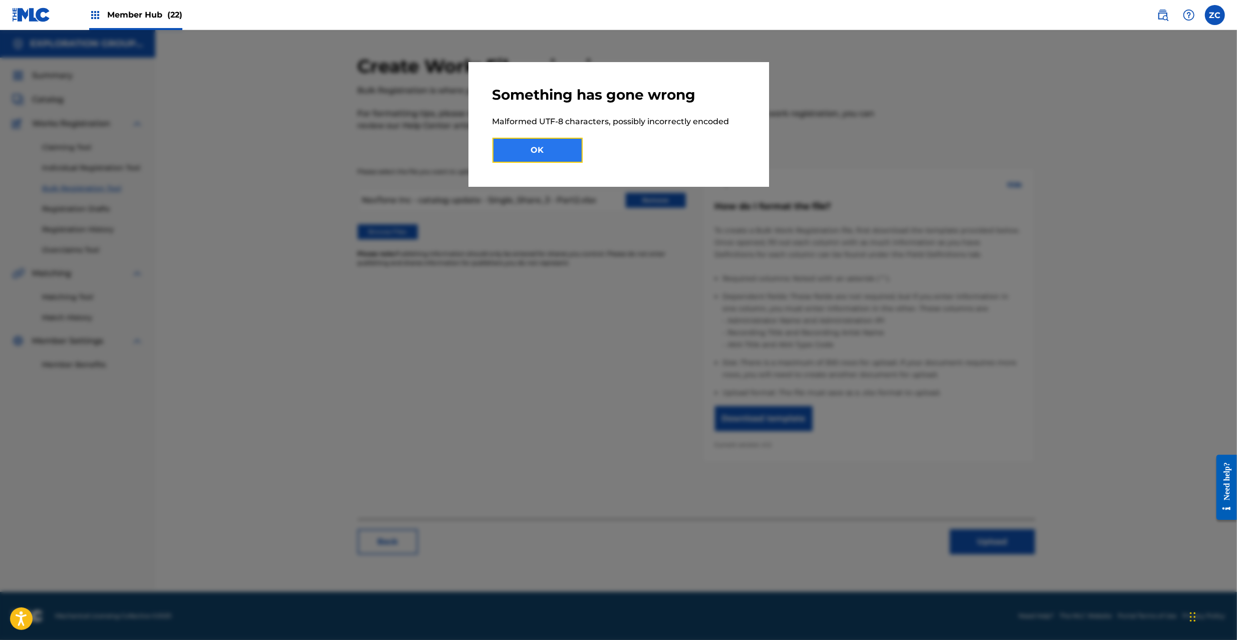
click at [553, 146] on button "OK" at bounding box center [537, 150] width 90 height 25
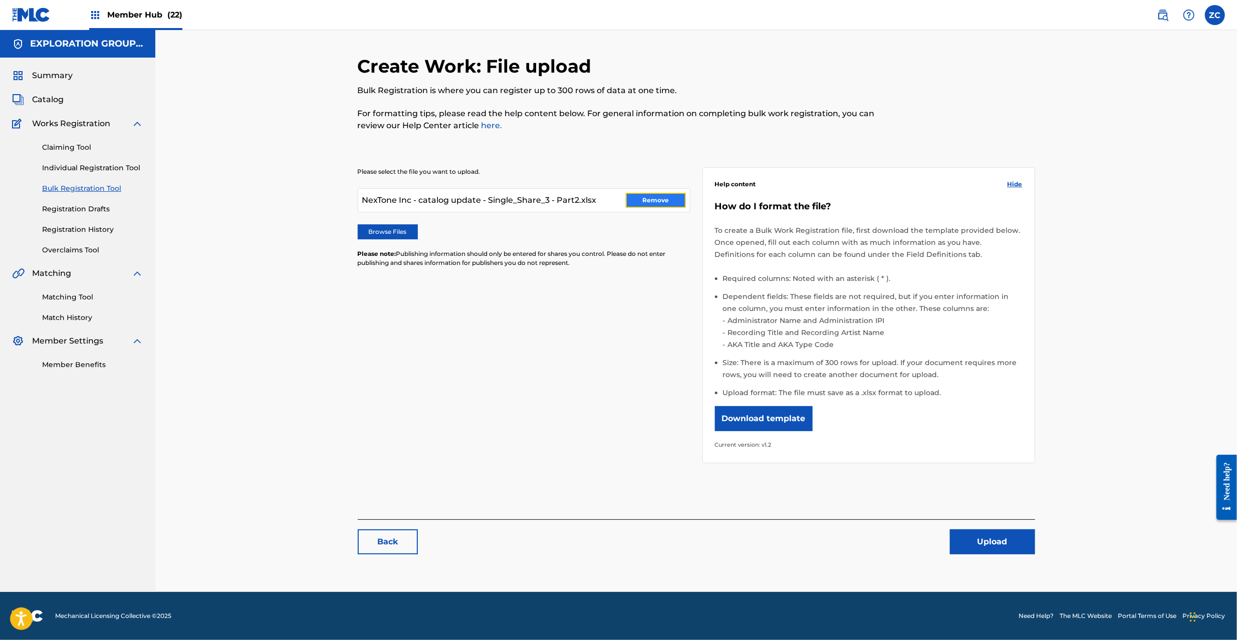
drag, startPoint x: 661, startPoint y: 201, endPoint x: 263, endPoint y: 179, distance: 398.3
click at [660, 199] on button "Remove" at bounding box center [656, 200] width 60 height 15
click at [55, 99] on span "Catalog" at bounding box center [48, 100] width 32 height 12
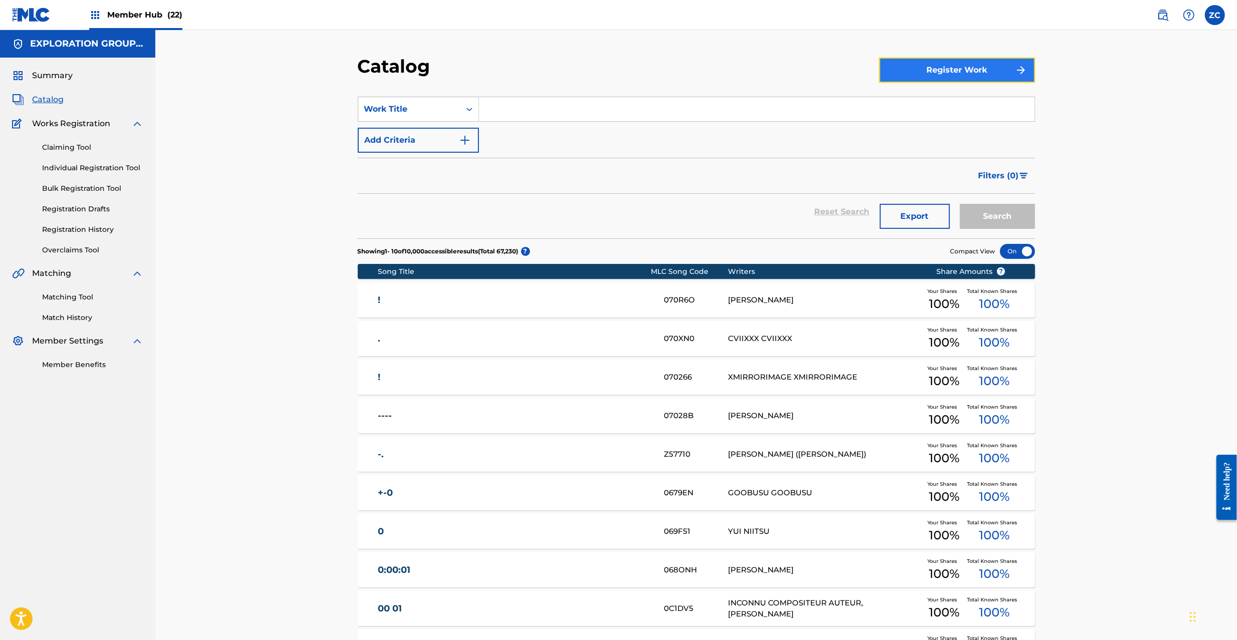
click at [948, 69] on button "Register Work" at bounding box center [957, 70] width 156 height 25
click at [953, 118] on link "By File Upload" at bounding box center [957, 127] width 156 height 24
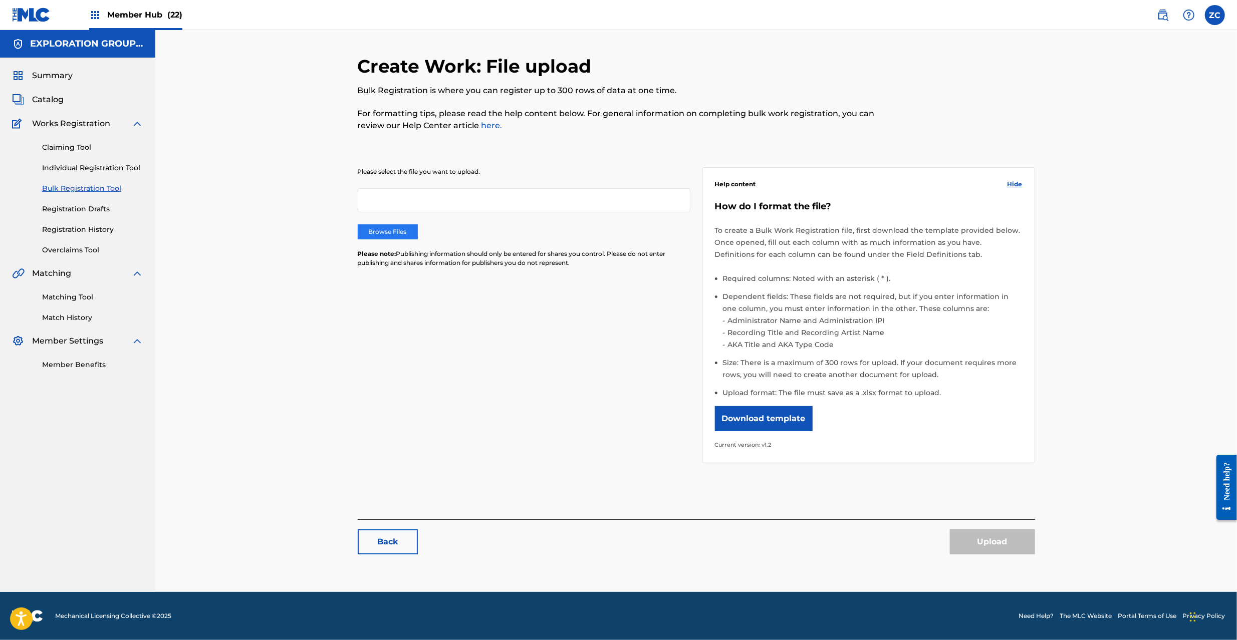
click at [369, 231] on label "Browse Files" at bounding box center [388, 231] width 60 height 15
click at [0, 0] on input "Browse Files" at bounding box center [0, 0] width 0 height 0
click at [982, 540] on button "Upload" at bounding box center [992, 541] width 85 height 25
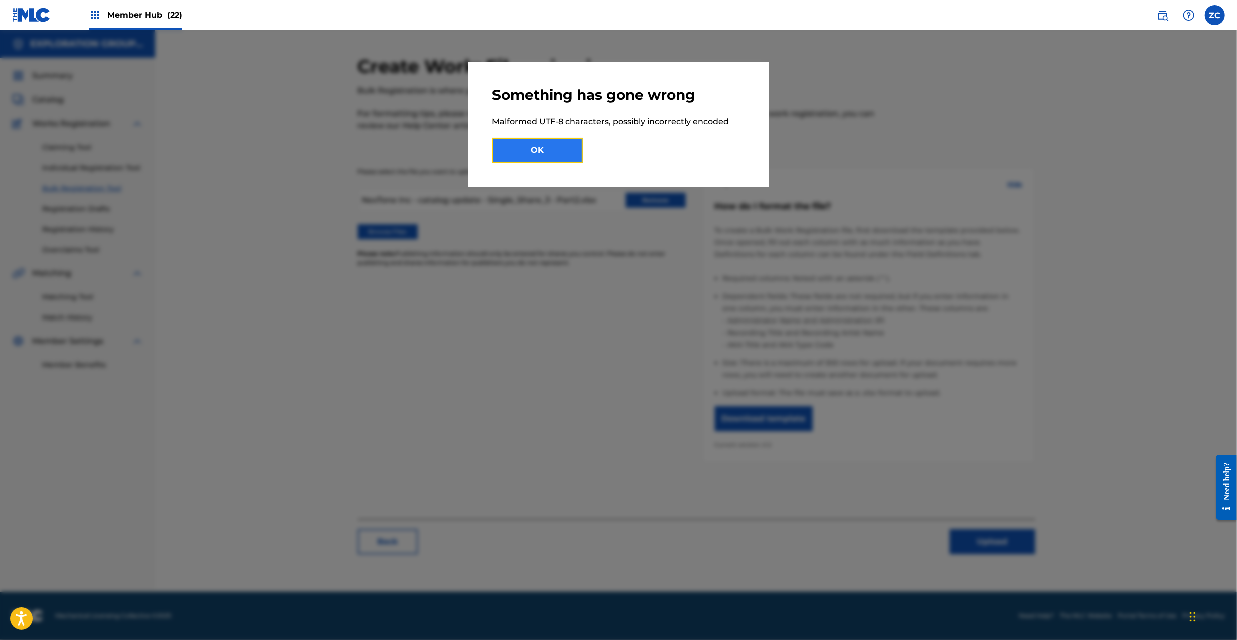
click at [517, 141] on button "OK" at bounding box center [537, 150] width 90 height 25
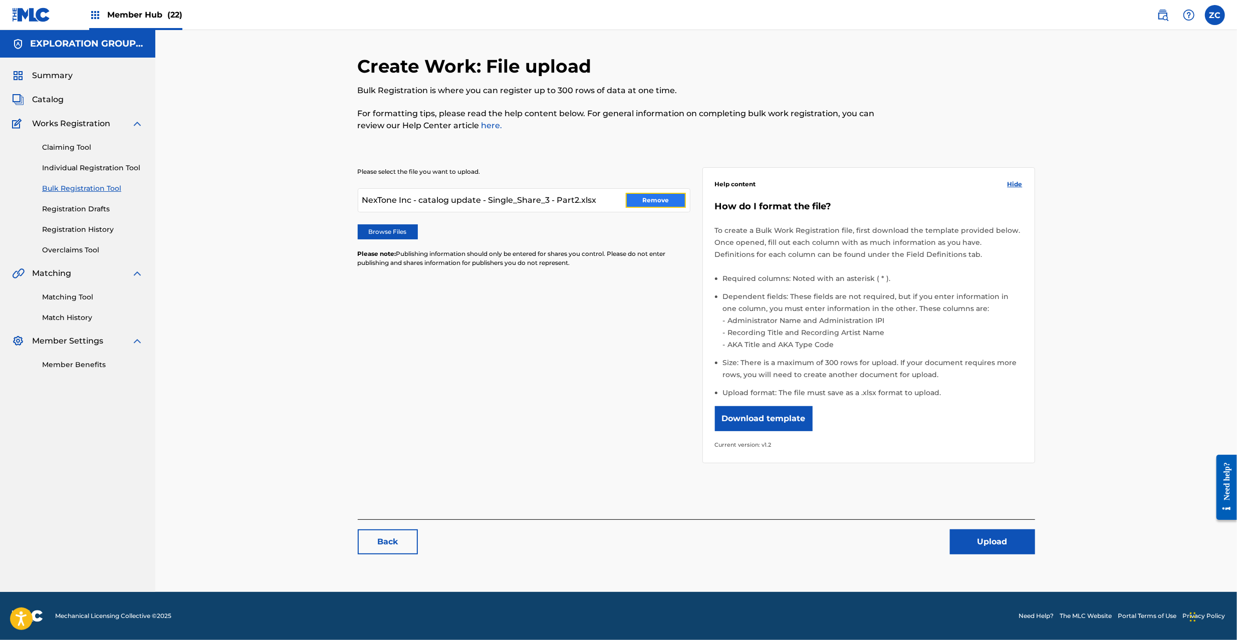
click at [658, 199] on button "Remove" at bounding box center [656, 200] width 60 height 15
click at [1138, 283] on div "Create Work: File upload Bulk Registration is where you can register up to 300 …" at bounding box center [695, 311] width 1081 height 562
